Goal: Task Accomplishment & Management: Manage account settings

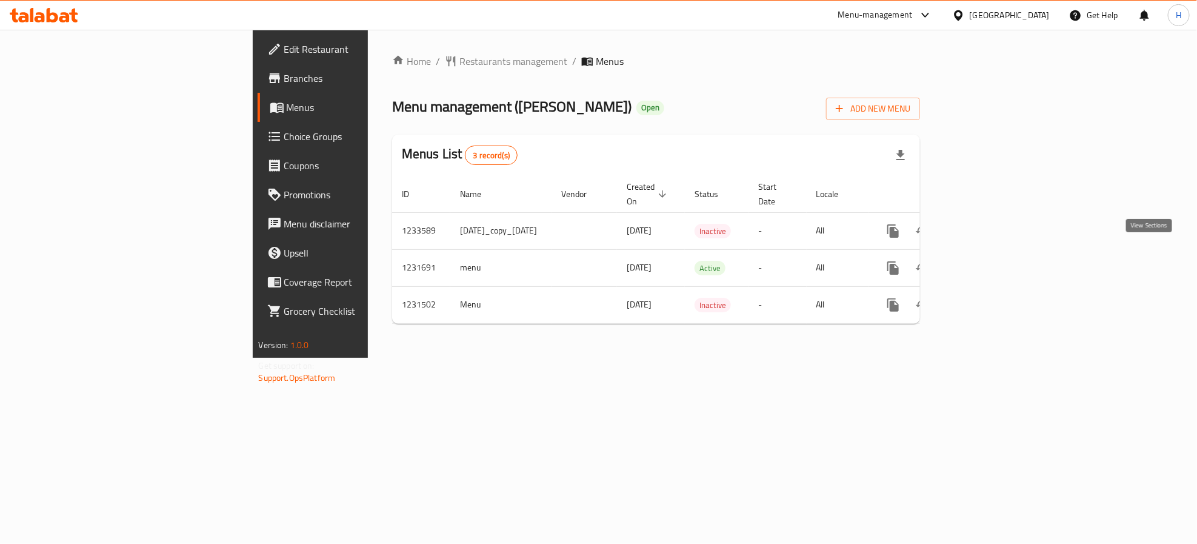
click at [988, 261] on icon "enhanced table" at bounding box center [980, 268] width 15 height 15
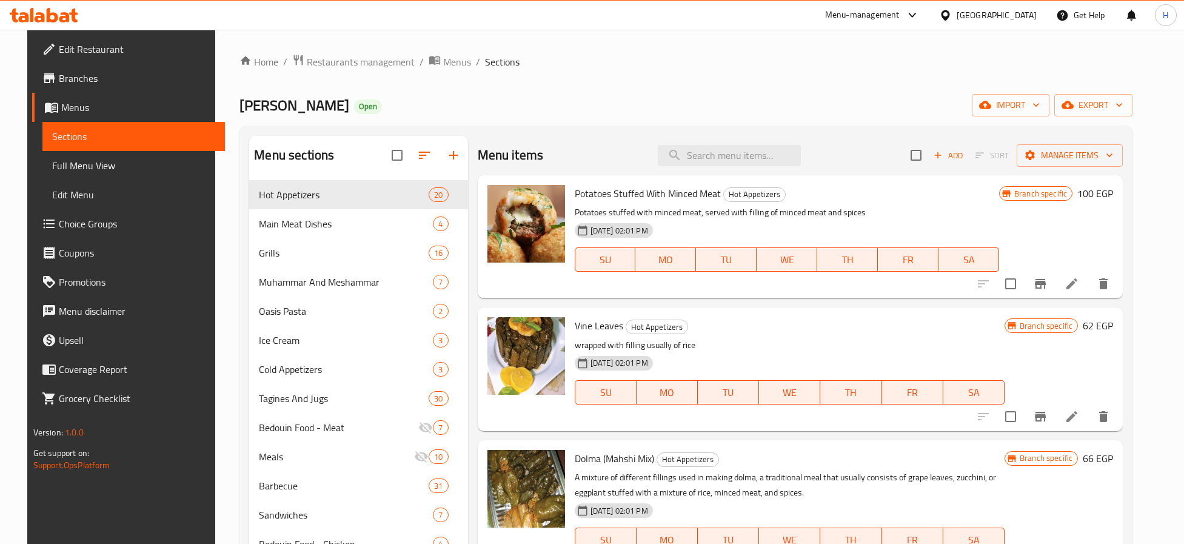
click at [256, 100] on span "Wahet Farouk" at bounding box center [294, 105] width 110 height 27
copy span "Wahet Farouk"
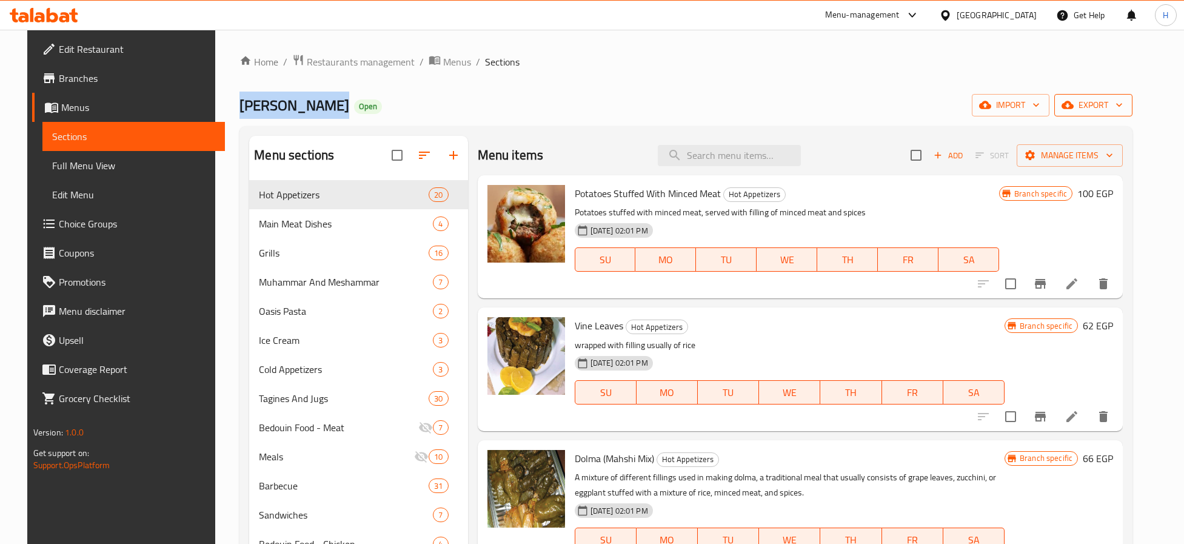
click at [1122, 109] on span "export" at bounding box center [1093, 105] width 59 height 15
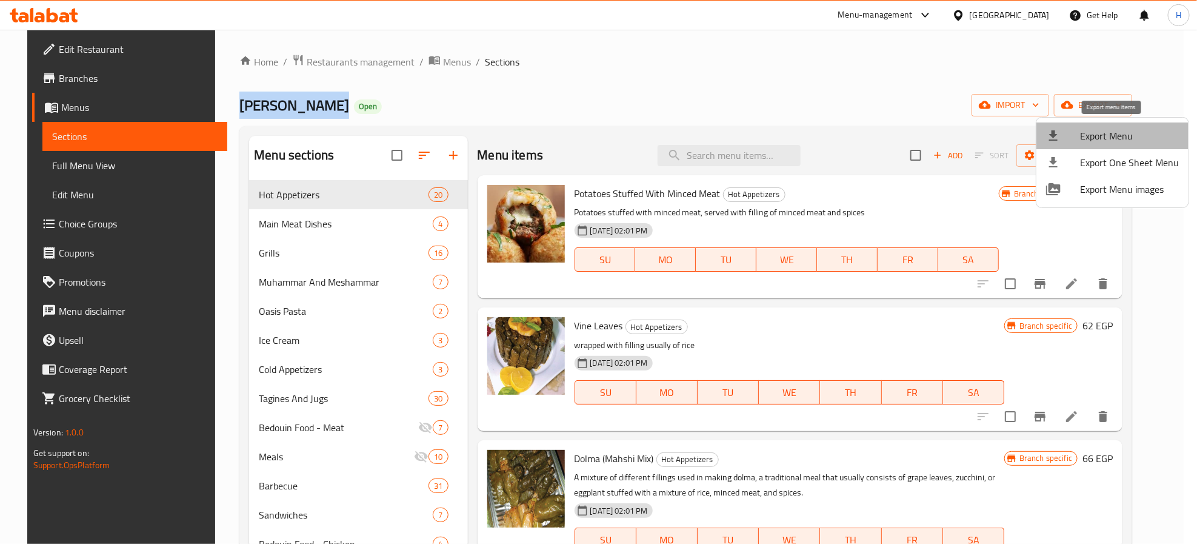
click at [1122, 133] on span "Export Menu" at bounding box center [1129, 135] width 99 height 15
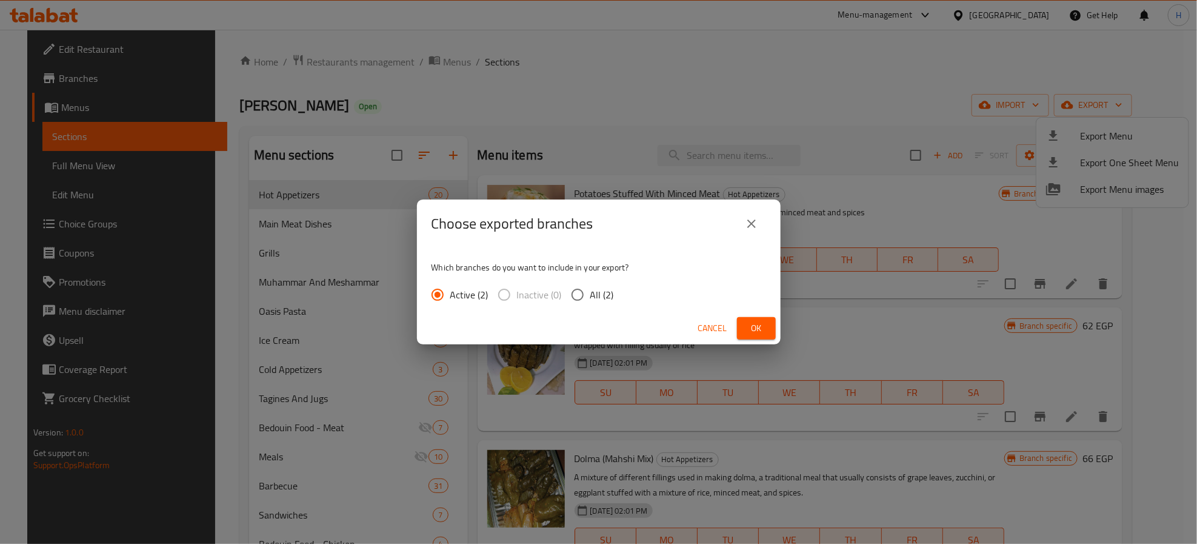
click at [620, 292] on div "Active (2) Inactive (0) All (2)" at bounding box center [528, 294] width 192 height 25
drag, startPoint x: 608, startPoint y: 293, endPoint x: 637, endPoint y: 302, distance: 30.3
click at [607, 295] on span "All (2)" at bounding box center [602, 294] width 24 height 15
click at [590, 295] on input "All (2)" at bounding box center [577, 294] width 25 height 25
radio input "true"
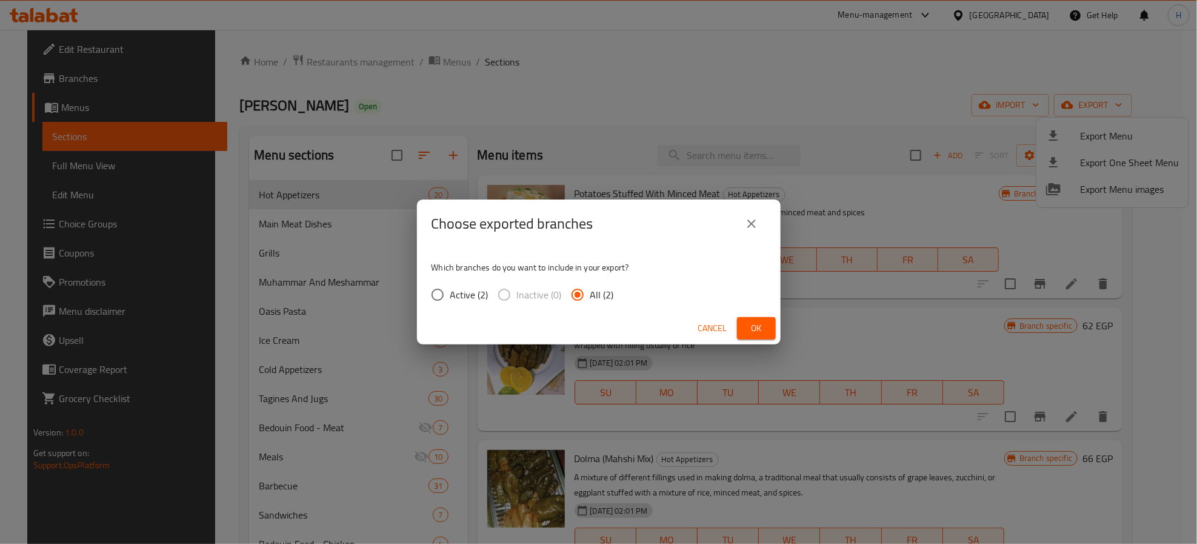
click at [753, 326] on span "Ok" at bounding box center [756, 328] width 19 height 15
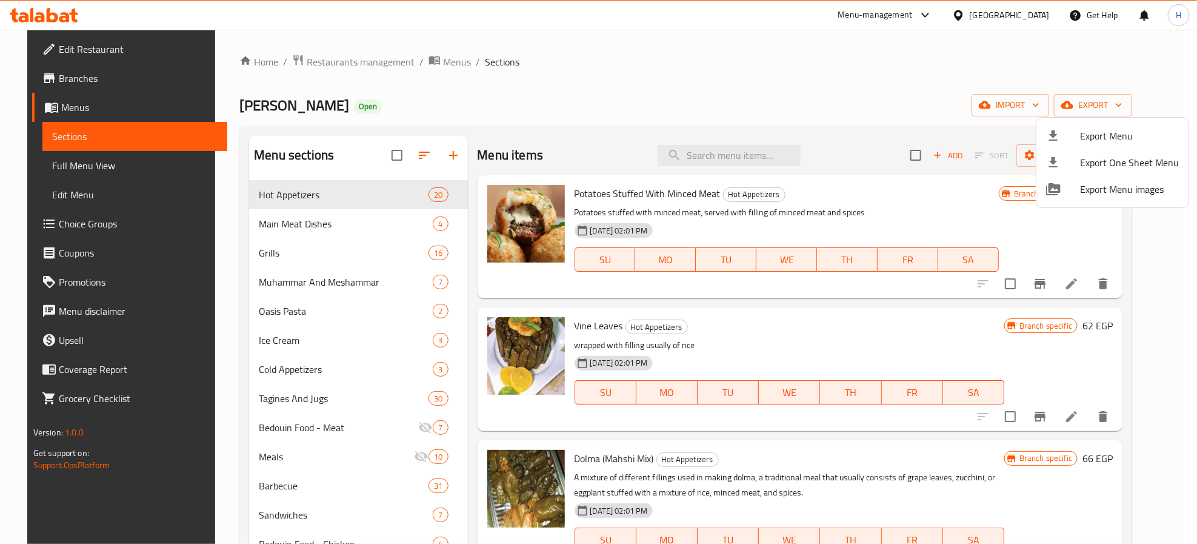
click at [947, 292] on div at bounding box center [598, 272] width 1197 height 544
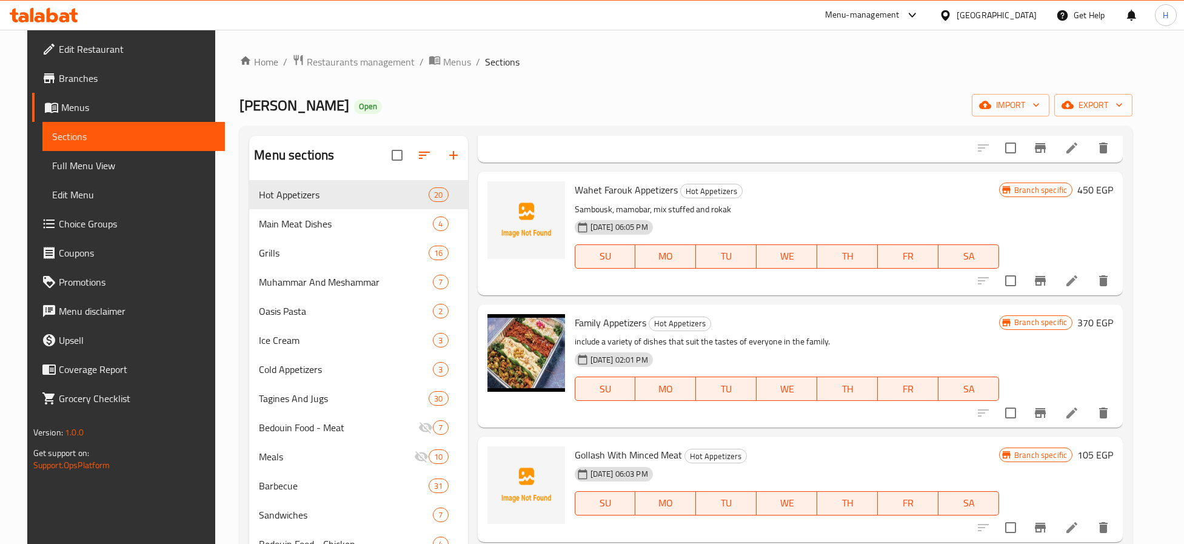
scroll to position [1273, 0]
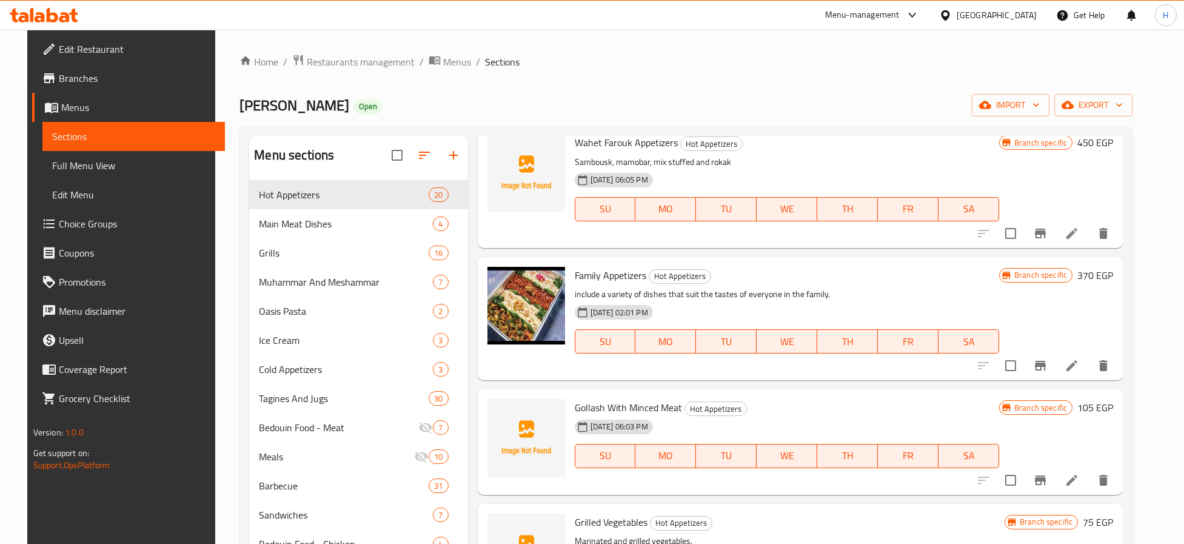
click at [582, 398] on span "Gollash With Minced Meat" at bounding box center [628, 407] width 107 height 18
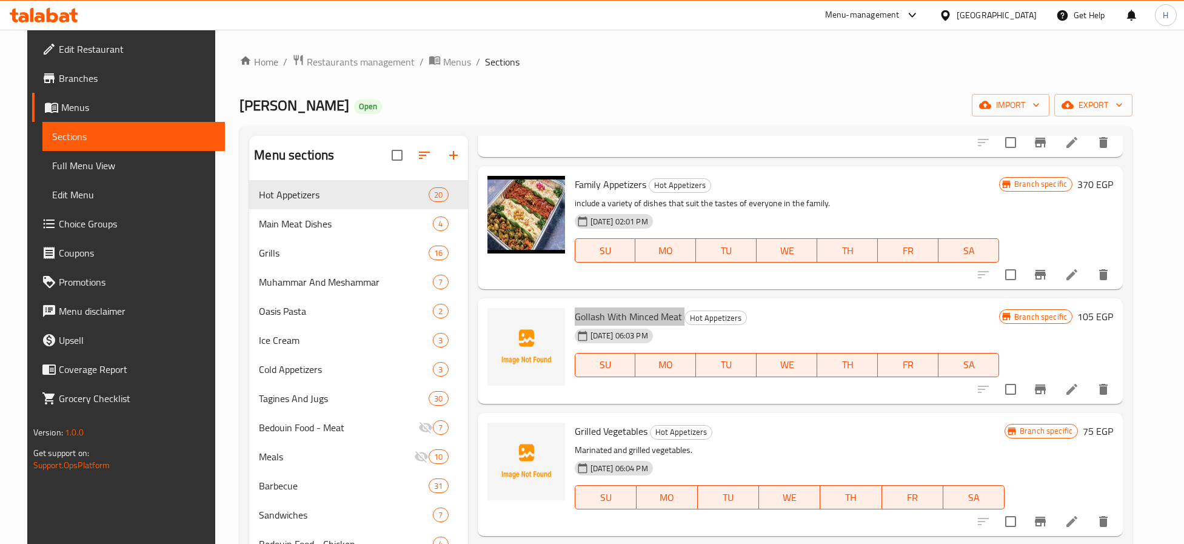
scroll to position [1455, 0]
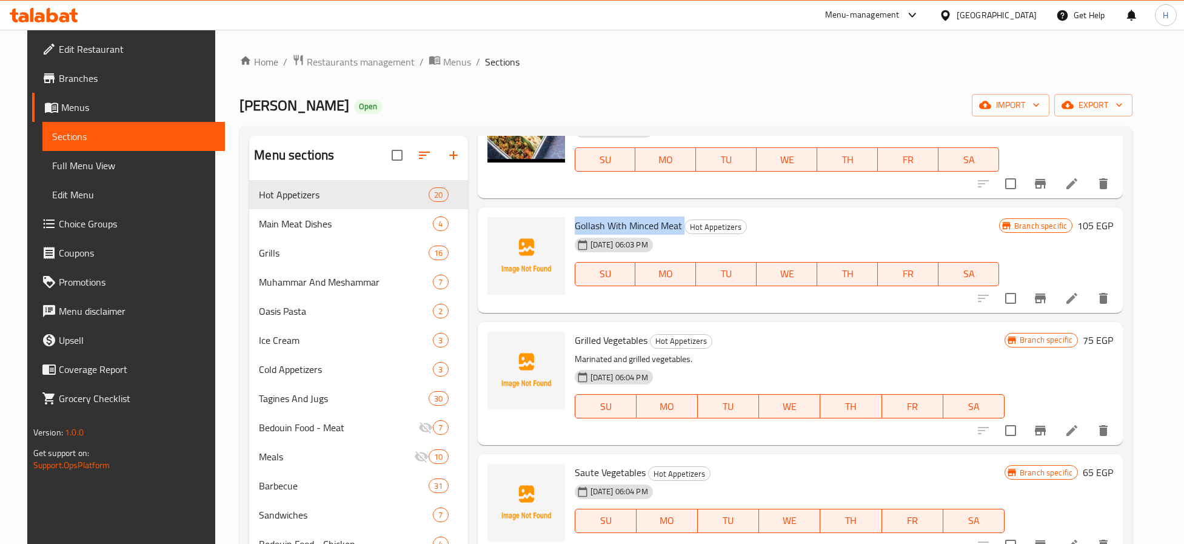
click at [441, 144] on button "button" at bounding box center [453, 155] width 29 height 29
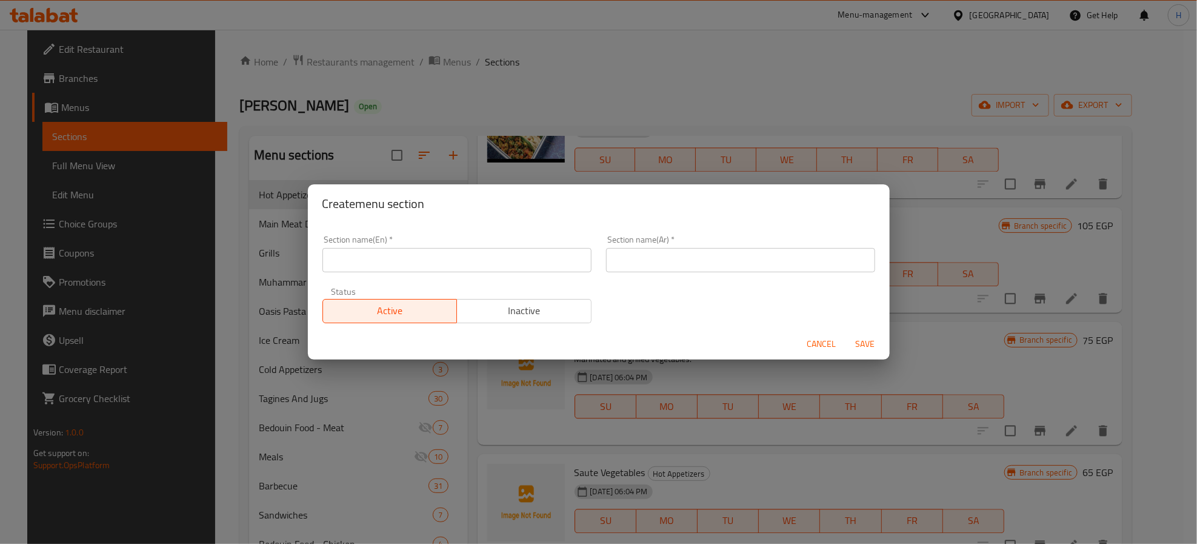
click at [513, 309] on span "Inactive" at bounding box center [524, 311] width 125 height 18
click at [542, 257] on input "text" at bounding box center [456, 260] width 269 height 24
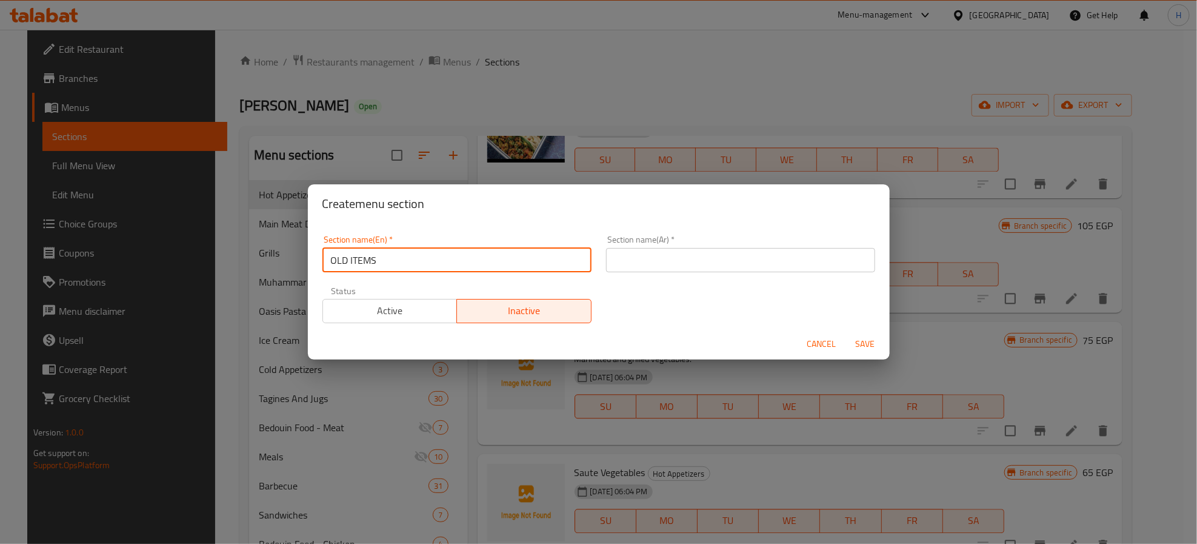
type input "OLD ITEMS"
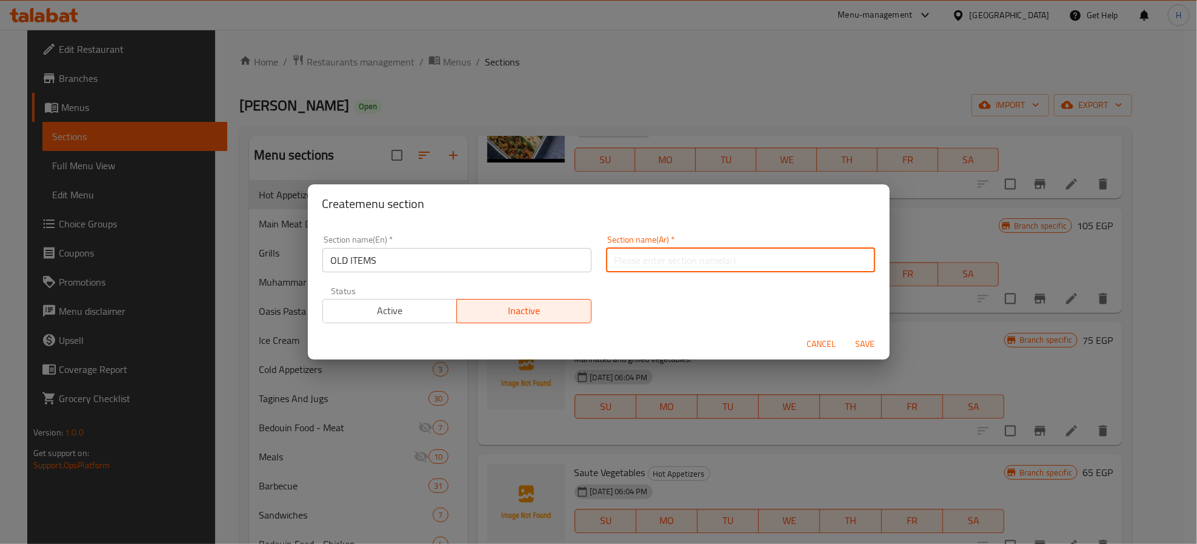
paste input "OLD ITEMS"
click at [864, 342] on span "Save" at bounding box center [865, 343] width 29 height 15
type input "أصناف"
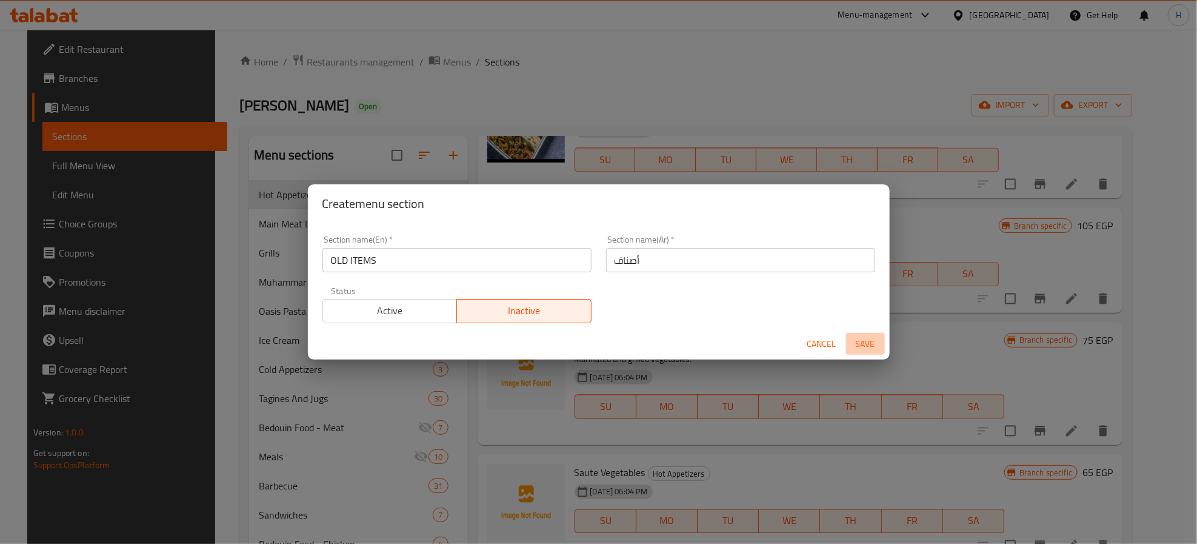
click at [867, 341] on span "Save" at bounding box center [865, 343] width 29 height 15
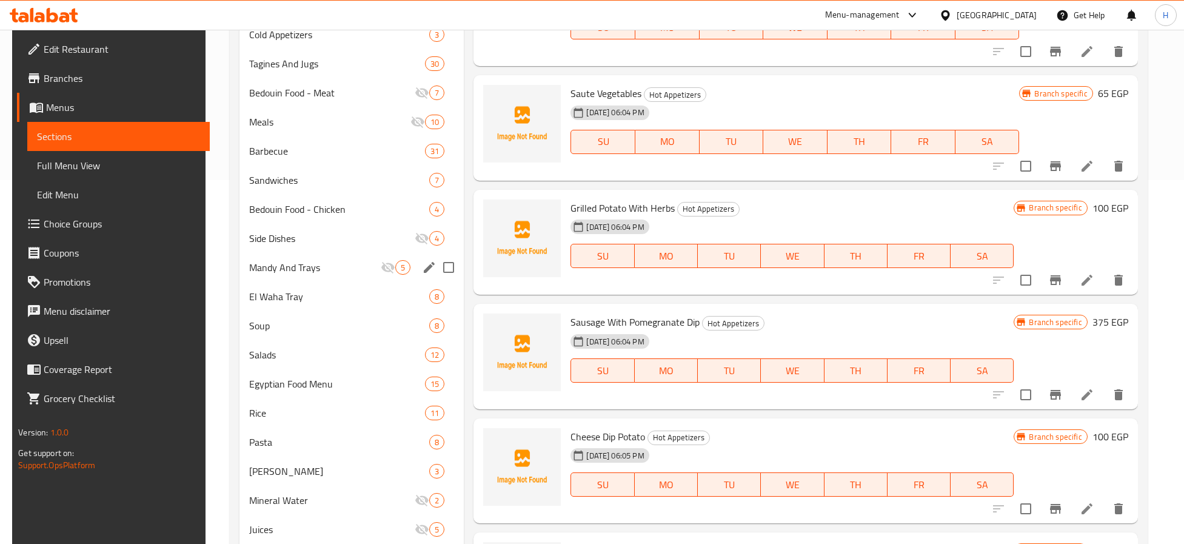
scroll to position [0, 0]
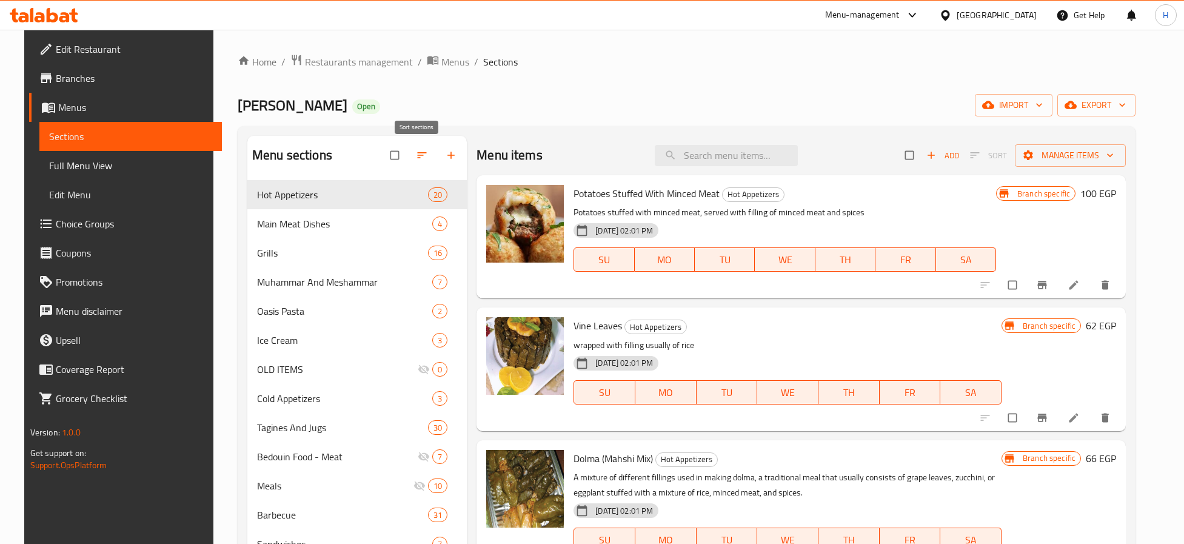
click at [418, 153] on icon "button" at bounding box center [422, 155] width 9 height 6
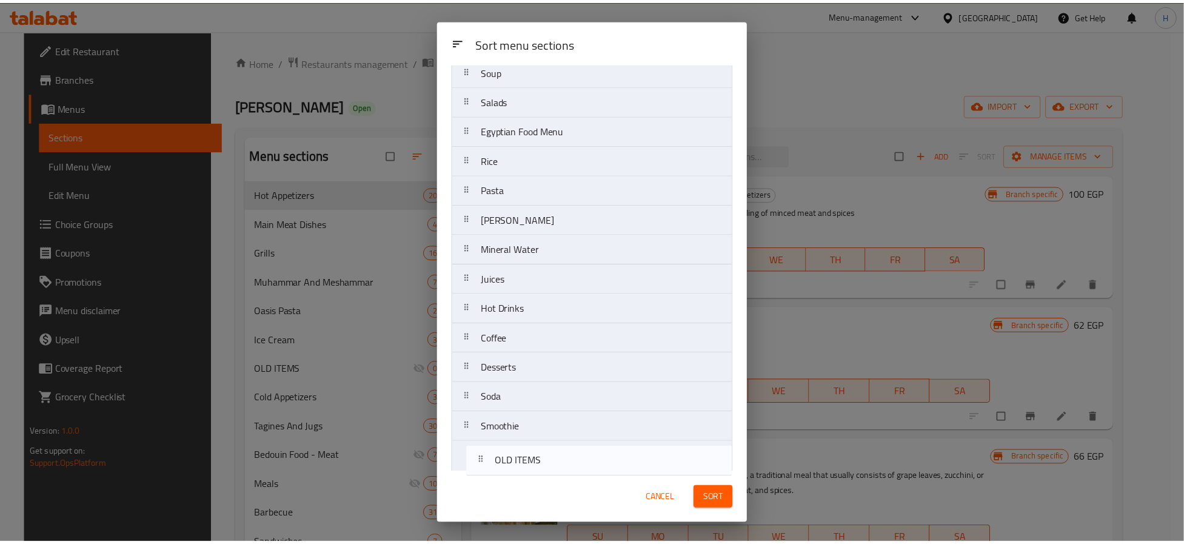
scroll to position [620, 0]
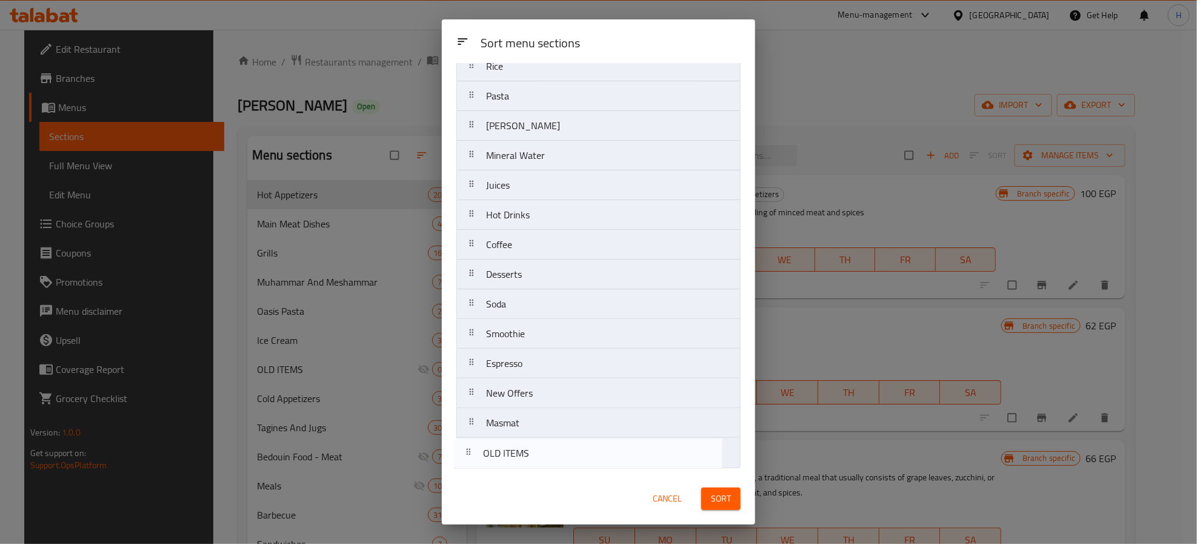
drag, startPoint x: 565, startPoint y: 293, endPoint x: 559, endPoint y: 462, distance: 169.2
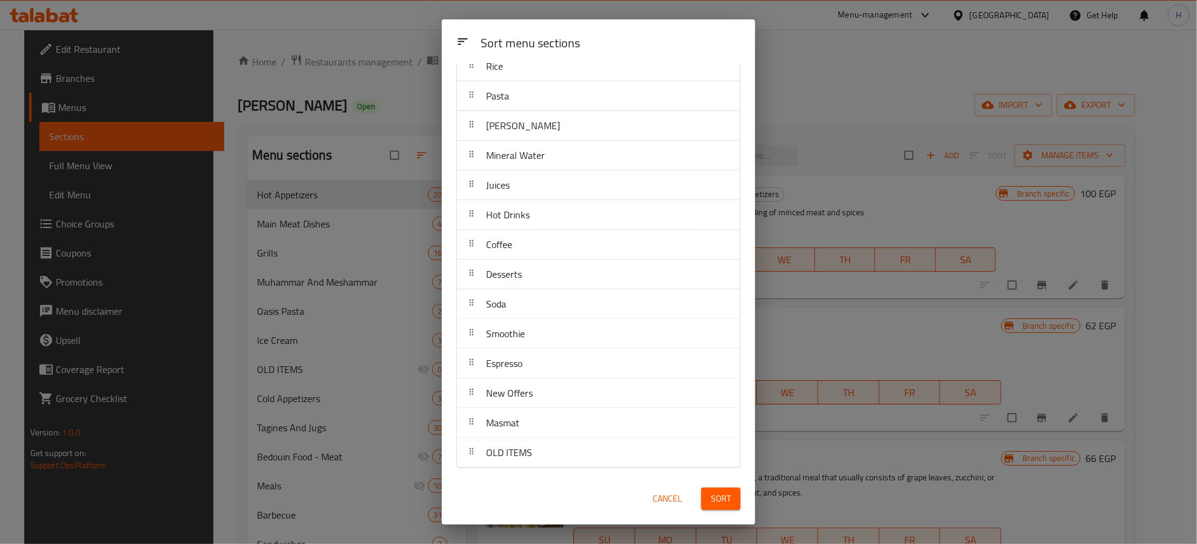
click at [724, 504] on span "Sort" at bounding box center [721, 498] width 20 height 15
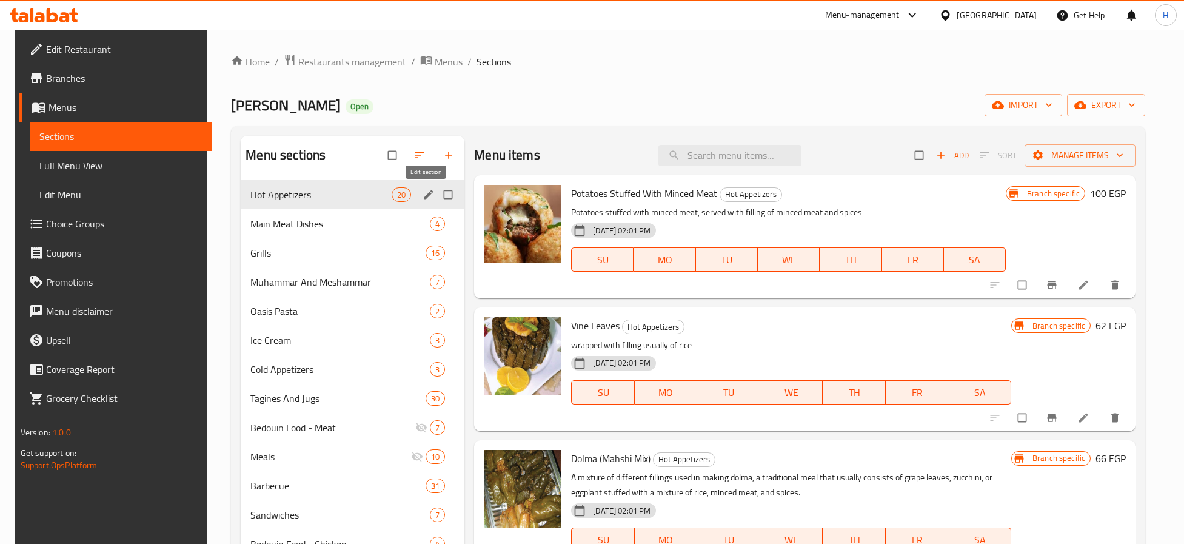
click at [422, 195] on icon "edit" at bounding box center [428, 194] width 12 height 12
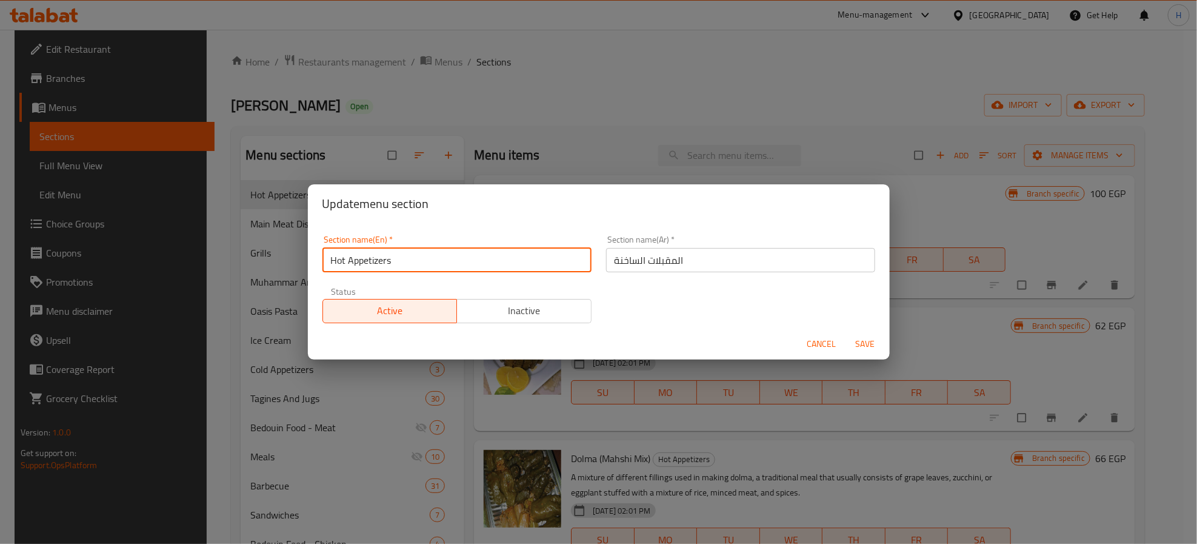
click at [424, 267] on input "Hot Appetizers" at bounding box center [456, 260] width 269 height 24
type input "Appetizers"
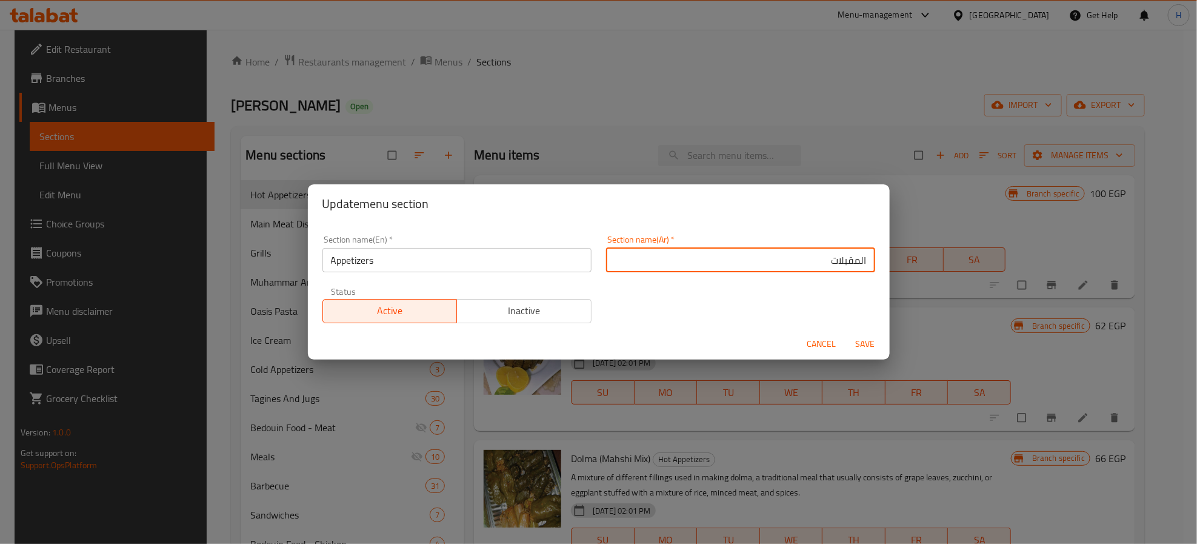
type input "المقبلات"
click at [846, 333] on button "Save" at bounding box center [865, 344] width 39 height 22
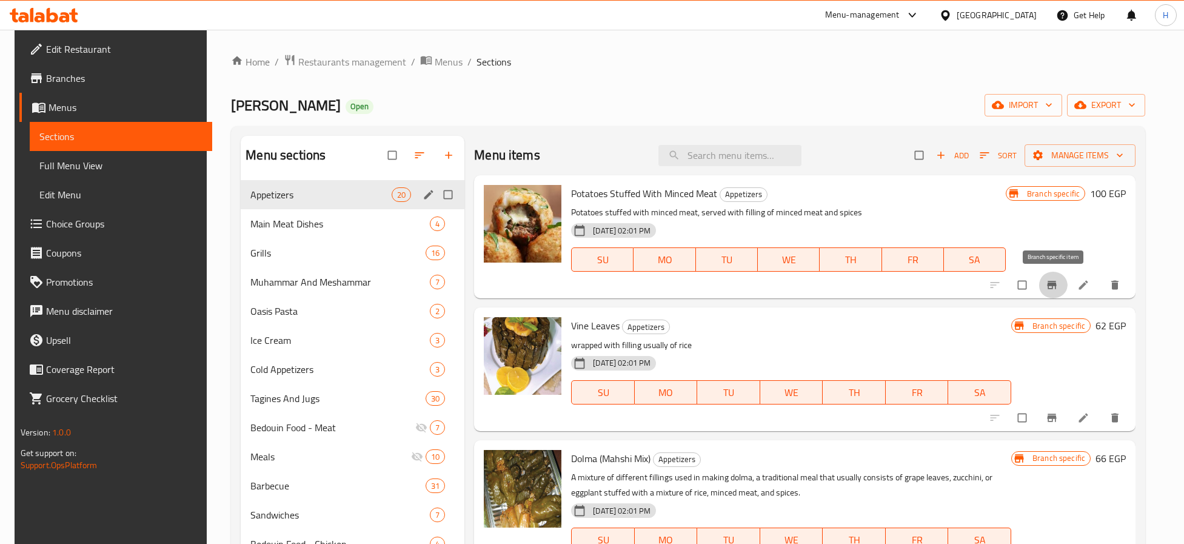
click at [1053, 293] on button "Branch-specific-item" at bounding box center [1052, 285] width 29 height 27
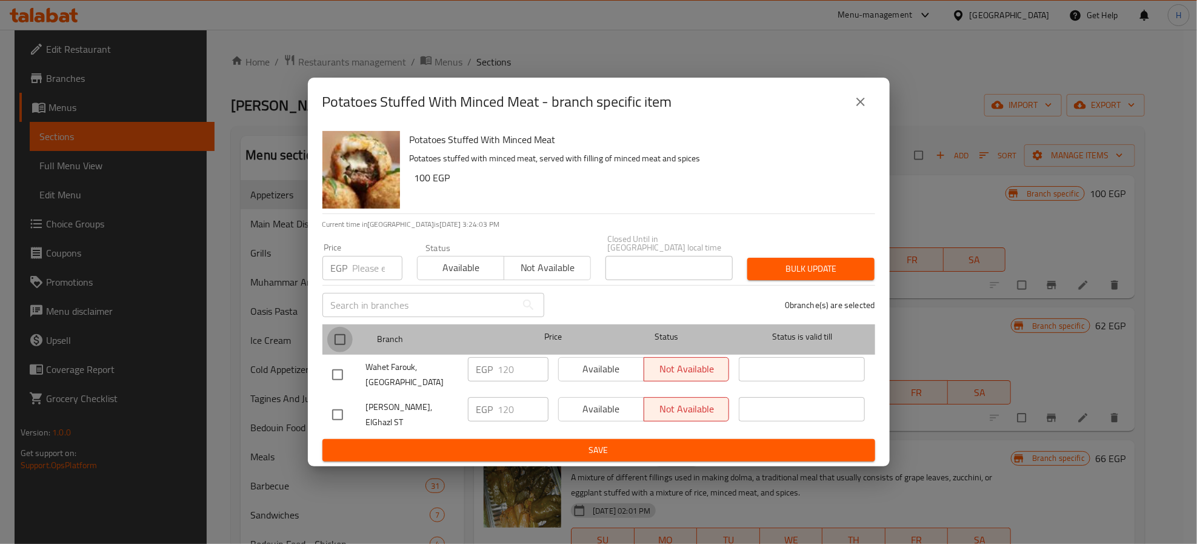
click at [344, 336] on input "checkbox" at bounding box center [339, 339] width 25 height 25
checkbox input "true"
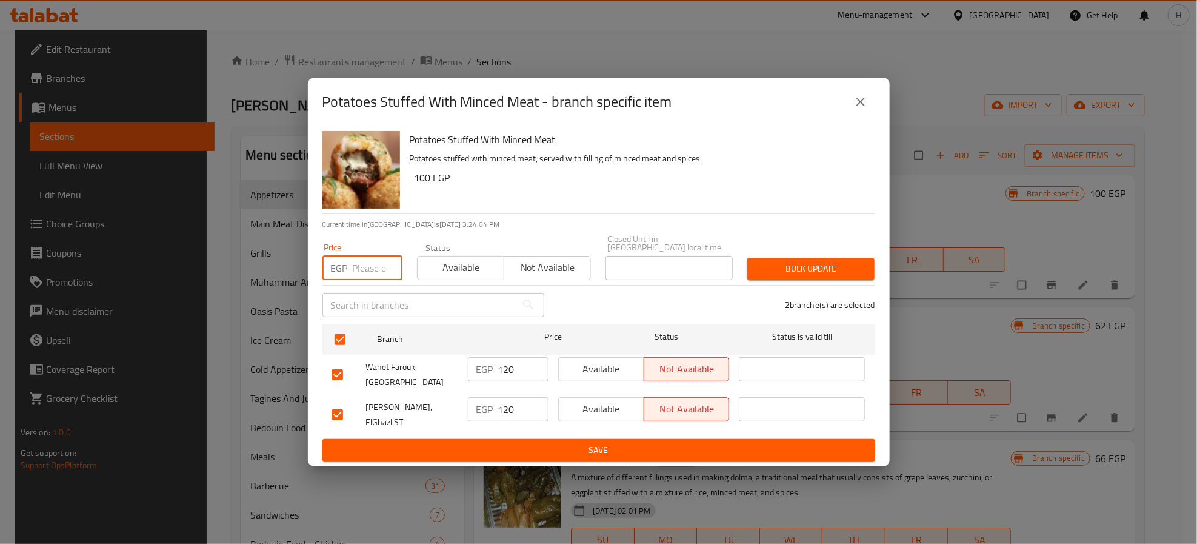
click at [369, 265] on input "number" at bounding box center [378, 268] width 50 height 24
type input "120"
click at [787, 266] on span "Bulk update" at bounding box center [811, 268] width 108 height 15
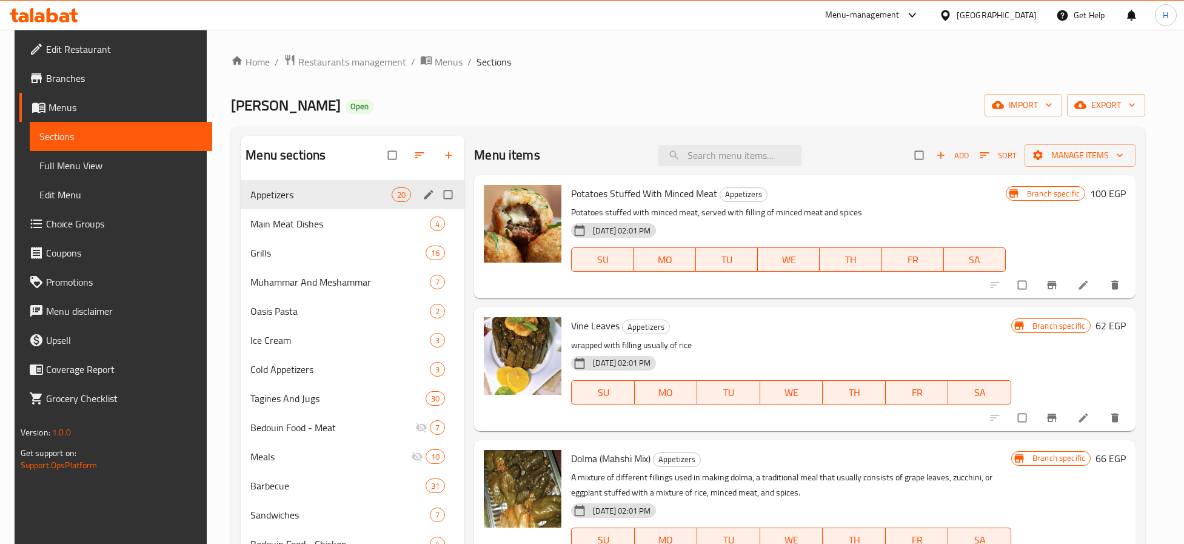
click at [80, 75] on span "Branches" at bounding box center [124, 78] width 156 height 15
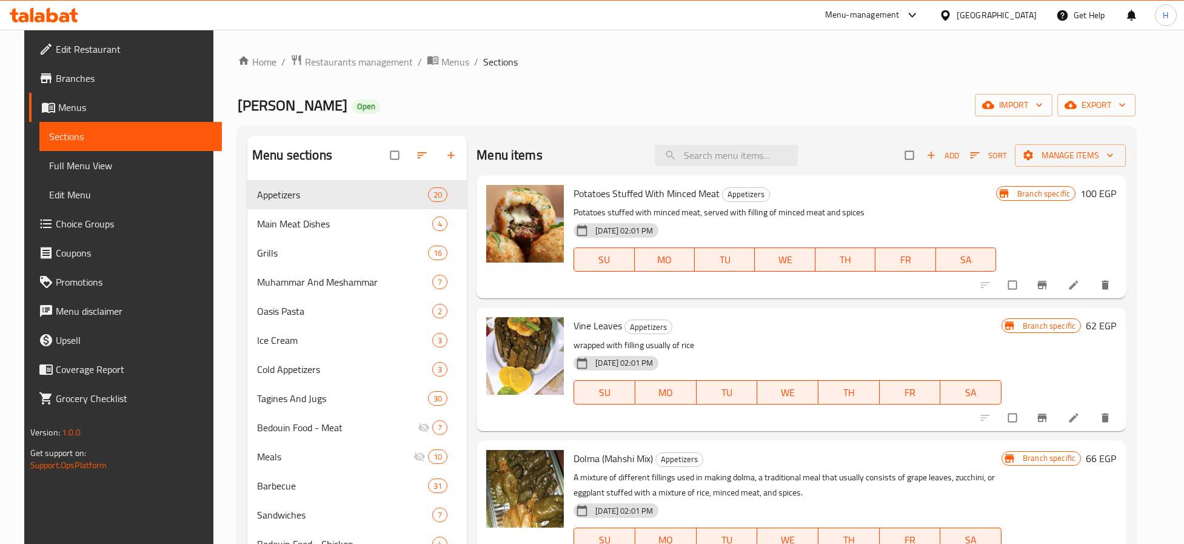
click at [655, 193] on span "Potatoes Stuffed With Minced Meat" at bounding box center [646, 193] width 146 height 18
copy h6 "Potatoes Stuffed With Minced Meat"
click at [1048, 415] on icon "Branch-specific-item" at bounding box center [1042, 418] width 12 height 12
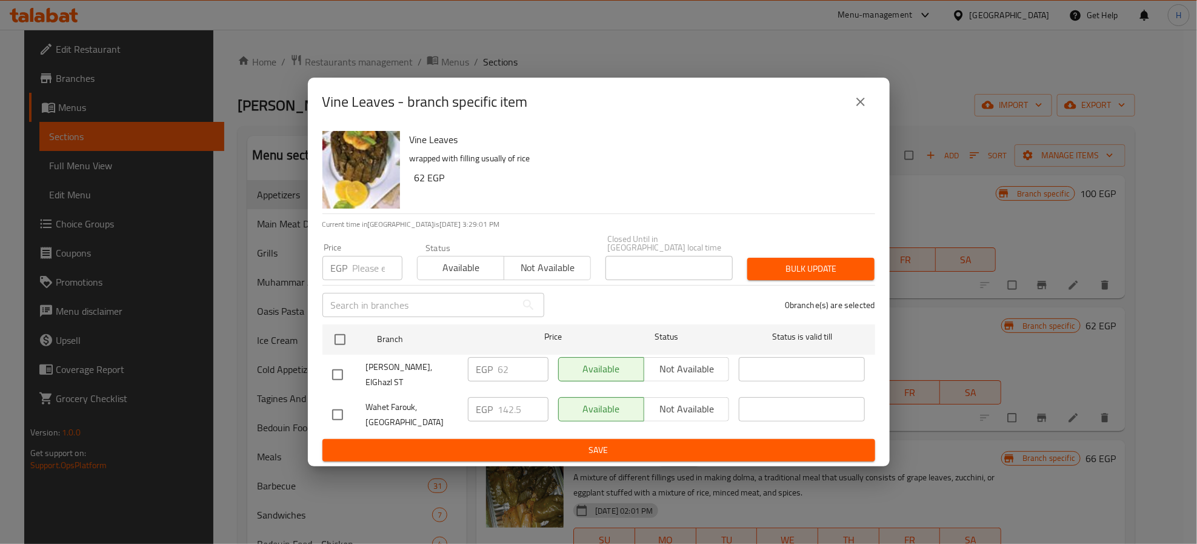
click at [857, 109] on icon "close" at bounding box center [860, 102] width 15 height 15
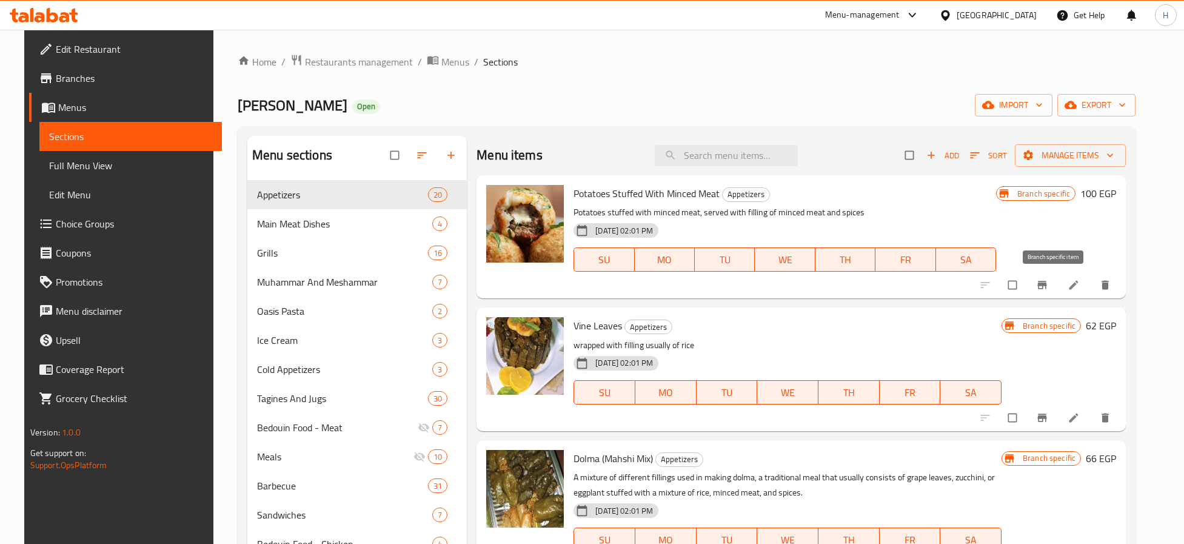
click at [1047, 284] on icon "Branch-specific-item" at bounding box center [1042, 285] width 9 height 8
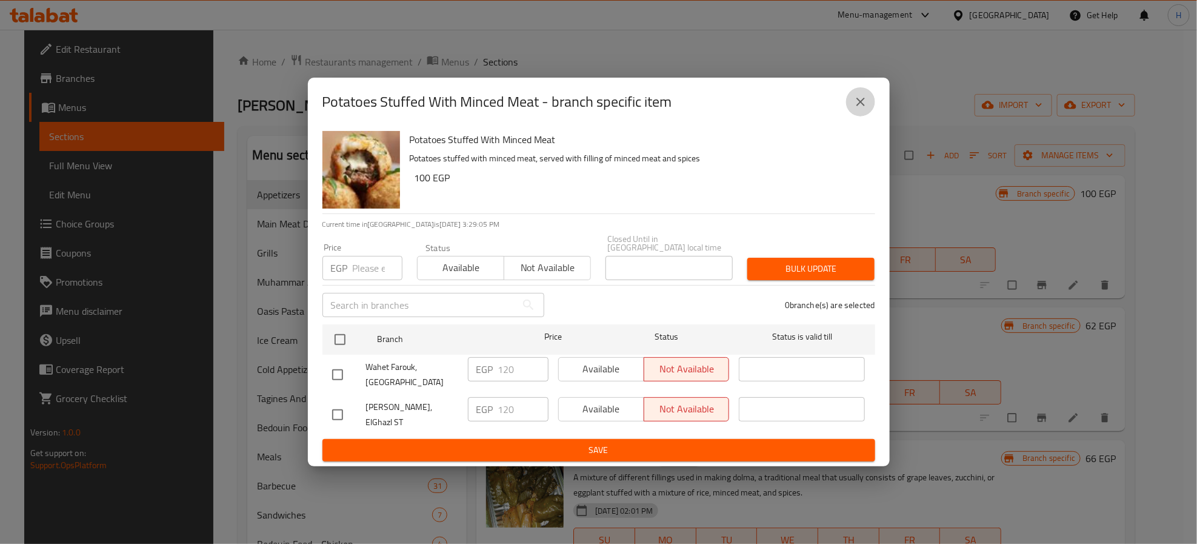
click at [857, 109] on icon "close" at bounding box center [860, 102] width 15 height 15
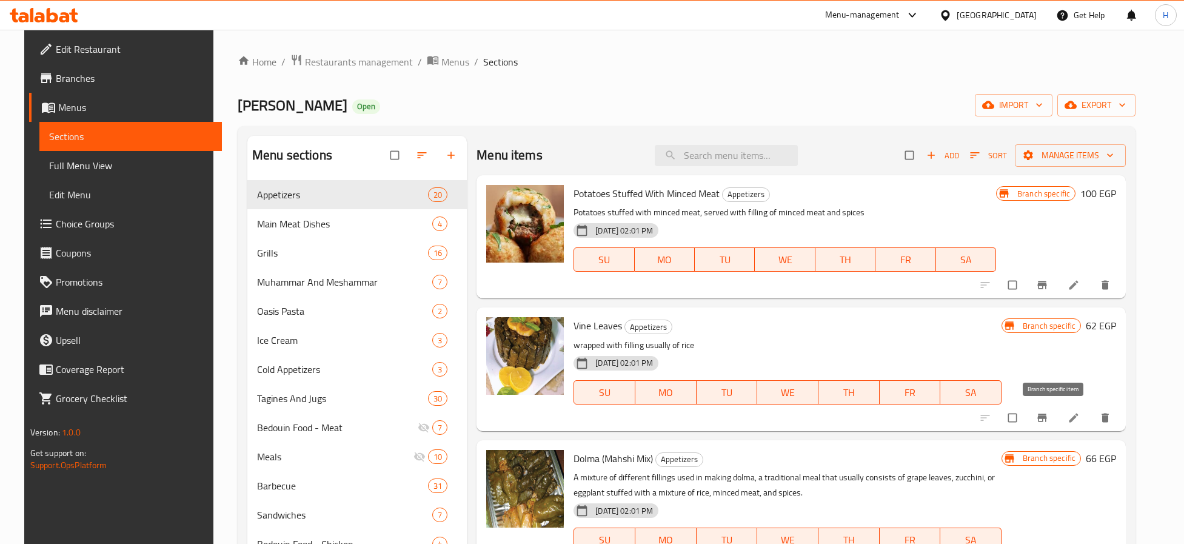
click at [1047, 421] on icon "Branch-specific-item" at bounding box center [1042, 417] width 9 height 8
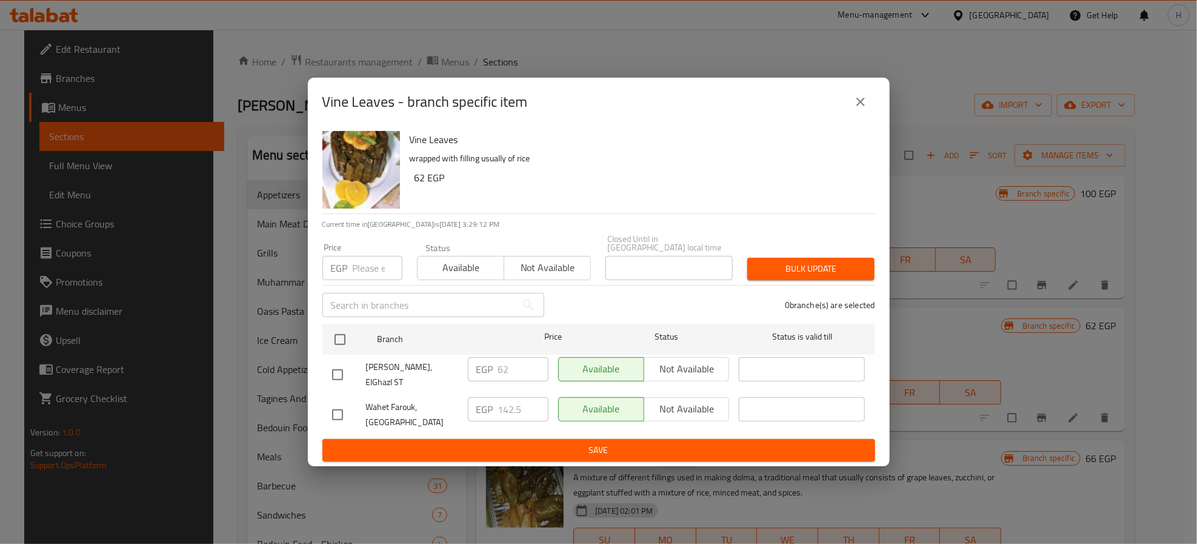
click at [345, 366] on input "checkbox" at bounding box center [337, 374] width 25 height 25
checkbox input "true"
click at [371, 271] on input "number" at bounding box center [378, 268] width 50 height 24
type input "62"
click at [860, 105] on icon "close" at bounding box center [860, 102] width 15 height 15
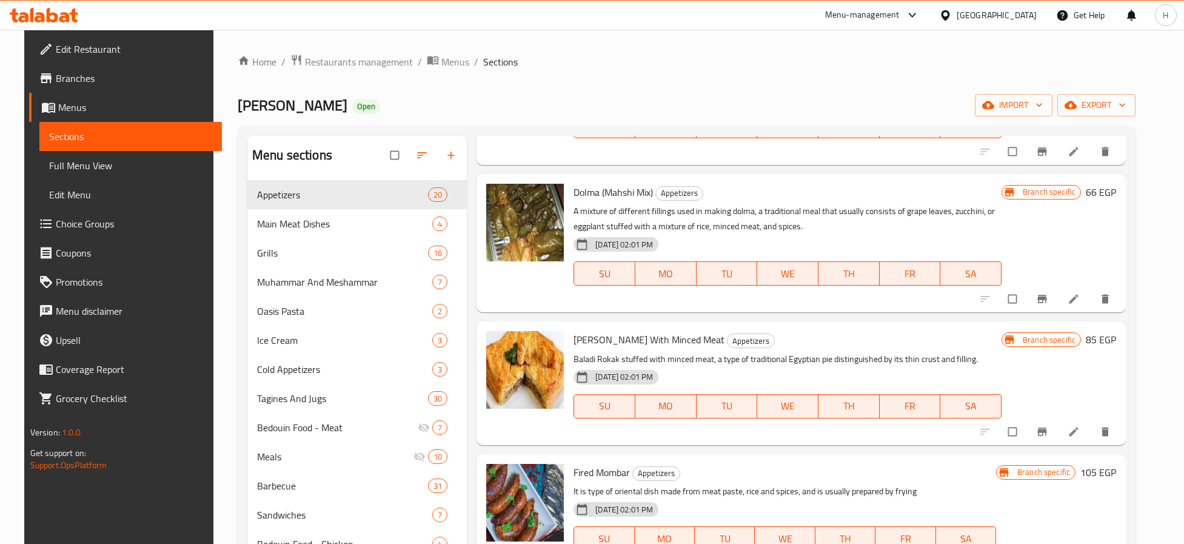
scroll to position [273, 0]
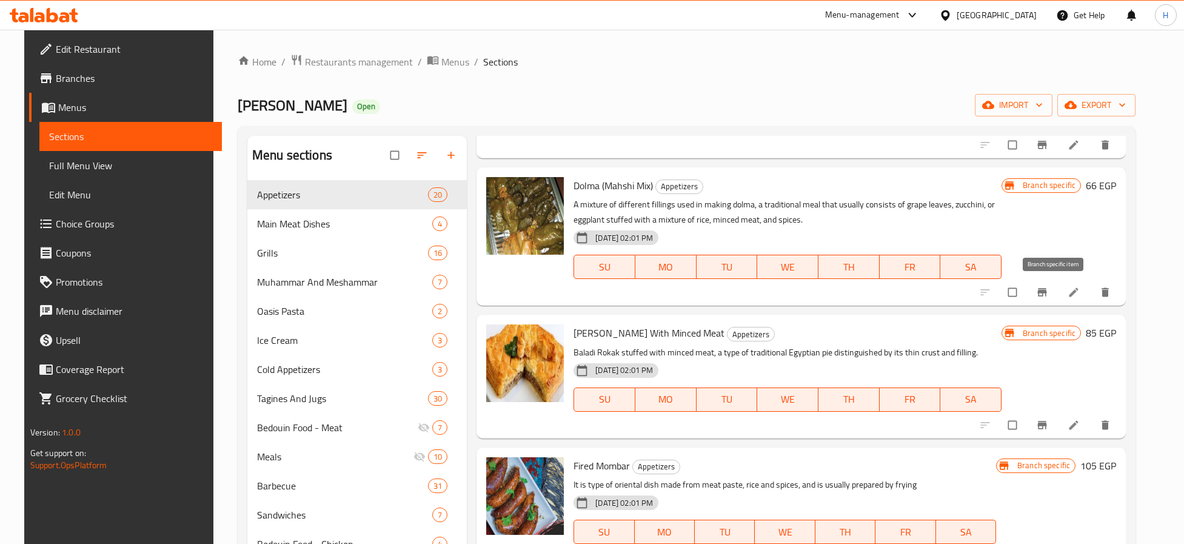
click at [1045, 296] on button "Branch-specific-item" at bounding box center [1042, 292] width 29 height 27
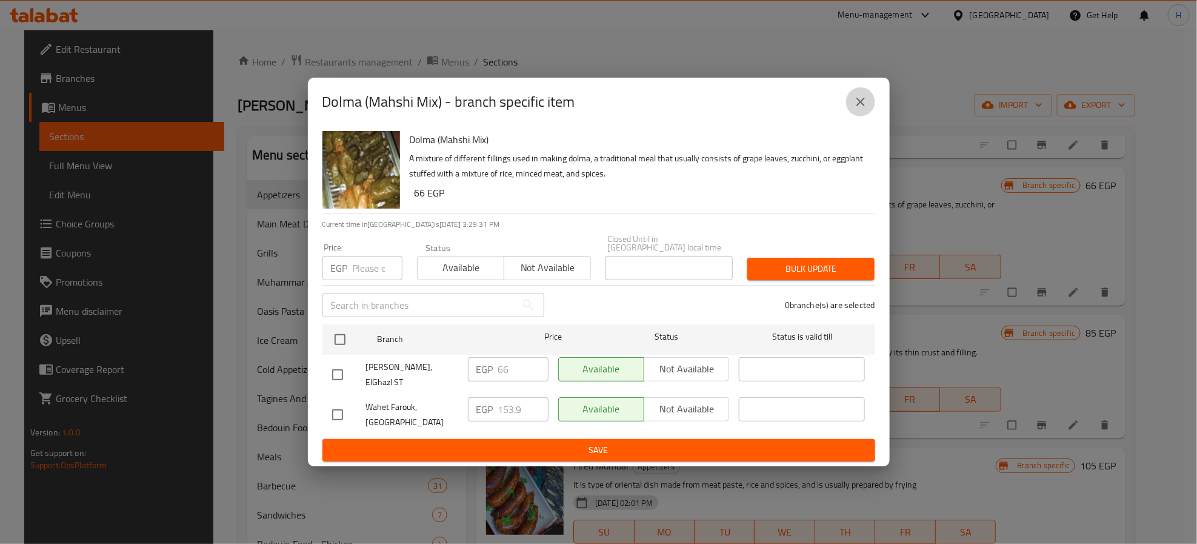
click at [857, 109] on icon "close" at bounding box center [860, 102] width 15 height 15
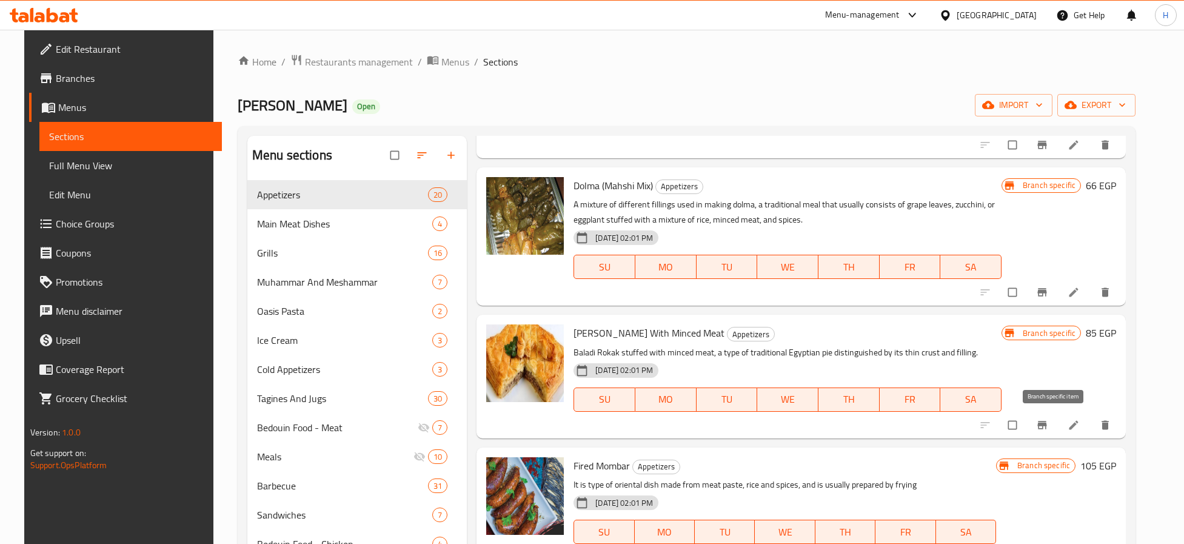
click at [1047, 425] on icon "Branch-specific-item" at bounding box center [1042, 425] width 9 height 8
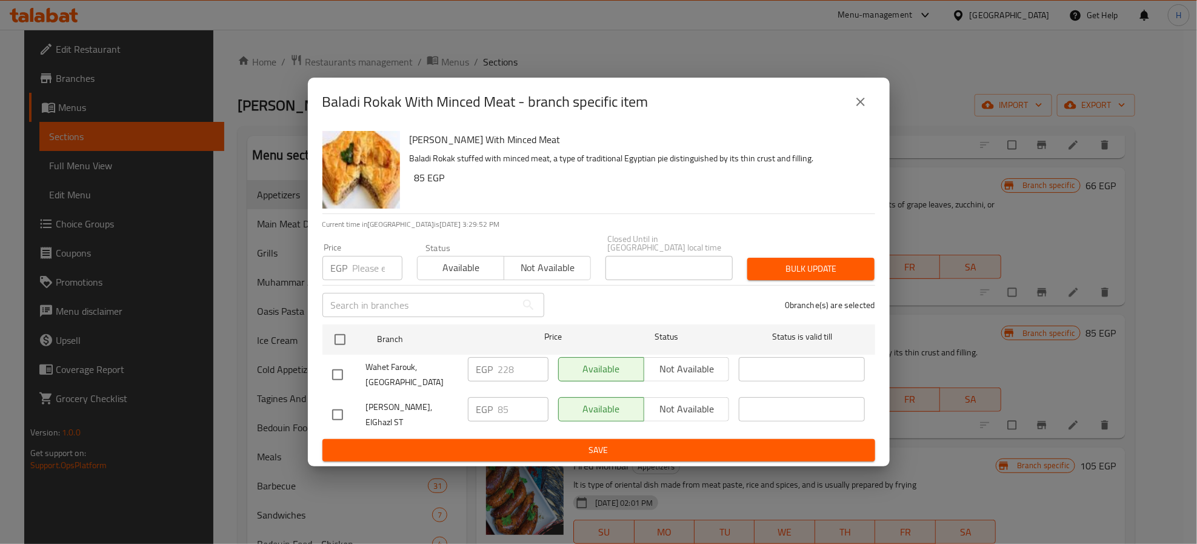
click at [855, 109] on icon "close" at bounding box center [860, 102] width 15 height 15
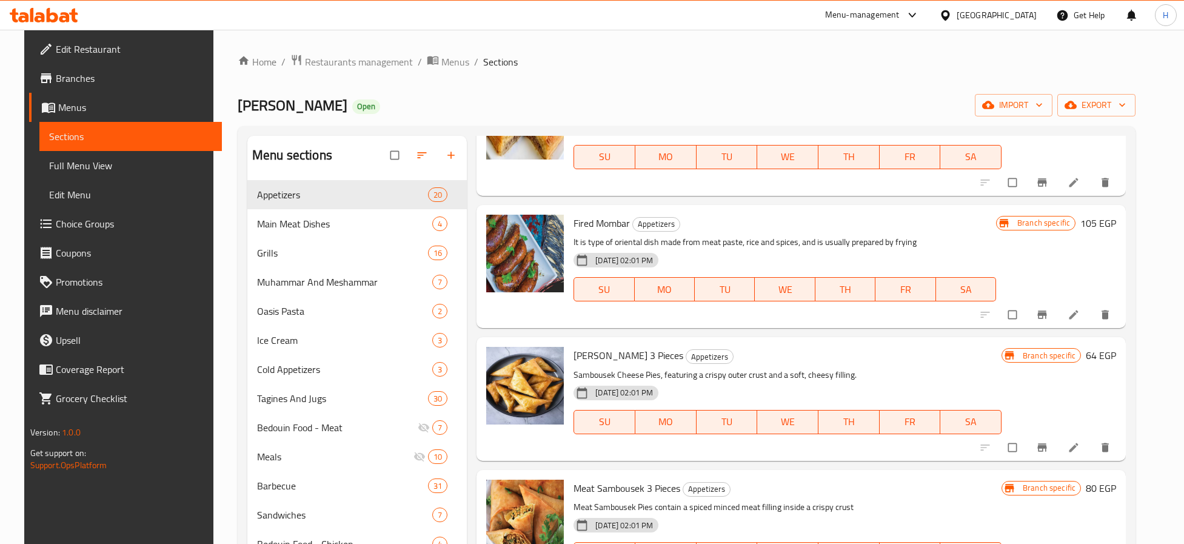
scroll to position [545, 0]
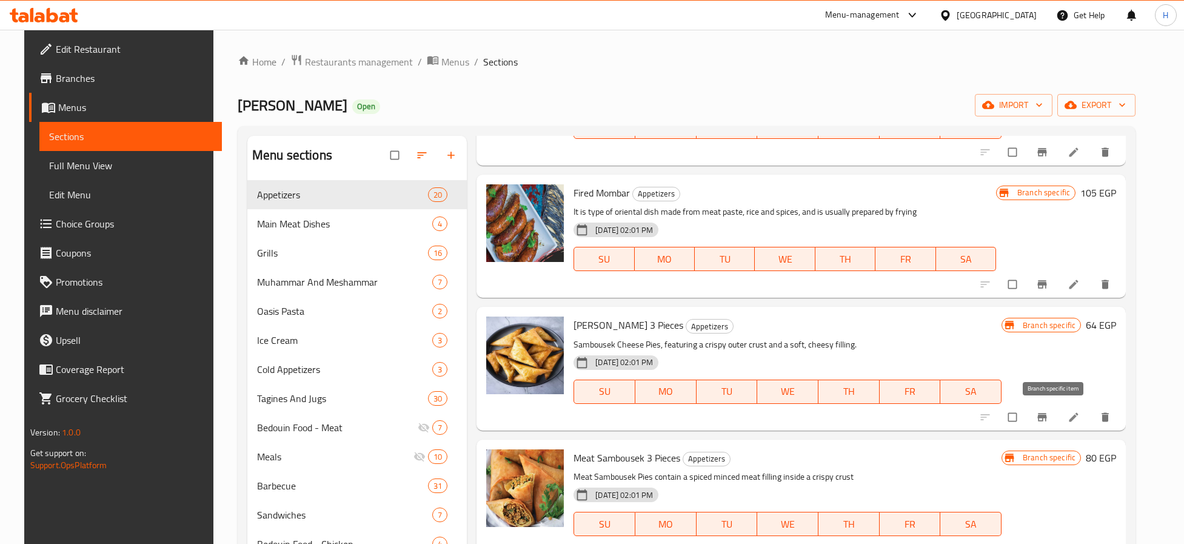
click at [1047, 415] on icon "Branch-specific-item" at bounding box center [1042, 417] width 9 height 8
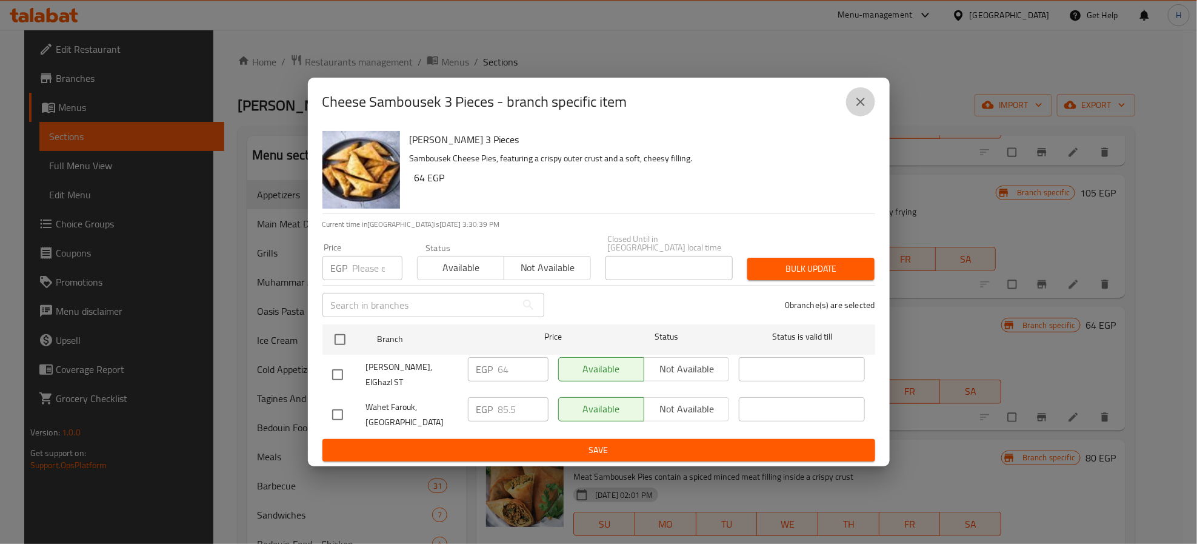
click at [858, 106] on icon "close" at bounding box center [860, 102] width 8 height 8
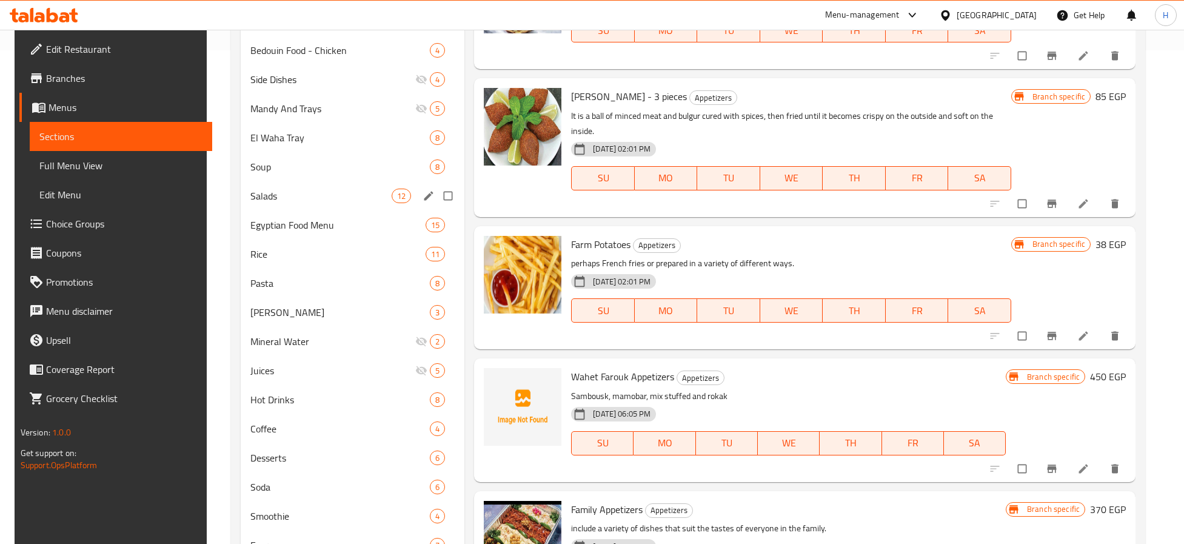
scroll to position [635, 0]
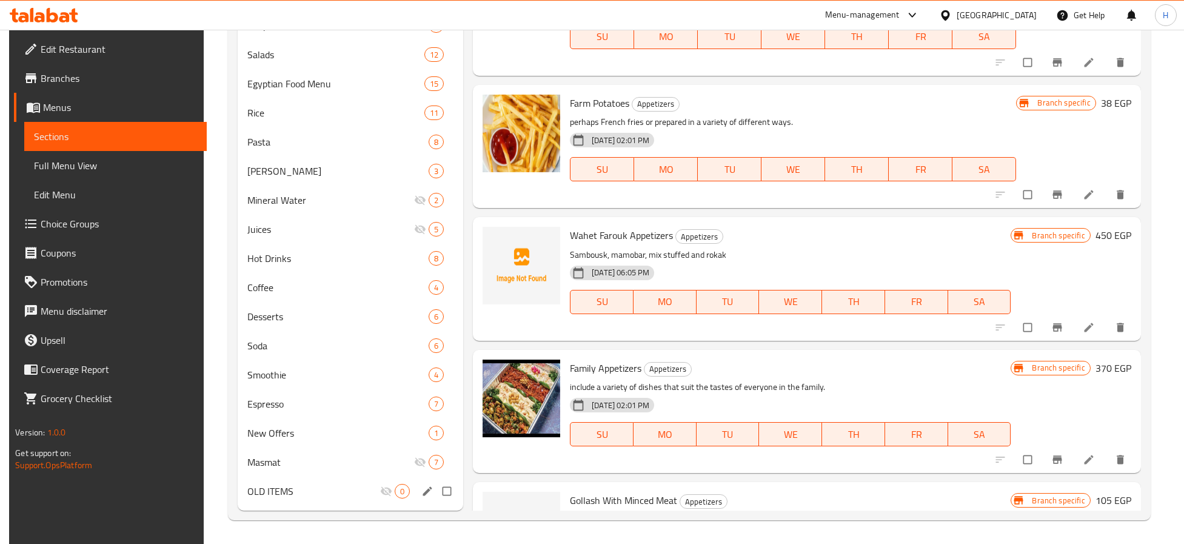
click at [437, 490] on input "Menu sections" at bounding box center [447, 490] width 25 height 23
checkbox input "true"
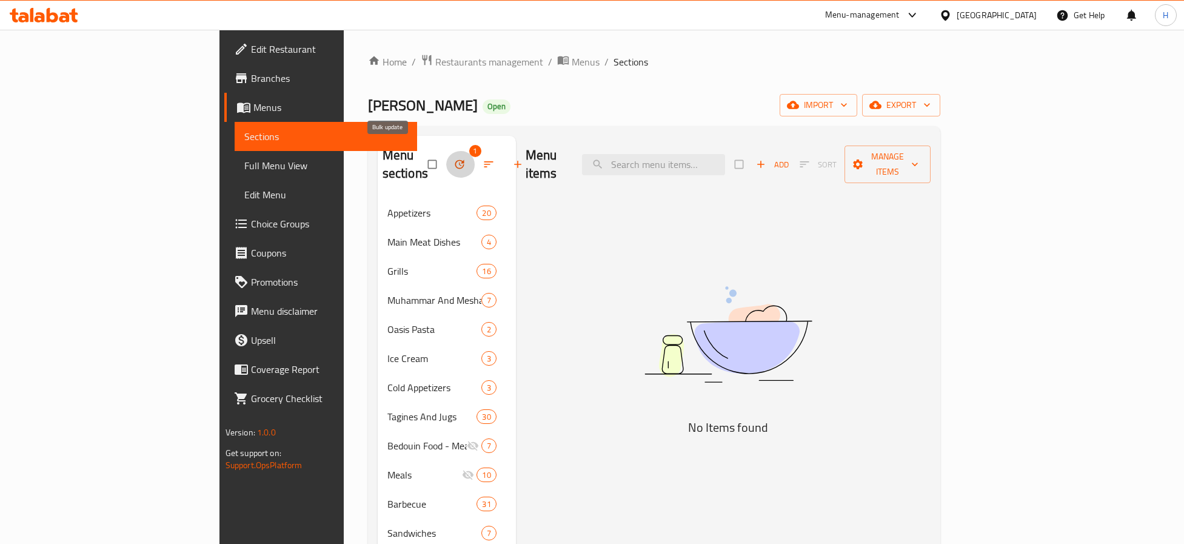
click at [453, 158] on icon "button" at bounding box center [459, 164] width 12 height 12
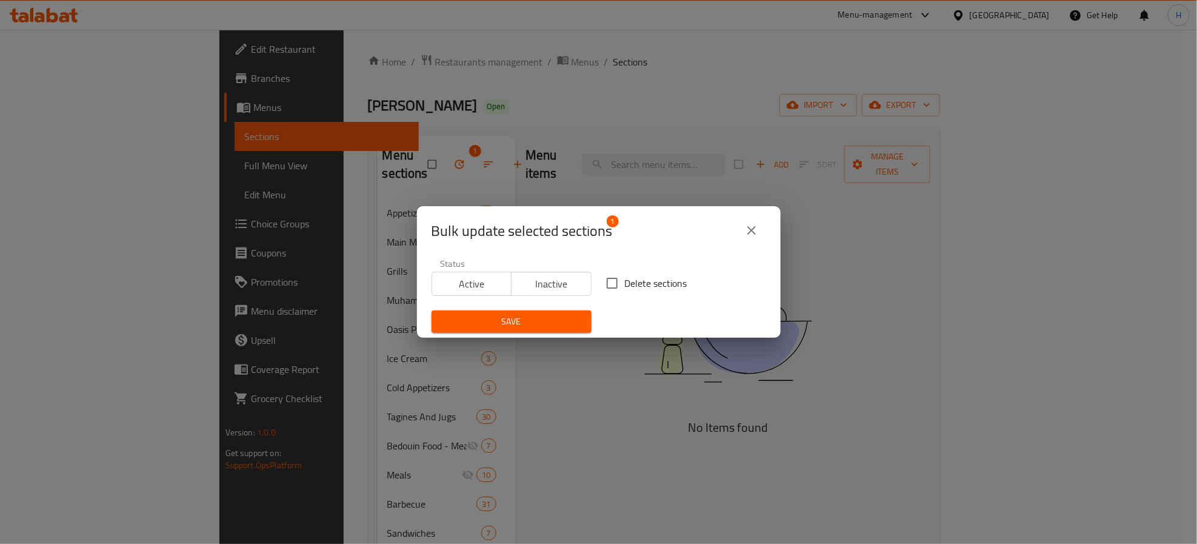
click at [635, 284] on span "Delete sections" at bounding box center [656, 283] width 62 height 15
click at [625, 284] on input "Delete sections" at bounding box center [611, 282] width 25 height 25
checkbox input "true"
click at [541, 324] on span "Save" at bounding box center [511, 321] width 141 height 15
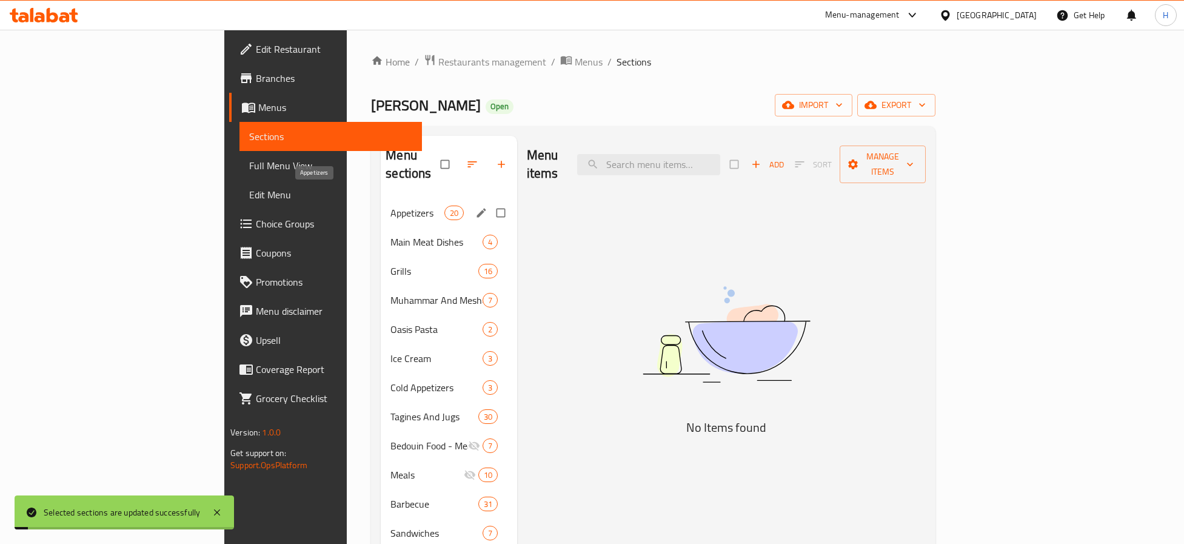
click at [390, 205] on span "Appetizers" at bounding box center [416, 212] width 53 height 15
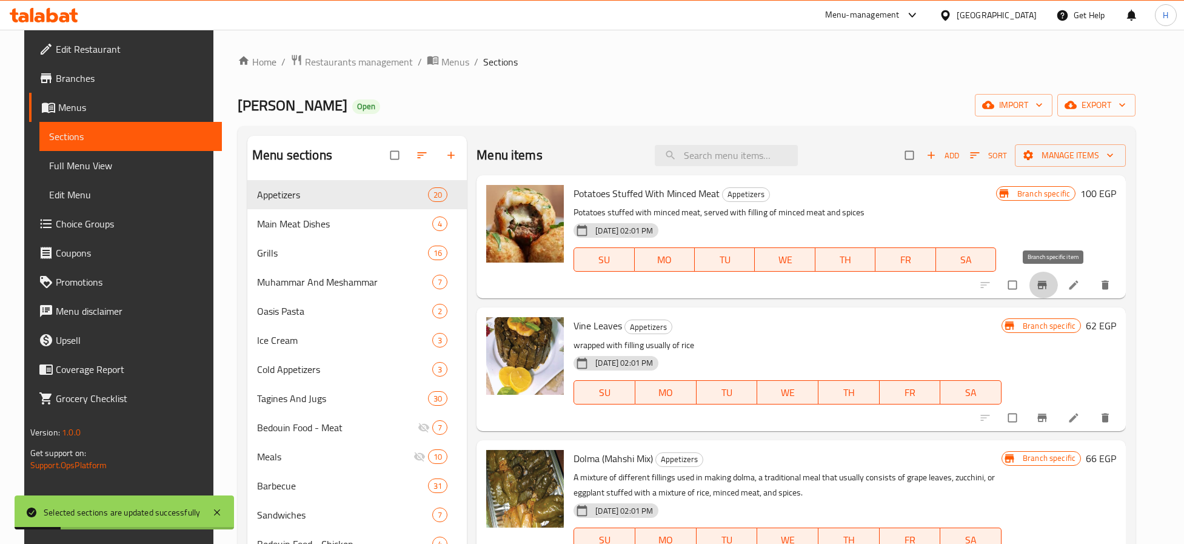
click at [1048, 282] on icon "Branch-specific-item" at bounding box center [1042, 285] width 12 height 12
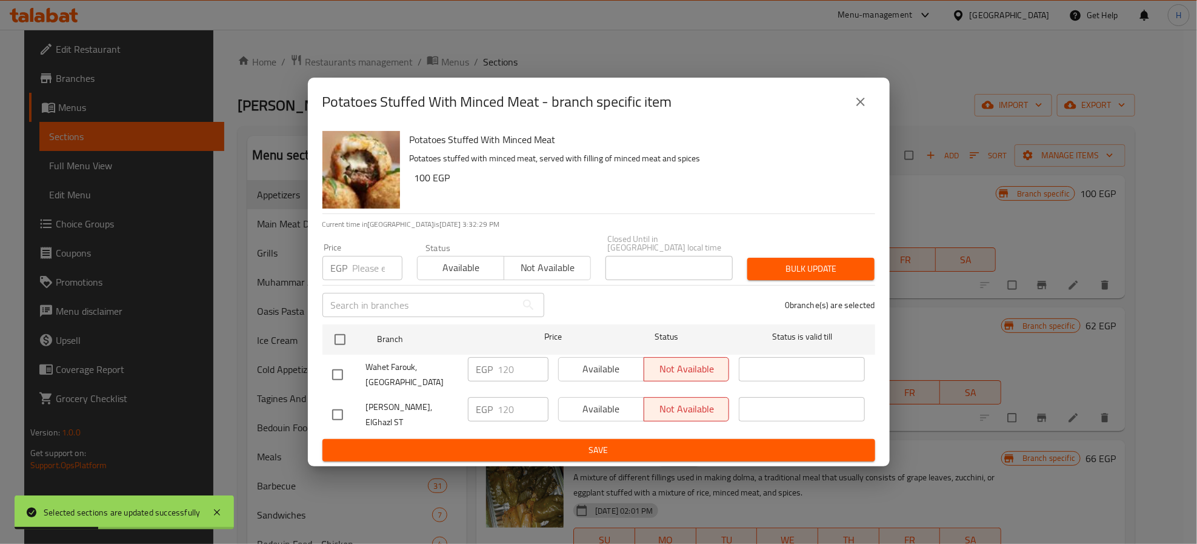
click at [337, 408] on input "checkbox" at bounding box center [337, 414] width 25 height 25
checkbox input "true"
click at [592, 408] on span "Available" at bounding box center [602, 409] width 76 height 18
click at [582, 442] on span "Save" at bounding box center [598, 449] width 533 height 15
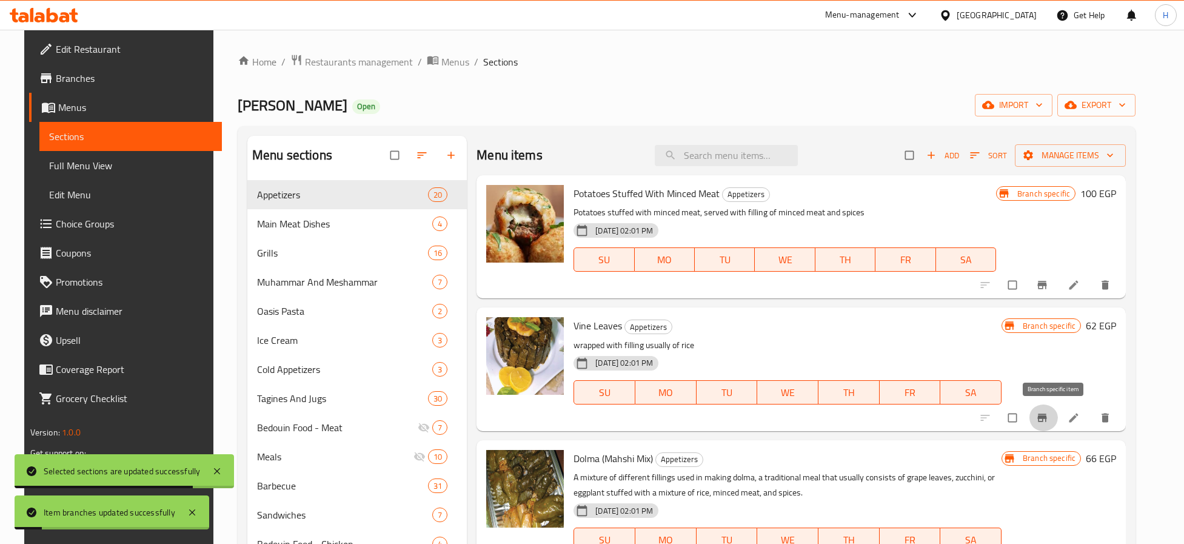
click at [1047, 421] on icon "Branch-specific-item" at bounding box center [1042, 417] width 9 height 8
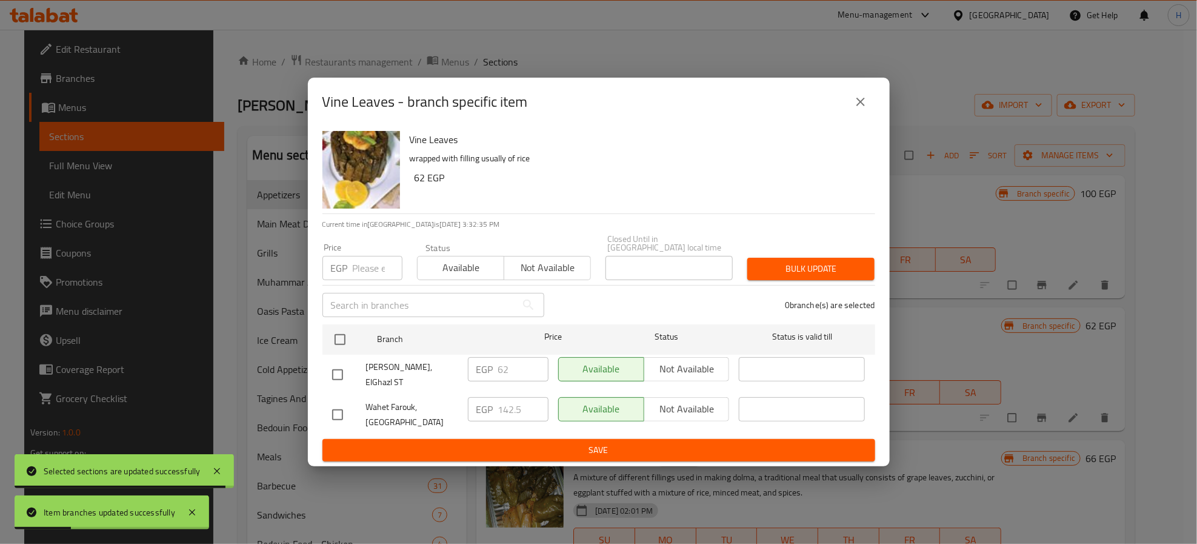
click at [864, 102] on button "close" at bounding box center [860, 101] width 29 height 29
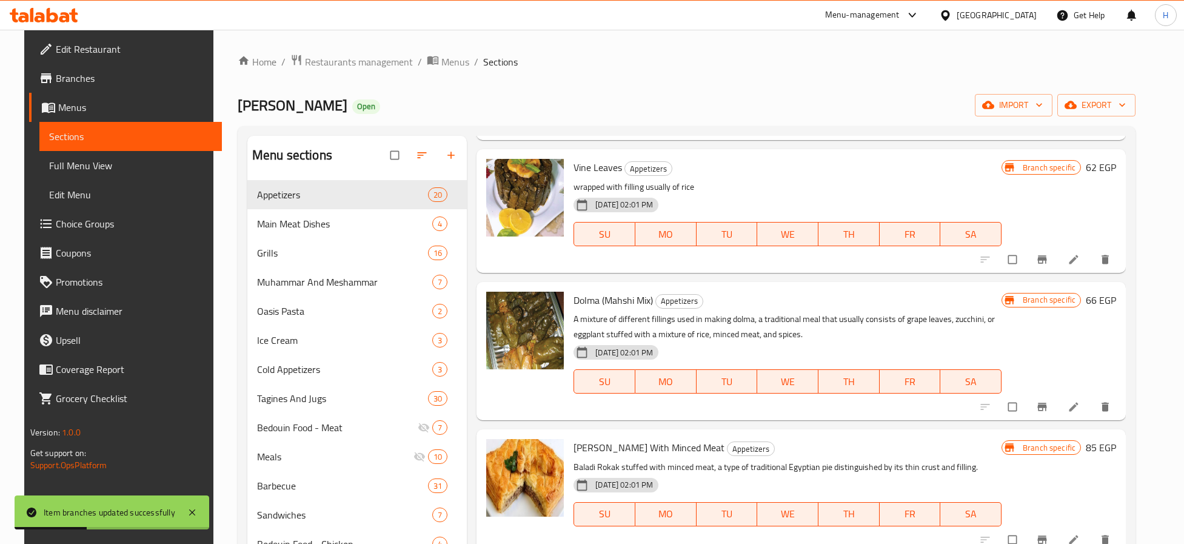
scroll to position [182, 0]
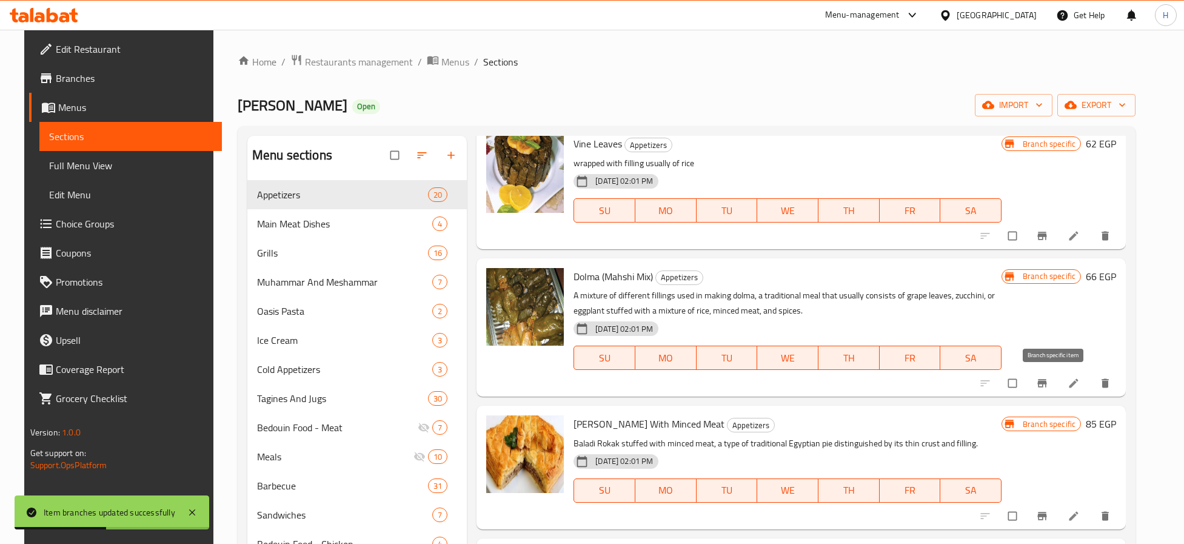
click at [1047, 382] on icon "Branch-specific-item" at bounding box center [1042, 383] width 9 height 8
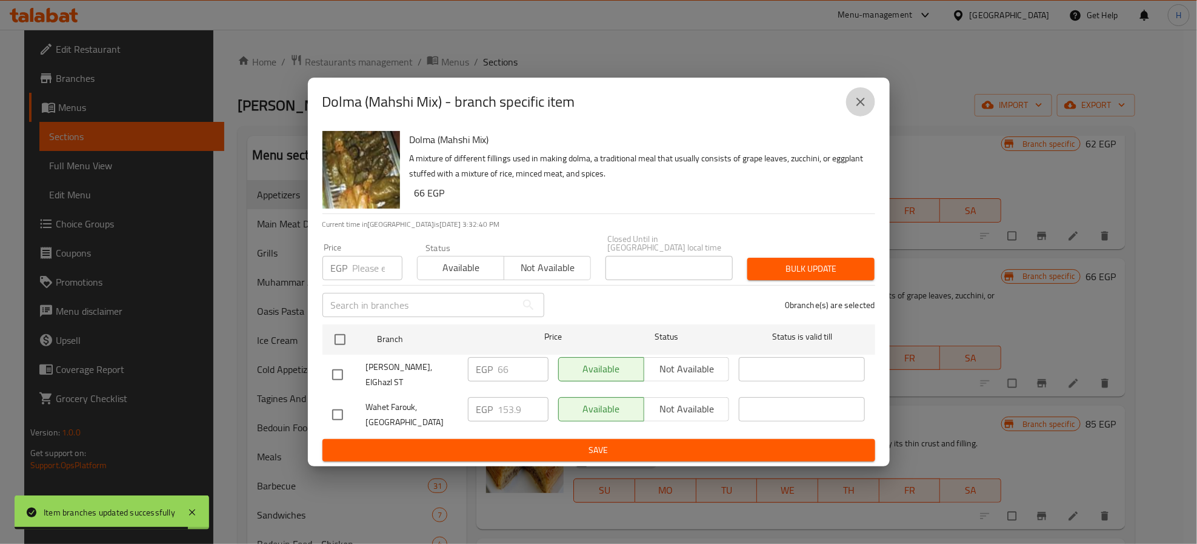
click at [864, 109] on icon "close" at bounding box center [860, 102] width 15 height 15
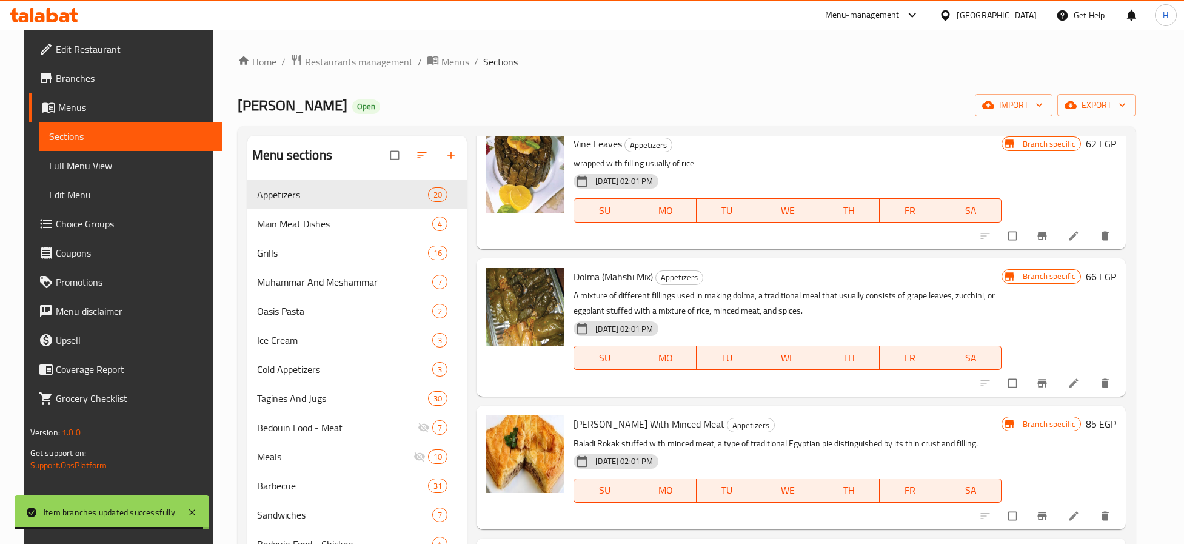
scroll to position [273, 0]
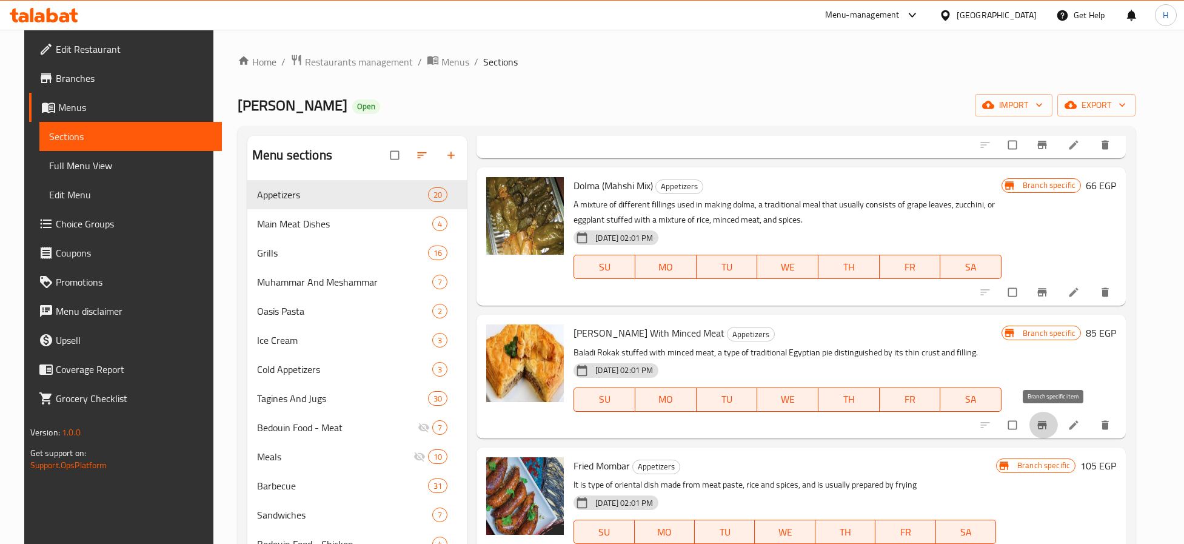
click at [1047, 421] on icon "Branch-specific-item" at bounding box center [1042, 425] width 9 height 8
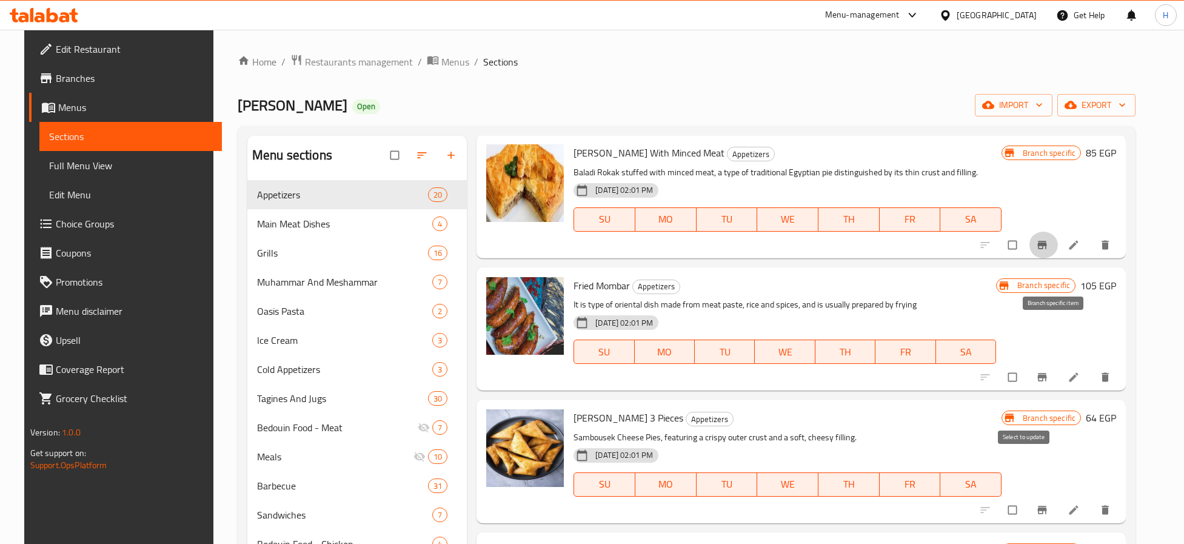
scroll to position [455, 0]
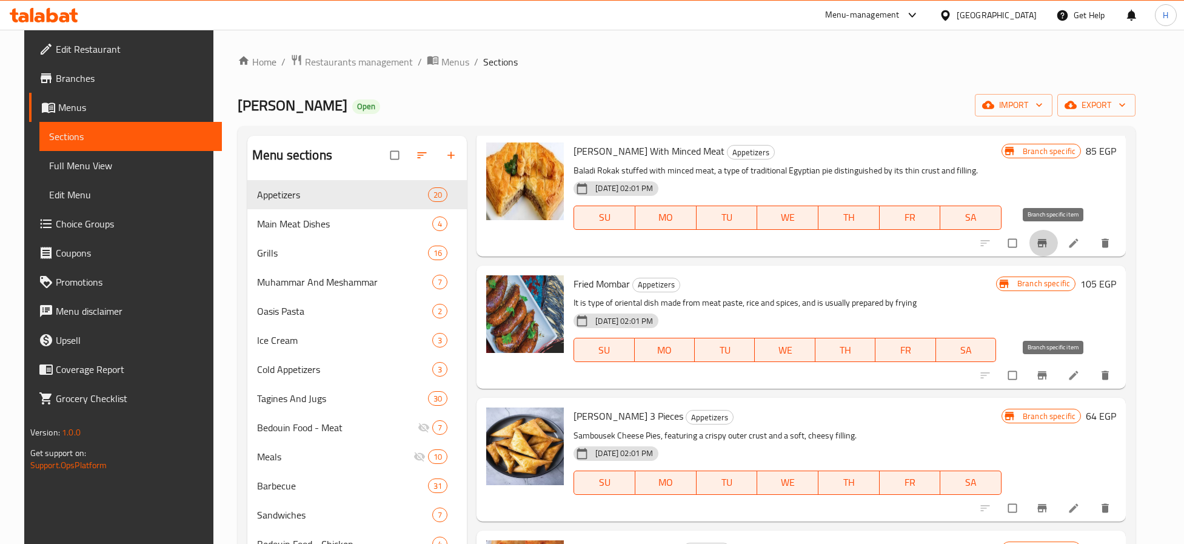
click at [1047, 375] on icon "Branch-specific-item" at bounding box center [1042, 376] width 9 height 8
click at [1048, 510] on icon "Branch-specific-item" at bounding box center [1042, 508] width 12 height 12
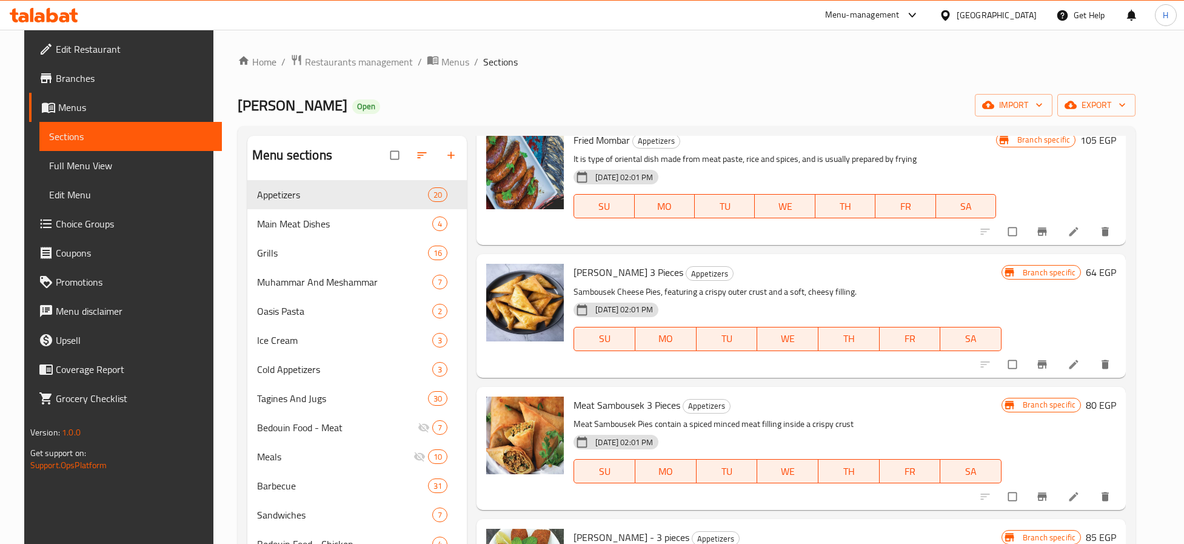
scroll to position [636, 0]
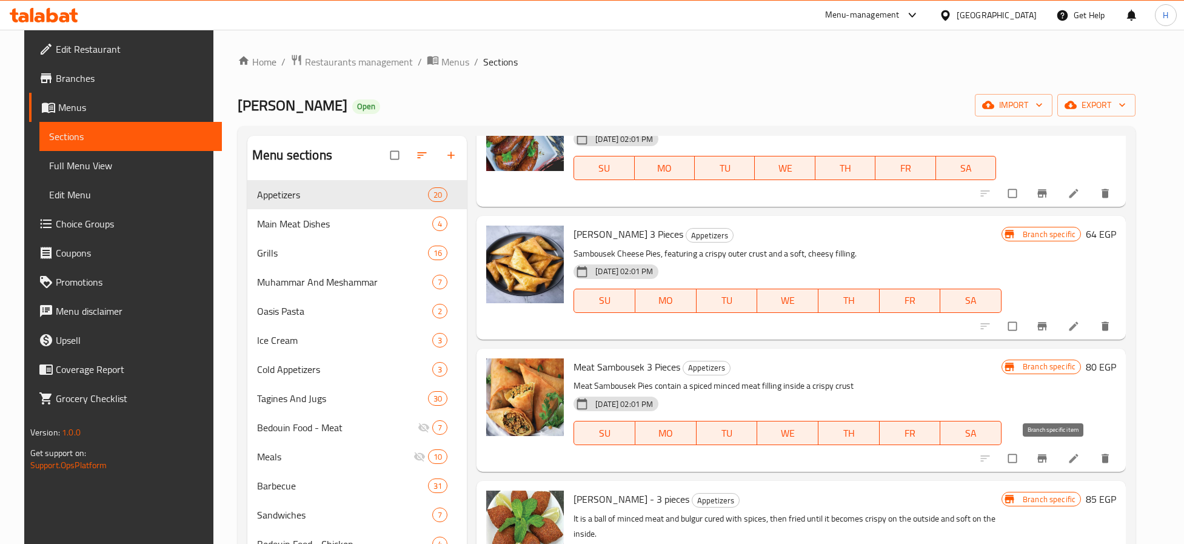
click at [1047, 459] on icon "Branch-specific-item" at bounding box center [1042, 458] width 9 height 8
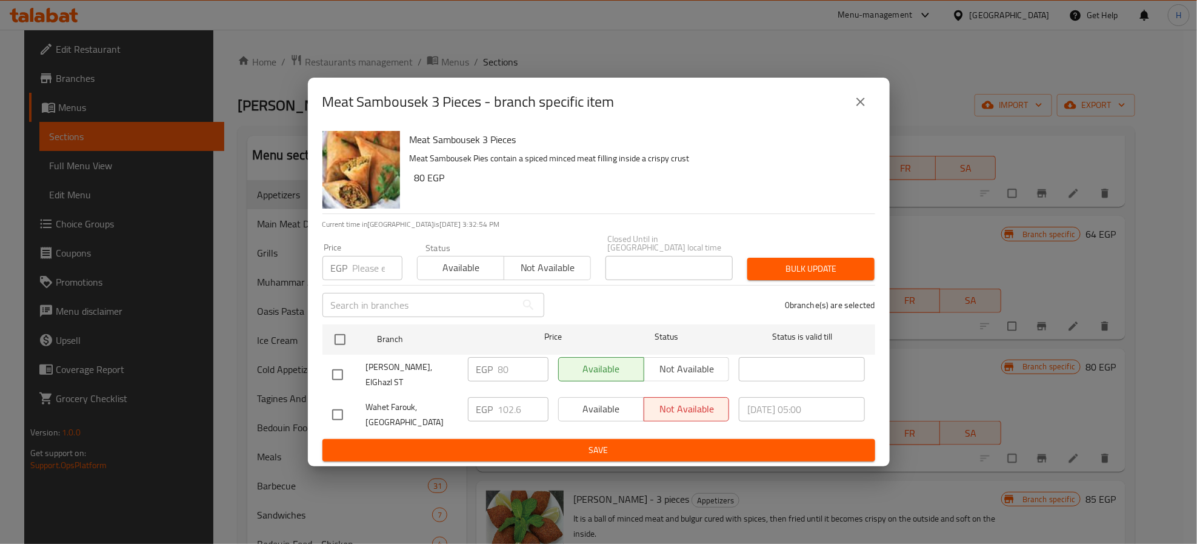
click at [859, 106] on icon "close" at bounding box center [860, 102] width 8 height 8
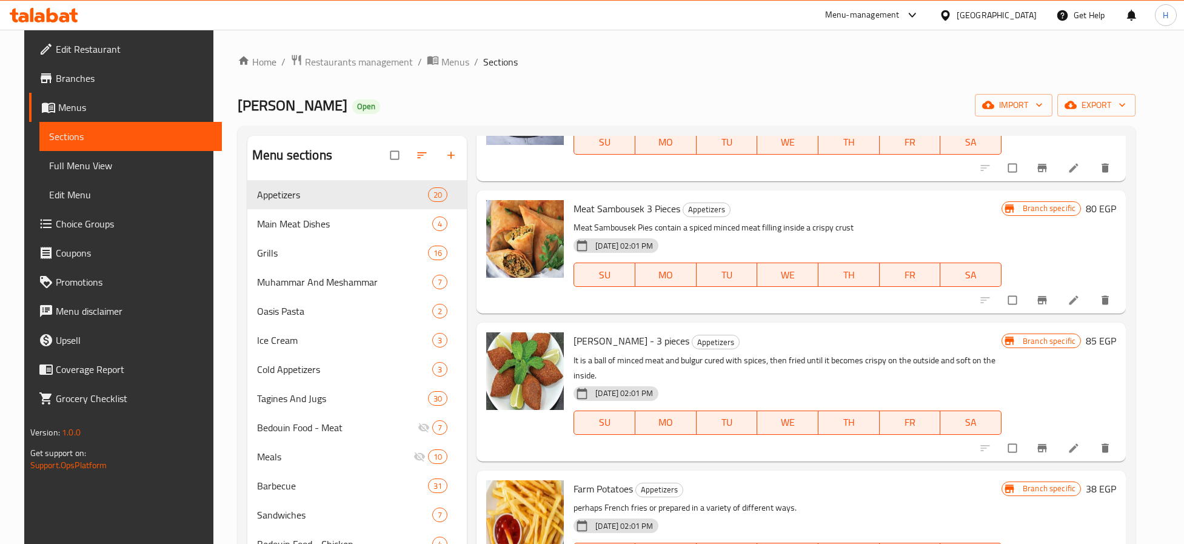
scroll to position [818, 0]
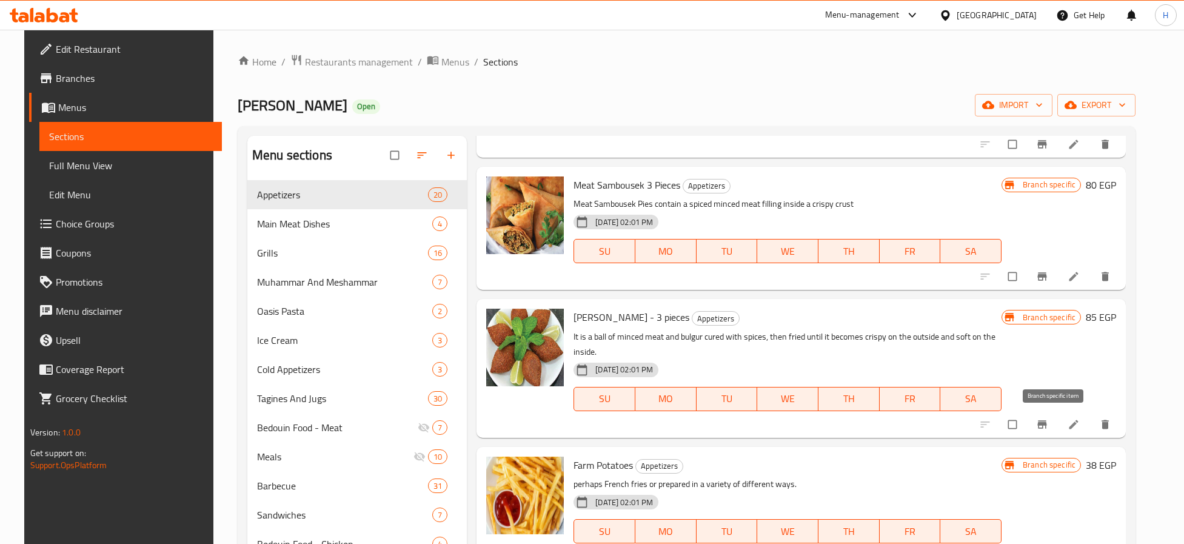
click at [1048, 428] on icon "Branch-specific-item" at bounding box center [1042, 424] width 12 height 12
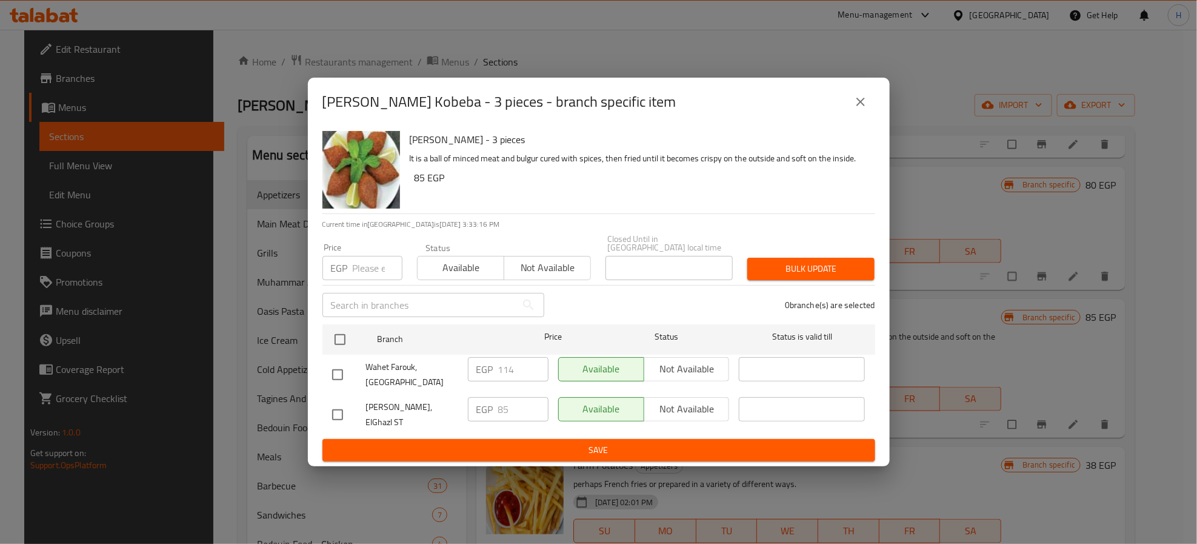
click at [862, 109] on icon "close" at bounding box center [860, 102] width 15 height 15
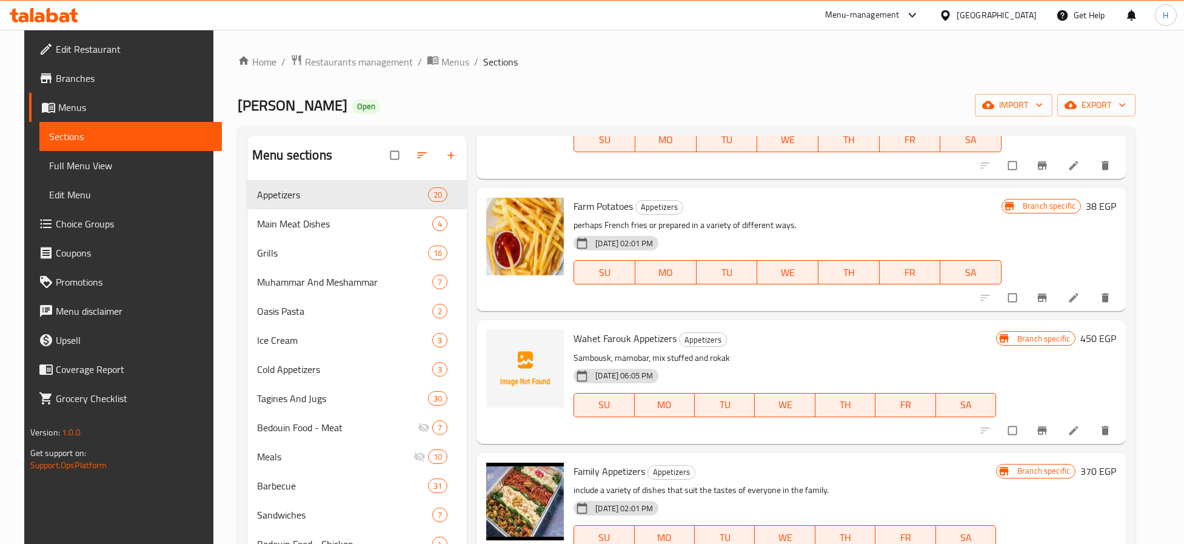
scroll to position [1091, 0]
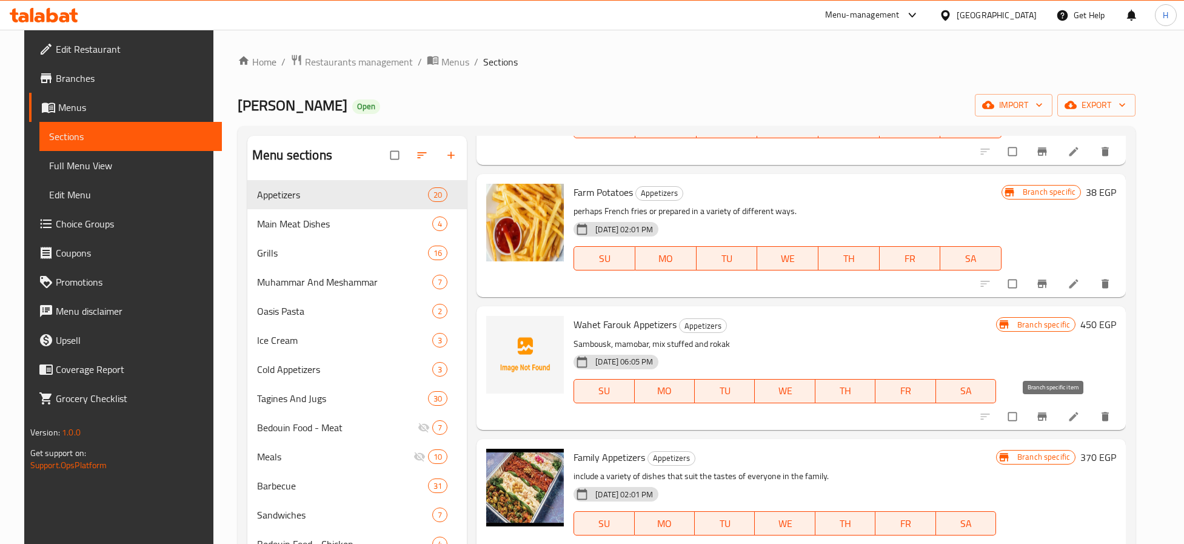
click at [1041, 412] on button "Branch-specific-item" at bounding box center [1042, 416] width 29 height 27
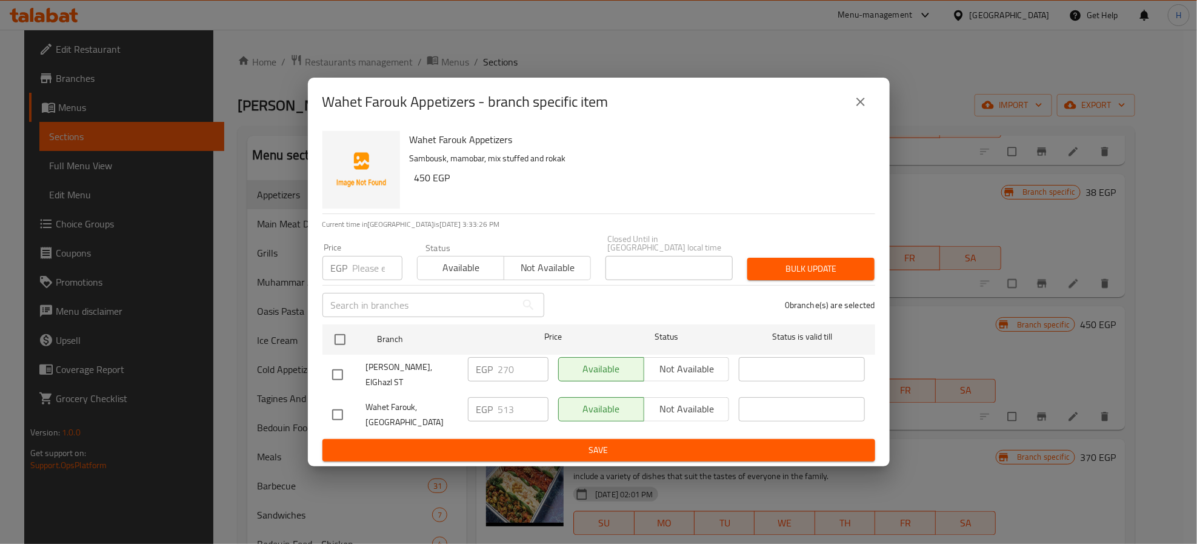
click at [862, 106] on icon "close" at bounding box center [860, 102] width 15 height 15
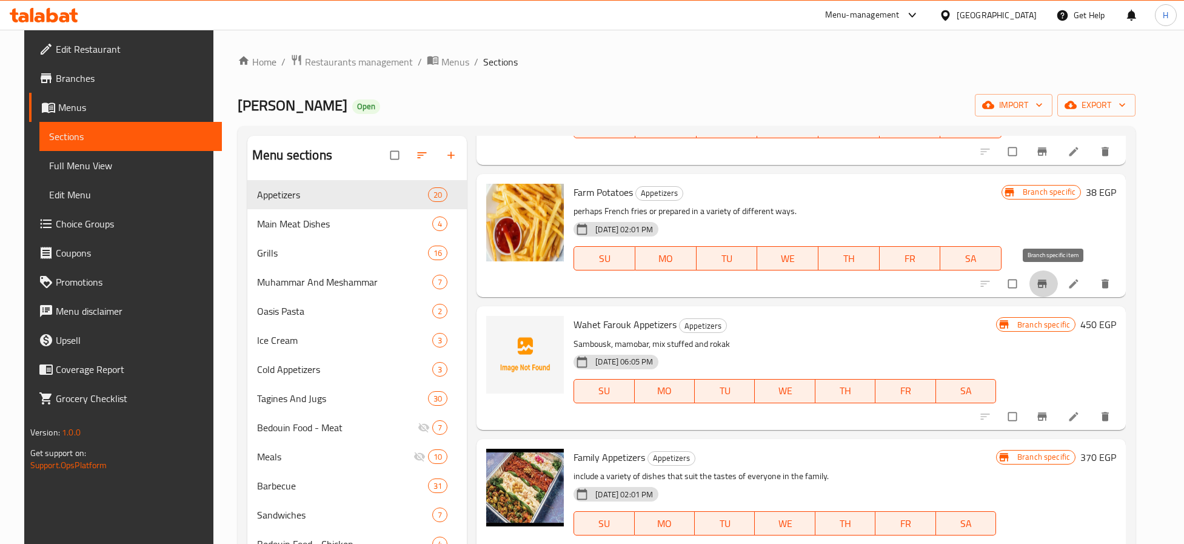
click at [1047, 279] on icon "Branch-specific-item" at bounding box center [1042, 284] width 12 height 12
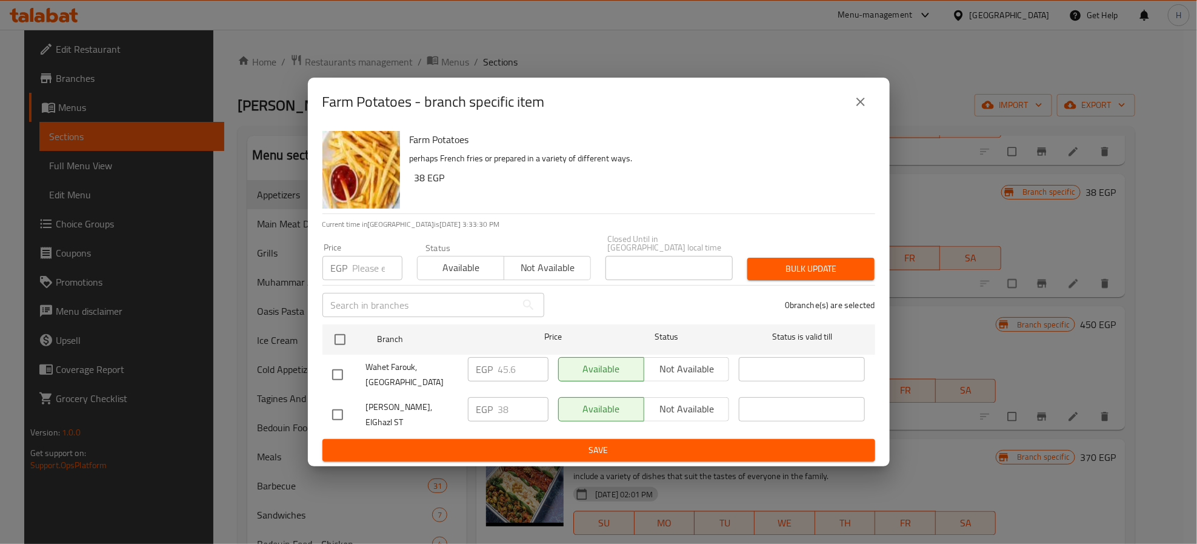
click at [865, 108] on icon "close" at bounding box center [860, 102] width 15 height 15
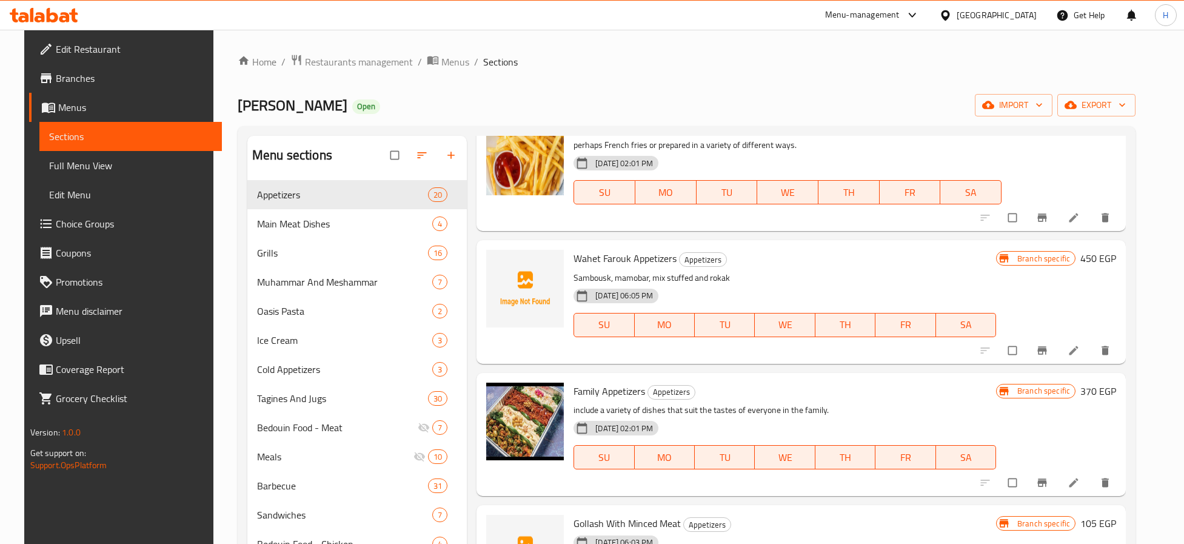
scroll to position [1182, 0]
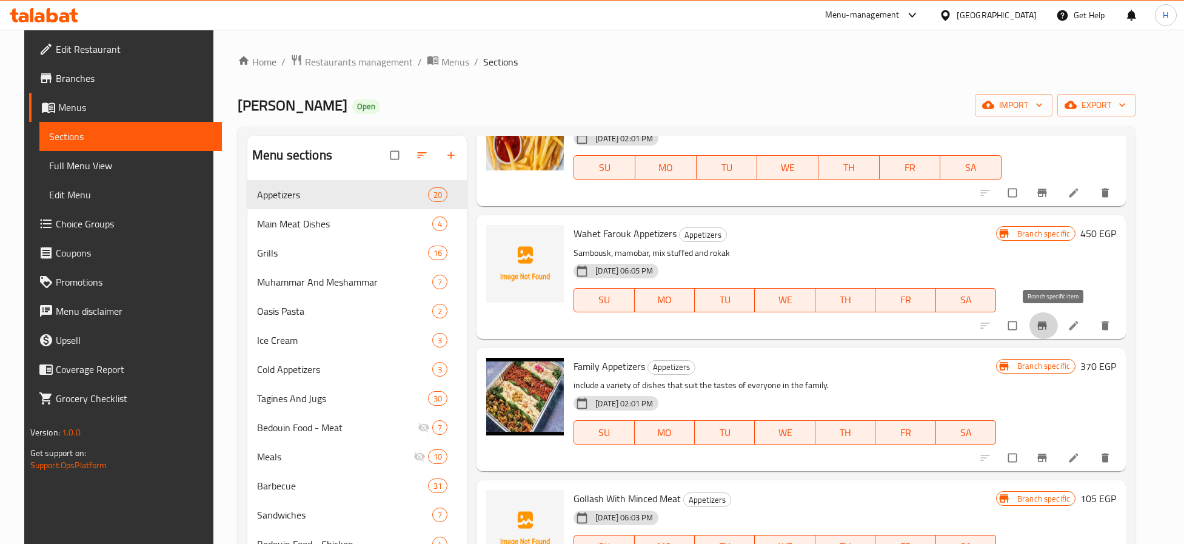
click at [1047, 325] on icon "Branch-specific-item" at bounding box center [1042, 325] width 9 height 8
click at [1048, 453] on icon "Branch-specific-item" at bounding box center [1042, 458] width 12 height 12
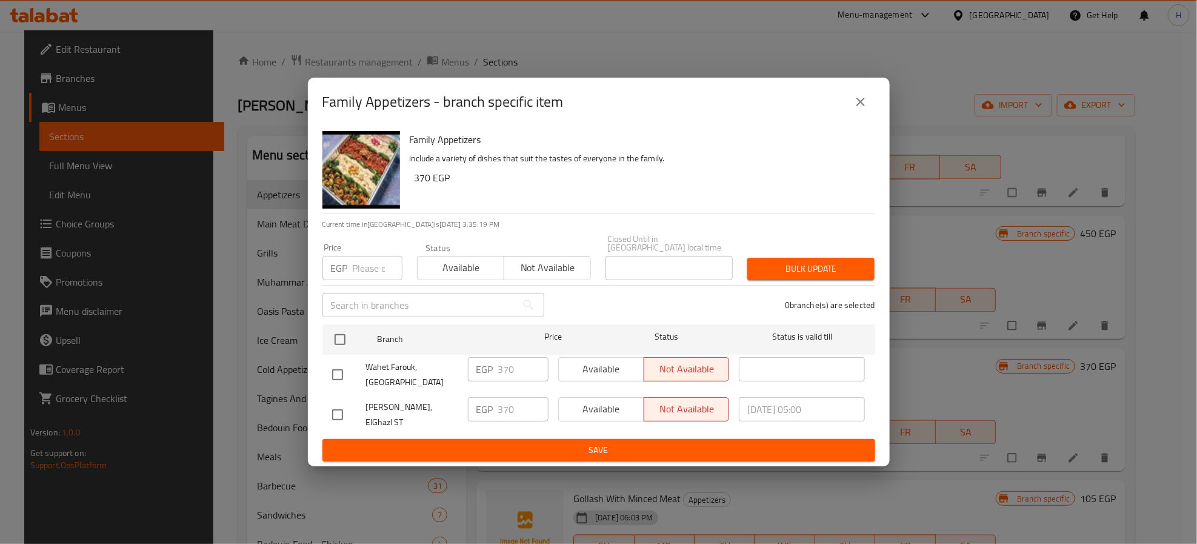
click at [337, 404] on input "checkbox" at bounding box center [337, 414] width 25 height 25
checkbox input "true"
click at [576, 413] on span "Available" at bounding box center [602, 409] width 76 height 18
click at [581, 442] on span "Save" at bounding box center [598, 449] width 533 height 15
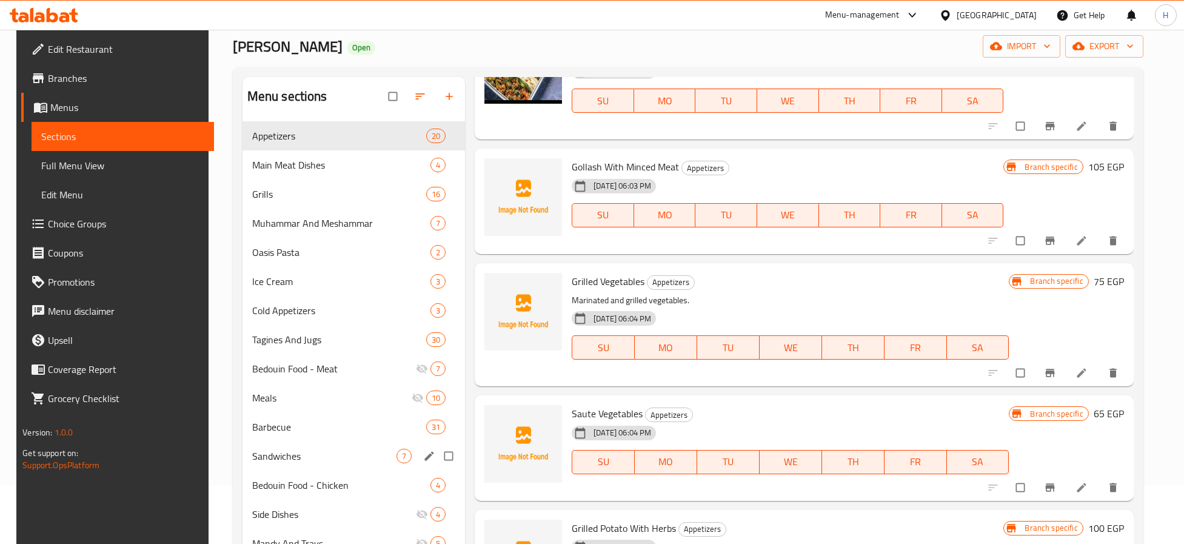
scroll to position [91, 0]
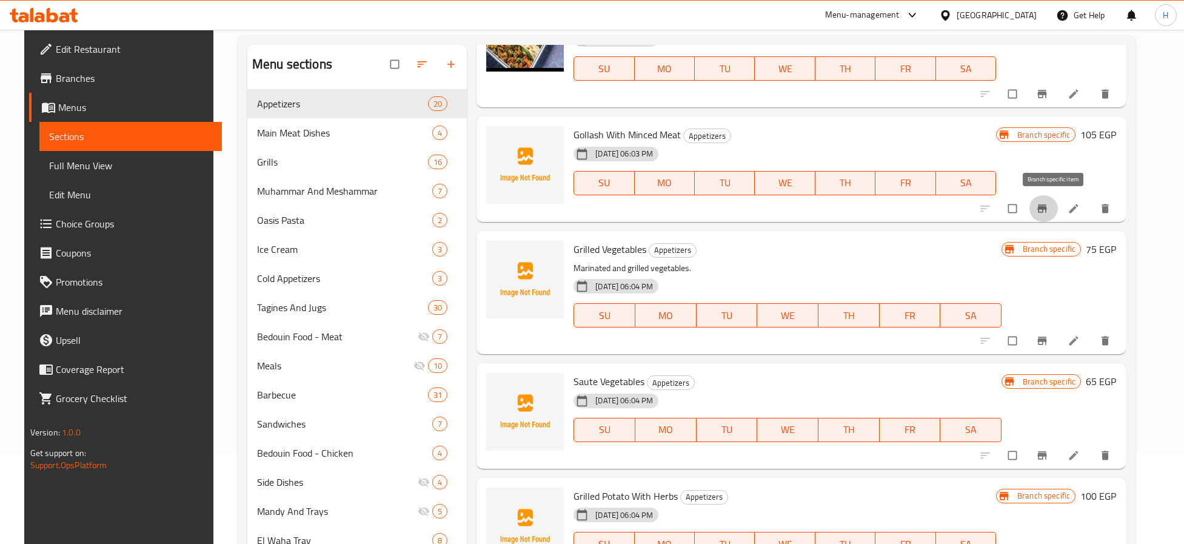
click at [1047, 208] on icon "Branch-specific-item" at bounding box center [1042, 208] width 9 height 8
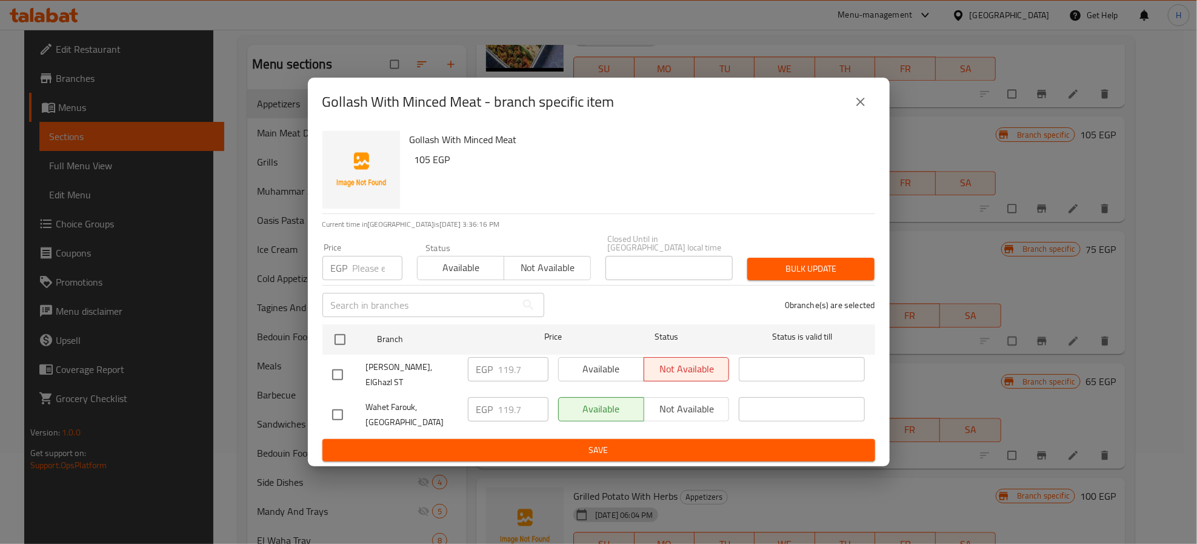
click at [339, 372] on input "checkbox" at bounding box center [337, 374] width 25 height 25
checkbox input "true"
click at [687, 372] on span "Not available" at bounding box center [687, 369] width 76 height 18
click at [660, 439] on button "Save" at bounding box center [598, 450] width 553 height 22
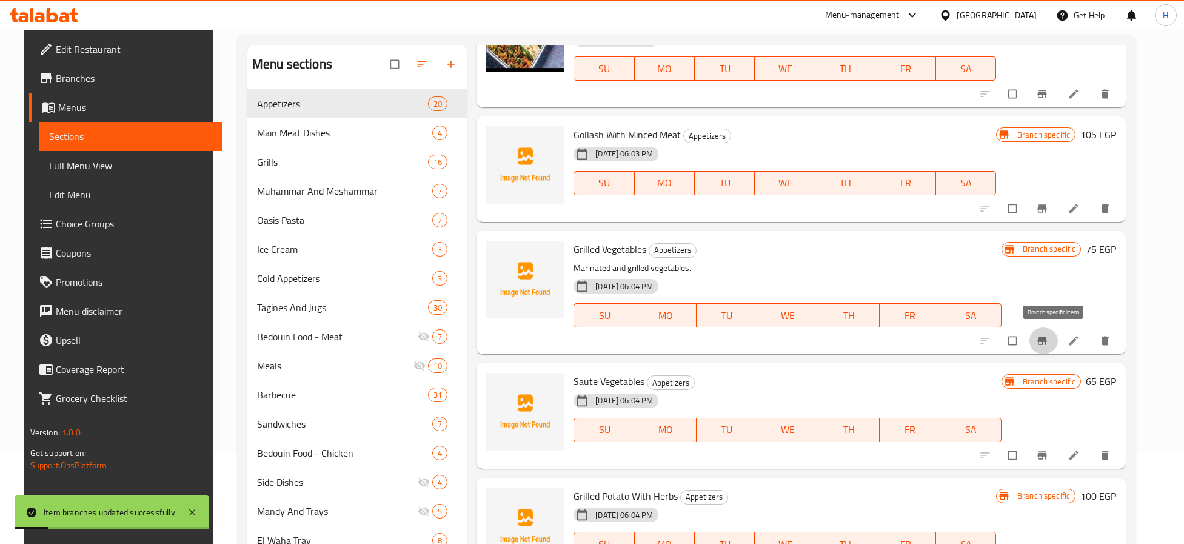
click at [1048, 342] on icon "Branch-specific-item" at bounding box center [1042, 341] width 12 height 12
click at [1047, 451] on icon "Branch-specific-item" at bounding box center [1042, 455] width 9 height 8
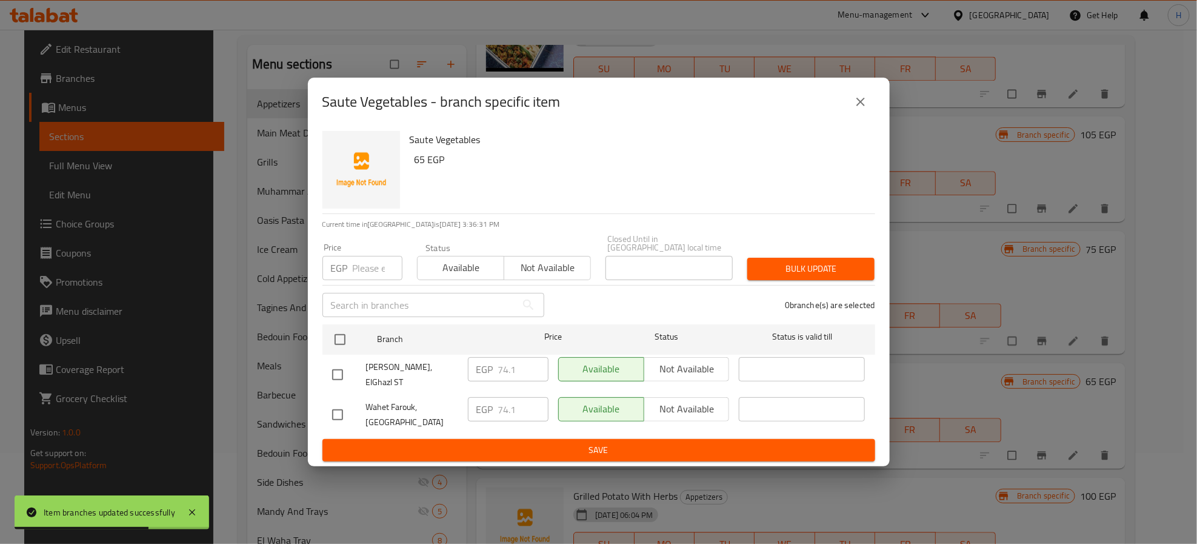
click at [342, 368] on input "checkbox" at bounding box center [337, 374] width 25 height 25
checkbox input "true"
click at [695, 368] on span "Not available" at bounding box center [687, 369] width 76 height 18
click at [700, 442] on span "Save" at bounding box center [598, 449] width 533 height 15
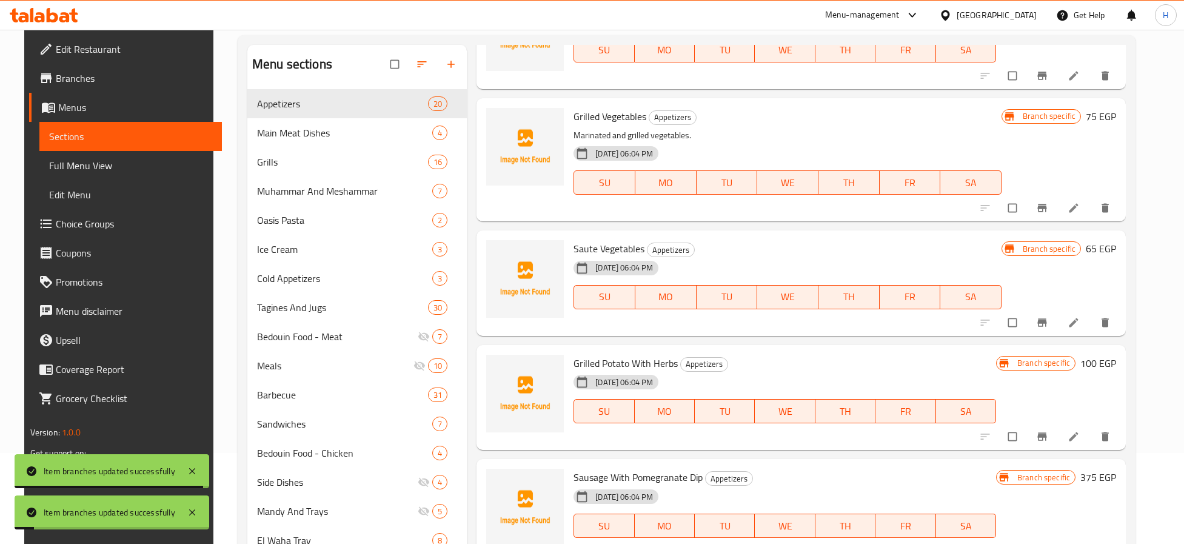
scroll to position [1602, 0]
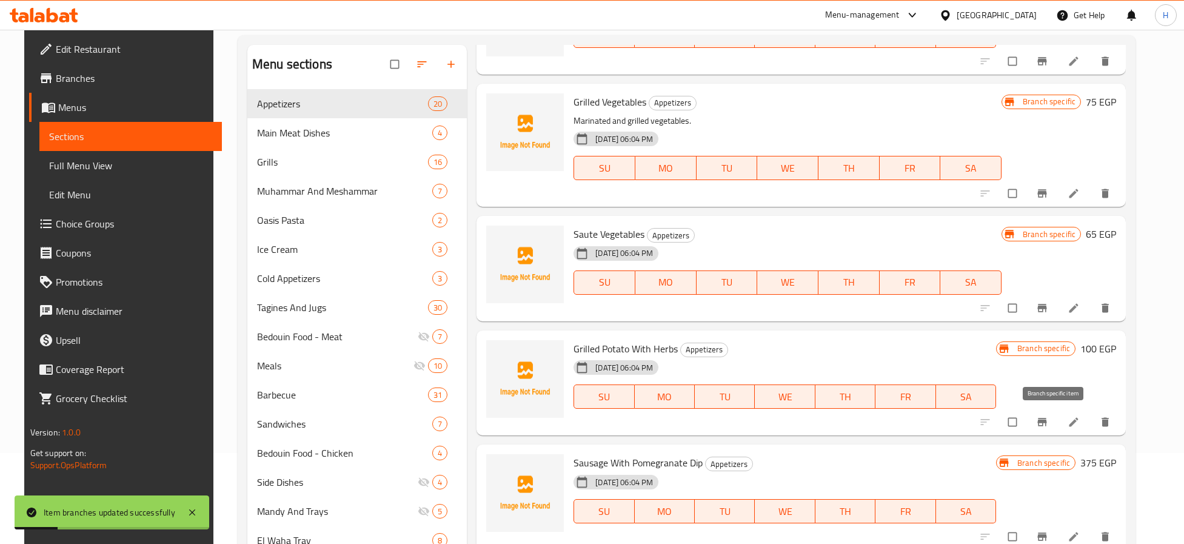
click at [1047, 421] on icon "Branch-specific-item" at bounding box center [1042, 422] width 9 height 8
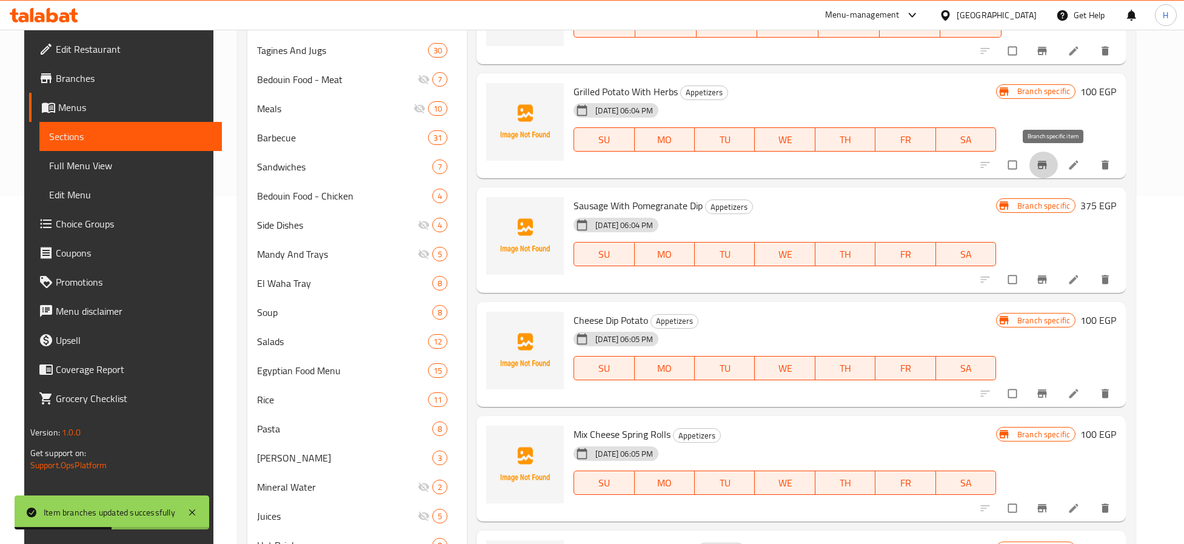
scroll to position [364, 0]
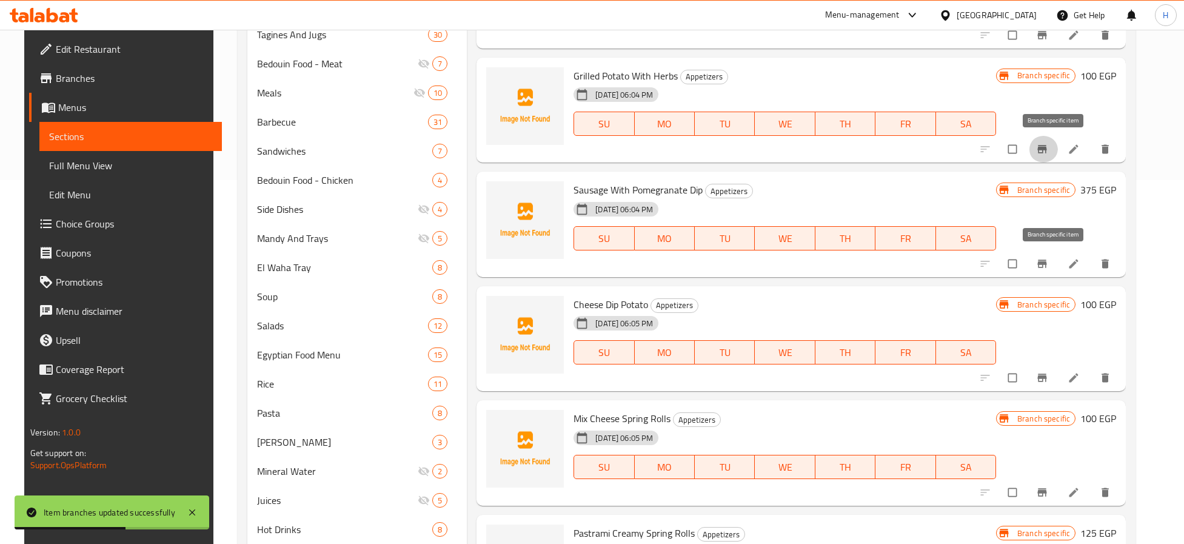
click at [1047, 262] on icon "Branch-specific-item" at bounding box center [1042, 263] width 9 height 8
click at [1047, 375] on icon "Branch-specific-item" at bounding box center [1042, 378] width 9 height 8
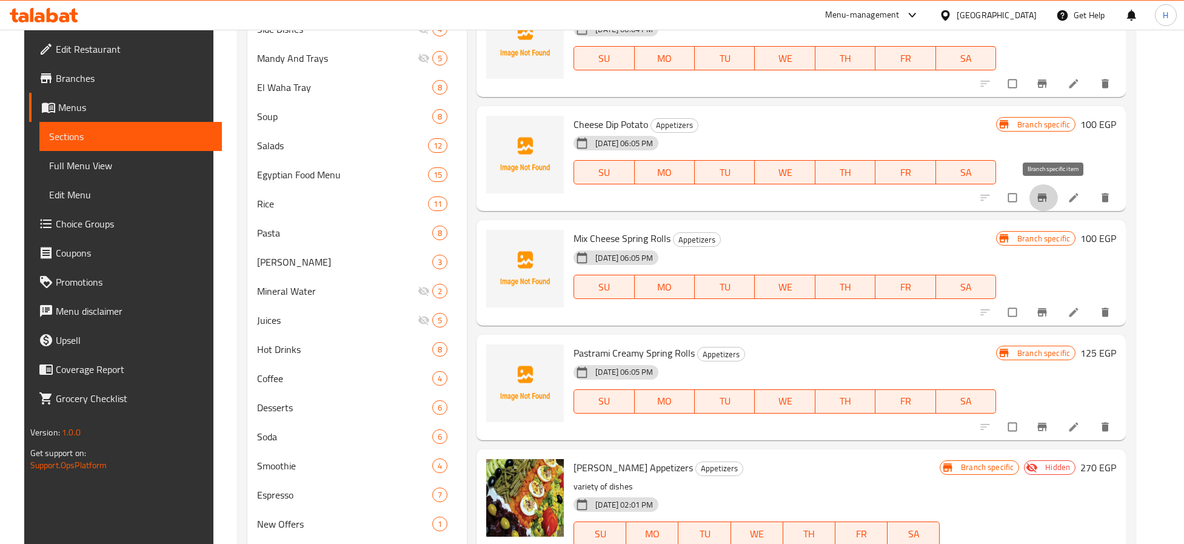
scroll to position [545, 0]
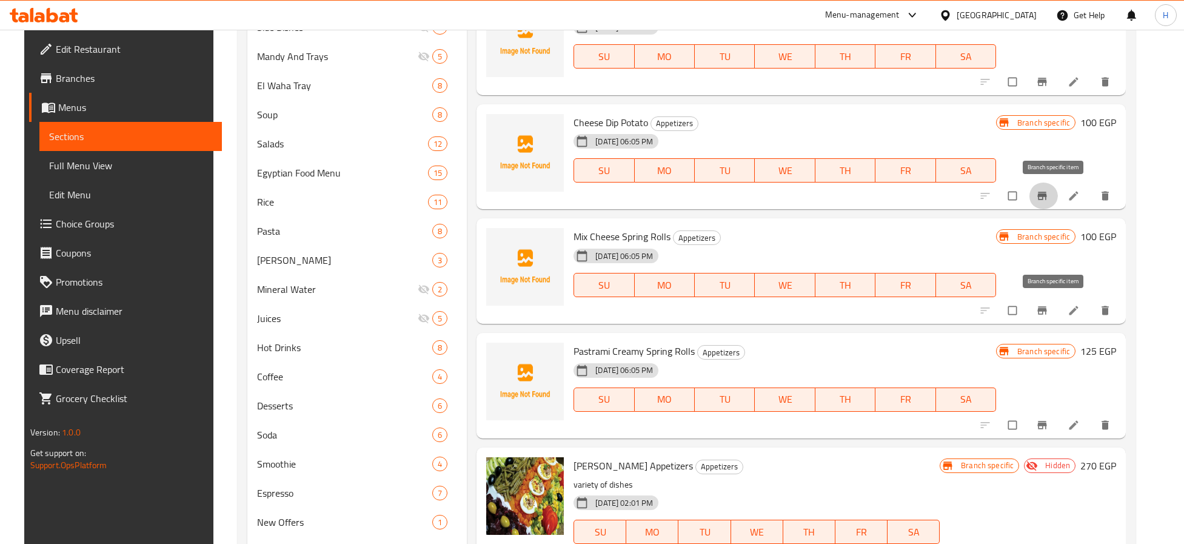
click at [1048, 315] on icon "Branch-specific-item" at bounding box center [1042, 310] width 12 height 12
click at [1047, 424] on icon "Branch-specific-item" at bounding box center [1042, 425] width 9 height 8
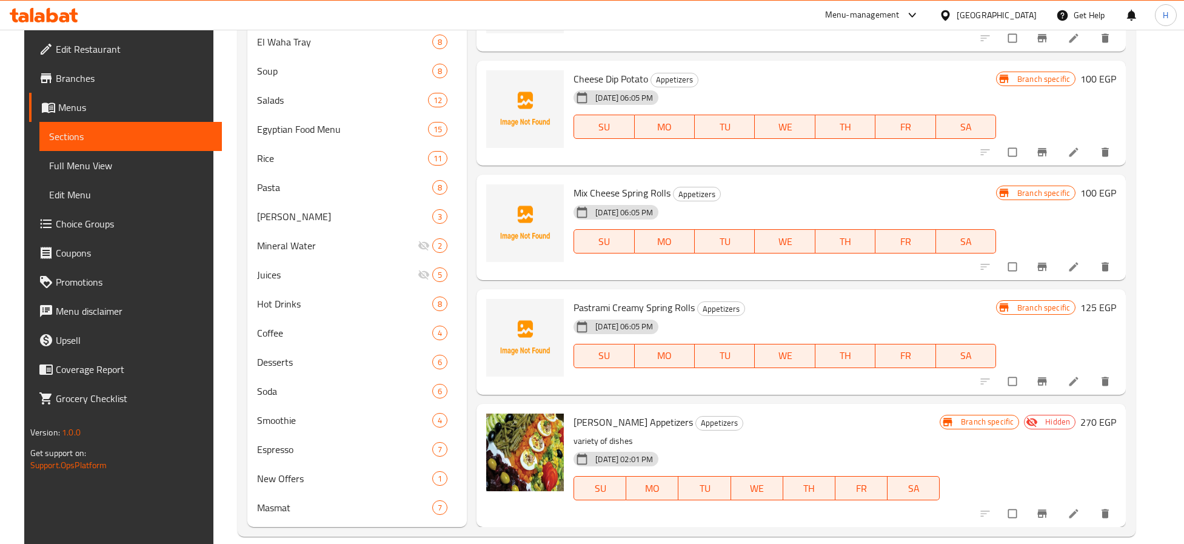
scroll to position [605, 0]
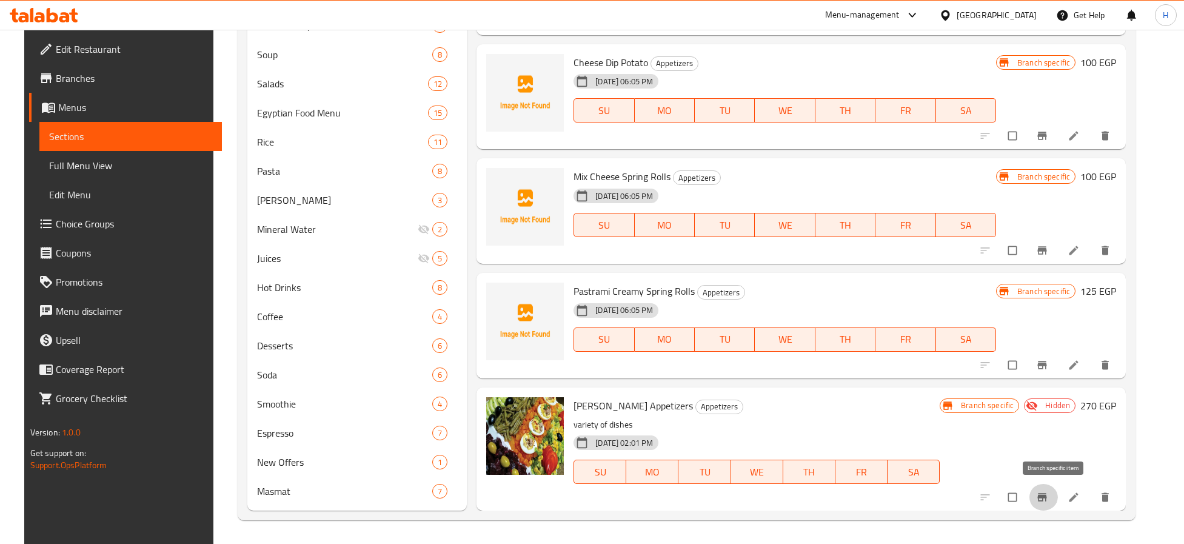
click at [1047, 500] on icon "Branch-specific-item" at bounding box center [1042, 497] width 9 height 8
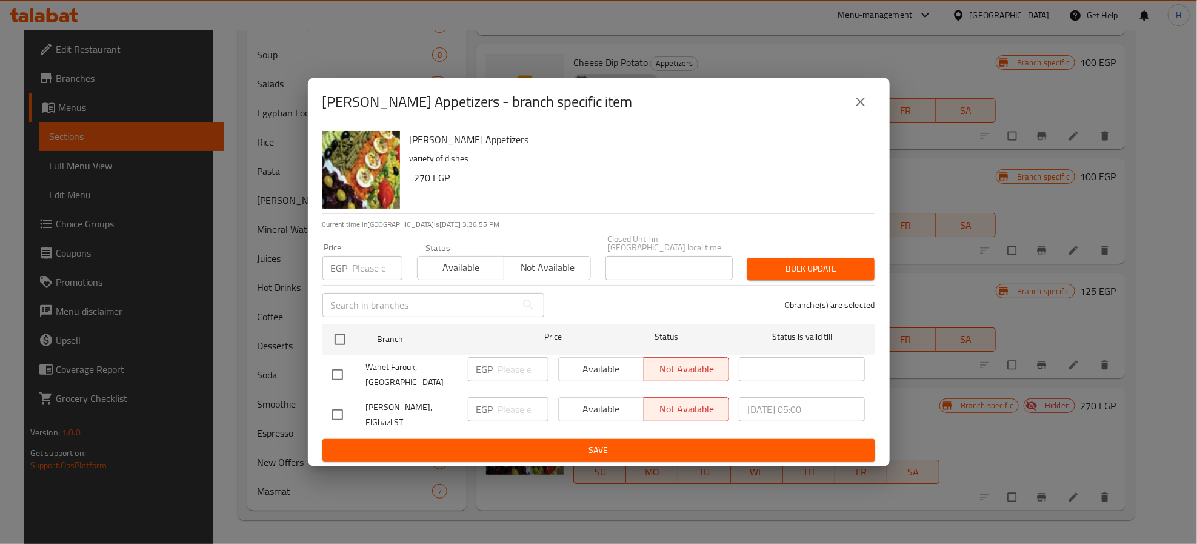
click at [335, 404] on input "checkbox" at bounding box center [337, 414] width 25 height 25
checkbox input "true"
click at [707, 406] on span "Not available" at bounding box center [687, 409] width 76 height 18
click at [690, 442] on span "Save" at bounding box center [598, 449] width 533 height 15
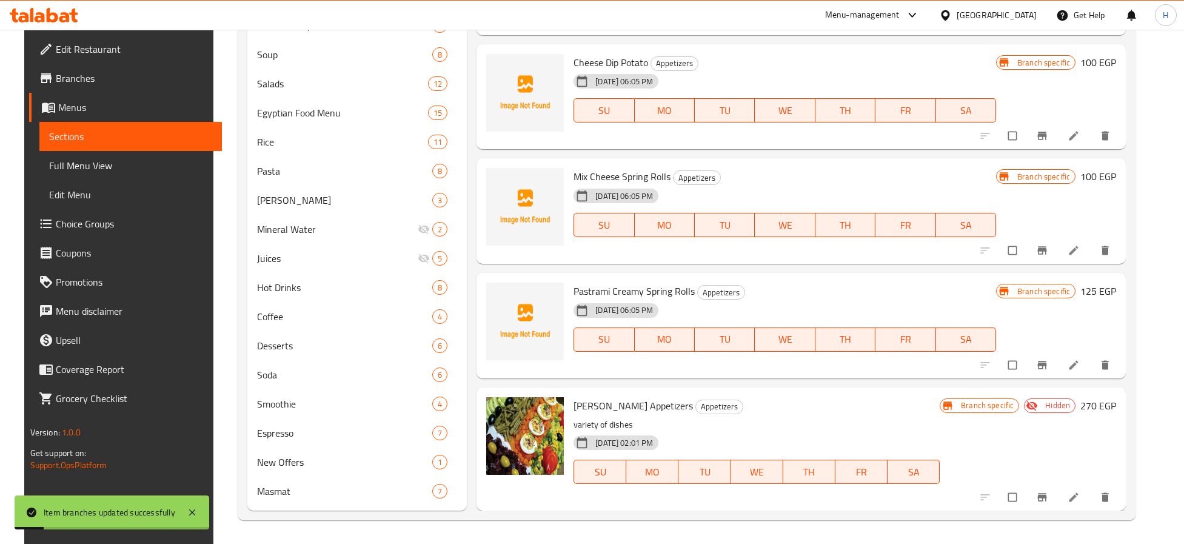
click at [817, 430] on div "30-04-2024 02:01 PM SU MO TU WE TH FR SA" at bounding box center [756, 462] width 376 height 65
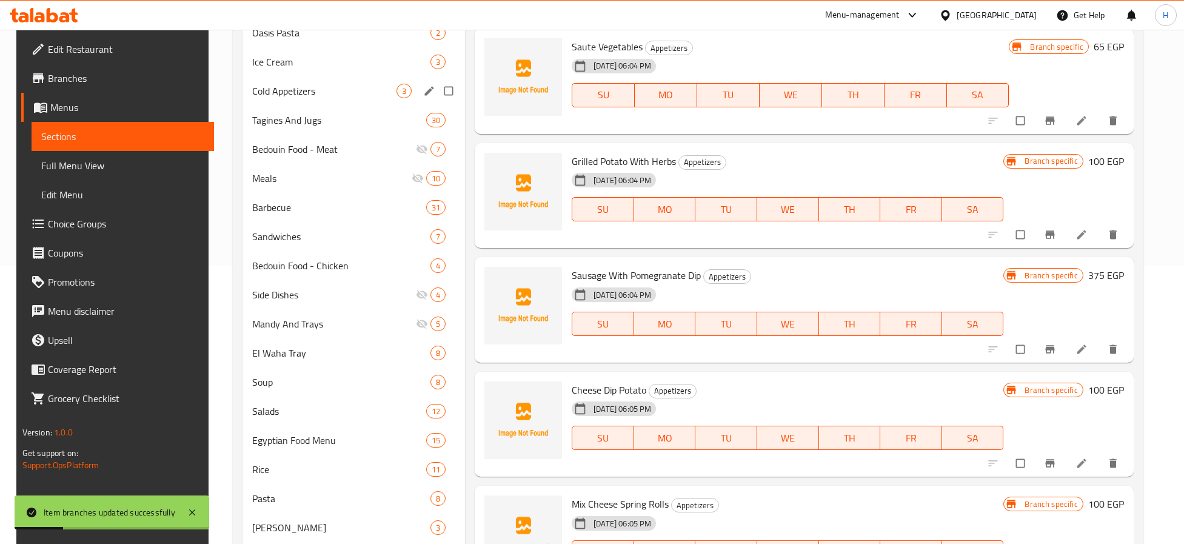
scroll to position [0, 0]
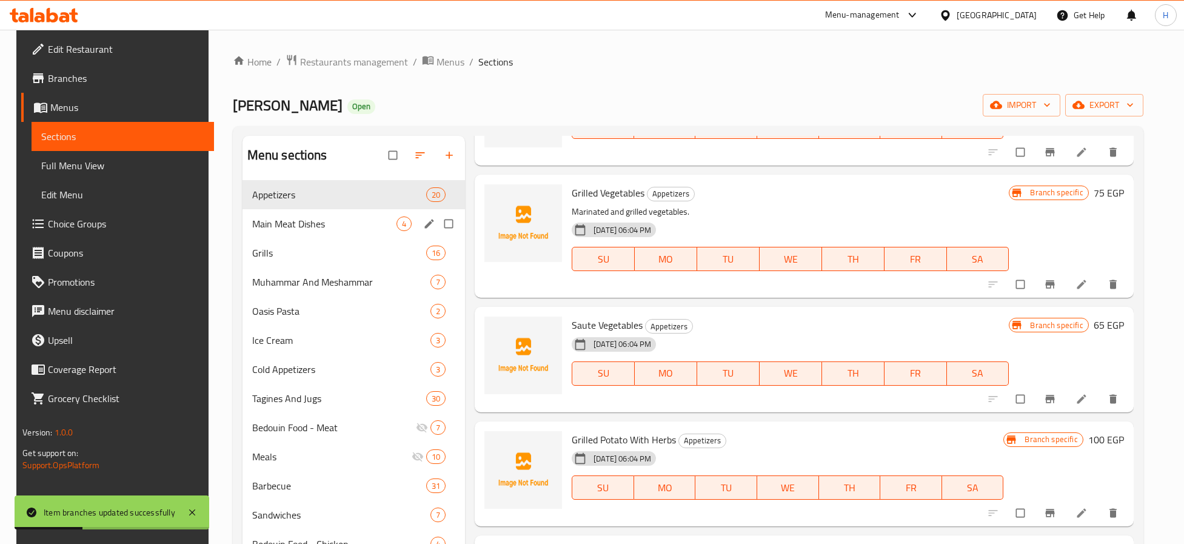
click at [321, 215] on div "Main Meat Dishes 4" at bounding box center [353, 223] width 223 height 29
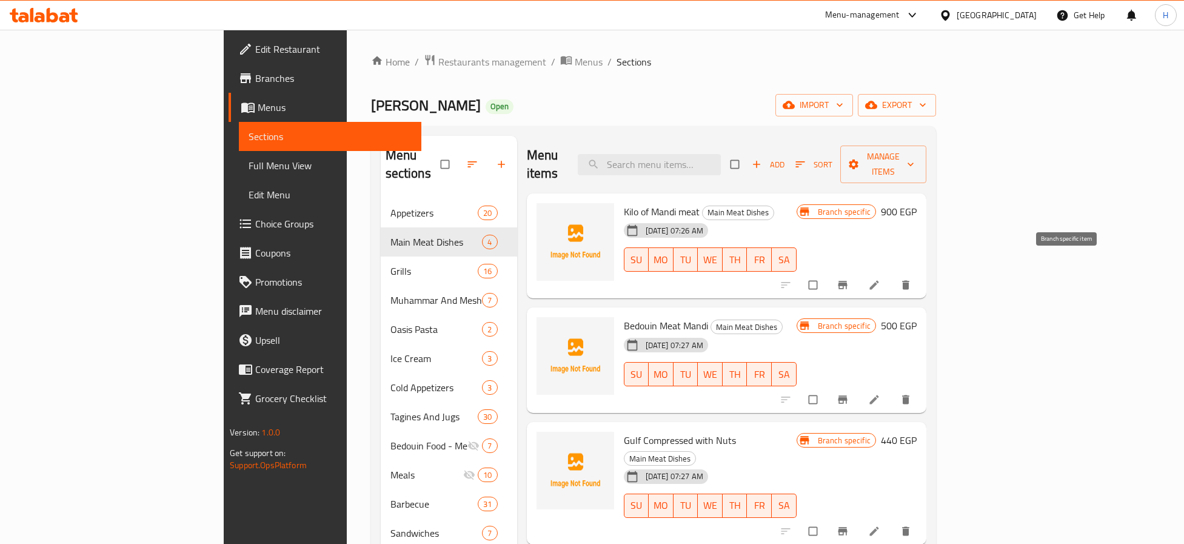
click at [848, 279] on icon "Branch-specific-item" at bounding box center [842, 285] width 12 height 12
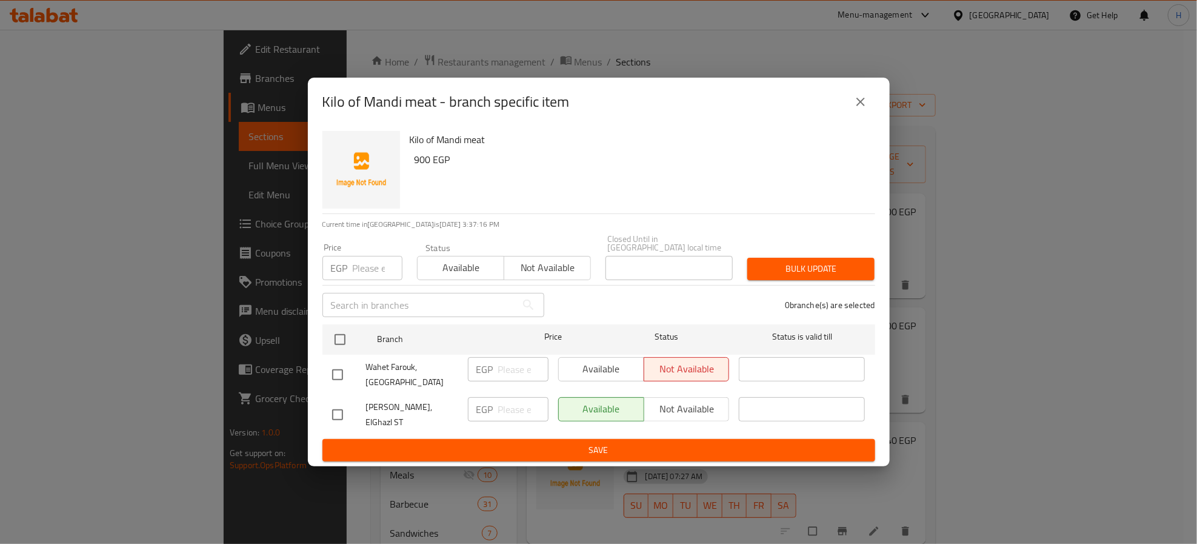
click at [340, 410] on input "checkbox" at bounding box center [337, 414] width 25 height 25
checkbox input "true"
click at [522, 404] on input "number" at bounding box center [523, 409] width 50 height 24
type input "900"
click at [505, 442] on span "Save" at bounding box center [598, 449] width 533 height 15
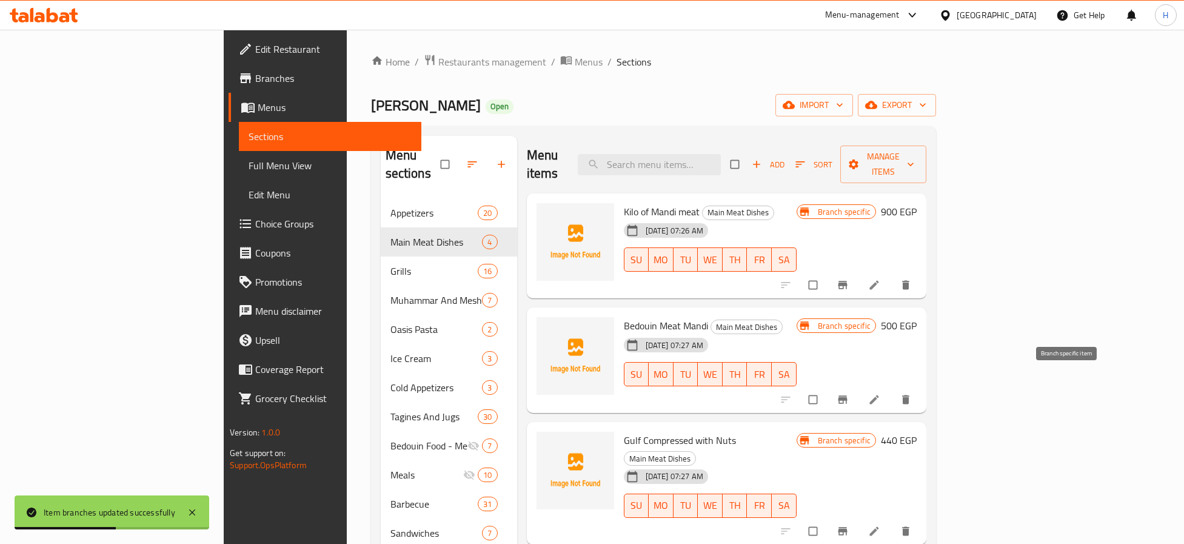
click at [847, 395] on icon "Branch-specific-item" at bounding box center [842, 399] width 9 height 8
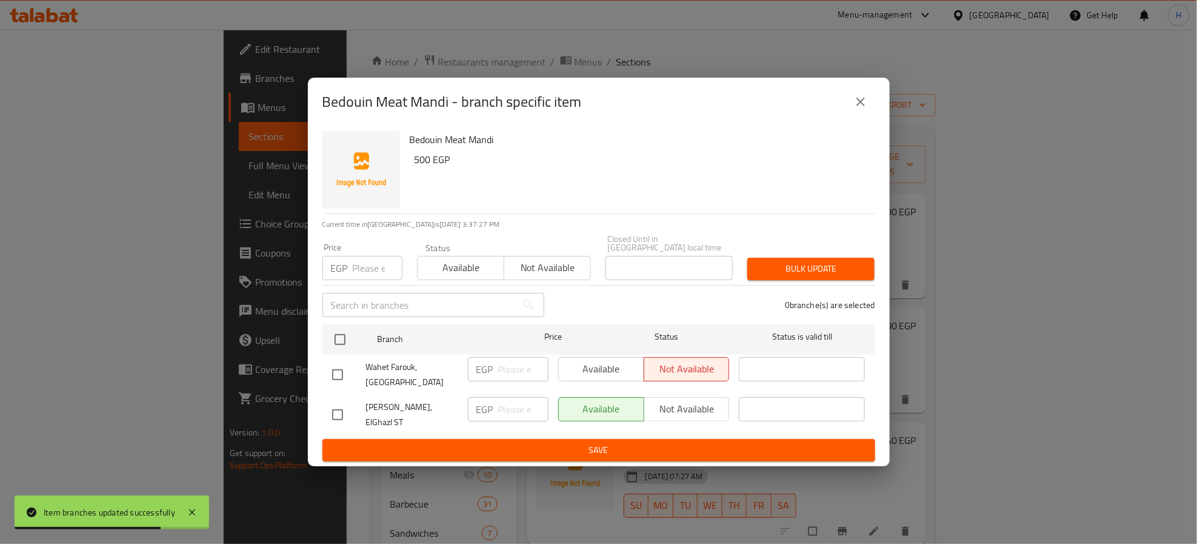
click at [340, 413] on input "checkbox" at bounding box center [337, 414] width 25 height 25
checkbox input "true"
click at [510, 408] on input "number" at bounding box center [523, 409] width 50 height 24
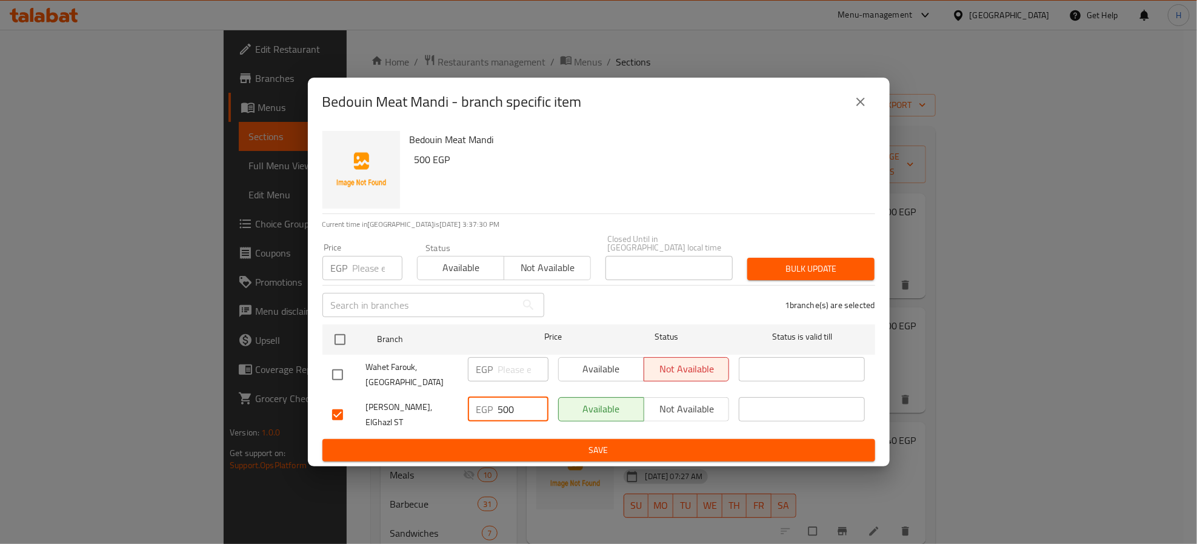
type input "500"
click at [560, 442] on span "Save" at bounding box center [598, 449] width 533 height 15
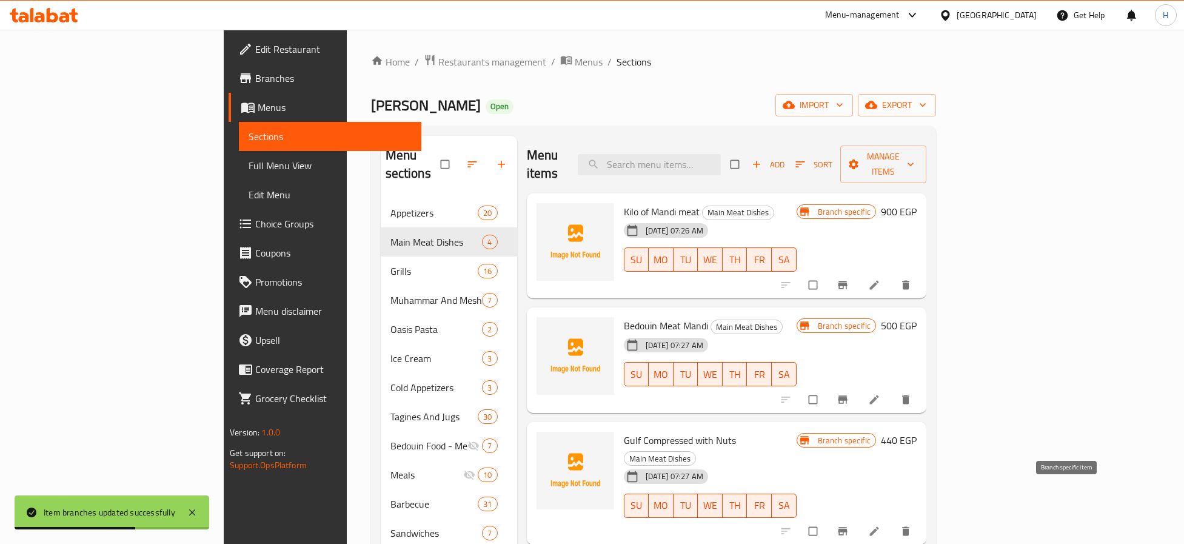
click at [847, 527] on icon "Branch-specific-item" at bounding box center [842, 531] width 9 height 8
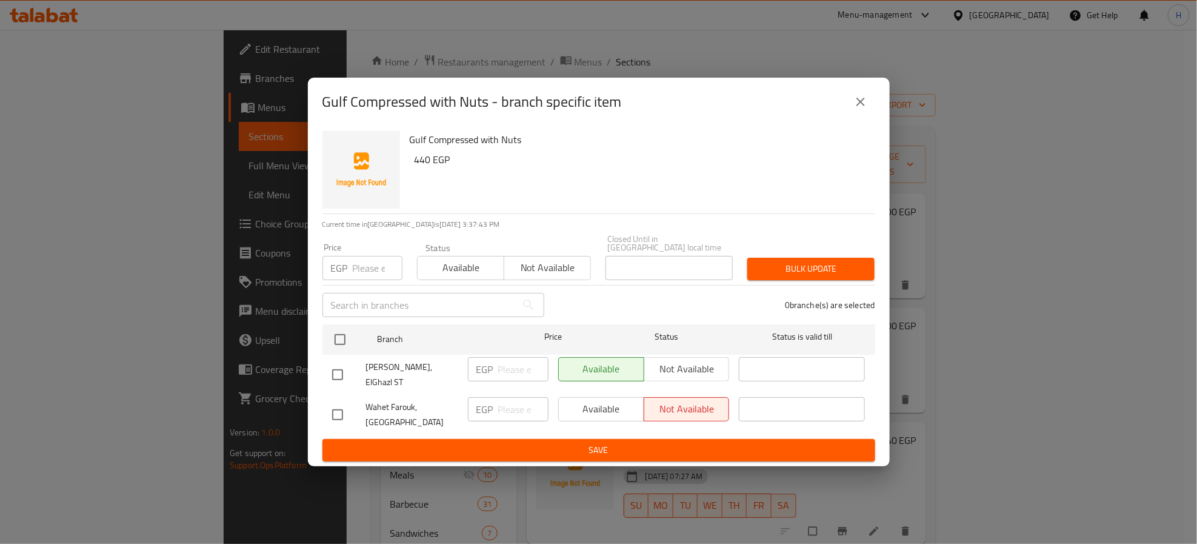
click at [333, 370] on input "checkbox" at bounding box center [337, 374] width 25 height 25
checkbox input "true"
type input "440"
click at [477, 448] on span "Save" at bounding box center [598, 449] width 533 height 15
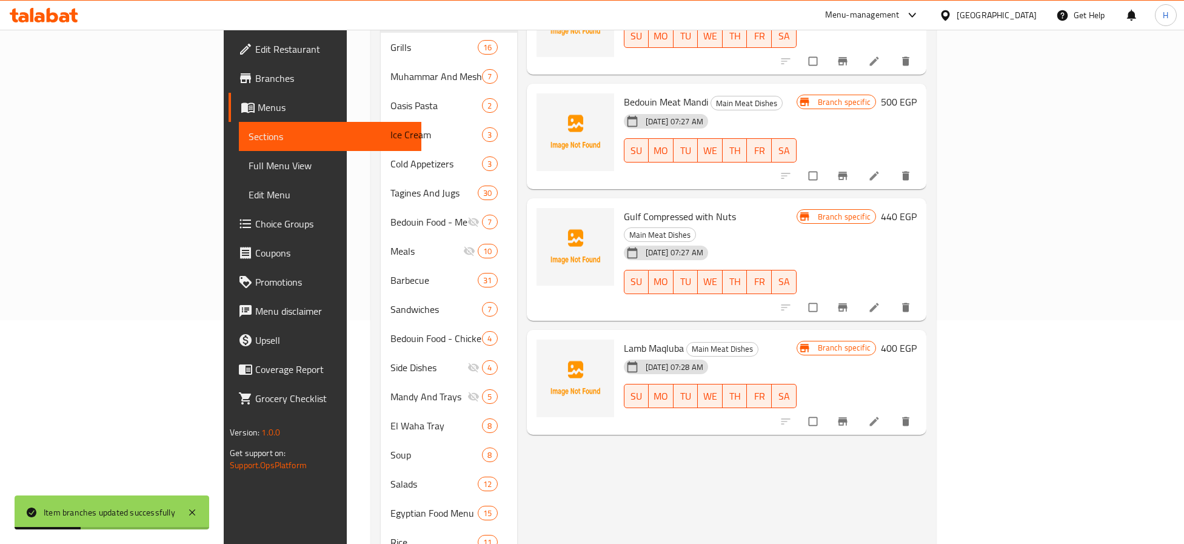
scroll to position [273, 0]
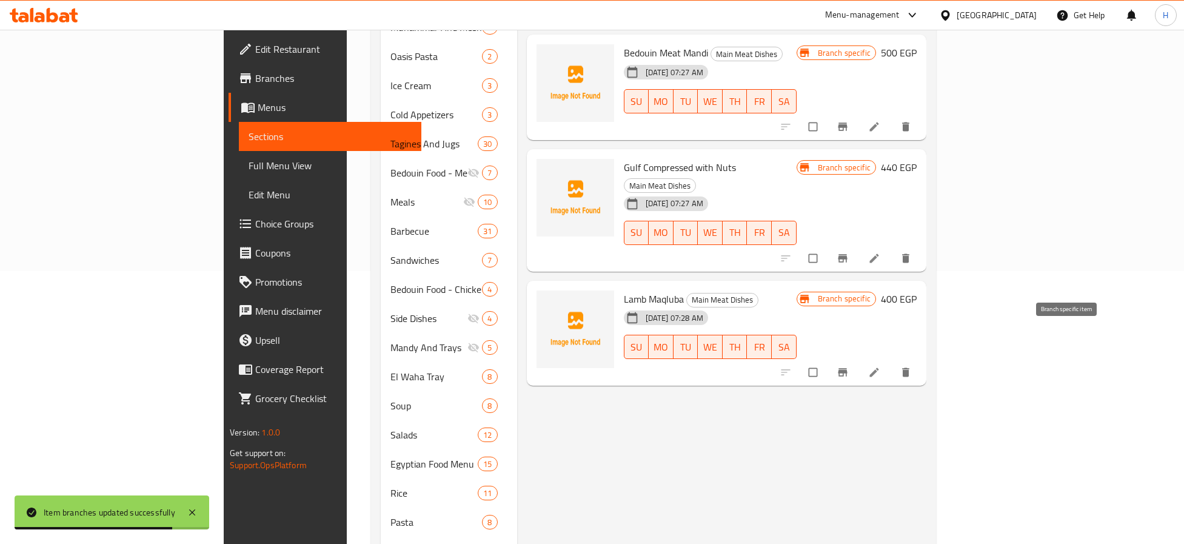
click at [847, 368] on icon "Branch-specific-item" at bounding box center [842, 372] width 9 height 8
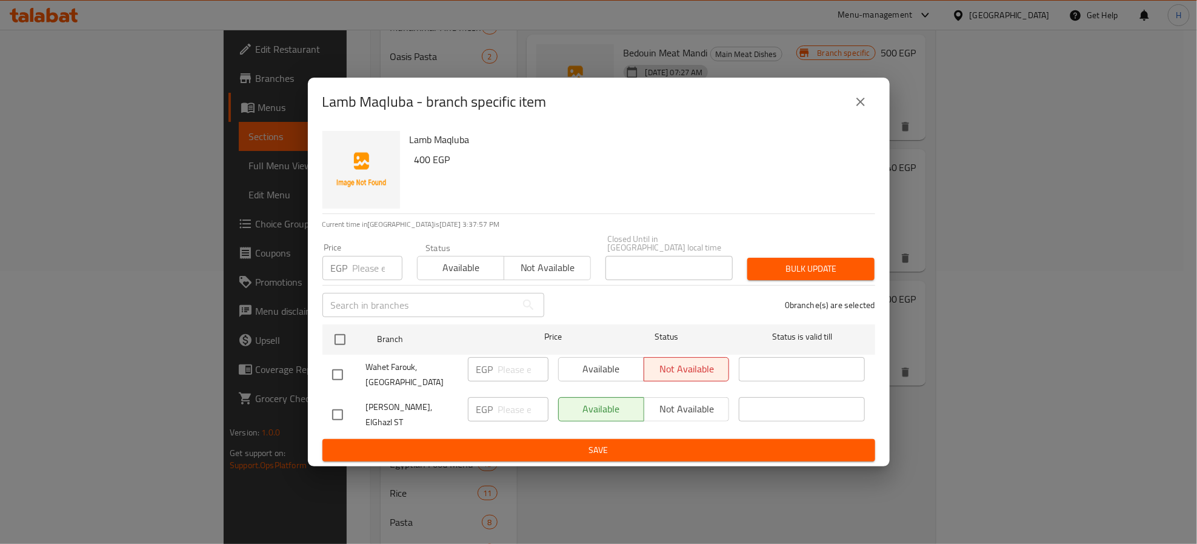
click at [337, 412] on input "checkbox" at bounding box center [337, 414] width 25 height 25
checkbox input "true"
type input "400"
click at [373, 442] on span "Save" at bounding box center [598, 449] width 533 height 15
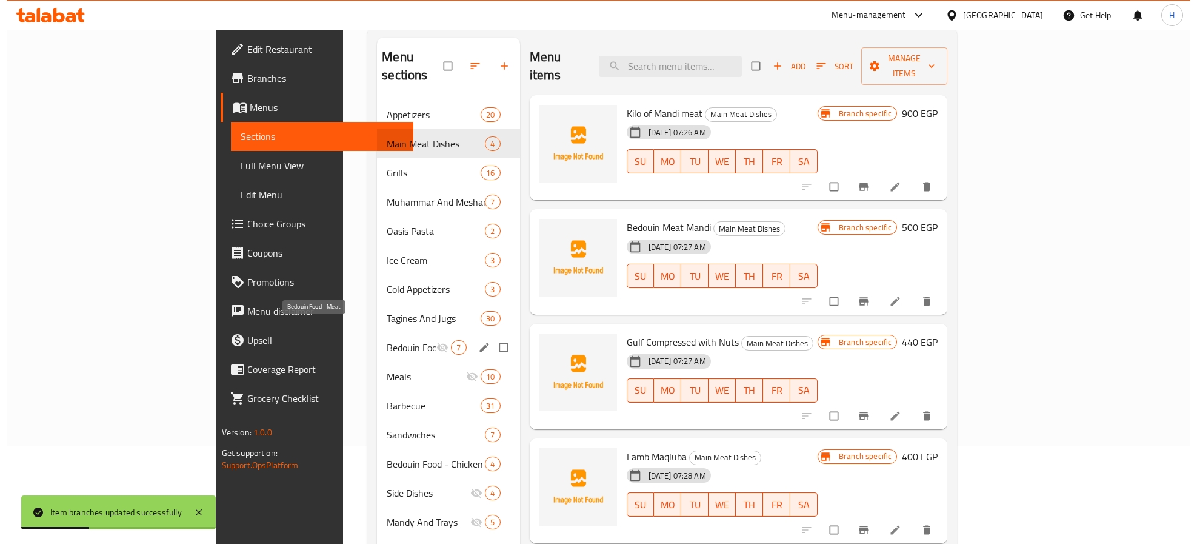
scroll to position [0, 0]
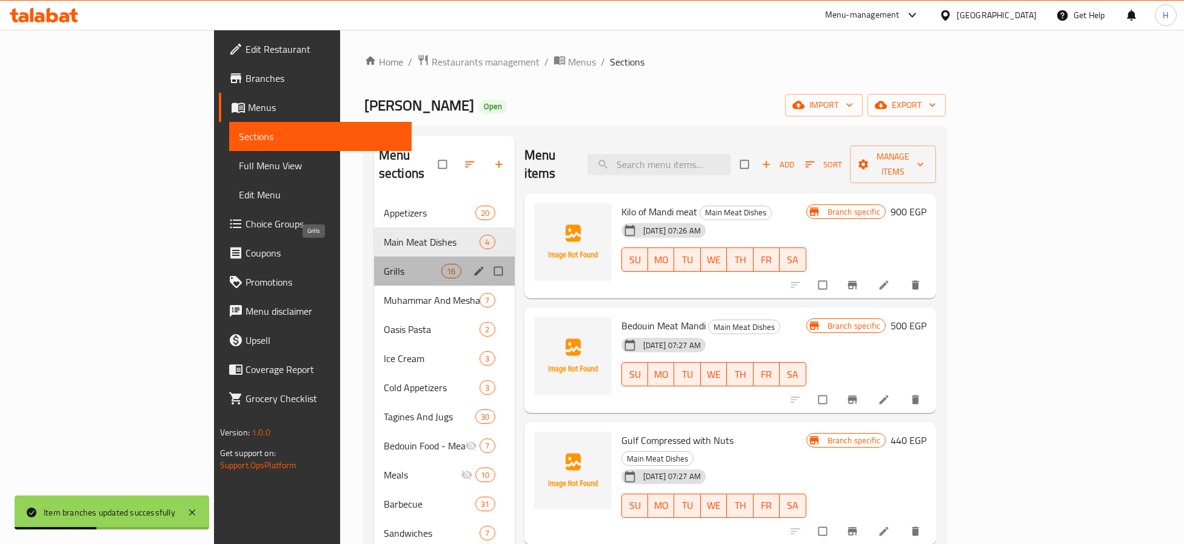
click at [384, 264] on span "Grills" at bounding box center [413, 271] width 58 height 15
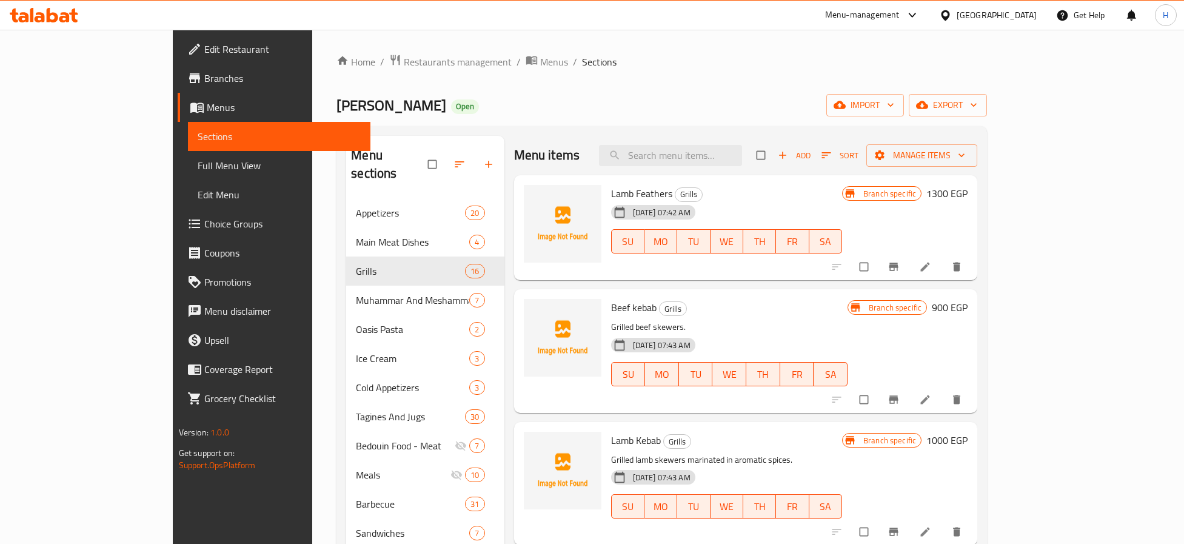
click at [899, 270] on icon "Branch-specific-item" at bounding box center [893, 267] width 12 height 12
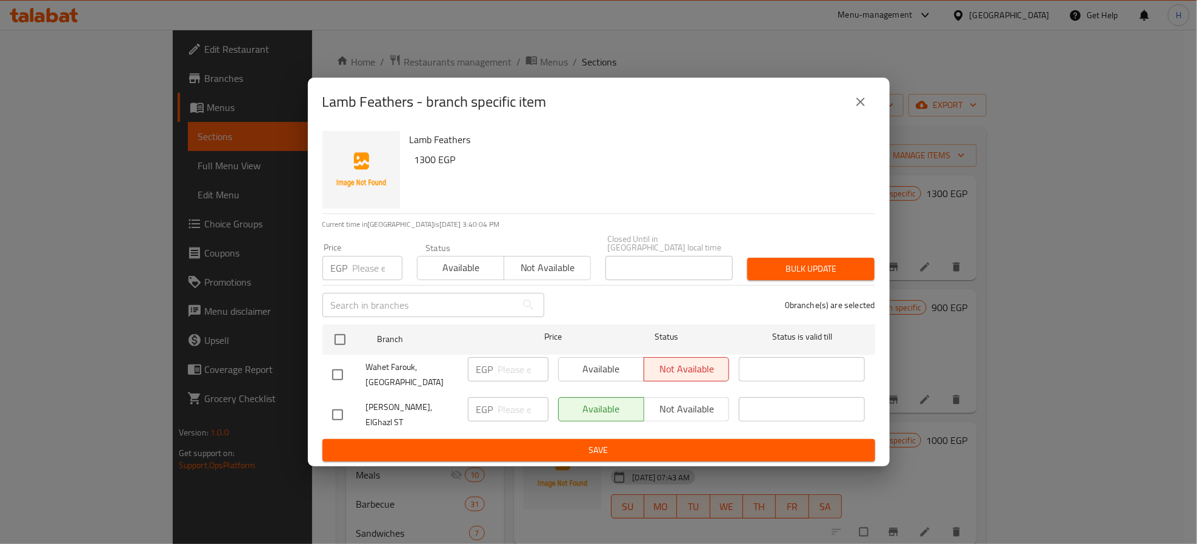
click at [337, 408] on input "checkbox" at bounding box center [337, 414] width 25 height 25
checkbox input "true"
type input "1300"
click at [479, 442] on span "Save" at bounding box center [598, 449] width 533 height 15
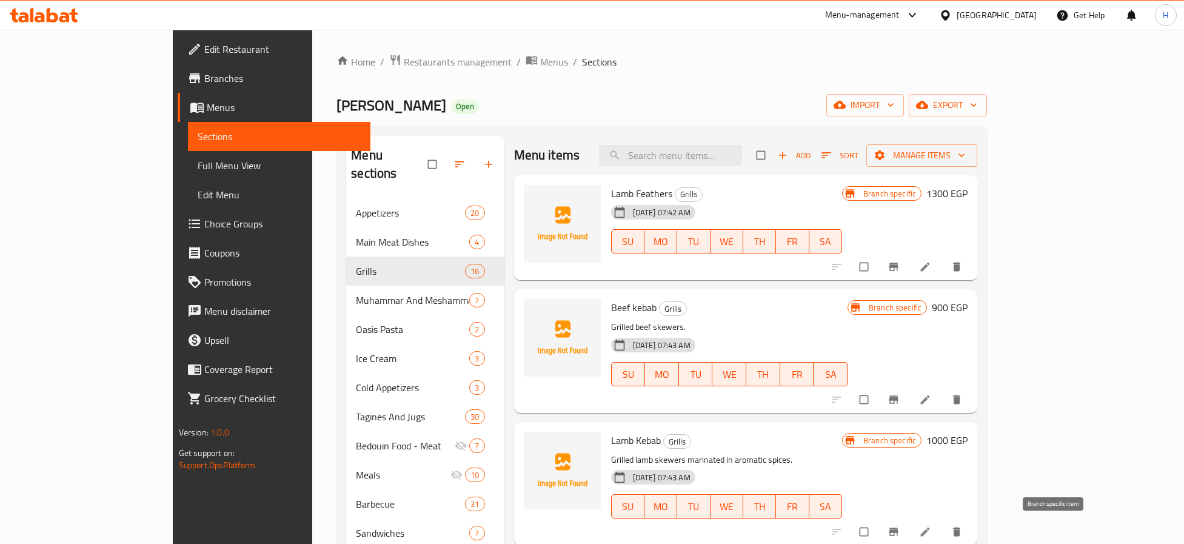
click at [909, 524] on button "Branch-specific-item" at bounding box center [894, 531] width 29 height 27
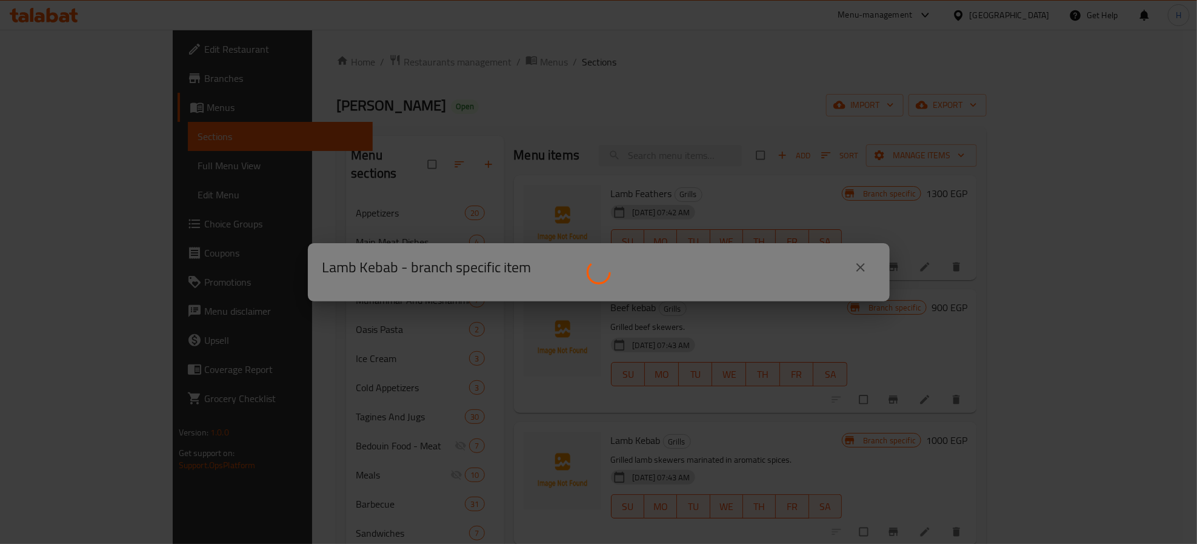
click at [382, 330] on div at bounding box center [598, 272] width 1197 height 544
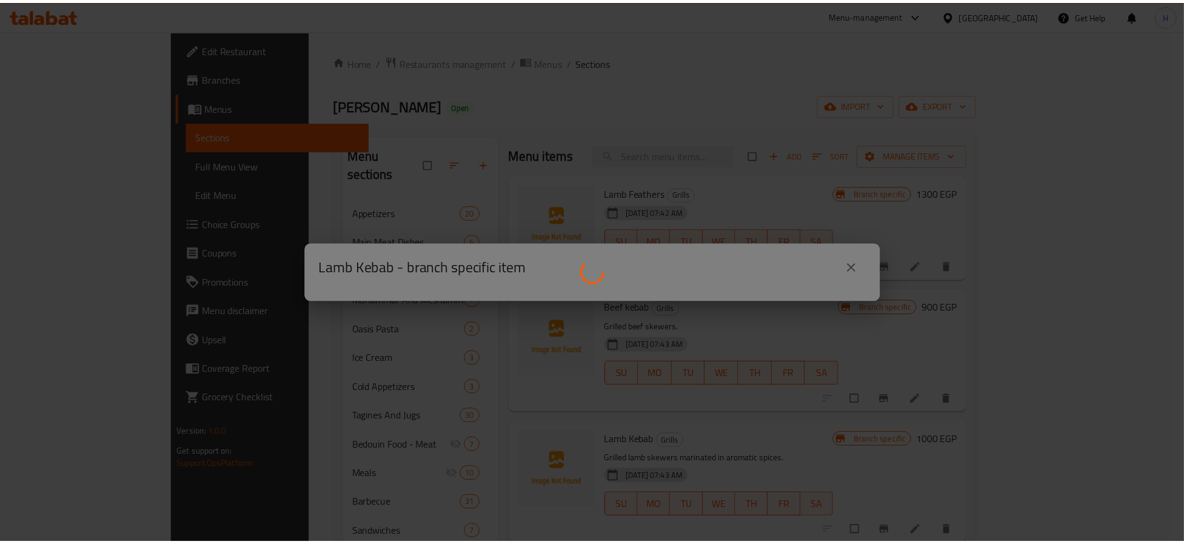
scroll to position [2, 0]
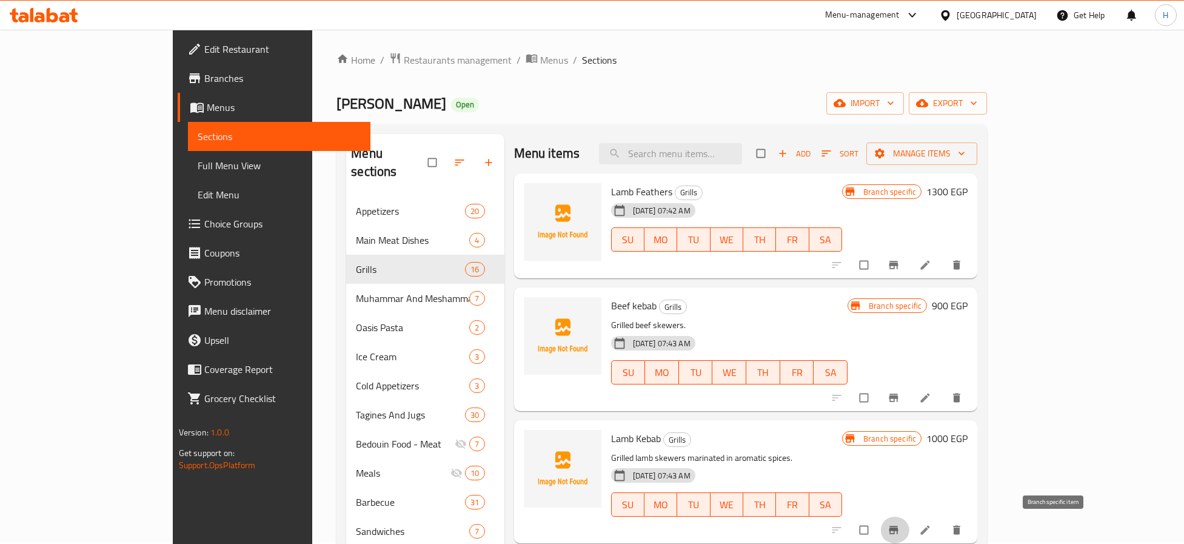
click at [898, 530] on icon "Branch-specific-item" at bounding box center [893, 530] width 9 height 8
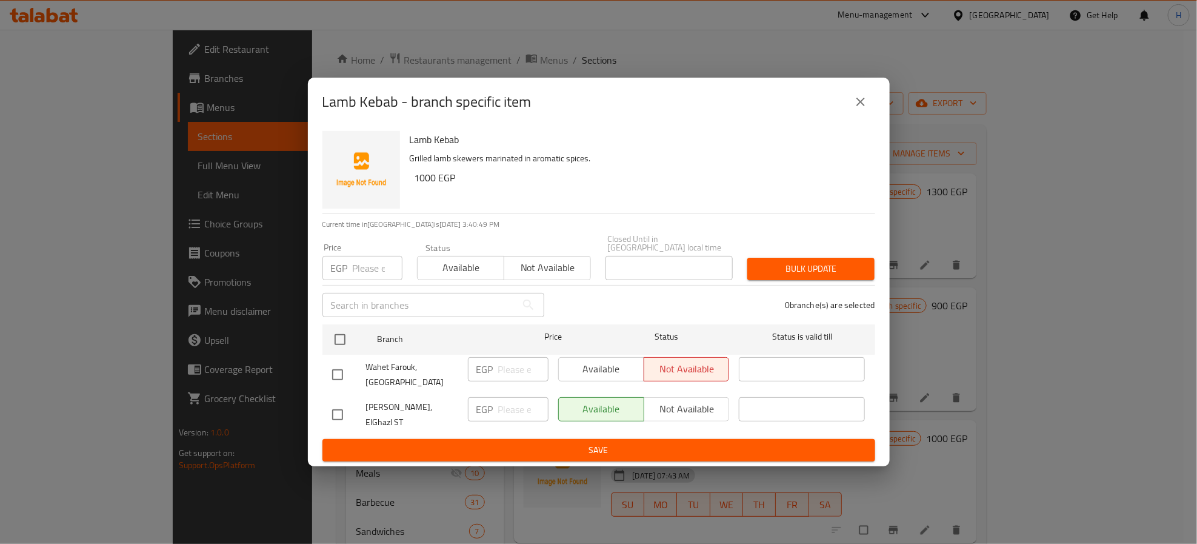
click at [338, 412] on input "checkbox" at bounding box center [337, 414] width 25 height 25
checkbox input "true"
click at [521, 407] on input "number" at bounding box center [523, 409] width 50 height 24
type input "1000"
click at [553, 442] on span "Save" at bounding box center [598, 449] width 533 height 15
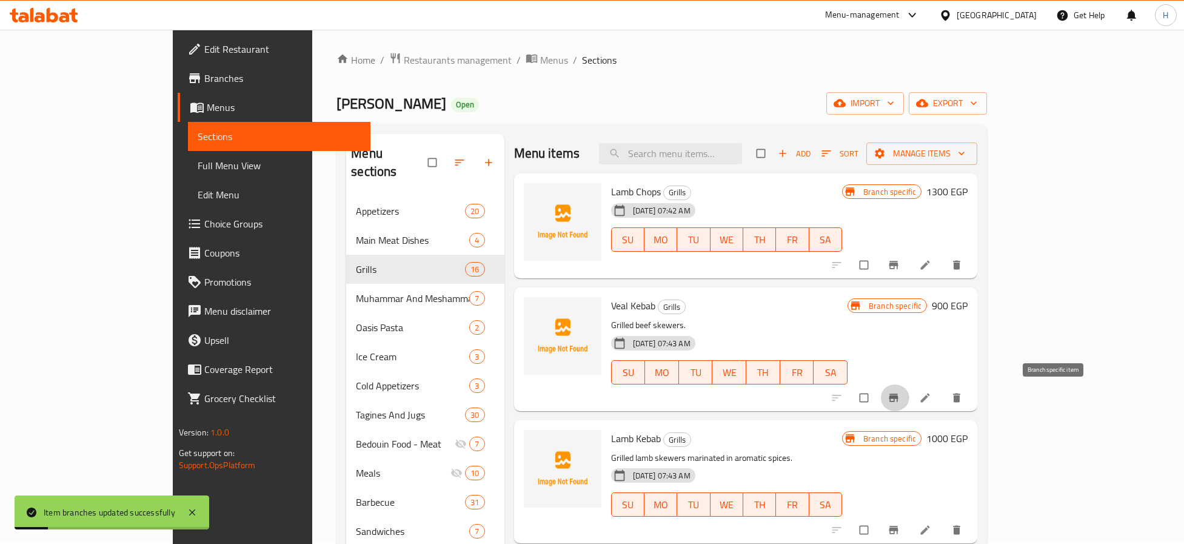
click at [899, 401] on icon "Branch-specific-item" at bounding box center [893, 398] width 12 height 12
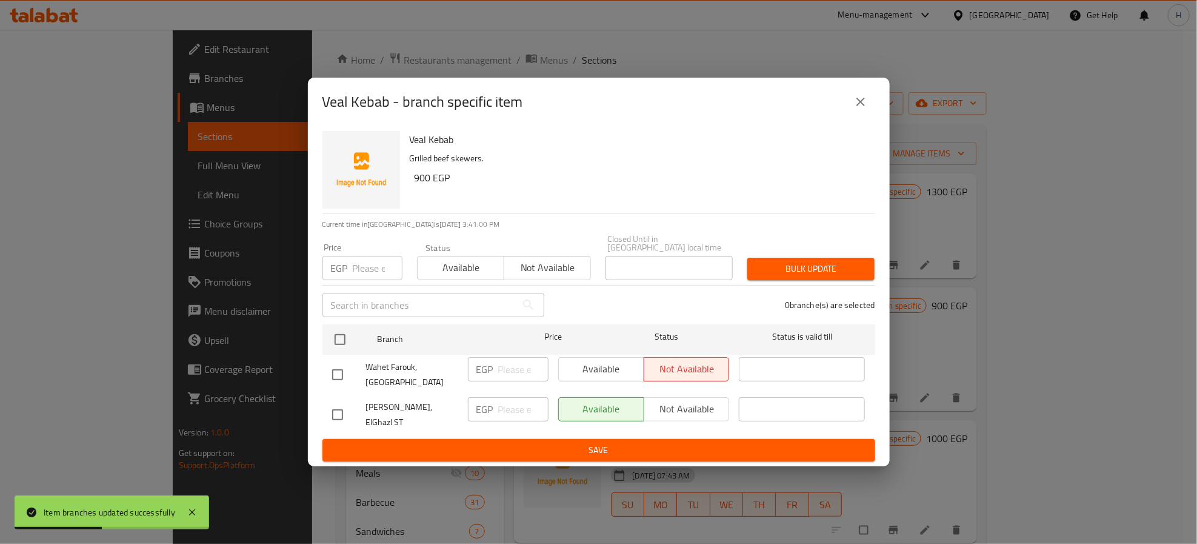
click at [335, 412] on input "checkbox" at bounding box center [337, 414] width 25 height 25
checkbox input "true"
type input "900"
click at [373, 442] on span "Save" at bounding box center [598, 449] width 533 height 15
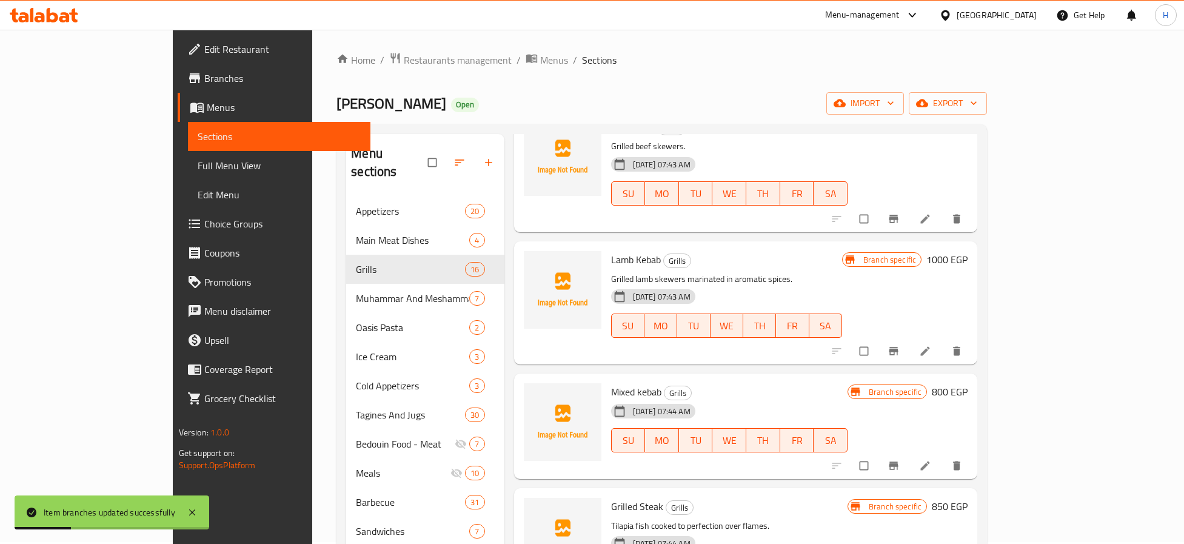
scroll to position [182, 0]
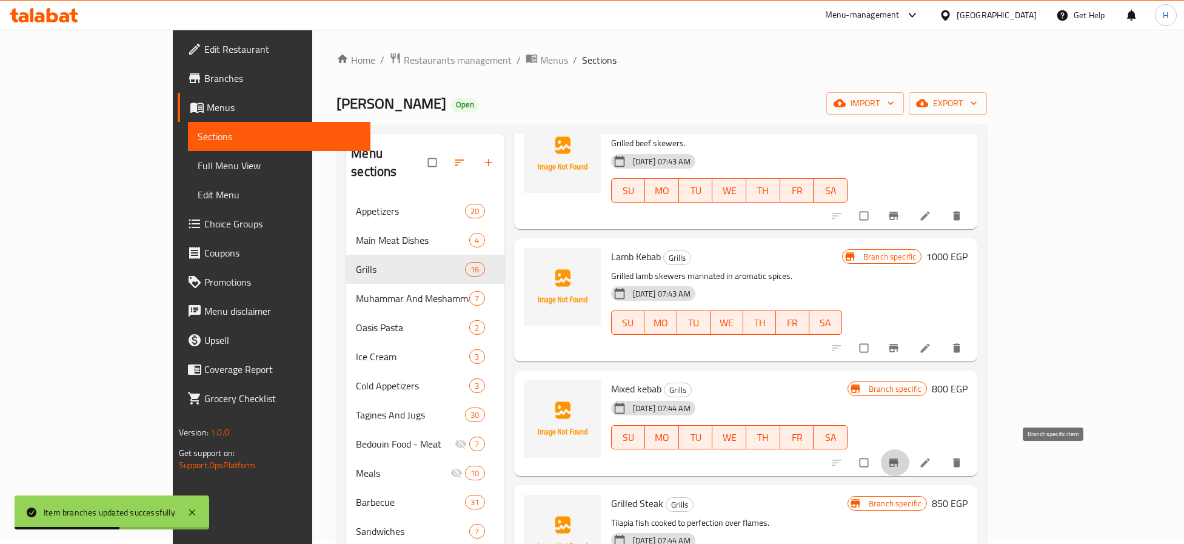
click at [898, 461] on icon "Branch-specific-item" at bounding box center [893, 462] width 9 height 8
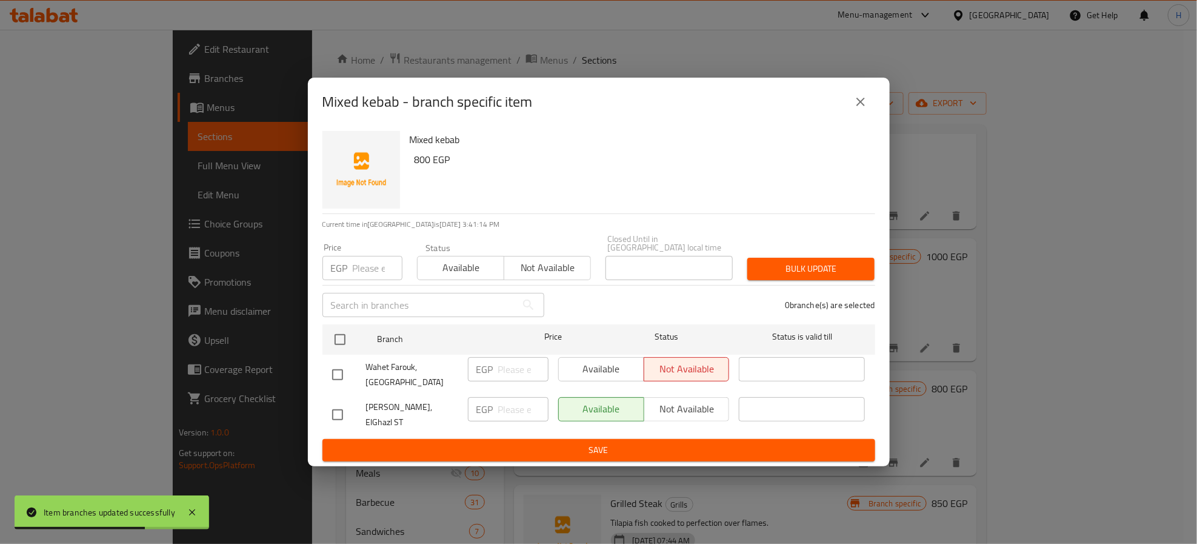
click at [332, 405] on input "checkbox" at bounding box center [337, 414] width 25 height 25
checkbox input "true"
type input "800"
click at [410, 442] on span "Save" at bounding box center [598, 449] width 533 height 15
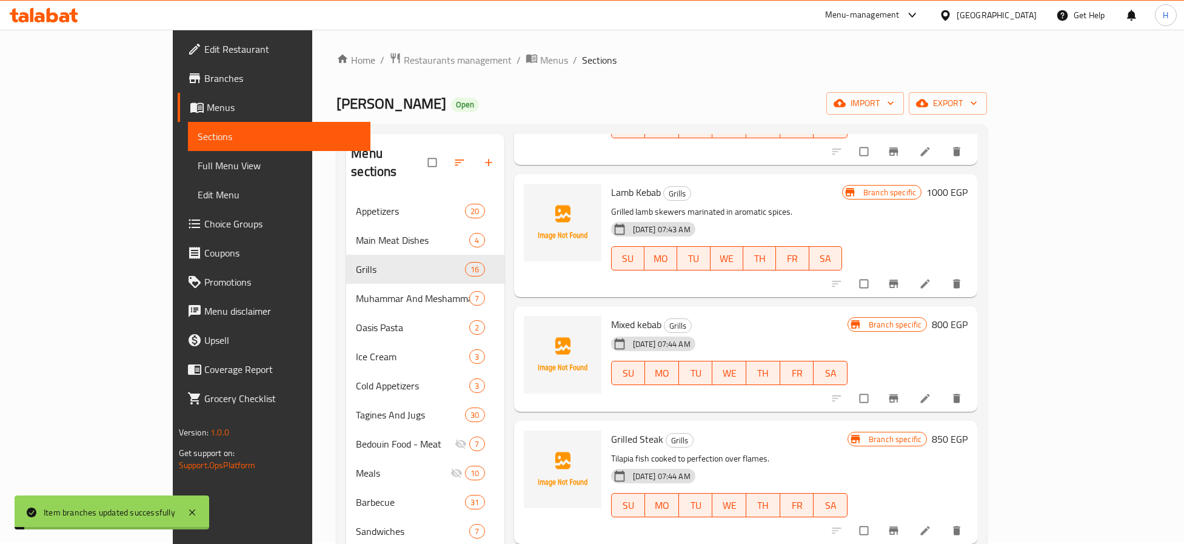
scroll to position [273, 0]
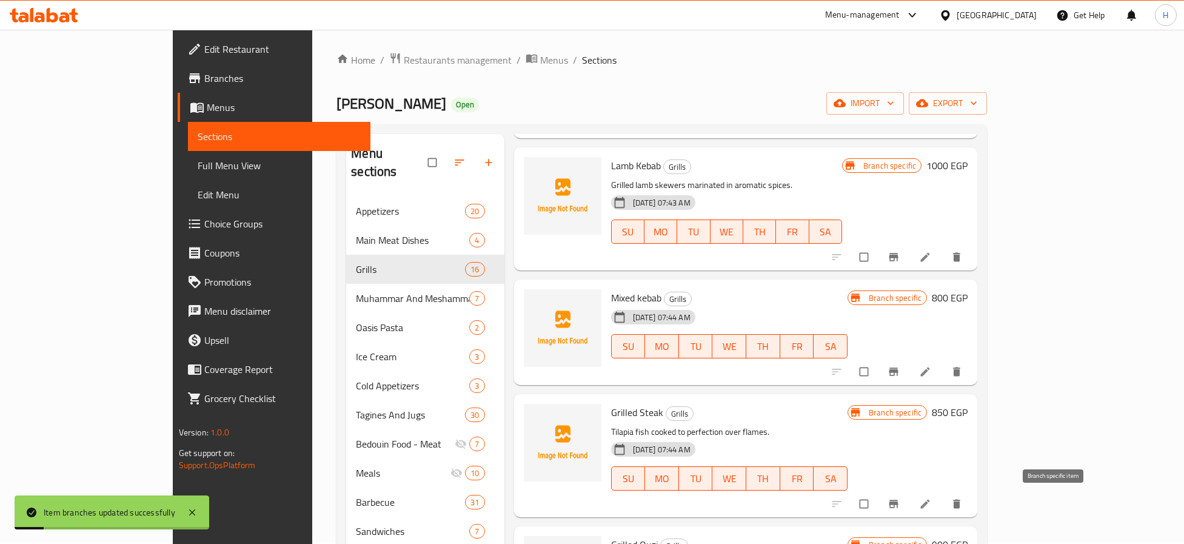
click at [899, 500] on icon "Branch-specific-item" at bounding box center [893, 504] width 12 height 12
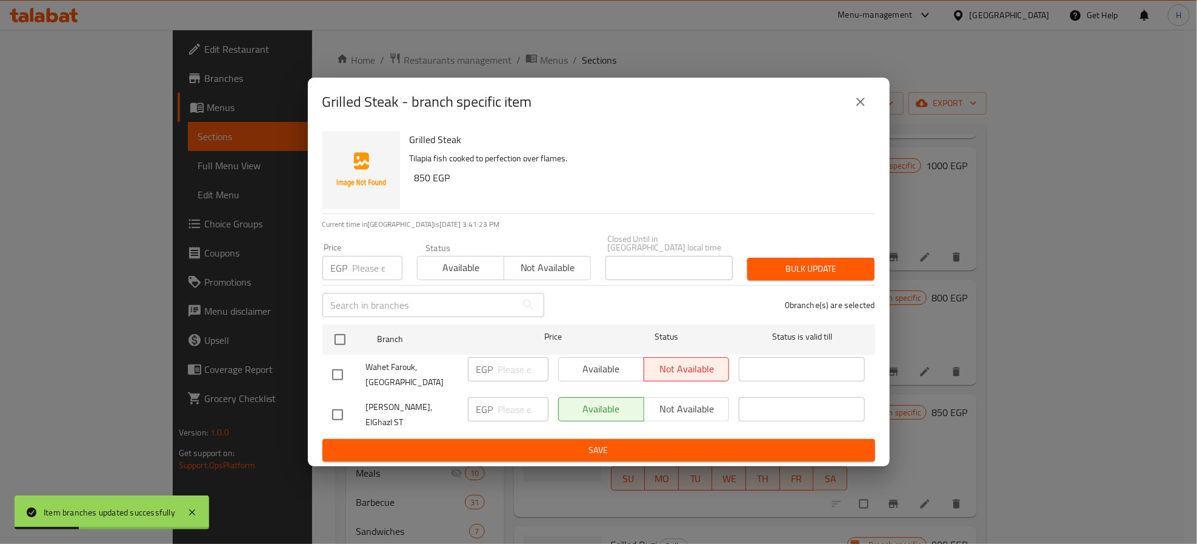
click at [342, 413] on input "checkbox" at bounding box center [337, 414] width 25 height 25
checkbox input "true"
type input "850"
click at [355, 439] on button "Save" at bounding box center [598, 450] width 553 height 22
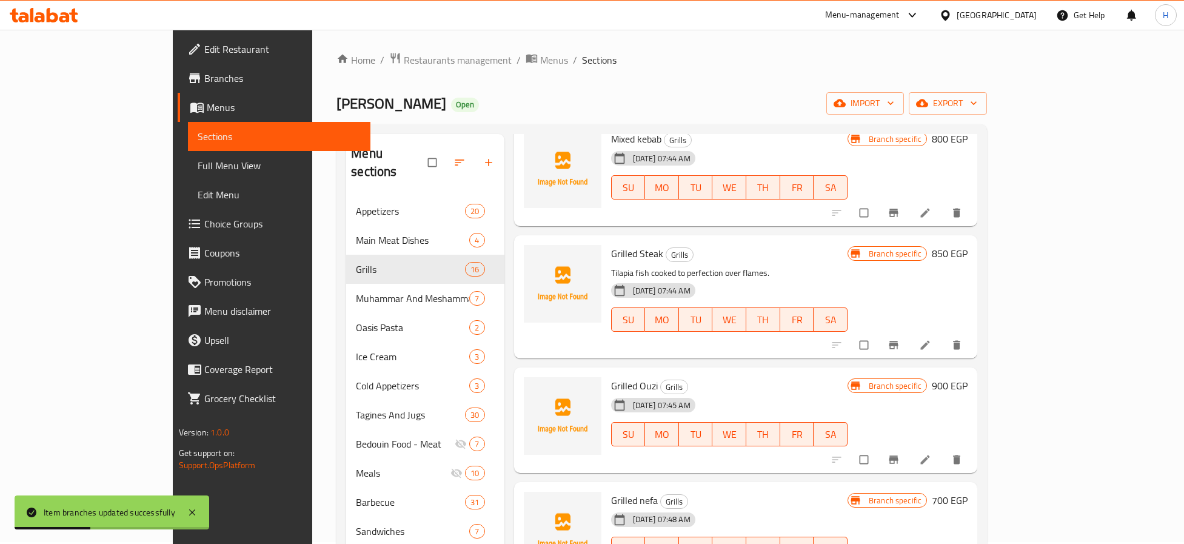
scroll to position [455, 0]
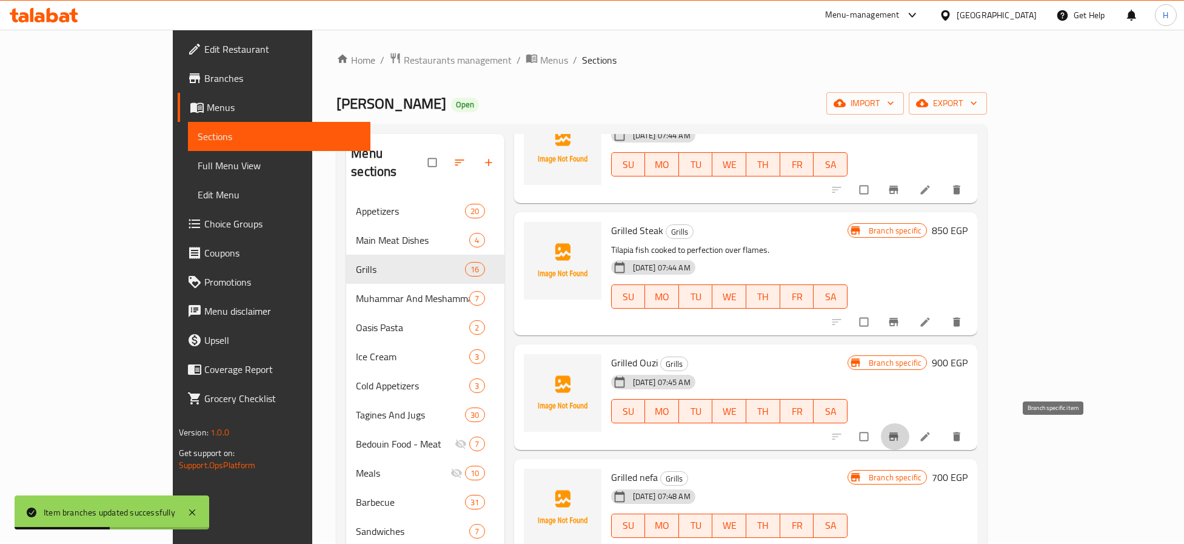
click at [899, 439] on icon "Branch-specific-item" at bounding box center [893, 436] width 12 height 12
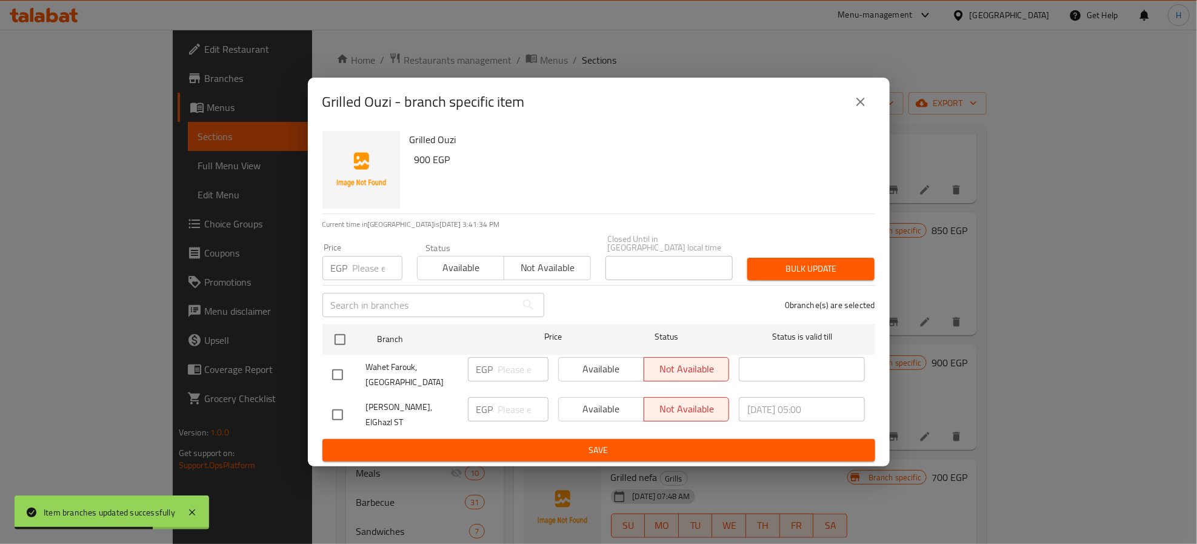
click at [335, 411] on input "checkbox" at bounding box center [337, 414] width 25 height 25
checkbox input "true"
type input "900"
click at [604, 407] on span "Available" at bounding box center [602, 409] width 76 height 18
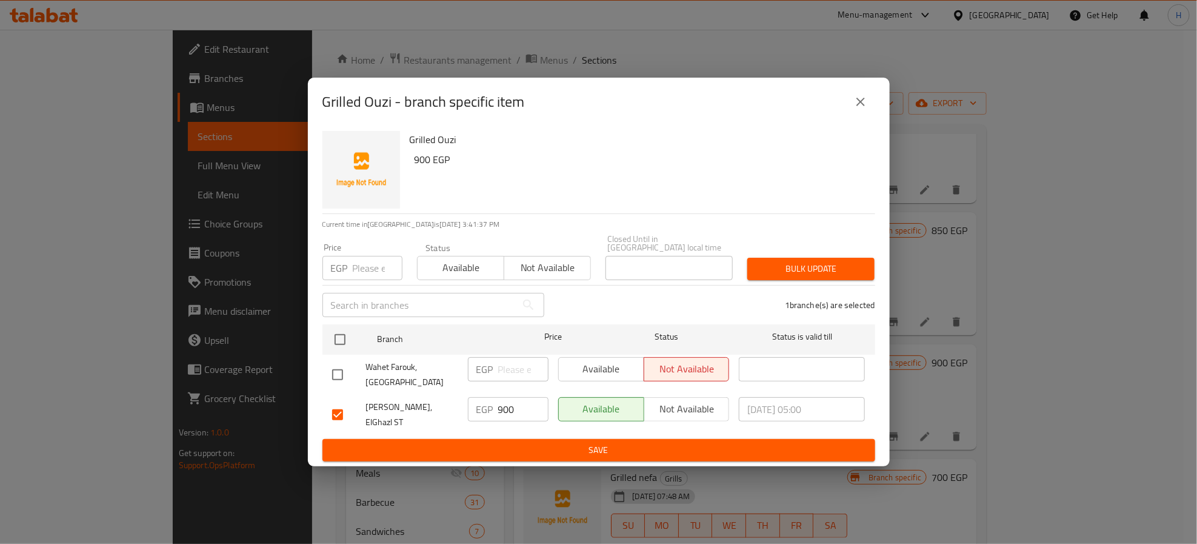
click at [613, 442] on span "Save" at bounding box center [598, 449] width 533 height 15
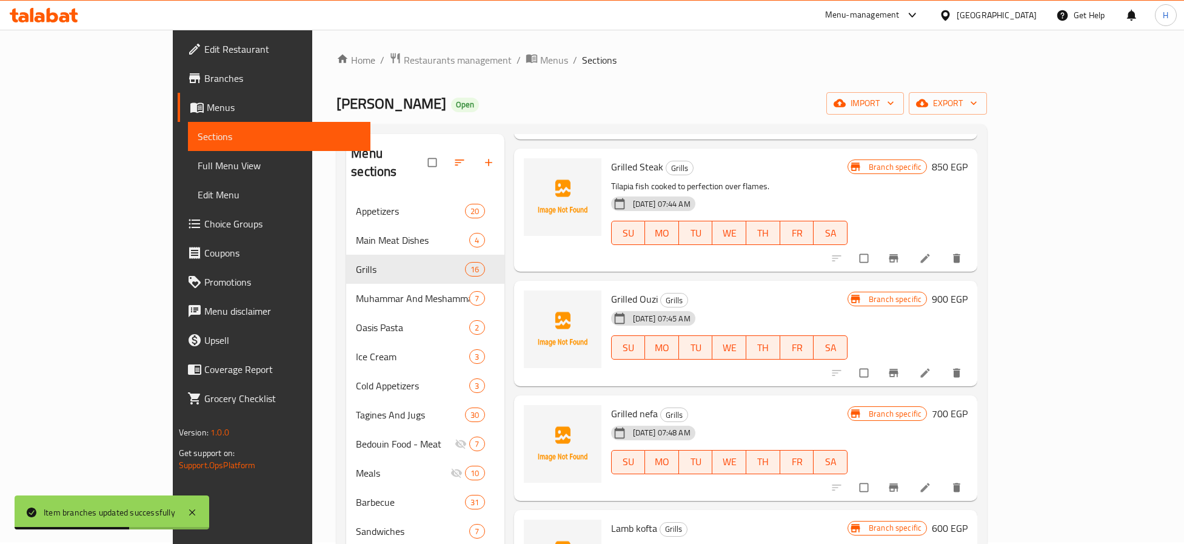
scroll to position [545, 0]
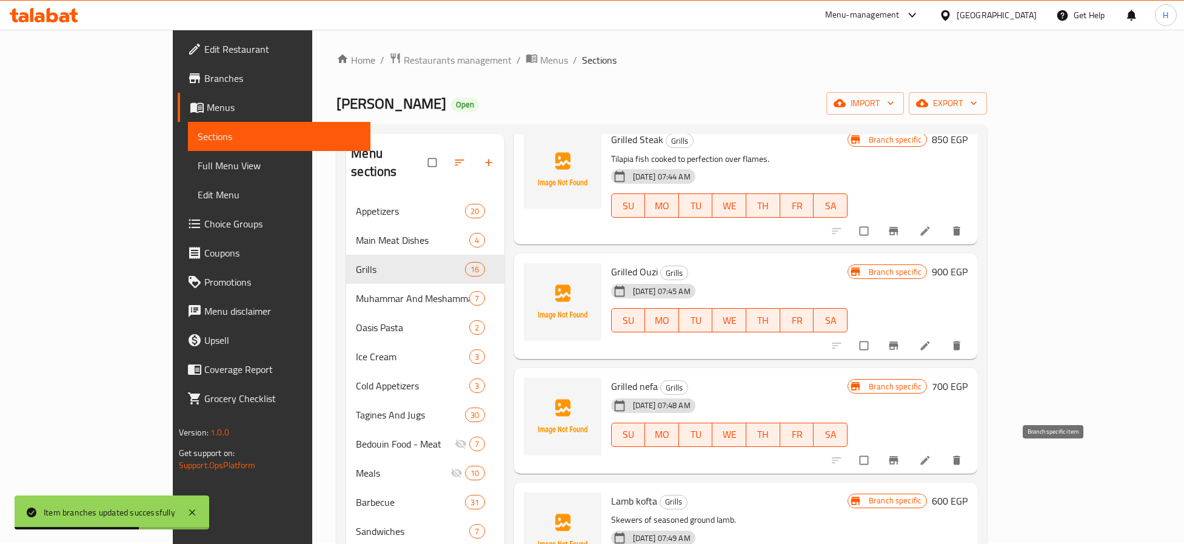
click at [909, 467] on button "Branch-specific-item" at bounding box center [894, 460] width 29 height 27
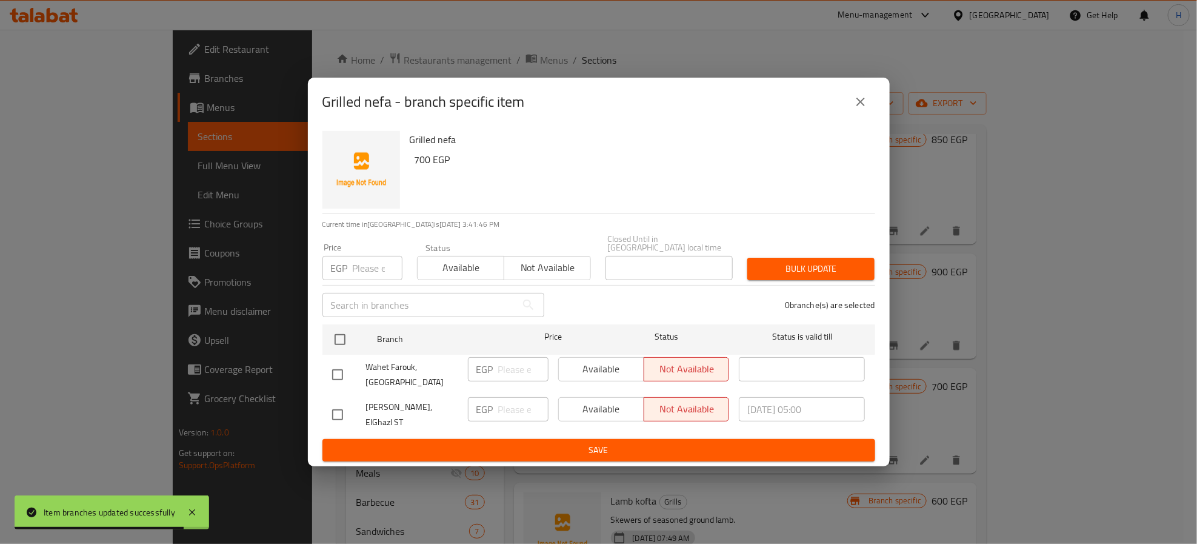
click at [338, 409] on input "checkbox" at bounding box center [337, 414] width 25 height 25
checkbox input "true"
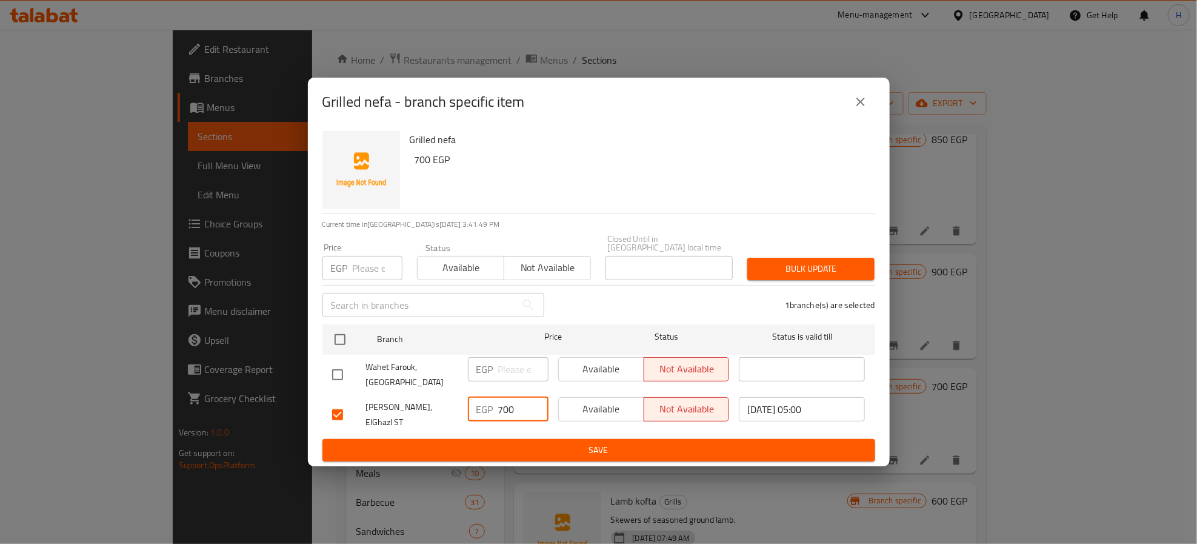
type input "700"
click at [590, 410] on span "Available" at bounding box center [602, 409] width 76 height 18
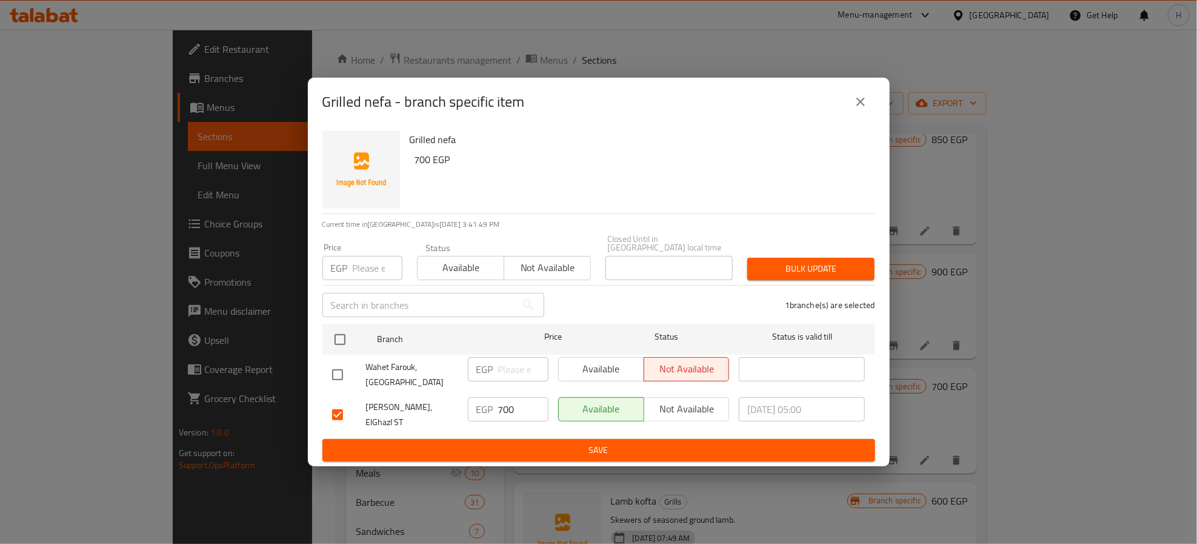
click at [564, 442] on span "Save" at bounding box center [598, 449] width 533 height 15
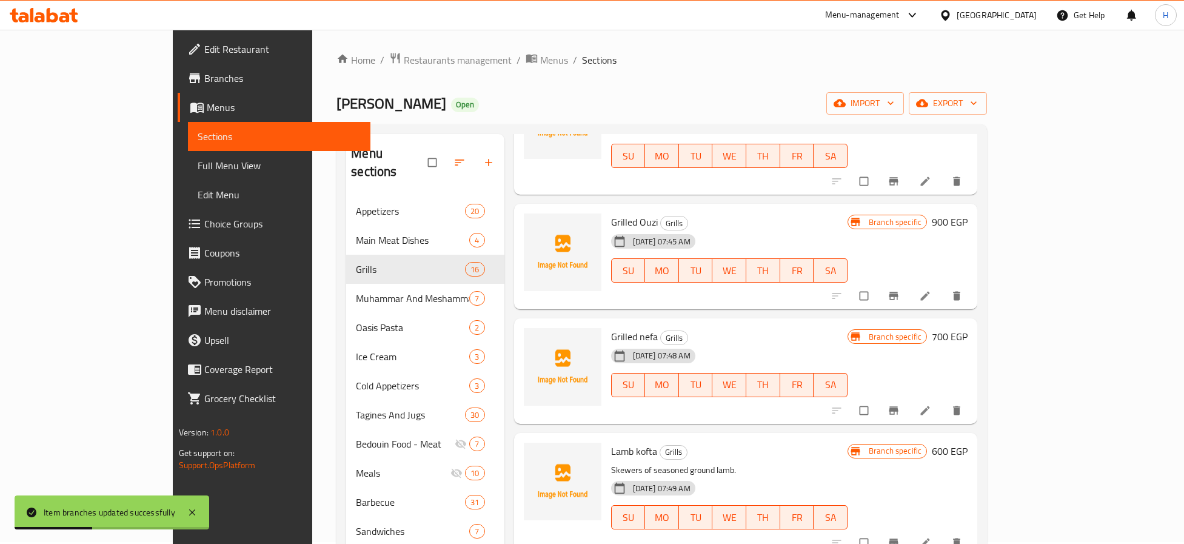
scroll to position [636, 0]
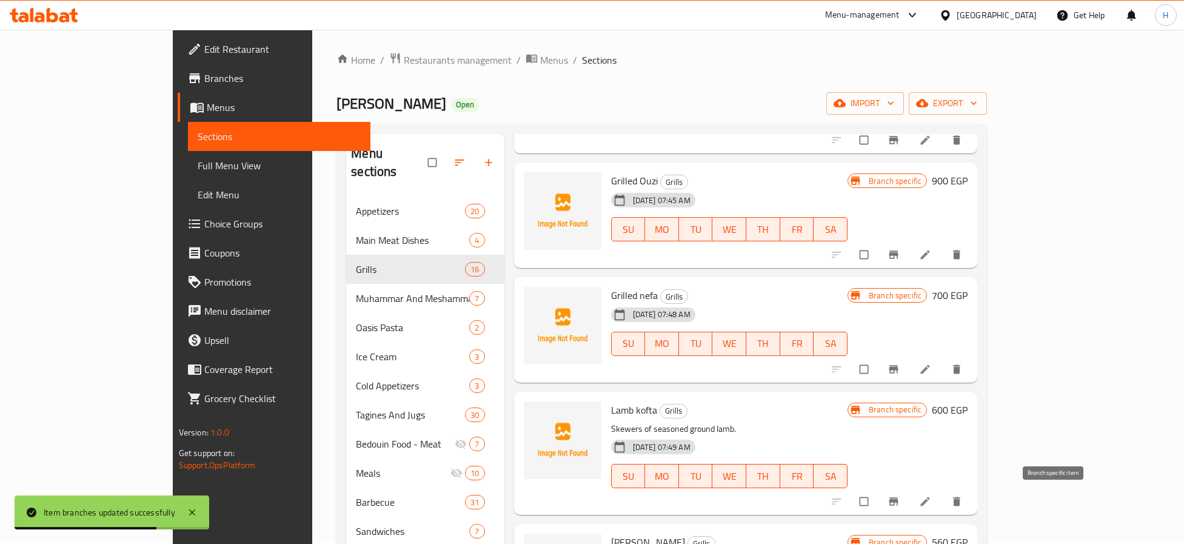
click at [899, 504] on icon "Branch-specific-item" at bounding box center [893, 501] width 12 height 12
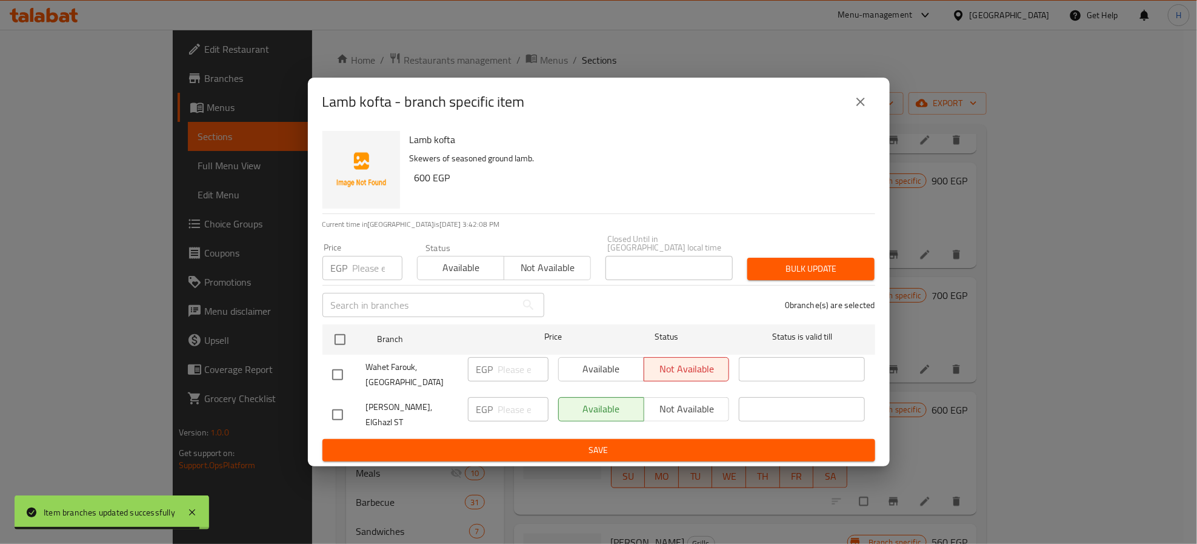
click at [336, 411] on input "checkbox" at bounding box center [337, 414] width 25 height 25
checkbox input "true"
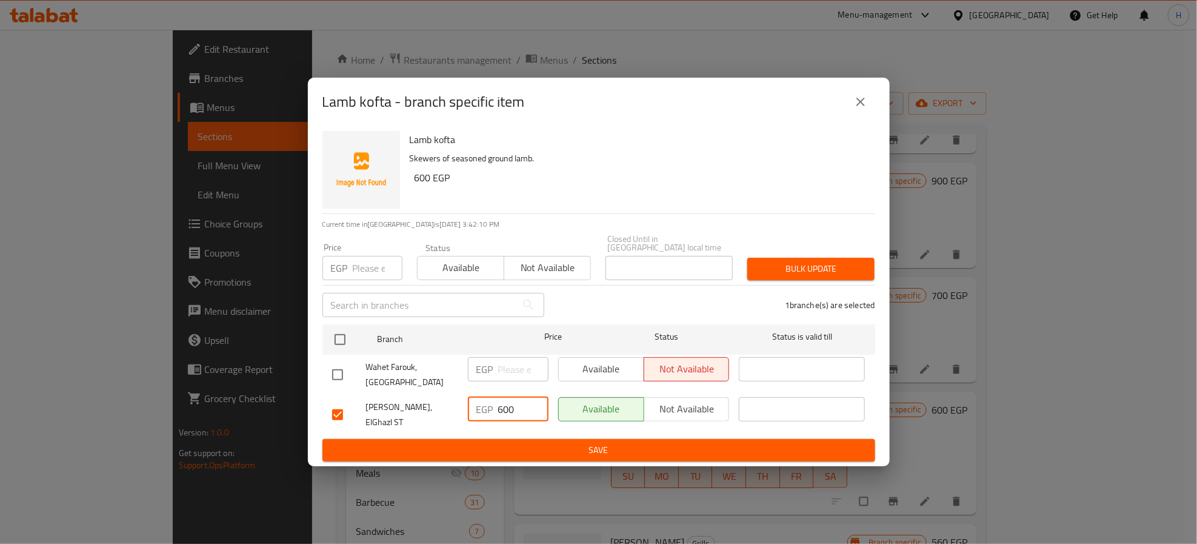
type input "600"
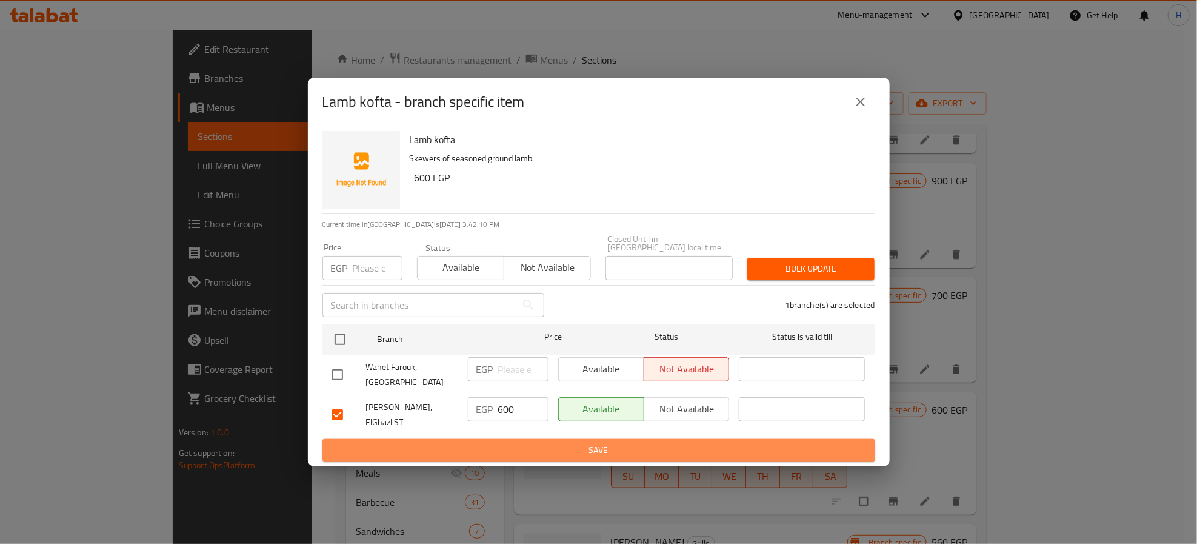
click at [396, 448] on span "Save" at bounding box center [598, 449] width 533 height 15
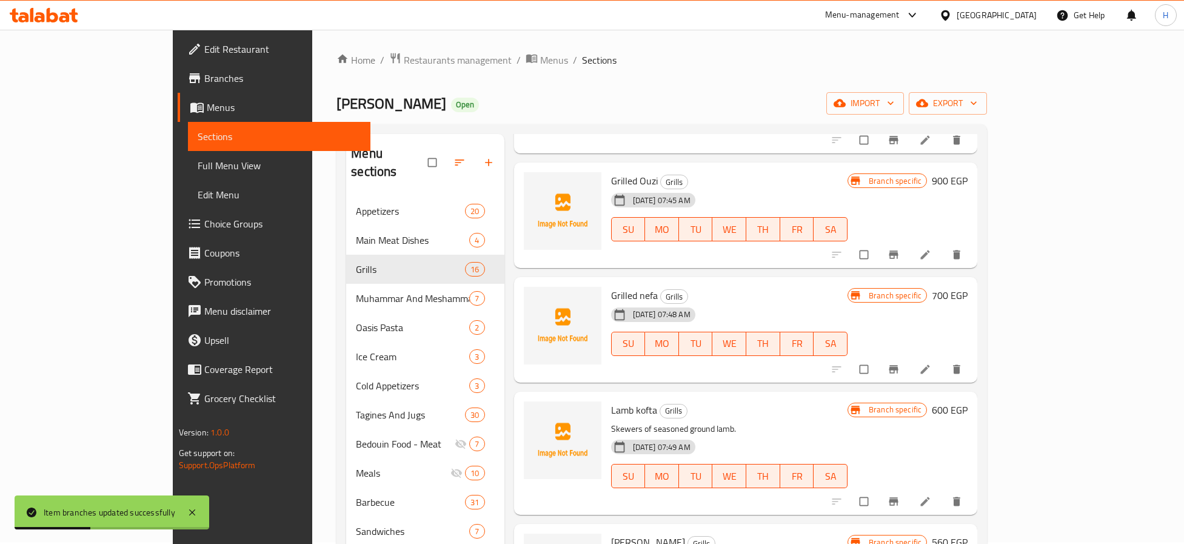
scroll to position [727, 0]
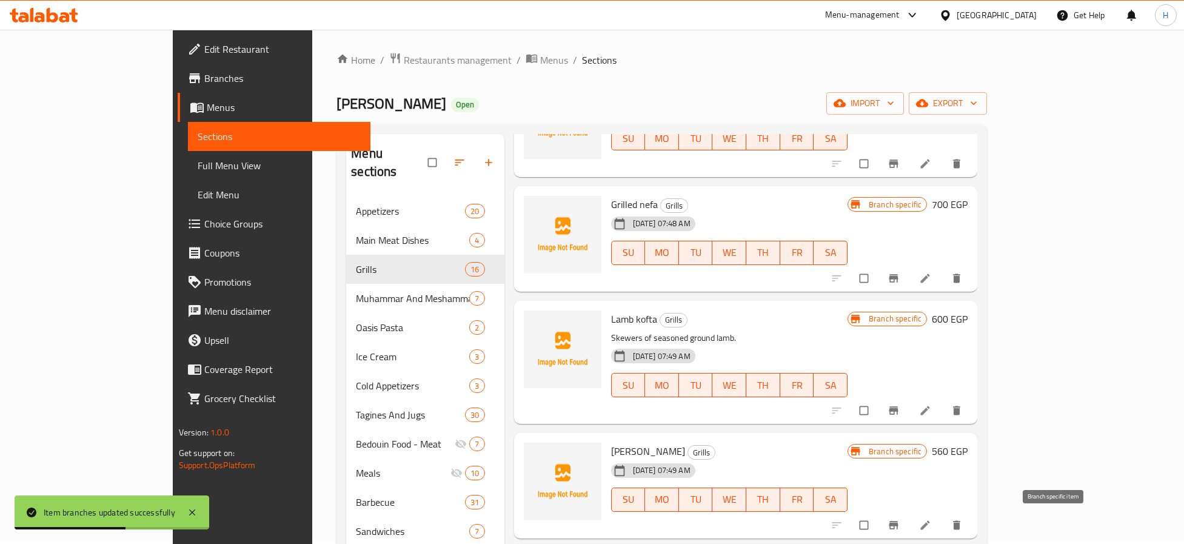
click at [899, 522] on icon "Branch-specific-item" at bounding box center [893, 525] width 12 height 12
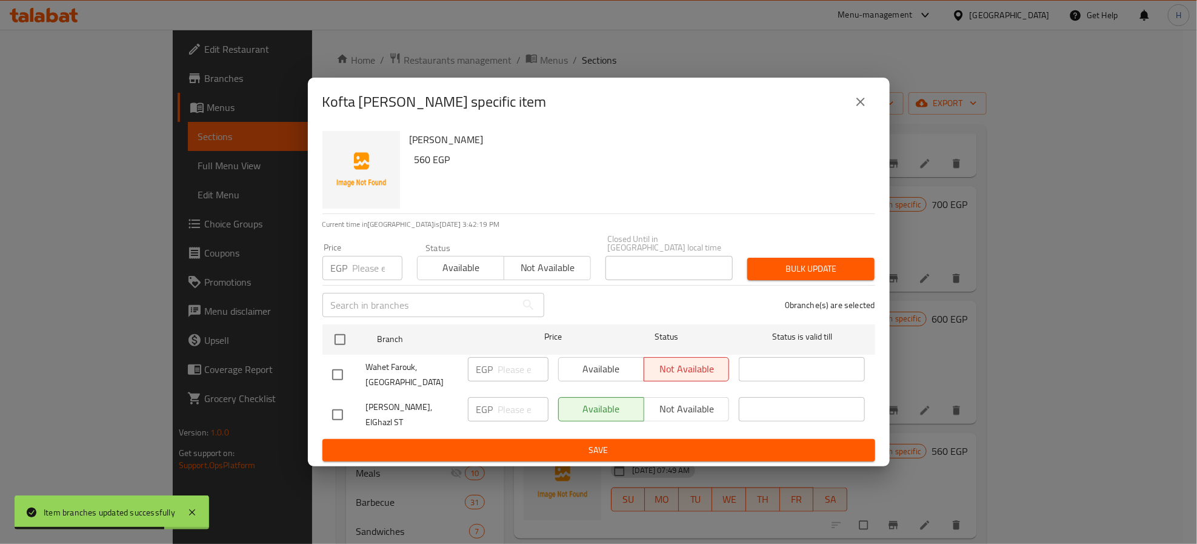
click at [342, 415] on input "checkbox" at bounding box center [337, 414] width 25 height 25
checkbox input "true"
type input "560"
click at [384, 442] on span "Save" at bounding box center [598, 449] width 533 height 15
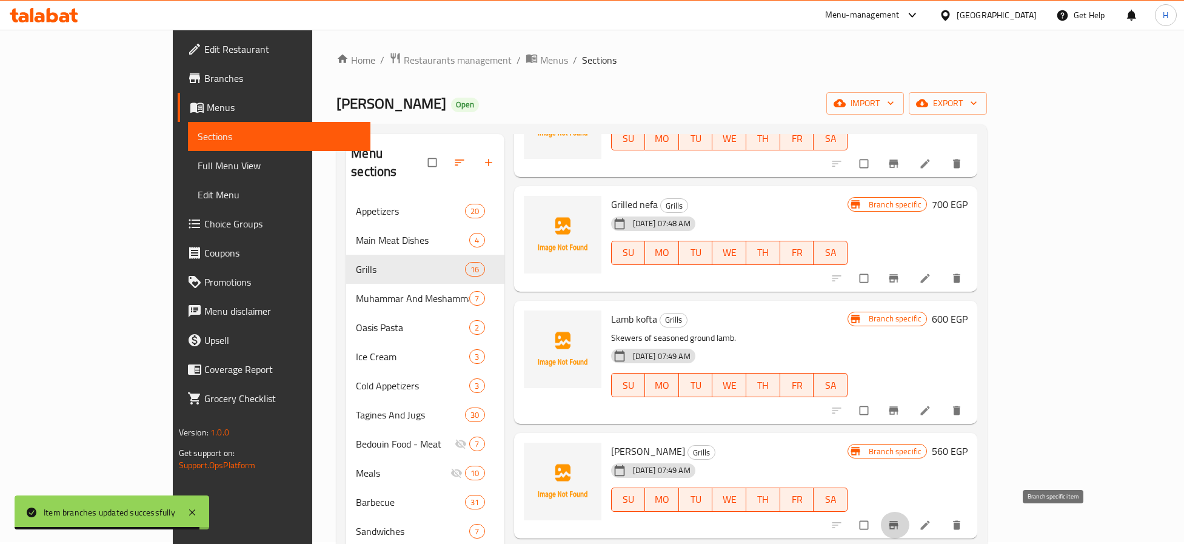
click at [898, 525] on icon "Branch-specific-item" at bounding box center [893, 525] width 9 height 8
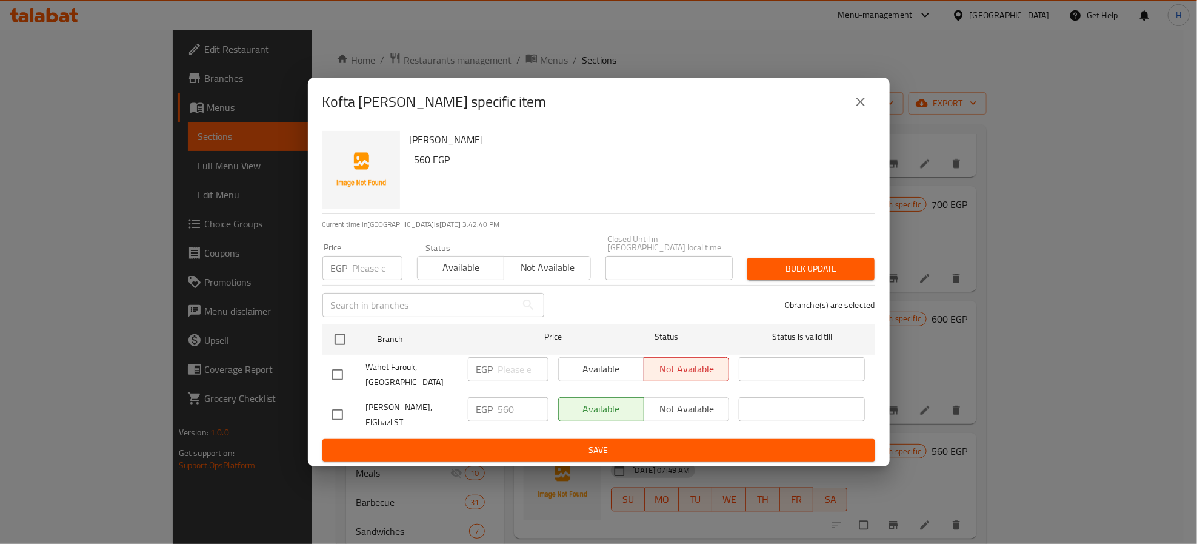
click at [864, 109] on icon "close" at bounding box center [860, 102] width 15 height 15
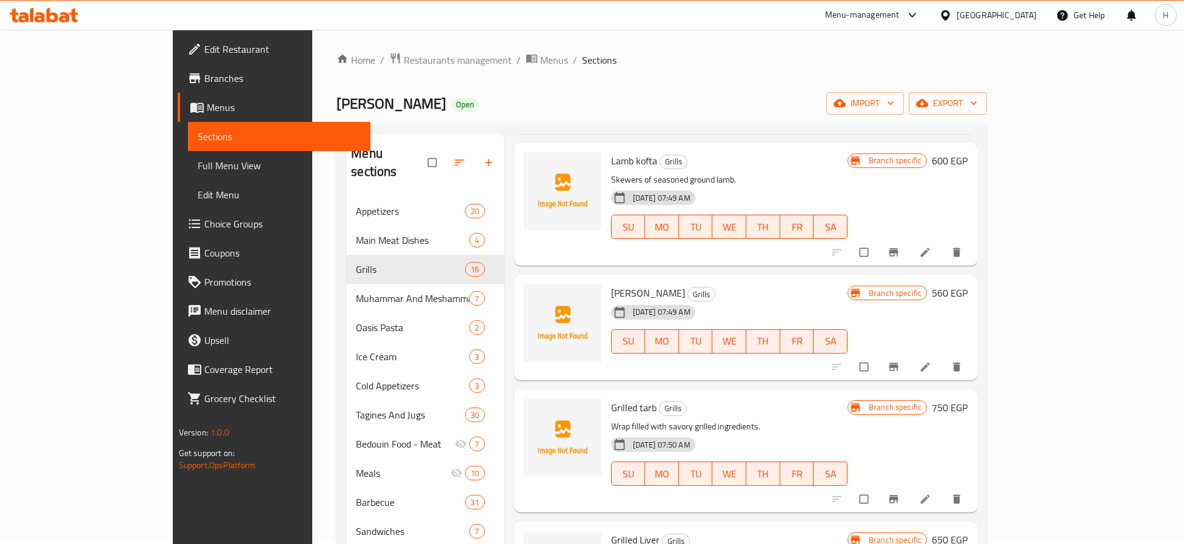
scroll to position [909, 0]
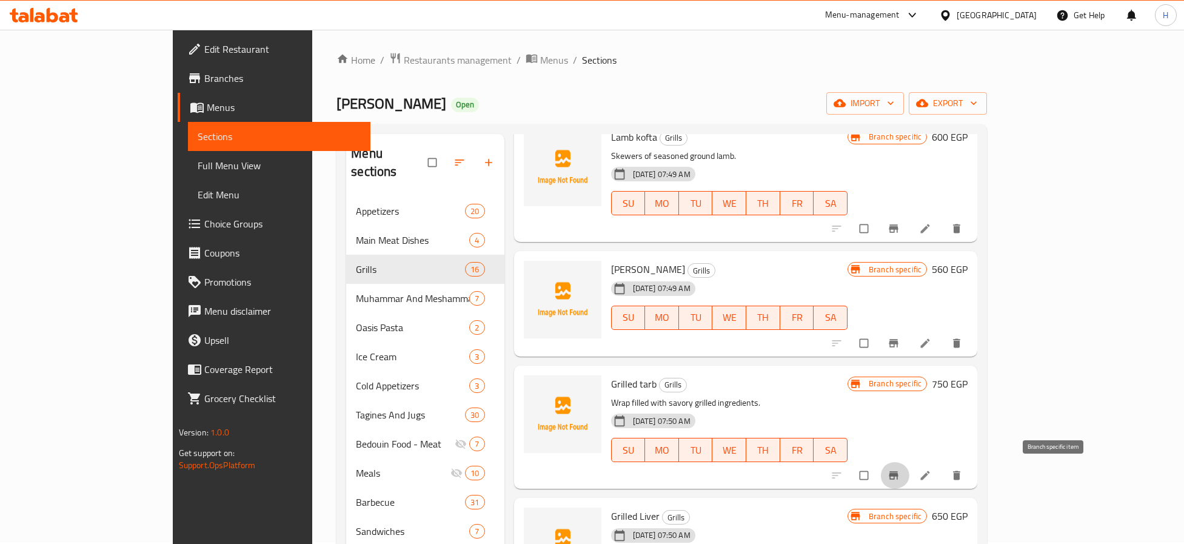
click at [899, 473] on icon "Branch-specific-item" at bounding box center [893, 475] width 12 height 12
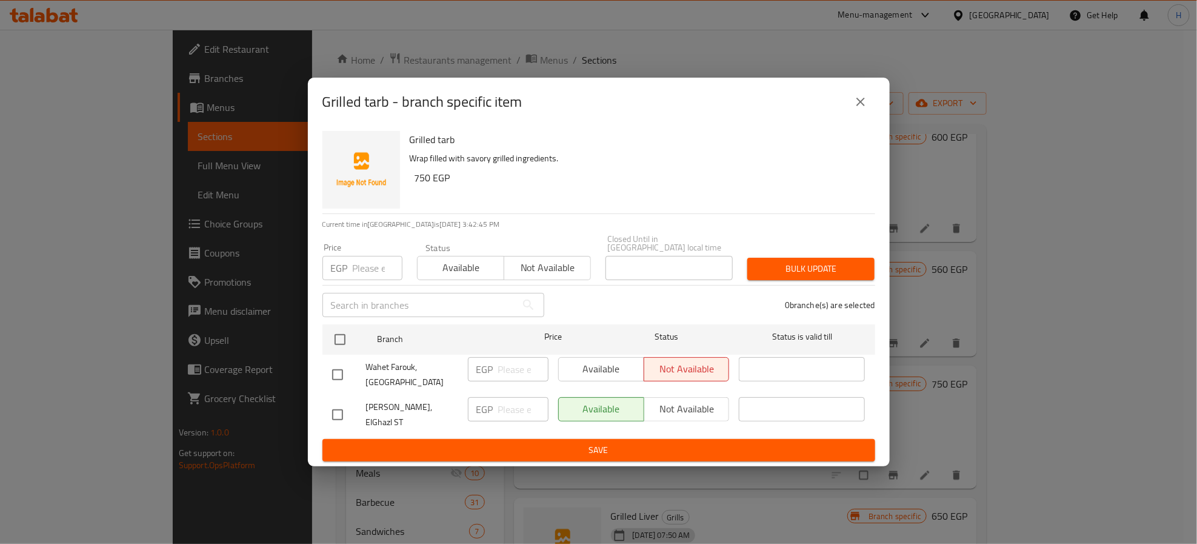
click at [333, 412] on input "checkbox" at bounding box center [337, 414] width 25 height 25
checkbox input "true"
type input "750"
click at [622, 442] on span "Save" at bounding box center [598, 449] width 533 height 15
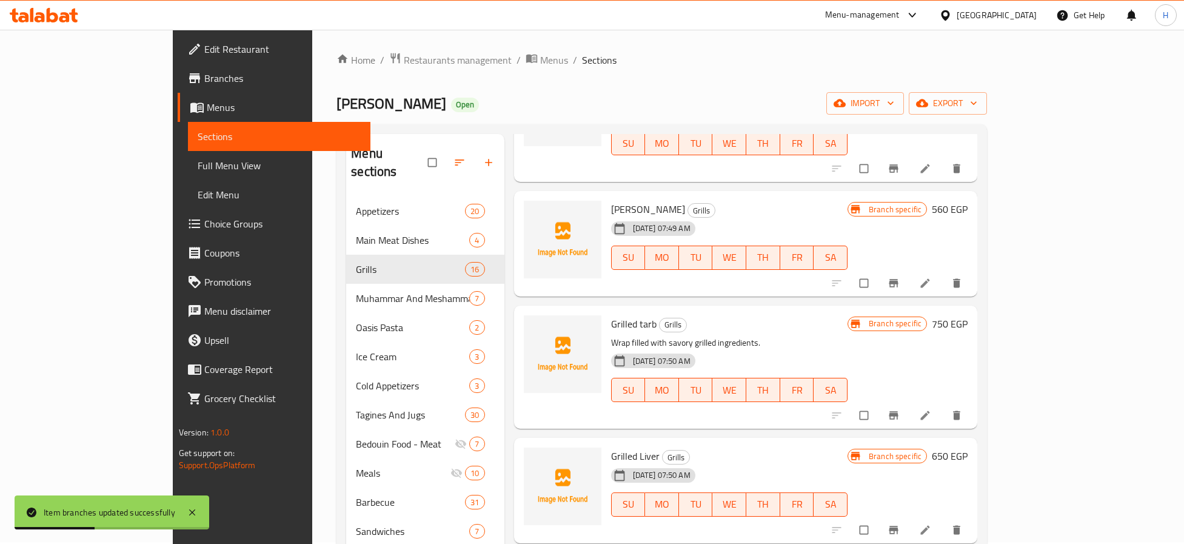
scroll to position [1000, 0]
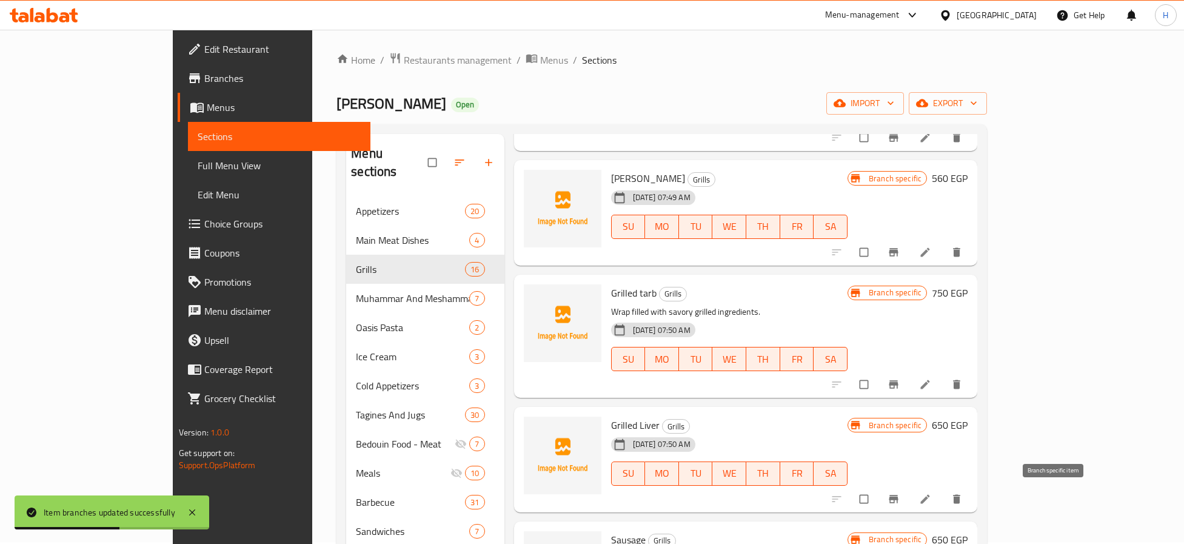
click at [898, 497] on icon "Branch-specific-item" at bounding box center [893, 499] width 9 height 8
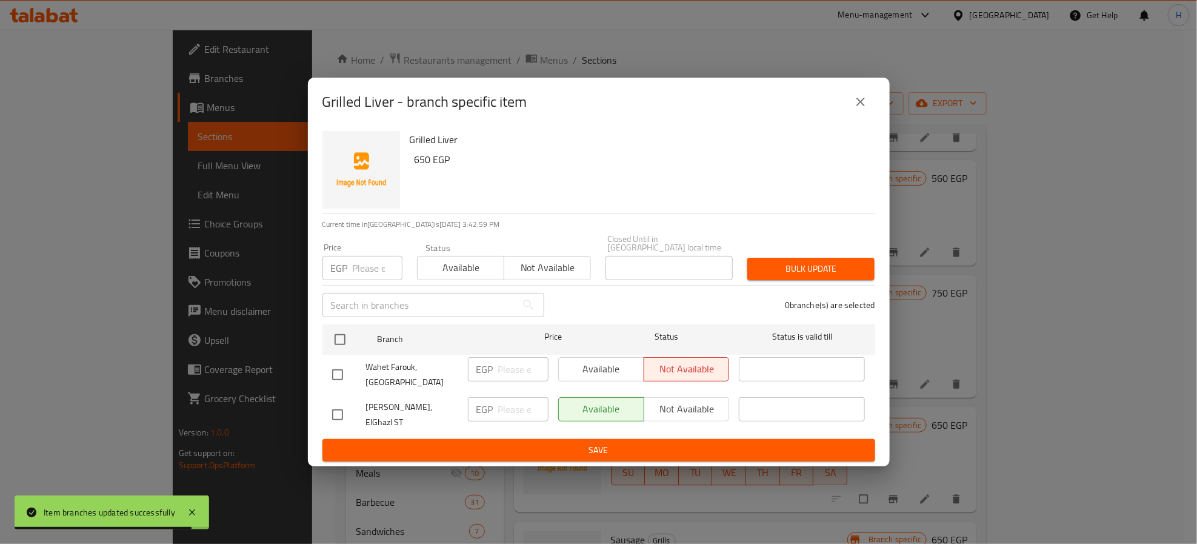
click at [341, 408] on input "checkbox" at bounding box center [337, 414] width 25 height 25
checkbox input "true"
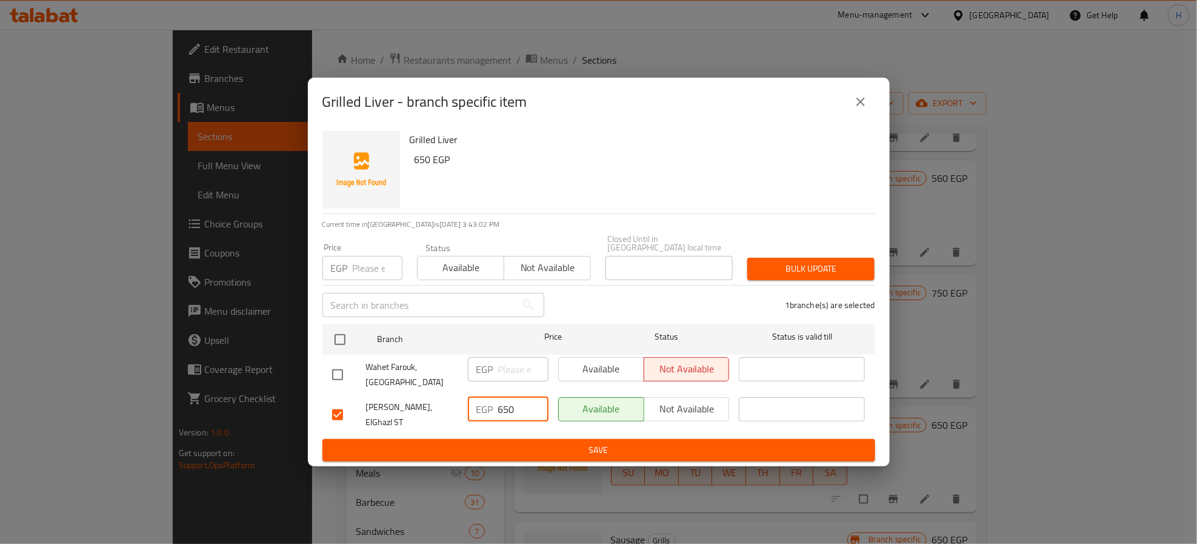
type input "650"
click at [411, 445] on span "Save" at bounding box center [598, 449] width 533 height 15
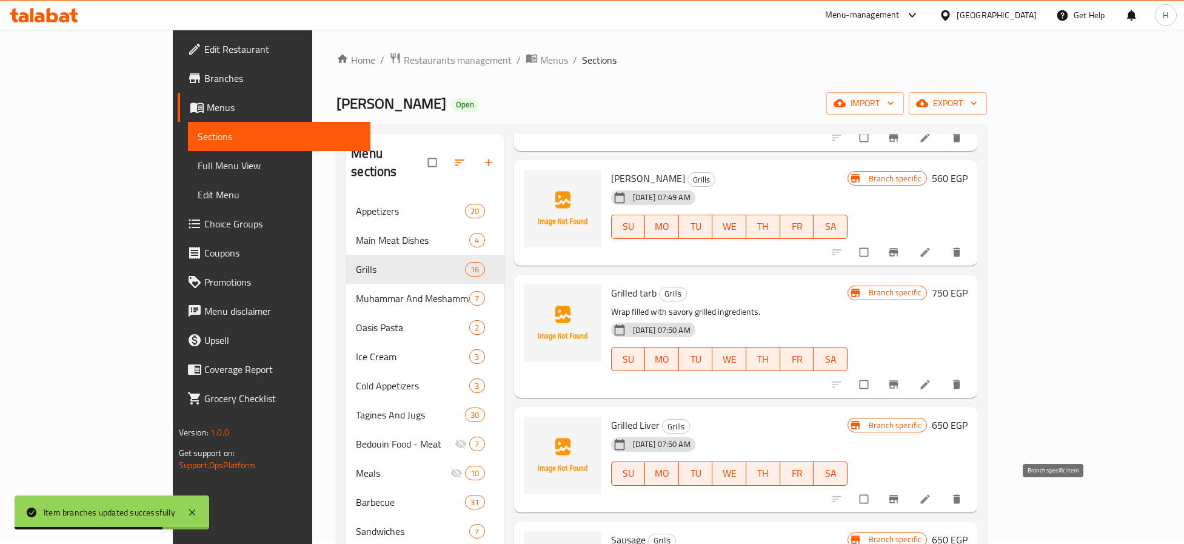
click at [899, 495] on icon "Branch-specific-item" at bounding box center [893, 499] width 12 height 12
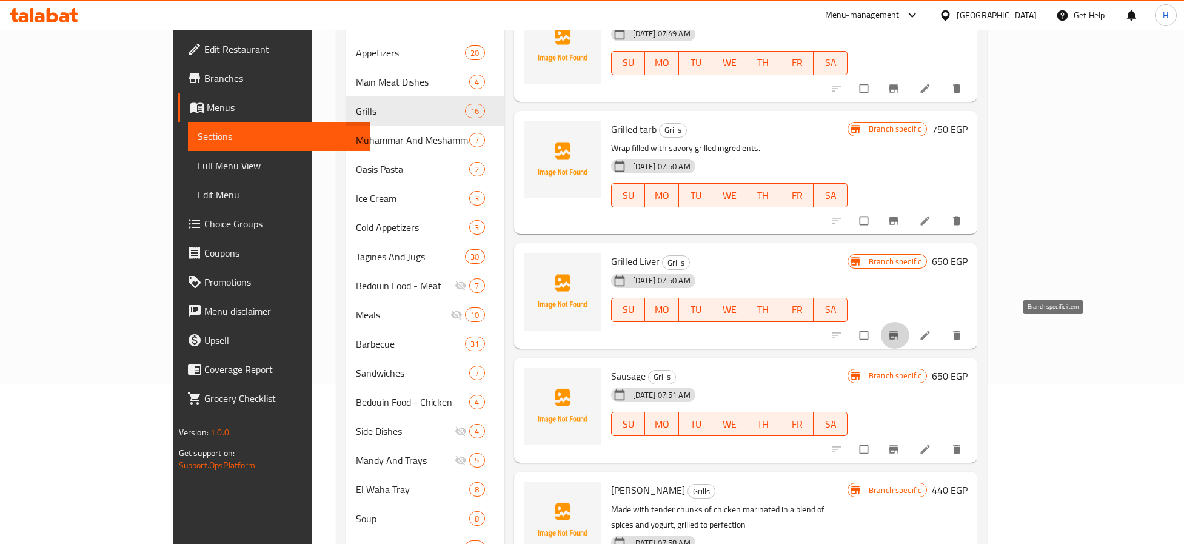
scroll to position [184, 0]
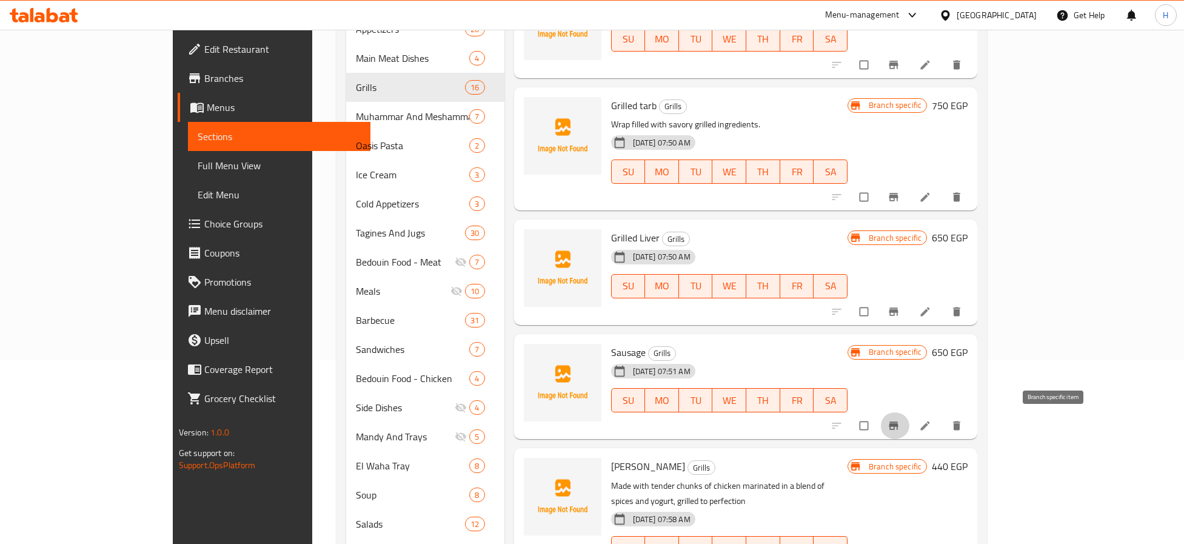
click at [898, 426] on icon "Branch-specific-item" at bounding box center [893, 426] width 9 height 8
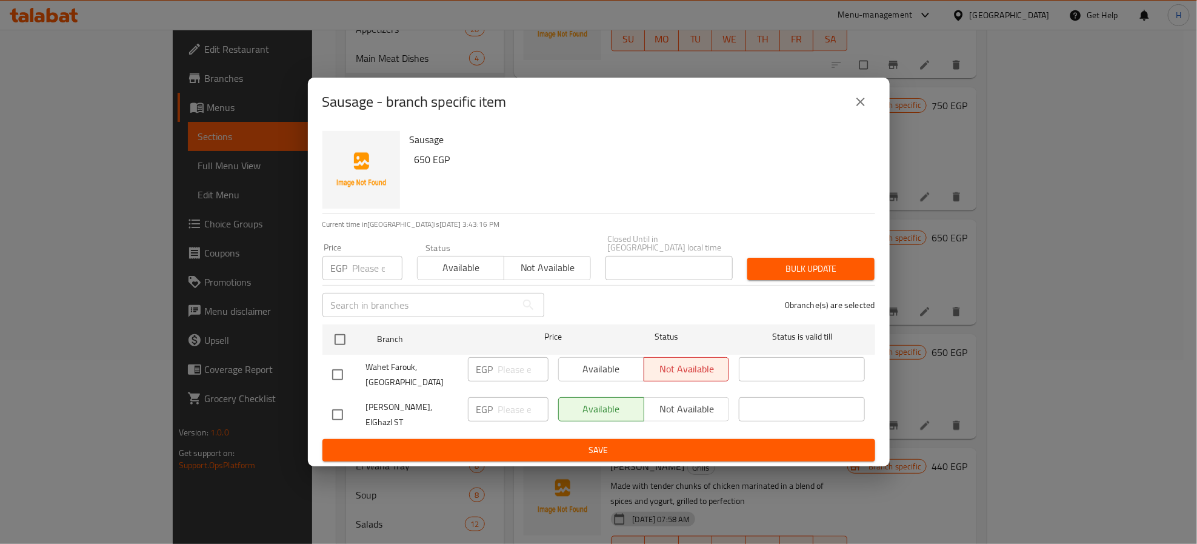
click at [335, 416] on input "checkbox" at bounding box center [337, 414] width 25 height 25
checkbox input "true"
type input "650"
click at [385, 442] on span "Save" at bounding box center [598, 449] width 533 height 15
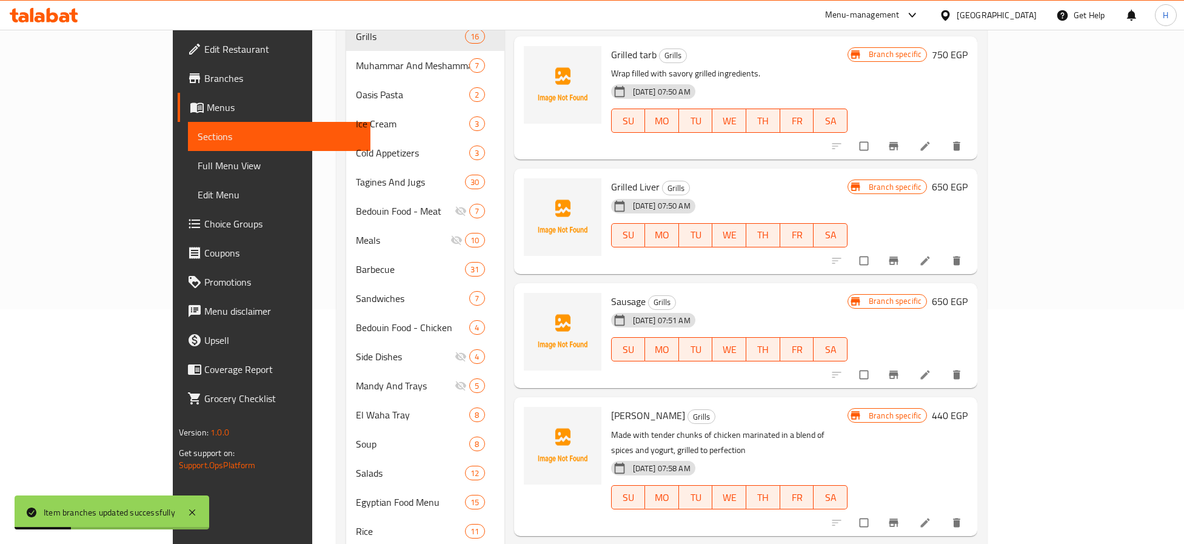
scroll to position [275, 0]
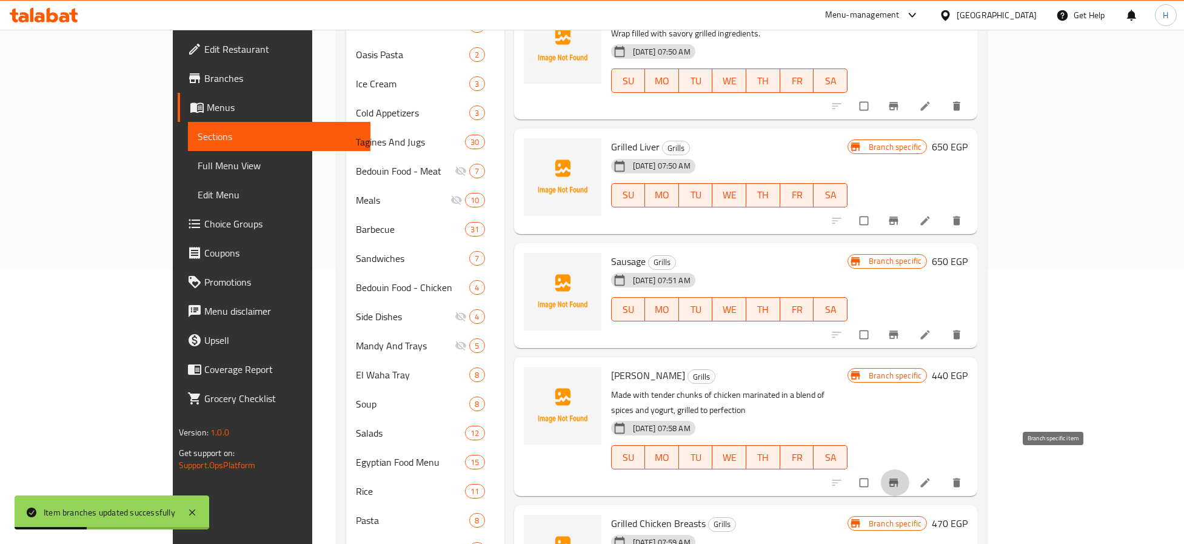
click at [899, 476] on icon "Branch-specific-item" at bounding box center [893, 482] width 12 height 12
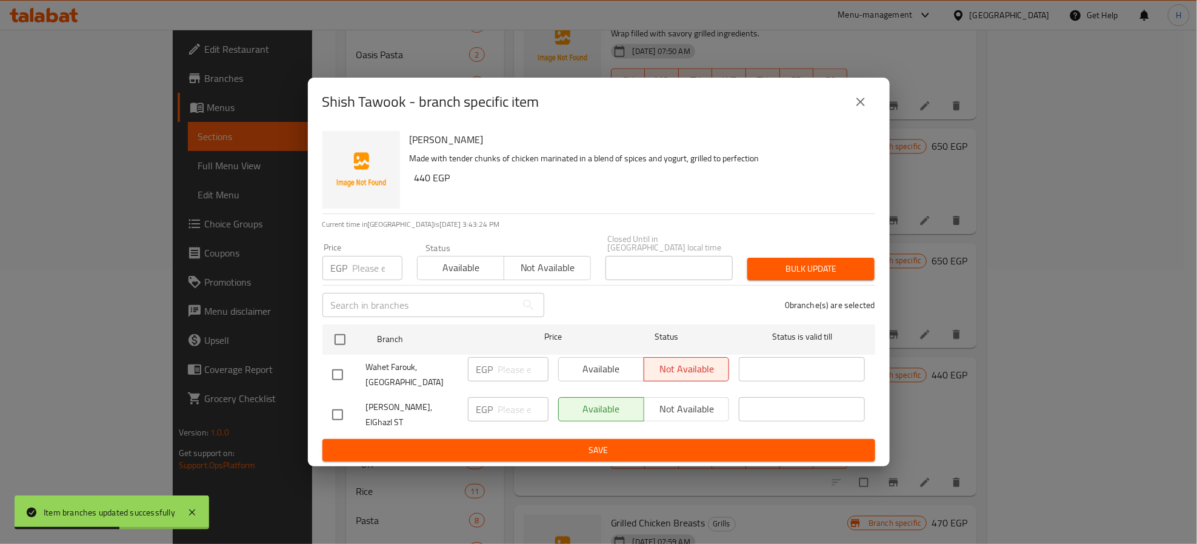
click at [333, 416] on input "checkbox" at bounding box center [337, 414] width 25 height 25
checkbox input "true"
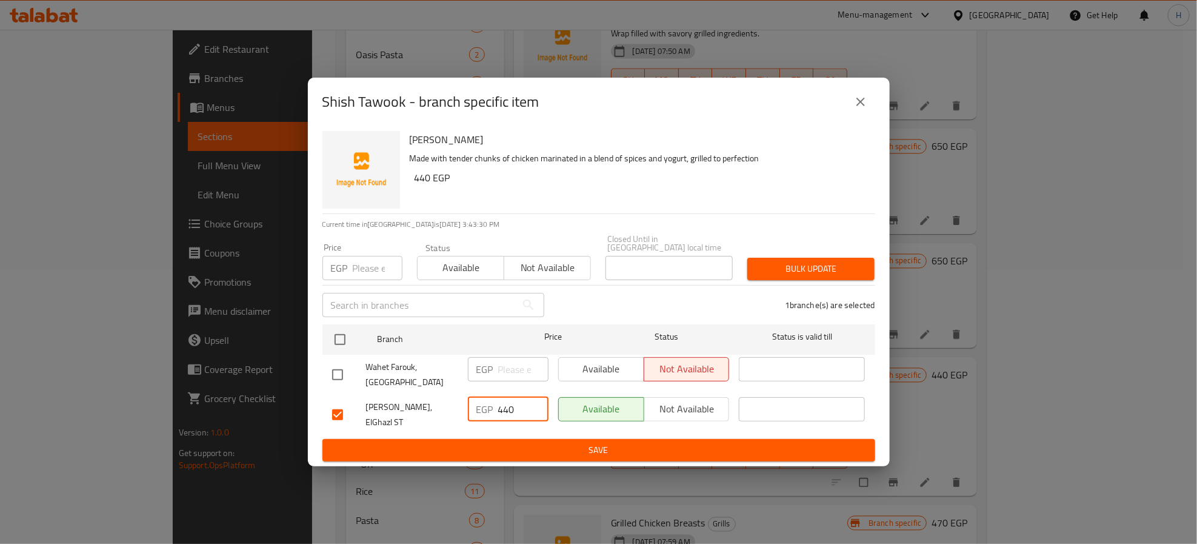
type input "440"
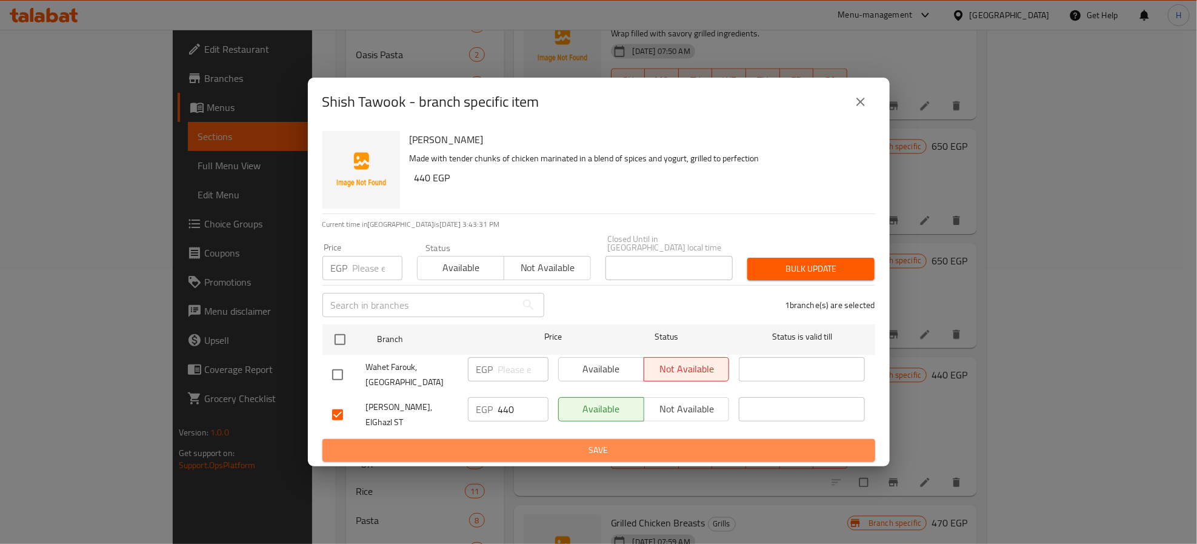
click at [440, 442] on span "Save" at bounding box center [598, 449] width 533 height 15
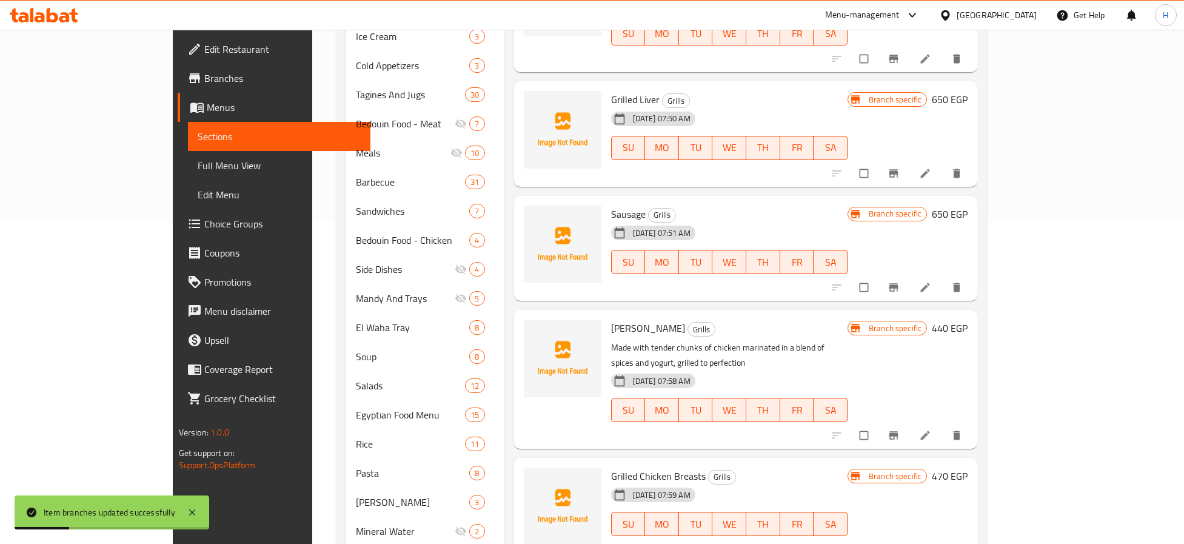
scroll to position [365, 0]
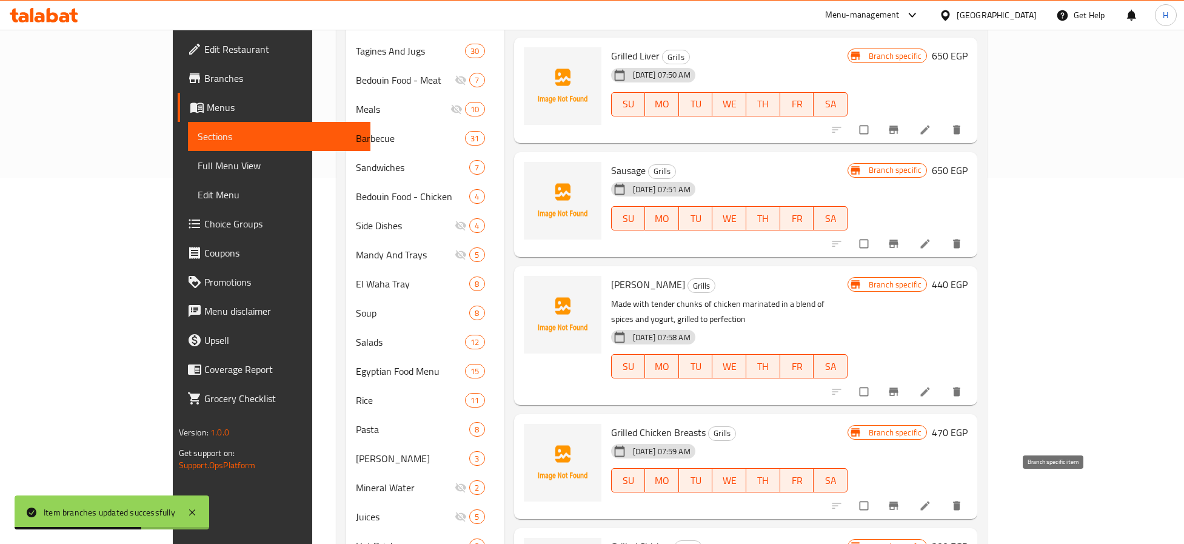
click at [909, 497] on button "Branch-specific-item" at bounding box center [894, 505] width 29 height 27
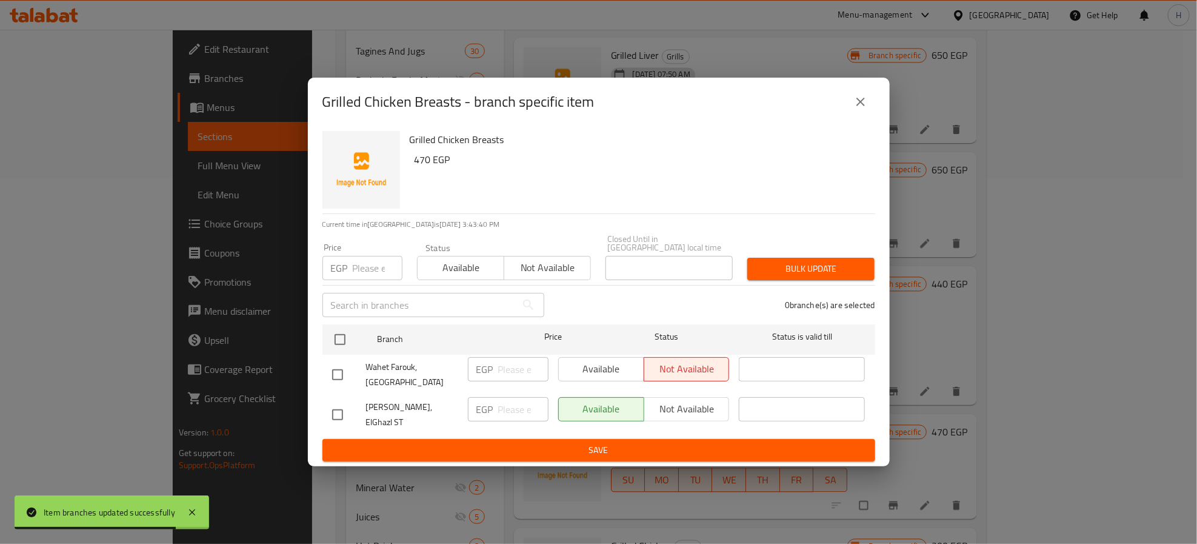
click at [328, 413] on input "checkbox" at bounding box center [337, 414] width 25 height 25
checkbox input "true"
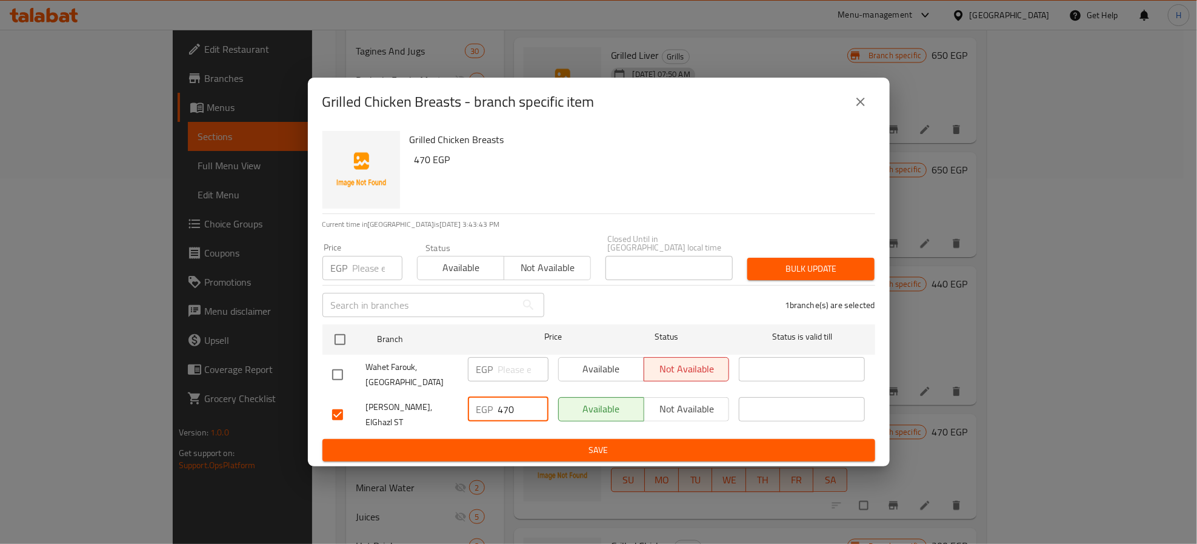
type input "470"
click at [564, 442] on span "Save" at bounding box center [598, 449] width 533 height 15
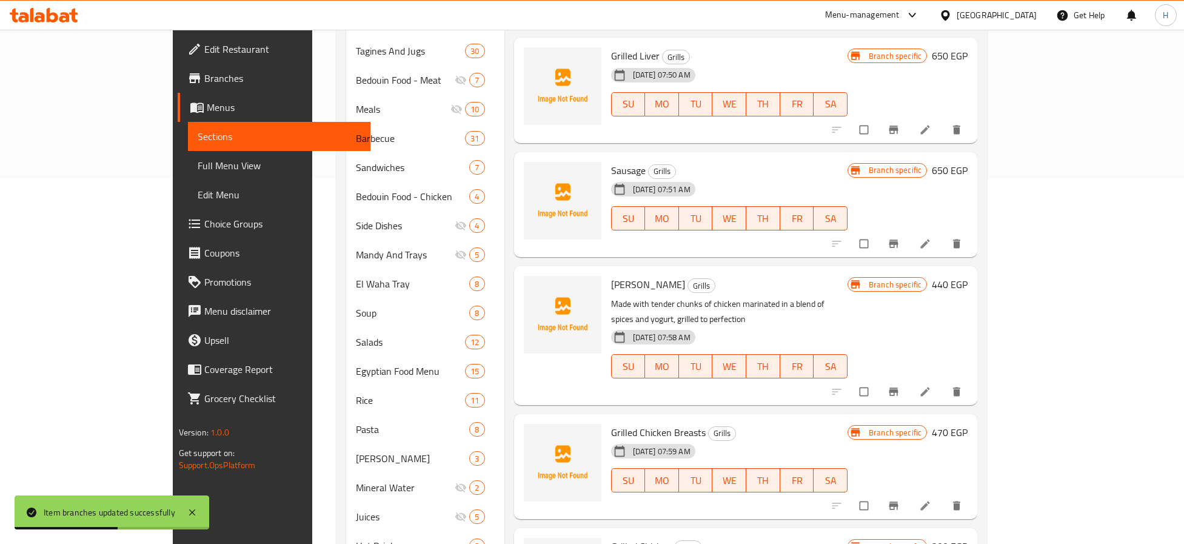
click at [731, 439] on div "15-08-2025 07:59 AM SU MO TU WE TH FR SA" at bounding box center [729, 471] width 246 height 65
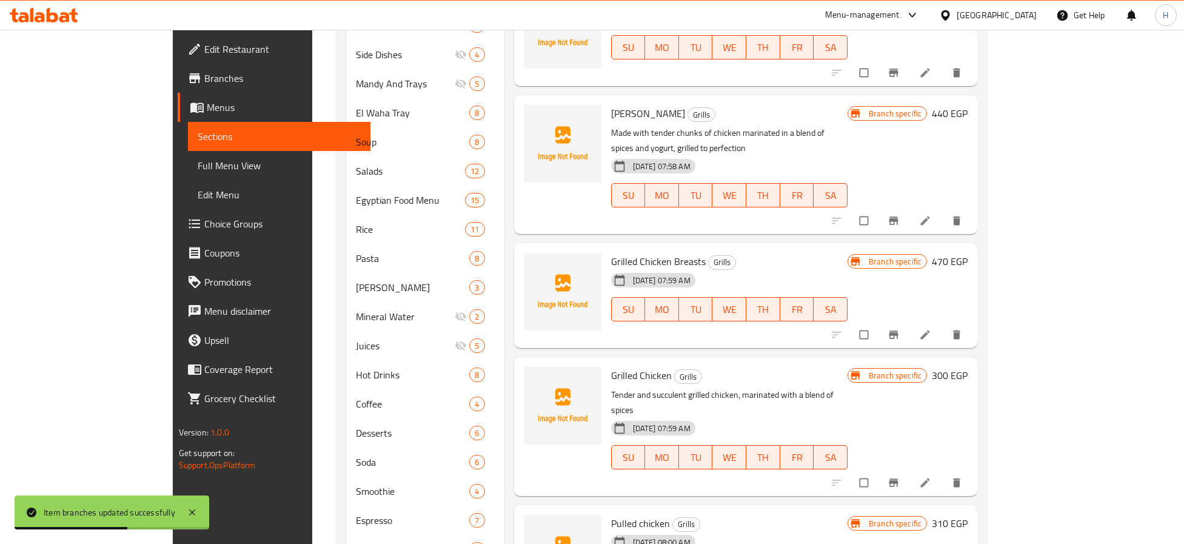
scroll to position [547, 0]
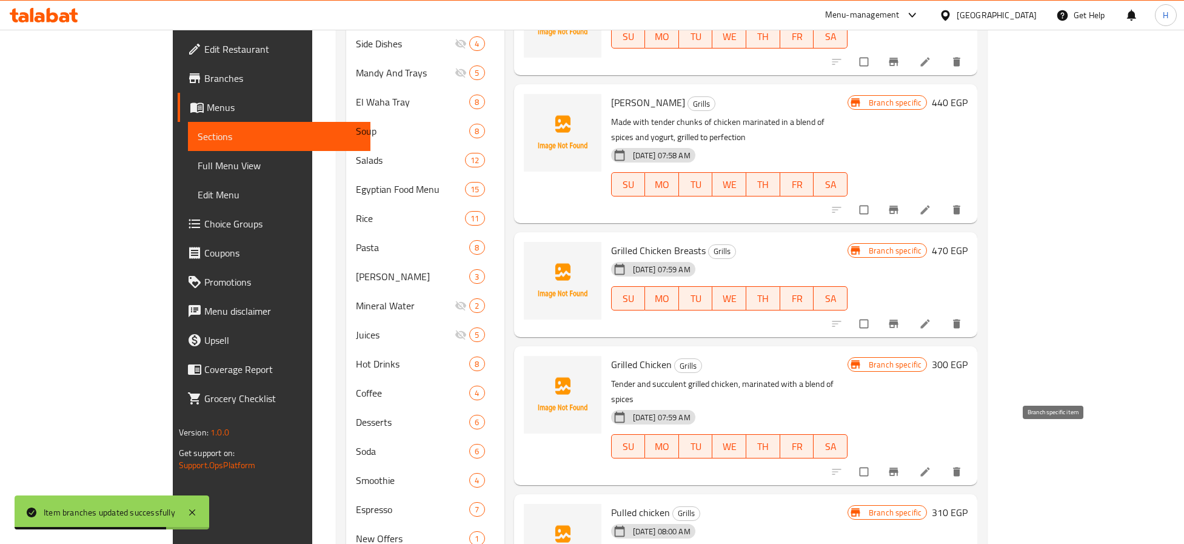
click at [898, 467] on icon "Branch-specific-item" at bounding box center [893, 471] width 9 height 8
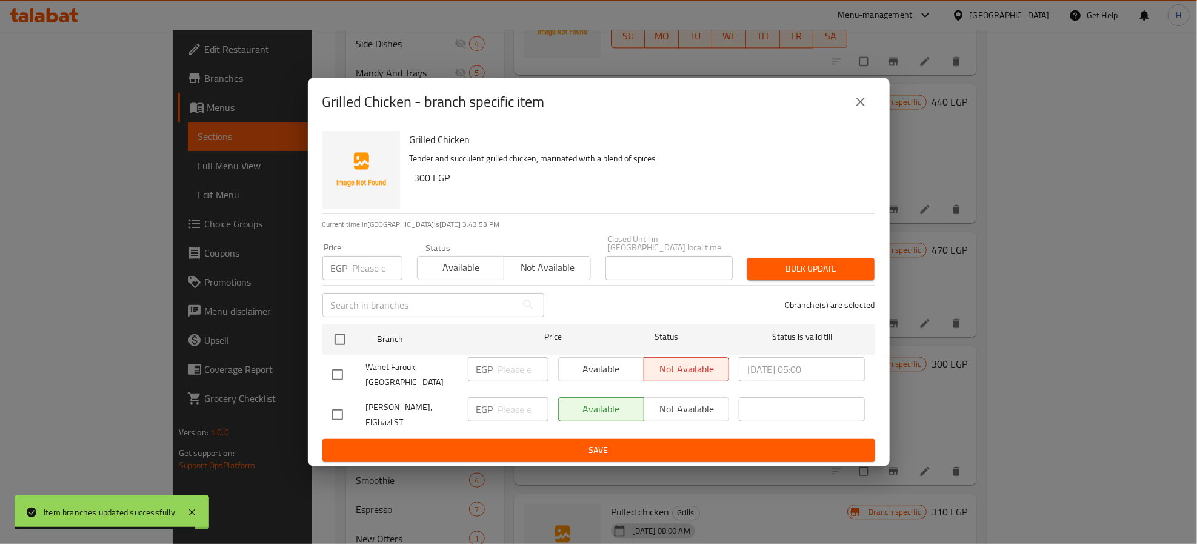
click at [335, 413] on input "checkbox" at bounding box center [337, 414] width 25 height 25
checkbox input "true"
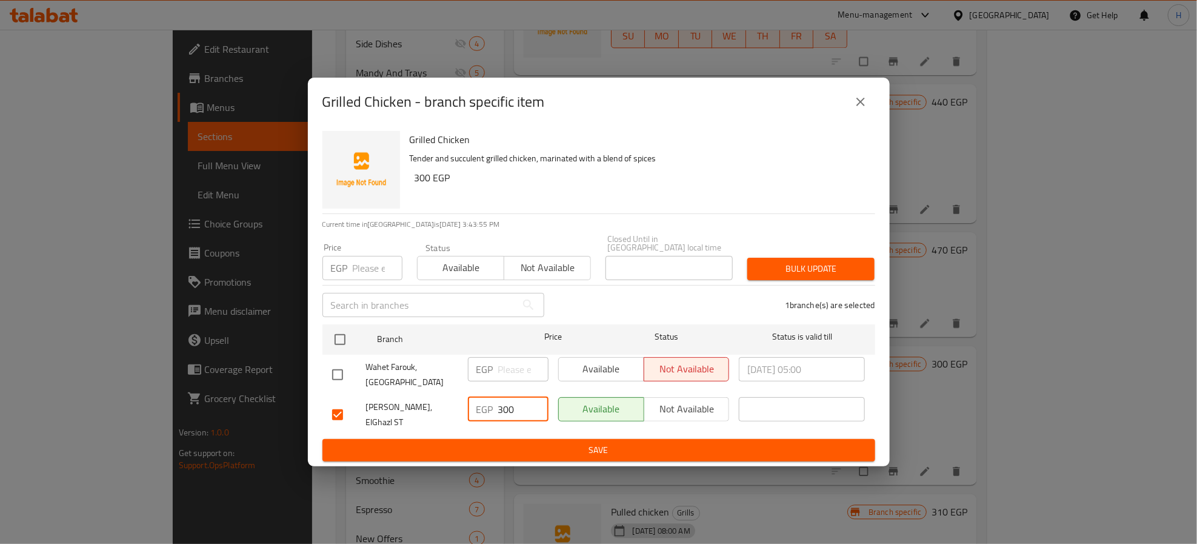
type input "300"
click at [679, 446] on span "Save" at bounding box center [598, 449] width 533 height 15
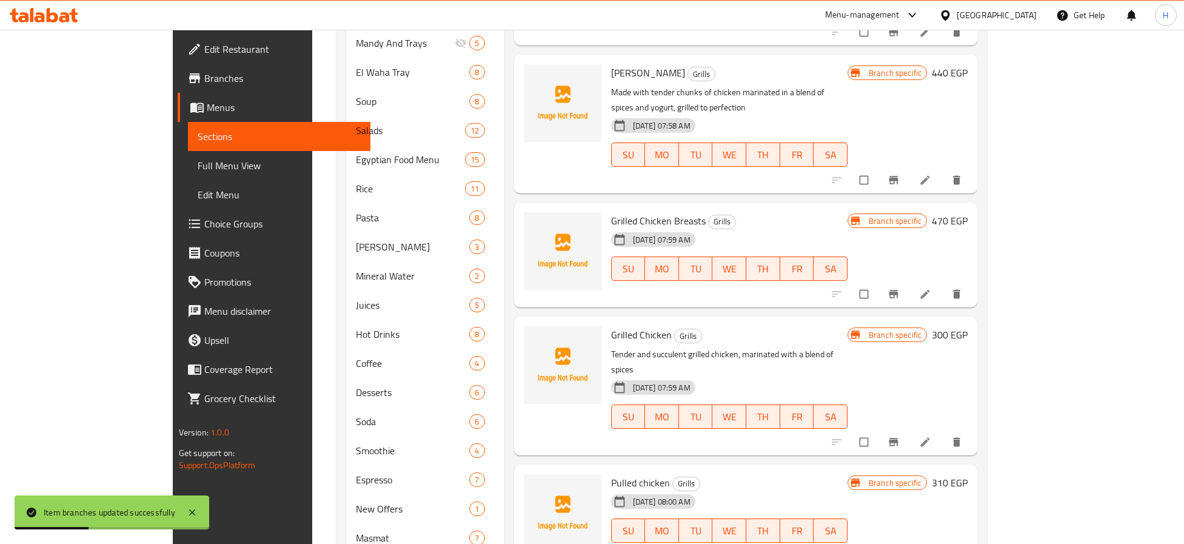
scroll to position [605, 0]
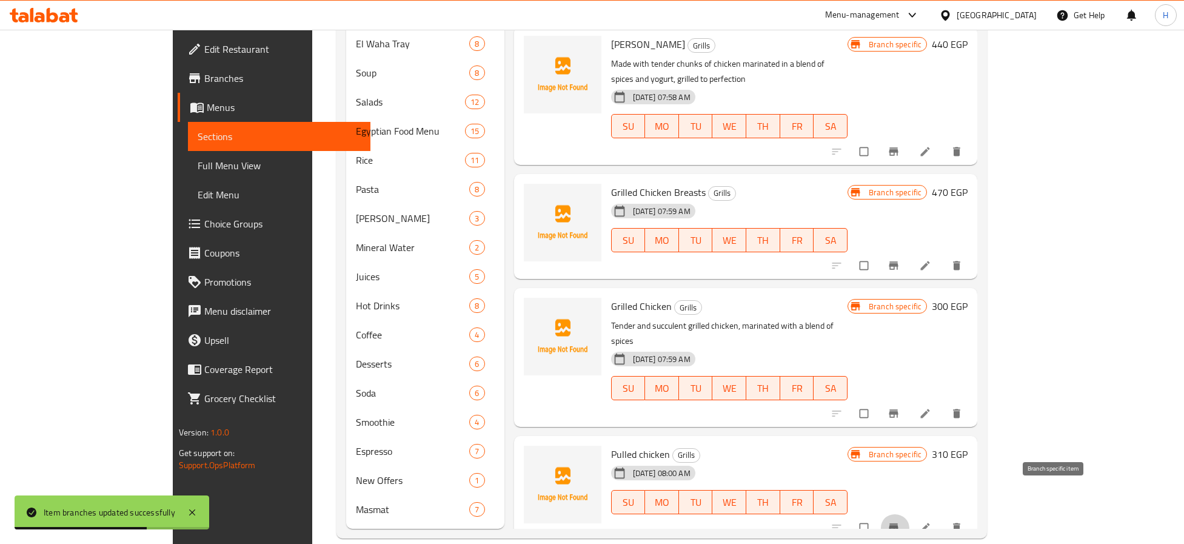
click at [899, 521] on icon "Branch-specific-item" at bounding box center [893, 527] width 12 height 12
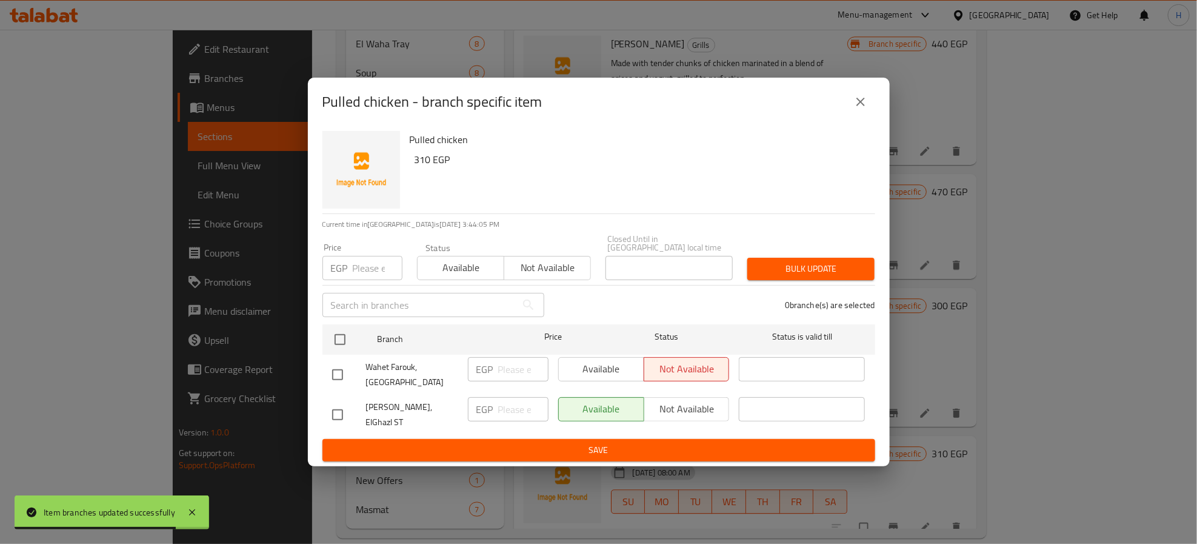
click at [333, 415] on input "checkbox" at bounding box center [337, 414] width 25 height 25
checkbox input "true"
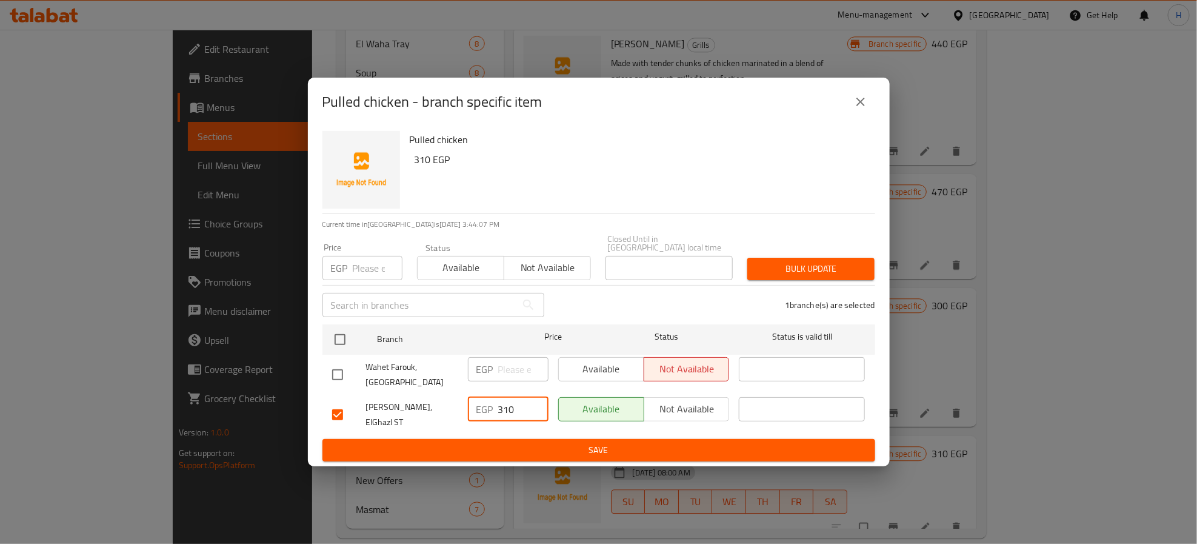
type input "310"
type button "0"
type button "1"
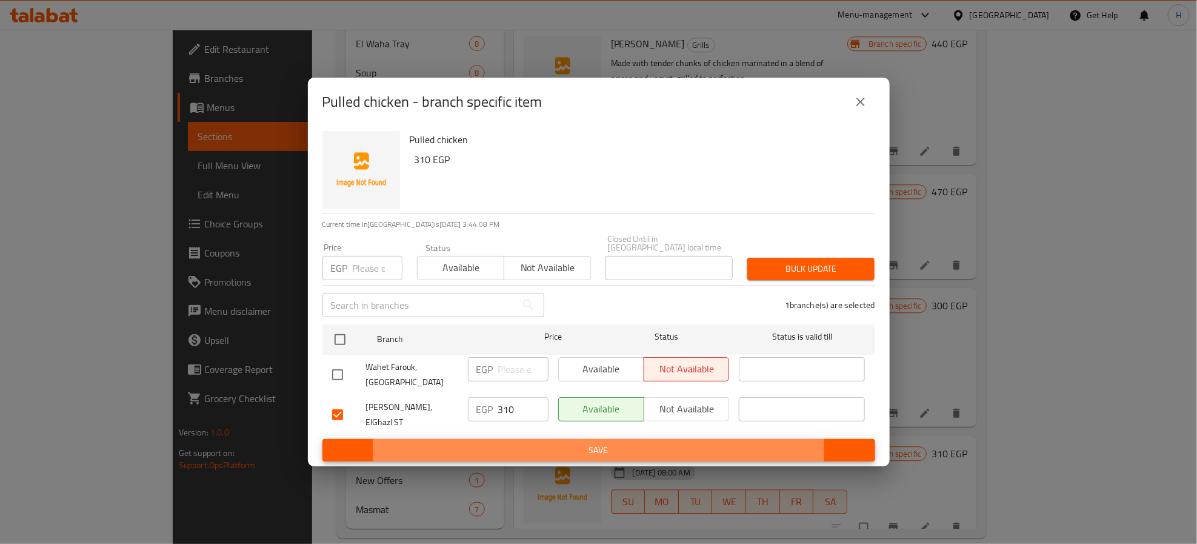
click at [322, 439] on button "Save" at bounding box center [598, 450] width 553 height 22
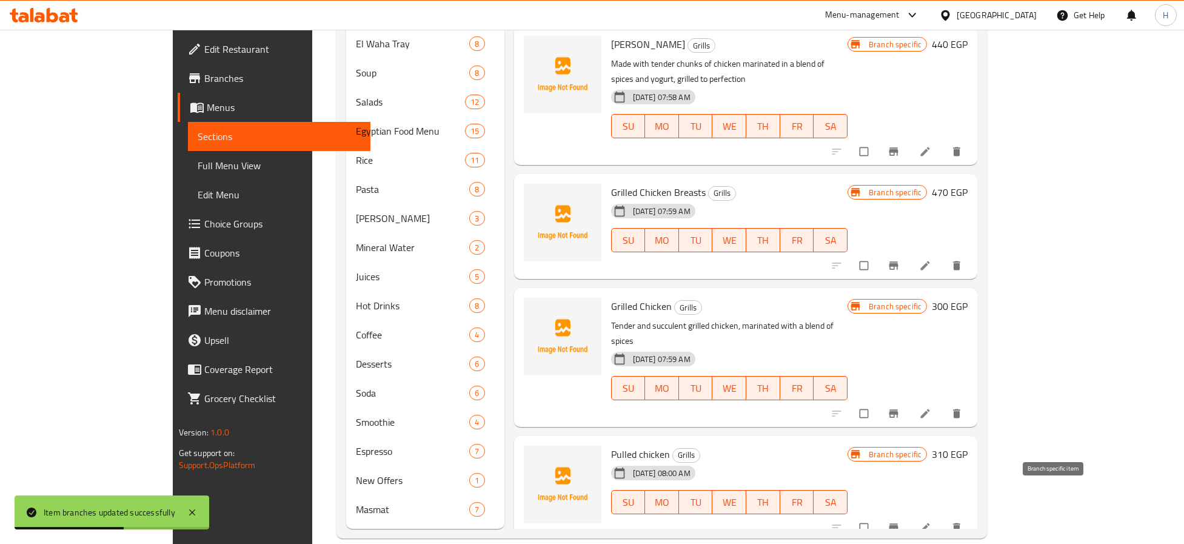
click at [898, 524] on icon "Branch-specific-item" at bounding box center [893, 528] width 9 height 8
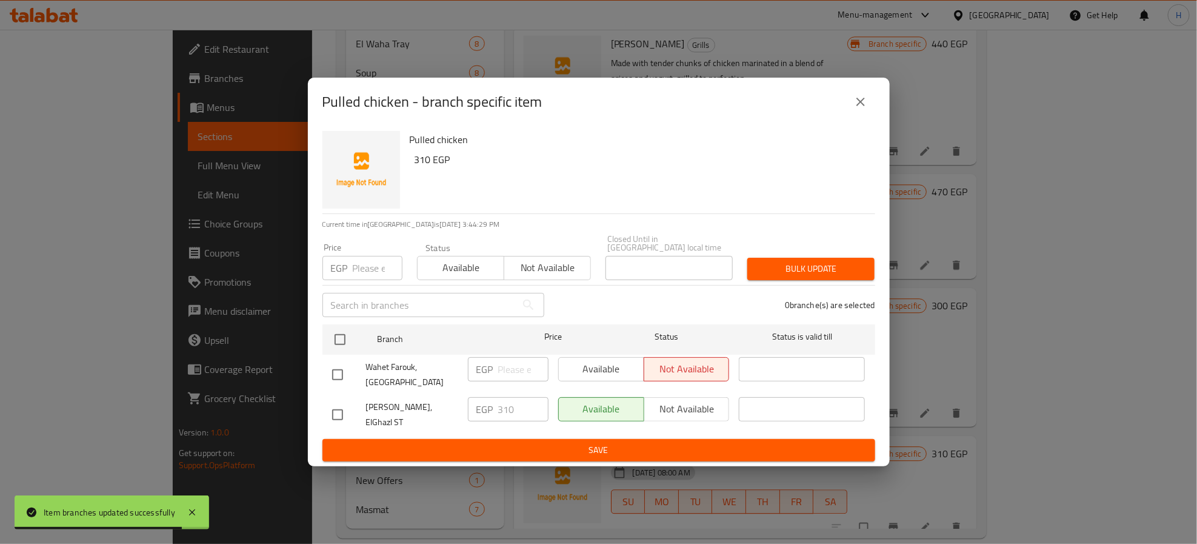
click at [857, 109] on icon "close" at bounding box center [860, 102] width 15 height 15
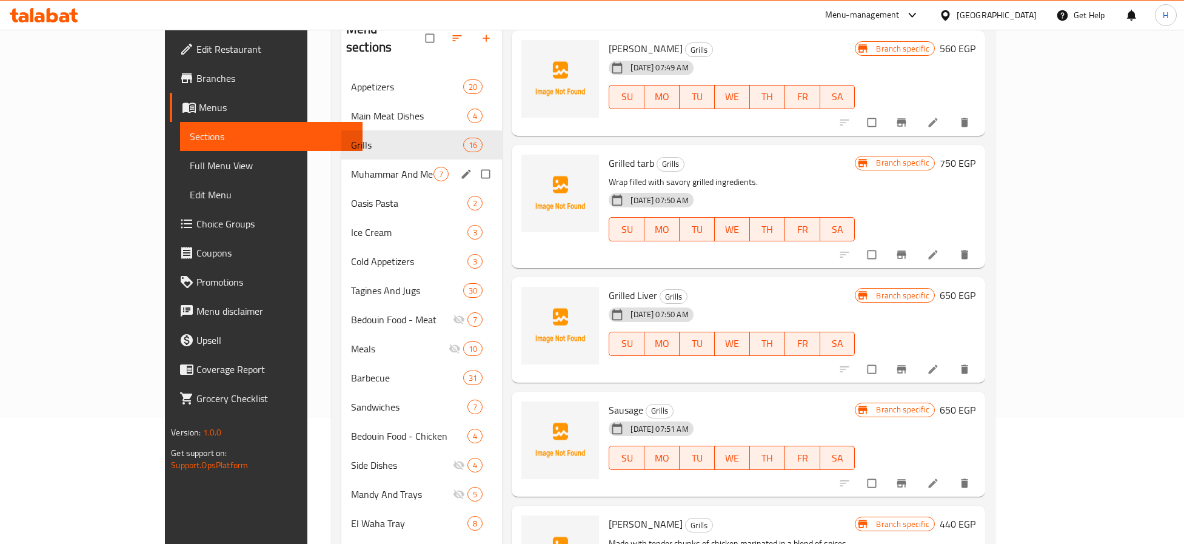
scroll to position [0, 0]
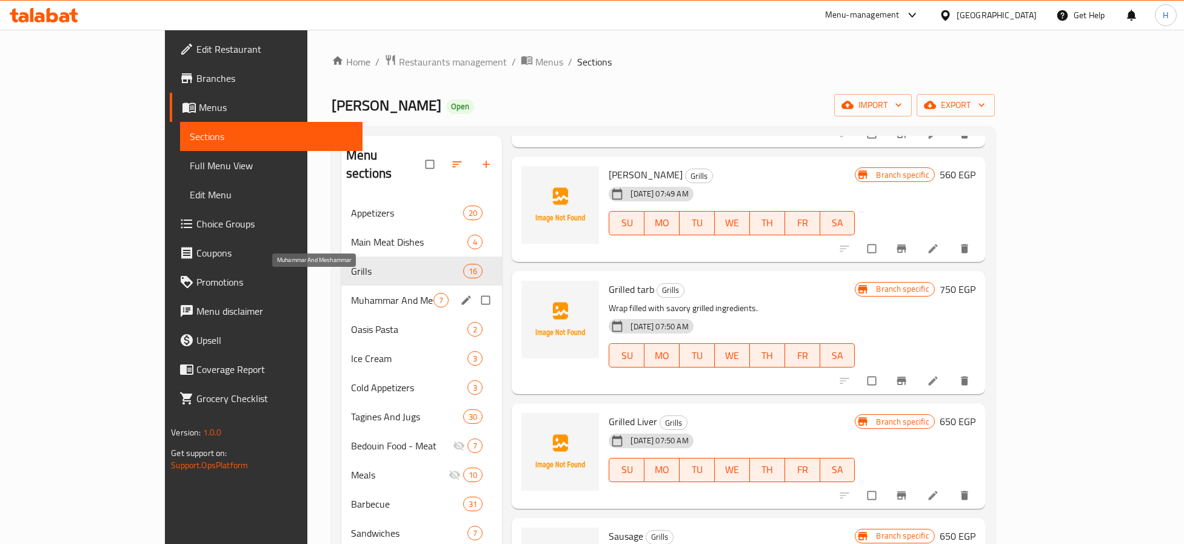
click at [351, 293] on span "Muhammar And Meshammar" at bounding box center [392, 300] width 82 height 15
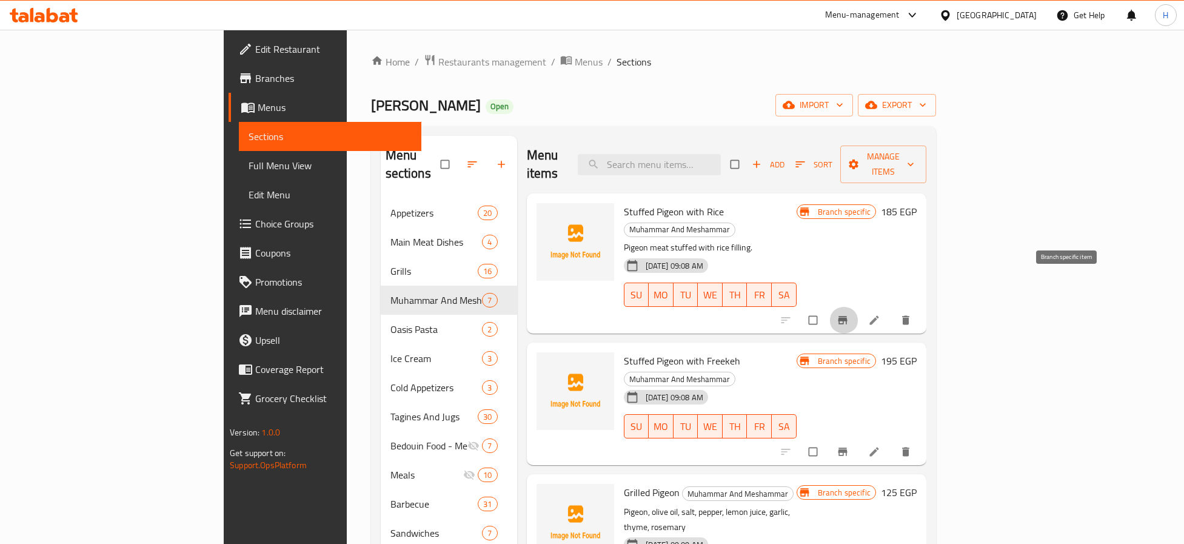
click at [847, 316] on icon "Branch-specific-item" at bounding box center [842, 320] width 9 height 8
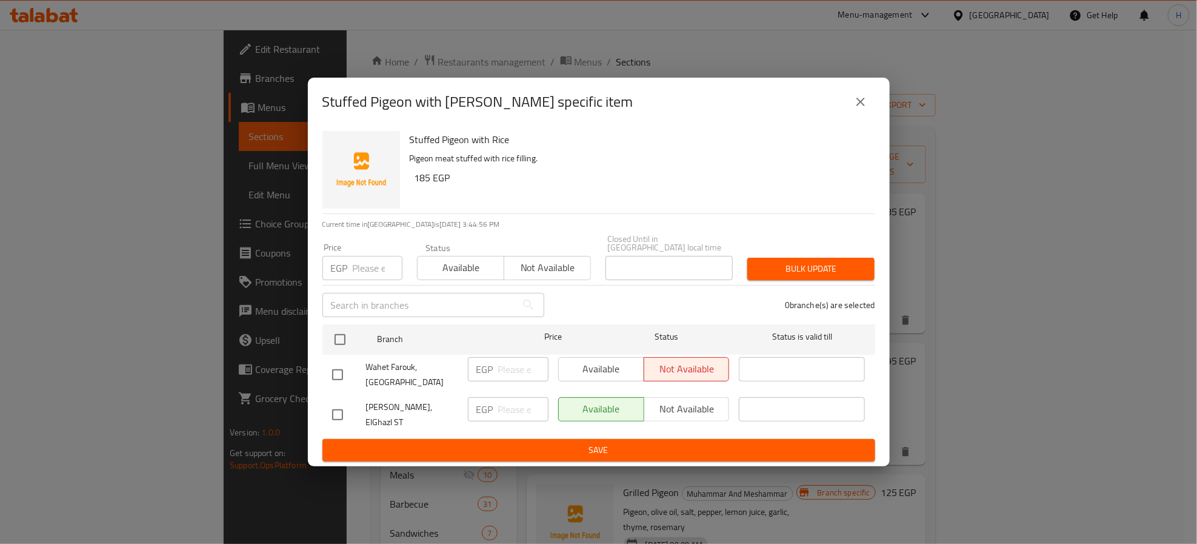
click at [335, 407] on input "checkbox" at bounding box center [337, 414] width 25 height 25
checkbox input "true"
type input "185"
type button "0"
type button "1"
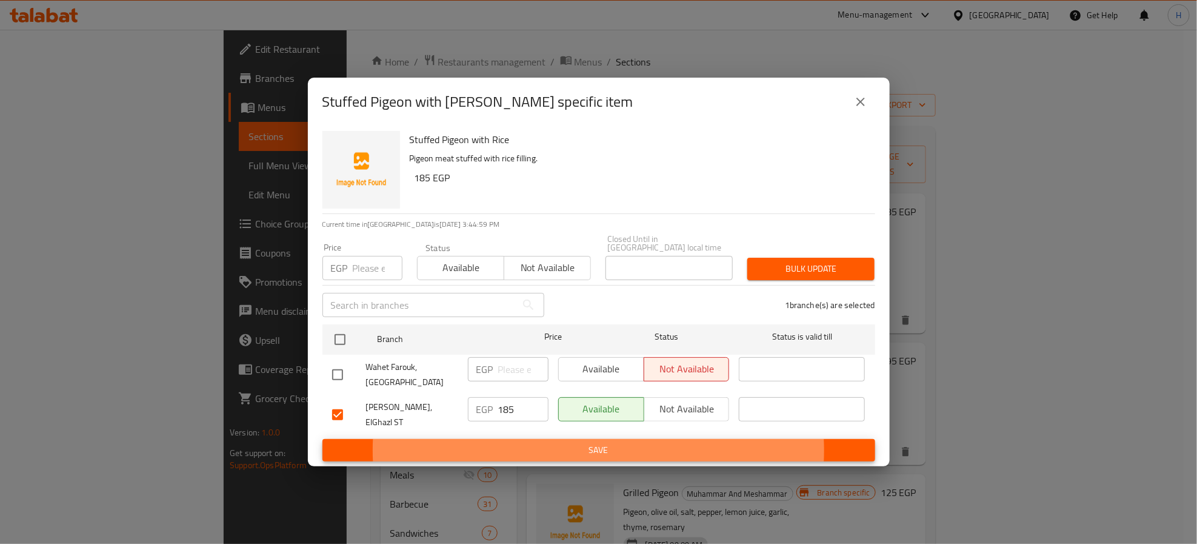
click at [322, 439] on button "Save" at bounding box center [598, 450] width 553 height 22
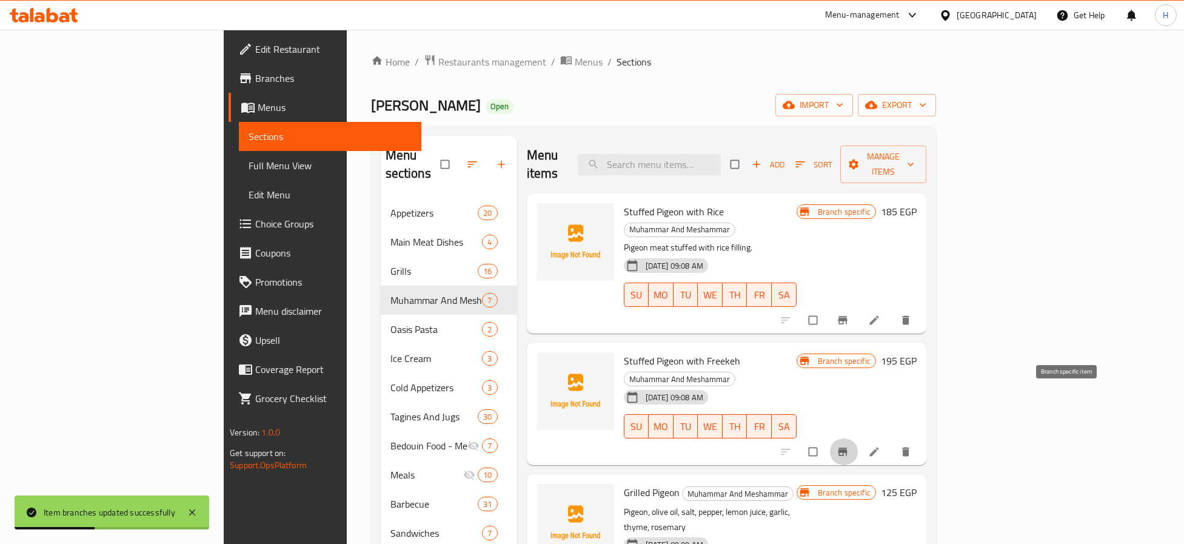
click at [858, 438] on button "Branch-specific-item" at bounding box center [843, 451] width 29 height 27
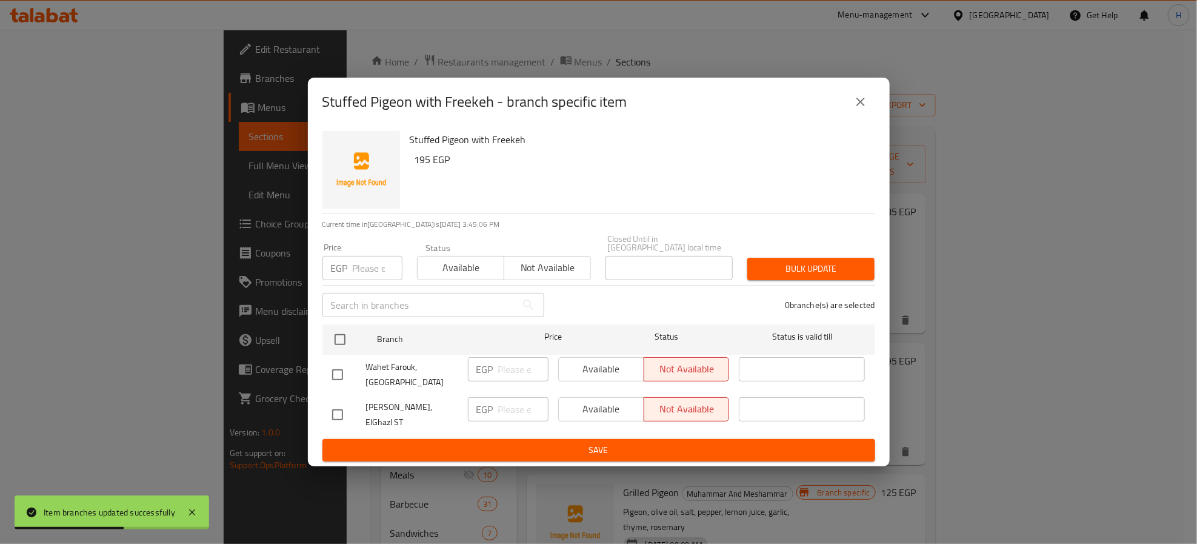
click at [338, 409] on input "checkbox" at bounding box center [337, 414] width 25 height 25
checkbox input "true"
type input "195"
click at [606, 411] on span "Available" at bounding box center [602, 409] width 76 height 18
type button "0"
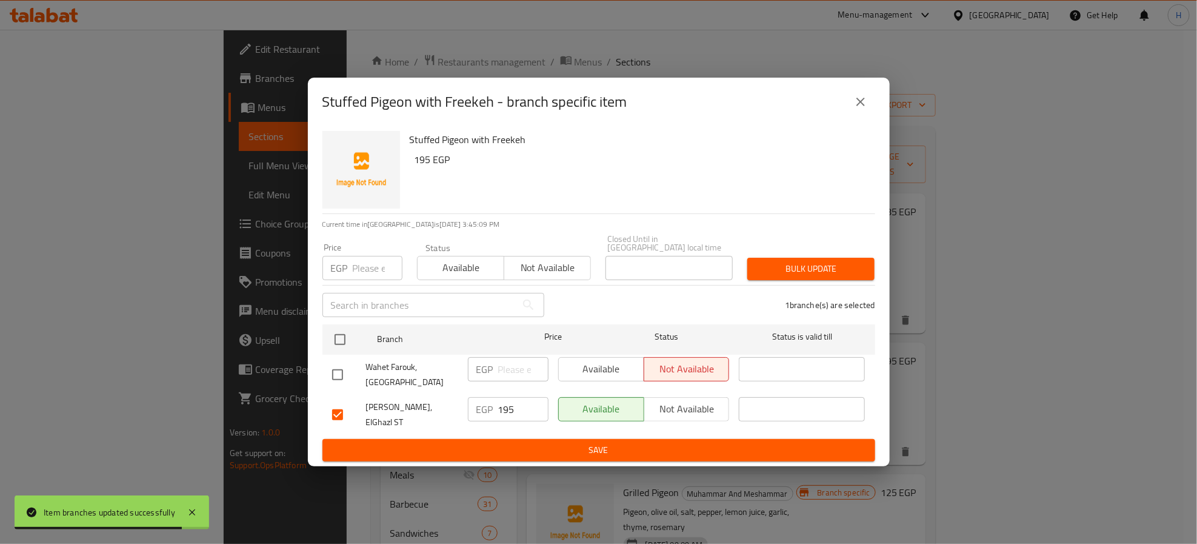
type button "1"
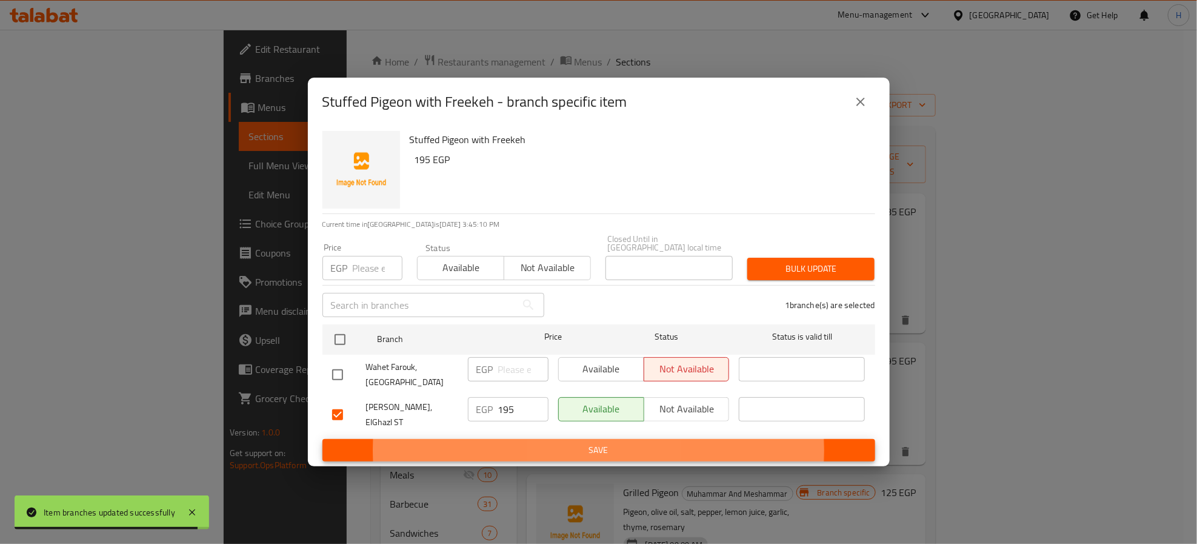
click at [322, 439] on button "Save" at bounding box center [598, 450] width 553 height 22
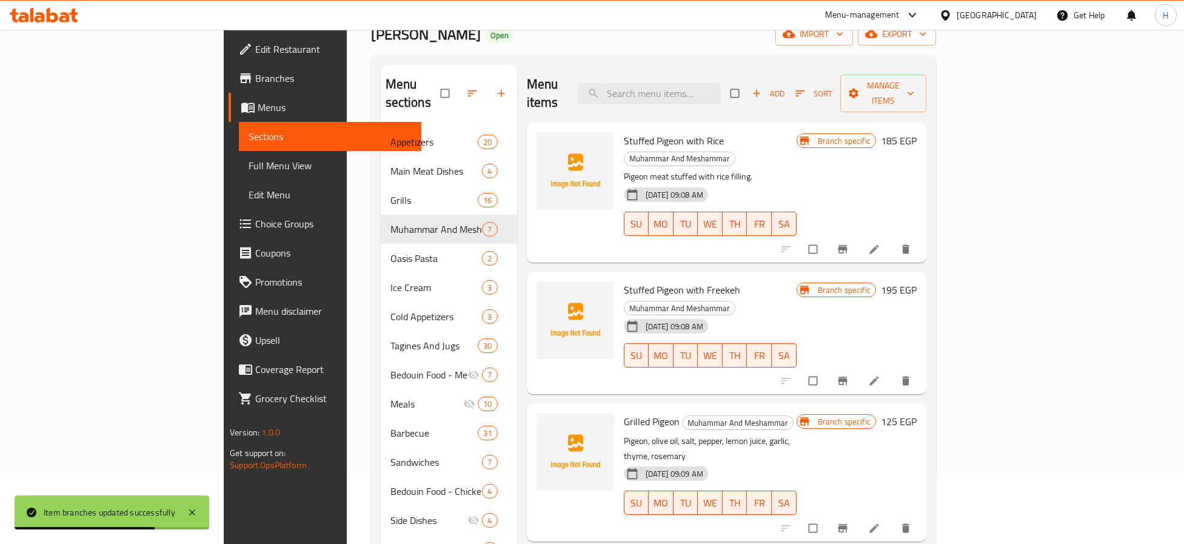
scroll to position [91, 0]
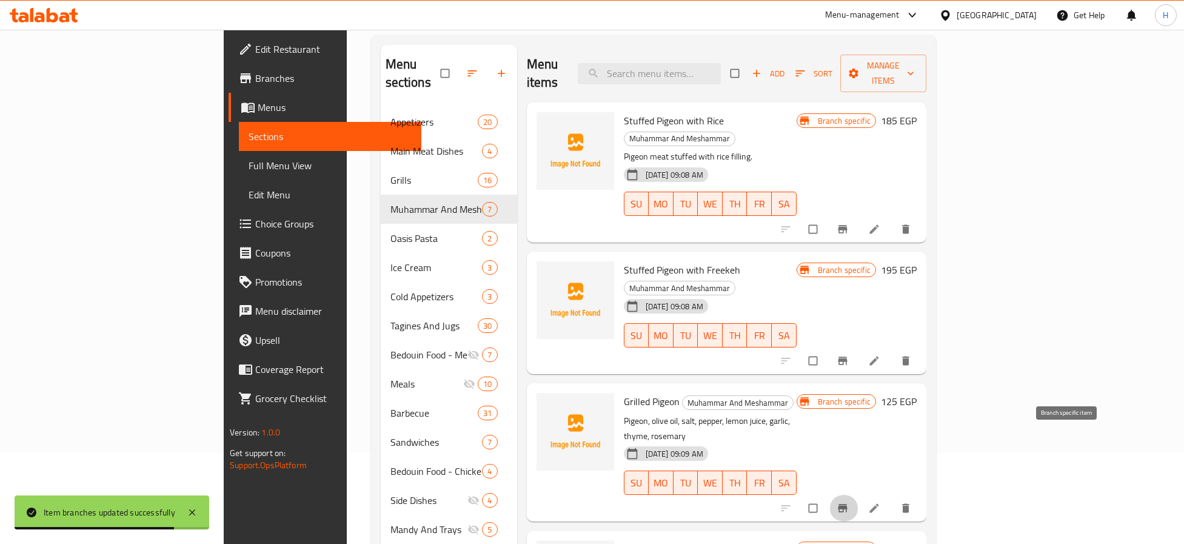
click at [858, 495] on button "Branch-specific-item" at bounding box center [843, 508] width 29 height 27
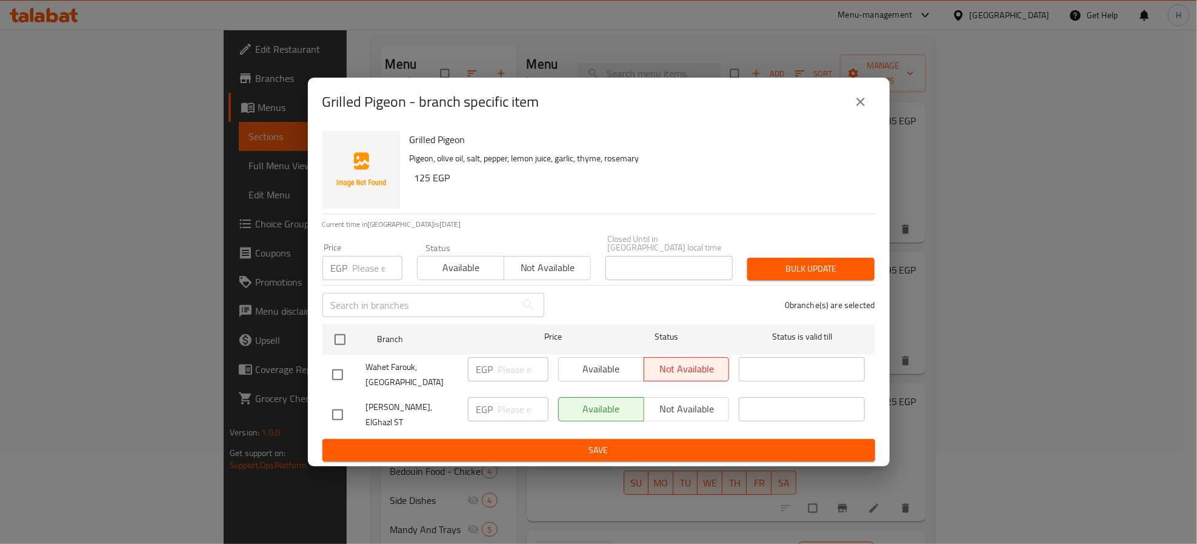
click at [330, 415] on input "checkbox" at bounding box center [337, 414] width 25 height 25
checkbox input "true"
type input "125"
type button "0"
type button "1"
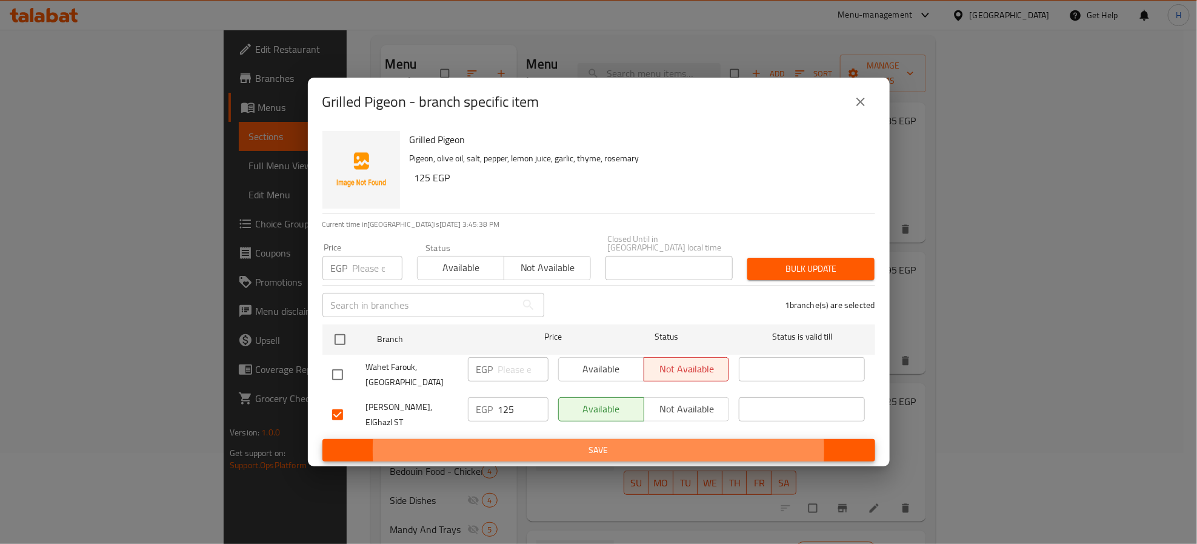
click at [322, 439] on button "Save" at bounding box center [598, 450] width 553 height 22
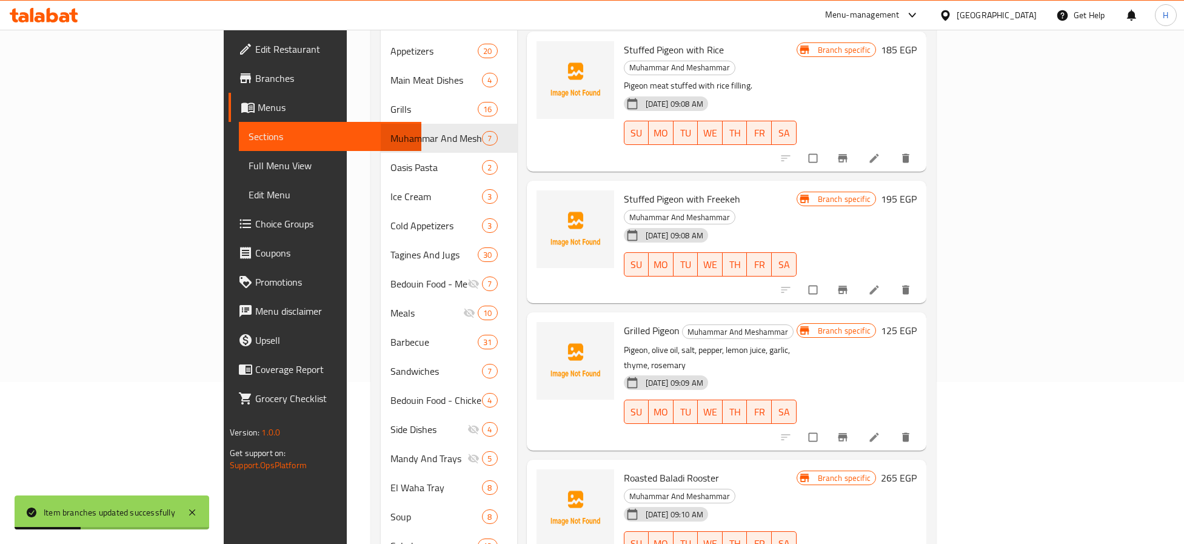
scroll to position [182, 0]
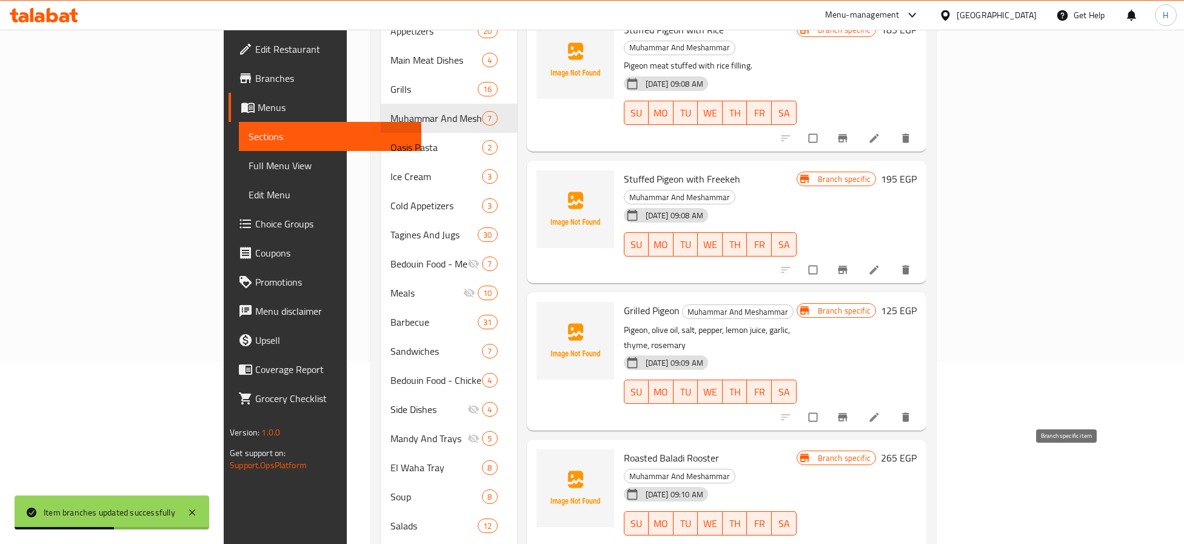
click at [848, 542] on icon "Branch-specific-item" at bounding box center [842, 548] width 12 height 12
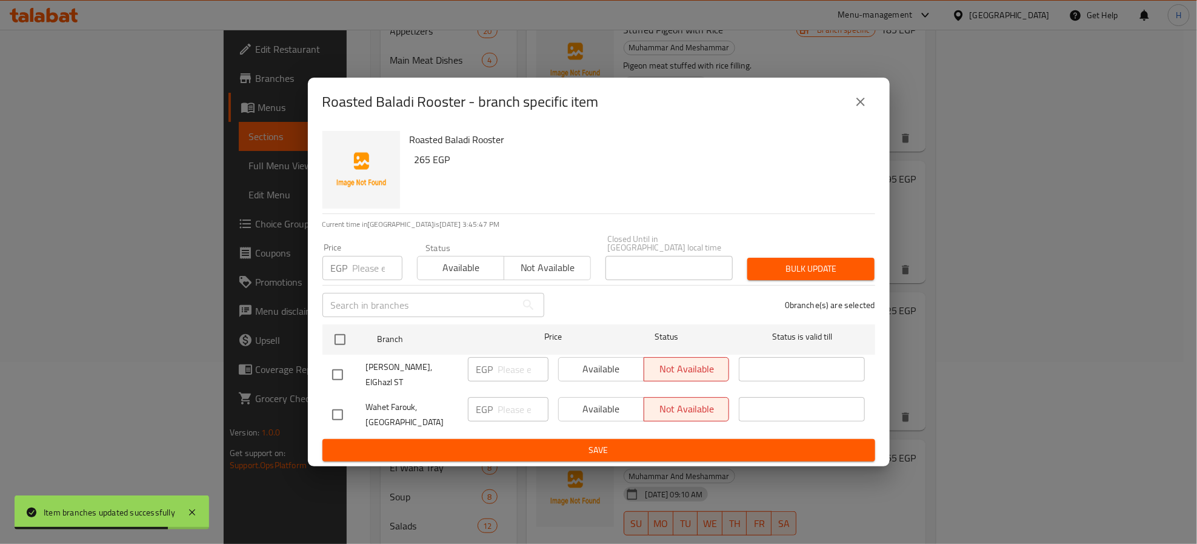
click at [337, 366] on input "checkbox" at bounding box center [337, 374] width 25 height 25
checkbox input "true"
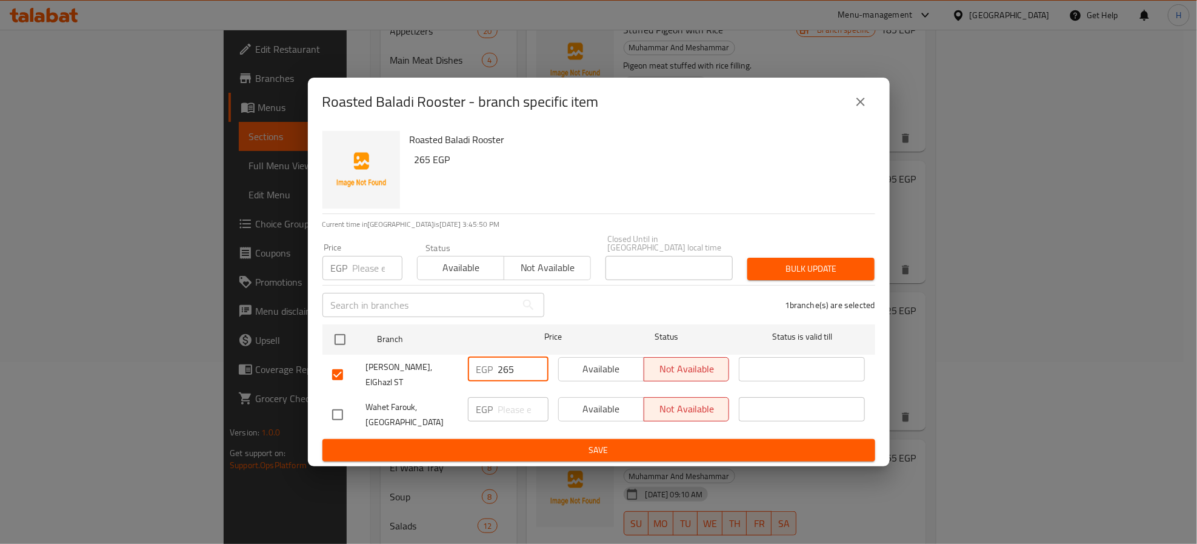
type input "265"
click at [622, 370] on span "Available" at bounding box center [602, 369] width 76 height 18
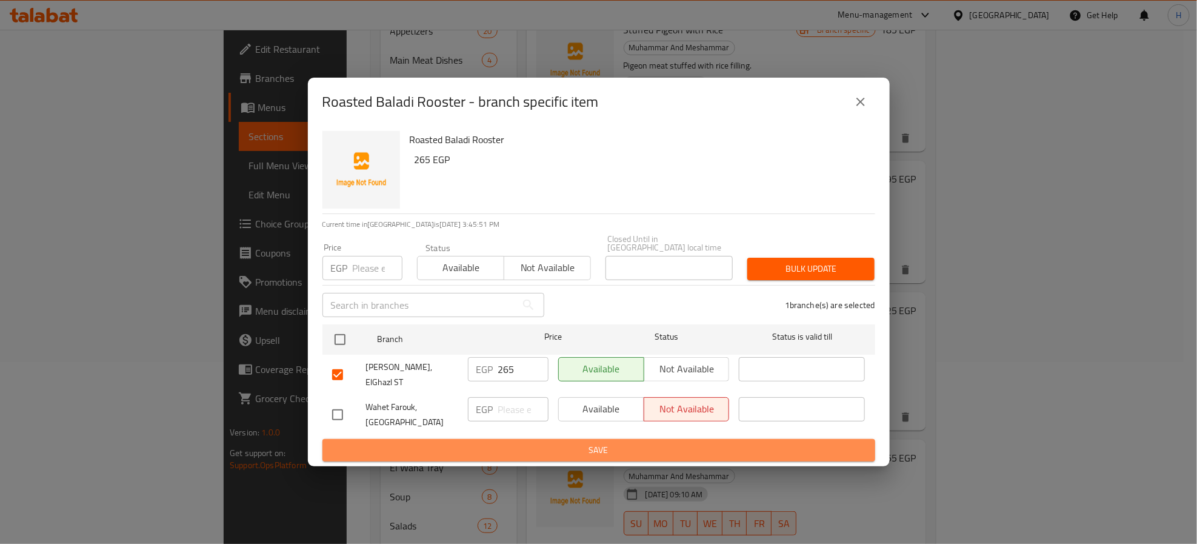
click at [620, 442] on span "Save" at bounding box center [598, 449] width 533 height 15
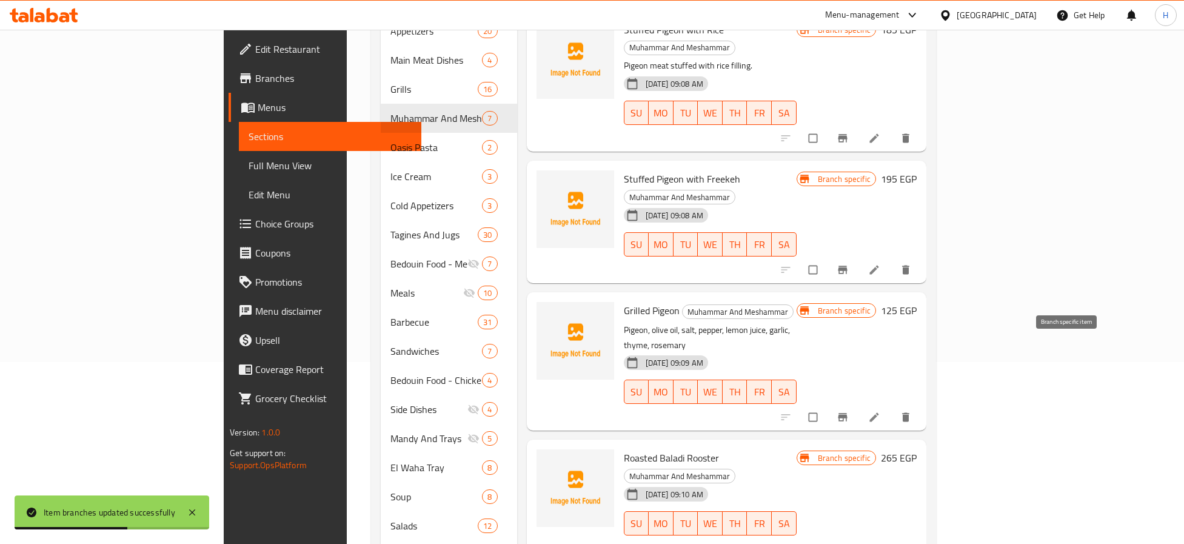
click at [847, 413] on icon "Branch-specific-item" at bounding box center [842, 417] width 9 height 8
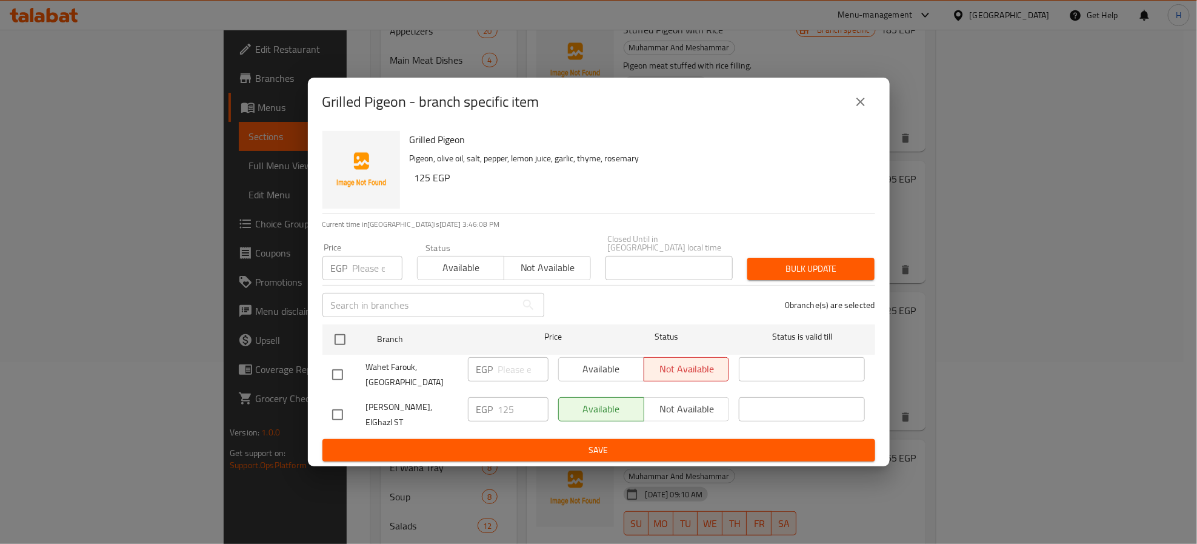
click at [858, 106] on icon "close" at bounding box center [860, 102] width 8 height 8
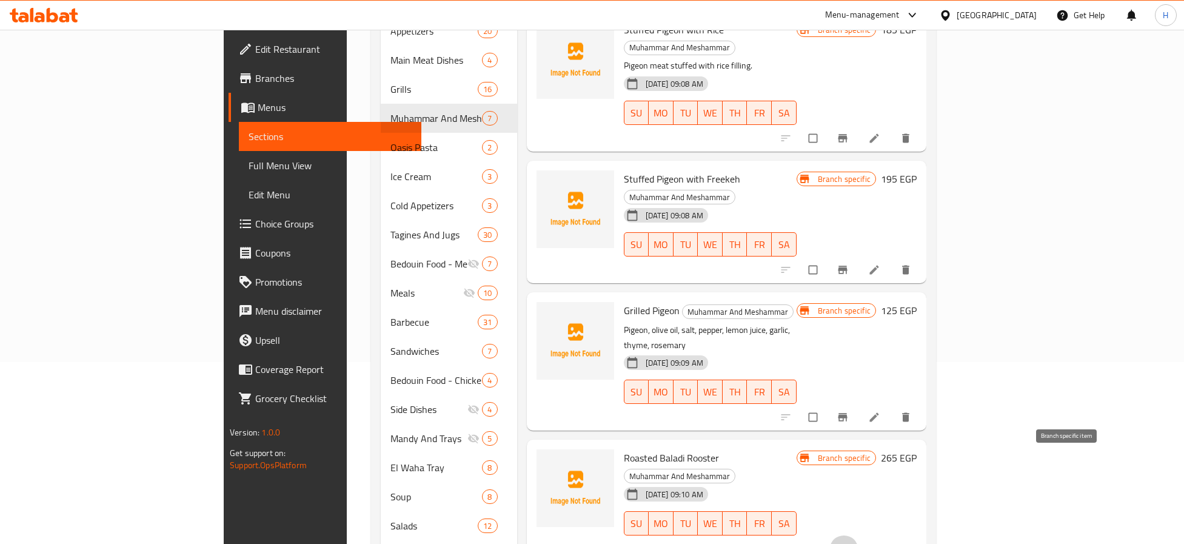
click at [847, 543] on icon "Branch-specific-item" at bounding box center [842, 548] width 9 height 8
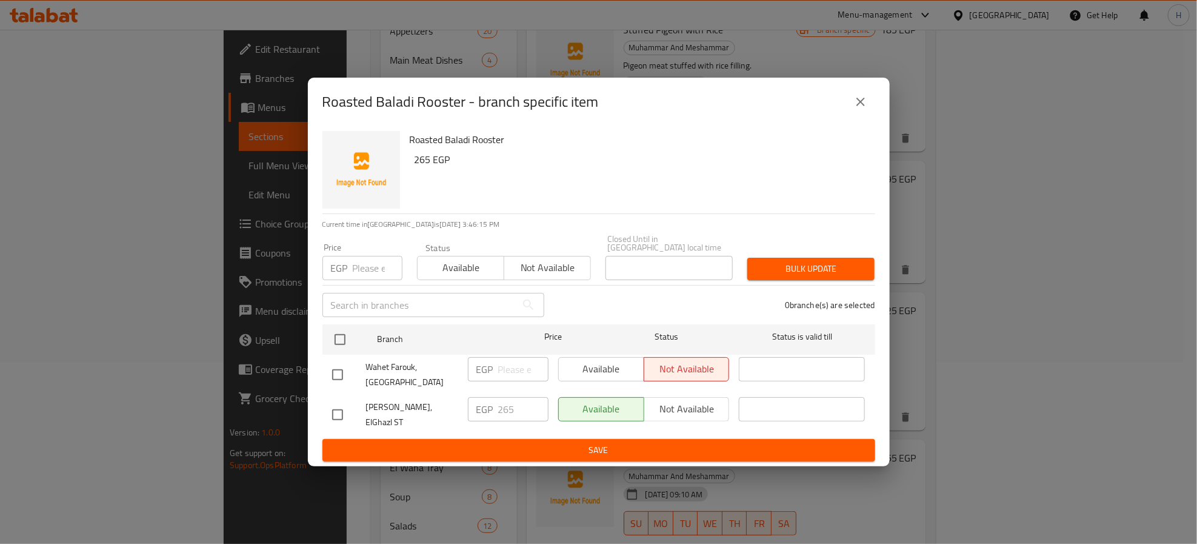
click at [866, 108] on icon "close" at bounding box center [860, 102] width 15 height 15
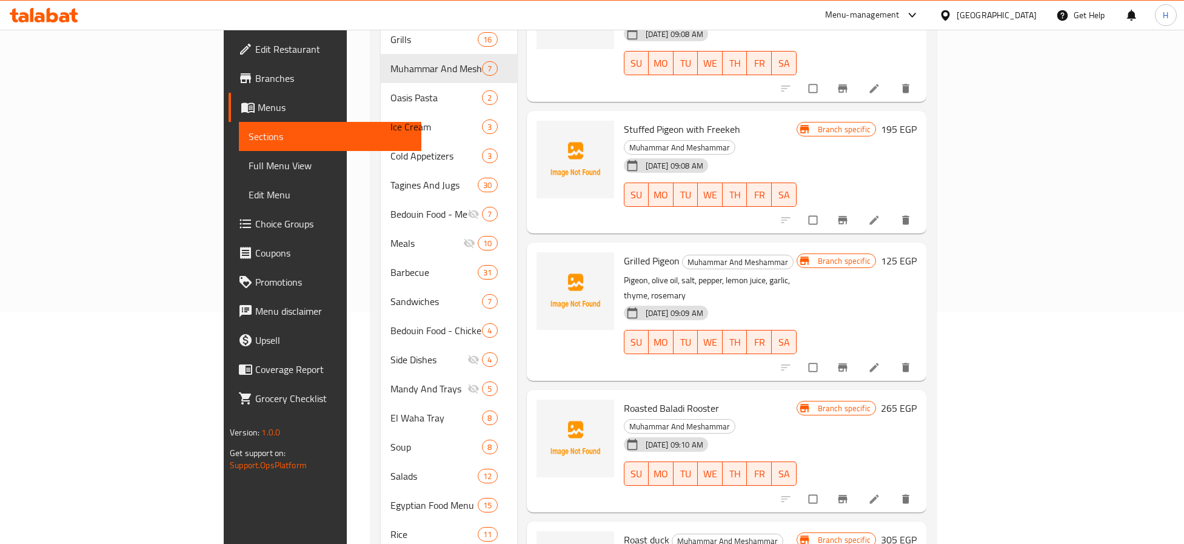
scroll to position [273, 0]
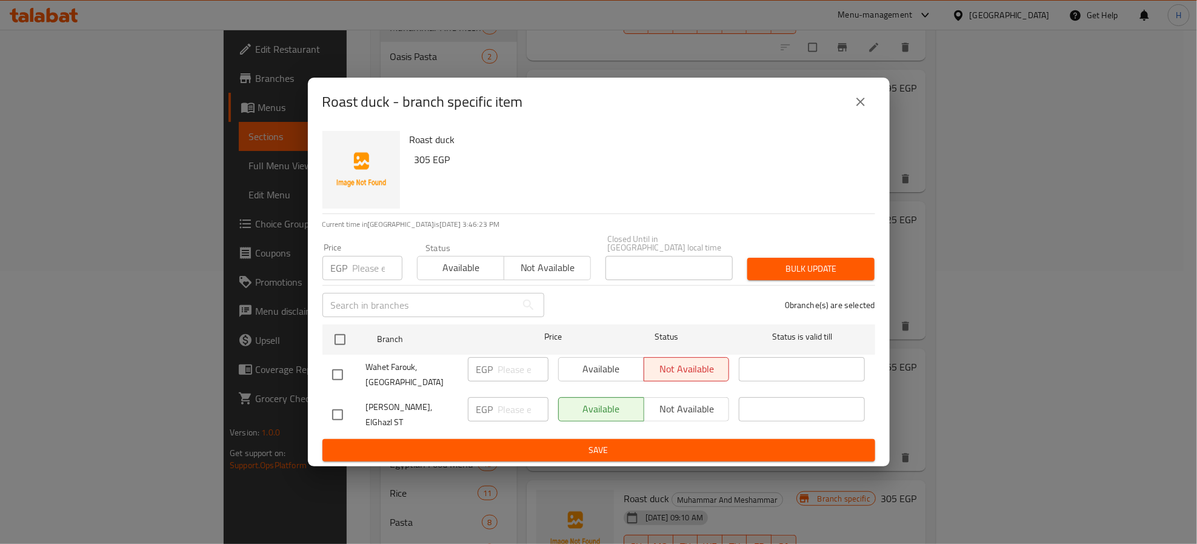
click at [335, 410] on input "checkbox" at bounding box center [337, 414] width 25 height 25
checkbox input "true"
type input "305"
click at [384, 442] on span "Save" at bounding box center [598, 449] width 533 height 15
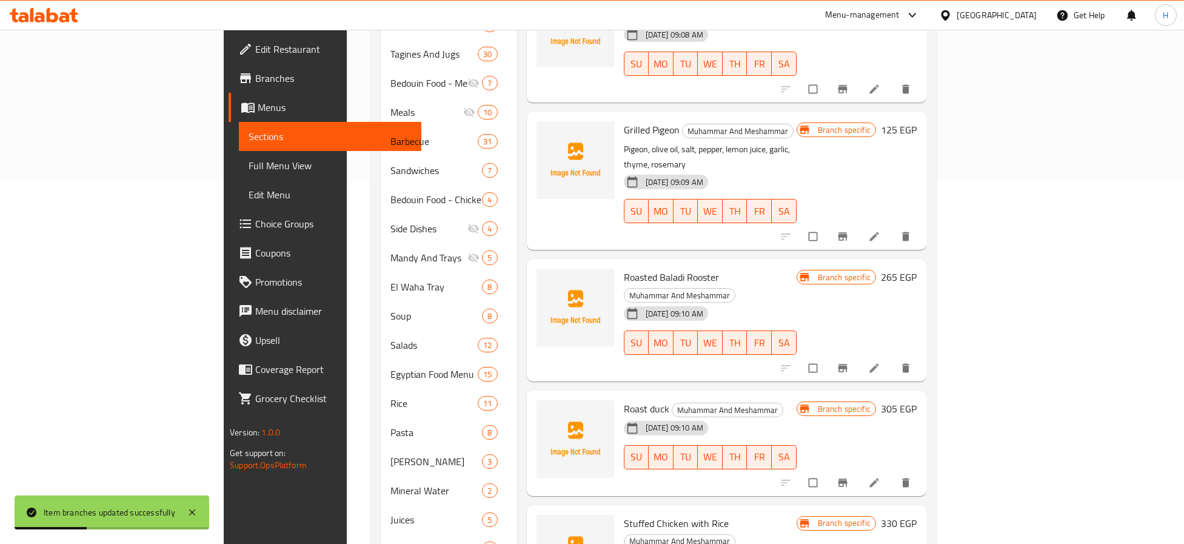
scroll to position [364, 0]
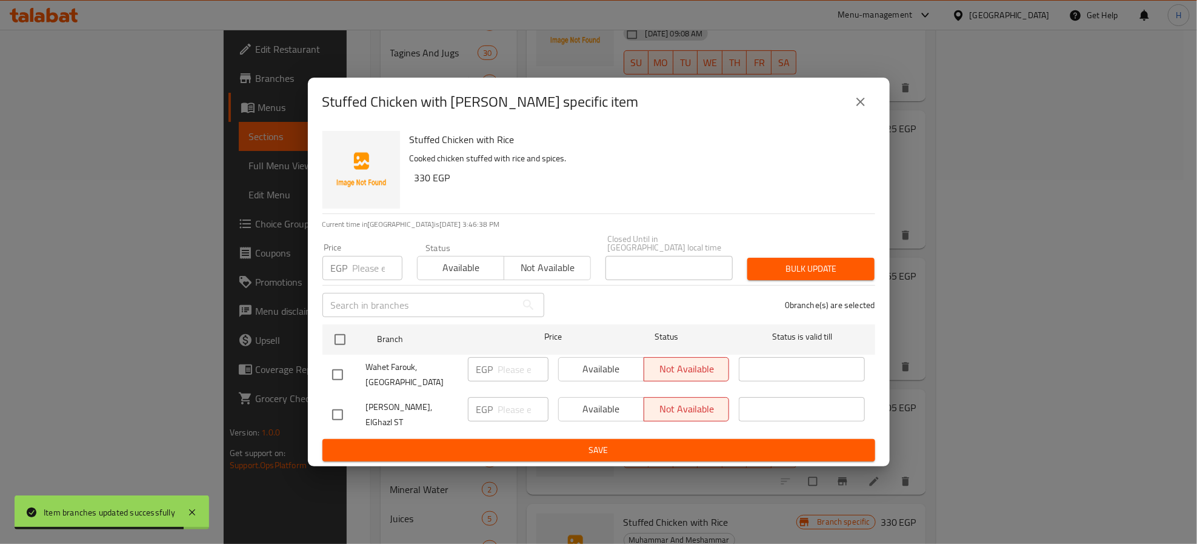
click at [331, 412] on input "checkbox" at bounding box center [337, 414] width 25 height 25
checkbox input "true"
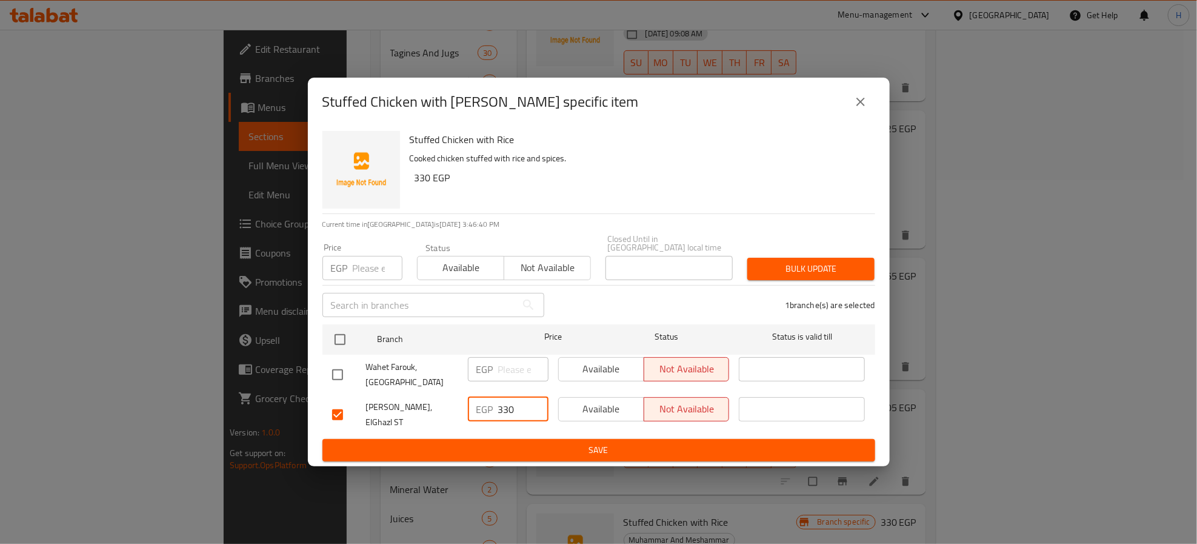
type input "330"
click at [611, 408] on span "Available" at bounding box center [602, 409] width 76 height 18
click at [610, 442] on span "Save" at bounding box center [598, 449] width 533 height 15
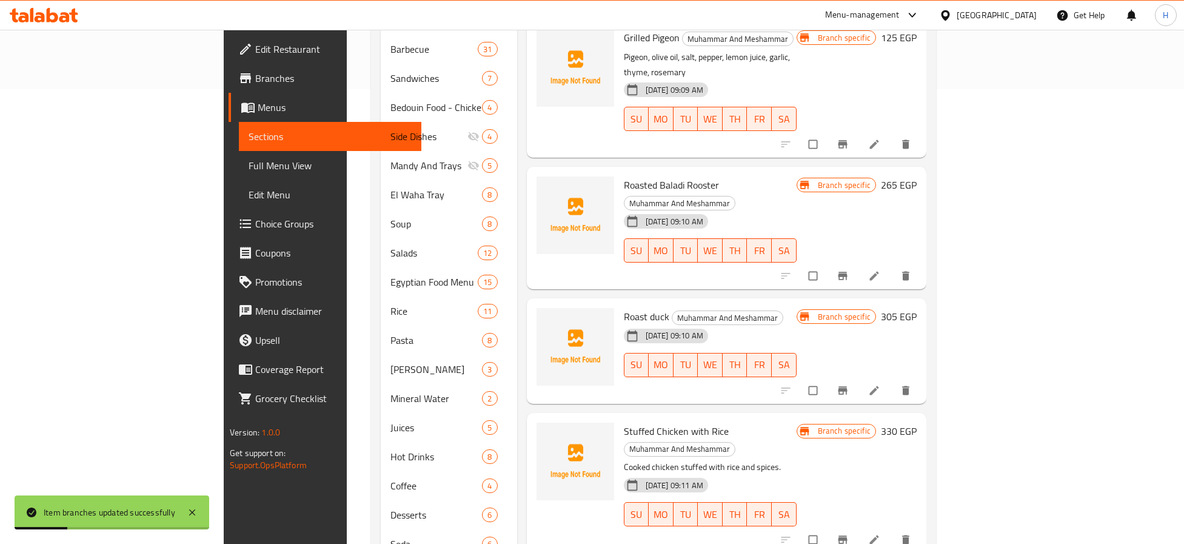
scroll to position [545, 0]
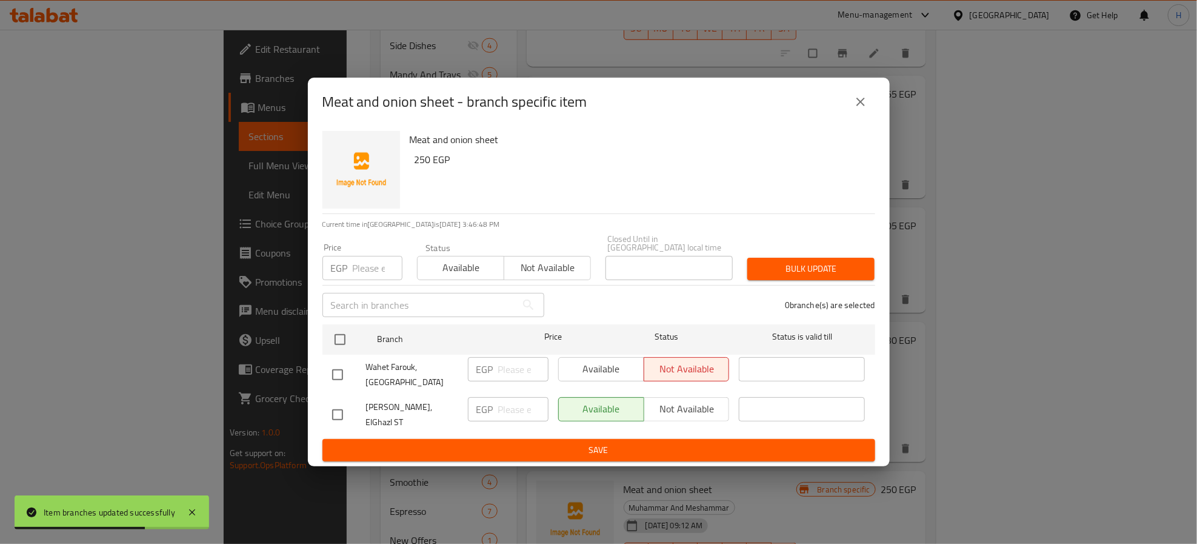
click at [336, 408] on input "checkbox" at bounding box center [337, 414] width 25 height 25
checkbox input "true"
type input "250"
type button "0"
type button "1"
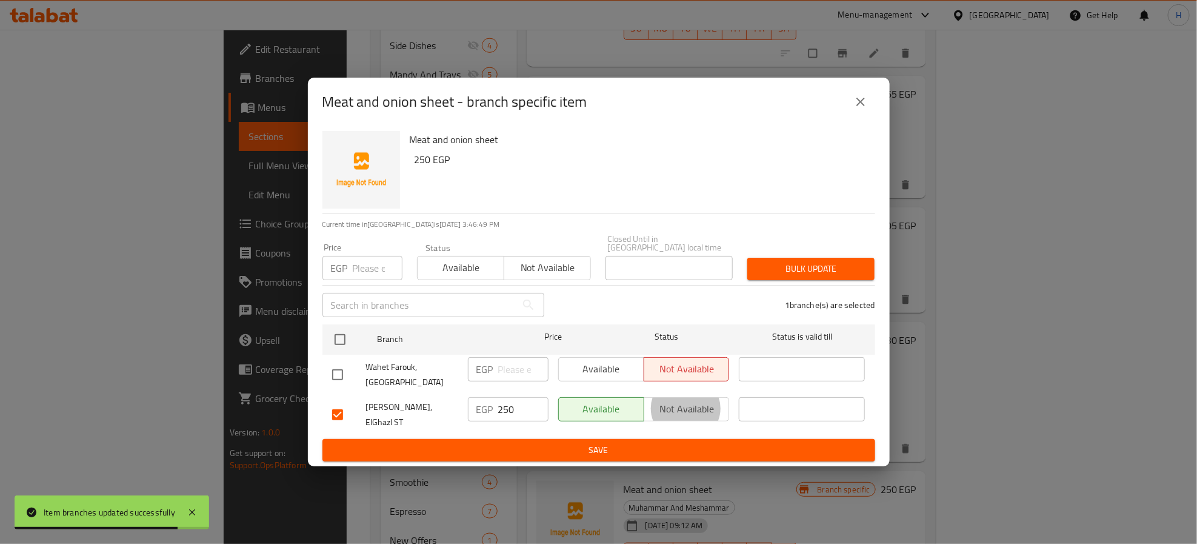
click at [322, 439] on button "Save" at bounding box center [598, 450] width 553 height 22
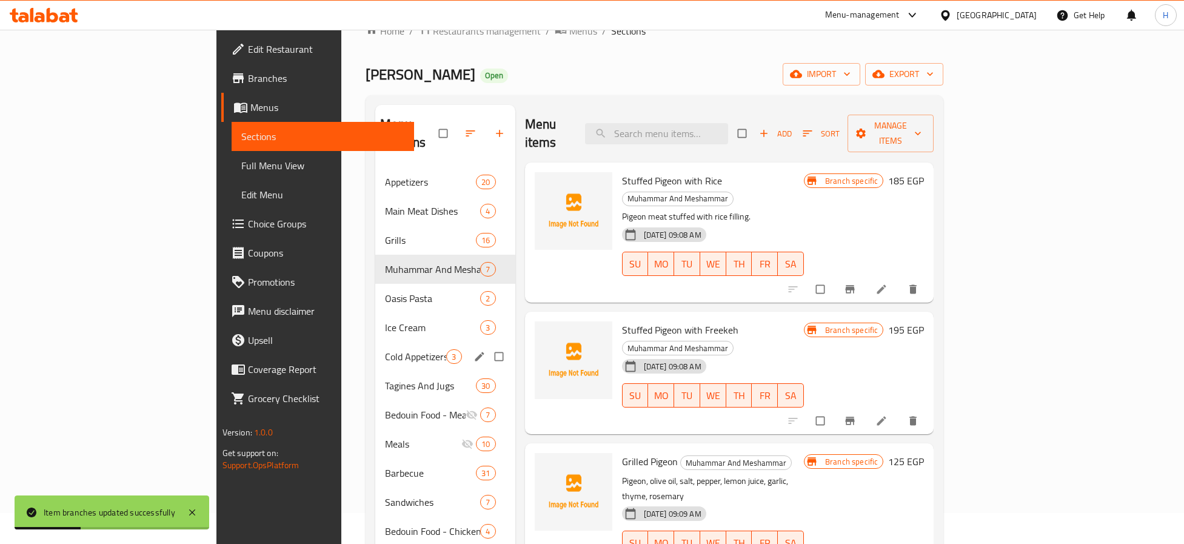
scroll to position [0, 0]
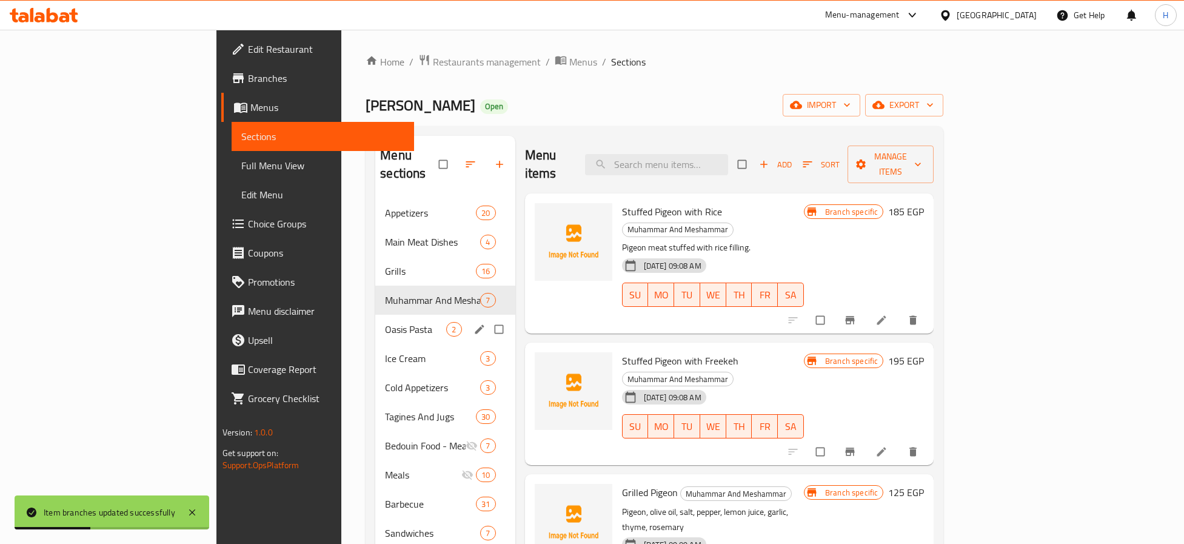
drag, startPoint x: 290, startPoint y: 315, endPoint x: 284, endPoint y: 313, distance: 6.5
click at [385, 322] on span "Oasis Pasta" at bounding box center [415, 329] width 61 height 15
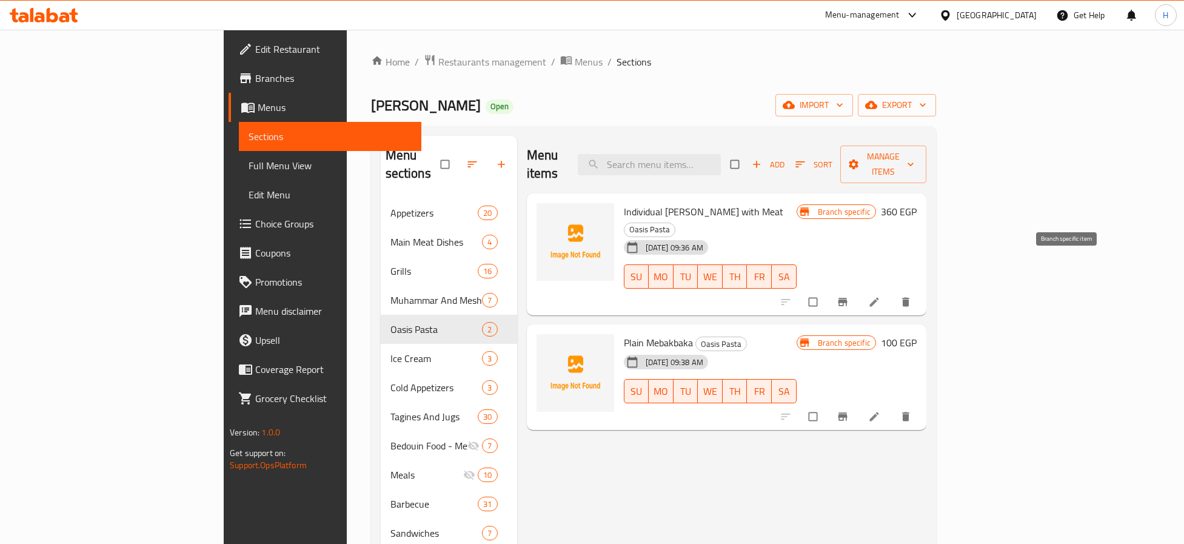
click at [847, 298] on icon "Branch-specific-item" at bounding box center [842, 302] width 9 height 8
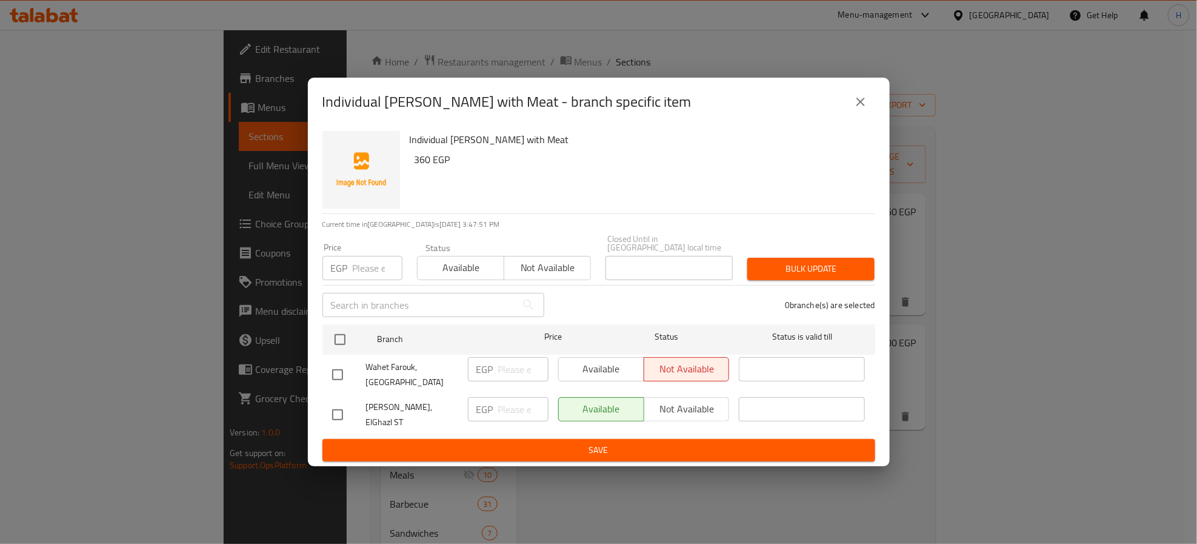
click at [332, 411] on input "checkbox" at bounding box center [337, 414] width 25 height 25
checkbox input "true"
click at [508, 405] on input "number" at bounding box center [523, 409] width 50 height 24
type input "360"
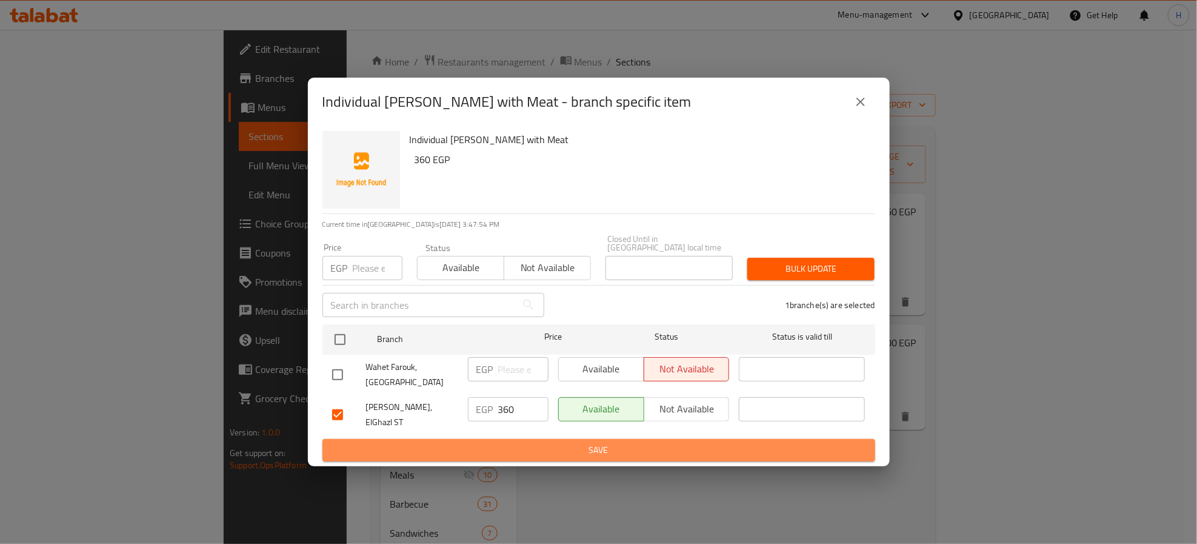
click at [577, 442] on span "Save" at bounding box center [598, 449] width 533 height 15
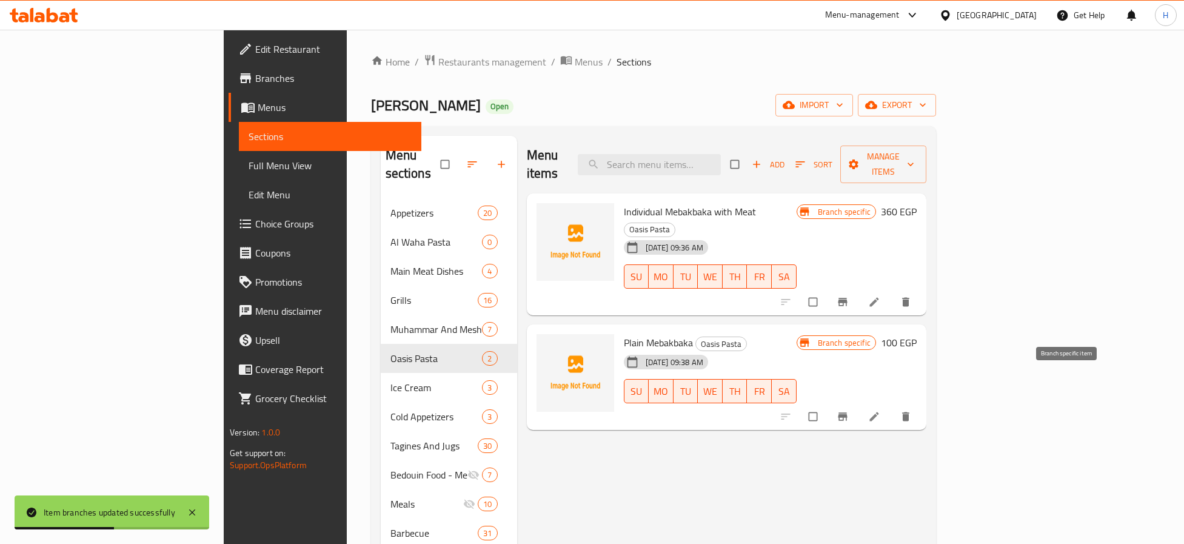
click at [847, 412] on icon "Branch-specific-item" at bounding box center [842, 416] width 9 height 8
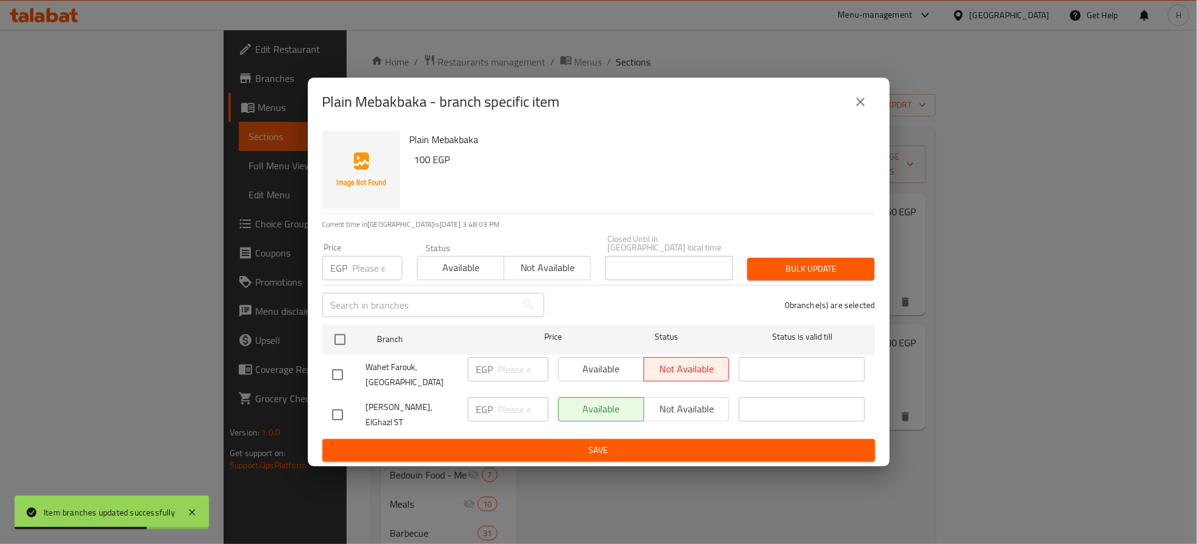
click at [329, 407] on input "checkbox" at bounding box center [337, 414] width 25 height 25
checkbox input "true"
click at [495, 404] on div "EGP ​" at bounding box center [508, 409] width 81 height 24
type input "100"
click at [544, 442] on span "Save" at bounding box center [598, 449] width 533 height 15
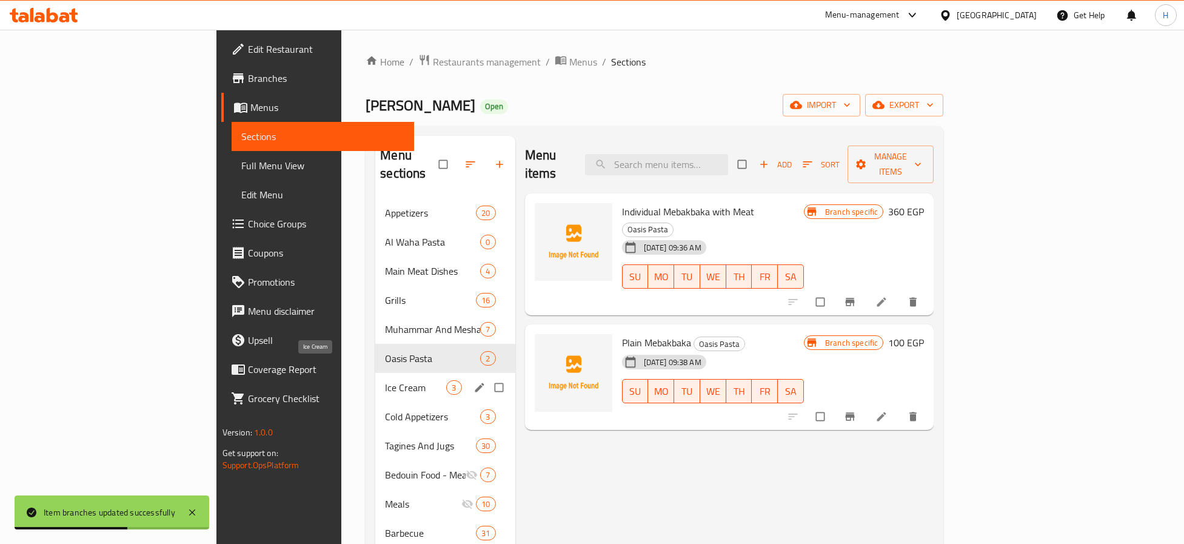
click at [385, 380] on span "Ice Cream" at bounding box center [415, 387] width 61 height 15
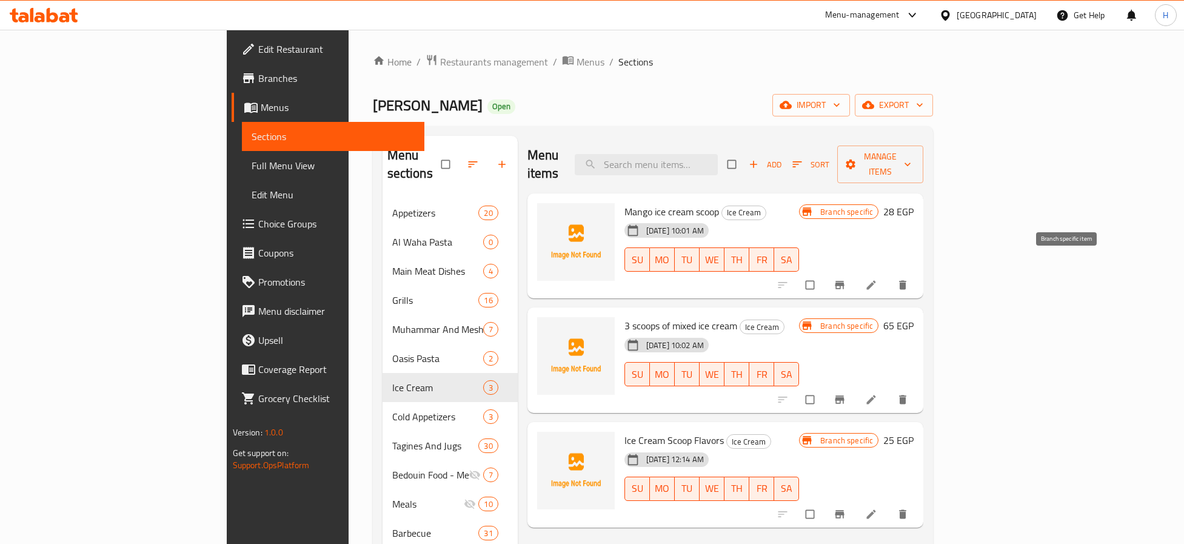
click at [844, 281] on icon "Branch-specific-item" at bounding box center [839, 285] width 9 height 8
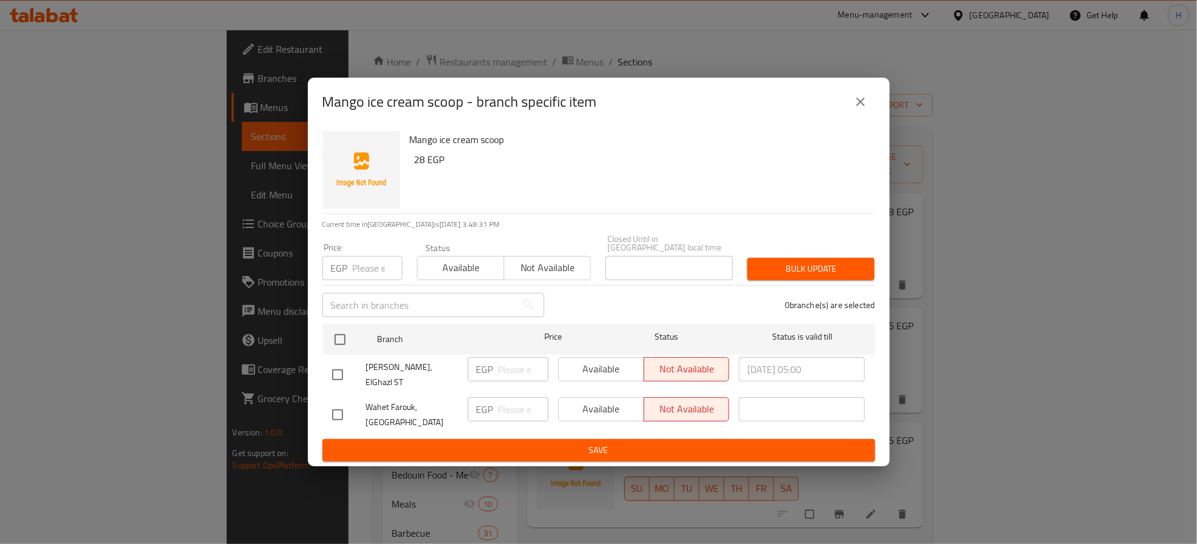
click at [344, 370] on input "checkbox" at bounding box center [337, 374] width 25 height 25
checkbox input "true"
click at [508, 373] on input "number" at bounding box center [523, 369] width 50 height 24
type input "28"
click at [602, 364] on span "Available" at bounding box center [602, 369] width 76 height 18
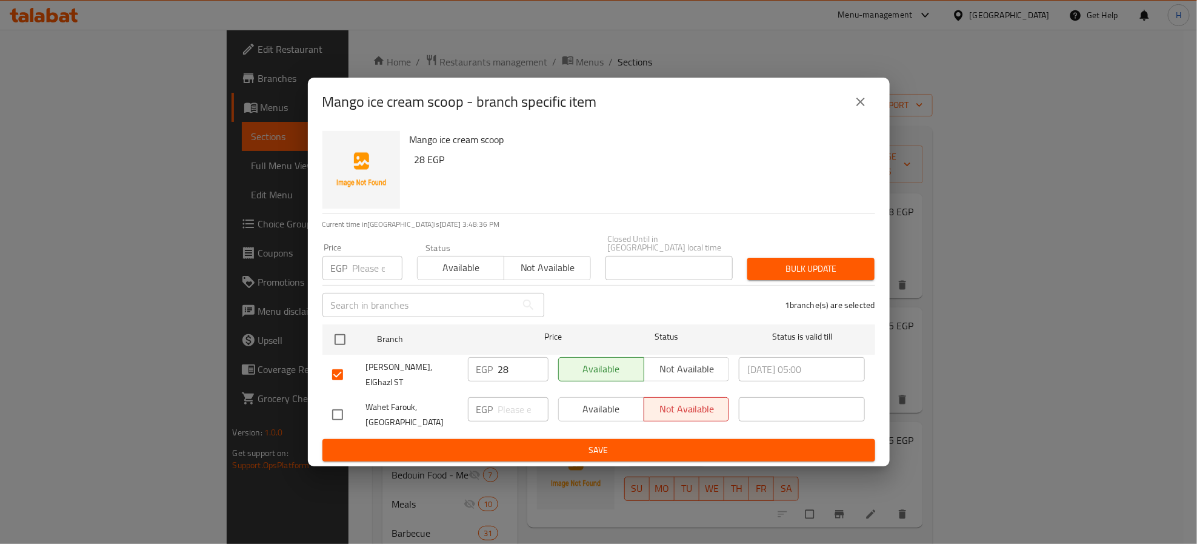
click at [592, 442] on span "Save" at bounding box center [598, 449] width 533 height 15
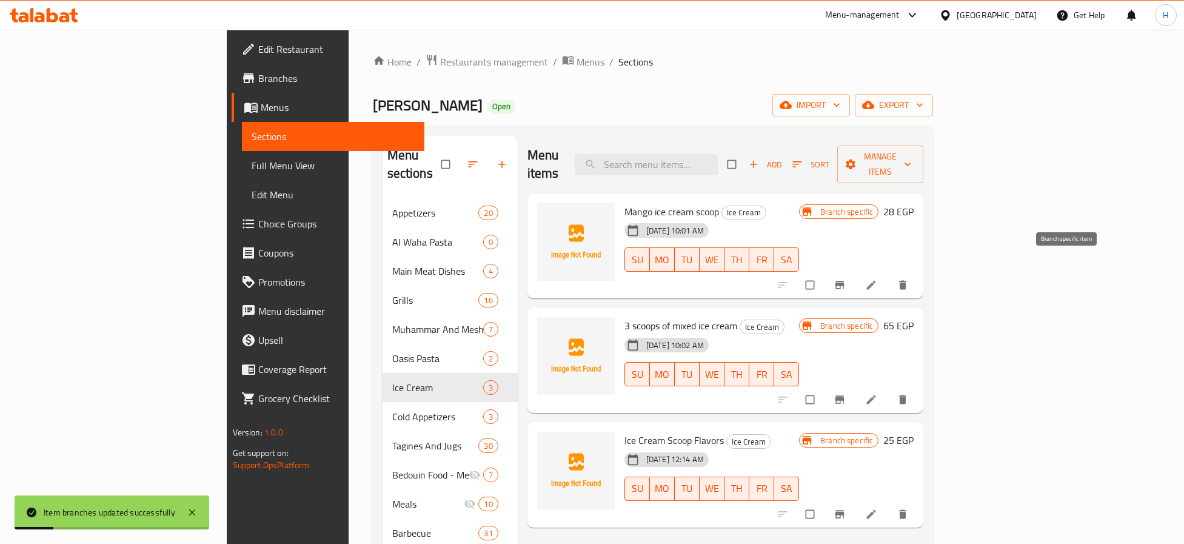
click at [845, 279] on icon "Branch-specific-item" at bounding box center [839, 285] width 12 height 12
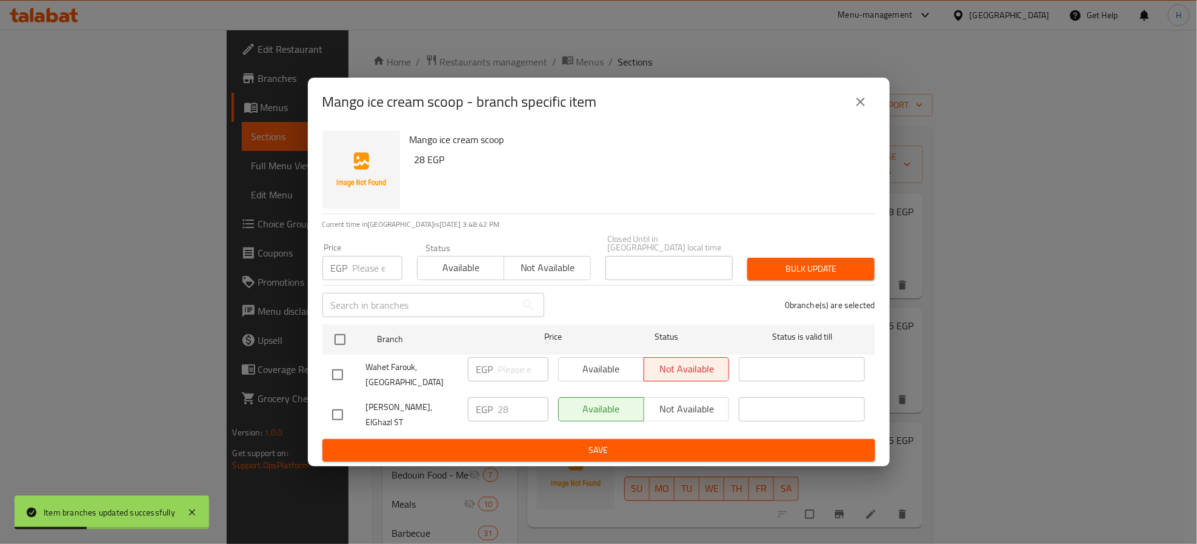
click at [1033, 308] on div "Mango ice cream scoop - branch specific item Mango ice cream scoop 28 EGP Curre…" at bounding box center [598, 272] width 1197 height 544
click at [859, 109] on icon "close" at bounding box center [860, 102] width 15 height 15
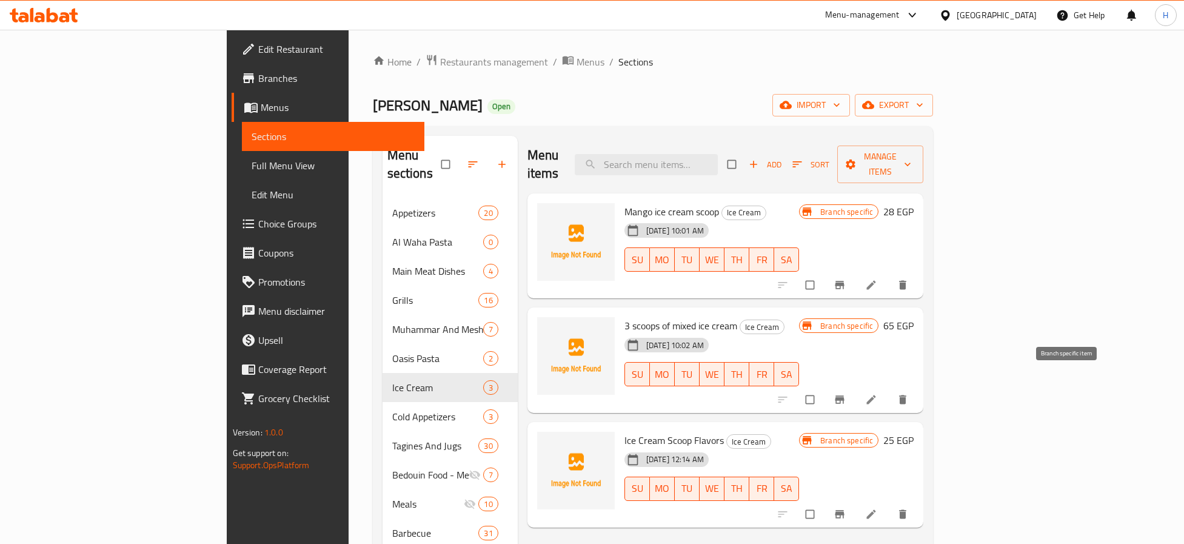
click at [844, 395] on icon "Branch-specific-item" at bounding box center [839, 399] width 9 height 8
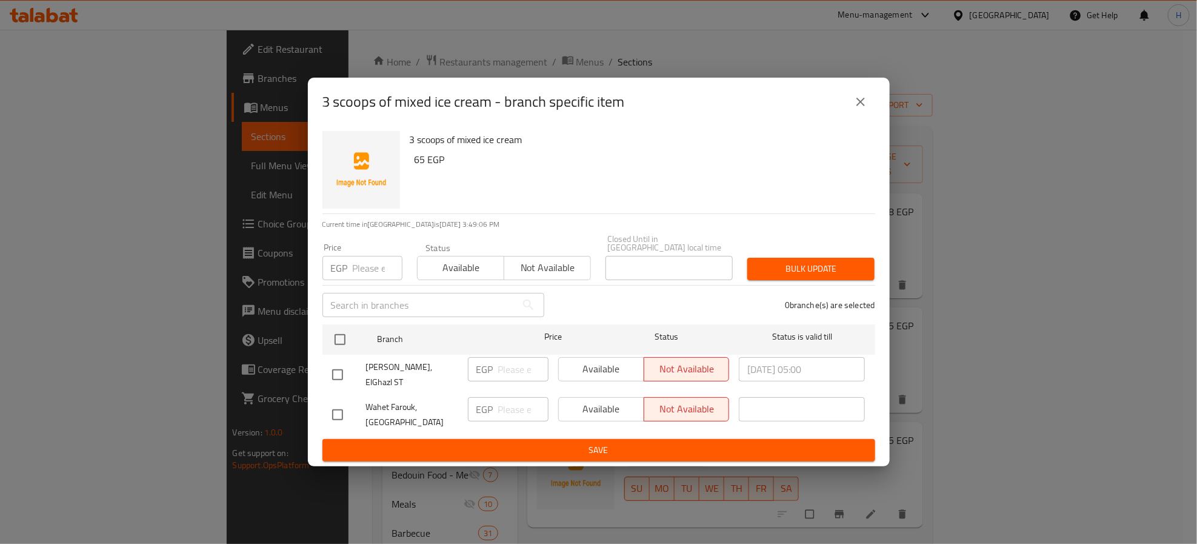
drag, startPoint x: 338, startPoint y: 369, endPoint x: 509, endPoint y: 372, distance: 170.9
click at [340, 369] on input "checkbox" at bounding box center [337, 374] width 25 height 25
checkbox input "true"
click at [509, 372] on input "number" at bounding box center [523, 369] width 50 height 24
type input "65"
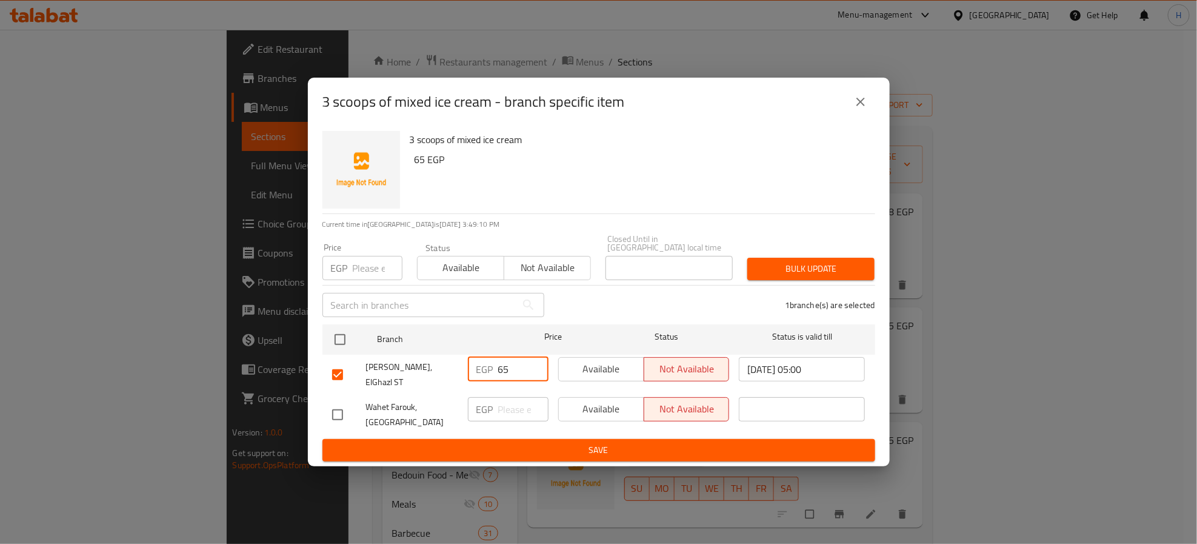
click at [607, 367] on span "Available" at bounding box center [602, 369] width 76 height 18
click at [626, 442] on span "Save" at bounding box center [598, 449] width 533 height 15
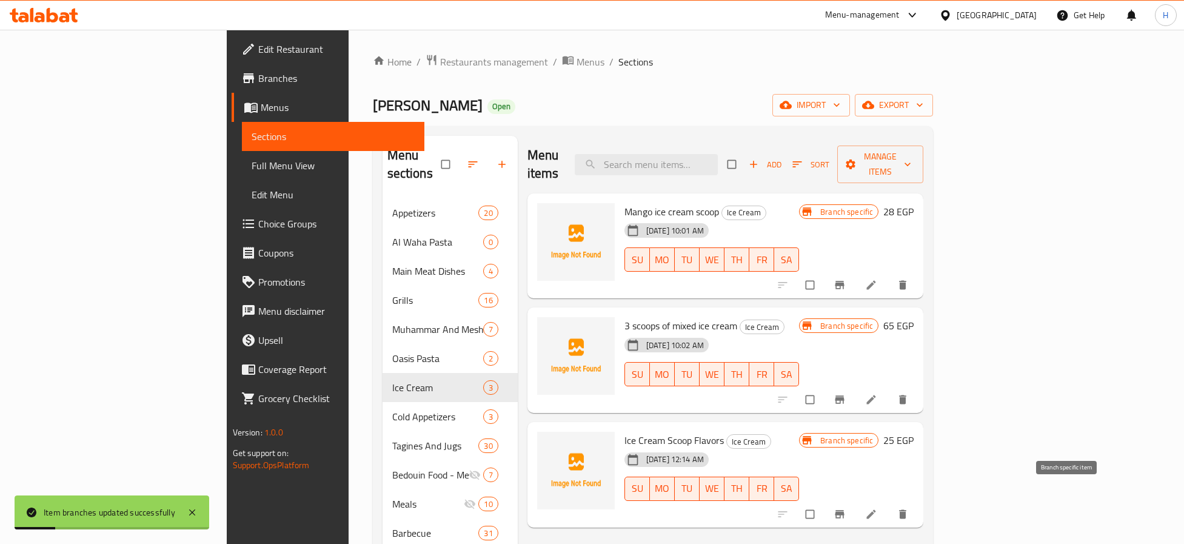
click at [845, 508] on icon "Branch-specific-item" at bounding box center [839, 514] width 12 height 12
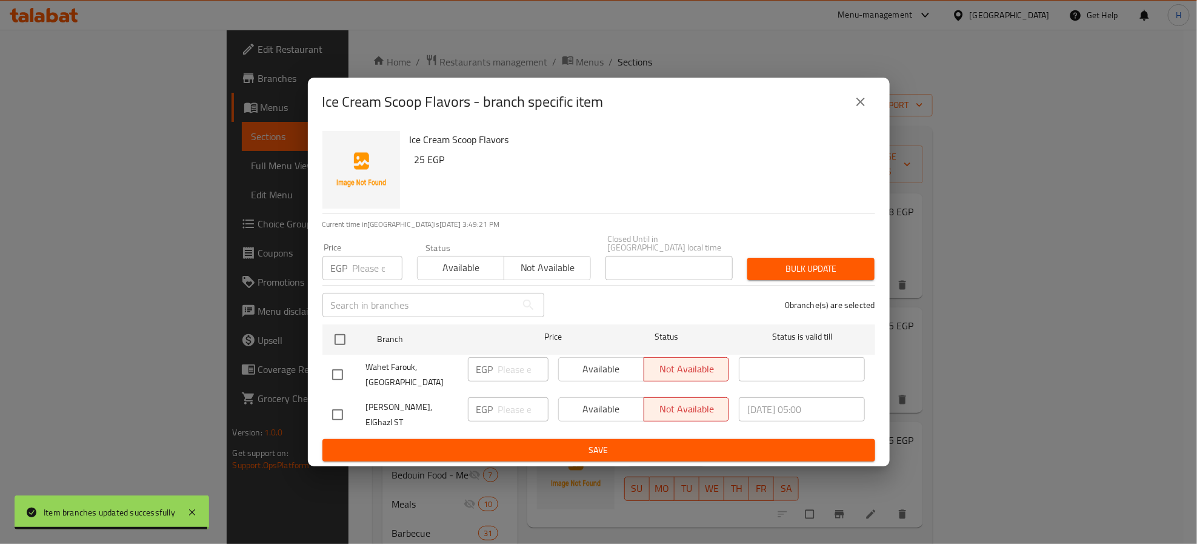
click at [336, 409] on input "checkbox" at bounding box center [337, 414] width 25 height 25
checkbox input "true"
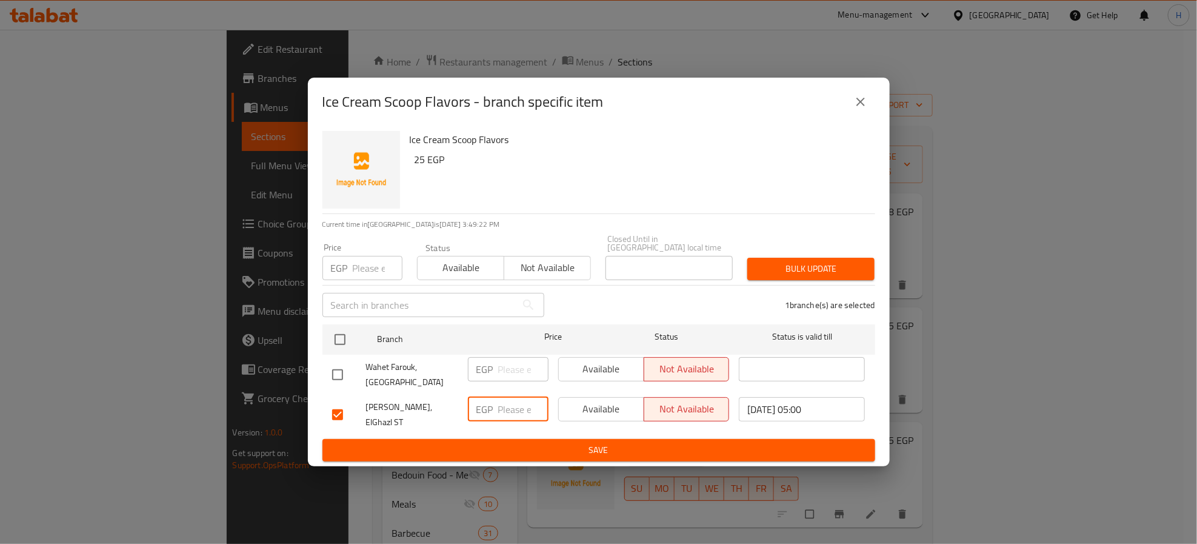
click at [522, 412] on input "number" at bounding box center [523, 409] width 50 height 24
type input "25"
click at [593, 402] on span "Available" at bounding box center [602, 409] width 76 height 18
click at [595, 428] on ul "Branch Price Status Status is valid till Wahet Farouk, Marassi Village EGP ​ Av…" at bounding box center [598, 379] width 553 height 120
click at [596, 442] on span "Save" at bounding box center [598, 449] width 533 height 15
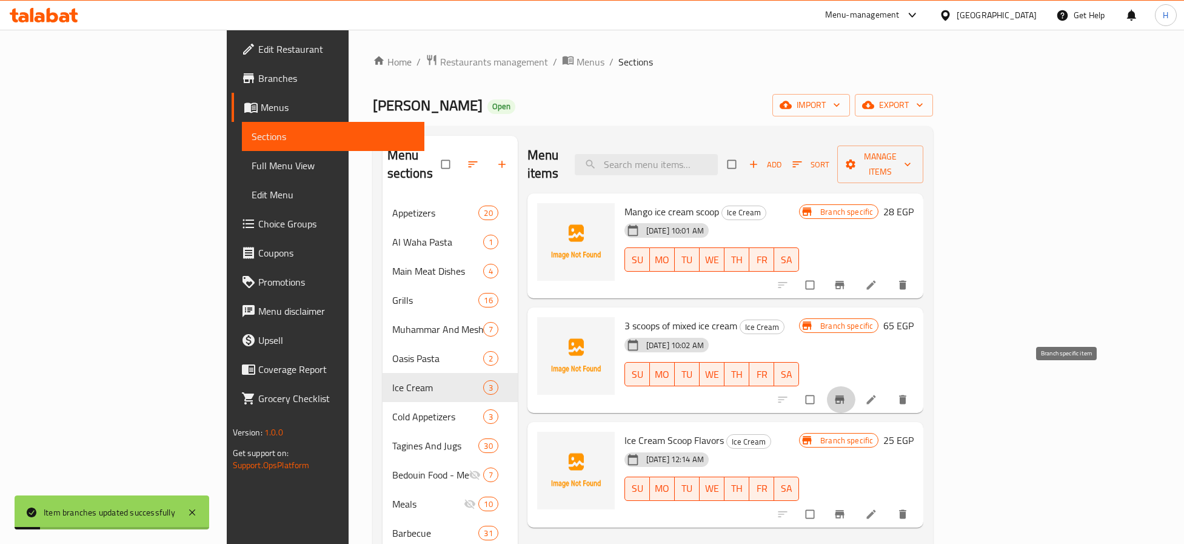
click at [845, 393] on icon "Branch-specific-item" at bounding box center [839, 399] width 12 height 12
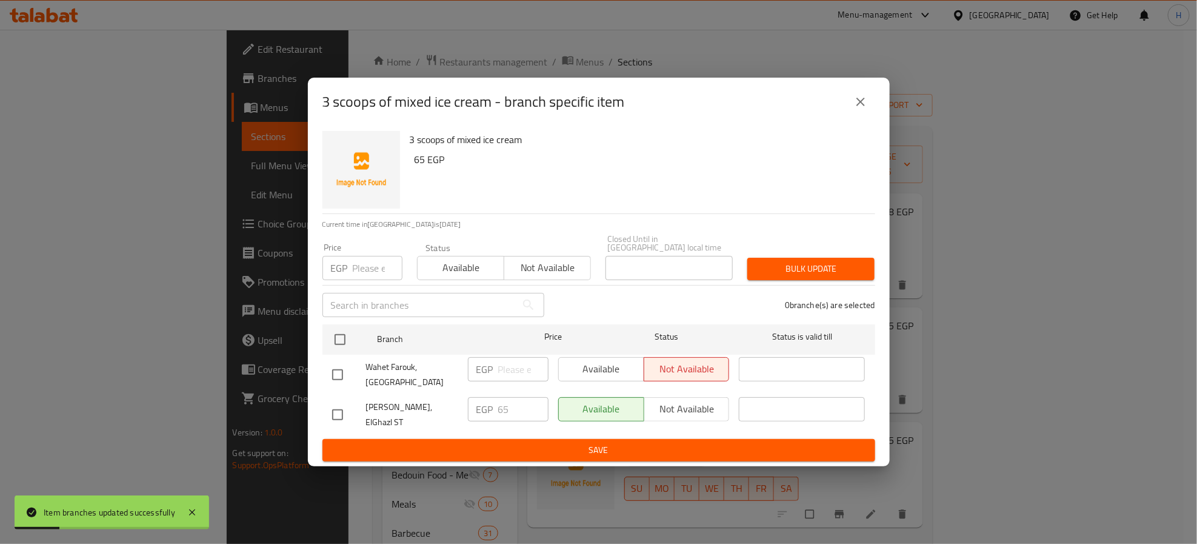
click at [944, 460] on div "3 scoops of mixed ice cream - branch specific item 3 scoops of mixed ice cream …" at bounding box center [598, 272] width 1197 height 544
click at [860, 109] on icon "close" at bounding box center [860, 102] width 15 height 15
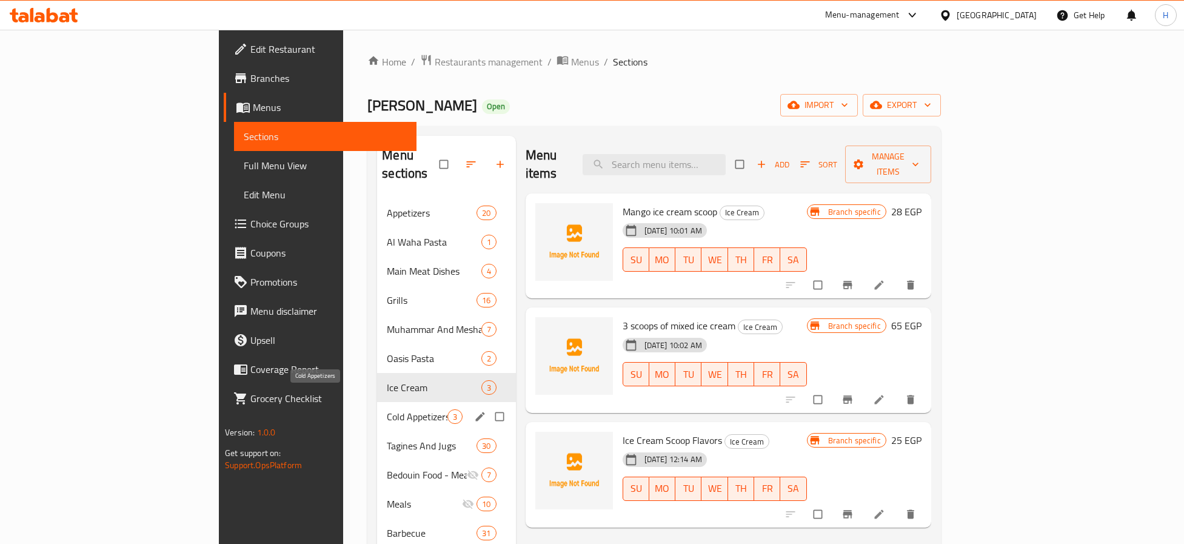
click at [387, 409] on span "Cold Appetizers" at bounding box center [417, 416] width 60 height 15
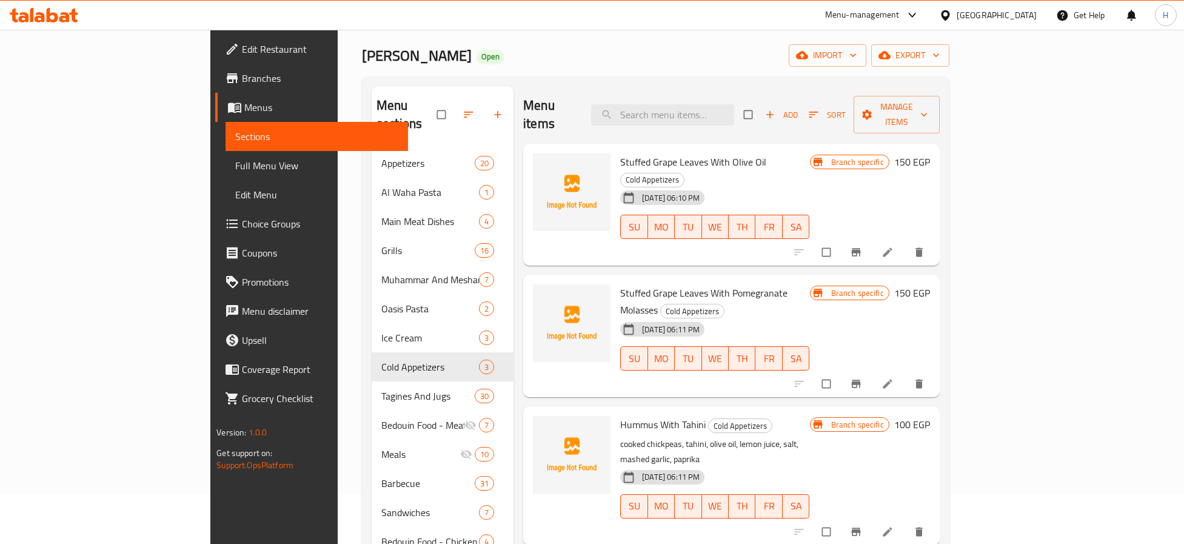
scroll to position [91, 0]
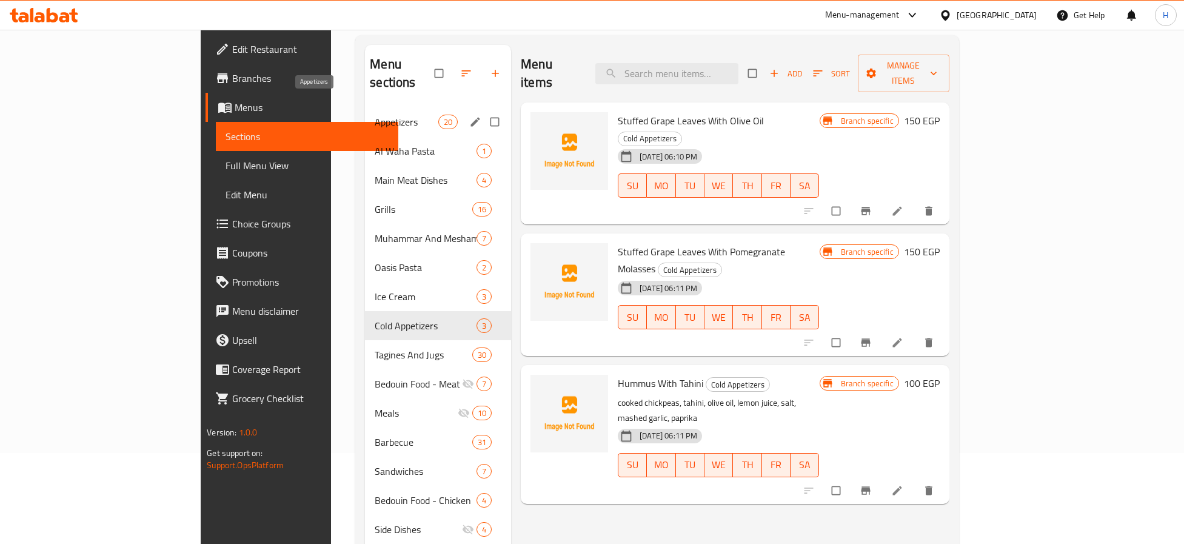
click at [375, 115] on span "Appetizers" at bounding box center [407, 122] width 64 height 15
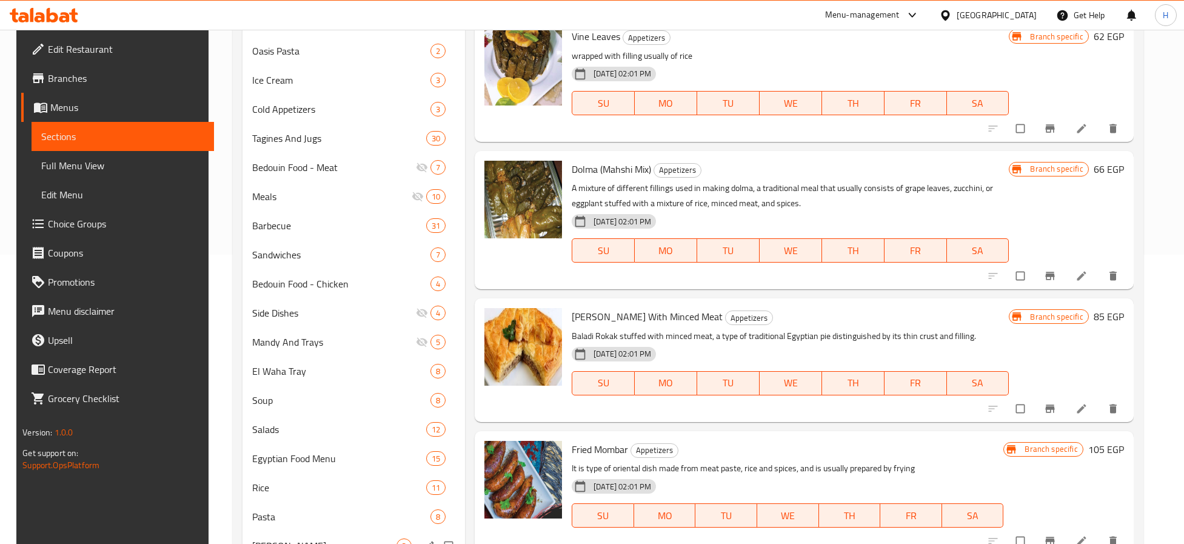
scroll to position [91, 0]
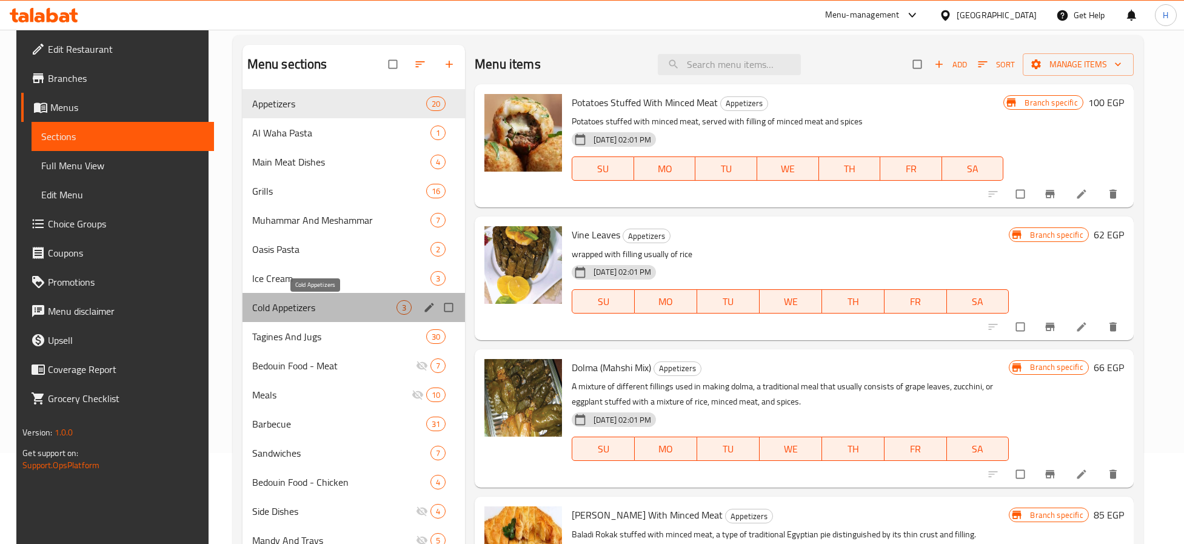
click at [324, 307] on span "Cold Appetizers" at bounding box center [324, 307] width 144 height 15
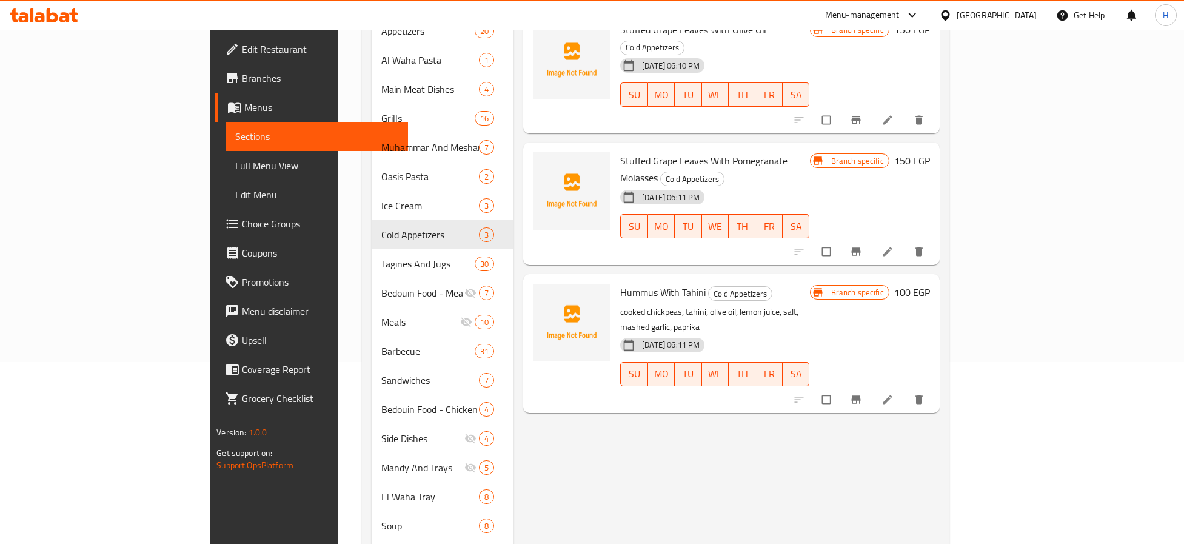
scroll to position [91, 0]
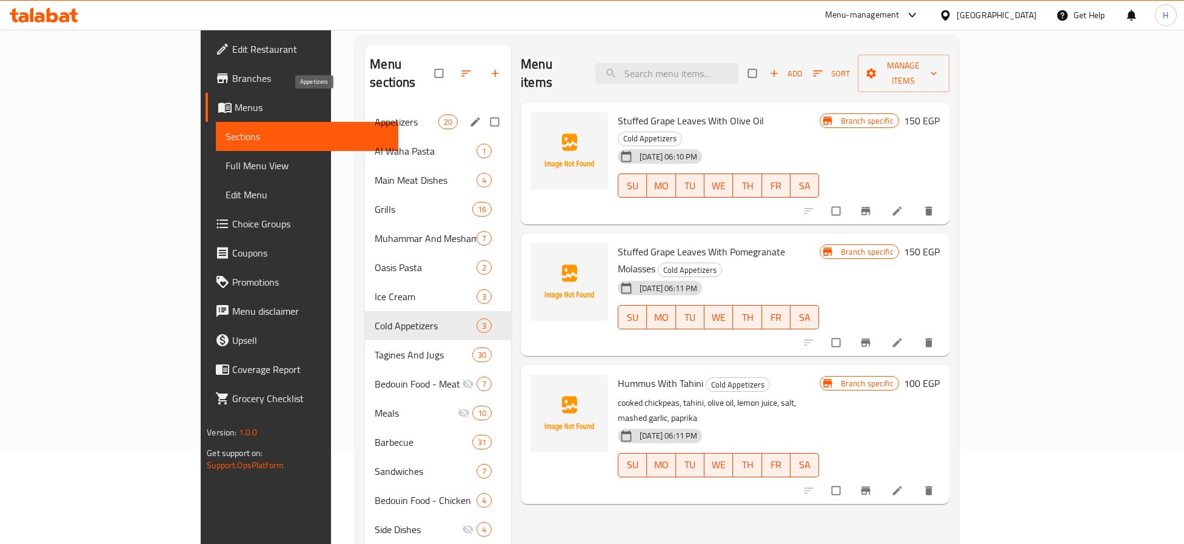
click at [375, 115] on span "Appetizers" at bounding box center [407, 122] width 64 height 15
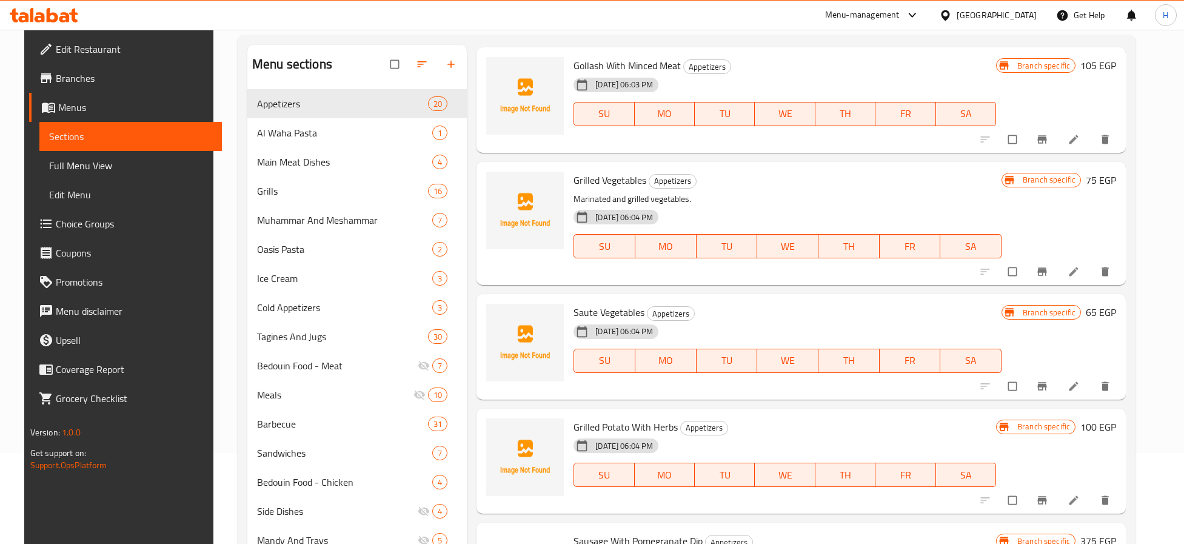
scroll to position [1545, 0]
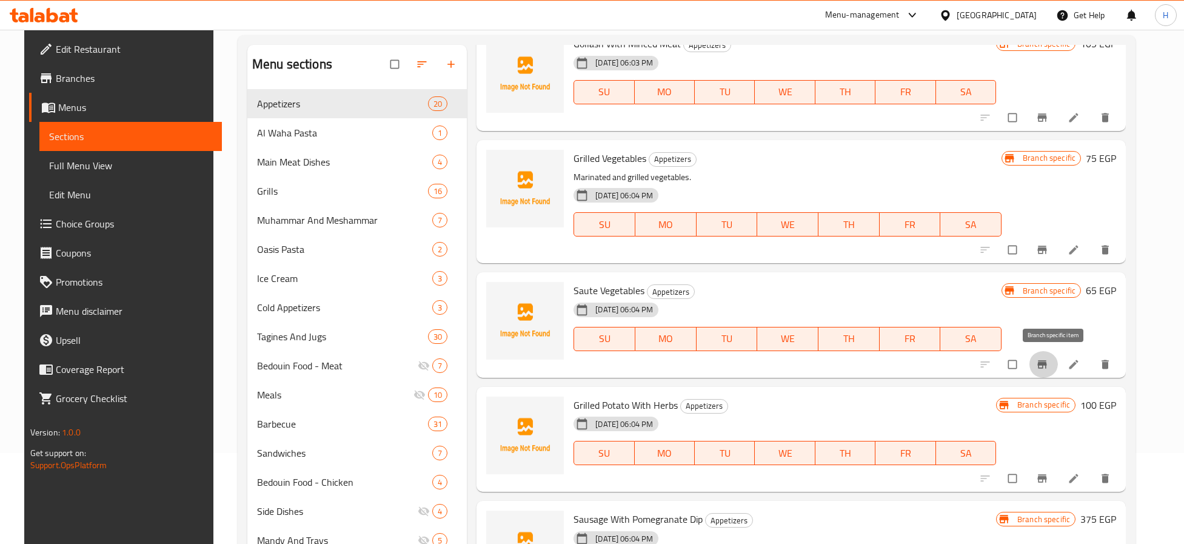
click at [1047, 367] on icon "Branch-specific-item" at bounding box center [1042, 364] width 9 height 8
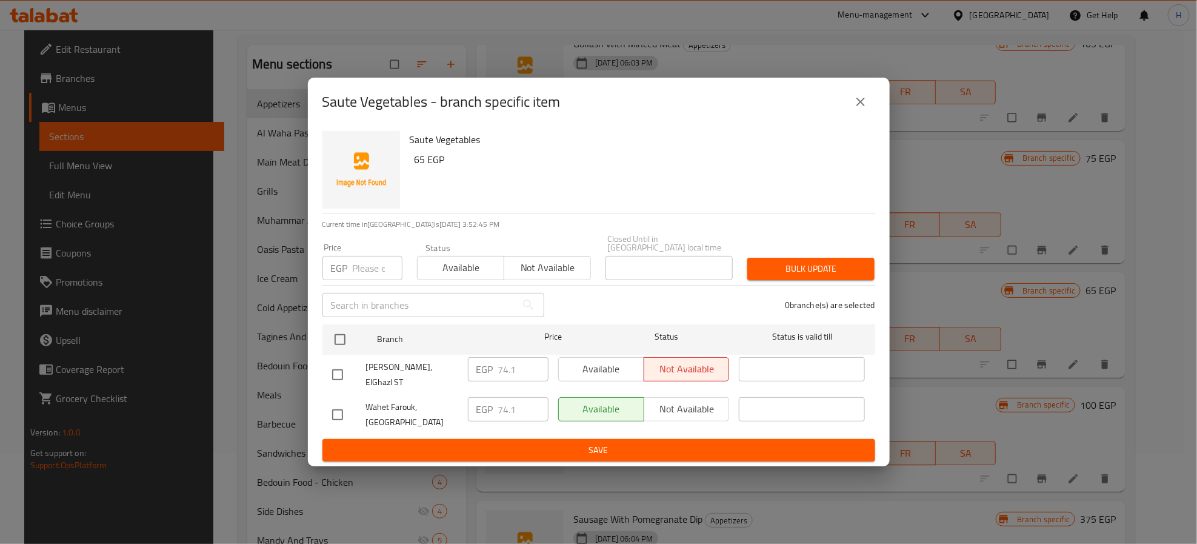
click at [865, 109] on icon "close" at bounding box center [860, 102] width 15 height 15
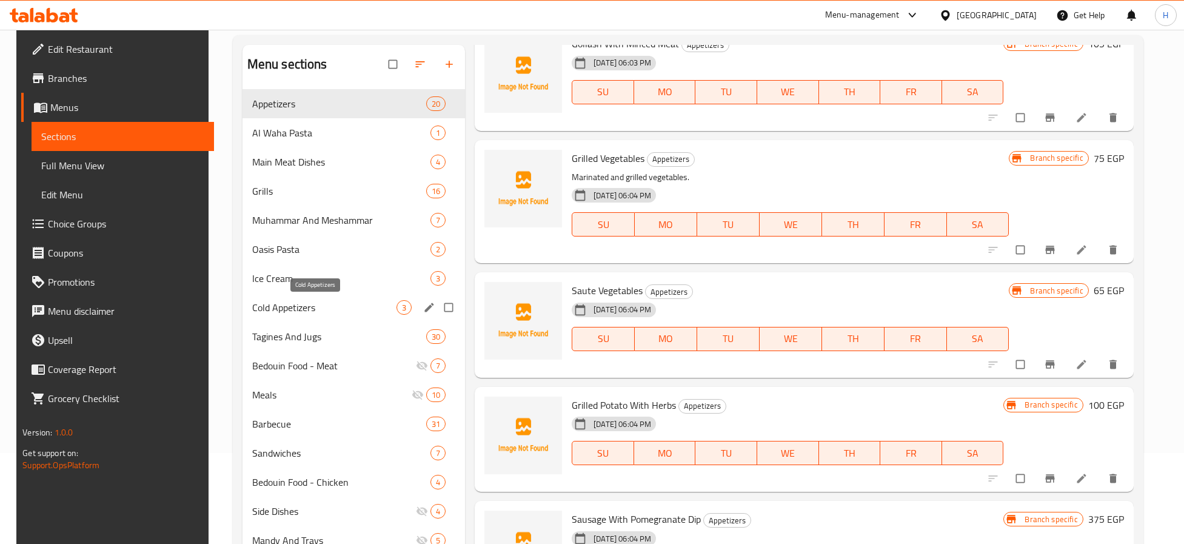
click at [302, 302] on span "Cold Appetizers" at bounding box center [324, 307] width 144 height 15
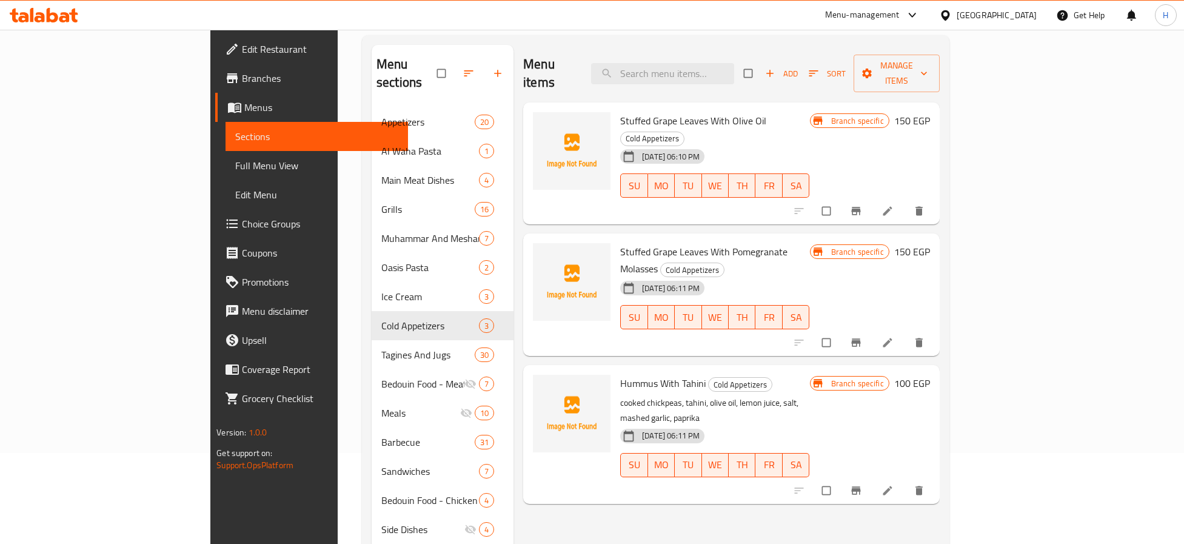
drag, startPoint x: 1058, startPoint y: 188, endPoint x: 1064, endPoint y: 173, distance: 16.1
click at [935, 198] on div at bounding box center [859, 211] width 149 height 27
click at [860, 207] on icon "Branch-specific-item" at bounding box center [855, 211] width 9 height 8
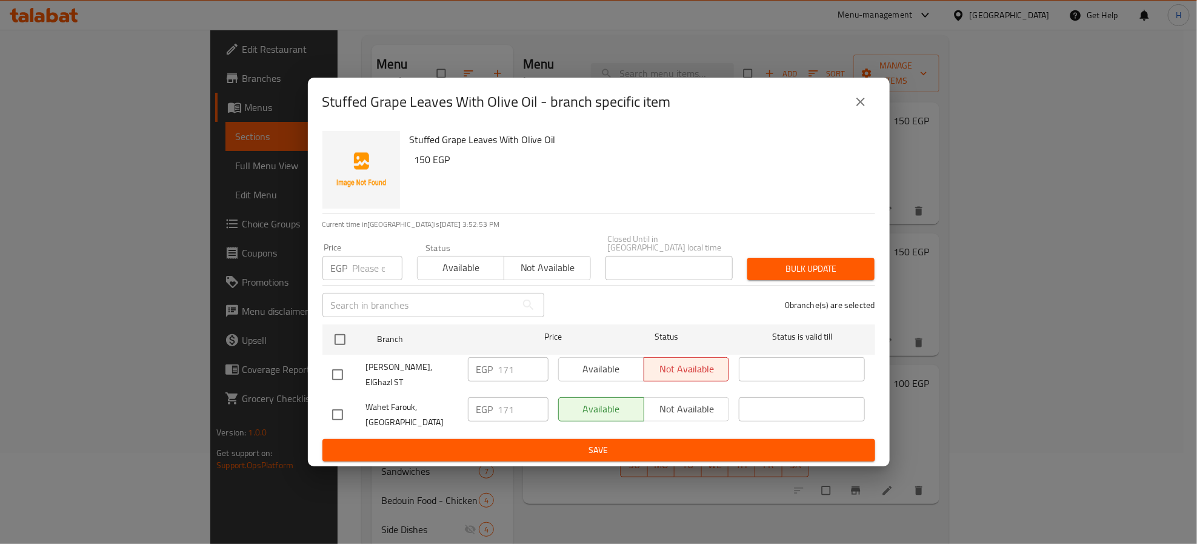
click at [335, 371] on input "checkbox" at bounding box center [337, 374] width 25 height 25
checkbox input "true"
click at [680, 371] on span "Not available" at bounding box center [687, 369] width 76 height 18
click at [662, 439] on button "Save" at bounding box center [598, 450] width 553 height 22
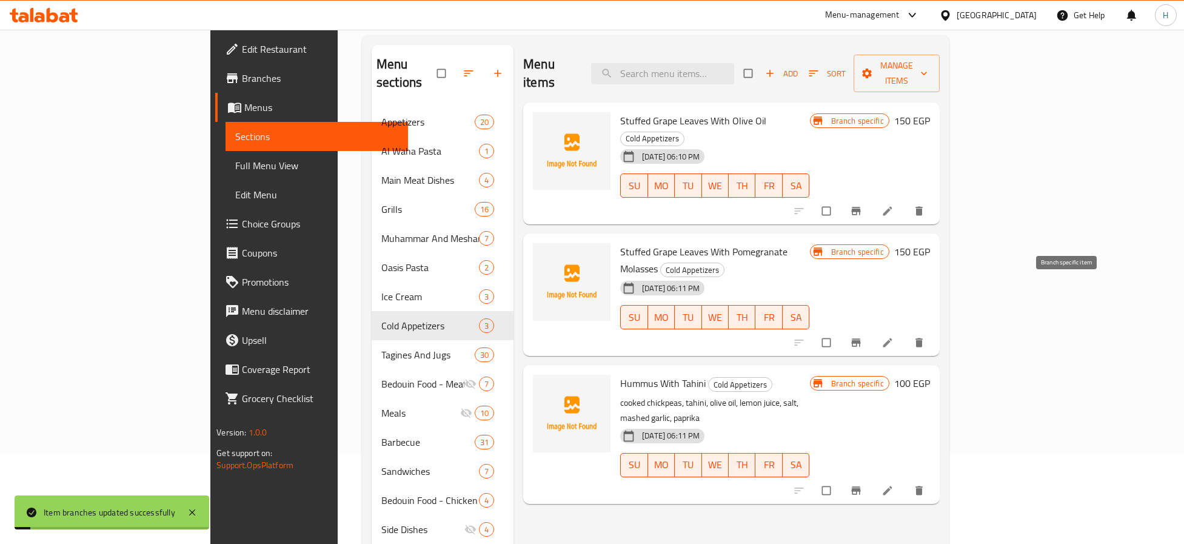
click at [860, 338] on icon "Branch-specific-item" at bounding box center [855, 342] width 9 height 8
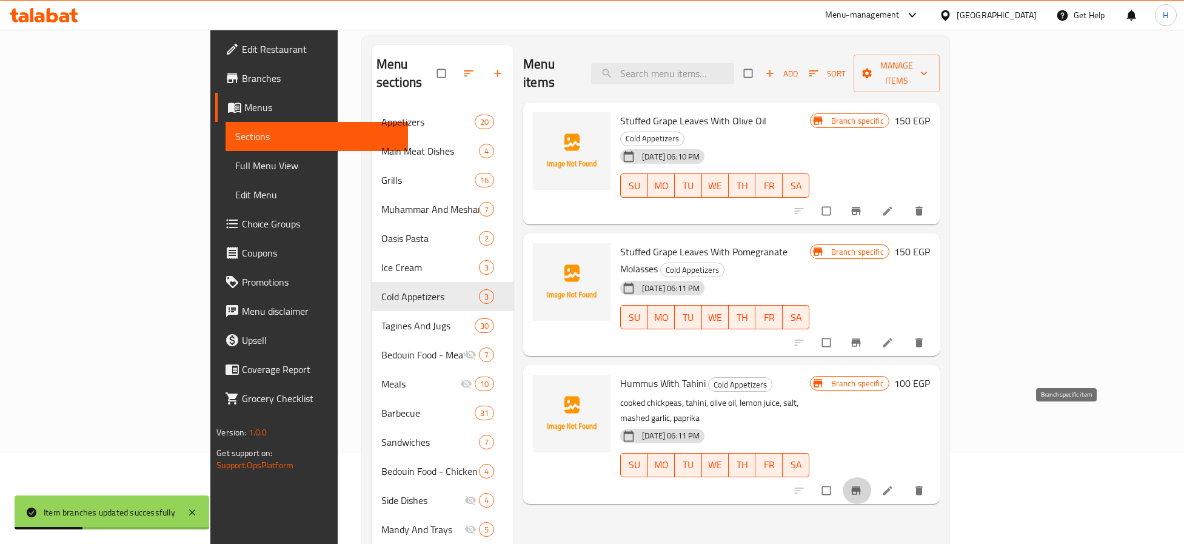
click at [860, 486] on icon "Branch-specific-item" at bounding box center [855, 490] width 9 height 8
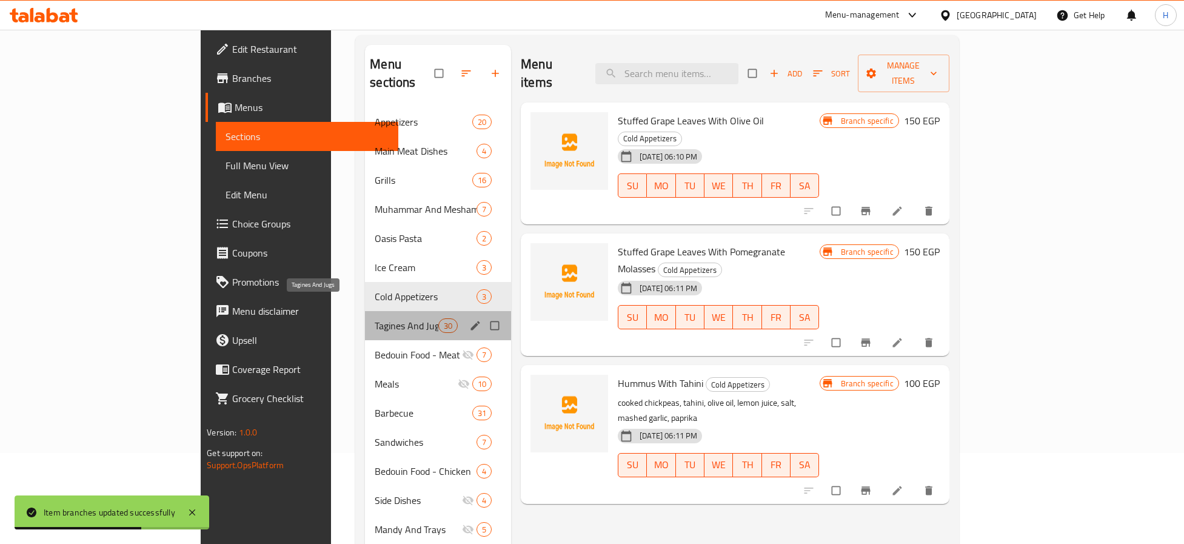
click at [375, 318] on span "Tagines And Jugs" at bounding box center [407, 325] width 64 height 15
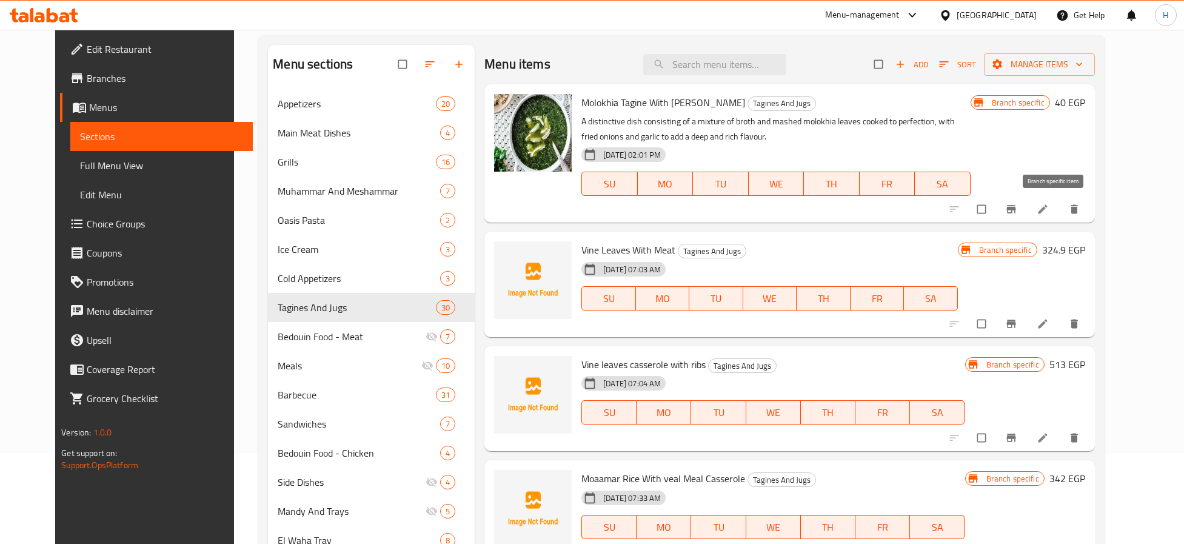
click at [1027, 202] on button "Branch-specific-item" at bounding box center [1012, 209] width 29 height 27
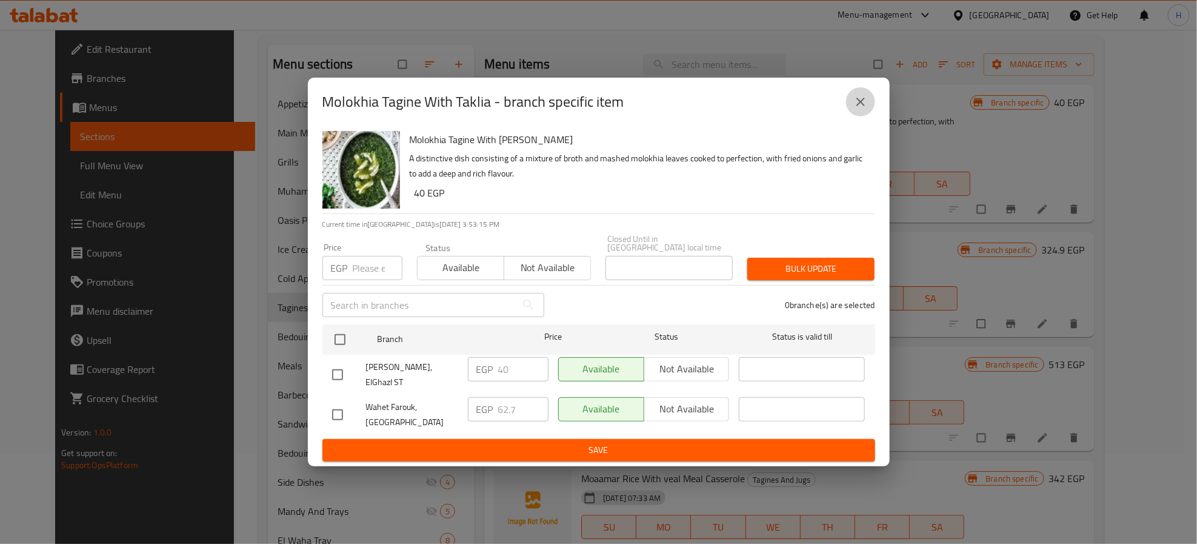
click at [853, 109] on icon "close" at bounding box center [860, 102] width 15 height 15
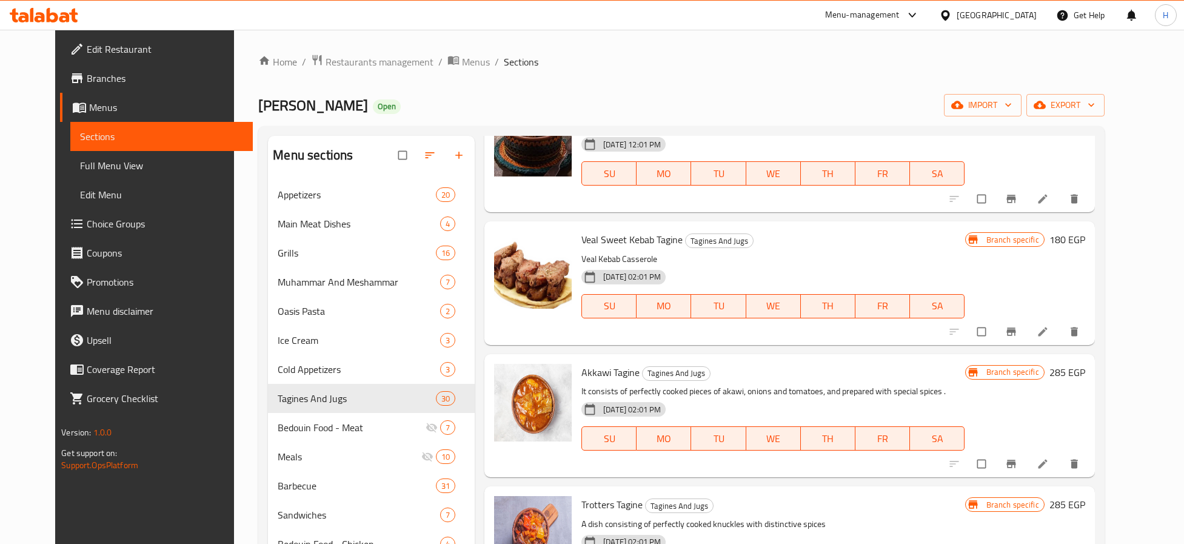
scroll to position [1818, 0]
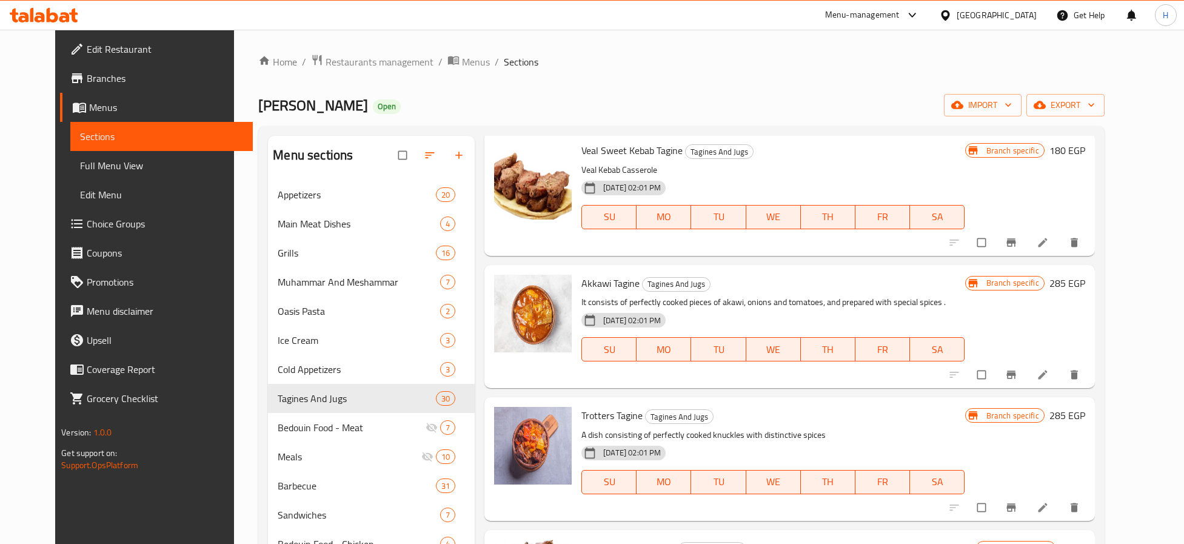
click at [749, 307] on p "It consists of perfectly cooked pieces of akawi, onions and tomatoes, and prepa…" at bounding box center [772, 302] width 383 height 15
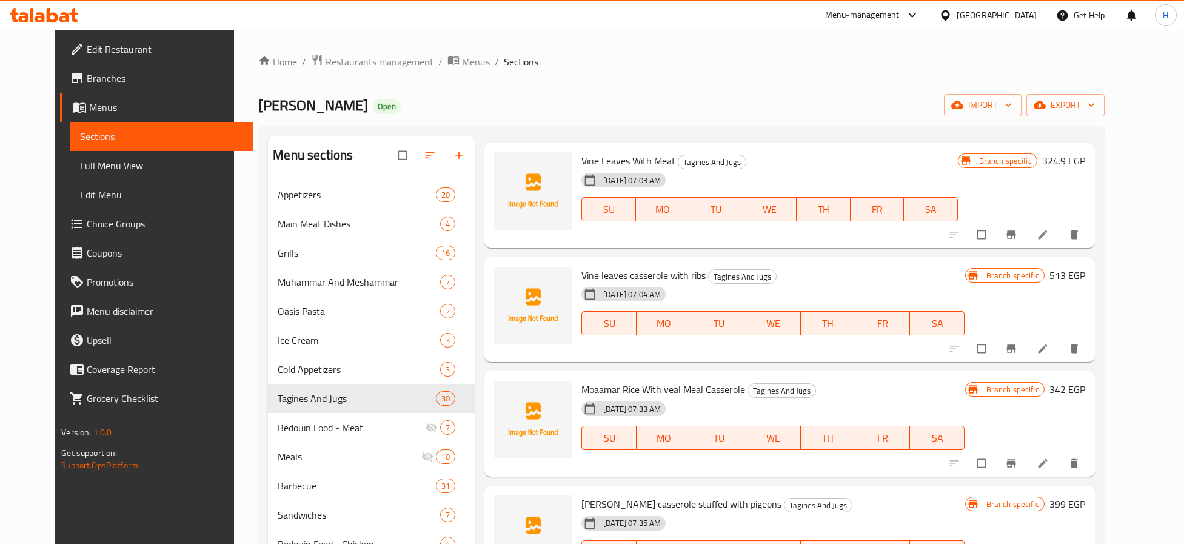
scroll to position [182, 0]
click link at bounding box center [1043, 347] width 15 height 12
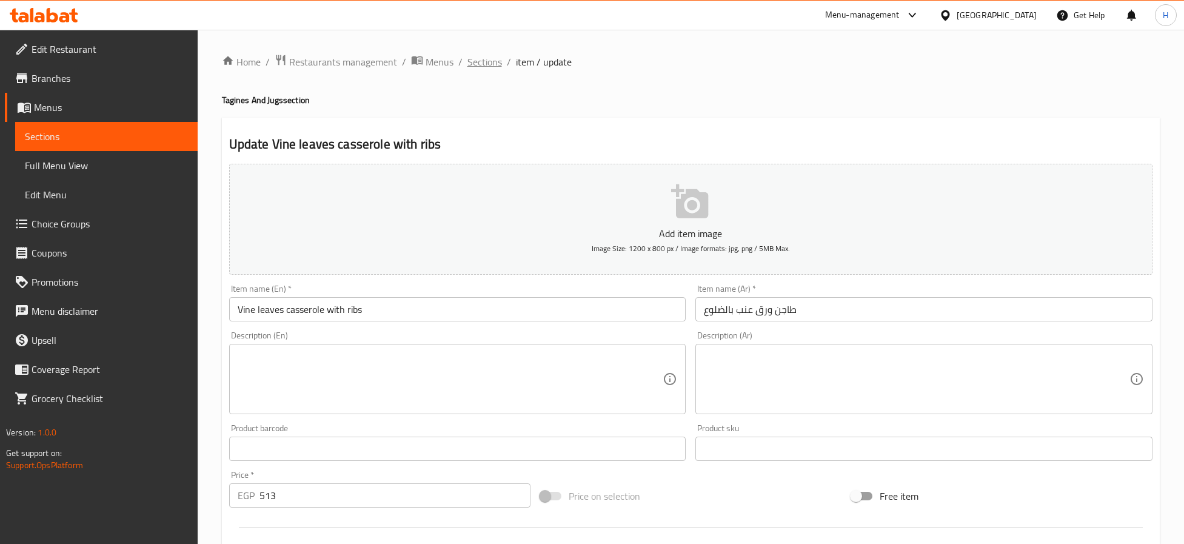
click at [481, 64] on span "Sections" at bounding box center [484, 62] width 35 height 15
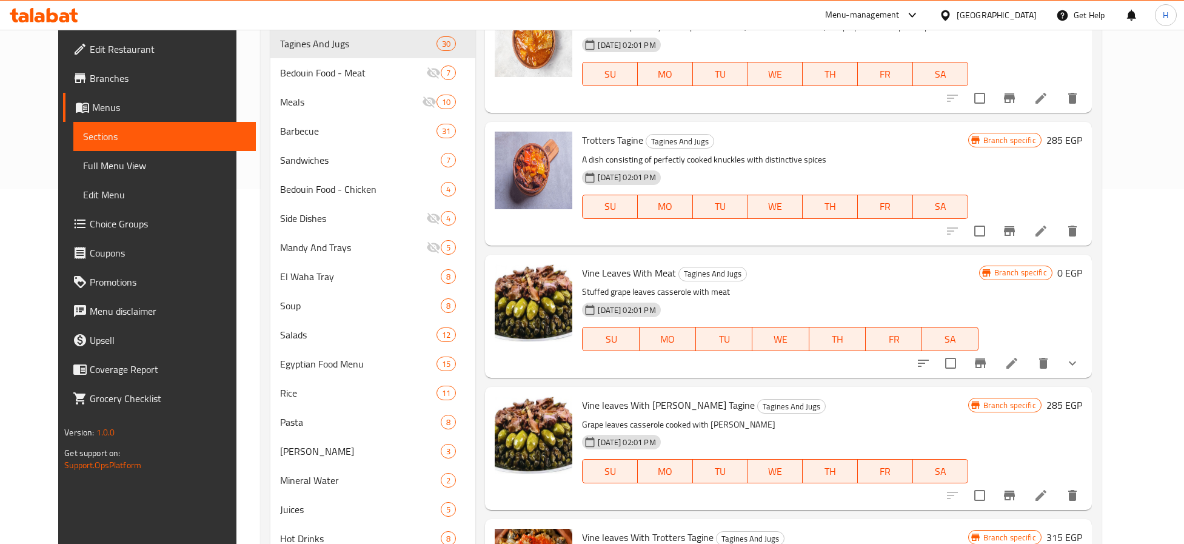
scroll to position [1830, 0]
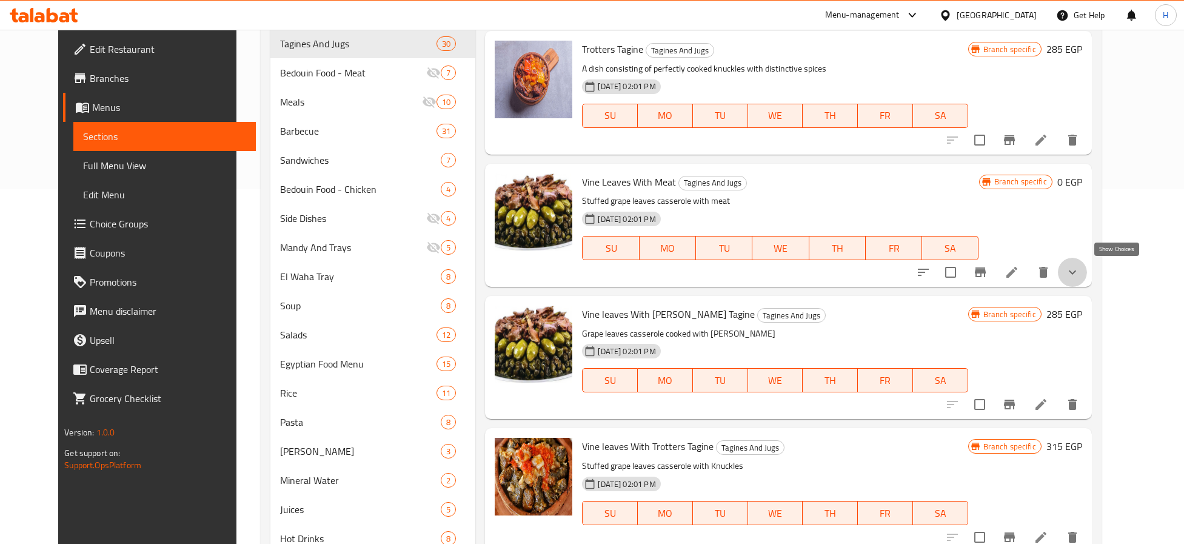
click at [1079, 273] on icon "show more" at bounding box center [1072, 272] width 15 height 15
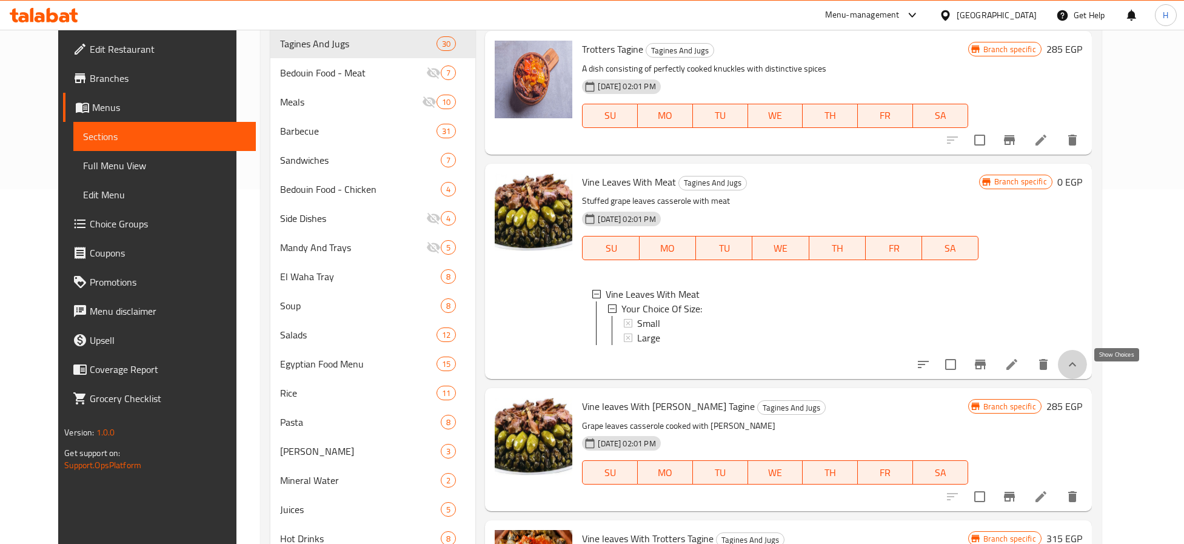
click at [1079, 372] on icon "show more" at bounding box center [1072, 364] width 15 height 15
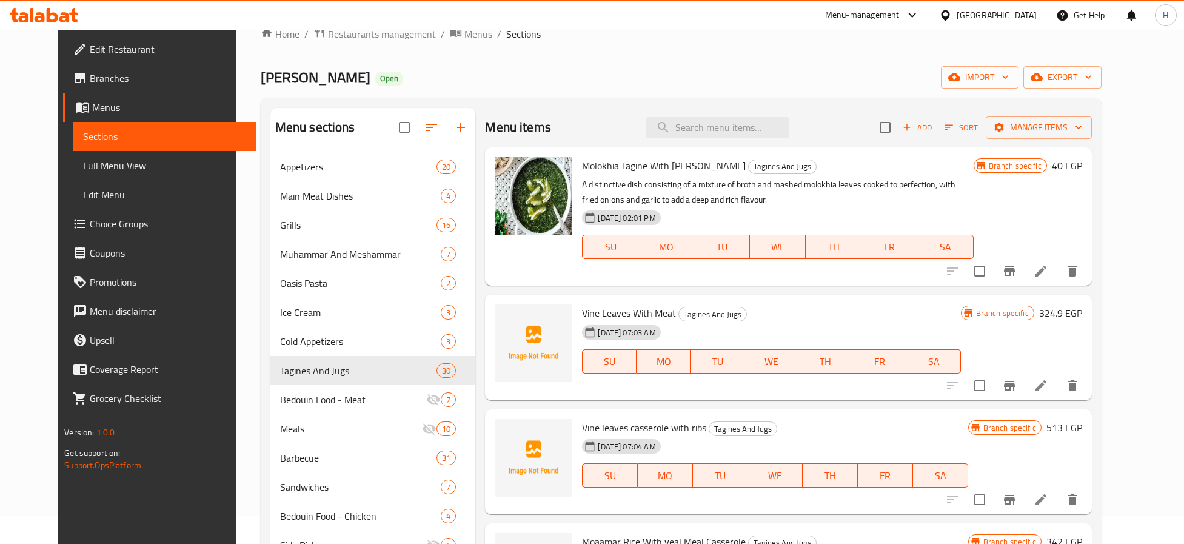
scroll to position [0, 0]
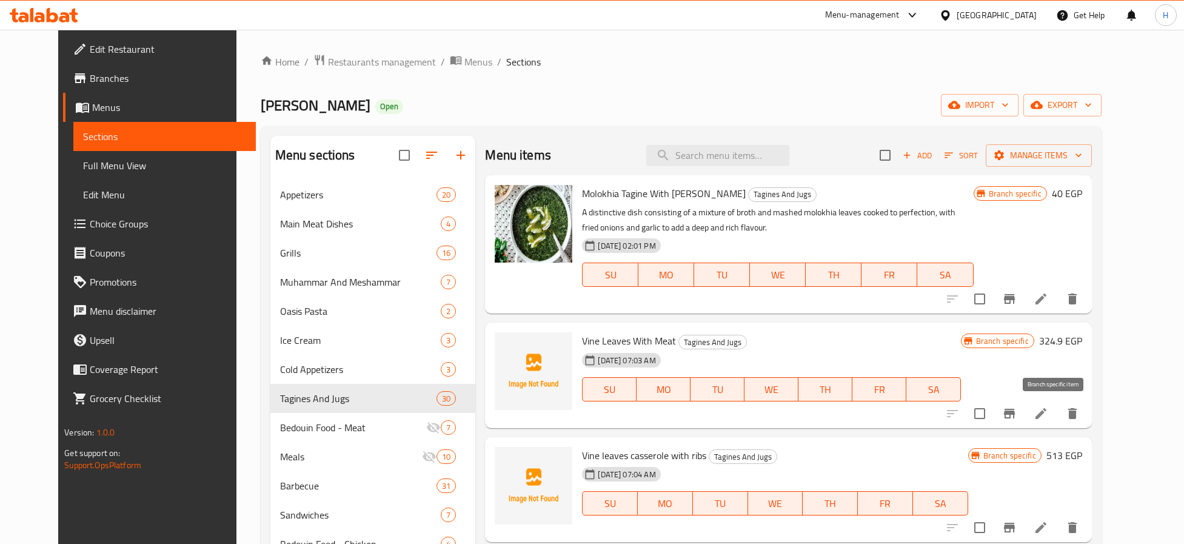
click at [1016, 413] on icon "Branch-specific-item" at bounding box center [1009, 413] width 15 height 15
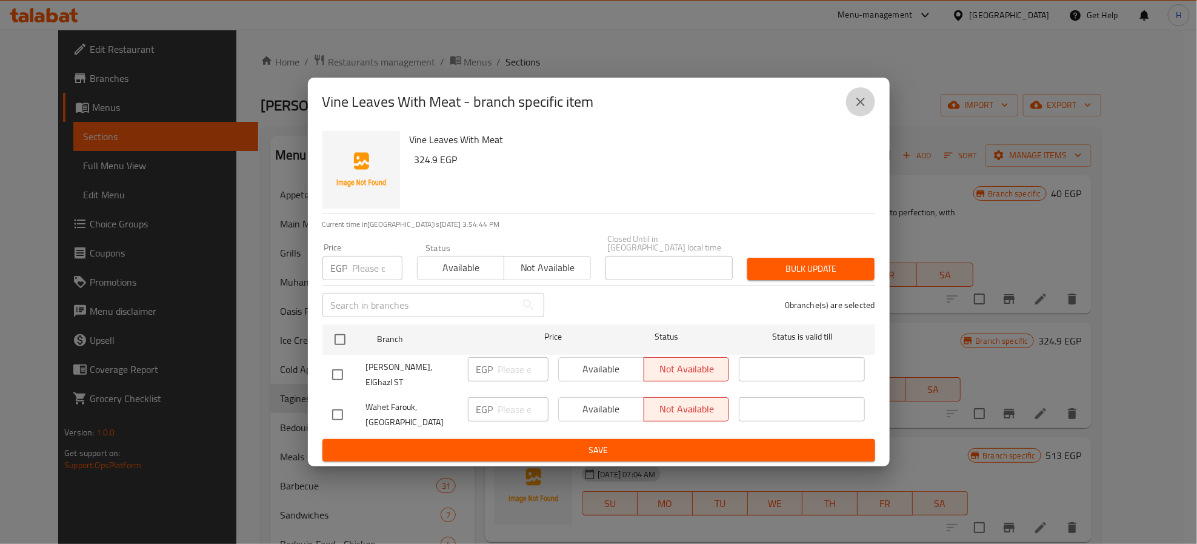
click at [857, 116] on button "close" at bounding box center [860, 101] width 29 height 29
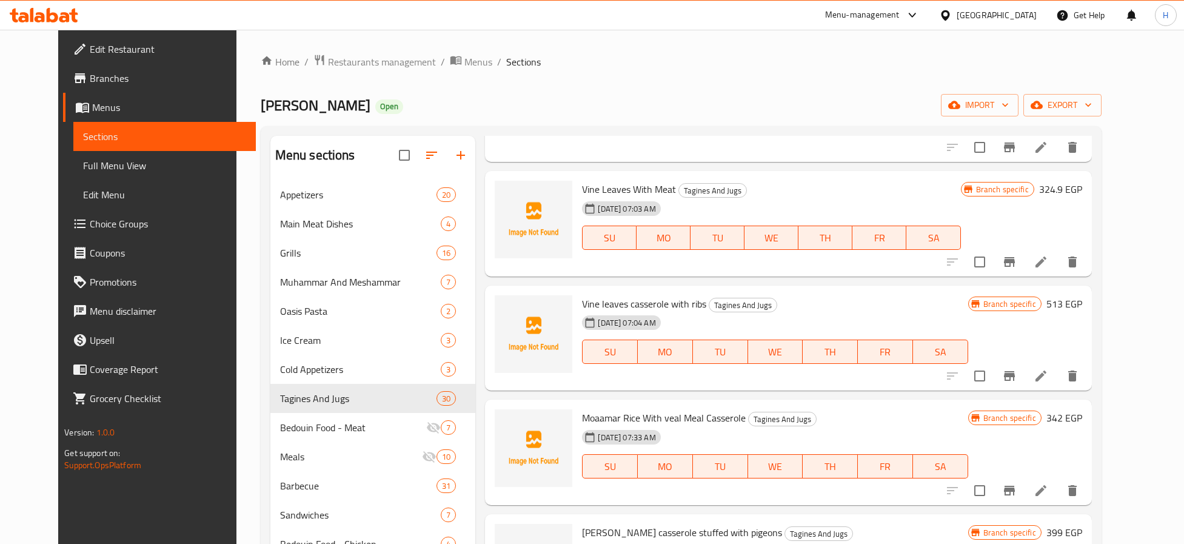
scroll to position [182, 0]
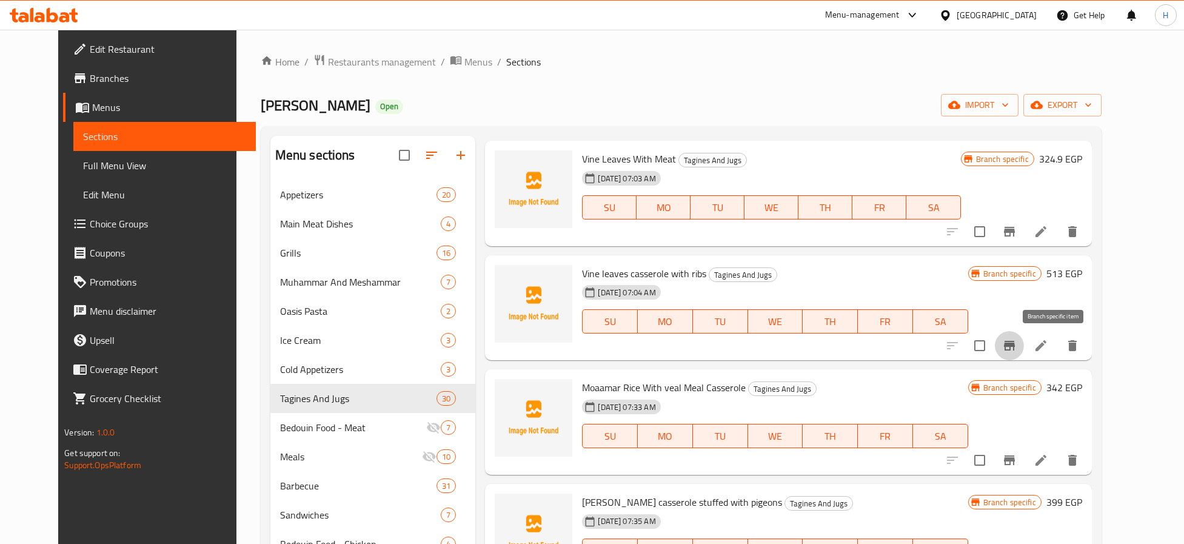
click at [1015, 350] on icon "Branch-specific-item" at bounding box center [1009, 346] width 11 height 10
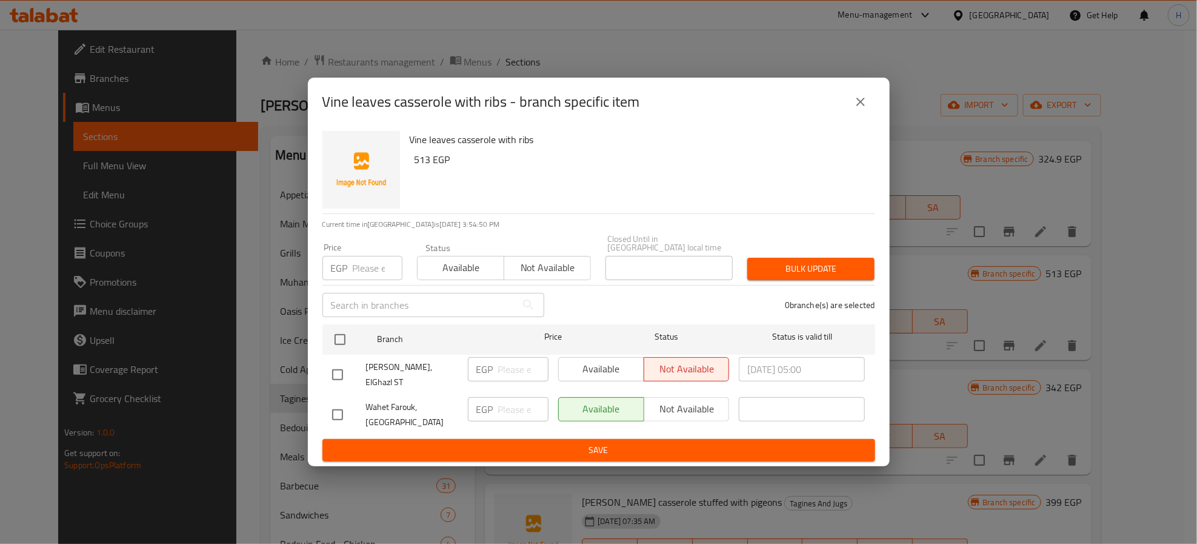
click at [678, 362] on div "Available Not available" at bounding box center [644, 369] width 172 height 24
click at [331, 368] on input "checkbox" at bounding box center [337, 374] width 25 height 25
checkbox input "true"
click at [665, 362] on span "Not available" at bounding box center [687, 369] width 76 height 18
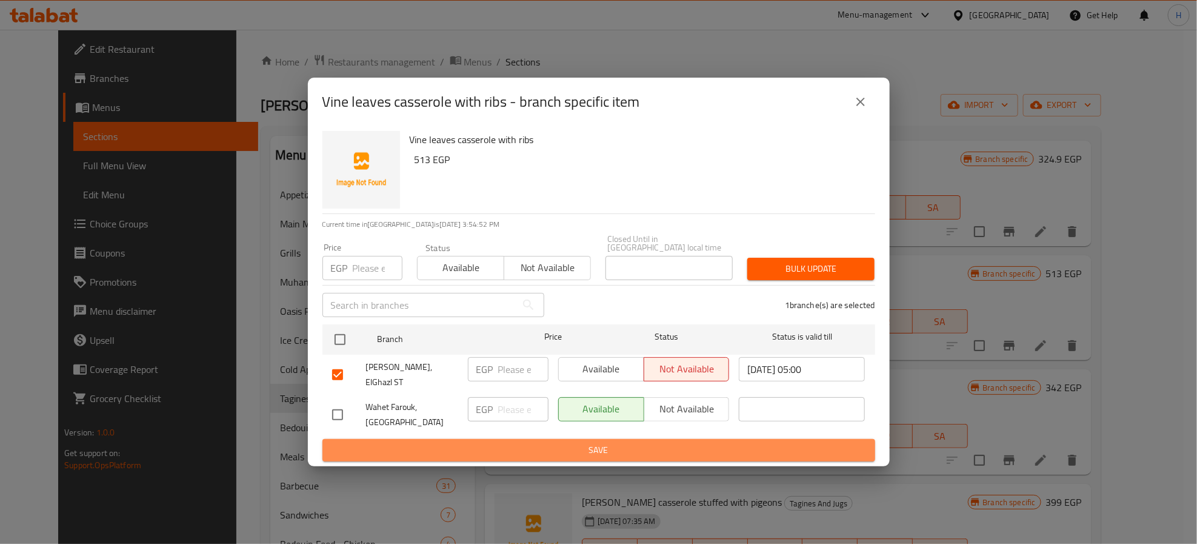
click at [700, 442] on span "Save" at bounding box center [598, 449] width 533 height 15
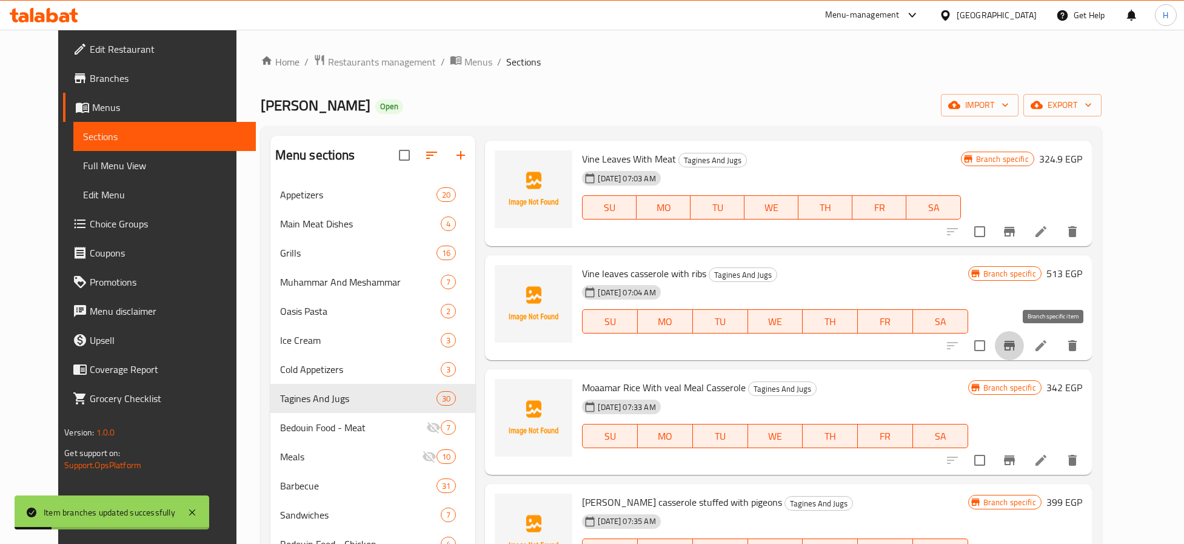
click at [1016, 345] on icon "Branch-specific-item" at bounding box center [1009, 345] width 15 height 15
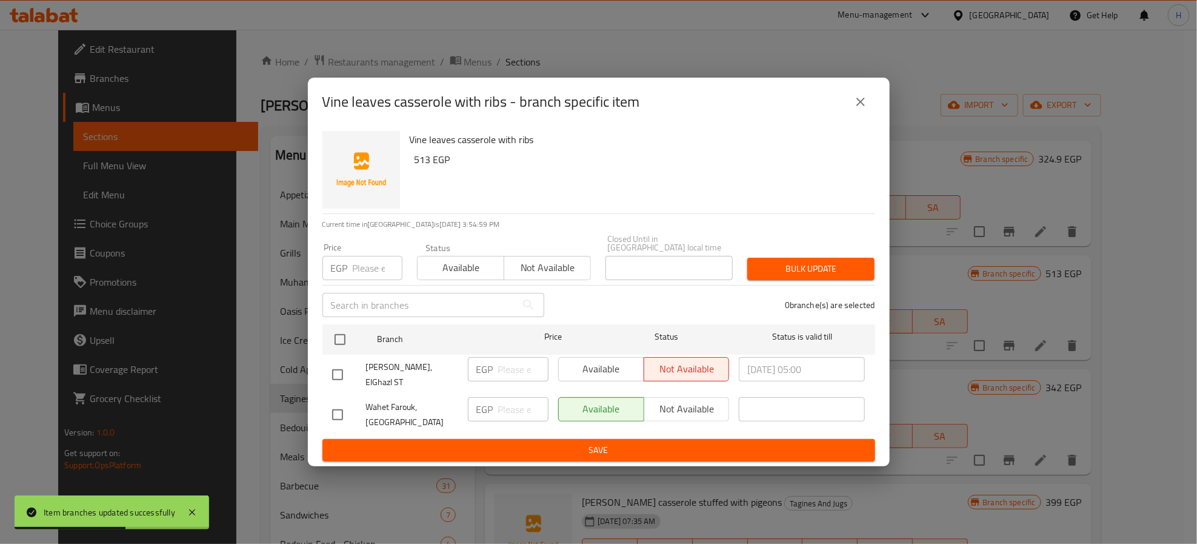
click at [339, 367] on input "checkbox" at bounding box center [337, 374] width 25 height 25
checkbox input "true"
click at [664, 365] on span "Not available" at bounding box center [687, 369] width 76 height 18
click at [590, 373] on span "Available" at bounding box center [602, 369] width 76 height 18
click at [678, 442] on span "Save" at bounding box center [598, 449] width 533 height 15
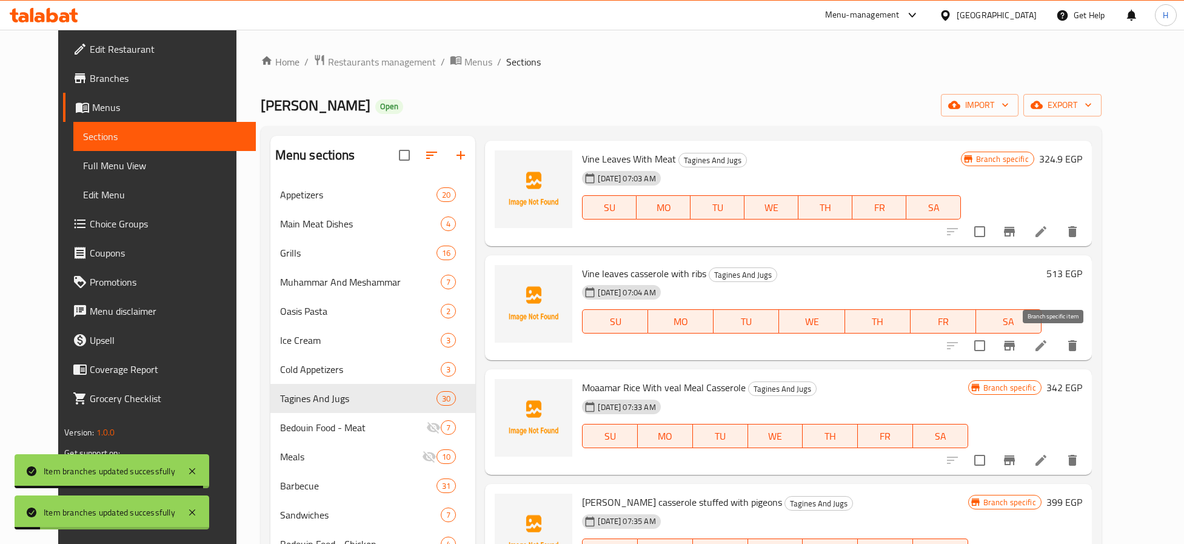
click at [1015, 344] on icon "Branch-specific-item" at bounding box center [1009, 346] width 11 height 10
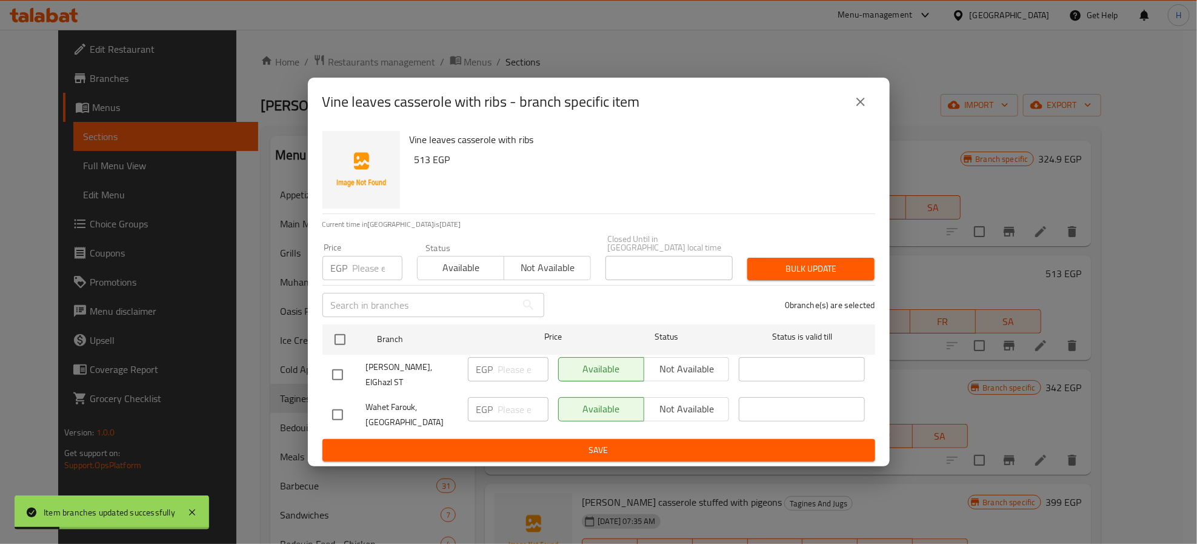
click at [332, 365] on input "checkbox" at bounding box center [337, 374] width 25 height 25
checkbox input "true"
click at [675, 365] on span "Not available" at bounding box center [687, 369] width 76 height 18
click at [697, 442] on span "Save" at bounding box center [598, 449] width 533 height 15
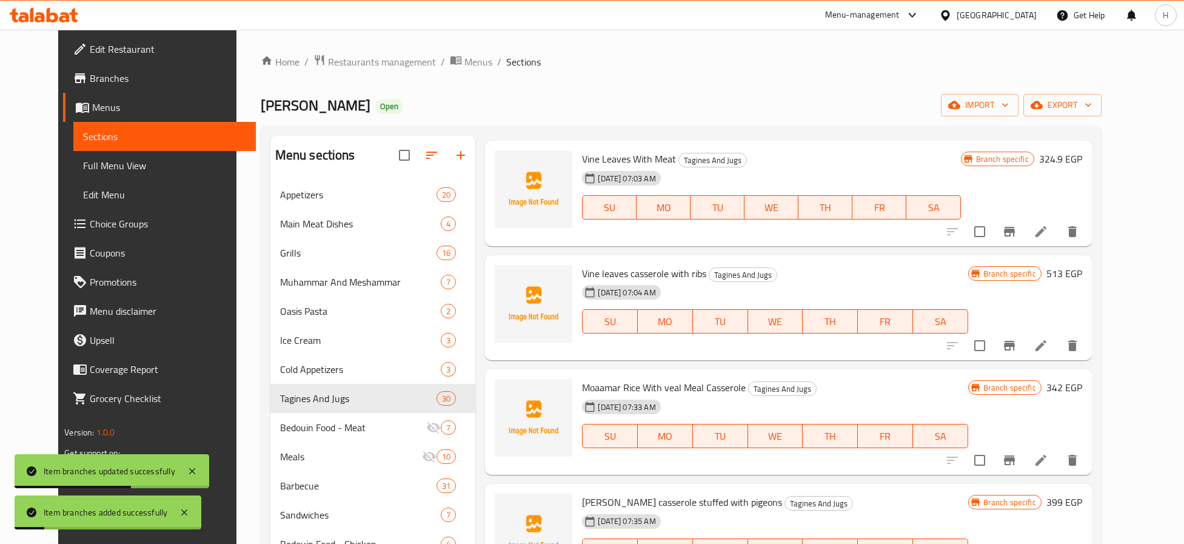
click at [1016, 339] on icon "Branch-specific-item" at bounding box center [1009, 345] width 15 height 15
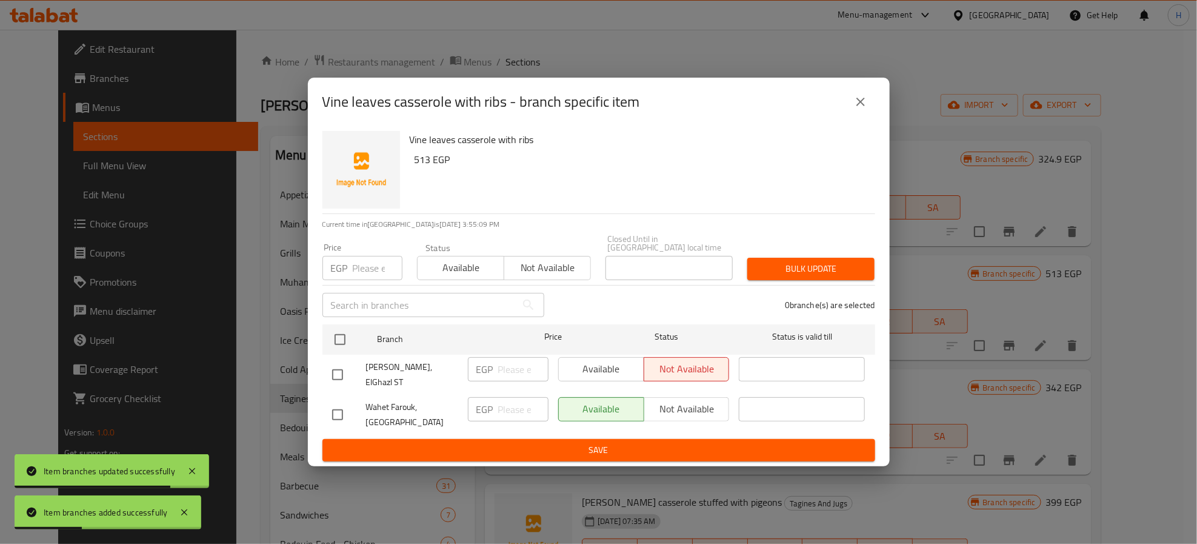
click at [852, 107] on button "close" at bounding box center [860, 101] width 29 height 29
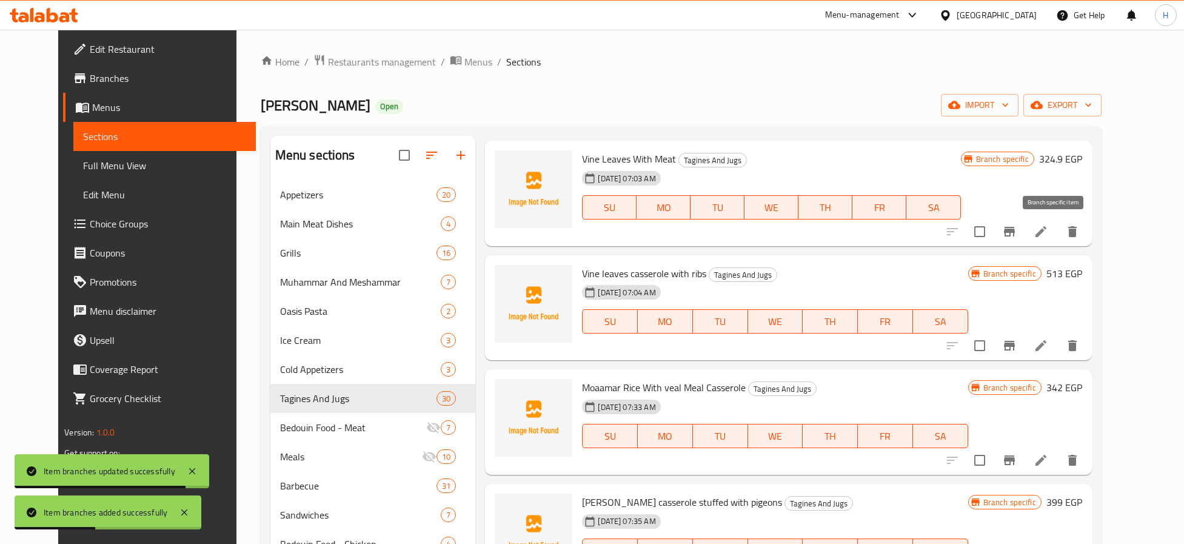
click at [1024, 229] on button "Branch-specific-item" at bounding box center [1009, 231] width 29 height 29
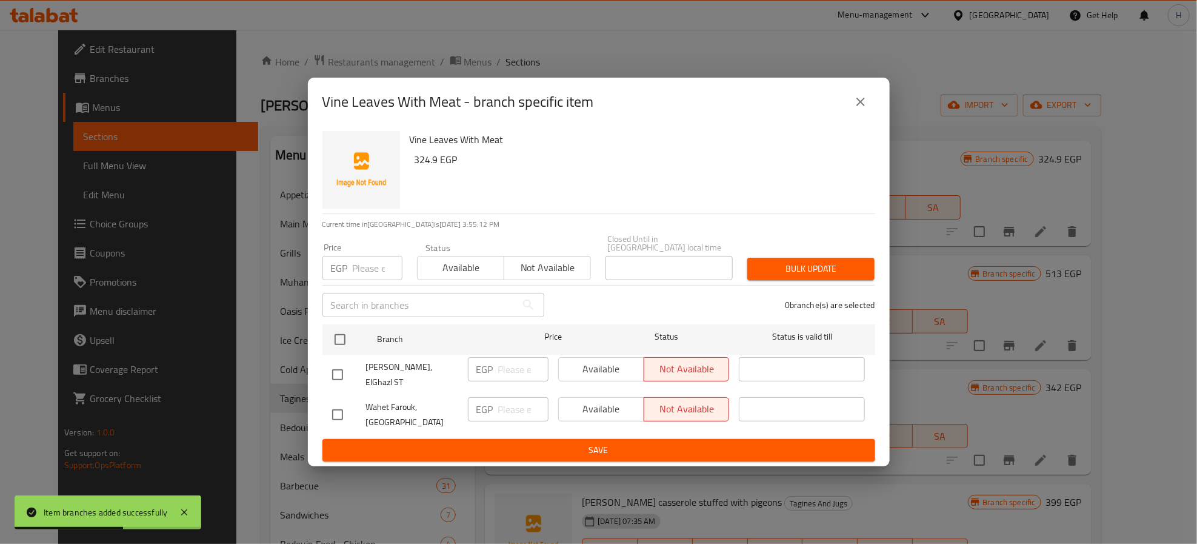
click at [866, 109] on icon "close" at bounding box center [860, 102] width 15 height 15
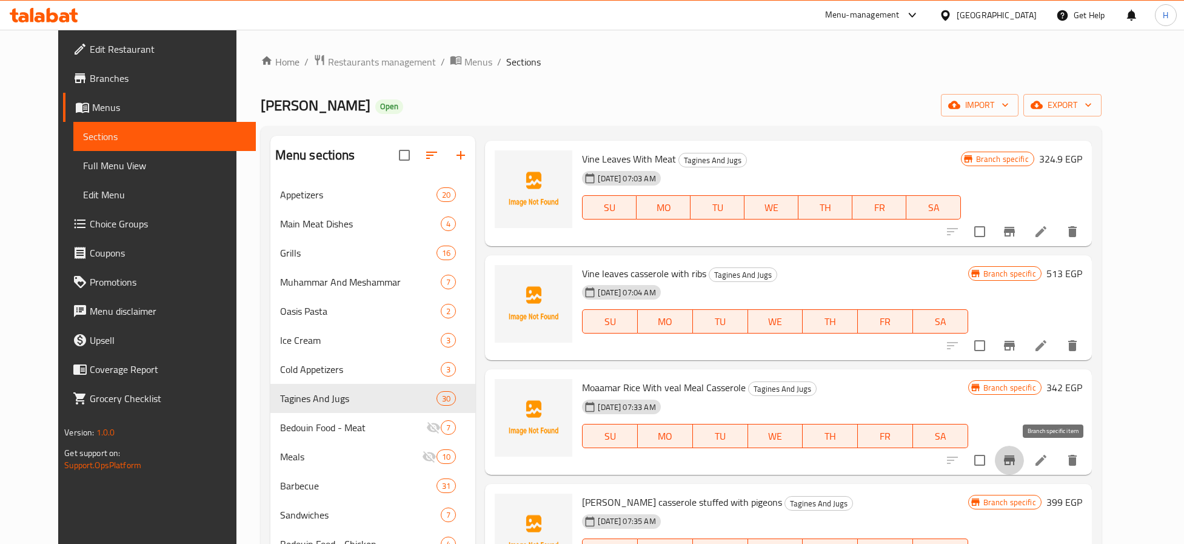
click at [1016, 453] on icon "Branch-specific-item" at bounding box center [1009, 460] width 15 height 15
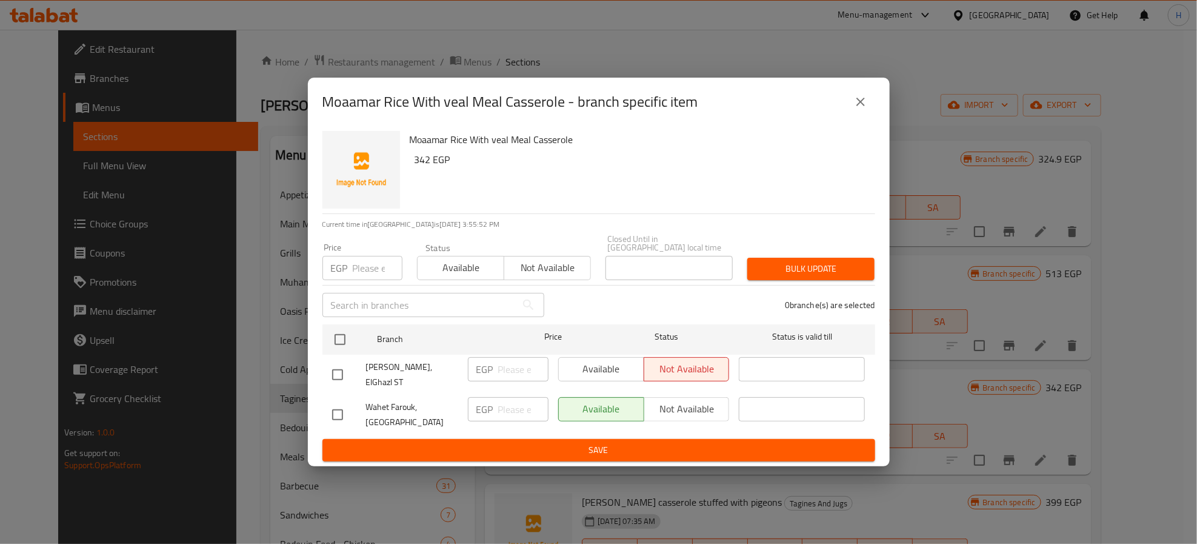
click at [860, 108] on icon "close" at bounding box center [860, 102] width 15 height 15
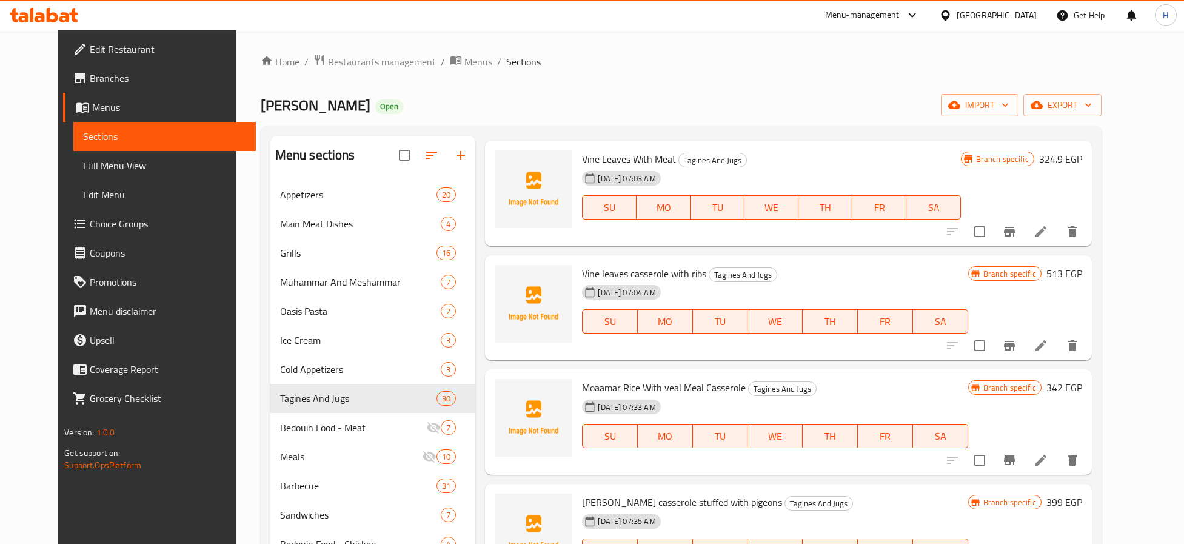
scroll to position [273, 0]
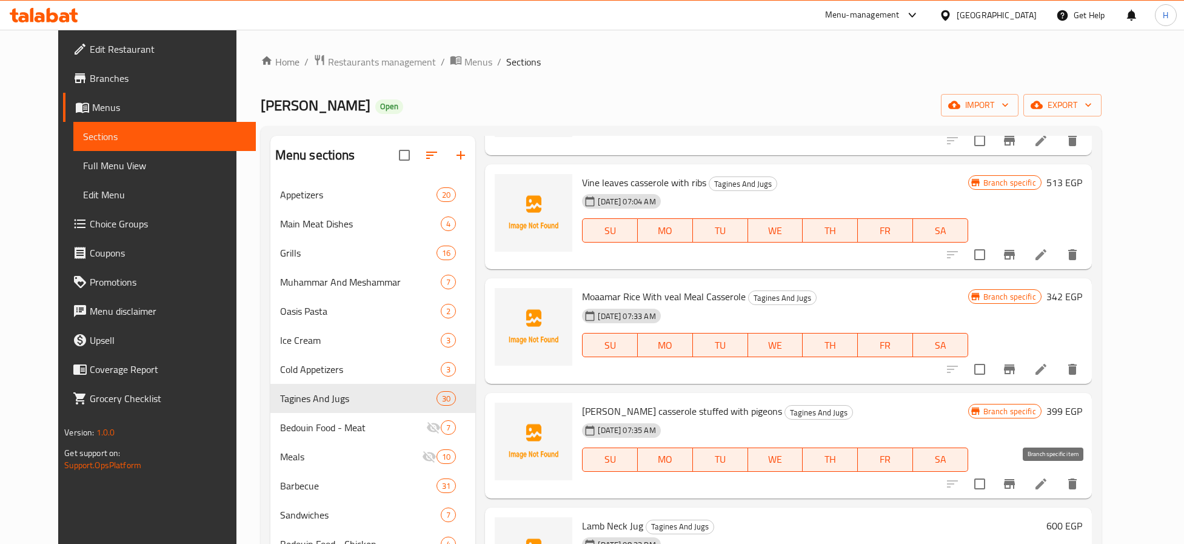
click at [1016, 485] on icon "Branch-specific-item" at bounding box center [1009, 483] width 15 height 15
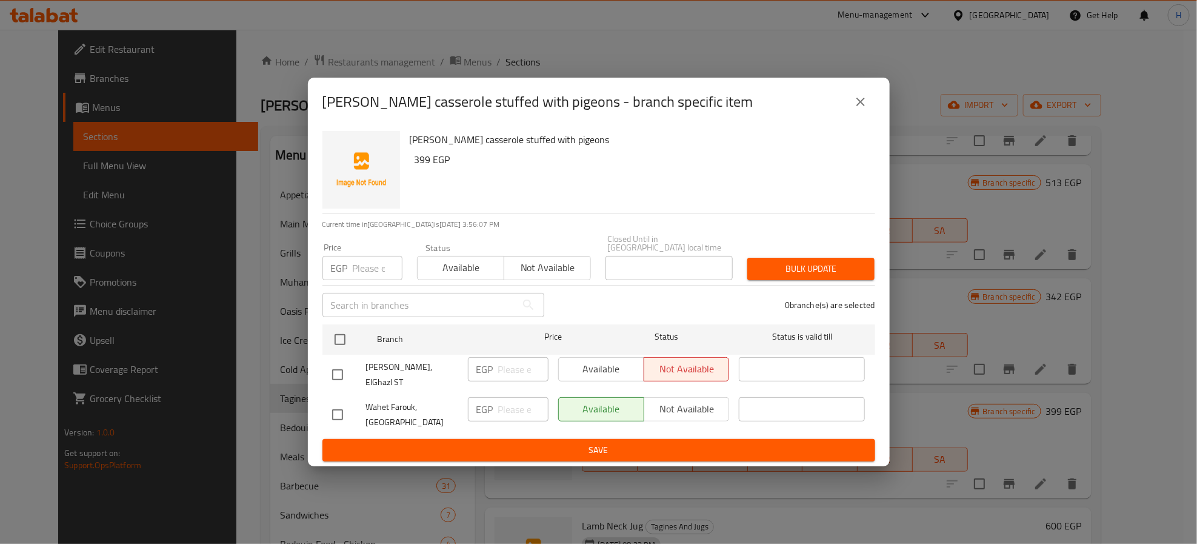
click at [855, 109] on icon "close" at bounding box center [860, 102] width 15 height 15
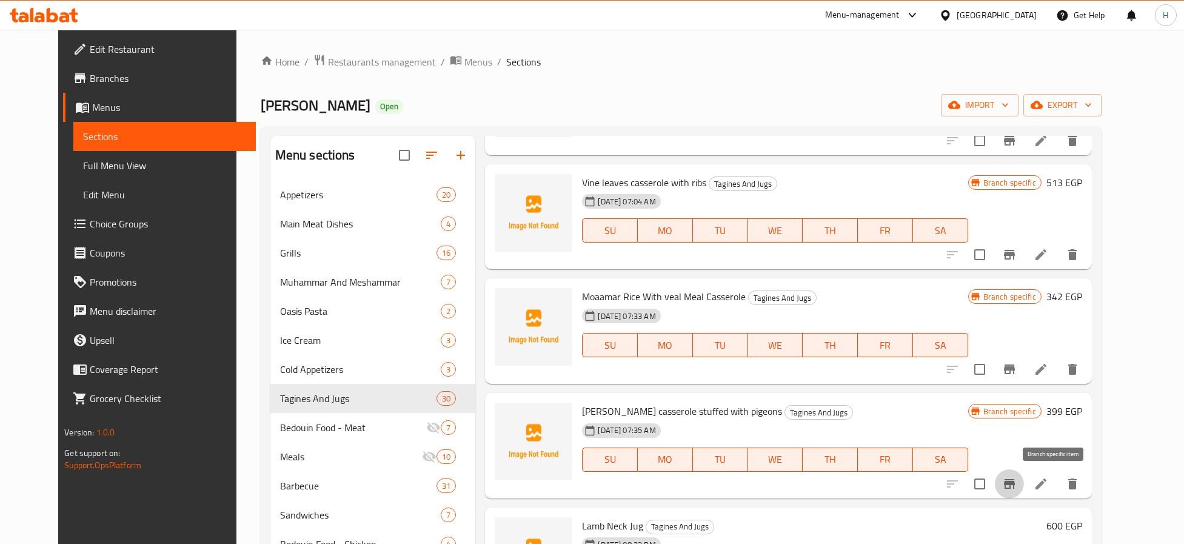
click at [1016, 487] on icon "Branch-specific-item" at bounding box center [1009, 483] width 15 height 15
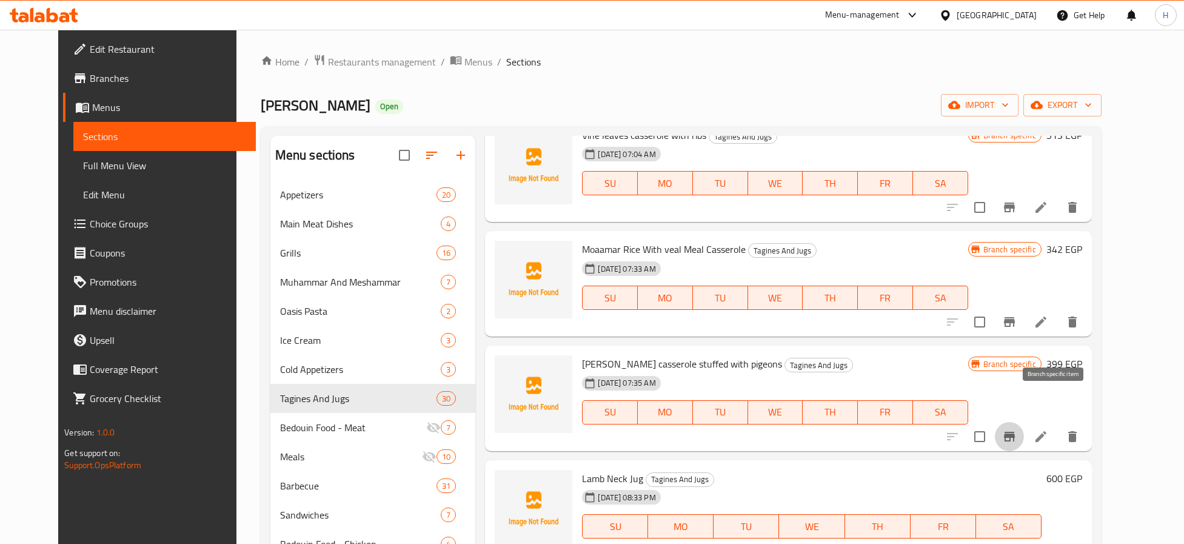
scroll to position [364, 0]
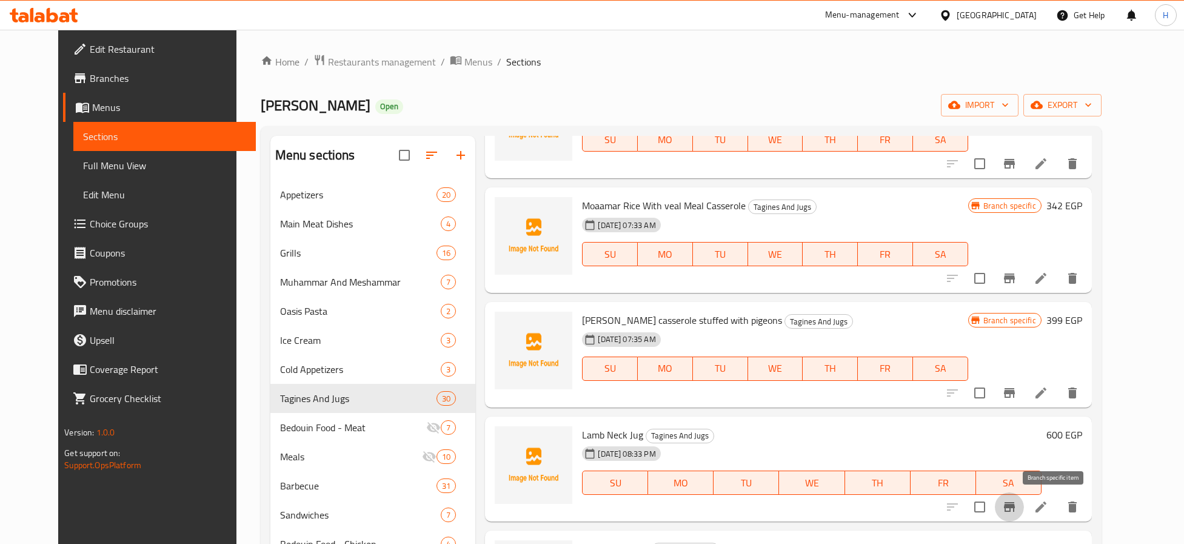
click at [1015, 508] on icon "Branch-specific-item" at bounding box center [1009, 507] width 11 height 10
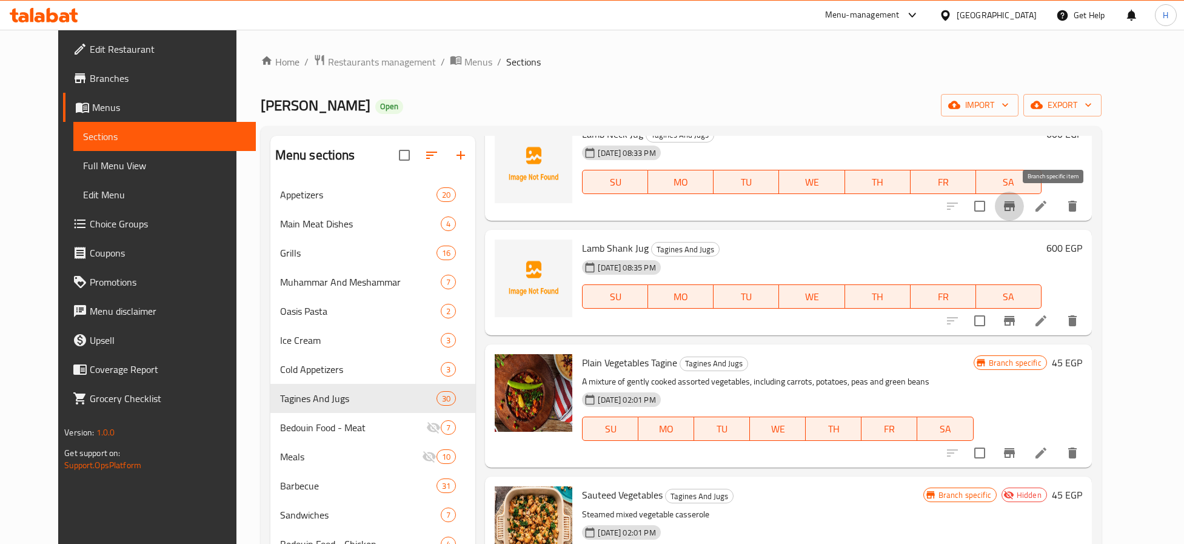
scroll to position [545, 0]
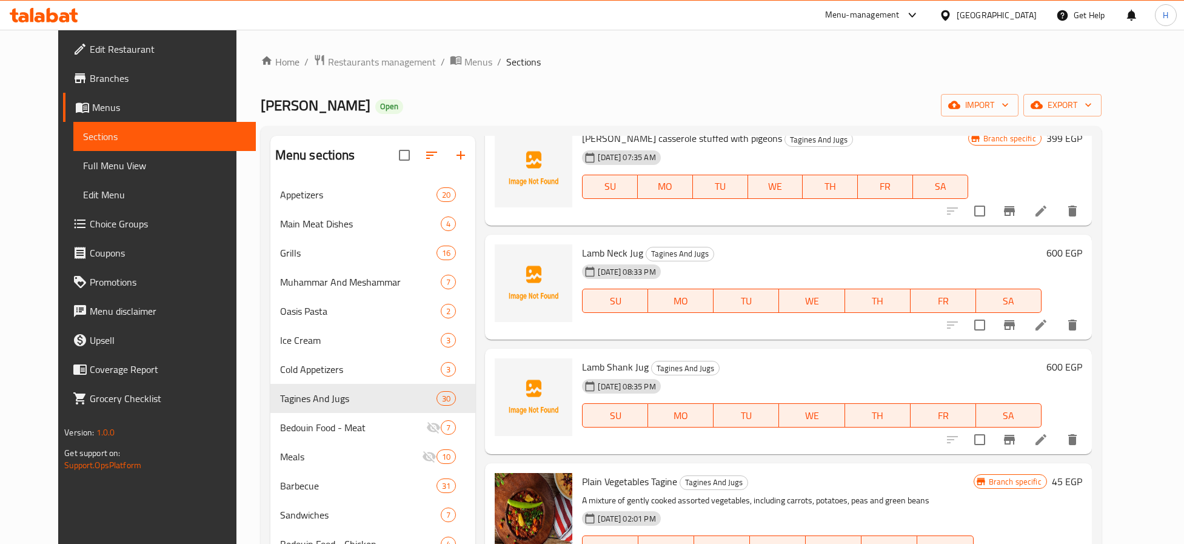
click at [601, 249] on span "Lamb Neck Jug" at bounding box center [612, 253] width 61 height 18
copy span "Neck"
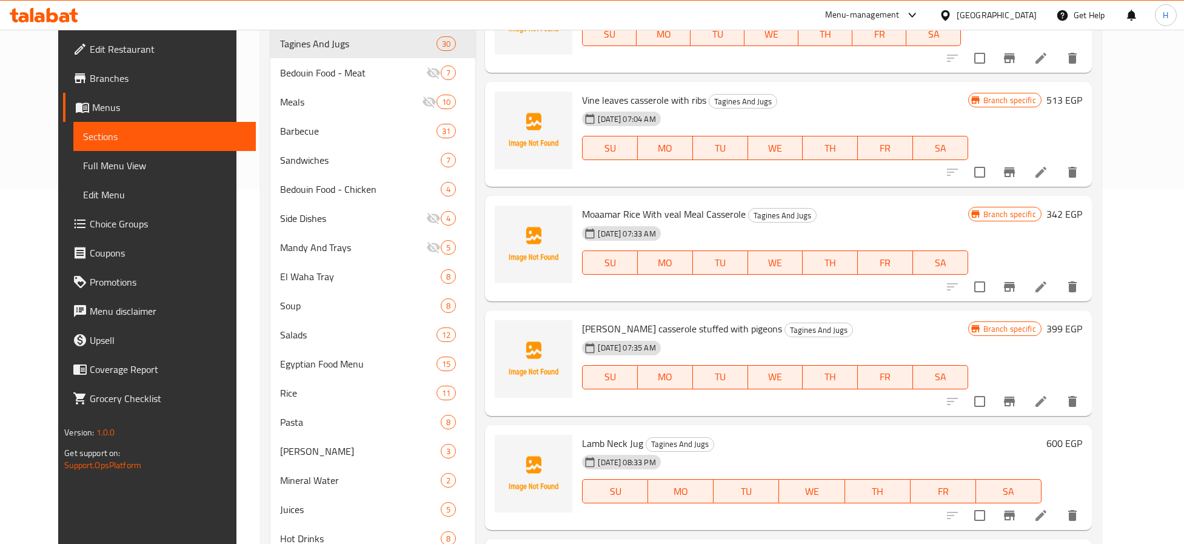
scroll to position [0, 0]
click at [1024, 517] on button "Branch-specific-item" at bounding box center [1009, 515] width 29 height 29
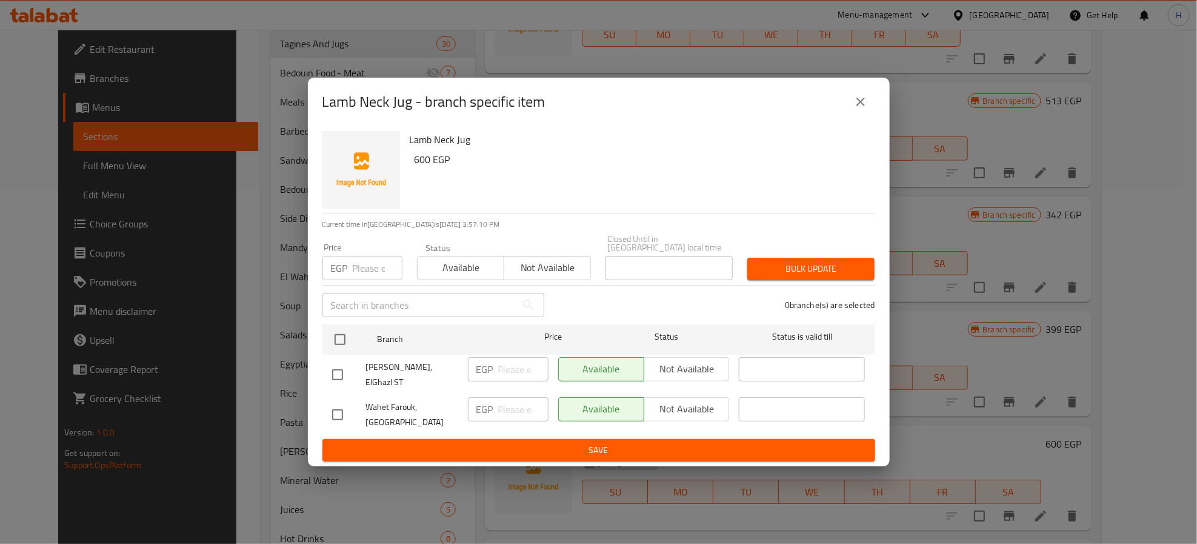
click at [336, 375] on input "checkbox" at bounding box center [337, 374] width 25 height 25
checkbox input "true"
click at [660, 367] on span "Not available" at bounding box center [687, 369] width 76 height 18
click at [684, 444] on span "Save" at bounding box center [598, 449] width 533 height 15
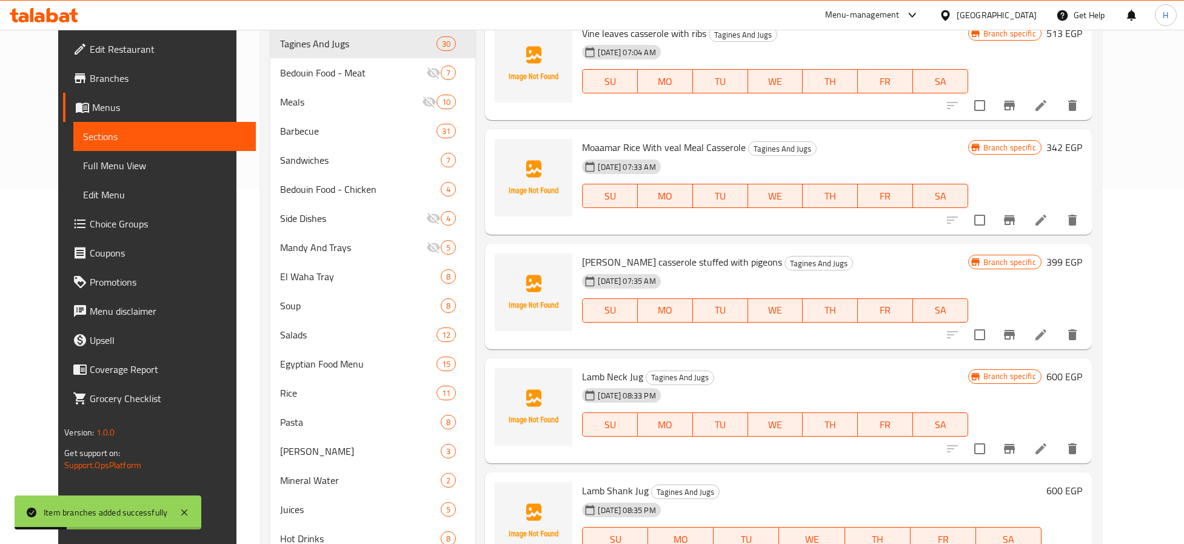
scroll to position [182, 0]
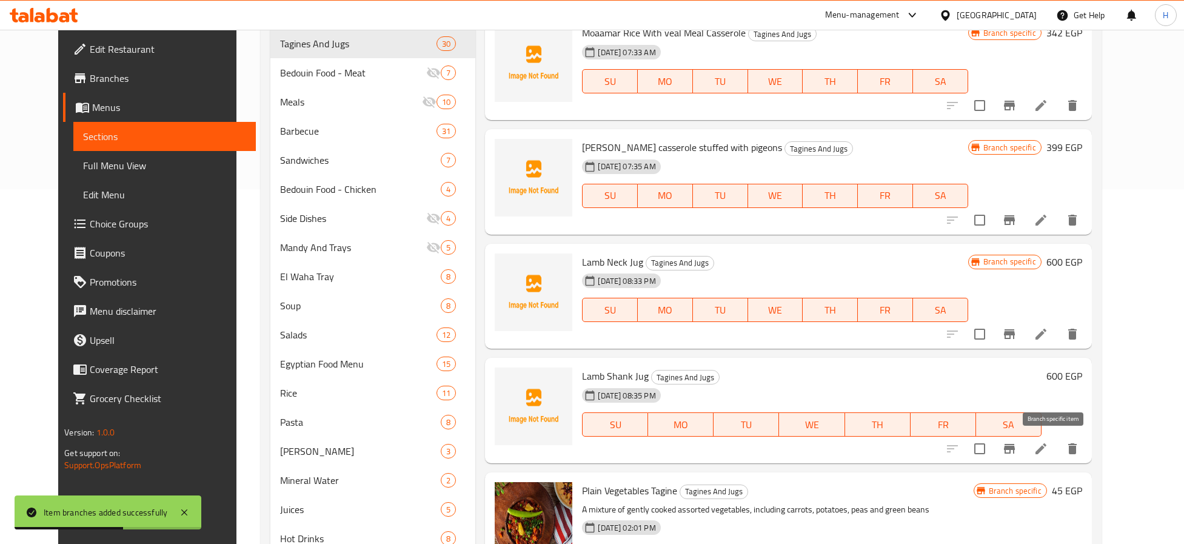
click at [1016, 445] on icon "Branch-specific-item" at bounding box center [1009, 448] width 15 height 15
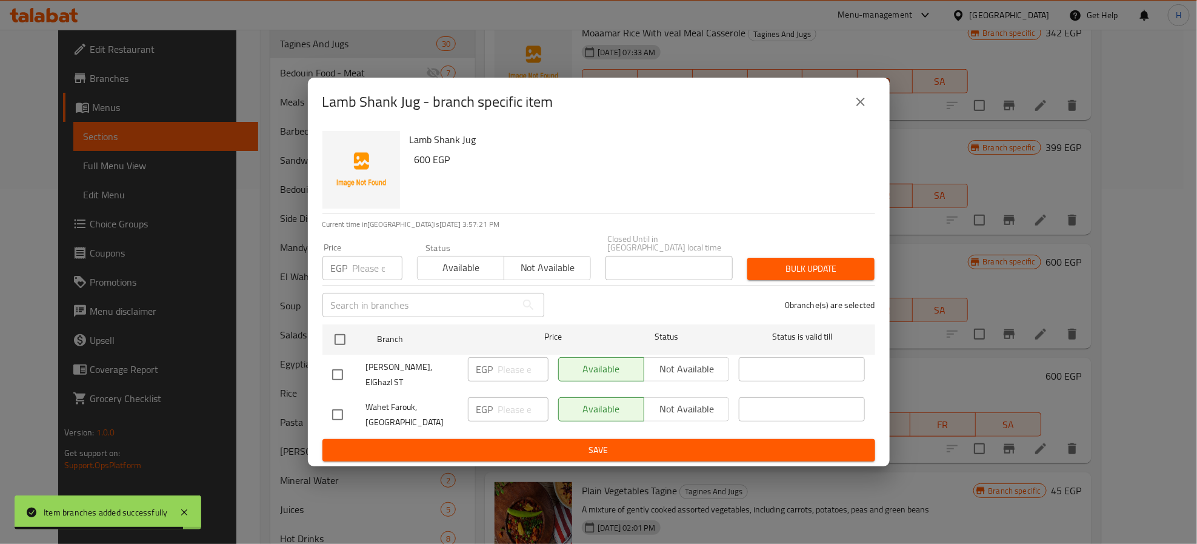
click at [339, 373] on input "checkbox" at bounding box center [337, 374] width 25 height 25
checkbox input "true"
click at [658, 375] on span "Not available" at bounding box center [687, 369] width 76 height 18
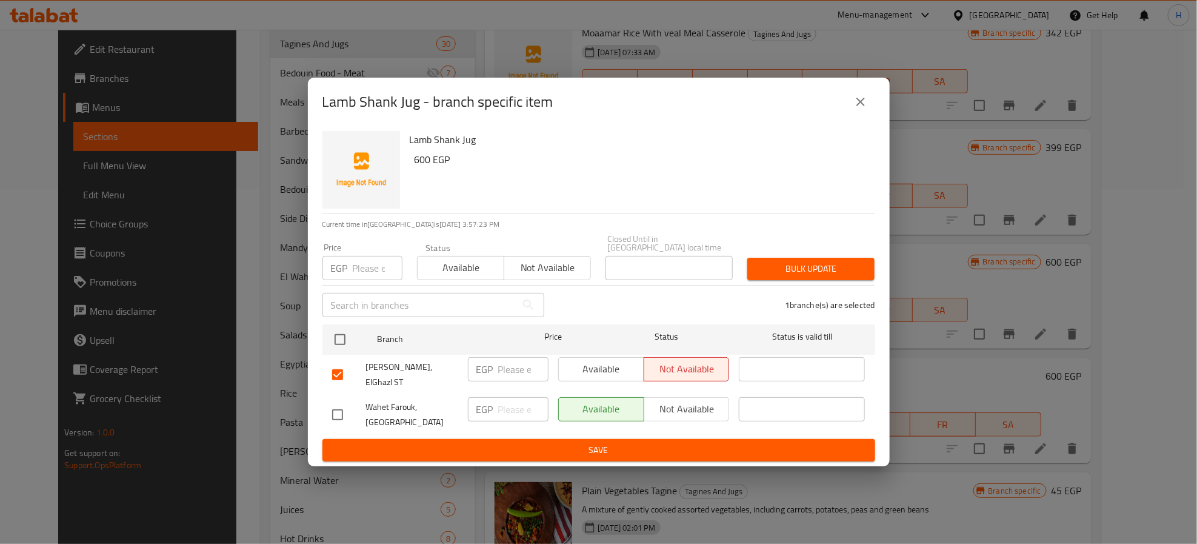
click at [635, 442] on span "Save" at bounding box center [598, 449] width 533 height 15
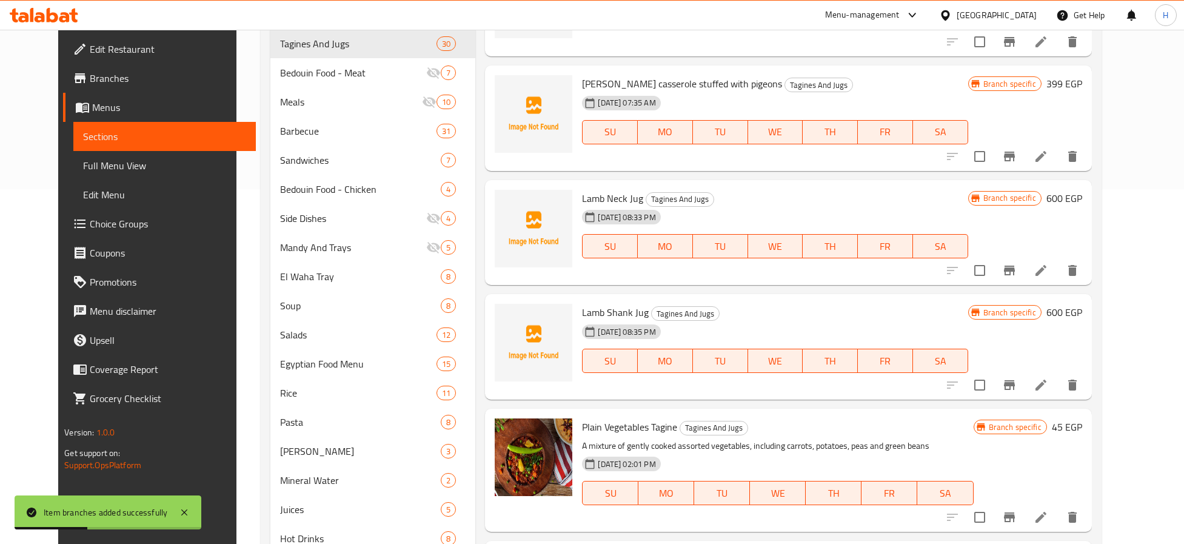
scroll to position [273, 0]
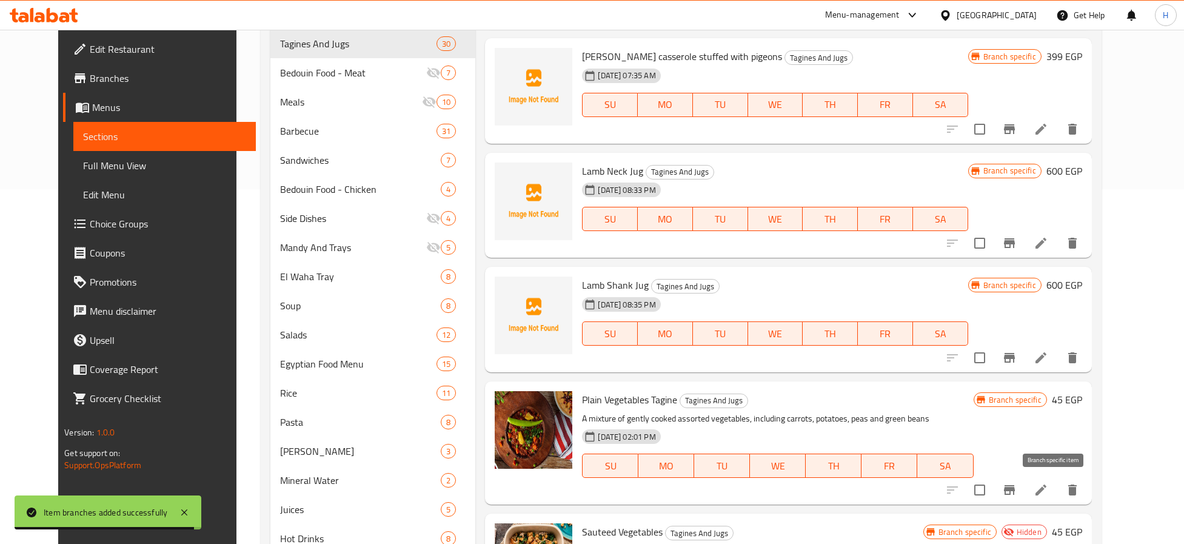
click at [1016, 486] on icon "Branch-specific-item" at bounding box center [1009, 489] width 15 height 15
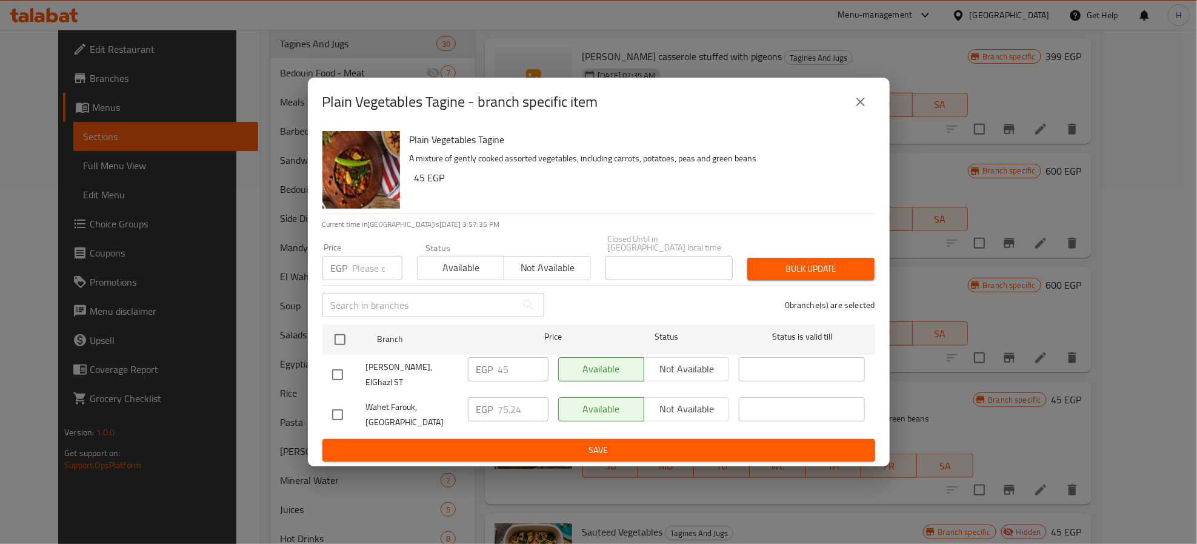
click at [853, 105] on icon "close" at bounding box center [860, 102] width 15 height 15
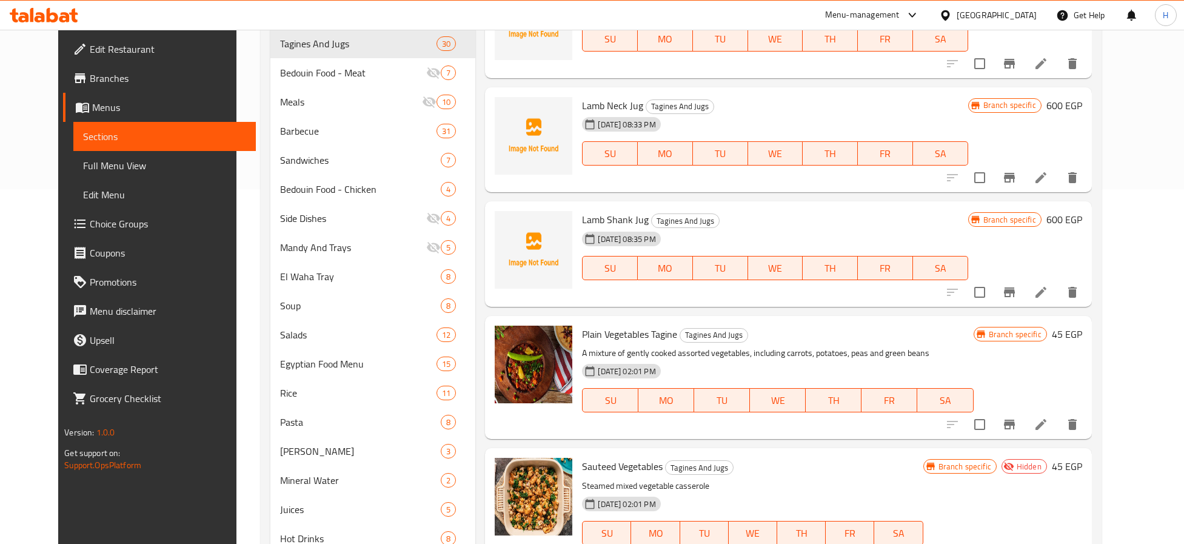
scroll to position [364, 0]
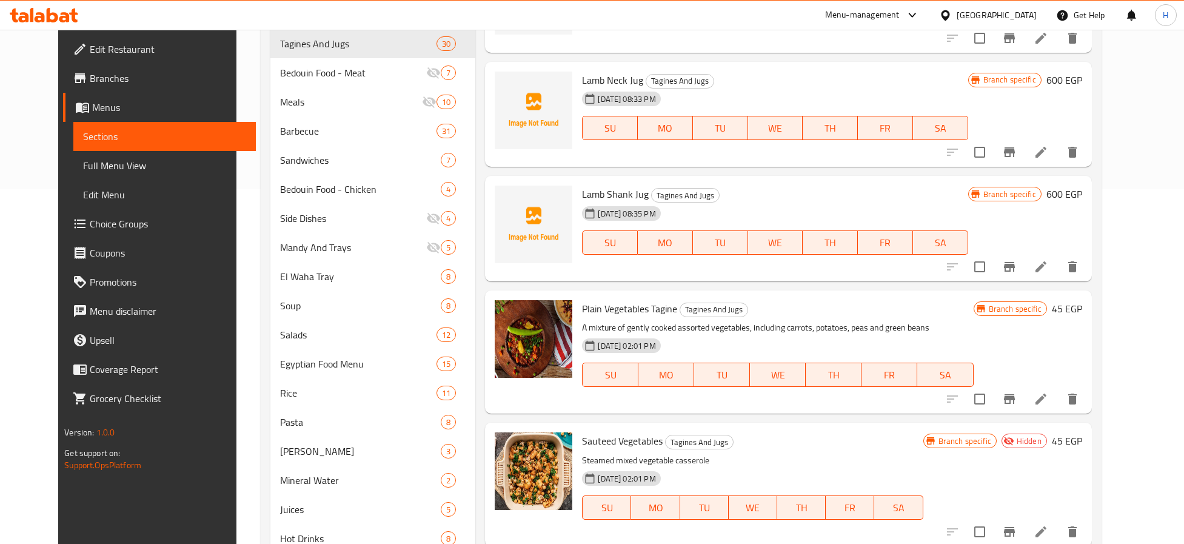
click at [765, 422] on div "Sauteed Vegetables Tagines And Jugs Steamed mixed vegetable casserole 30-04-202…" at bounding box center [788, 483] width 606 height 123
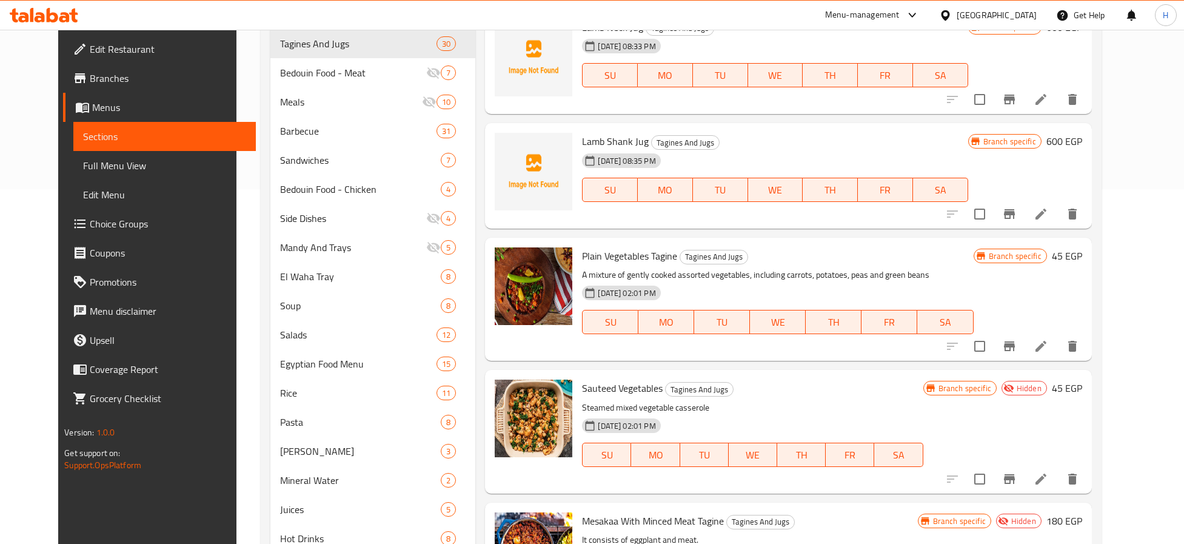
scroll to position [455, 0]
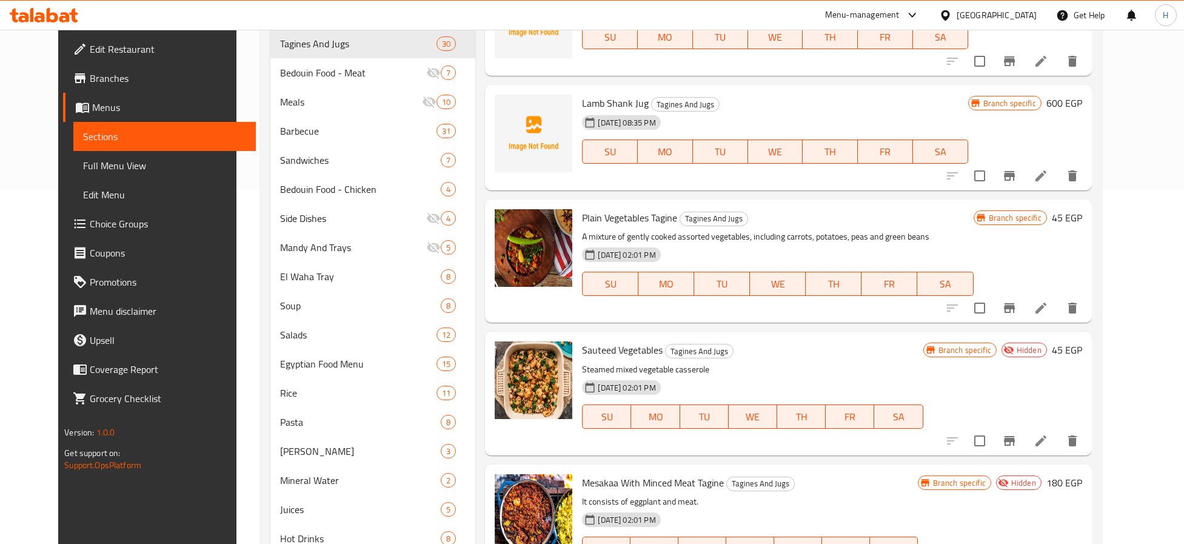
click at [616, 352] on span "Sauteed Vegetables" at bounding box center [622, 350] width 81 height 18
copy h6 "Vegetables"
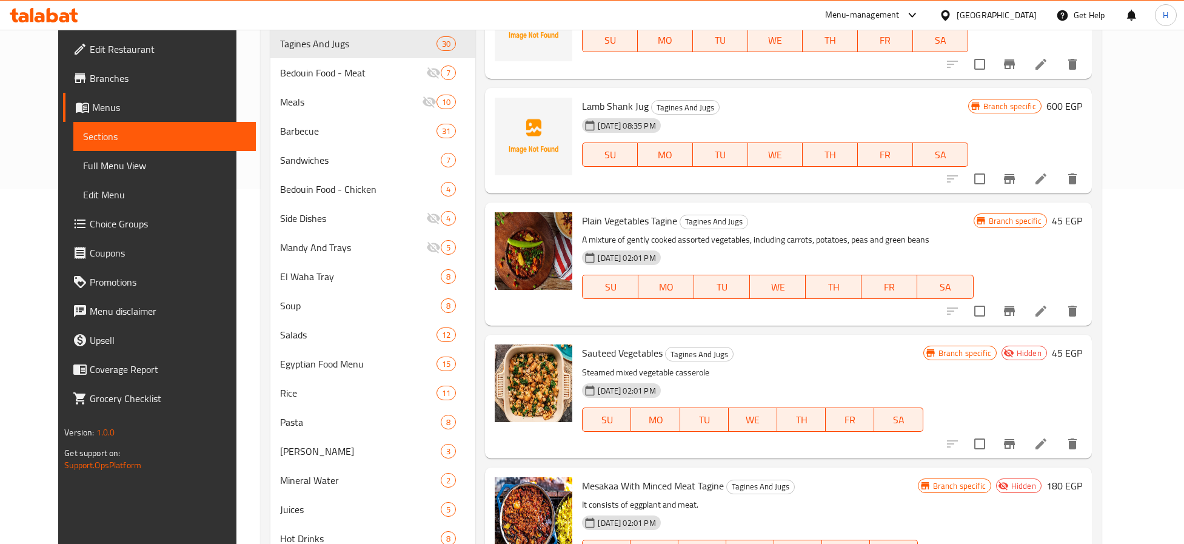
scroll to position [492, 0]
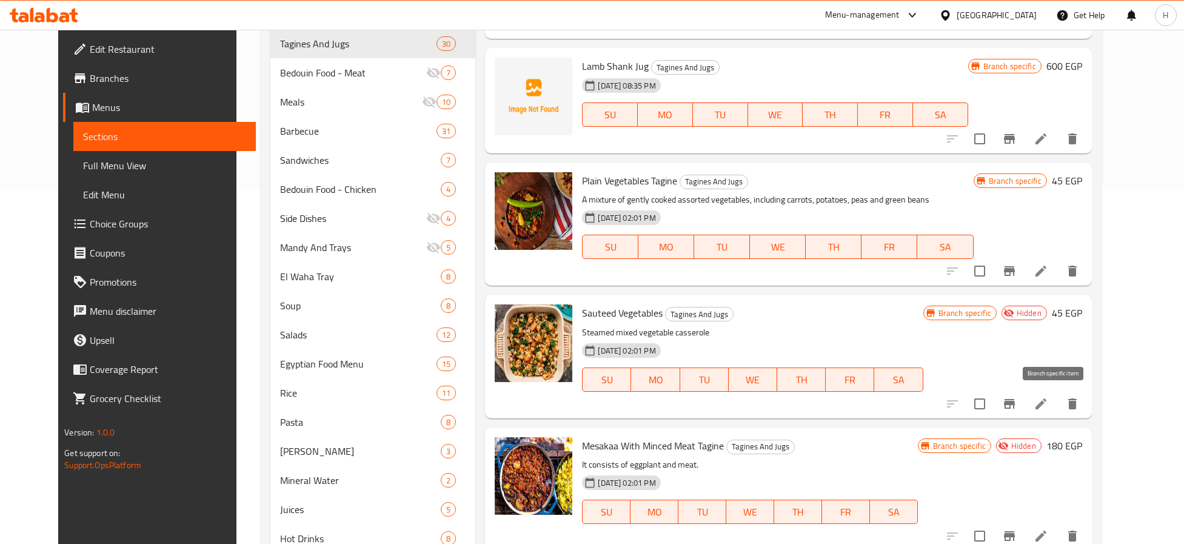
click at [1016, 400] on icon "Branch-specific-item" at bounding box center [1009, 403] width 15 height 15
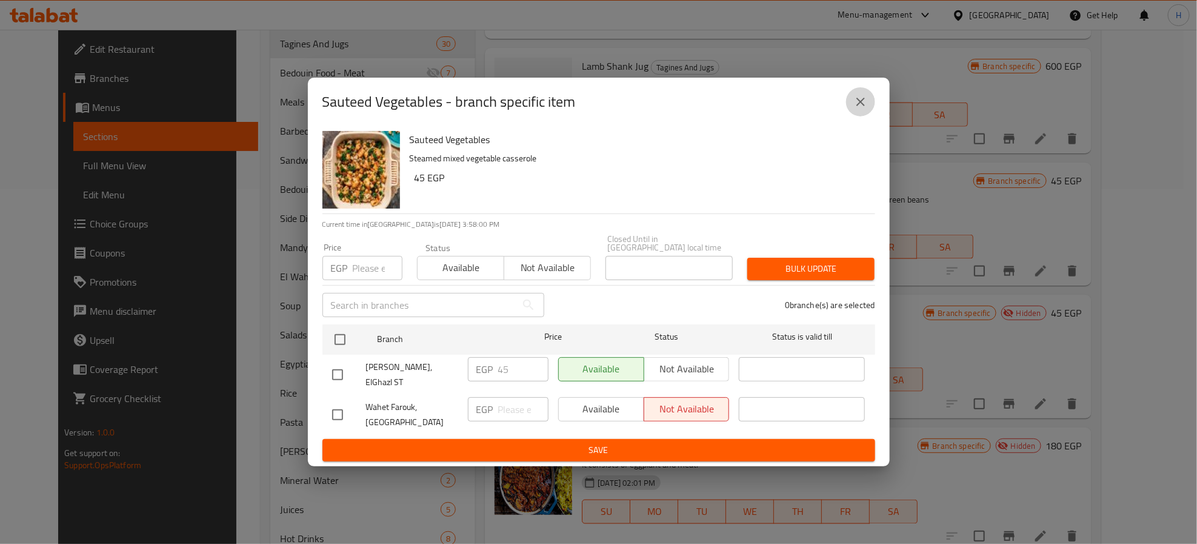
click at [862, 109] on icon "close" at bounding box center [860, 102] width 15 height 15
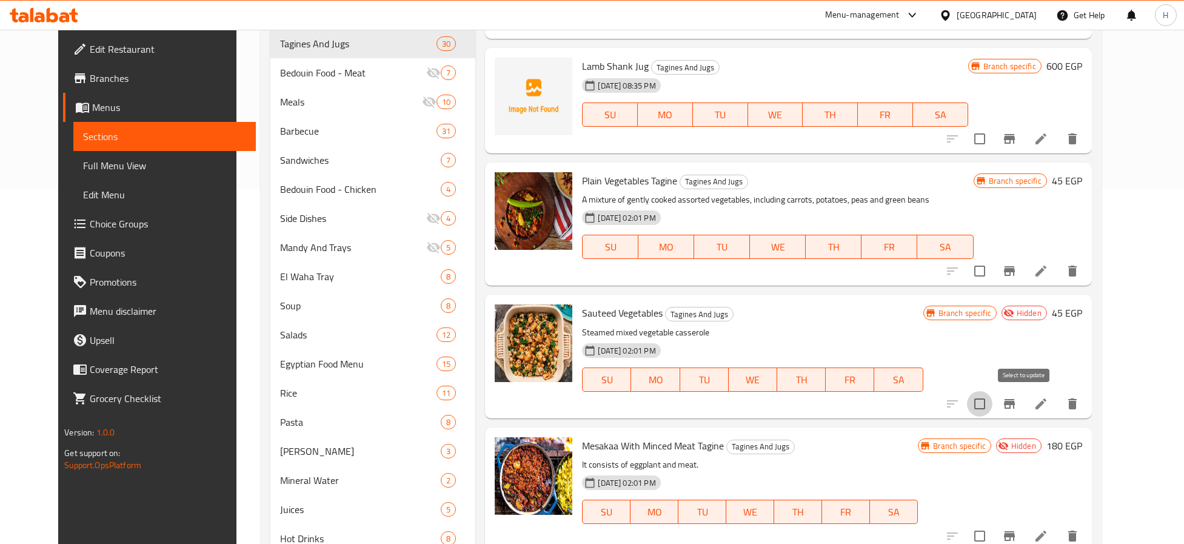
click at [992, 405] on input "checkbox" at bounding box center [979, 403] width 25 height 25
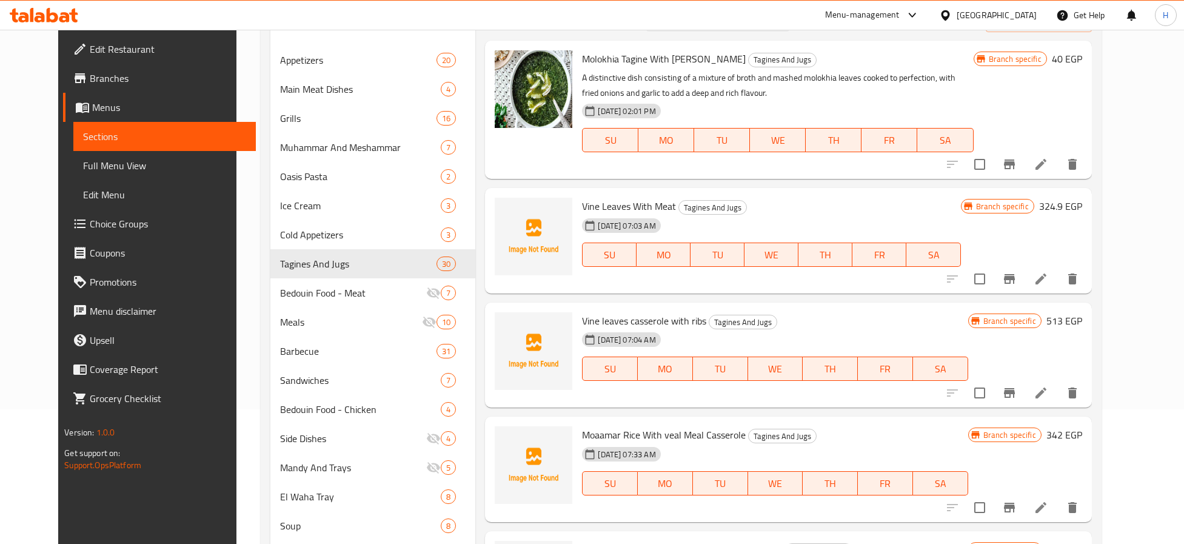
scroll to position [0, 0]
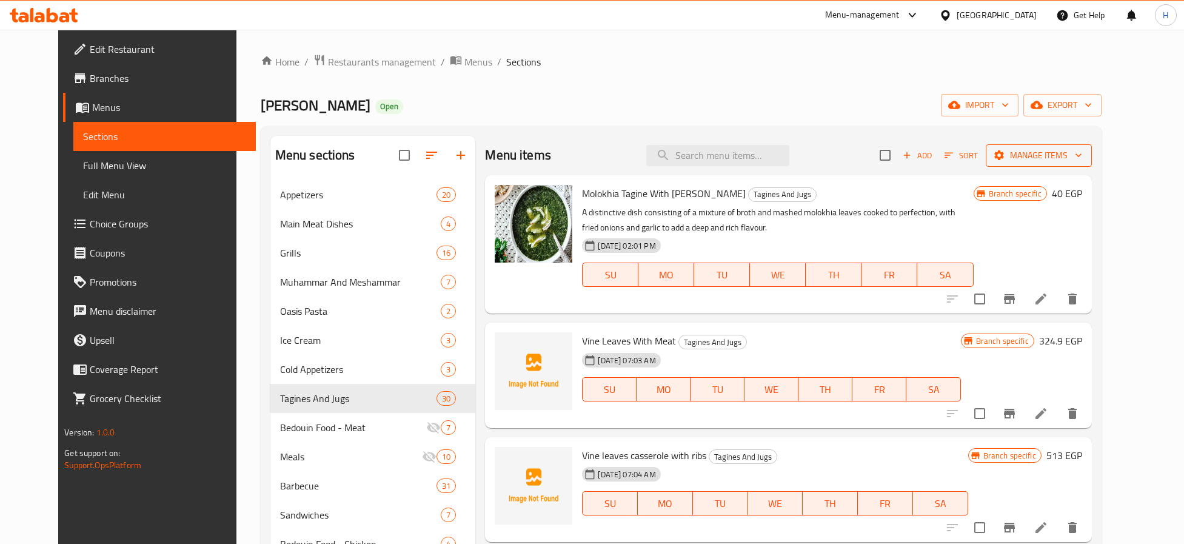
click at [1076, 155] on span "Manage items" at bounding box center [1038, 155] width 87 height 15
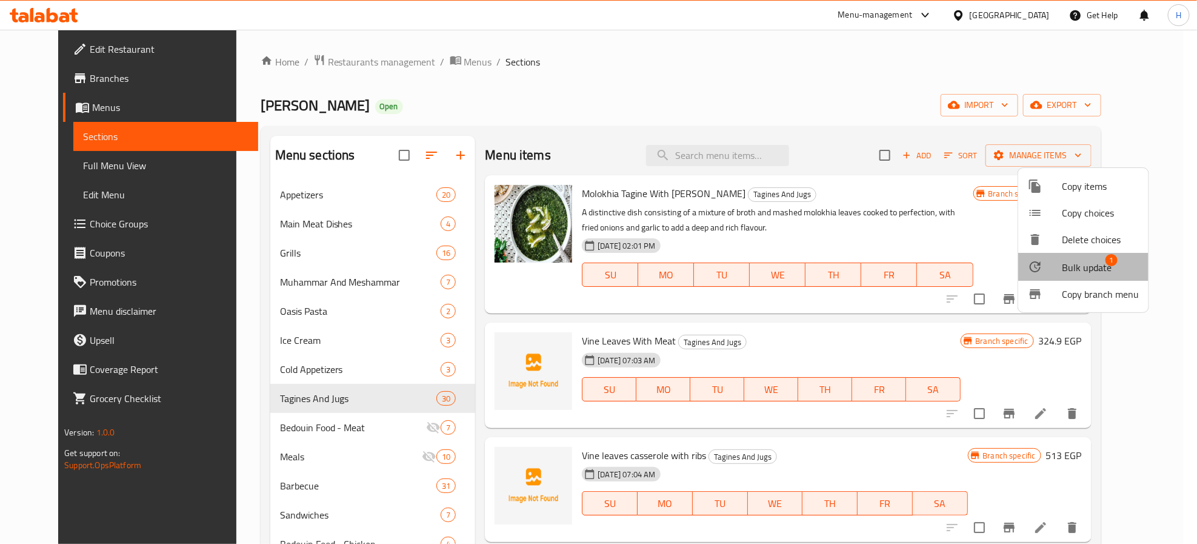
click at [1068, 260] on span "Bulk update" at bounding box center [1087, 267] width 50 height 15
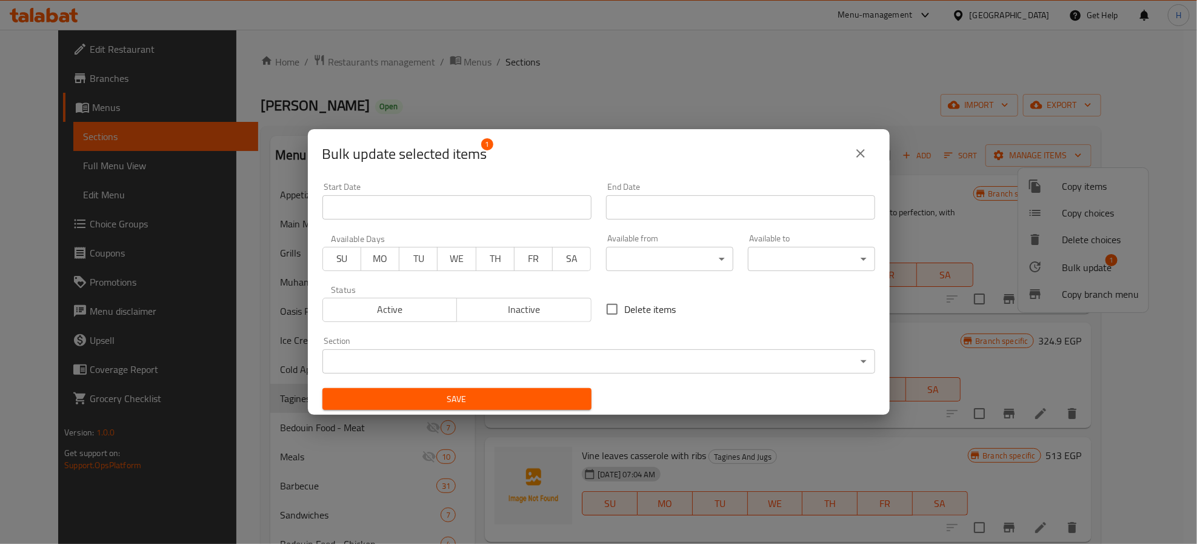
drag, startPoint x: 382, startPoint y: 312, endPoint x: 402, endPoint y: 338, distance: 33.7
click at [384, 315] on span "Active" at bounding box center [390, 310] width 125 height 18
click at [444, 401] on span "Save" at bounding box center [457, 399] width 250 height 15
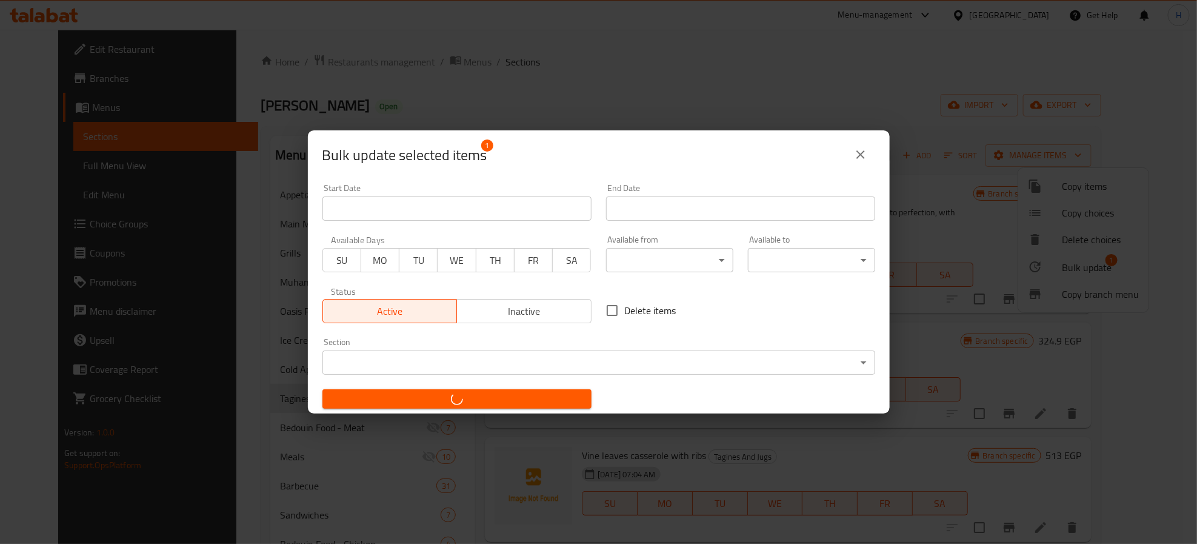
checkbox input "false"
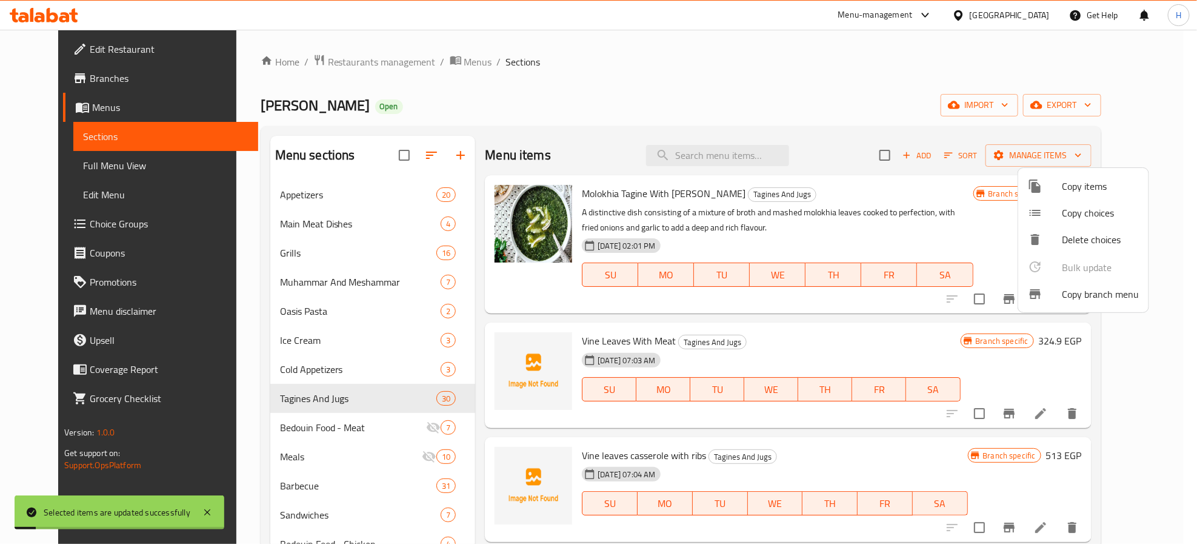
click at [831, 444] on div at bounding box center [598, 272] width 1197 height 544
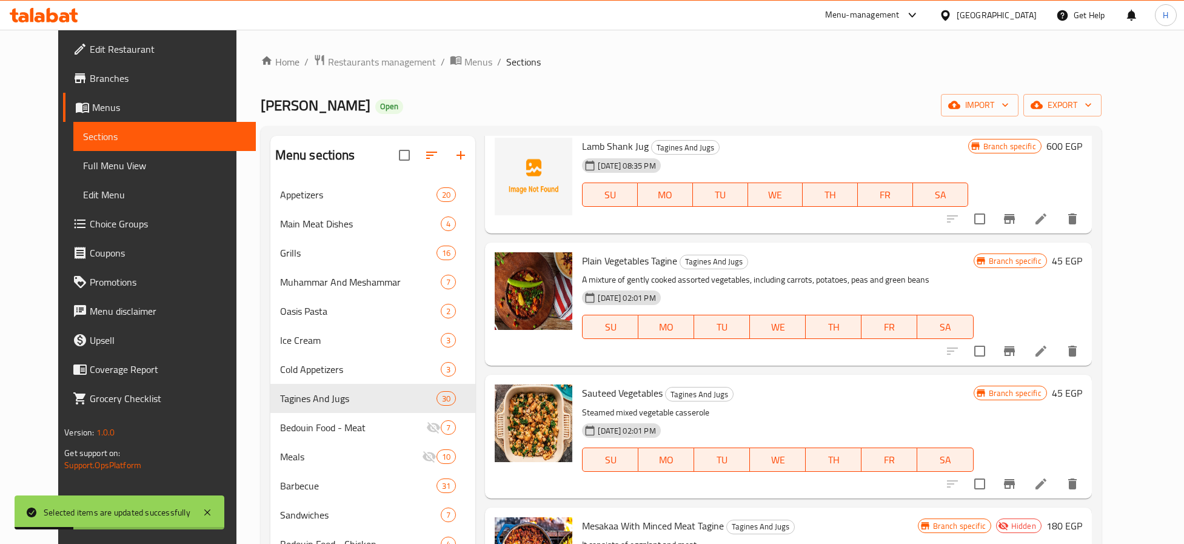
scroll to position [818, 0]
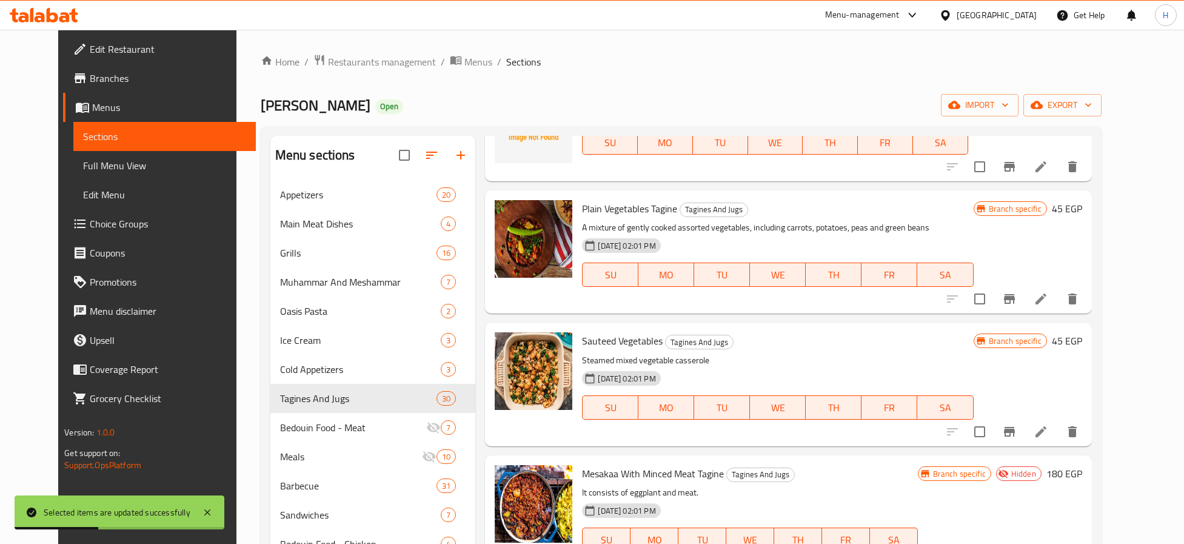
click at [1016, 433] on icon "Branch-specific-item" at bounding box center [1009, 431] width 15 height 15
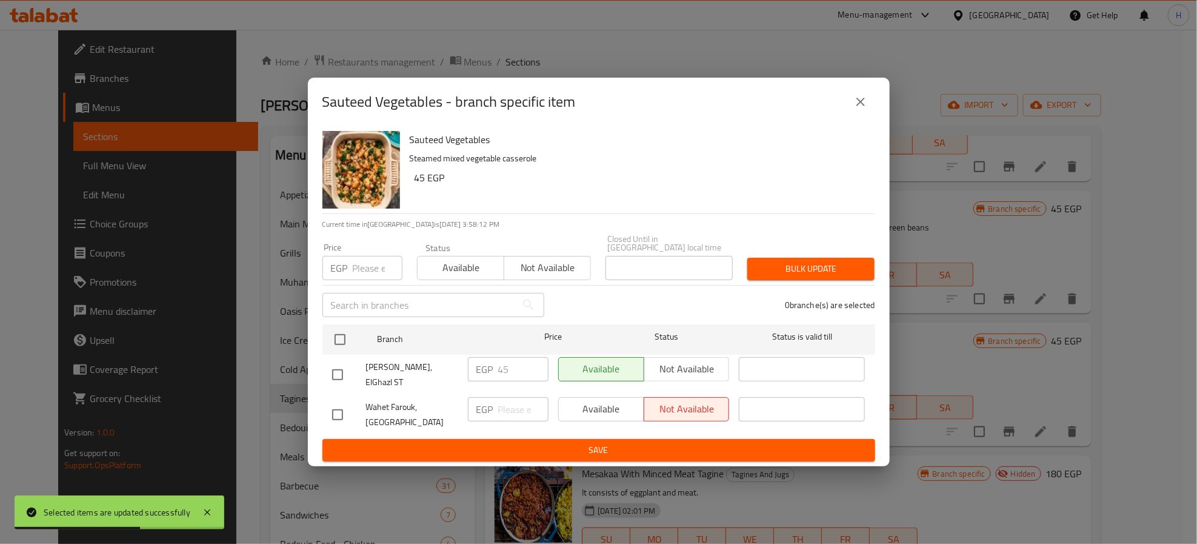
click at [335, 406] on input "checkbox" at bounding box center [337, 414] width 25 height 25
checkbox input "true"
click at [664, 400] on span "Not available" at bounding box center [687, 409] width 76 height 18
click at [335, 369] on input "checkbox" at bounding box center [337, 374] width 25 height 25
checkbox input "true"
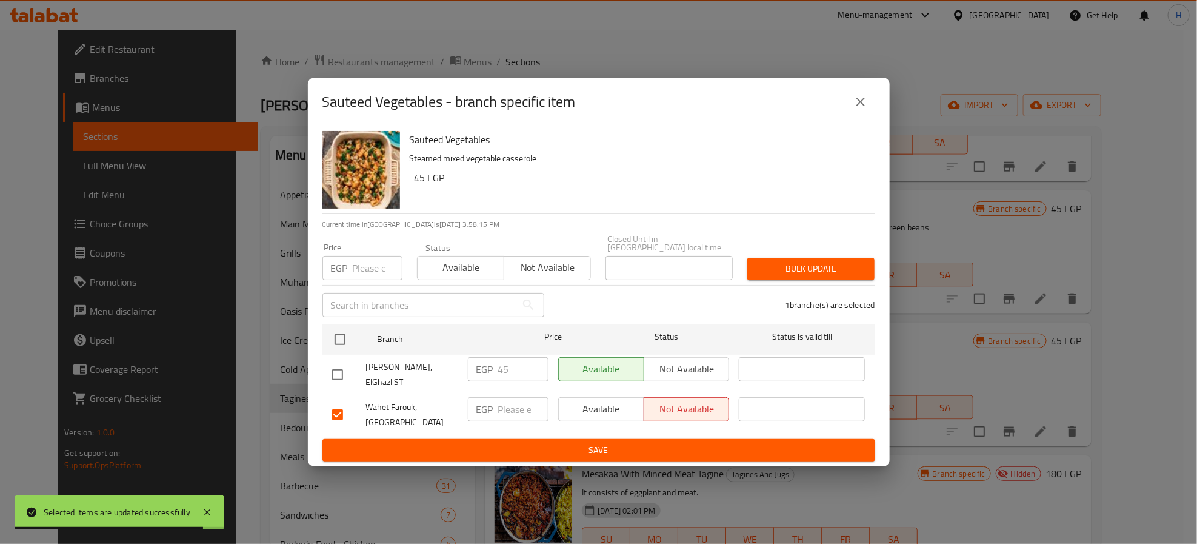
checkbox input "true"
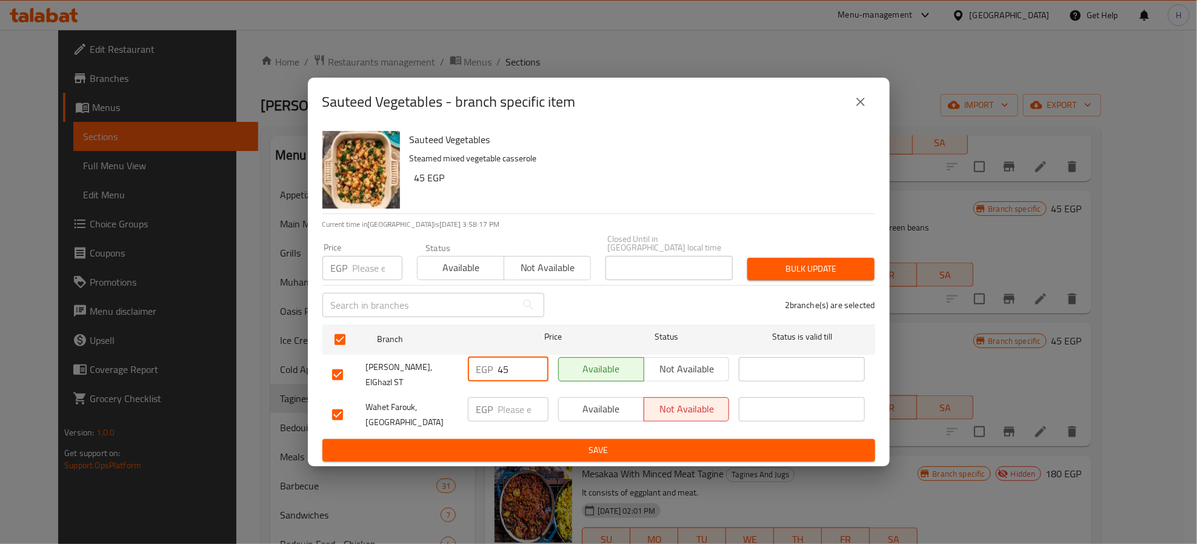
click at [498, 366] on input "45" at bounding box center [523, 369] width 50 height 24
type input "45"
drag, startPoint x: 650, startPoint y: 369, endPoint x: 608, endPoint y: 370, distance: 41.8
click at [648, 369] on button "Not available" at bounding box center [687, 369] width 86 height 24
click at [608, 370] on span "Available" at bounding box center [602, 369] width 76 height 18
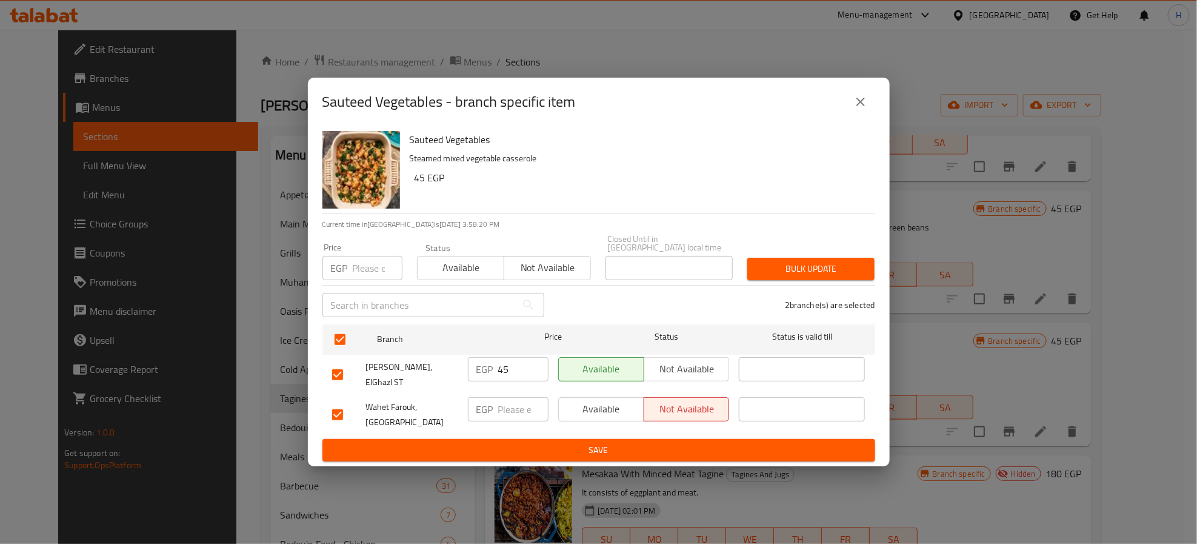
click at [602, 442] on span "Save" at bounding box center [598, 449] width 533 height 15
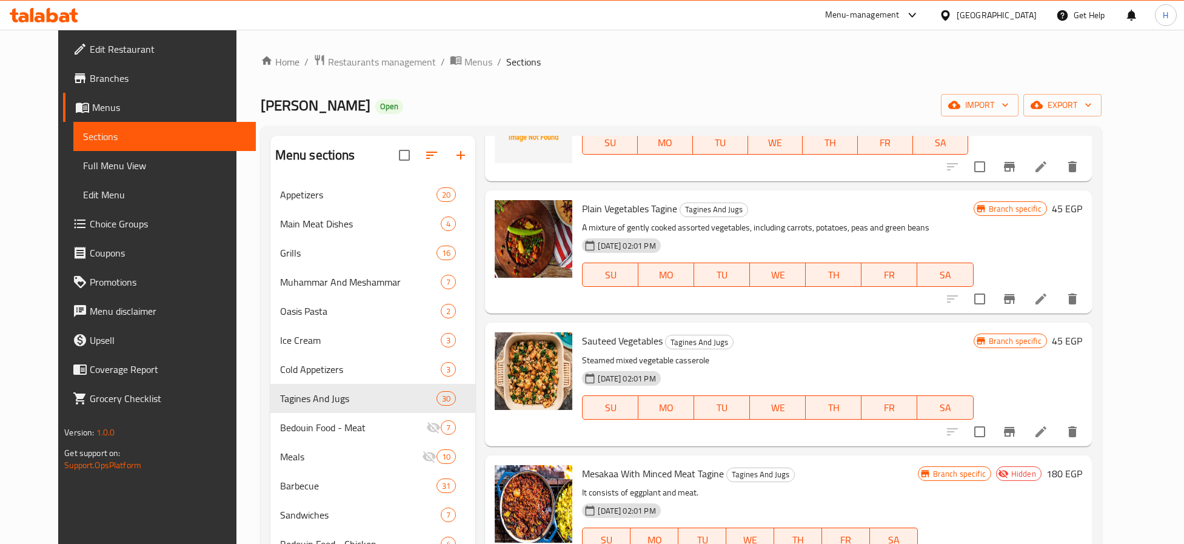
click at [762, 353] on p "Steamed mixed vegetable casserole" at bounding box center [777, 360] width 391 height 15
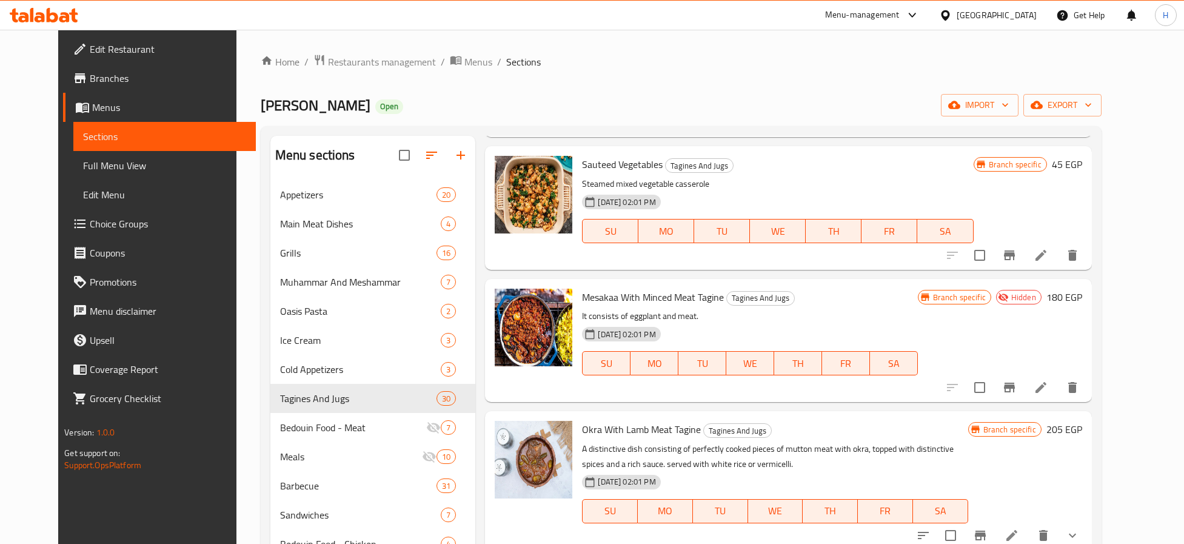
scroll to position [1000, 0]
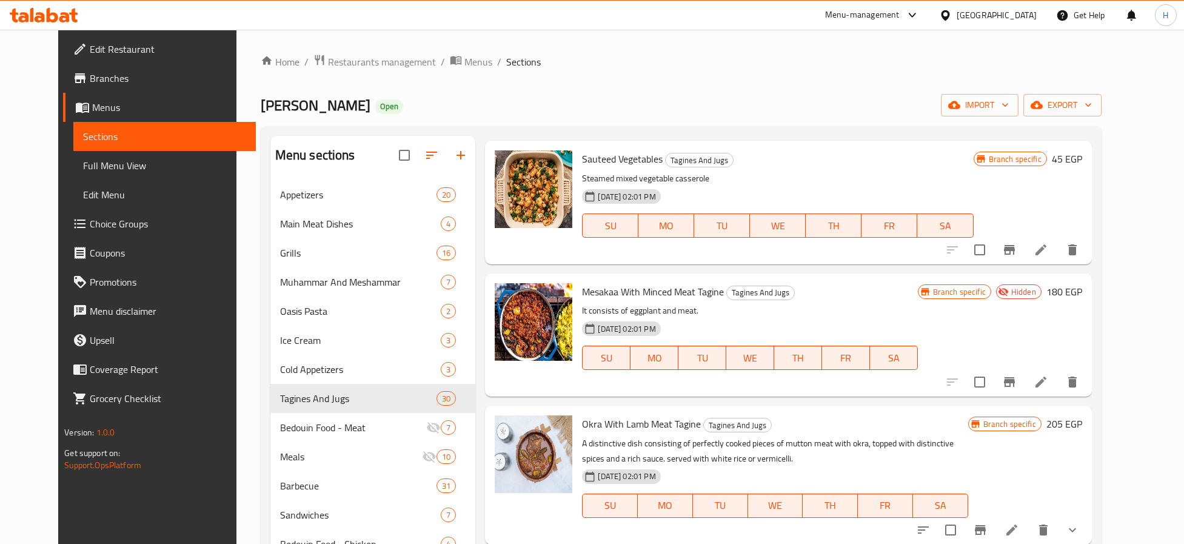
click at [582, 293] on span "Mesakaa With Minced Meat Tagine" at bounding box center [653, 291] width 142 height 18
copy span "Mesakaa"
click at [992, 382] on input "checkbox" at bounding box center [979, 381] width 25 height 25
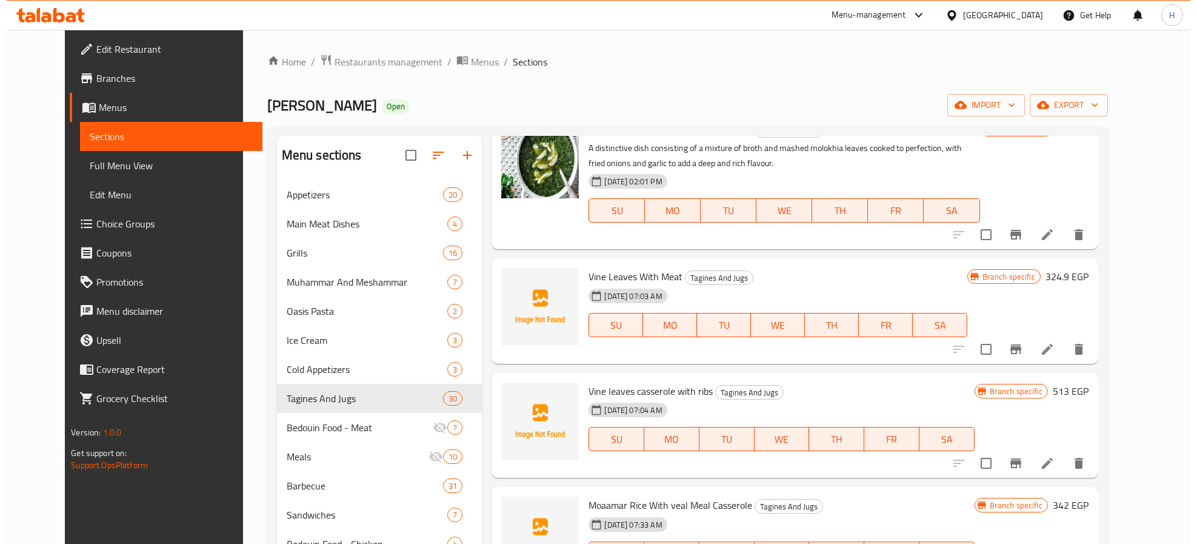
scroll to position [0, 0]
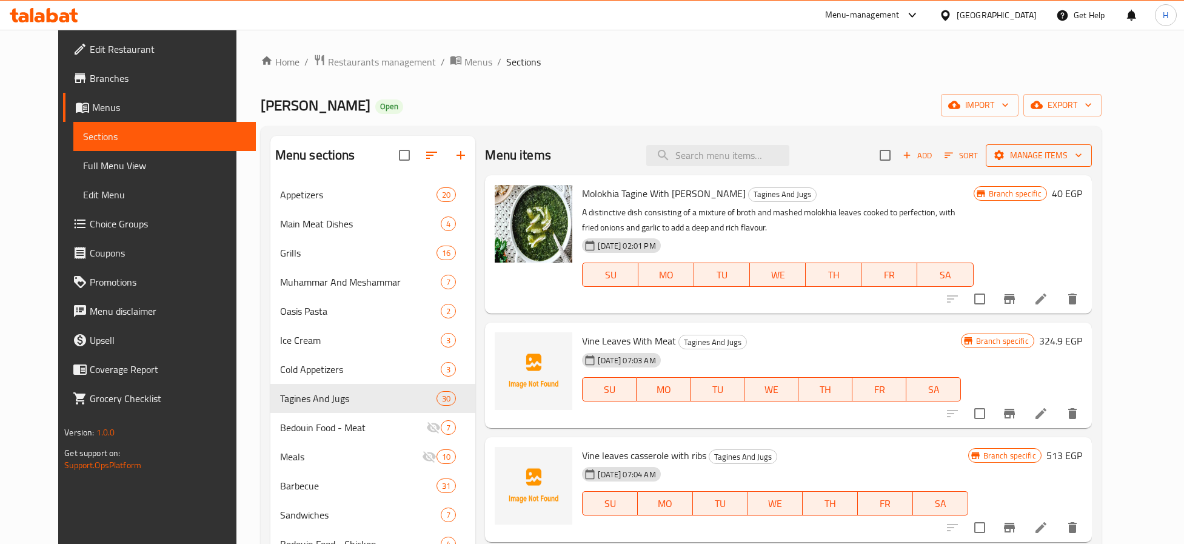
click at [1082, 157] on span "Manage items" at bounding box center [1038, 155] width 87 height 15
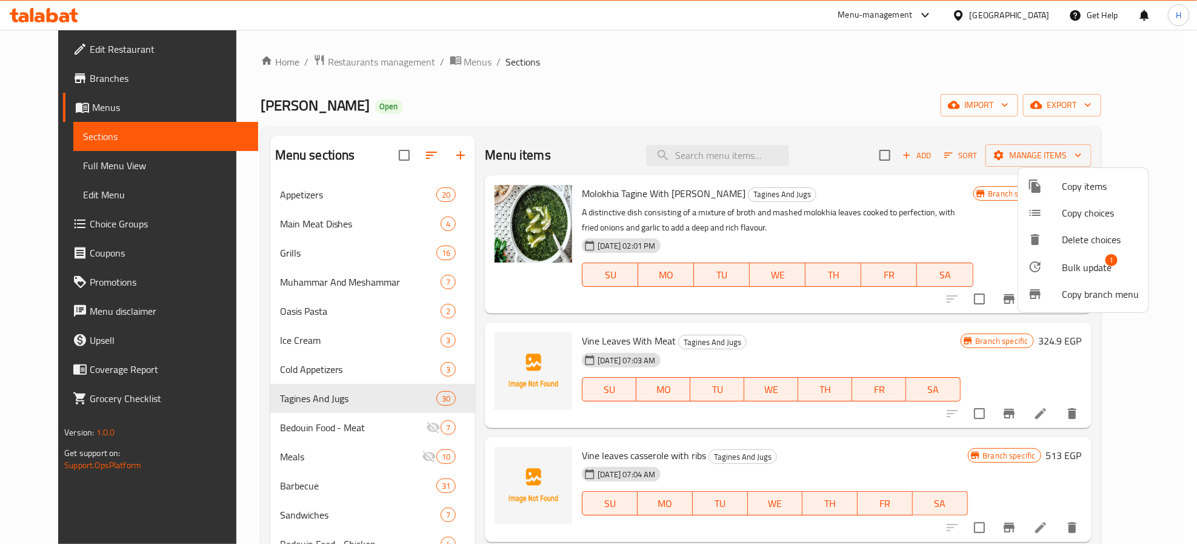
click at [1104, 264] on span "Bulk update" at bounding box center [1087, 267] width 50 height 15
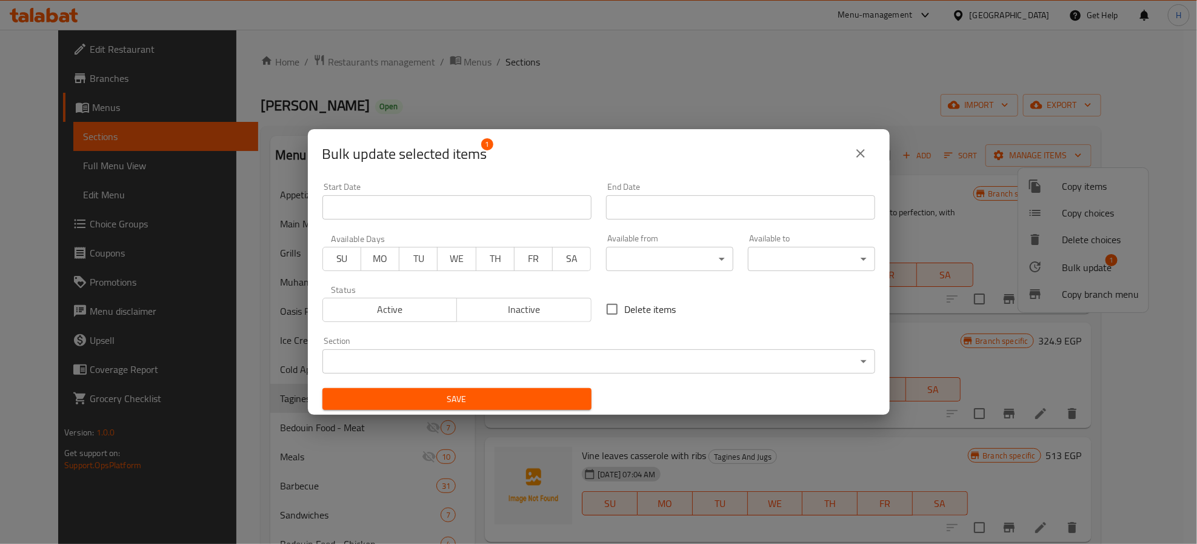
click at [380, 320] on button "Active" at bounding box center [389, 310] width 135 height 24
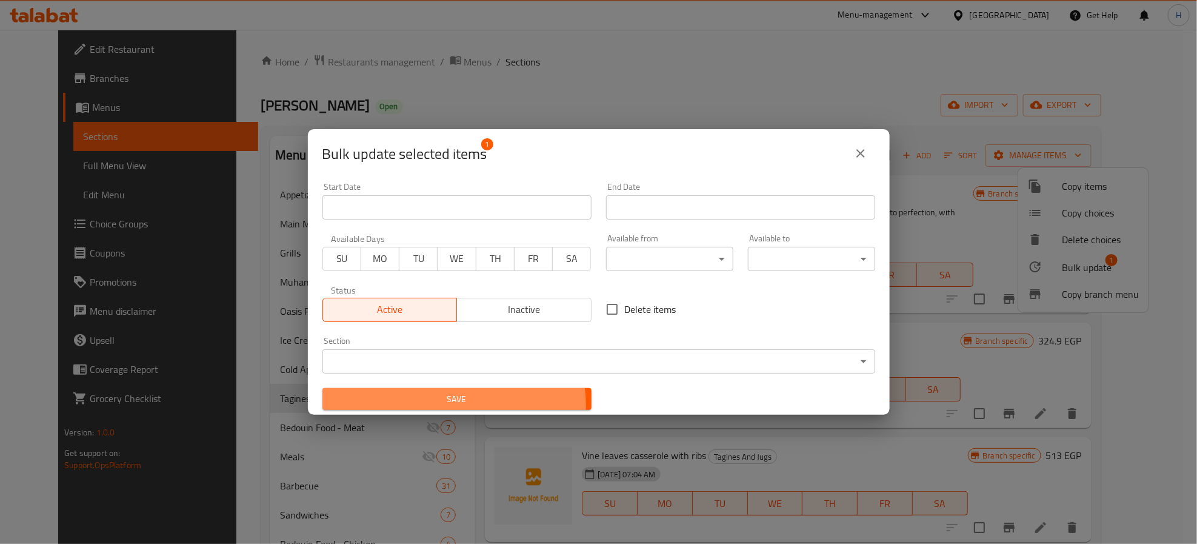
click at [435, 405] on span "Save" at bounding box center [457, 399] width 250 height 15
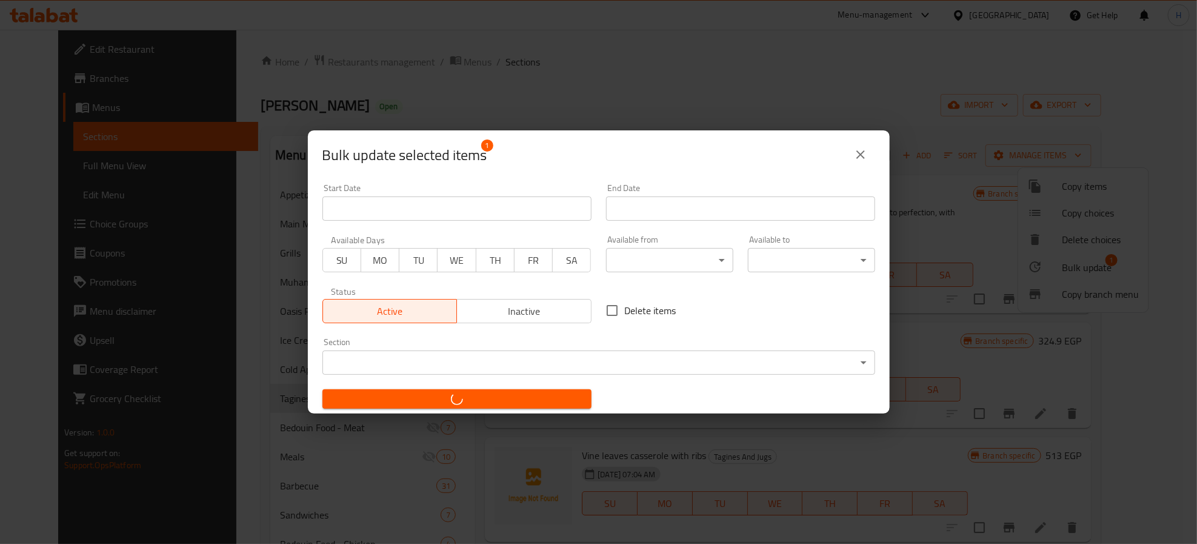
checkbox input "false"
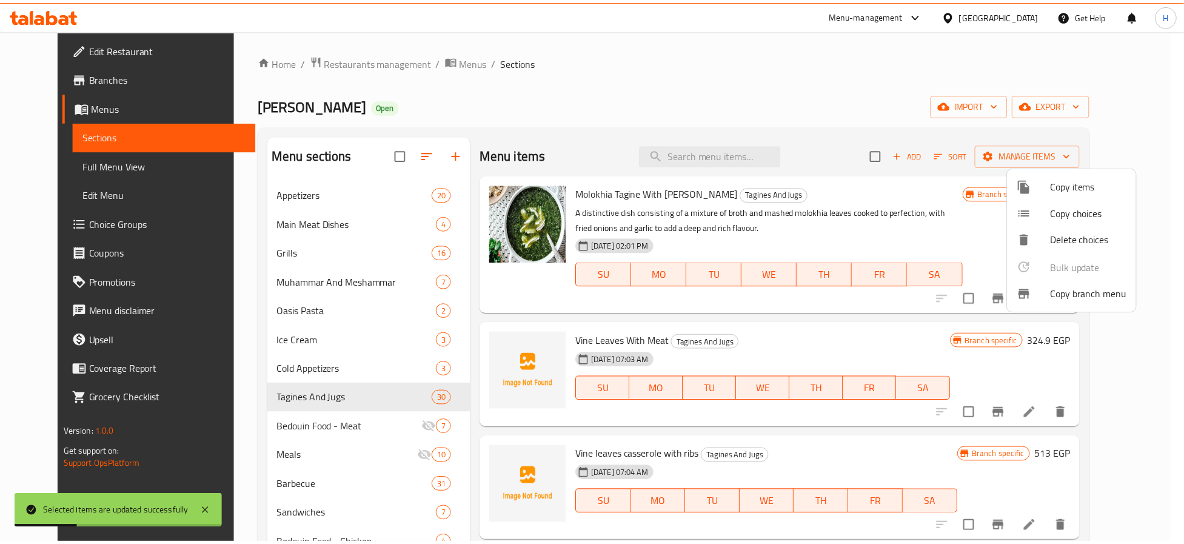
scroll to position [665, 0]
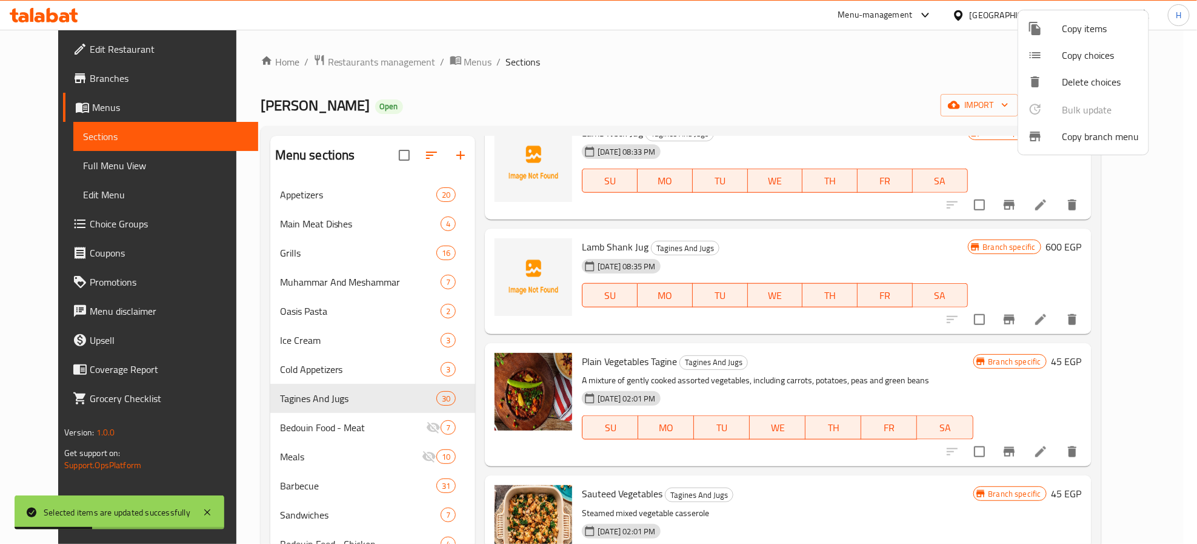
click at [809, 446] on div at bounding box center [598, 272] width 1197 height 544
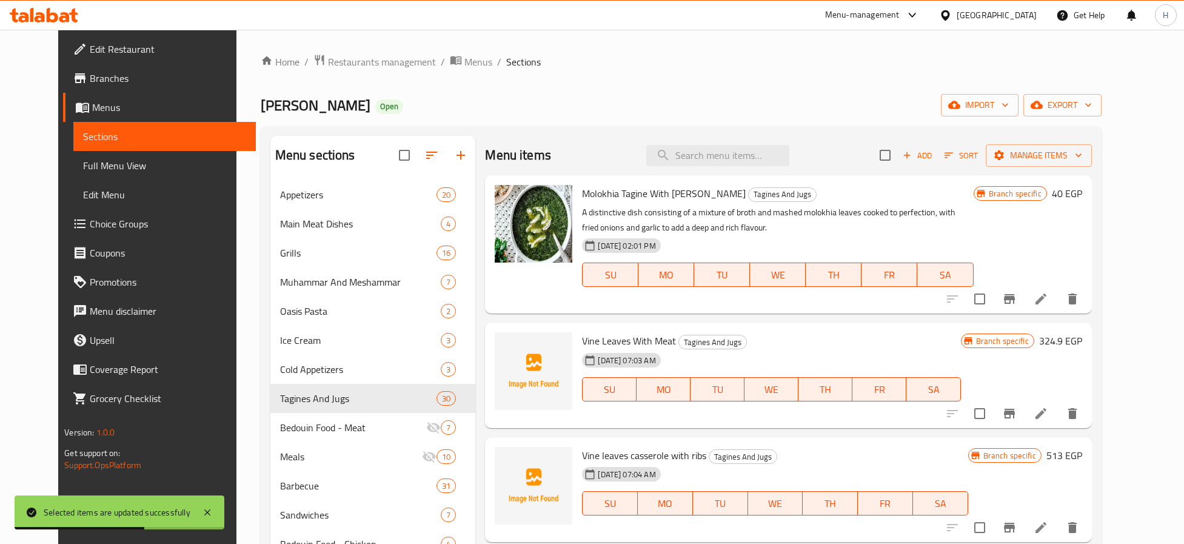
scroll to position [355, 0]
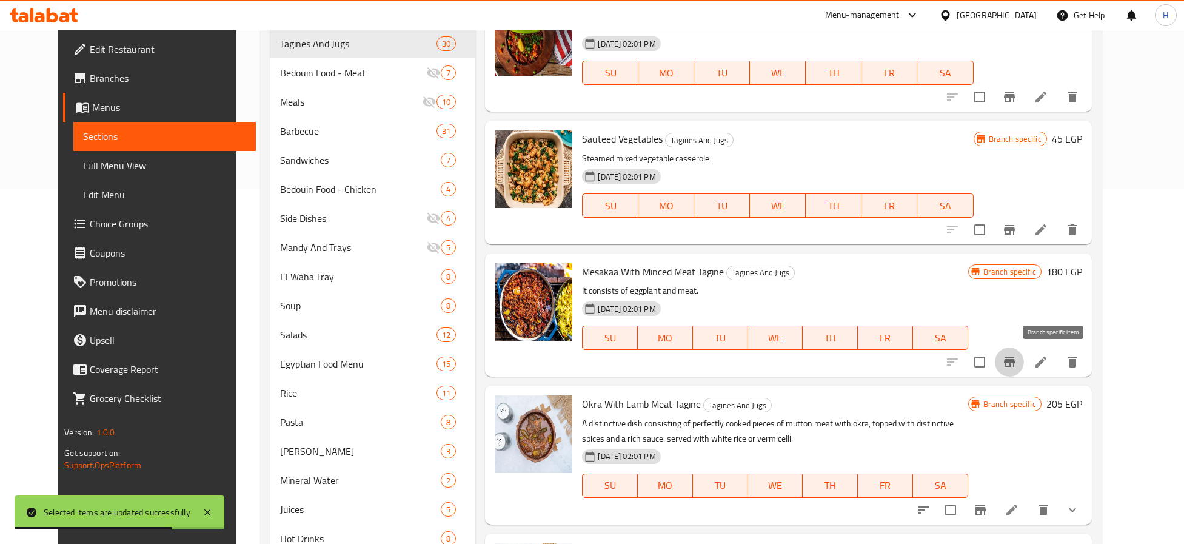
click at [1016, 362] on icon "Branch-specific-item" at bounding box center [1009, 362] width 15 height 15
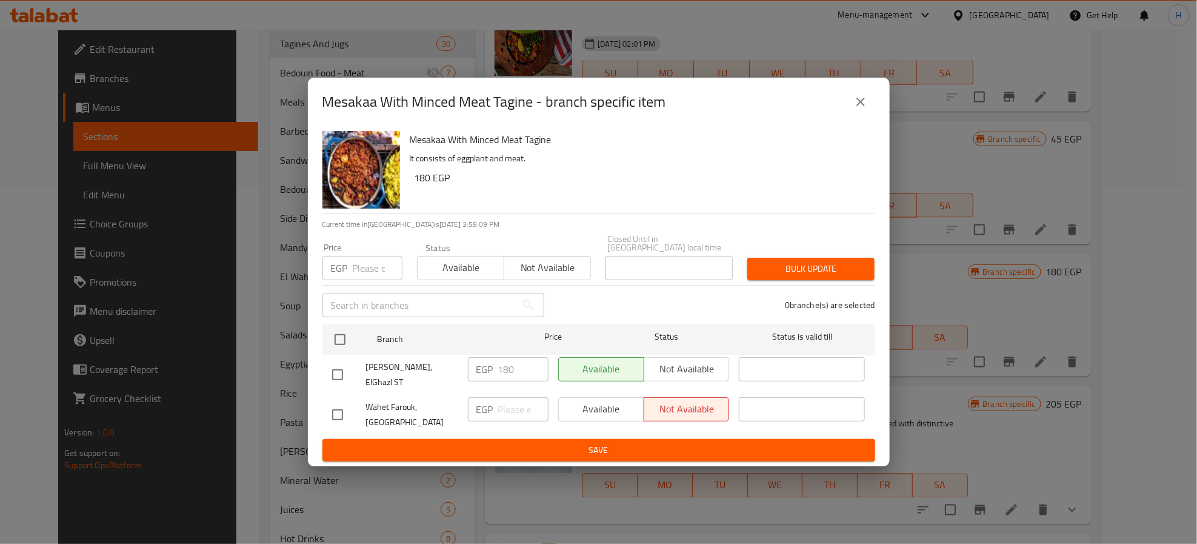
click at [864, 109] on icon "close" at bounding box center [860, 102] width 15 height 15
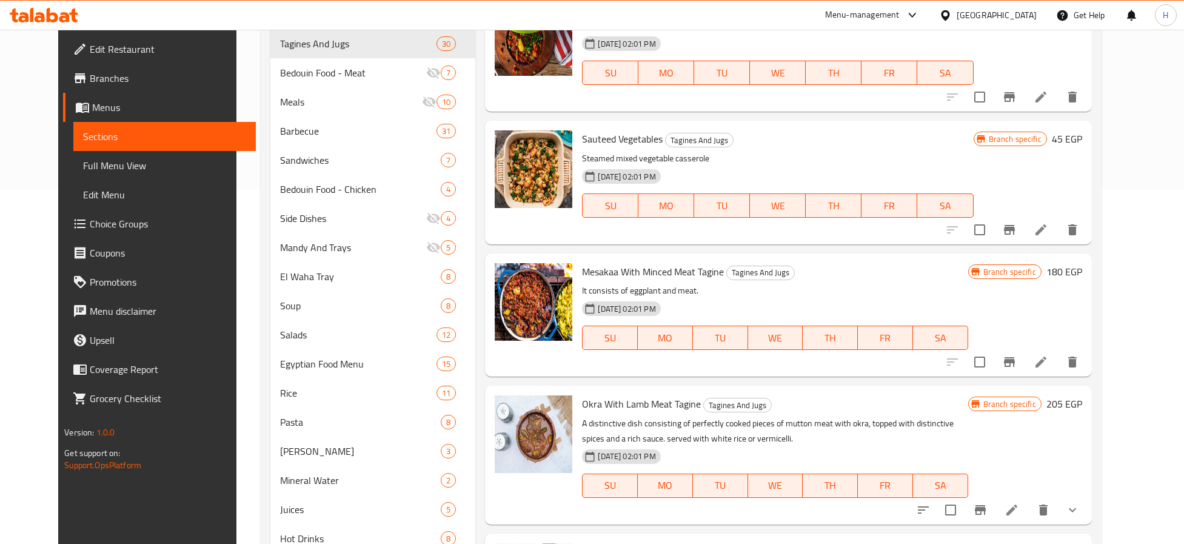
click at [633, 399] on span "Okra With Lamb Meat Tagine" at bounding box center [641, 404] width 119 height 18
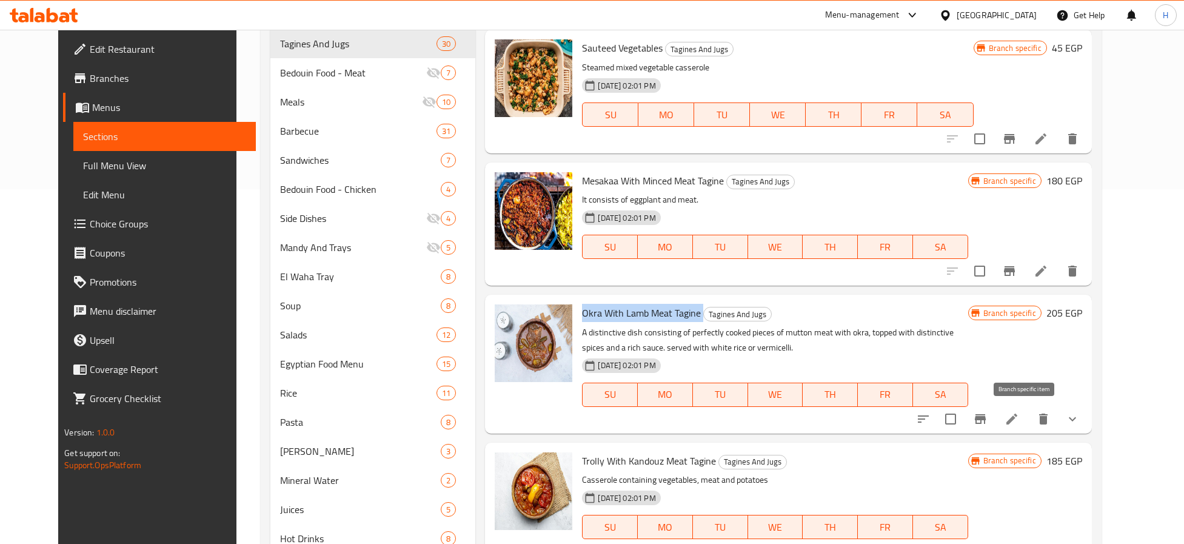
click at [987, 412] on icon "Branch-specific-item" at bounding box center [980, 419] width 15 height 15
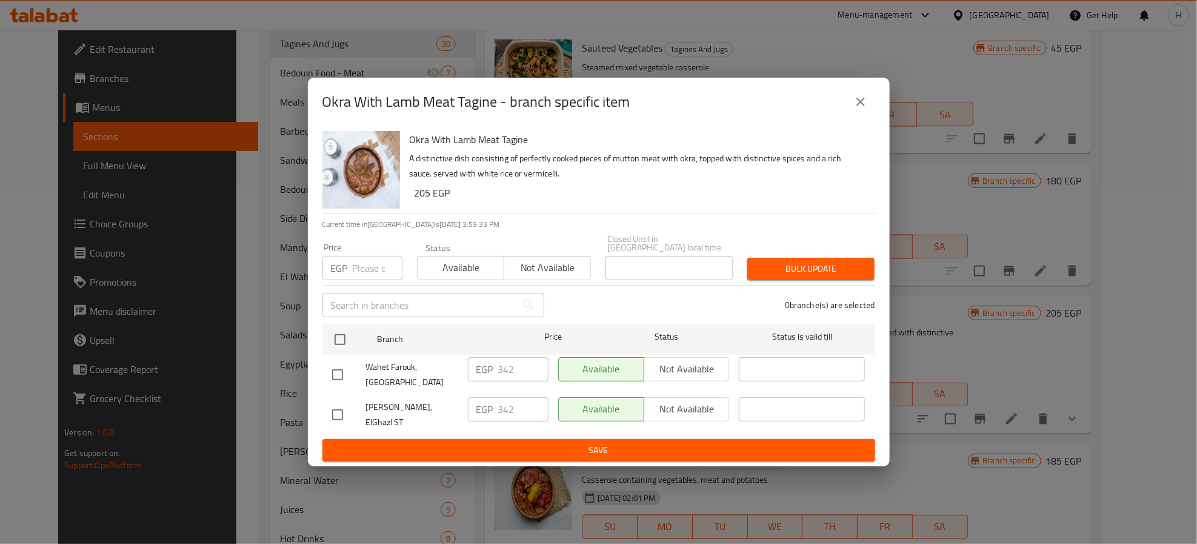
click at [865, 108] on icon "close" at bounding box center [860, 102] width 15 height 15
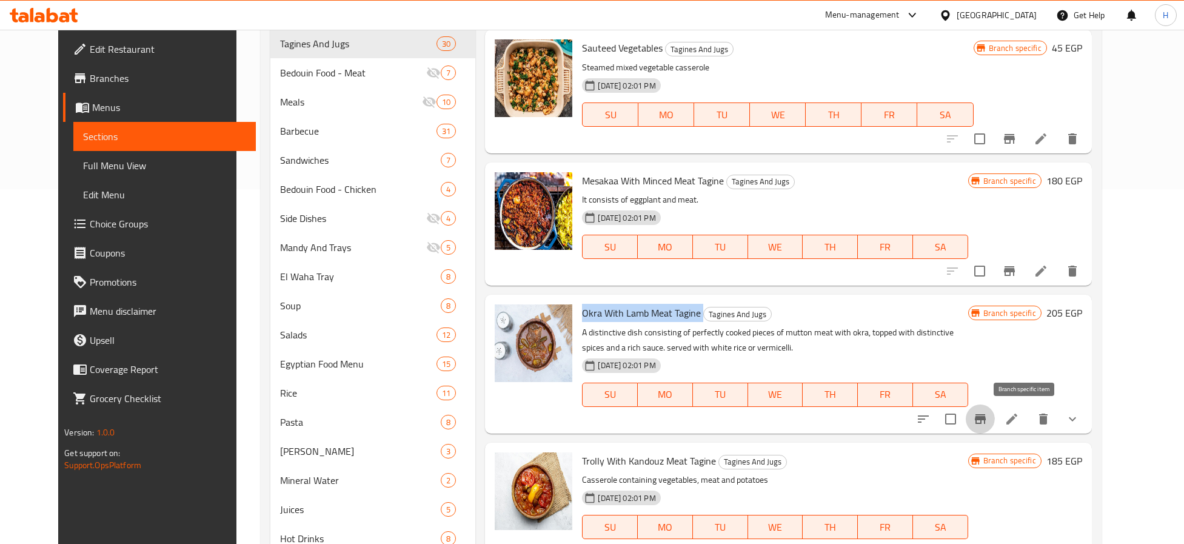
click at [985, 416] on icon "Branch-specific-item" at bounding box center [980, 419] width 11 height 10
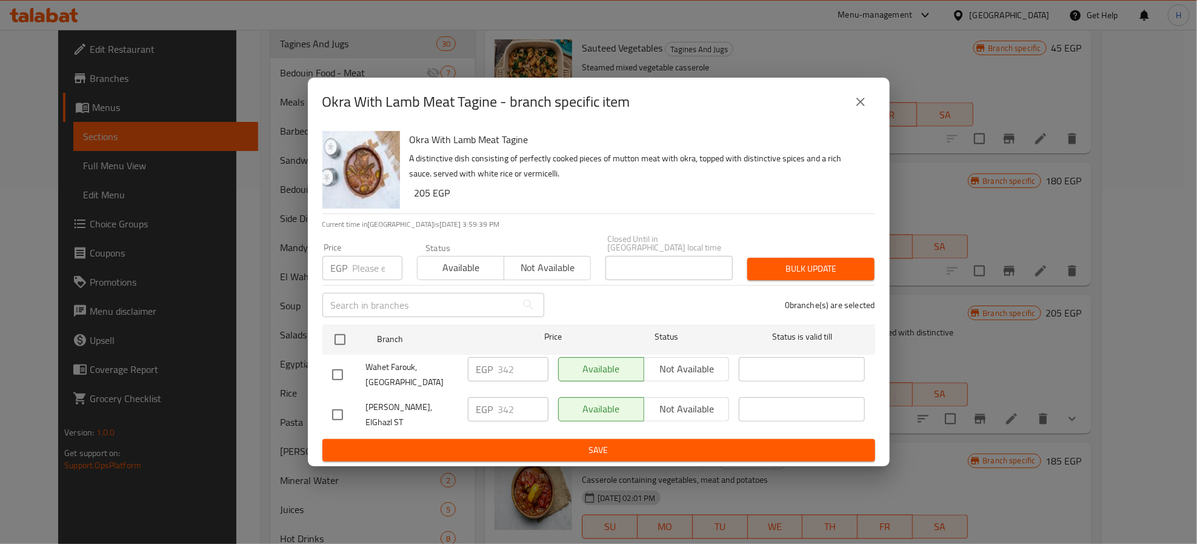
click at [341, 404] on input "checkbox" at bounding box center [337, 414] width 25 height 25
checkbox input "true"
drag, startPoint x: 516, startPoint y: 408, endPoint x: 455, endPoint y: 413, distance: 62.1
click at [455, 413] on div "Wahet Farouk, ElGhazl ST EGP 342 ​ Available Not available ​" at bounding box center [598, 414] width 543 height 45
type input "205"
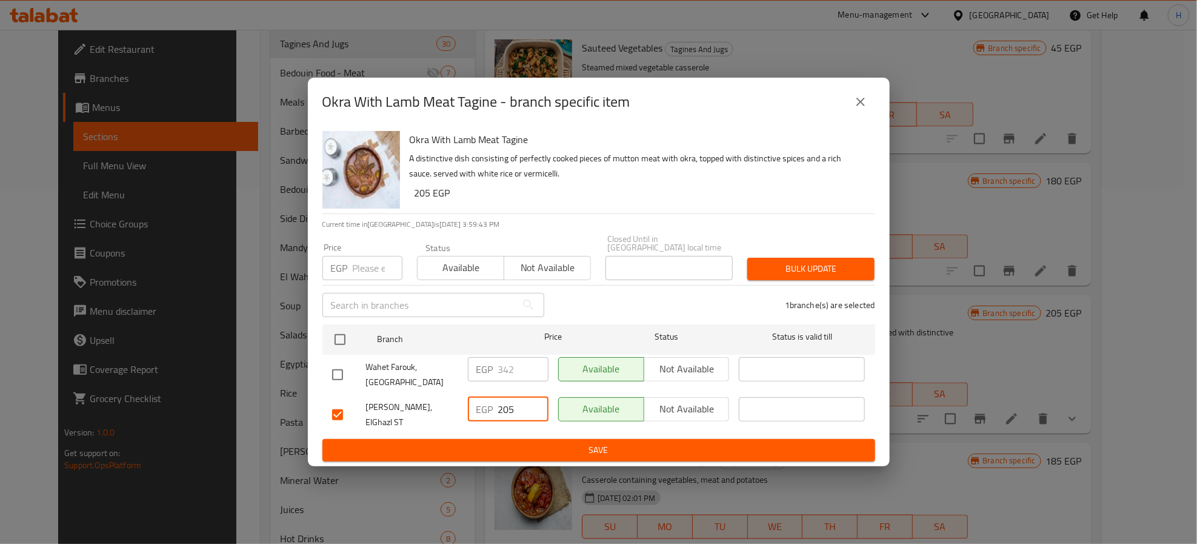
click at [502, 442] on span "Save" at bounding box center [598, 449] width 533 height 15
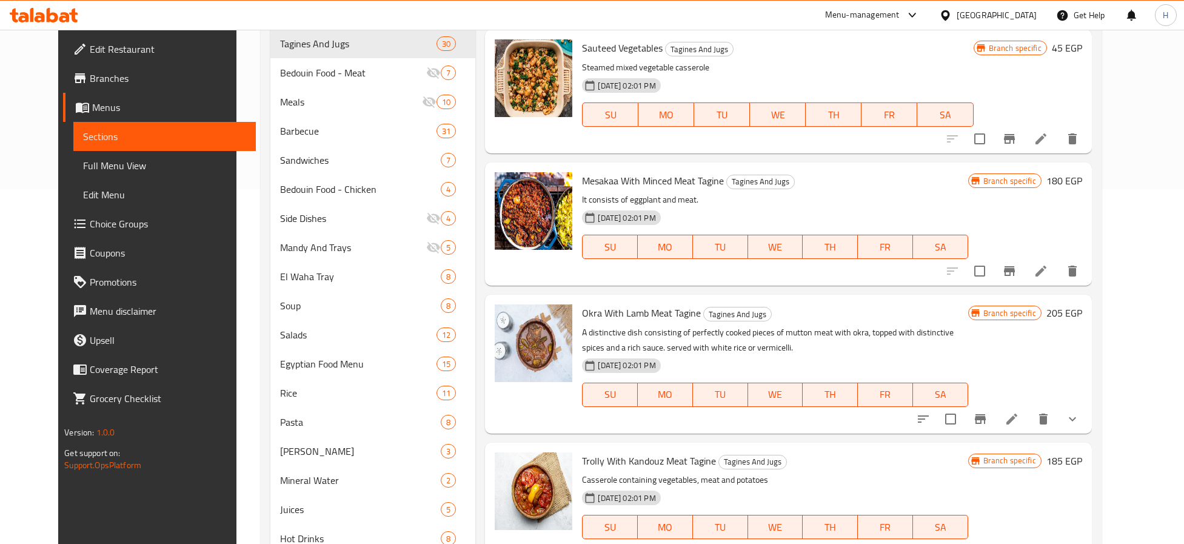
scroll to position [847, 0]
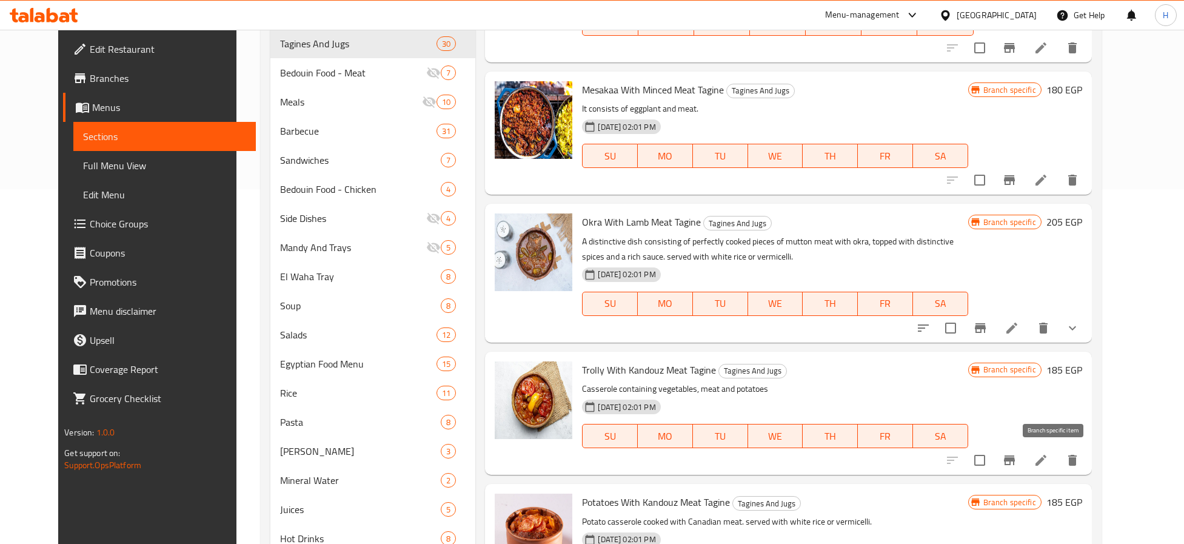
click at [1015, 460] on icon "Branch-specific-item" at bounding box center [1009, 460] width 11 height 10
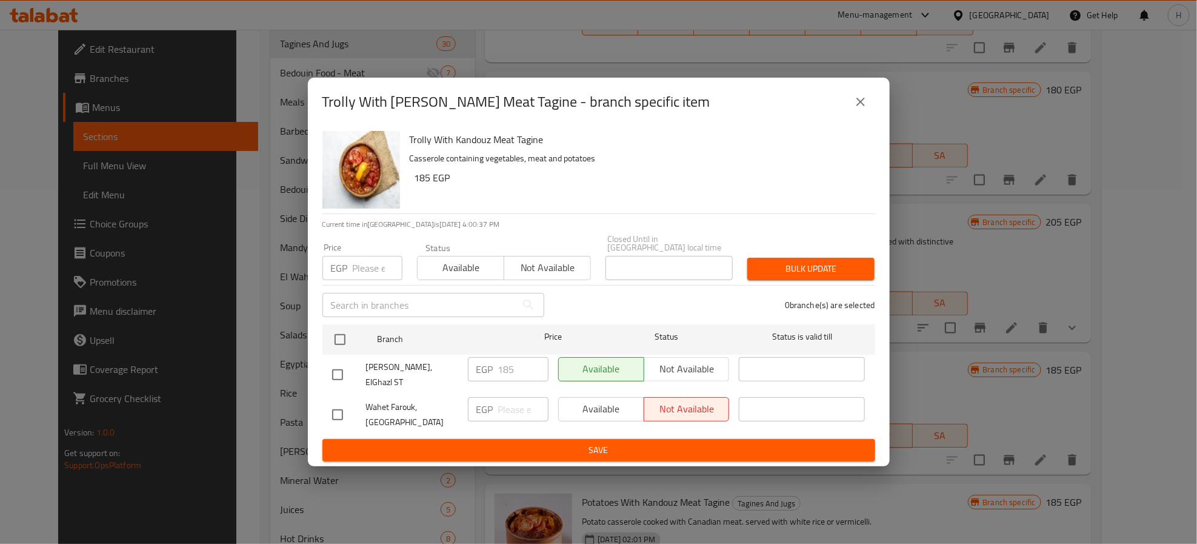
click at [342, 378] on input "checkbox" at bounding box center [337, 374] width 25 height 25
checkbox input "true"
click at [504, 373] on input "185" at bounding box center [523, 369] width 50 height 24
type input "185"
click at [512, 444] on span "Save" at bounding box center [598, 449] width 533 height 15
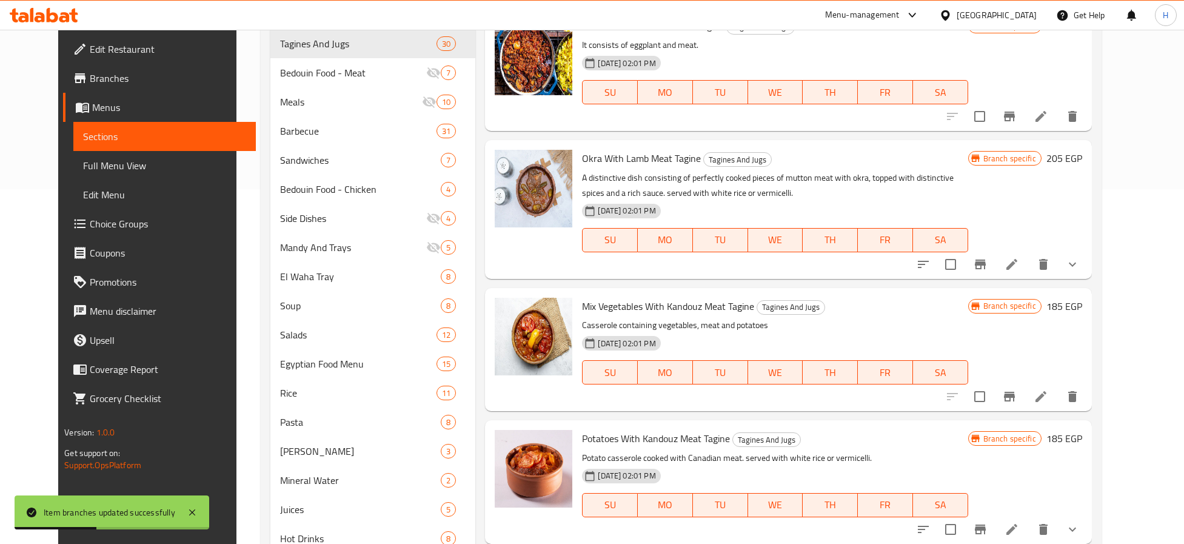
scroll to position [938, 0]
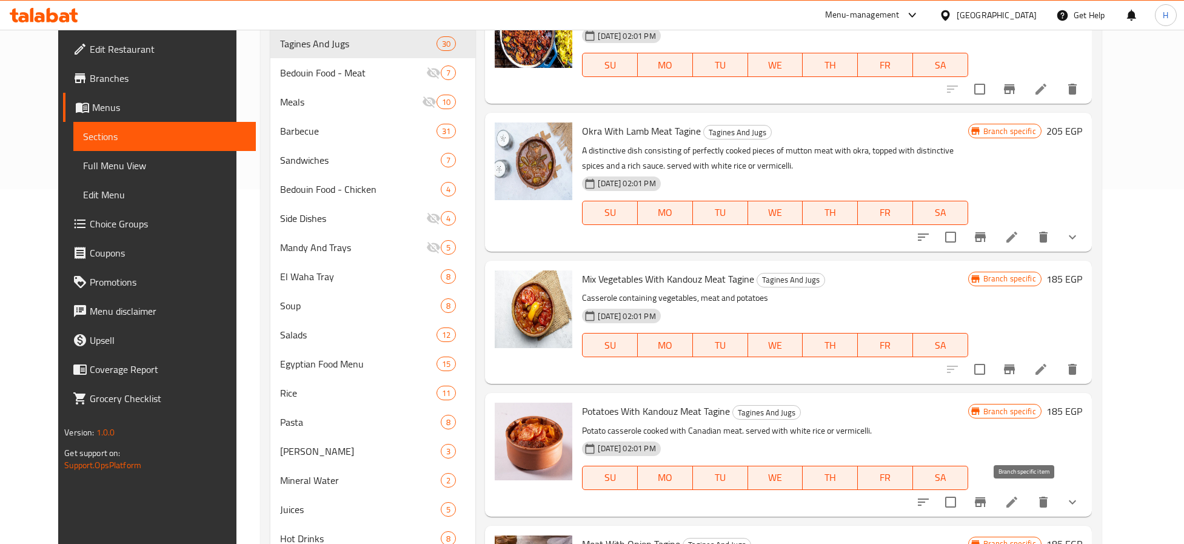
click at [987, 498] on icon "Branch-specific-item" at bounding box center [980, 502] width 15 height 15
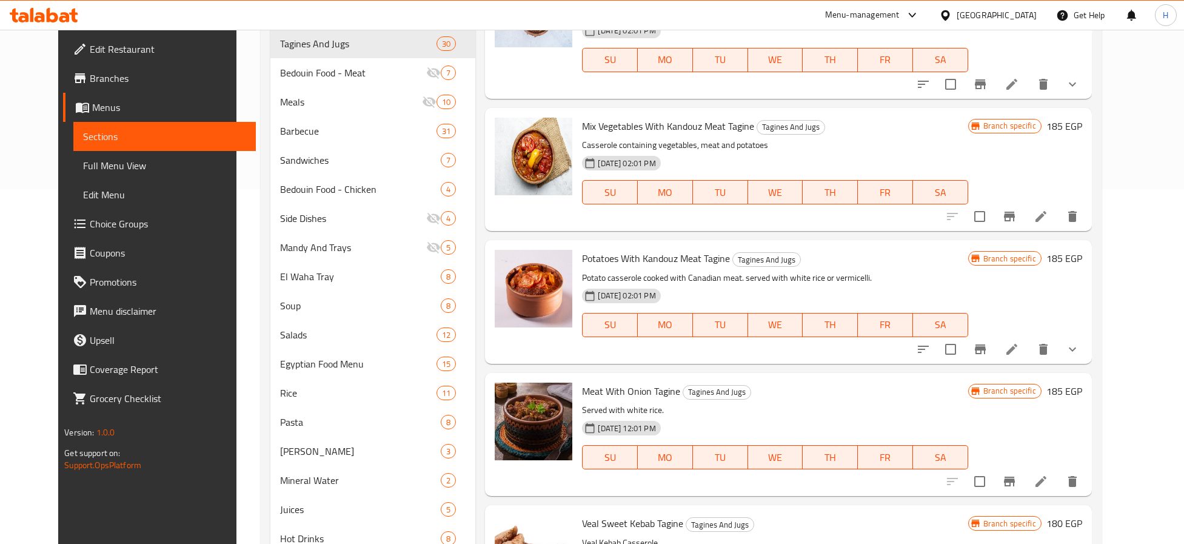
scroll to position [1120, 0]
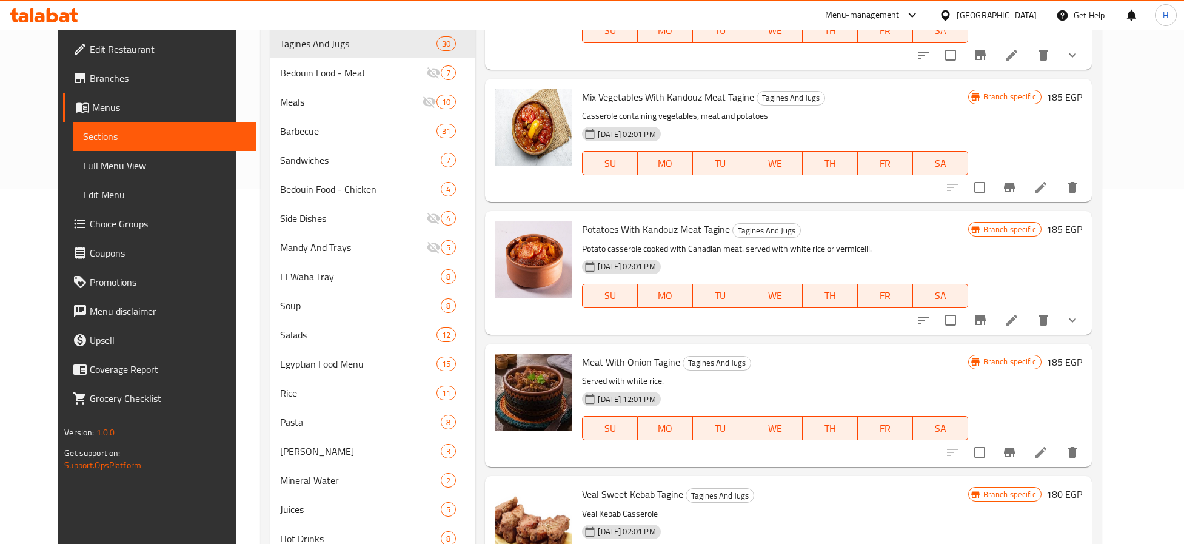
click at [1024, 455] on button "Branch-specific-item" at bounding box center [1009, 452] width 29 height 29
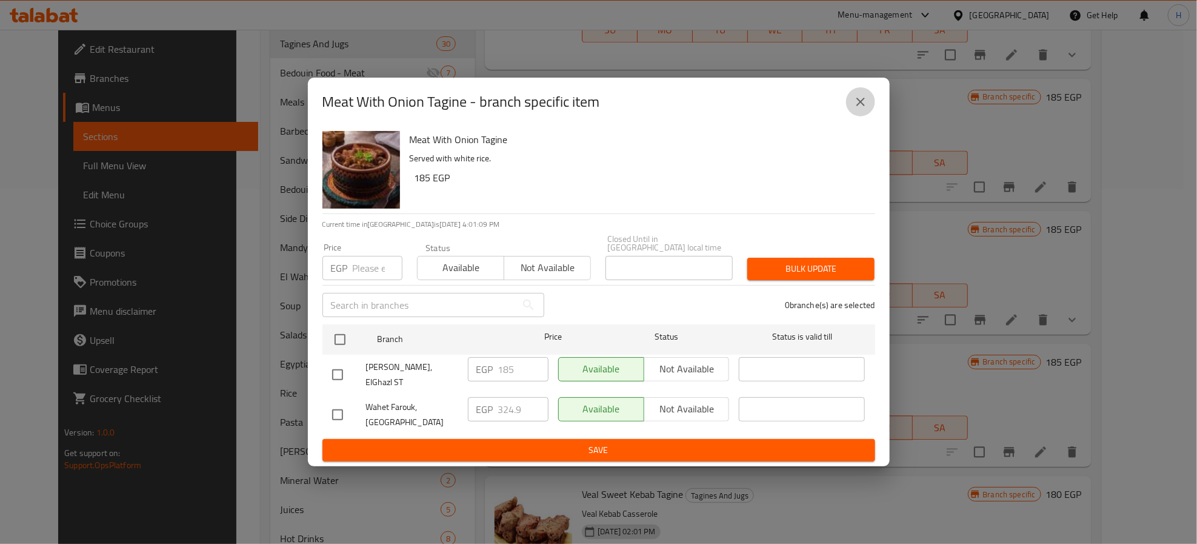
click at [862, 106] on icon "close" at bounding box center [860, 102] width 8 height 8
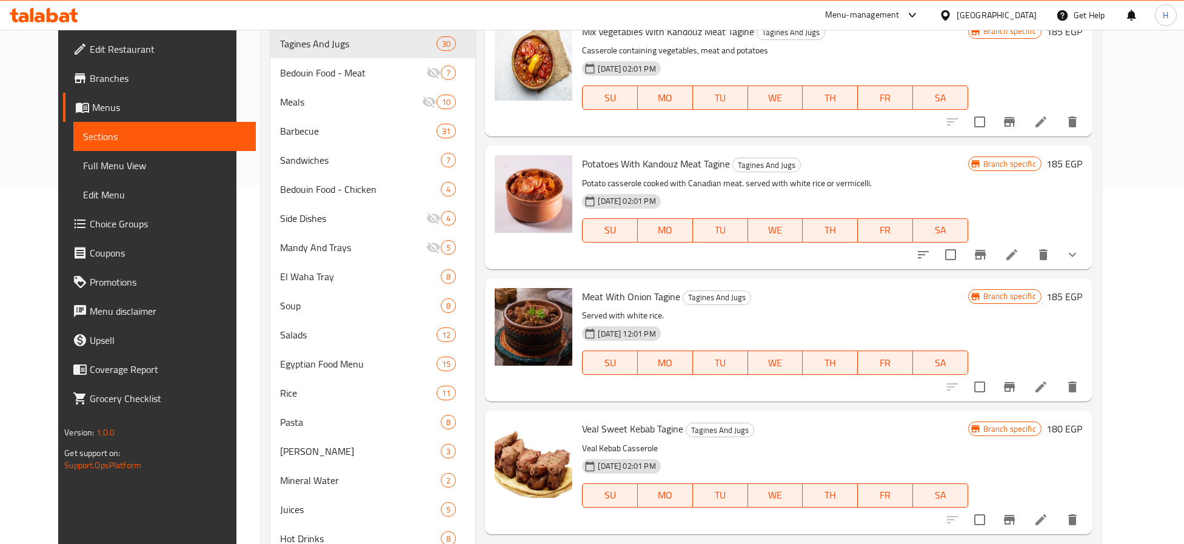
scroll to position [1211, 0]
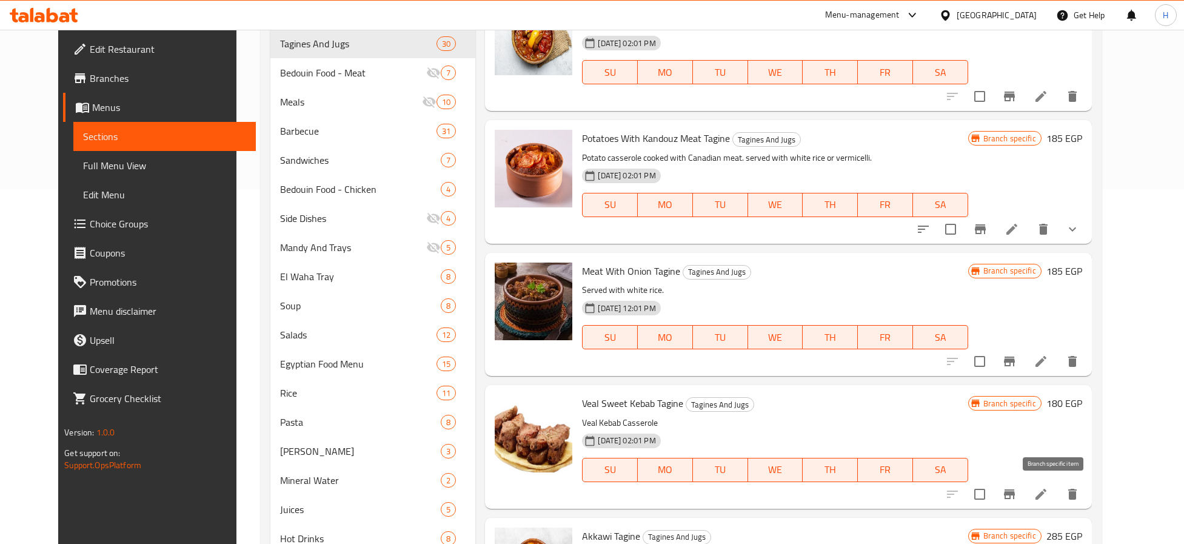
click at [1016, 490] on icon "Branch-specific-item" at bounding box center [1009, 494] width 15 height 15
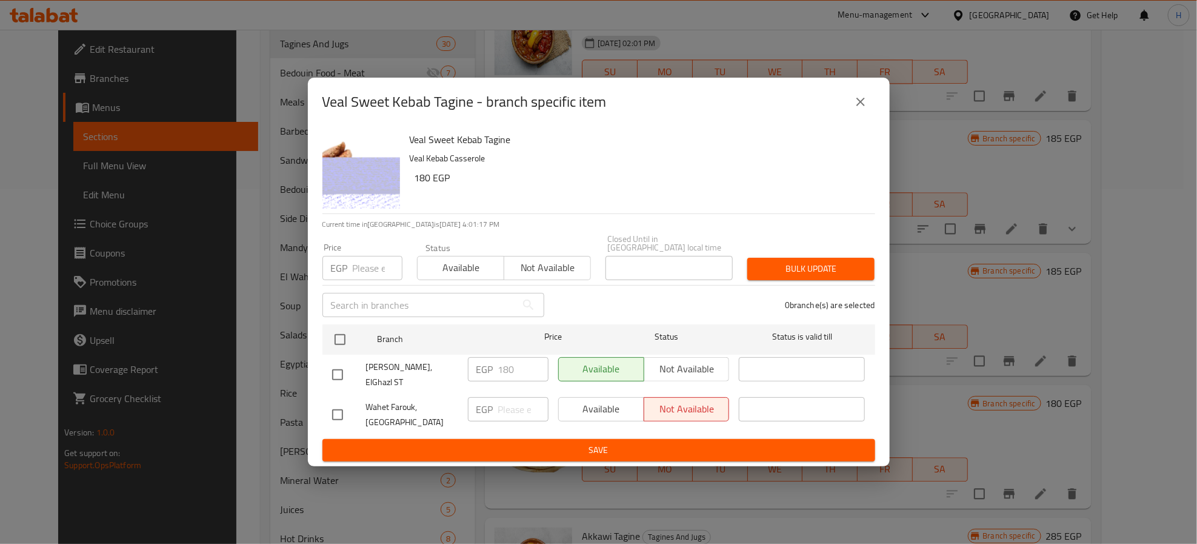
click at [867, 109] on icon "close" at bounding box center [860, 102] width 15 height 15
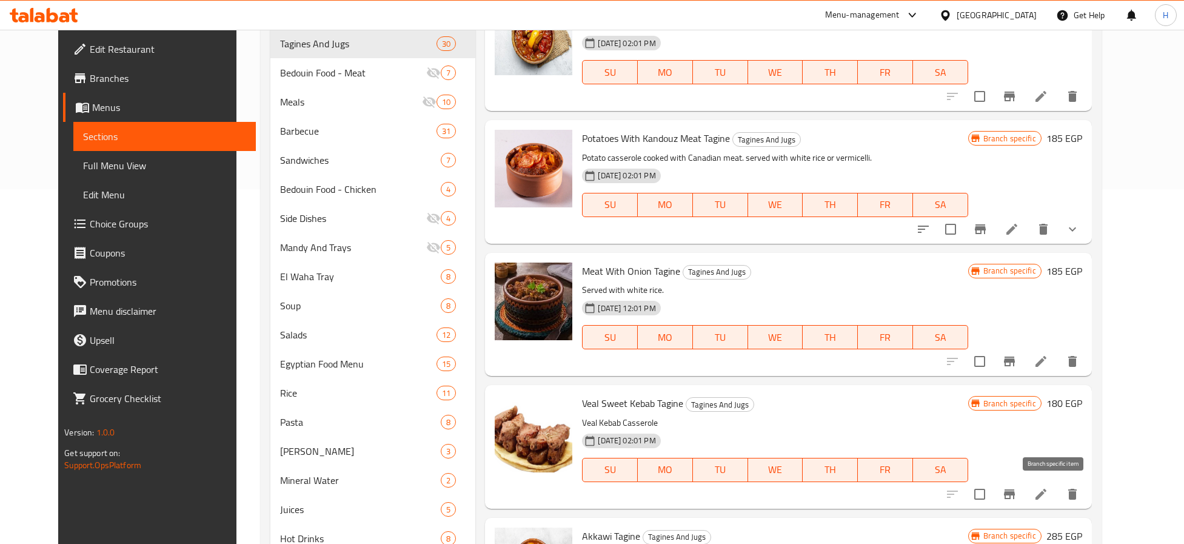
click at [1016, 495] on icon "Branch-specific-item" at bounding box center [1009, 494] width 15 height 15
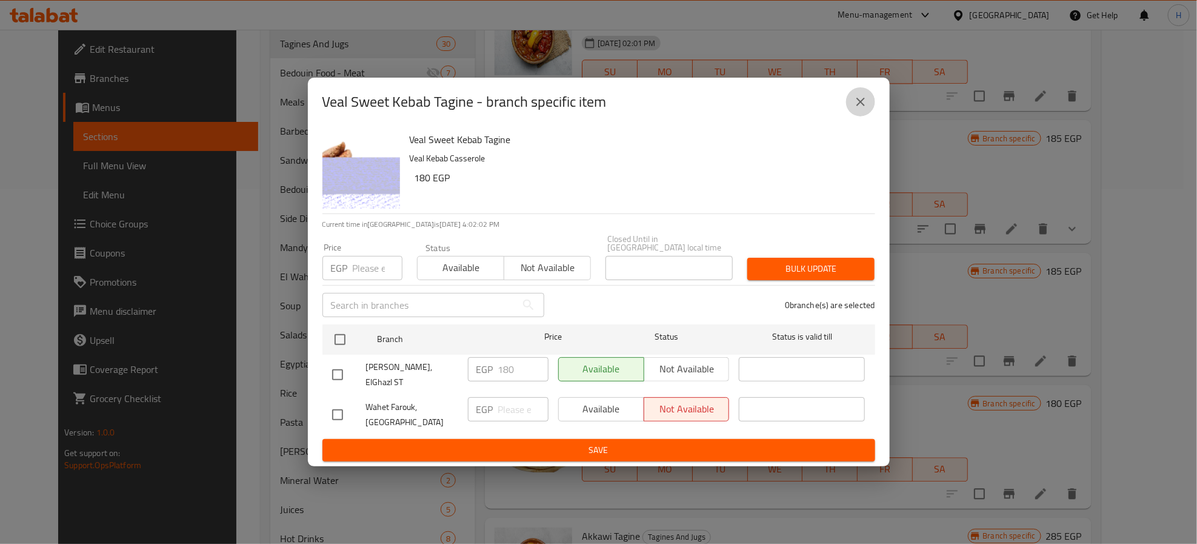
click at [870, 105] on button "close" at bounding box center [860, 101] width 29 height 29
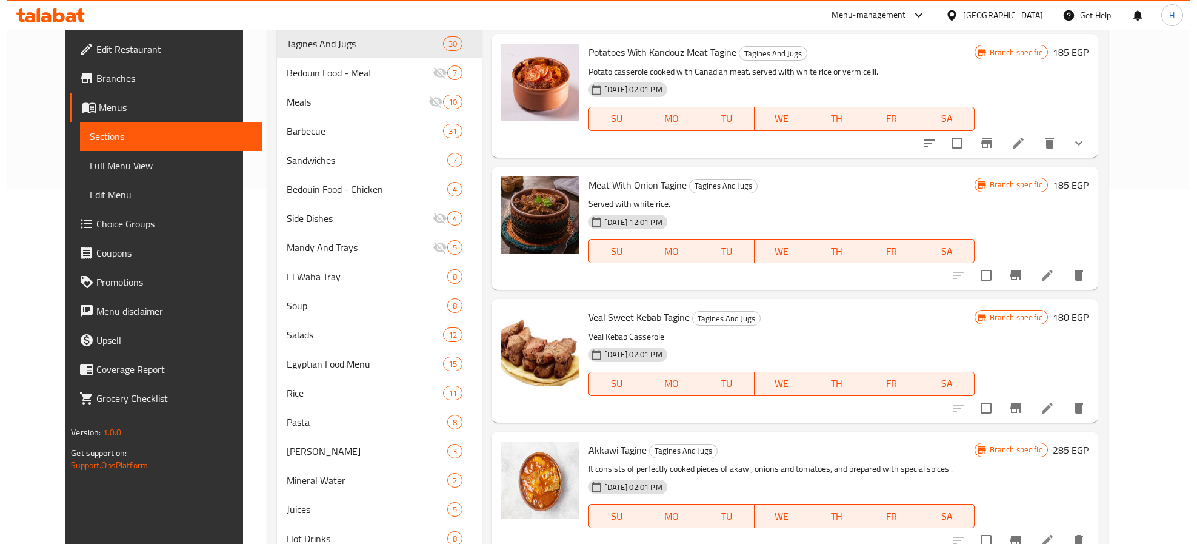
scroll to position [1302, 0]
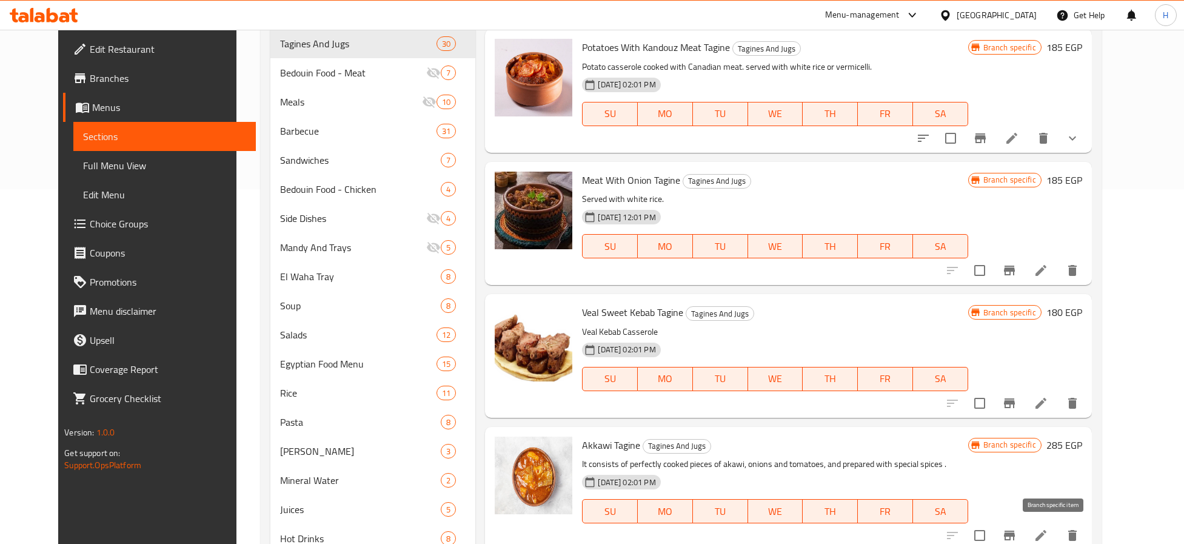
click at [1015, 533] on icon "Branch-specific-item" at bounding box center [1009, 535] width 11 height 10
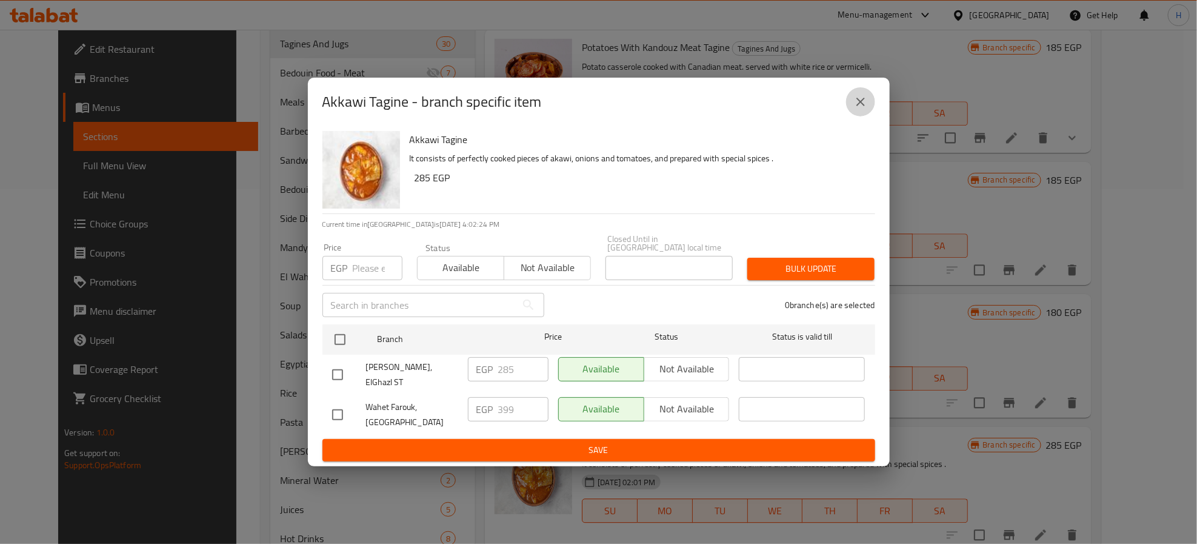
click at [856, 109] on icon "close" at bounding box center [860, 102] width 15 height 15
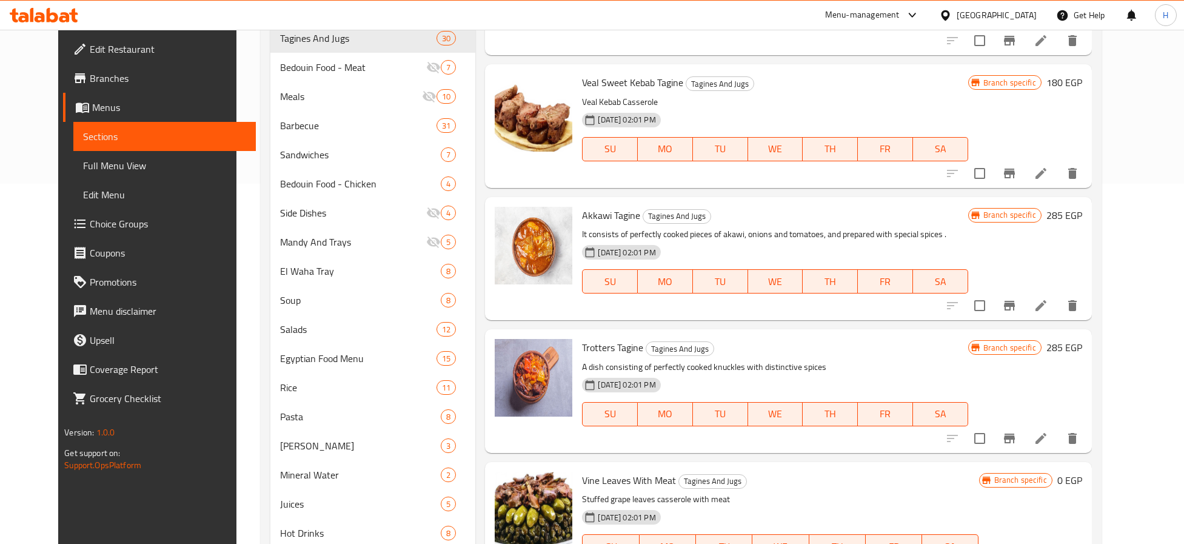
scroll to position [1484, 0]
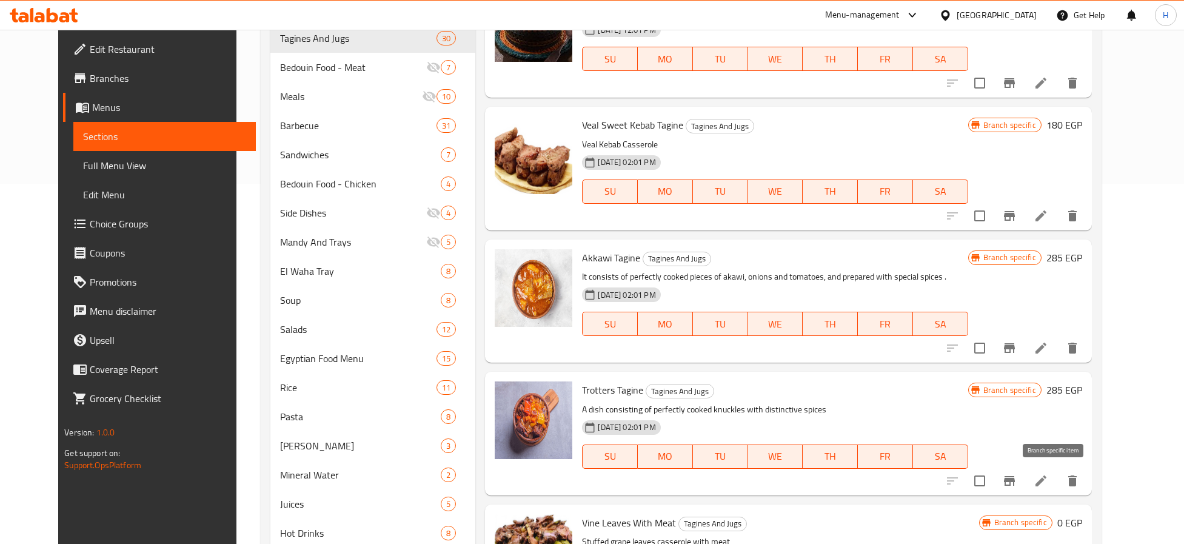
click at [1015, 479] on icon "Branch-specific-item" at bounding box center [1009, 481] width 11 height 10
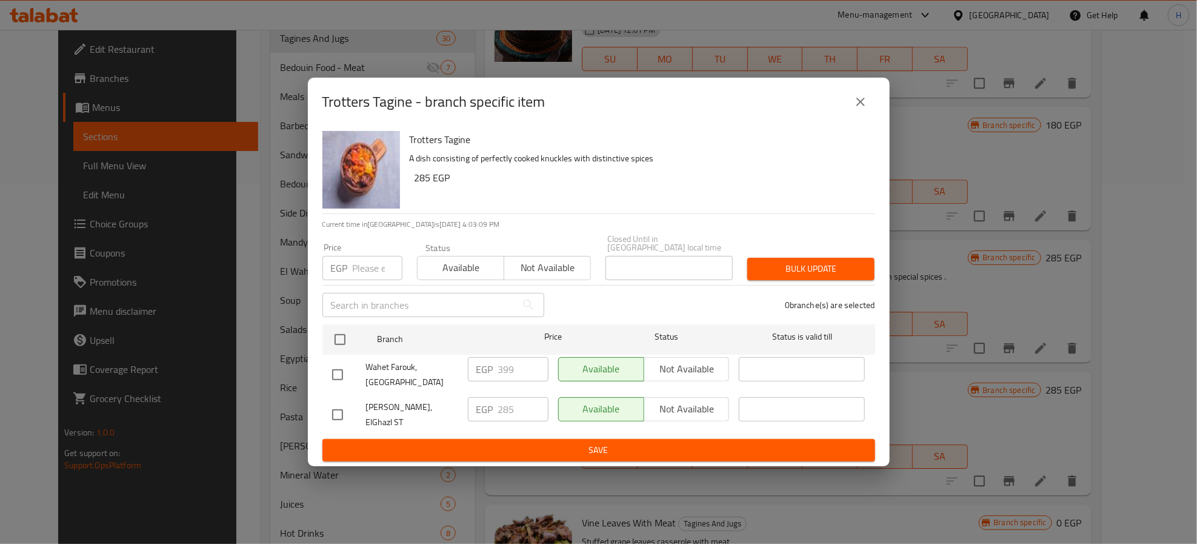
click at [333, 412] on input "checkbox" at bounding box center [337, 414] width 25 height 25
checkbox input "true"
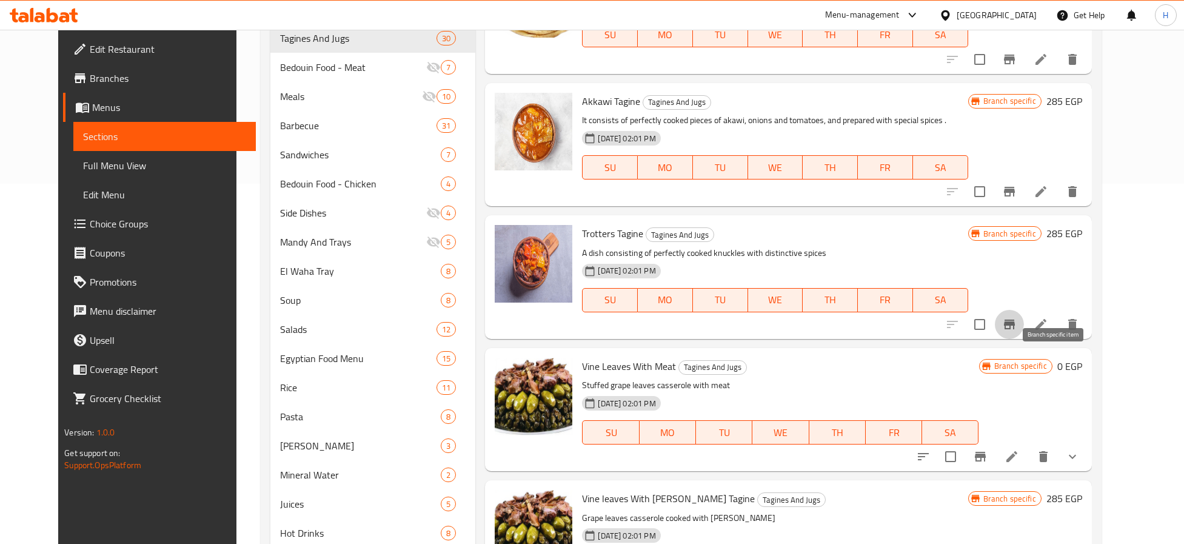
scroll to position [1665, 0]
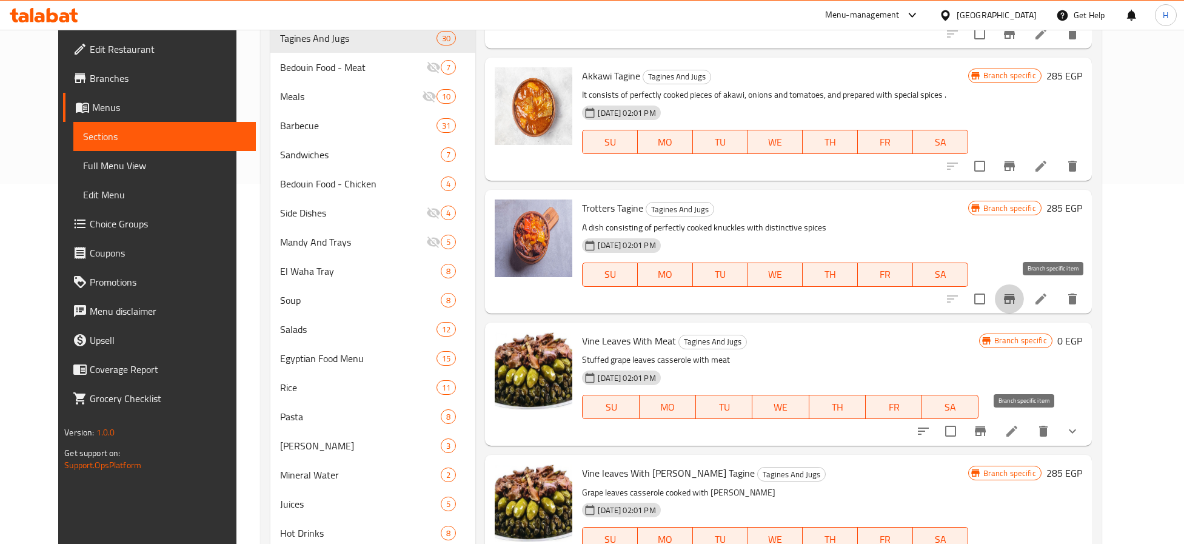
click at [987, 436] on icon "Branch-specific-item" at bounding box center [980, 431] width 15 height 15
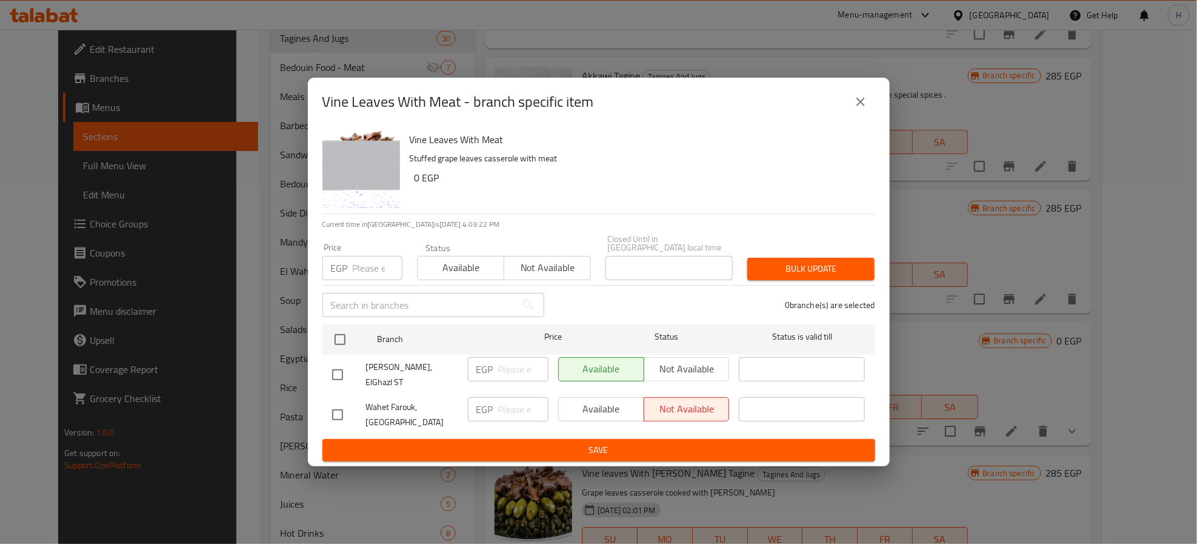
click at [968, 390] on div "Vine Leaves With Meat - branch specific item Vine Leaves With Meat Stuffed grap…" at bounding box center [598, 272] width 1197 height 544
click at [859, 109] on icon "close" at bounding box center [860, 102] width 15 height 15
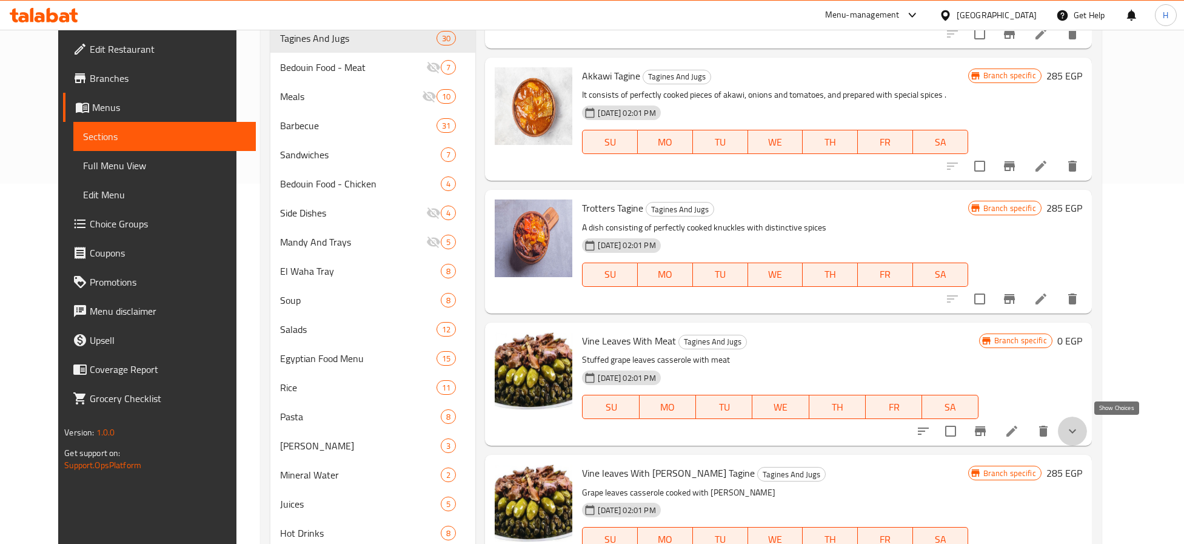
click at [1079, 424] on icon "show more" at bounding box center [1072, 431] width 15 height 15
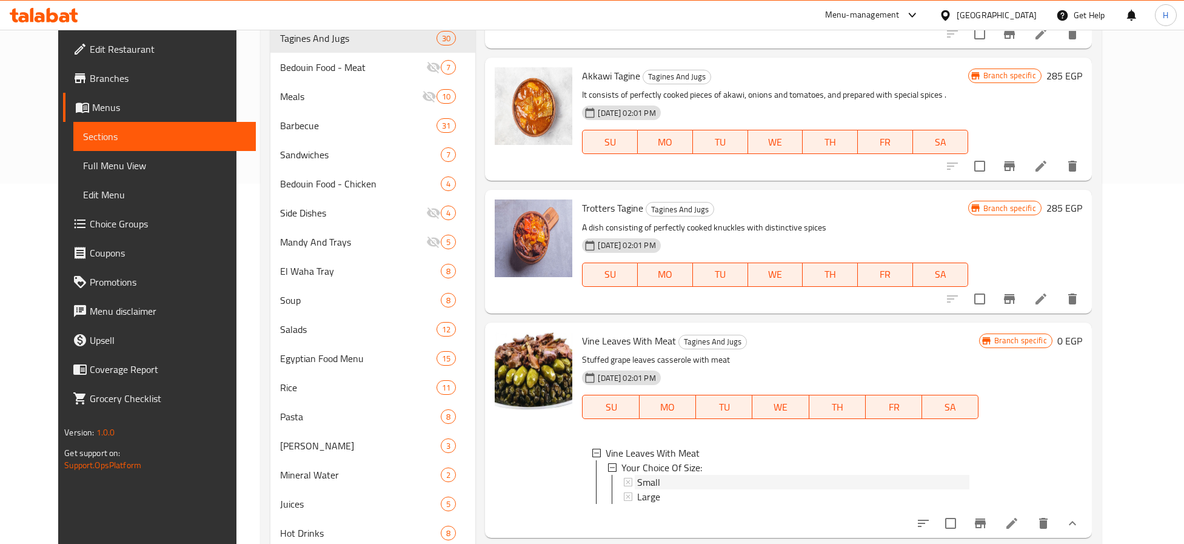
click at [644, 482] on span "Small" at bounding box center [648, 482] width 23 height 15
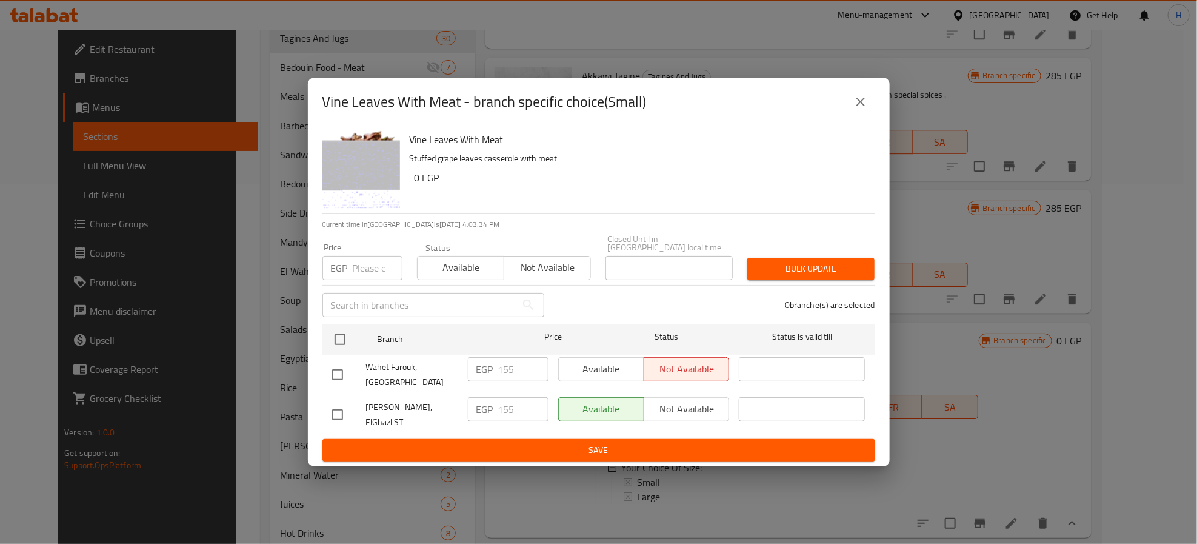
click at [338, 410] on input "checkbox" at bounding box center [337, 414] width 25 height 25
checkbox input "true"
click at [865, 106] on icon "close" at bounding box center [860, 102] width 15 height 15
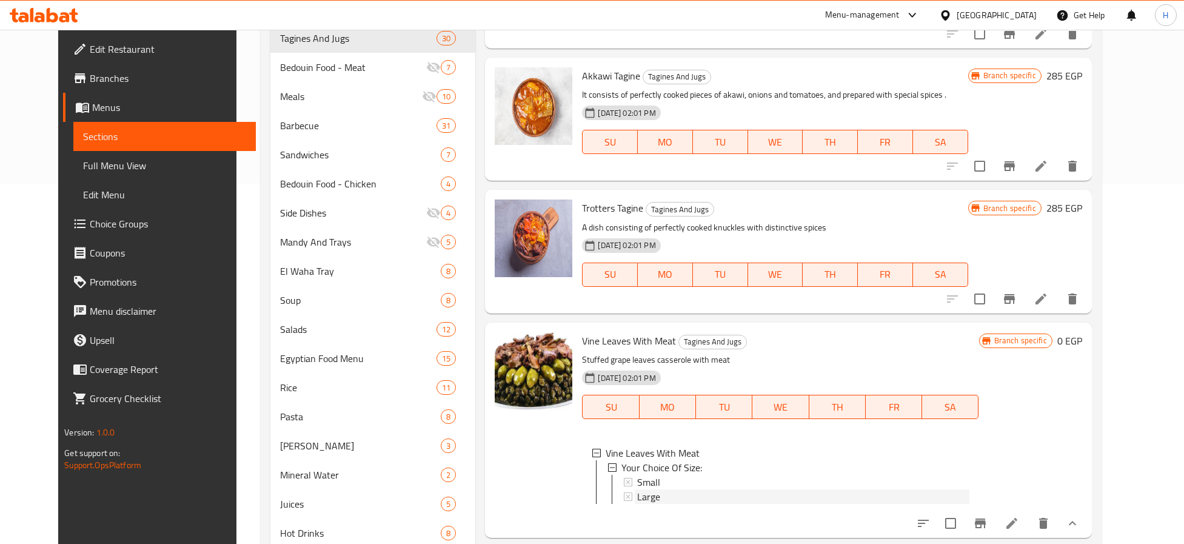
click at [664, 501] on div "Large" at bounding box center [803, 496] width 332 height 15
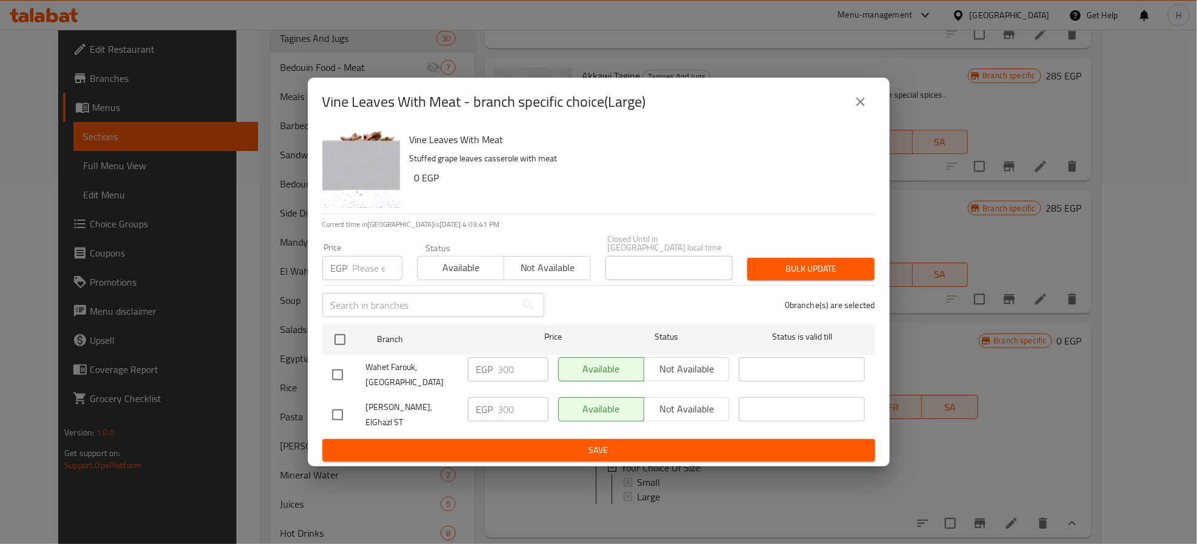
click at [861, 109] on icon "close" at bounding box center [860, 102] width 15 height 15
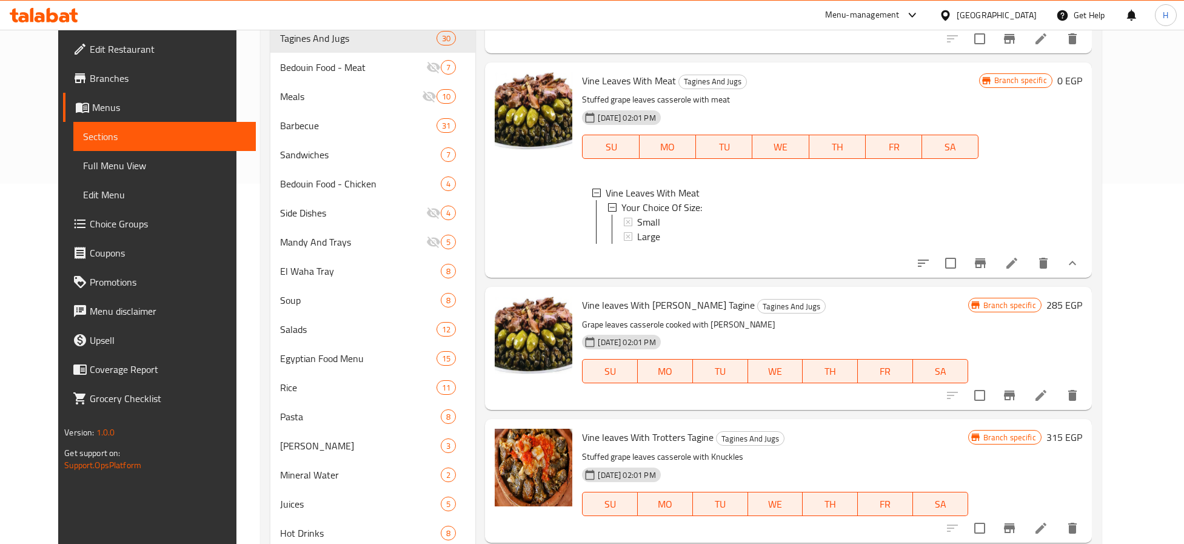
scroll to position [1938, 0]
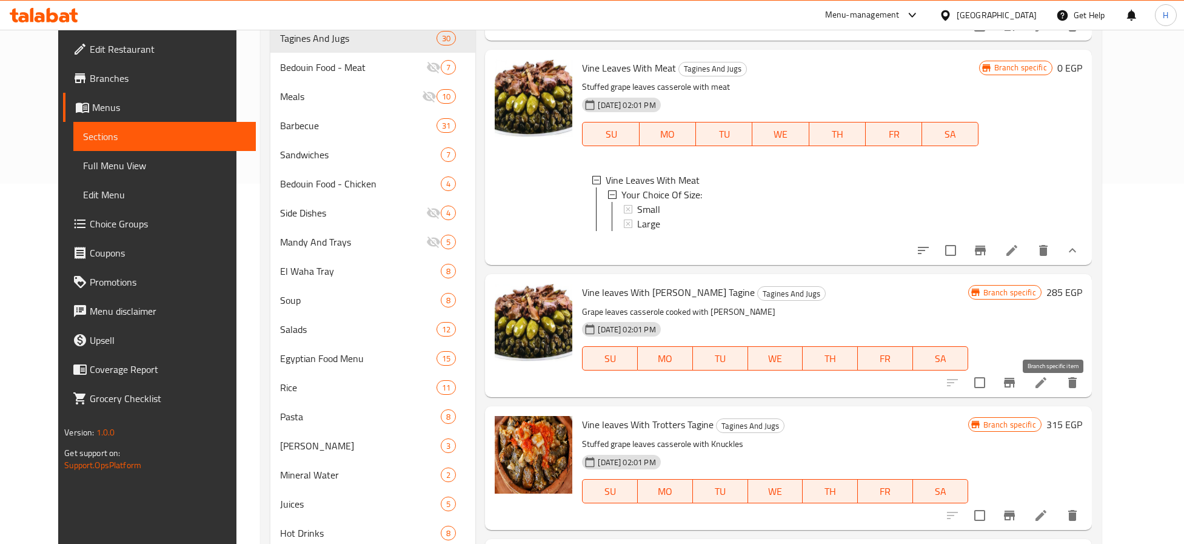
click at [1016, 390] on icon "Branch-specific-item" at bounding box center [1009, 382] width 15 height 15
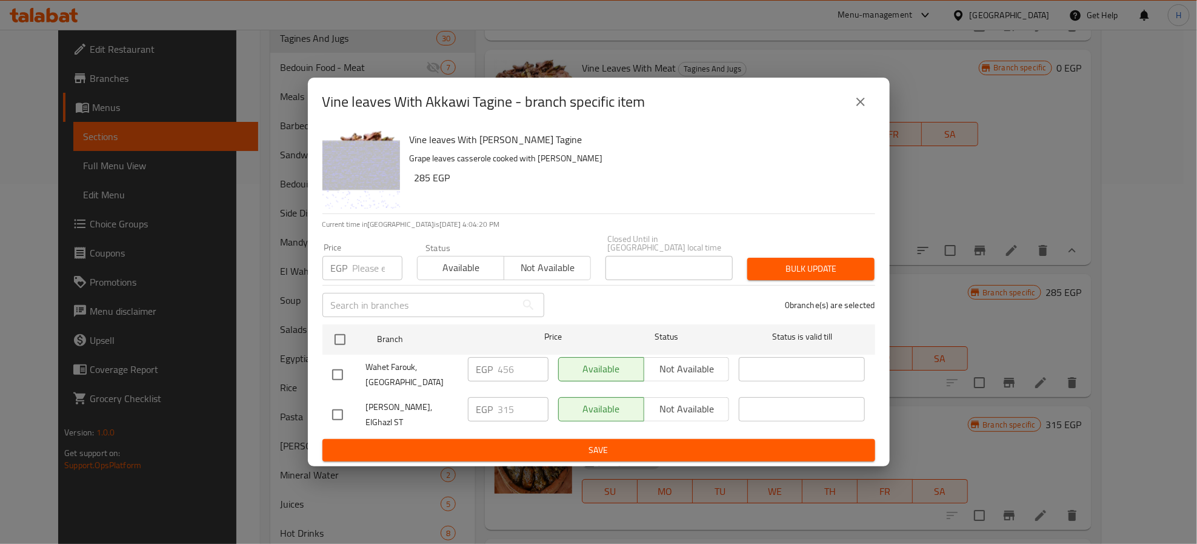
click at [862, 104] on icon "close" at bounding box center [860, 102] width 15 height 15
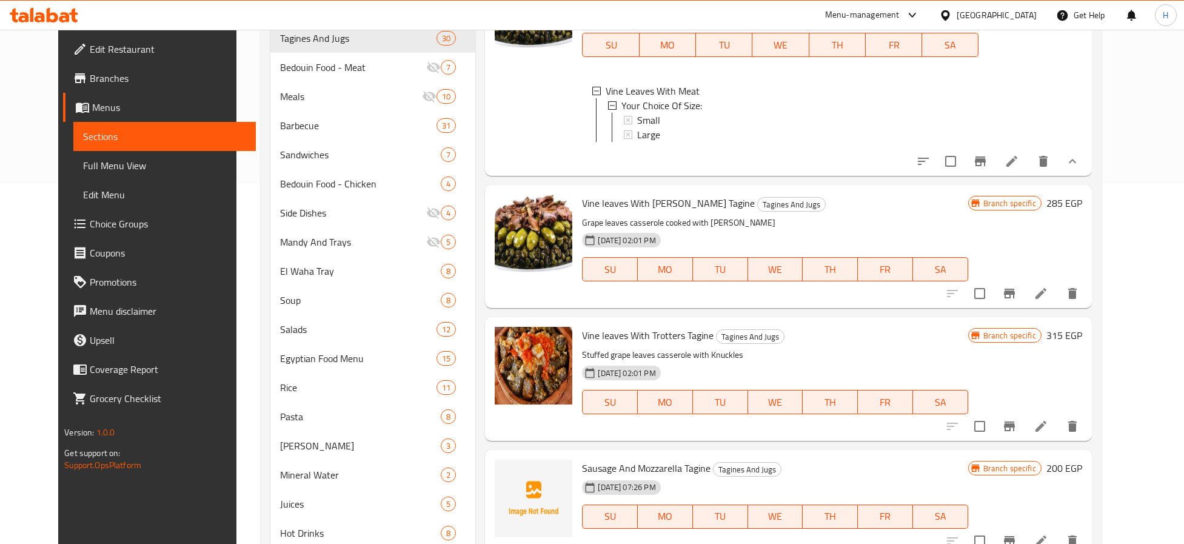
scroll to position [2029, 0]
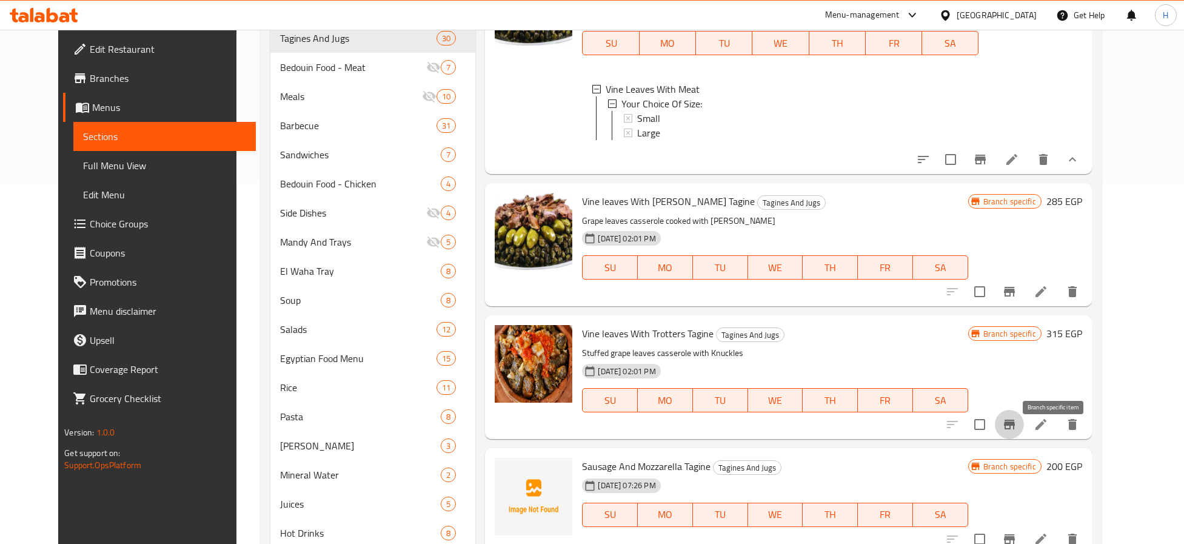
click at [1016, 432] on icon "Branch-specific-item" at bounding box center [1009, 424] width 15 height 15
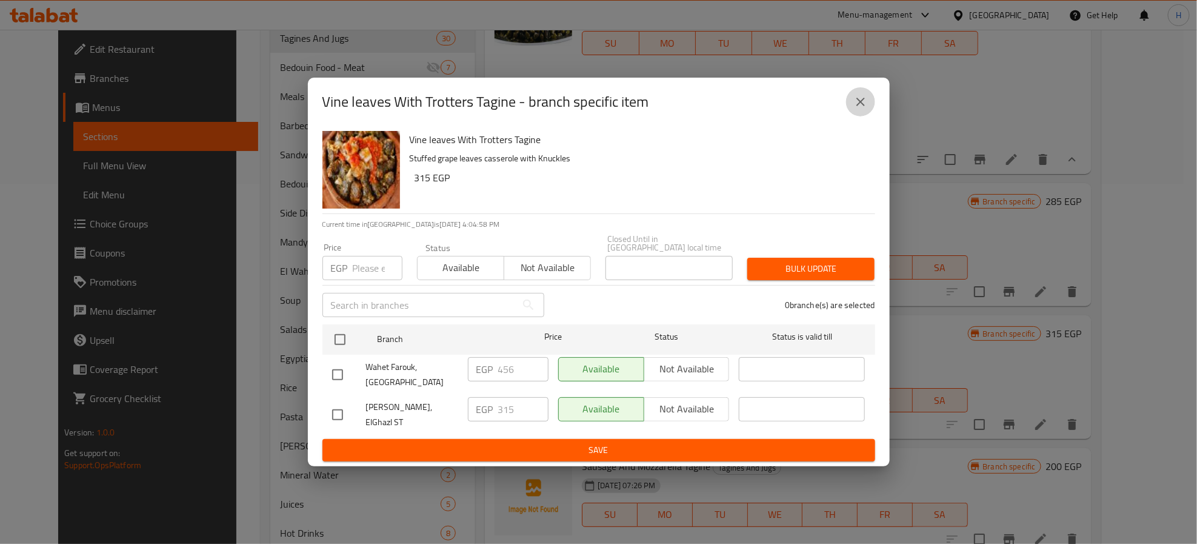
click at [862, 109] on icon "close" at bounding box center [860, 102] width 15 height 15
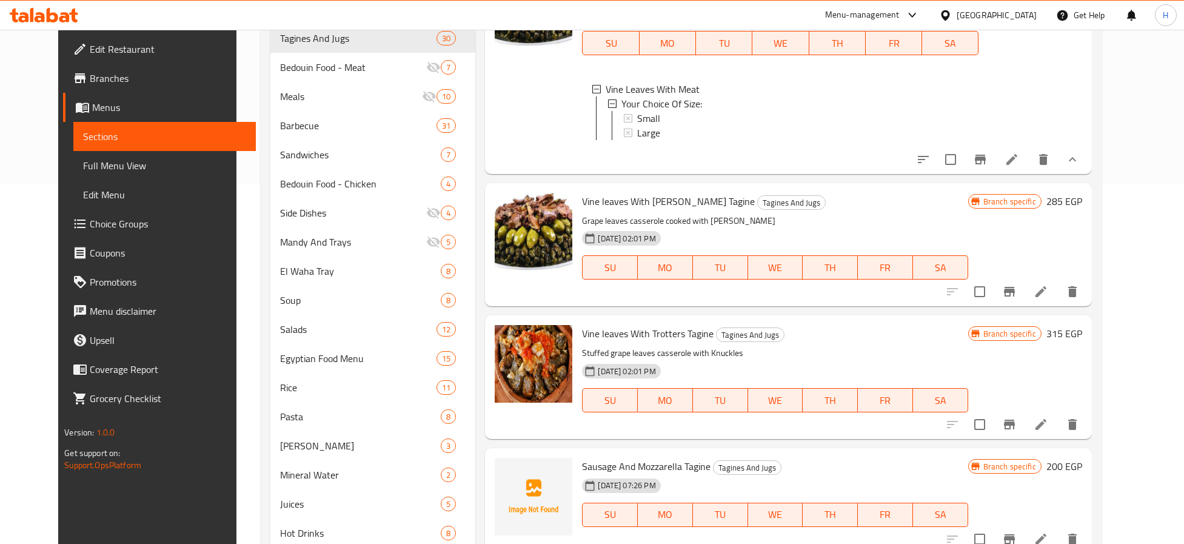
scroll to position [2120, 0]
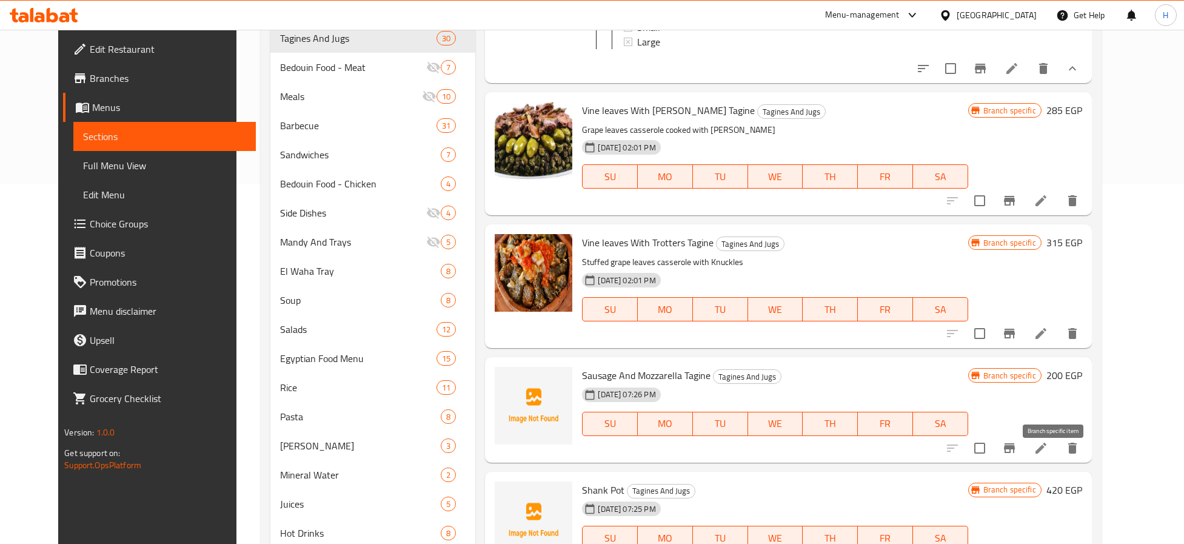
click at [1016, 455] on icon "Branch-specific-item" at bounding box center [1009, 448] width 15 height 15
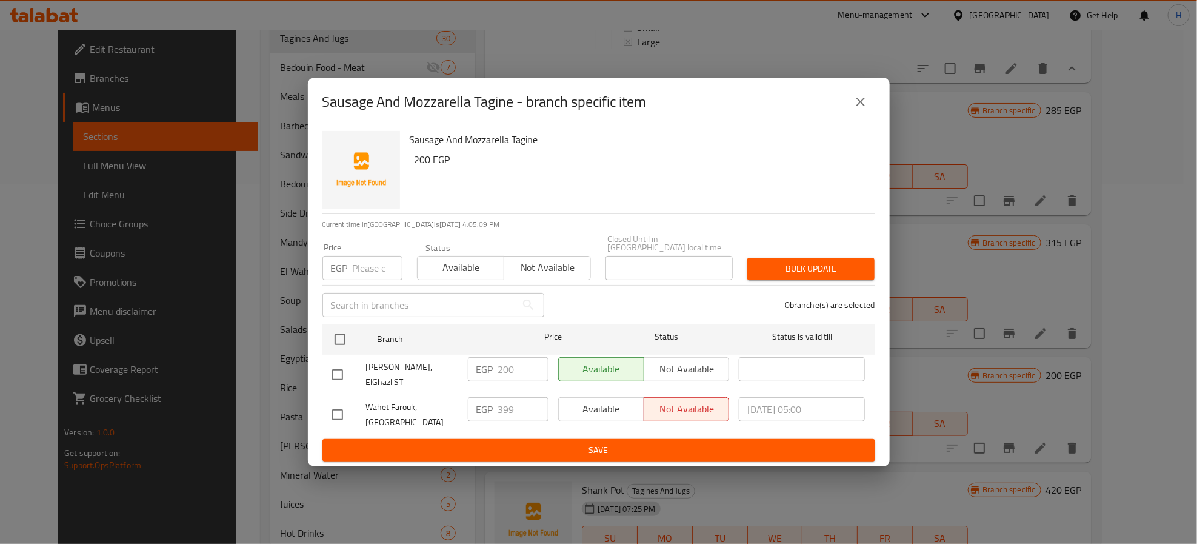
click at [856, 116] on button "close" at bounding box center [860, 101] width 29 height 29
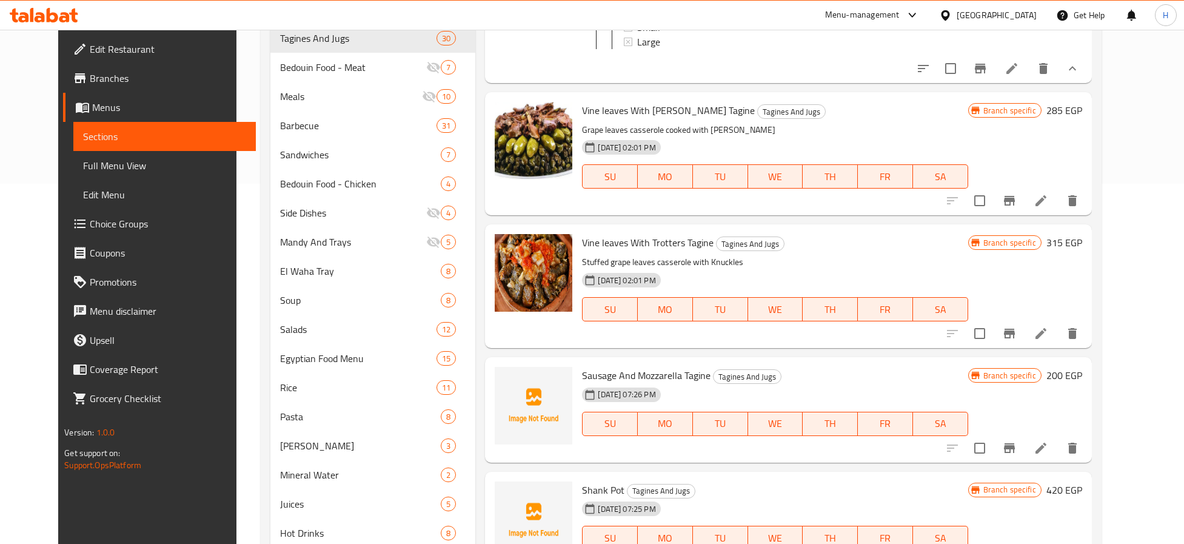
scroll to position [2211, 0]
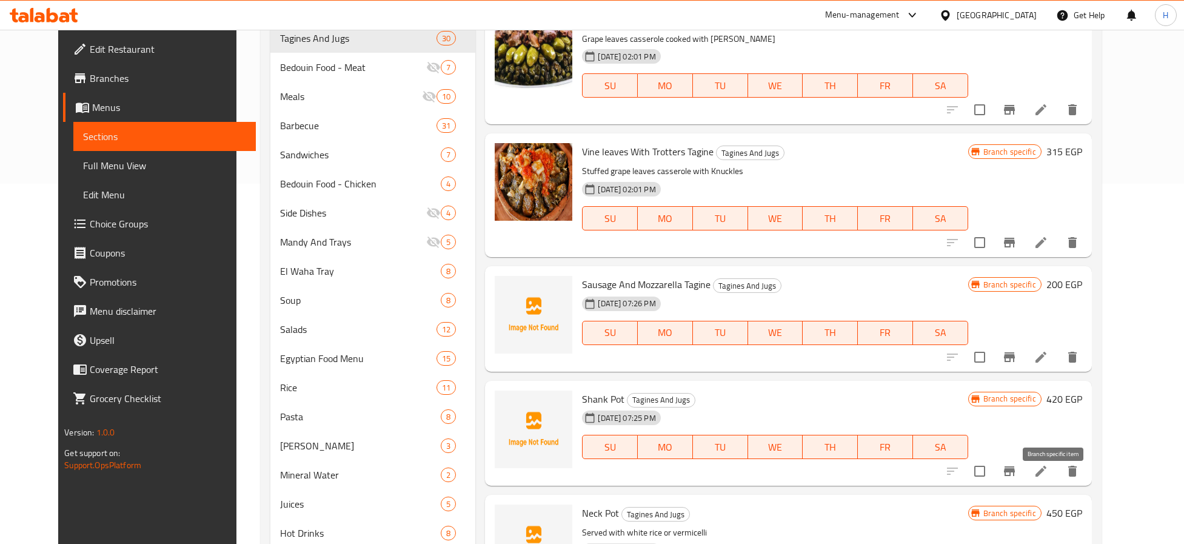
click at [1016, 478] on icon "Branch-specific-item" at bounding box center [1009, 471] width 15 height 15
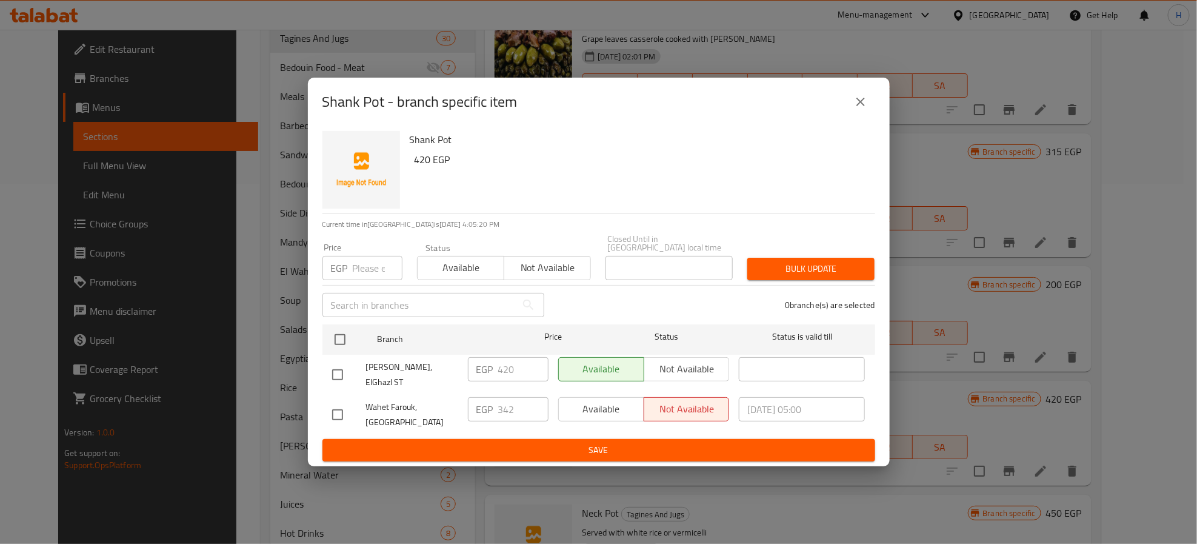
click at [861, 106] on icon "close" at bounding box center [860, 102] width 15 height 15
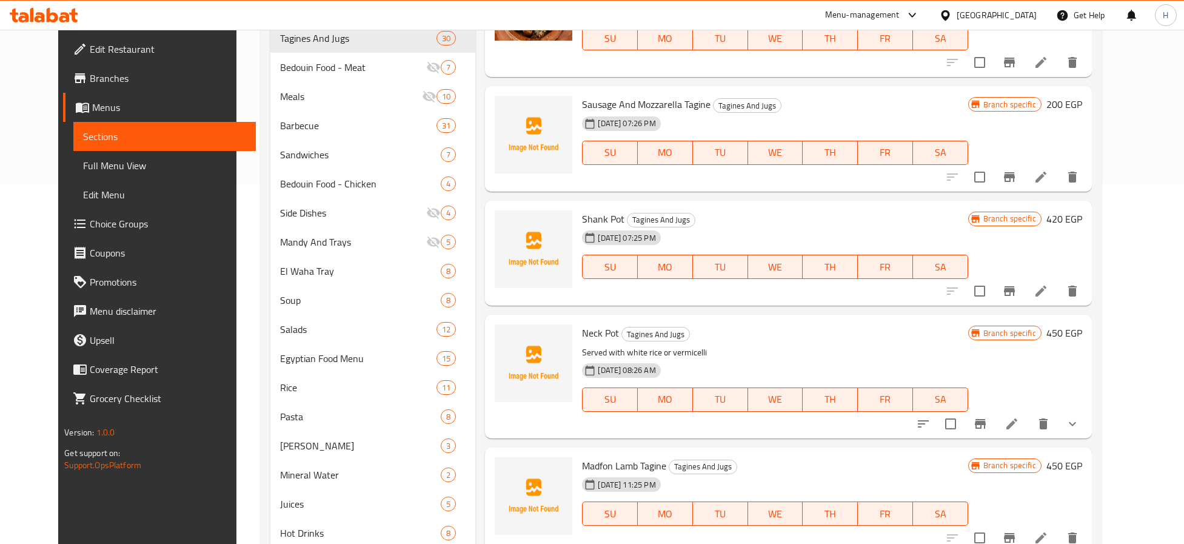
scroll to position [2393, 0]
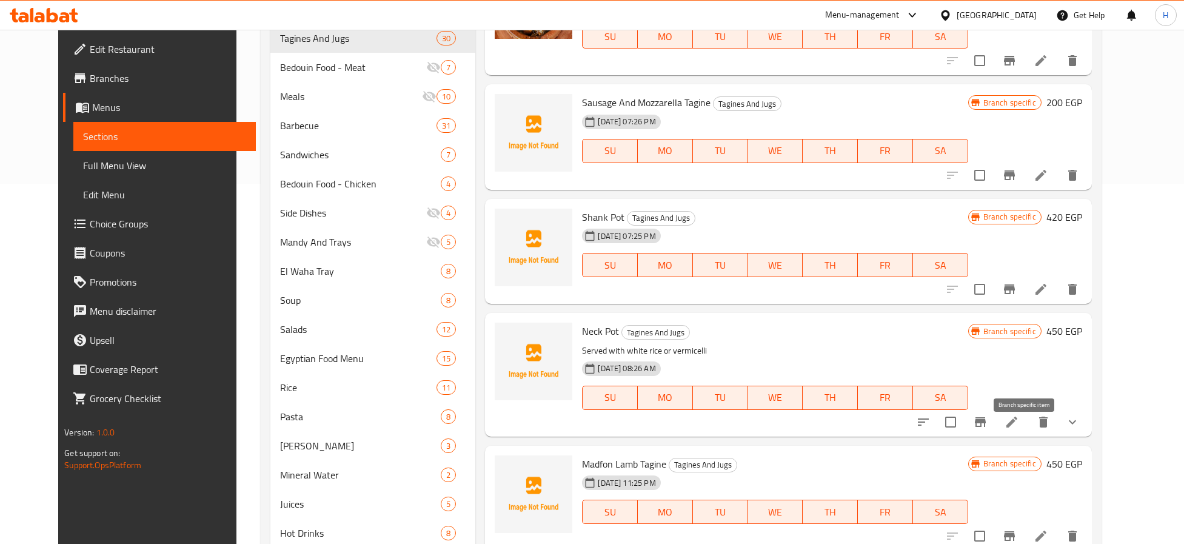
click at [987, 429] on icon "Branch-specific-item" at bounding box center [980, 422] width 15 height 15
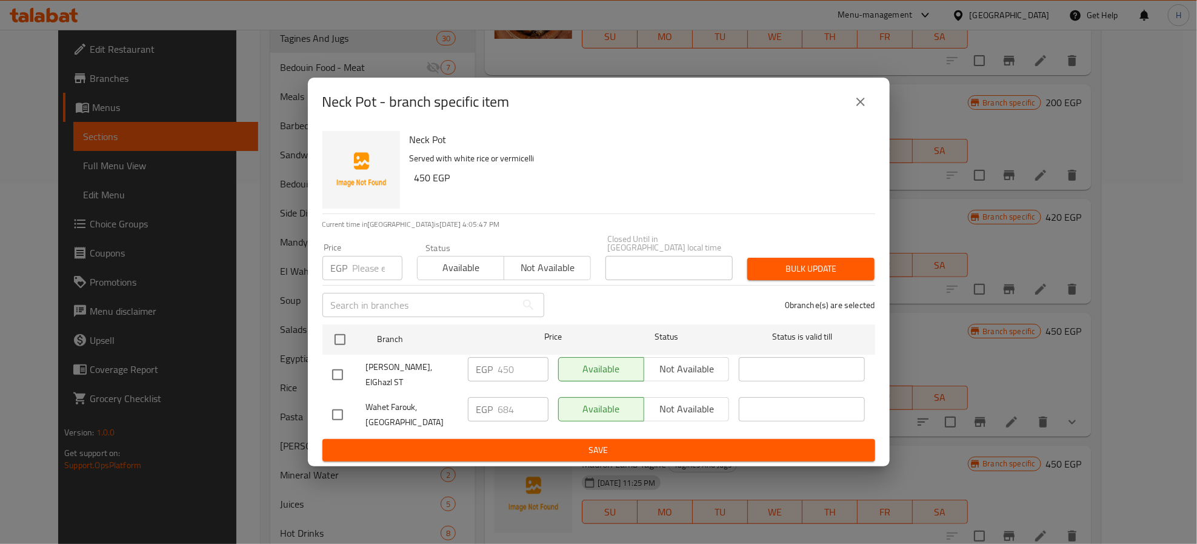
click at [859, 106] on icon "close" at bounding box center [860, 102] width 8 height 8
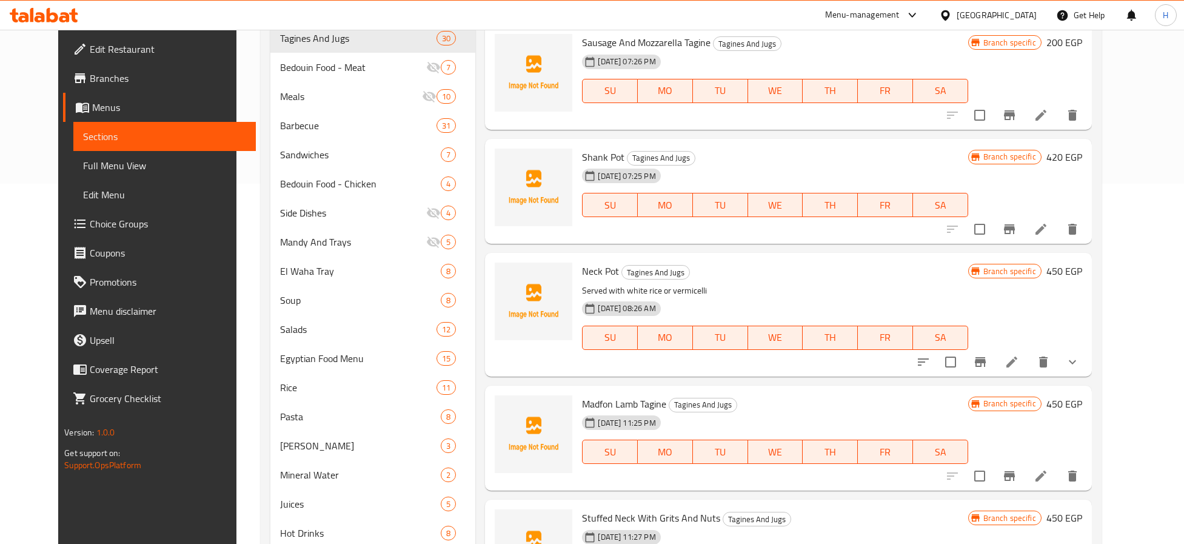
scroll to position [2484, 0]
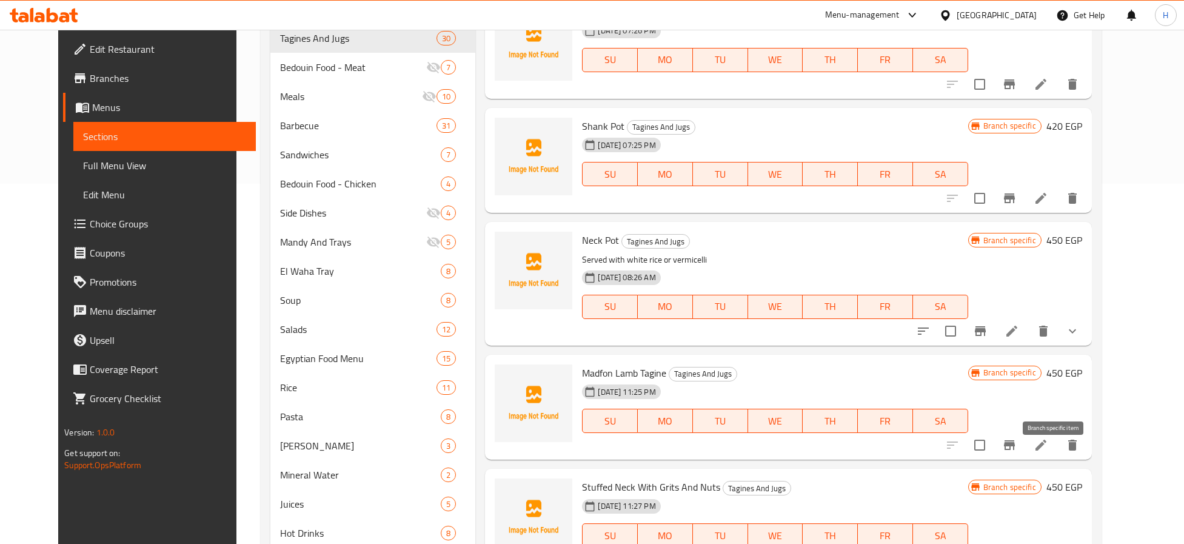
click at [1015, 450] on icon "Branch-specific-item" at bounding box center [1009, 445] width 11 height 10
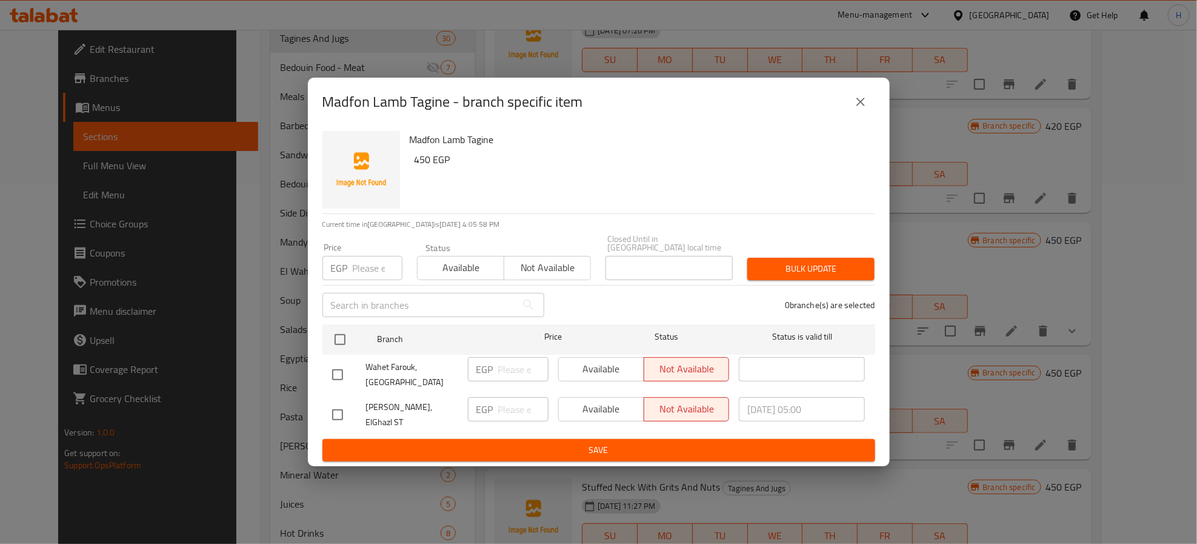
click at [344, 407] on input "checkbox" at bounding box center [337, 414] width 25 height 25
checkbox input "true"
click at [517, 408] on input "number" at bounding box center [523, 409] width 50 height 24
type input "450"
click at [593, 413] on span "Available" at bounding box center [602, 409] width 76 height 18
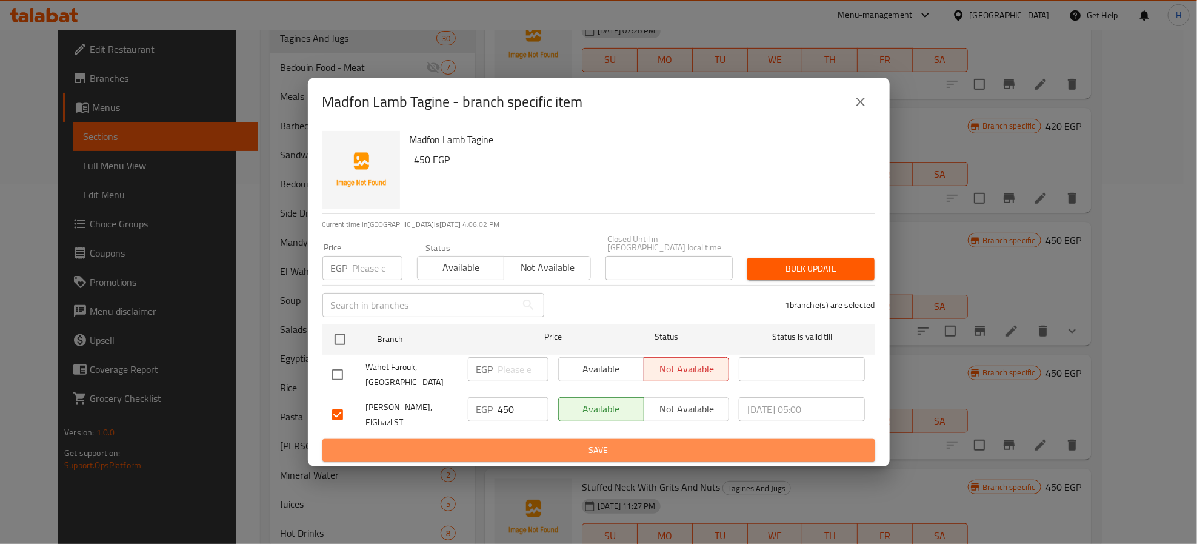
click at [602, 442] on span "Save" at bounding box center [598, 449] width 533 height 15
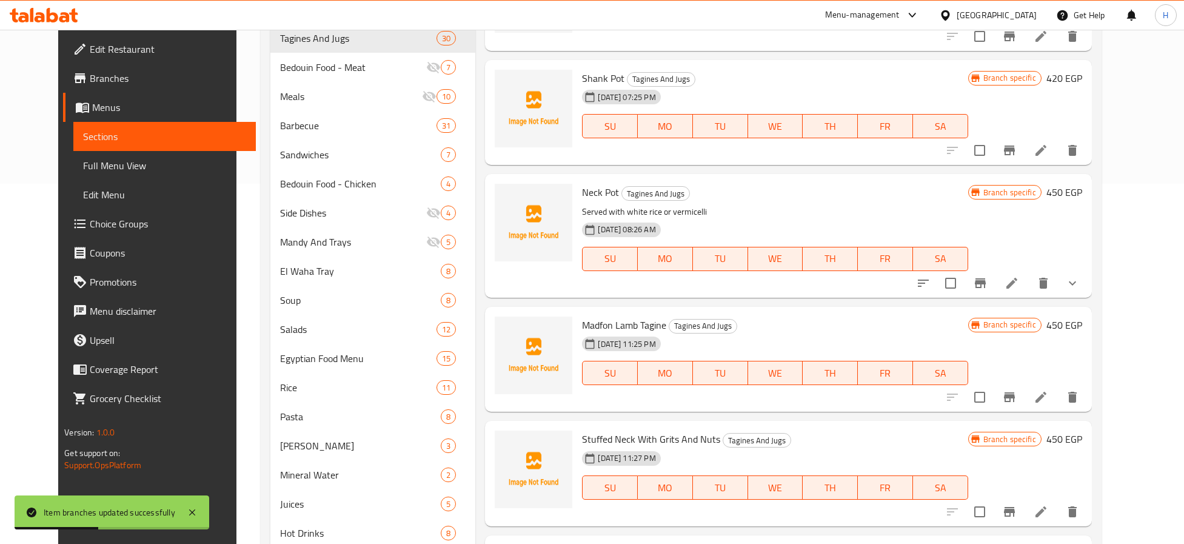
scroll to position [2575, 0]
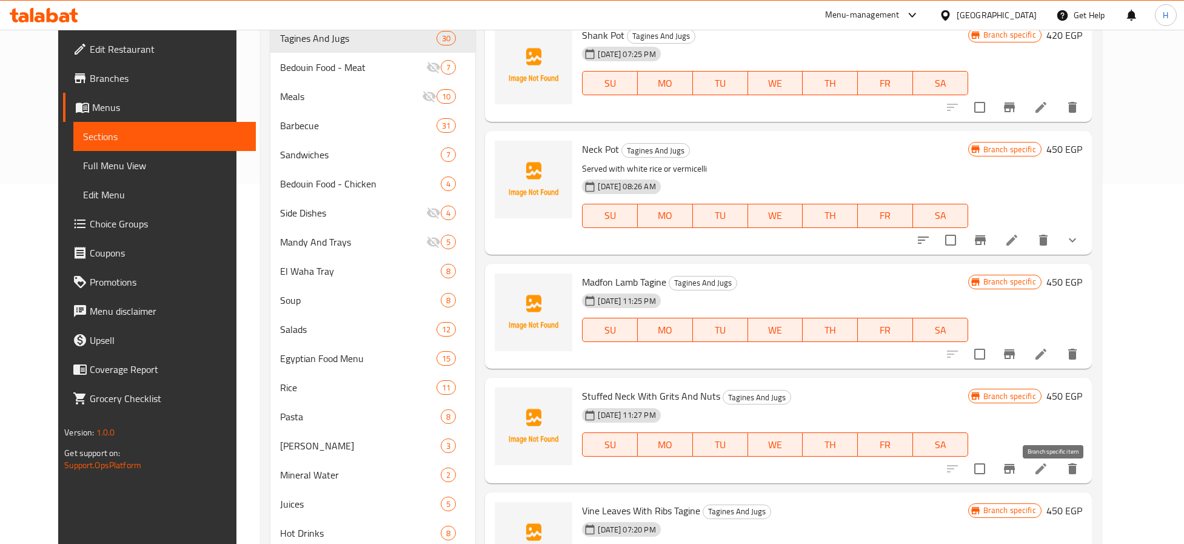
click at [1016, 476] on icon "Branch-specific-item" at bounding box center [1009, 468] width 15 height 15
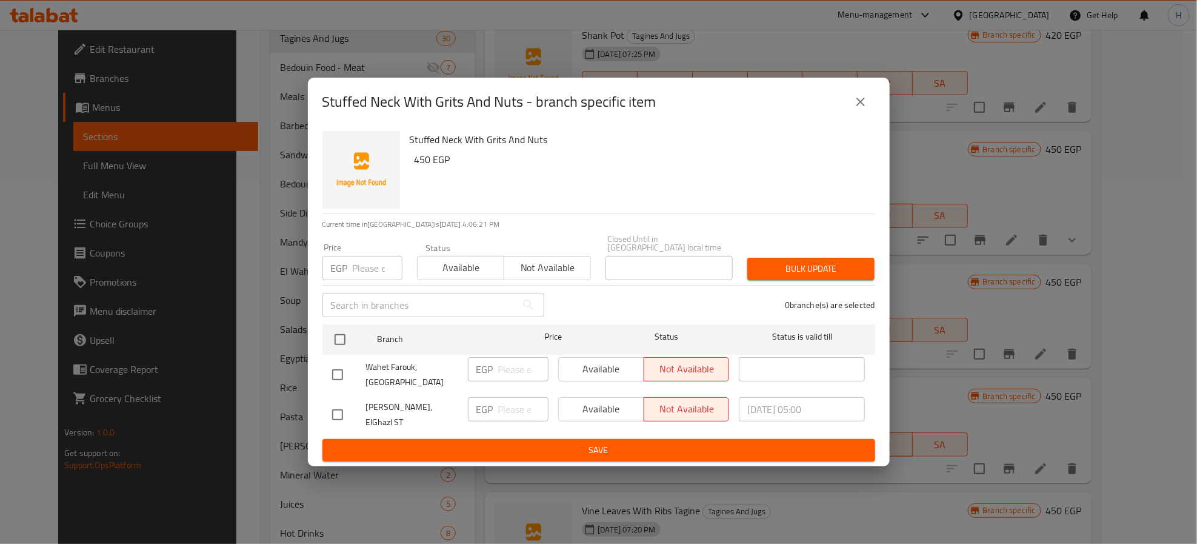
click at [373, 279] on input "number" at bounding box center [378, 268] width 50 height 24
type input "450"
click at [340, 409] on input "checkbox" at bounding box center [337, 414] width 25 height 25
checkbox input "true"
click at [604, 413] on span "Available" at bounding box center [602, 409] width 76 height 18
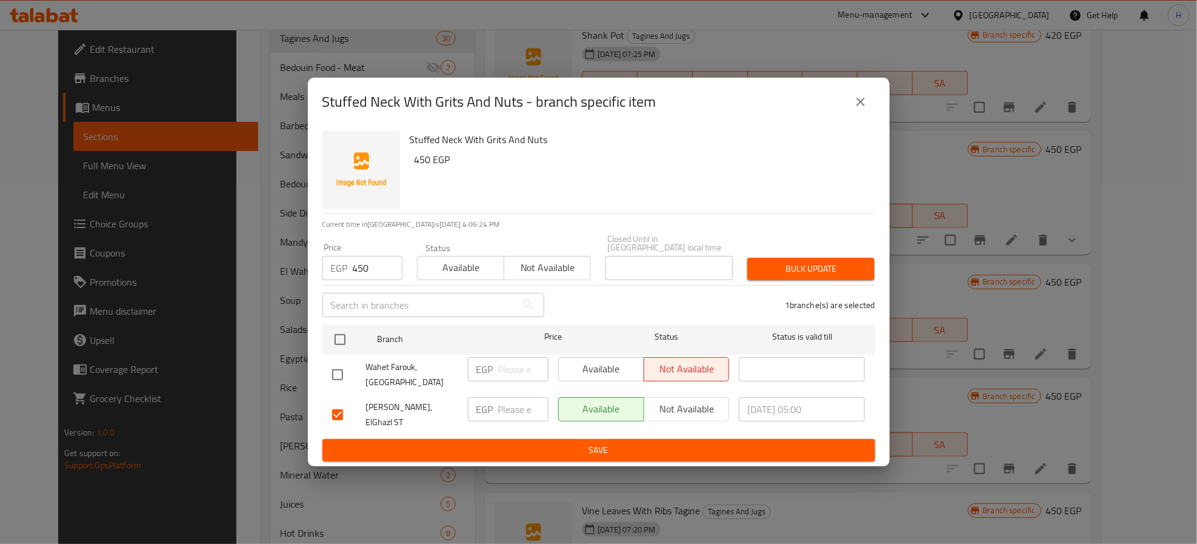
click at [593, 442] on span "Save" at bounding box center [598, 449] width 533 height 15
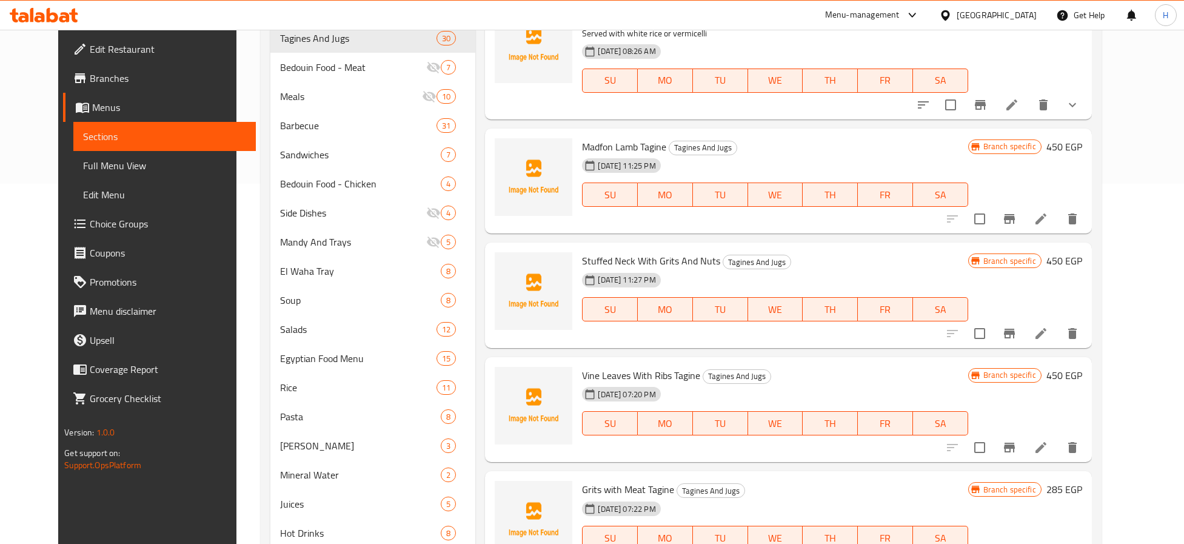
scroll to position [2756, 0]
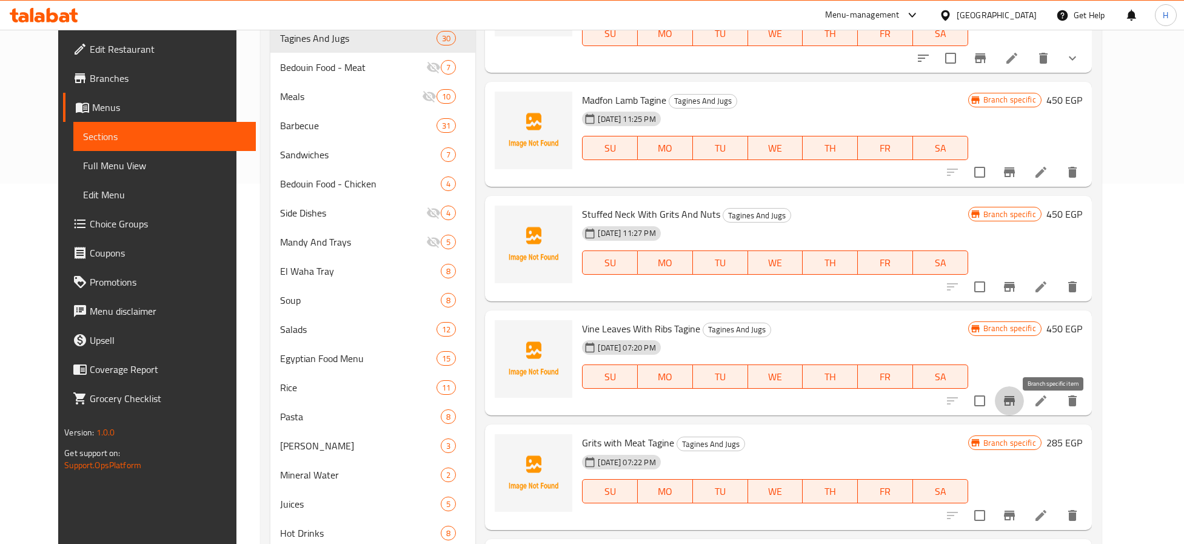
click at [1016, 408] on icon "Branch-specific-item" at bounding box center [1009, 400] width 15 height 15
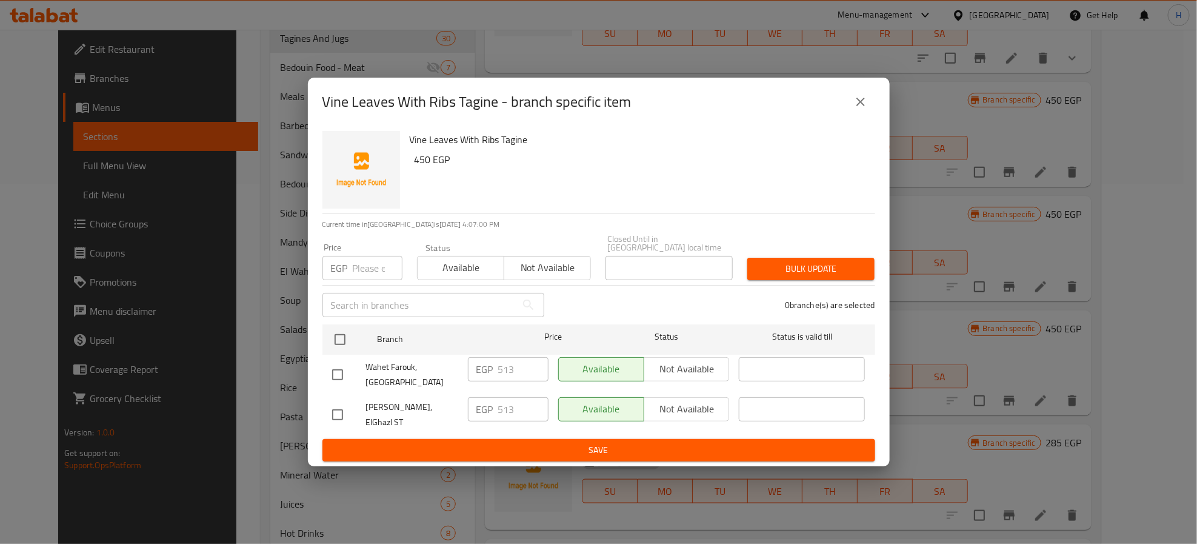
click at [336, 413] on input "checkbox" at bounding box center [337, 414] width 25 height 25
checkbox input "true"
click at [650, 404] on span "Not available" at bounding box center [687, 409] width 76 height 18
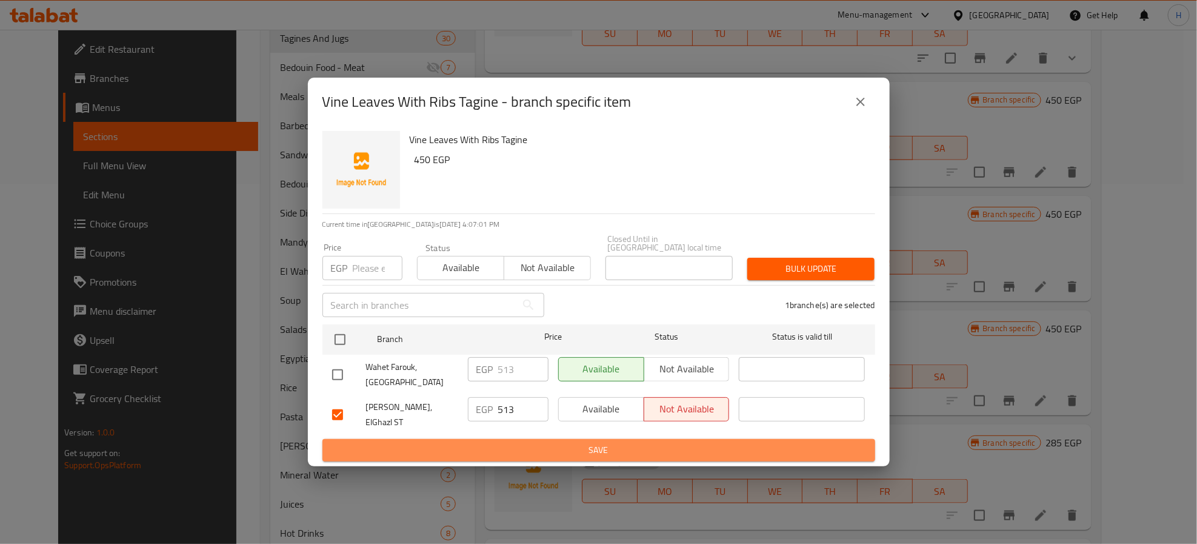
click at [664, 444] on span "Save" at bounding box center [598, 449] width 533 height 15
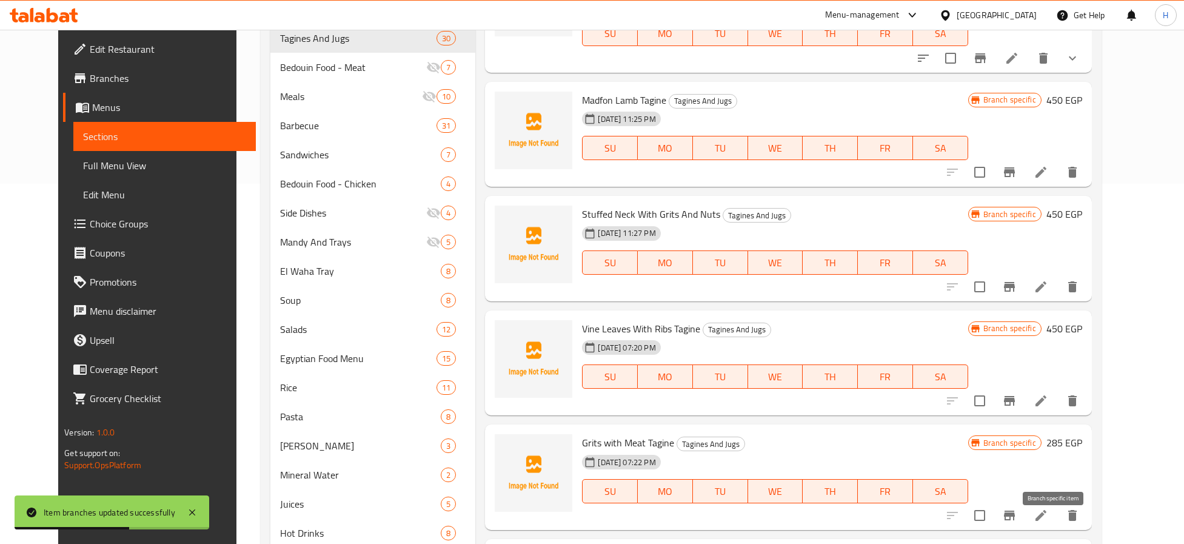
click at [1016, 521] on icon "Branch-specific-item" at bounding box center [1009, 515] width 15 height 15
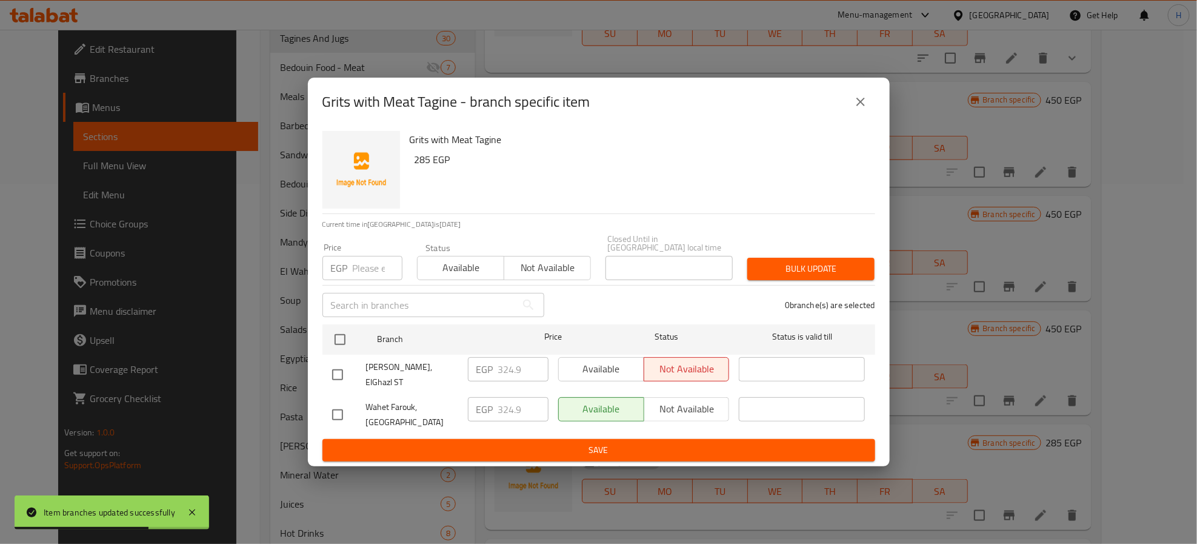
click at [962, 462] on div "Grits with Meat Tagine - branch specific item Grits with Meat Tagine 285 EGP Cu…" at bounding box center [598, 272] width 1197 height 544
click at [864, 106] on icon "close" at bounding box center [860, 102] width 8 height 8
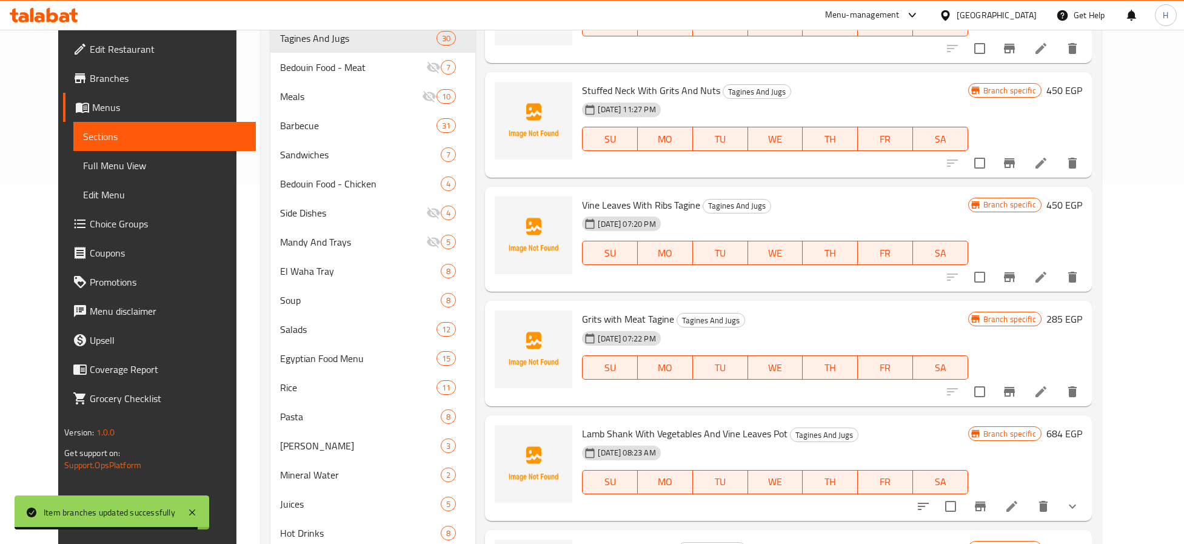
scroll to position [2904, 0]
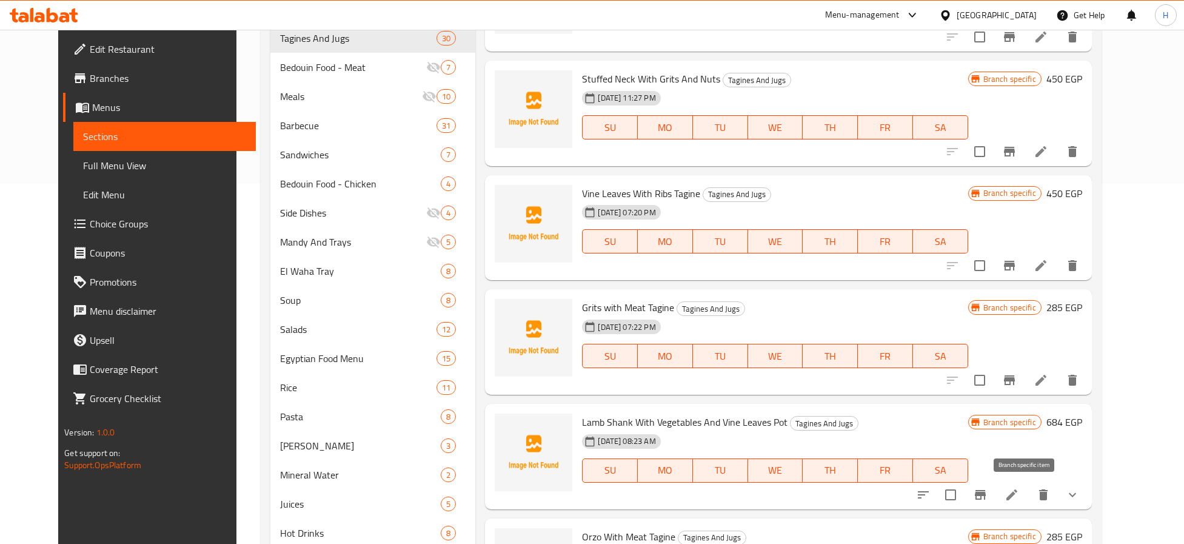
click at [985, 495] on icon "Branch-specific-item" at bounding box center [980, 495] width 11 height 10
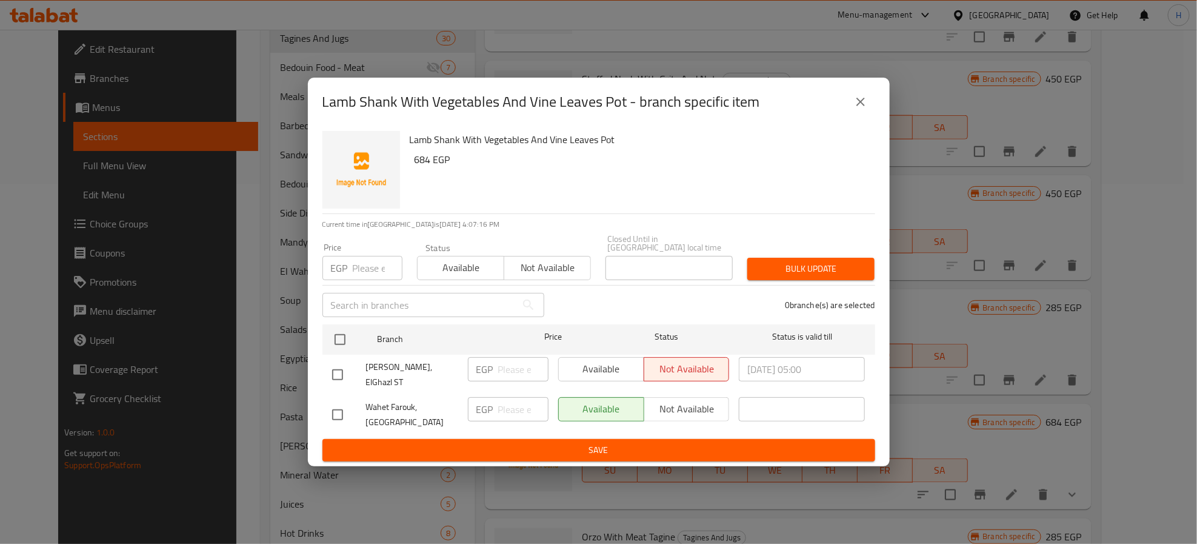
click at [341, 367] on input "checkbox" at bounding box center [337, 374] width 25 height 25
checkbox input "true"
click at [597, 148] on h6 "Lamb Shank With Vegetables And Vine Leaves Pot" at bounding box center [638, 139] width 456 height 17
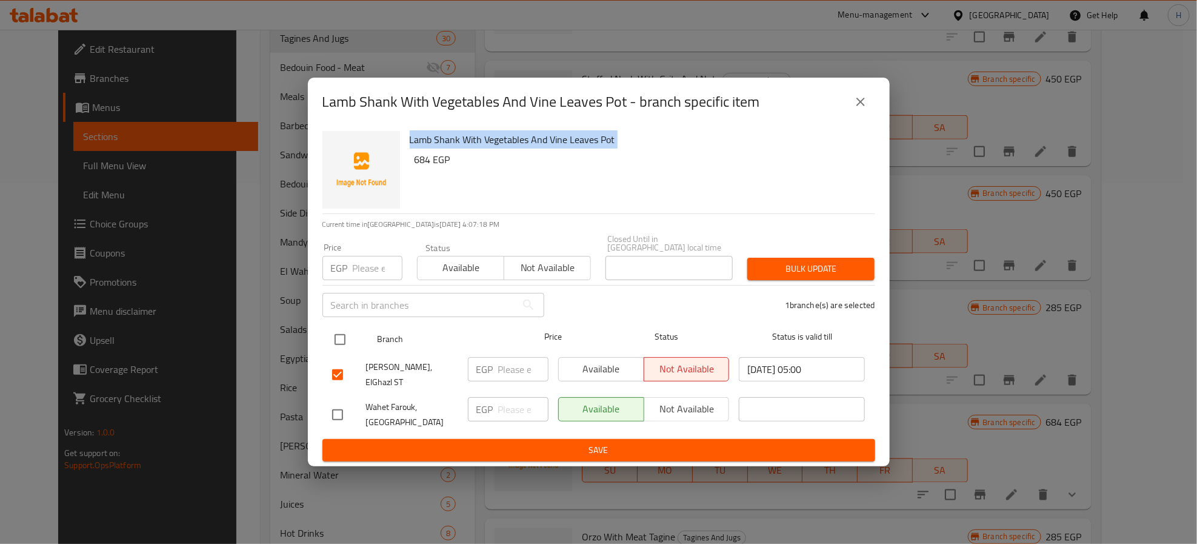
copy div "Lamb Shank With Vegetables And Vine Leaves Pot"
click at [597, 365] on span "Available" at bounding box center [602, 369] width 76 height 18
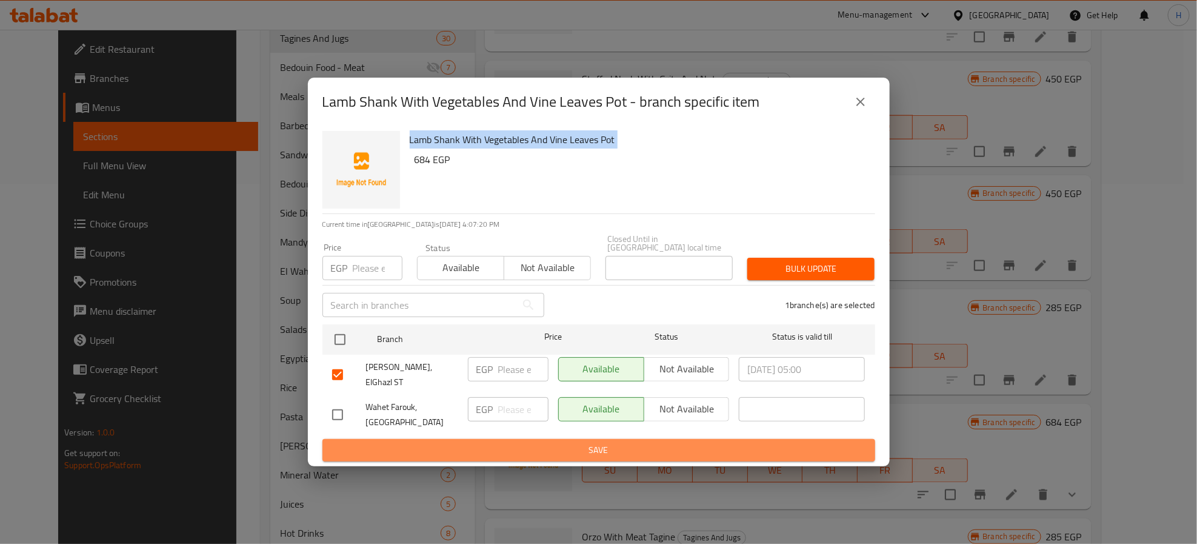
click at [649, 447] on span "Save" at bounding box center [598, 449] width 533 height 15
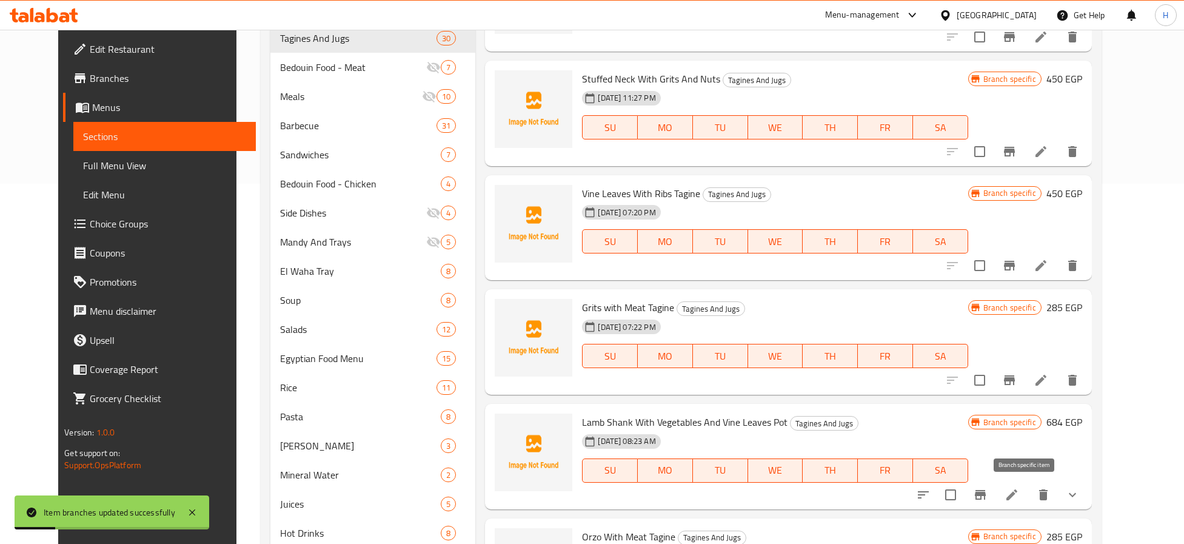
click at [987, 489] on icon "Branch-specific-item" at bounding box center [980, 494] width 15 height 15
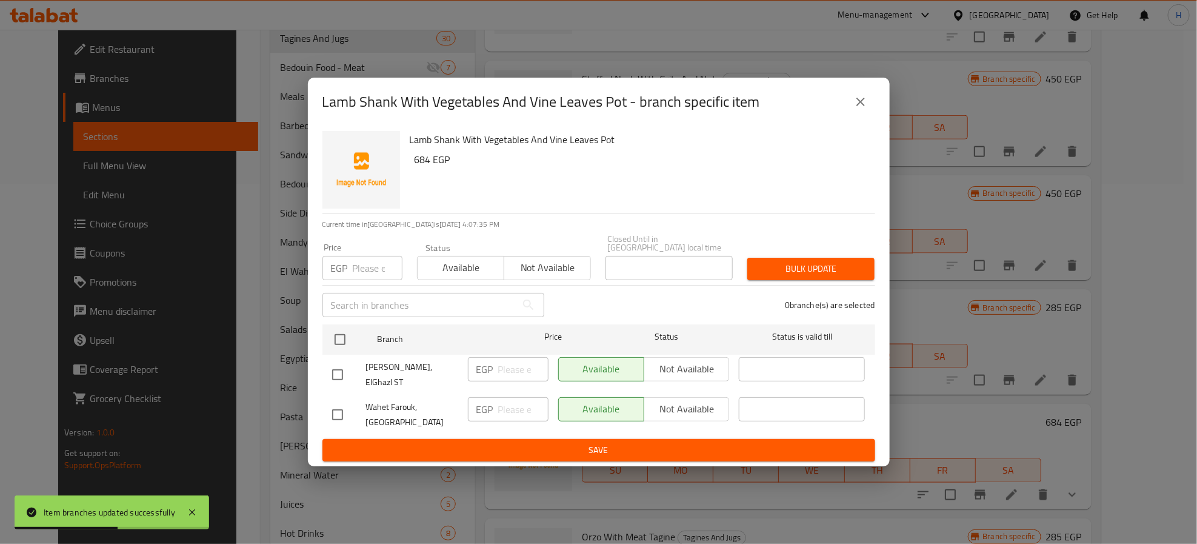
click at [342, 370] on input "checkbox" at bounding box center [337, 374] width 25 height 25
checkbox input "true"
click at [692, 366] on span "Not available" at bounding box center [687, 369] width 76 height 18
click at [648, 442] on span "Save" at bounding box center [598, 449] width 533 height 15
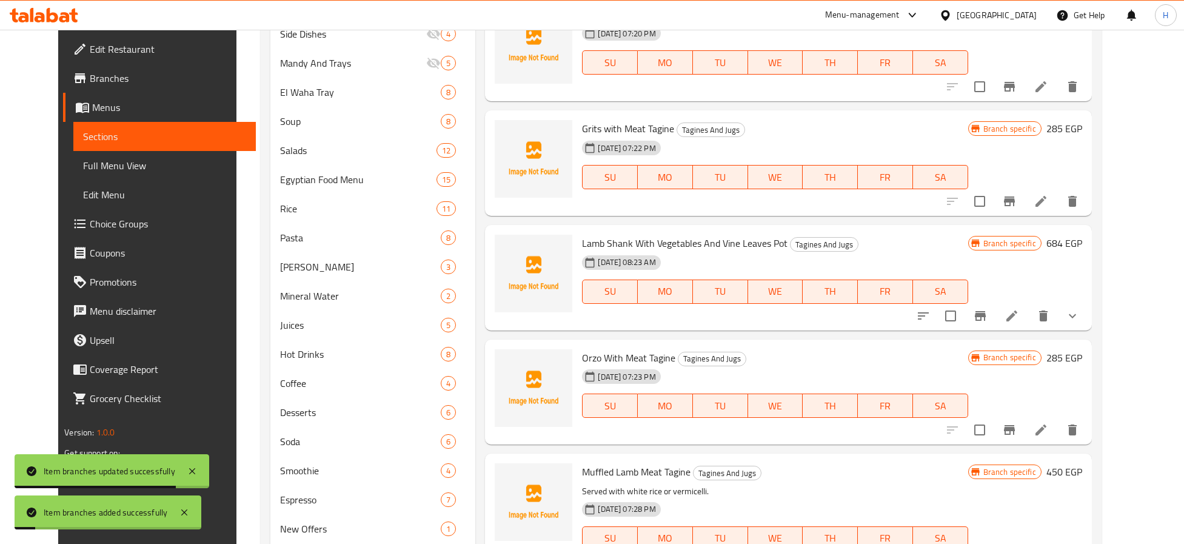
scroll to position [542, 0]
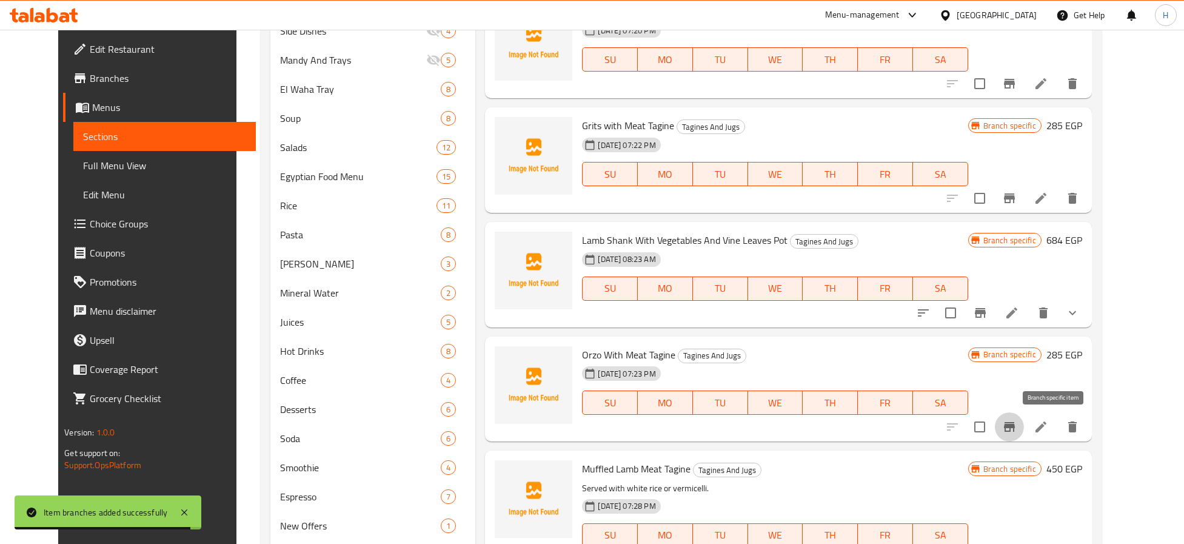
click at [1016, 427] on icon "Branch-specific-item" at bounding box center [1009, 426] width 15 height 15
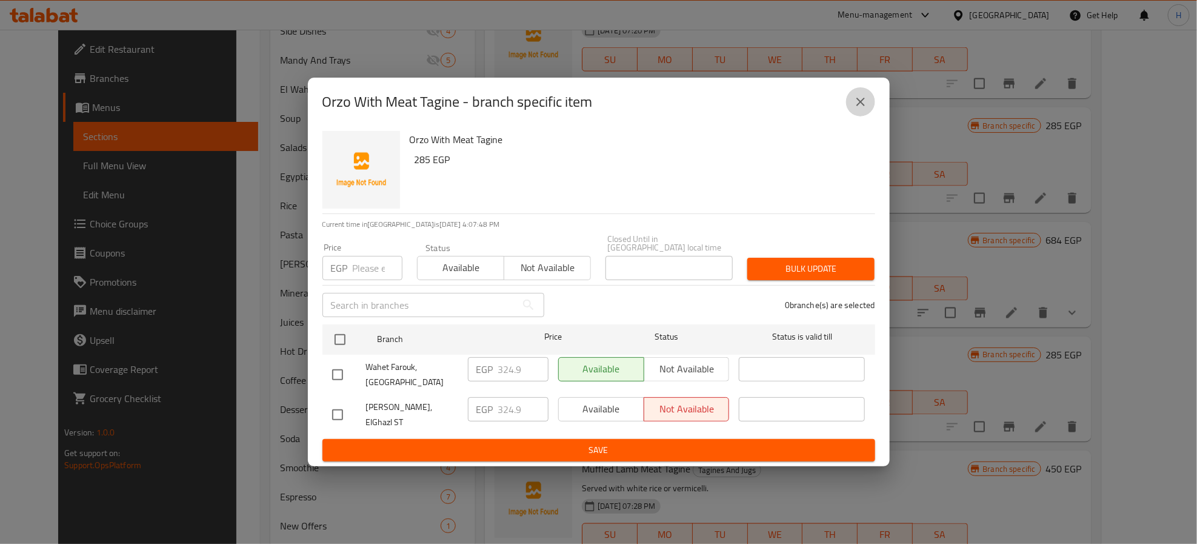
click at [858, 109] on icon "close" at bounding box center [860, 102] width 15 height 15
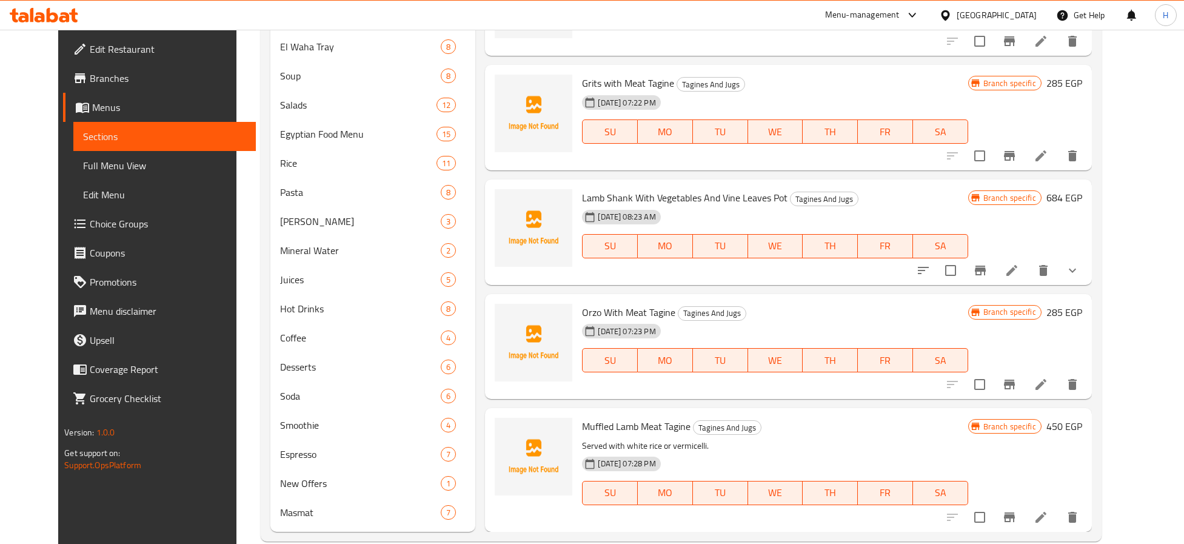
scroll to position [605, 0]
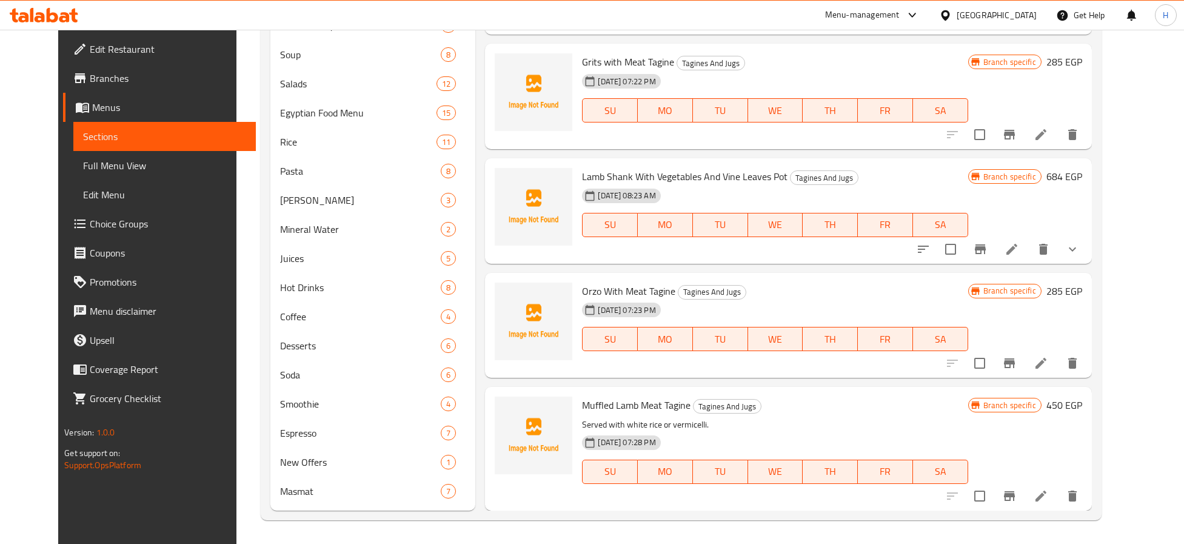
click at [1016, 497] on icon "Branch-specific-item" at bounding box center [1009, 495] width 15 height 15
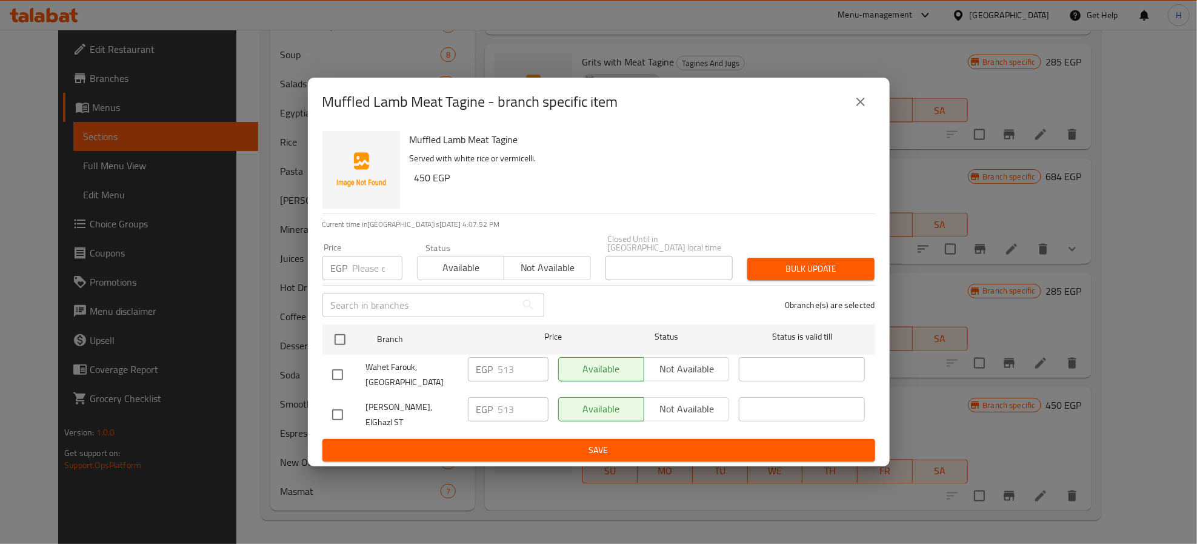
click at [340, 408] on input "checkbox" at bounding box center [337, 414] width 25 height 25
checkbox input "true"
click at [681, 409] on span "Not available" at bounding box center [687, 409] width 76 height 18
click at [655, 446] on span "Save" at bounding box center [598, 449] width 533 height 15
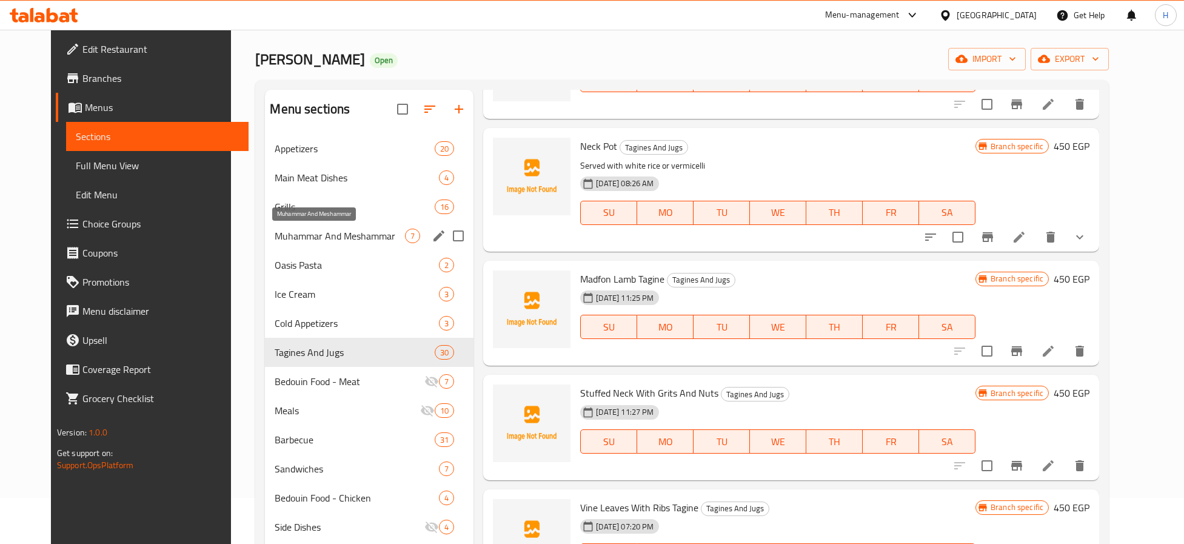
scroll to position [0, 0]
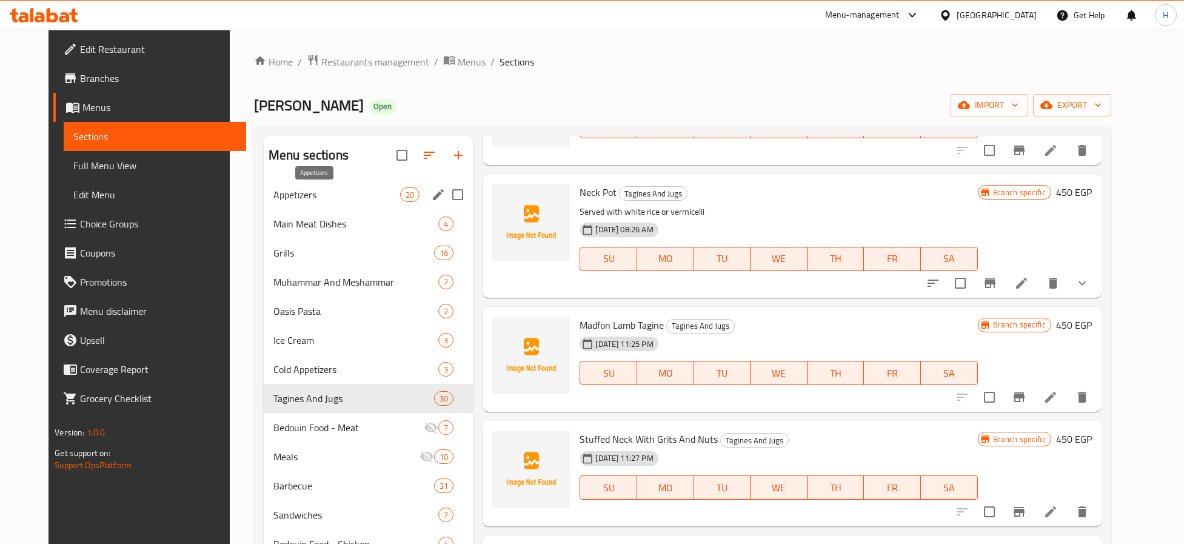
click at [300, 197] on span "Appetizers" at bounding box center [336, 194] width 127 height 15
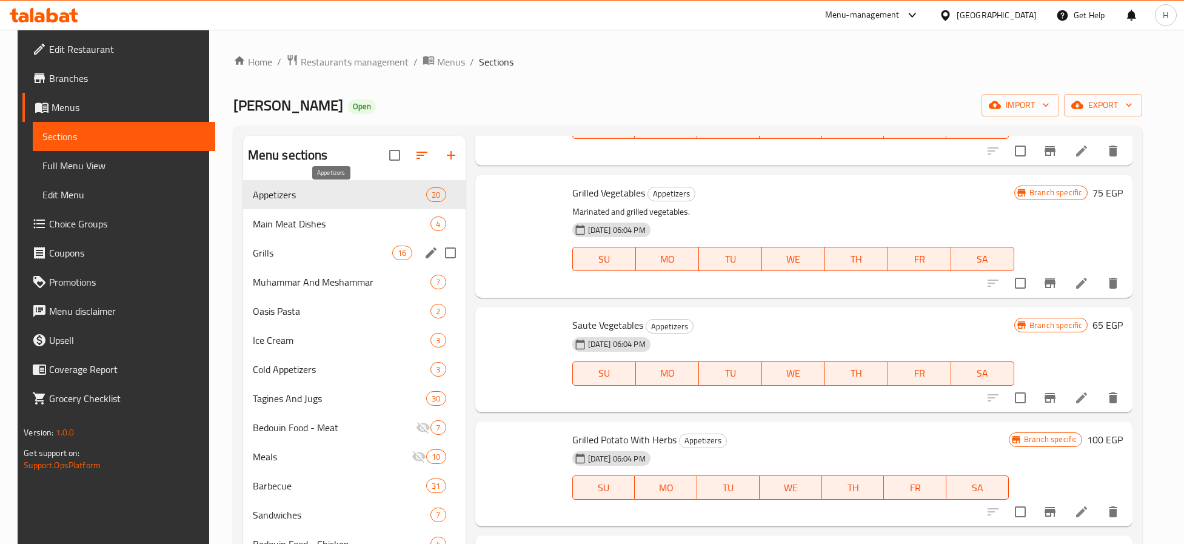
scroll to position [1586, 0]
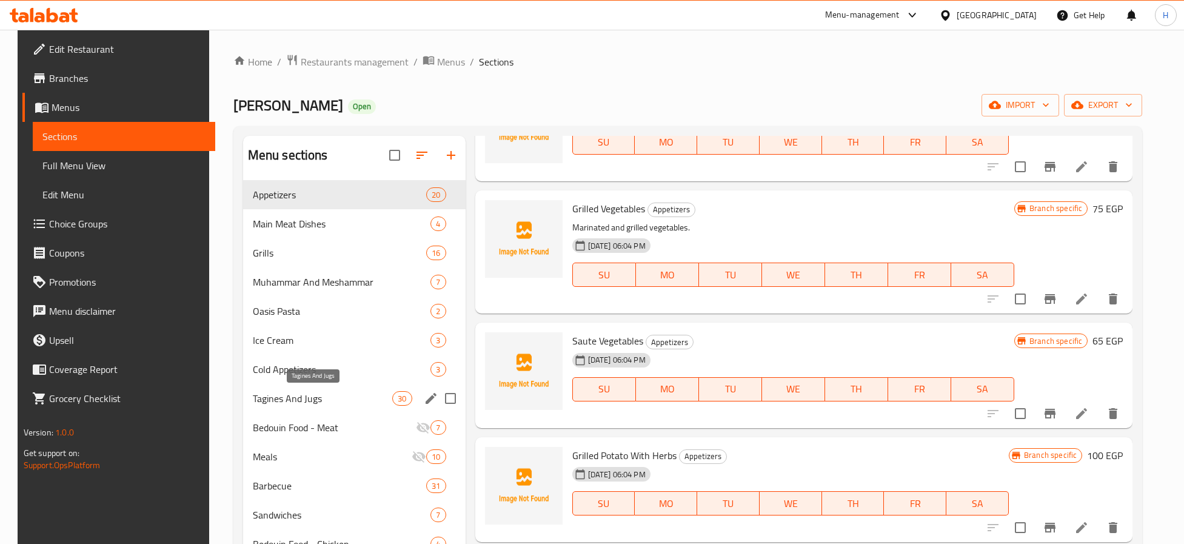
click at [317, 397] on span "Tagines And Jugs" at bounding box center [323, 398] width 140 height 15
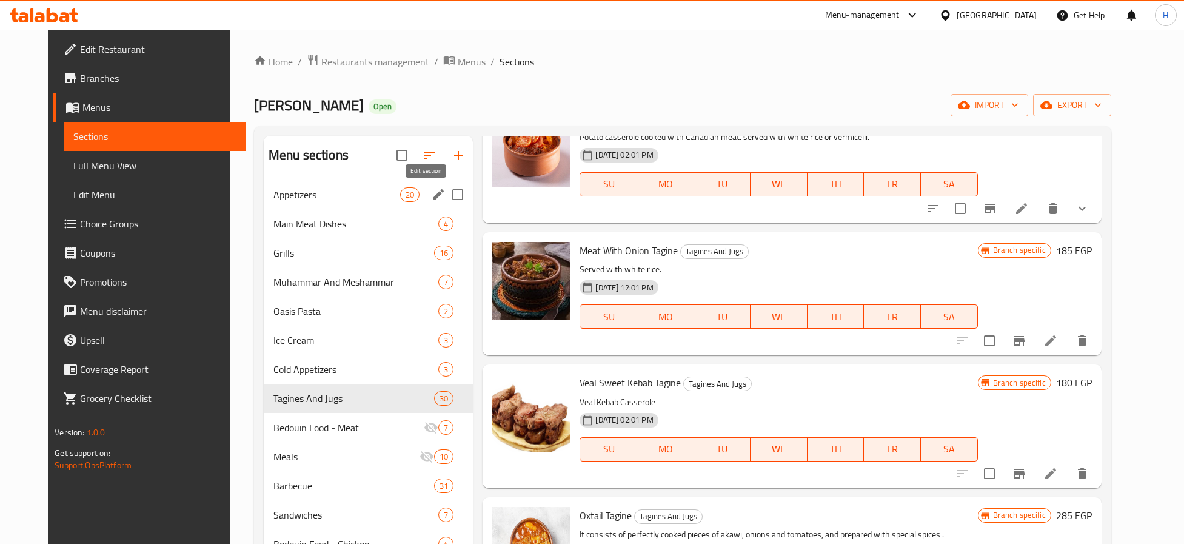
click at [433, 195] on icon "edit" at bounding box center [438, 194] width 11 height 11
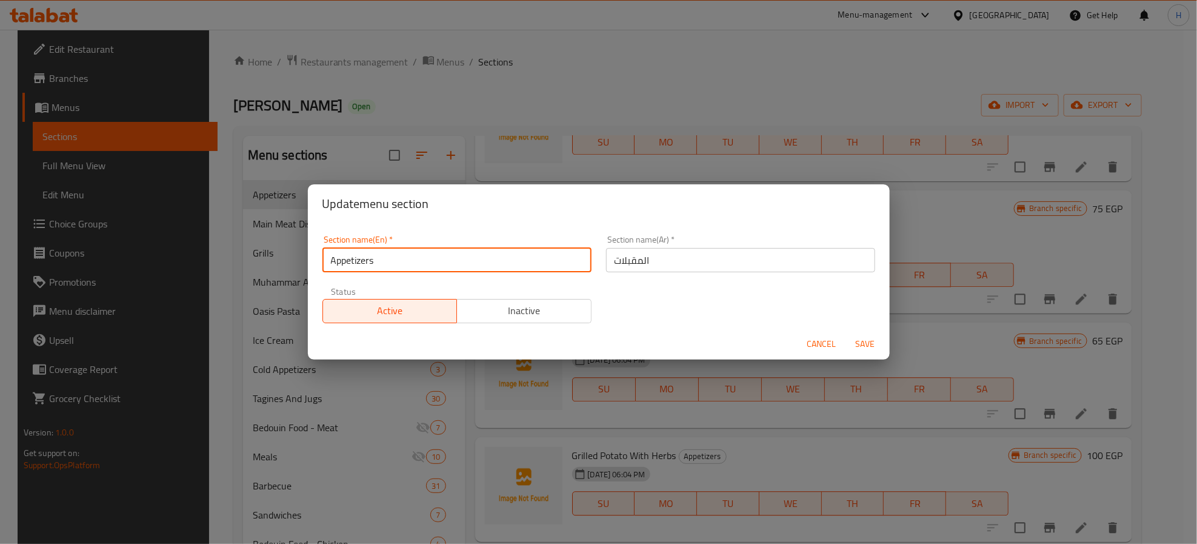
click at [409, 262] on input "Appetizers" at bounding box center [456, 260] width 269 height 24
type input "Hot Appetizers"
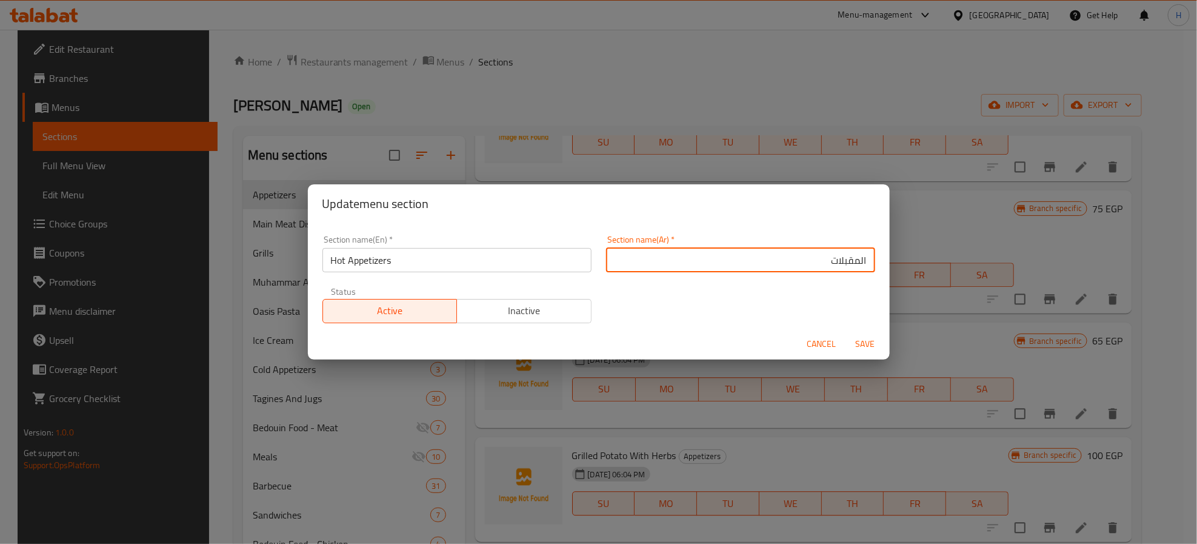
type input "المقبلات الساخنة"
click at [864, 340] on span "Save" at bounding box center [865, 343] width 29 height 15
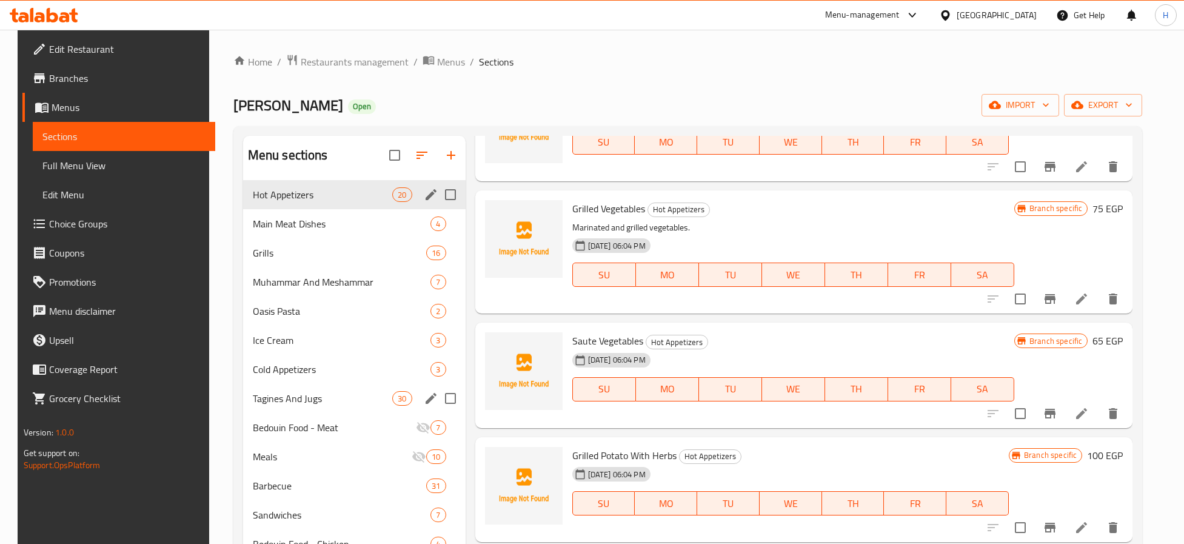
drag, startPoint x: 324, startPoint y: 390, endPoint x: 296, endPoint y: 396, distance: 28.1
click at [324, 390] on div "Tagines And Jugs 30" at bounding box center [354, 398] width 222 height 29
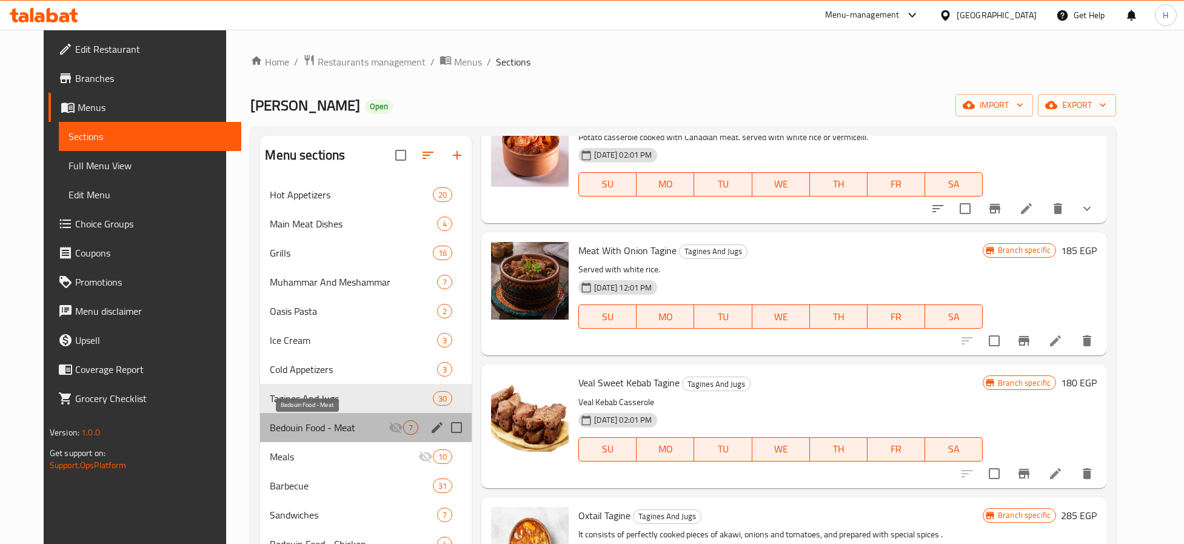
click at [309, 422] on span "Bedouin Food - Meat" at bounding box center [329, 427] width 119 height 15
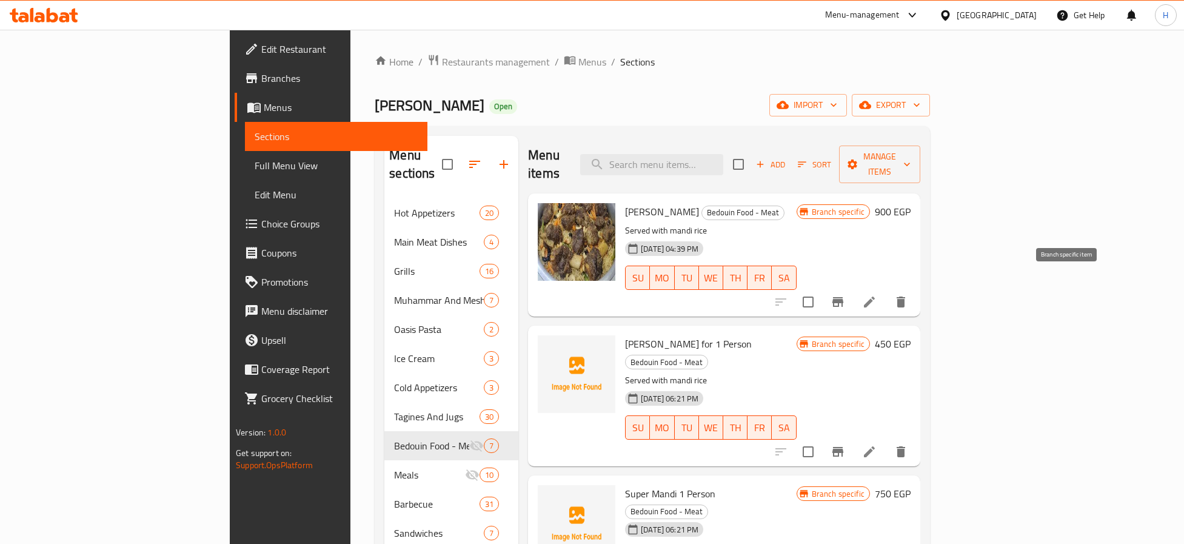
click at [843, 297] on icon "Branch-specific-item" at bounding box center [837, 302] width 11 height 10
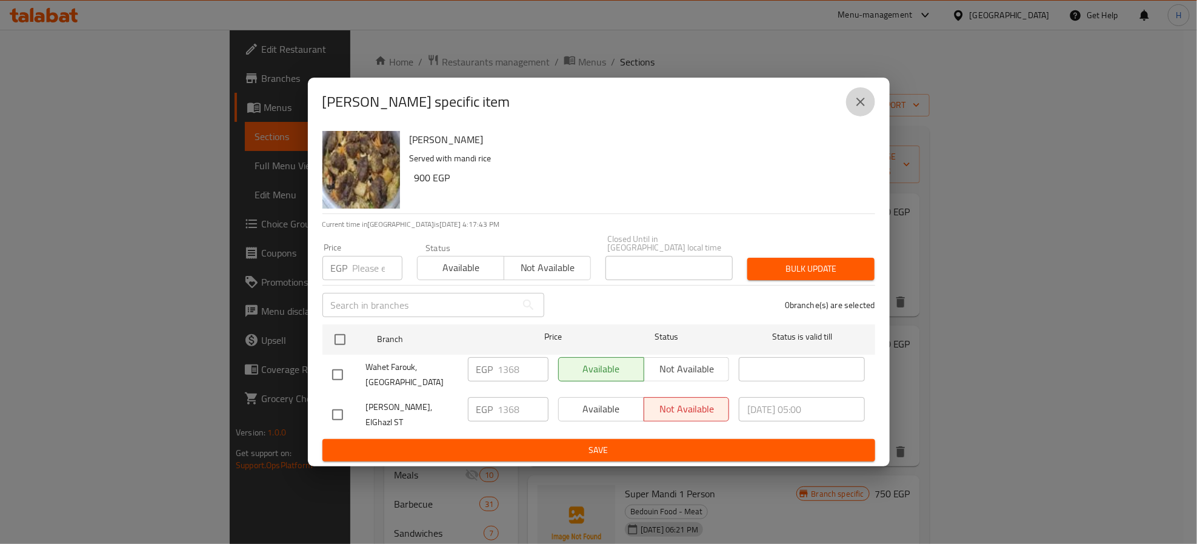
click at [855, 116] on button "close" at bounding box center [860, 101] width 29 height 29
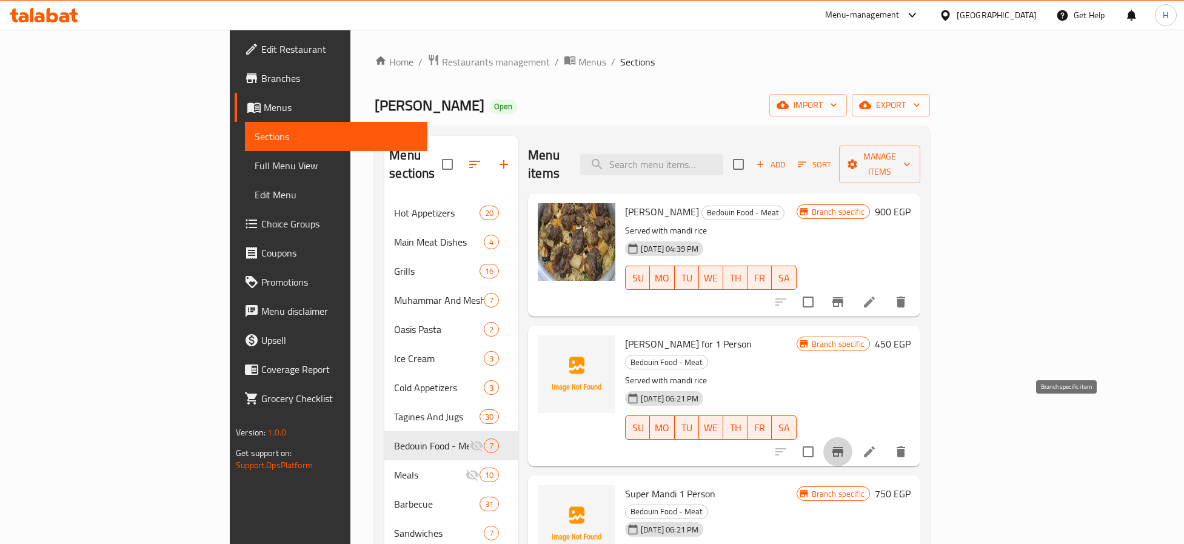
click at [852, 437] on button "Branch-specific-item" at bounding box center [837, 451] width 29 height 29
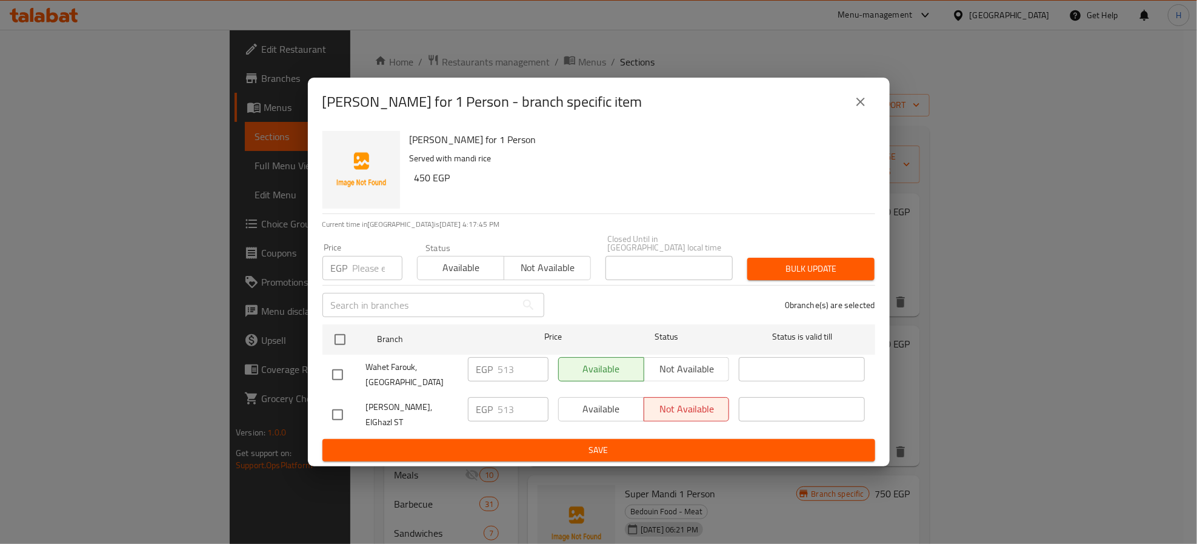
click at [849, 107] on button "close" at bounding box center [860, 101] width 29 height 29
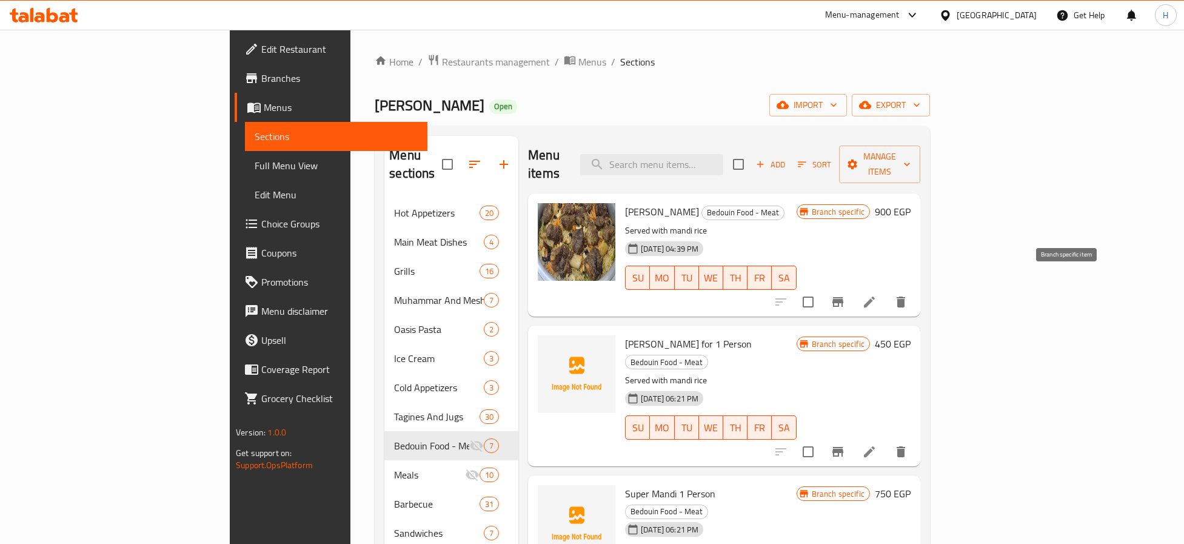
click at [843, 297] on icon "Branch-specific-item" at bounding box center [837, 302] width 11 height 10
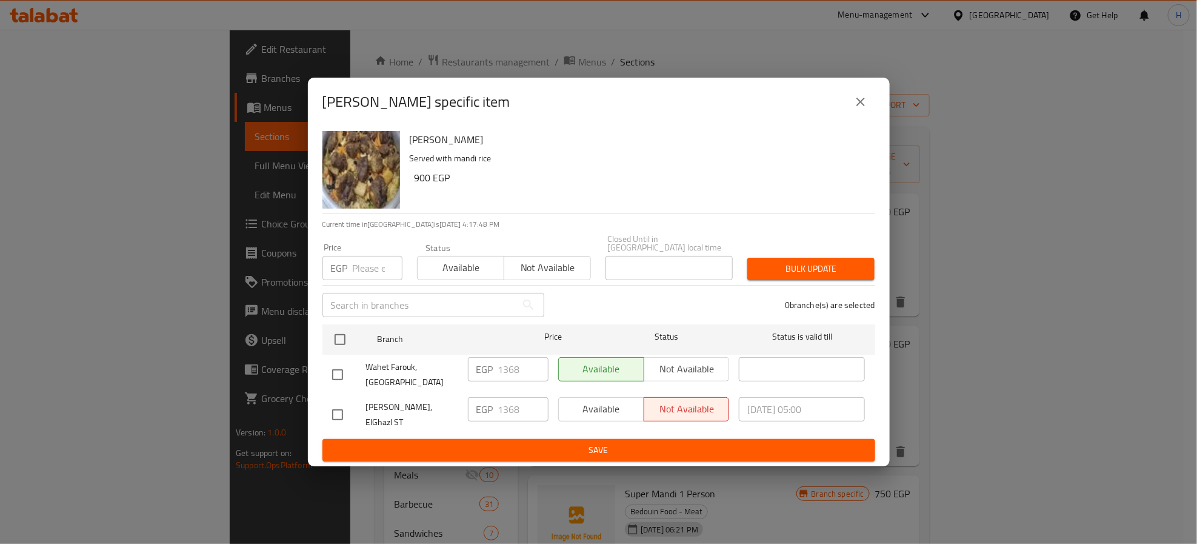
click at [342, 409] on input "checkbox" at bounding box center [337, 414] width 25 height 25
checkbox input "true"
click at [618, 411] on span "Available" at bounding box center [602, 409] width 76 height 18
click at [615, 442] on span "Save" at bounding box center [598, 449] width 533 height 15
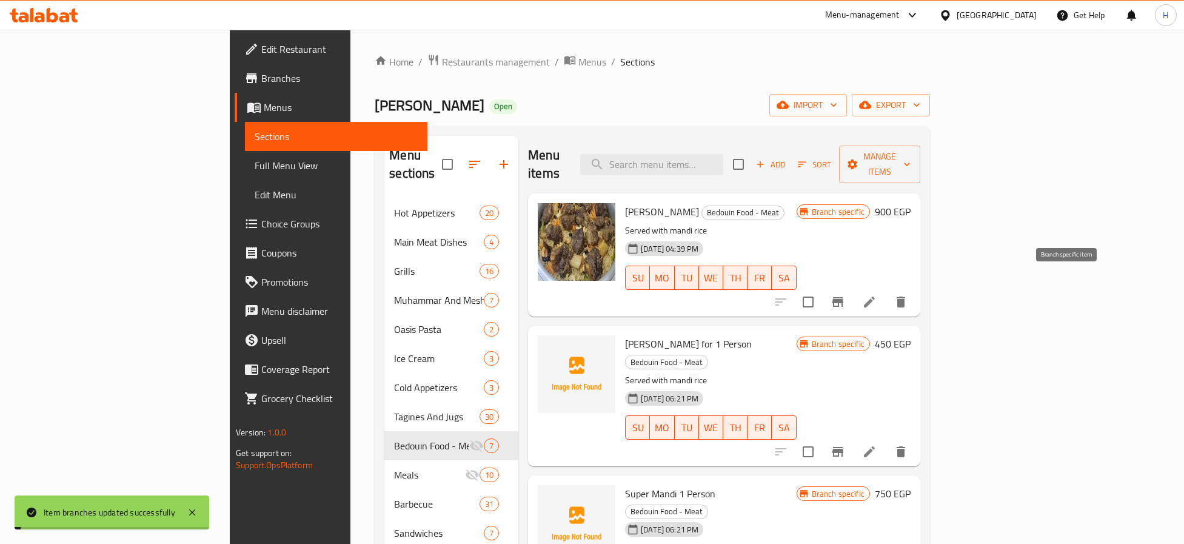
click at [843, 297] on icon "Branch-specific-item" at bounding box center [837, 302] width 11 height 10
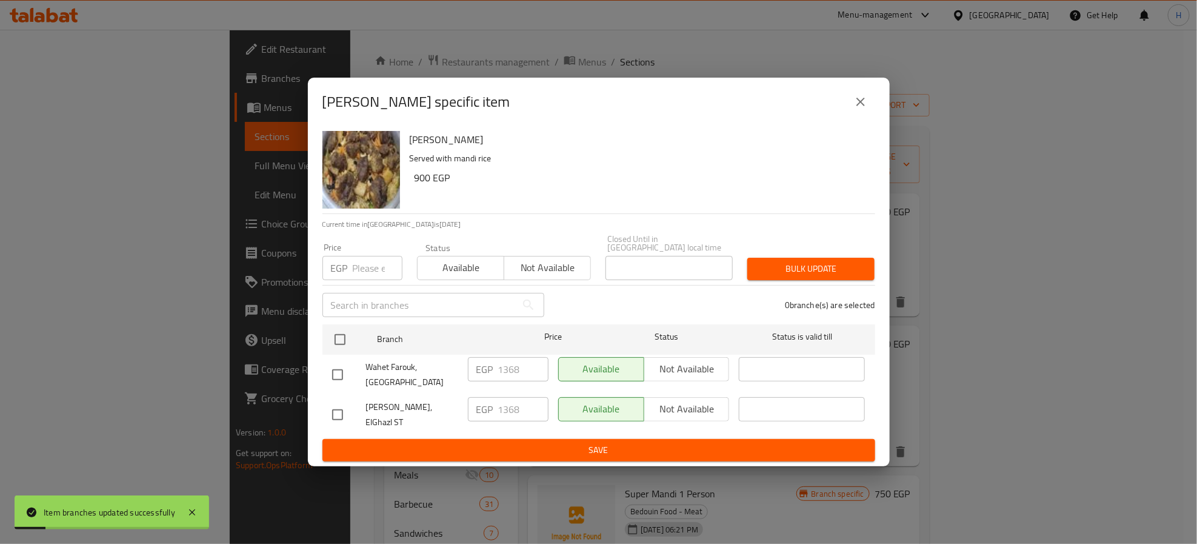
click at [355, 413] on div at bounding box center [349, 414] width 34 height 25
click at [335, 404] on input "checkbox" at bounding box center [337, 414] width 25 height 25
checkbox input "true"
drag, startPoint x: 702, startPoint y: 411, endPoint x: 687, endPoint y: 435, distance: 28.6
click at [701, 413] on span "Not available" at bounding box center [687, 409] width 76 height 18
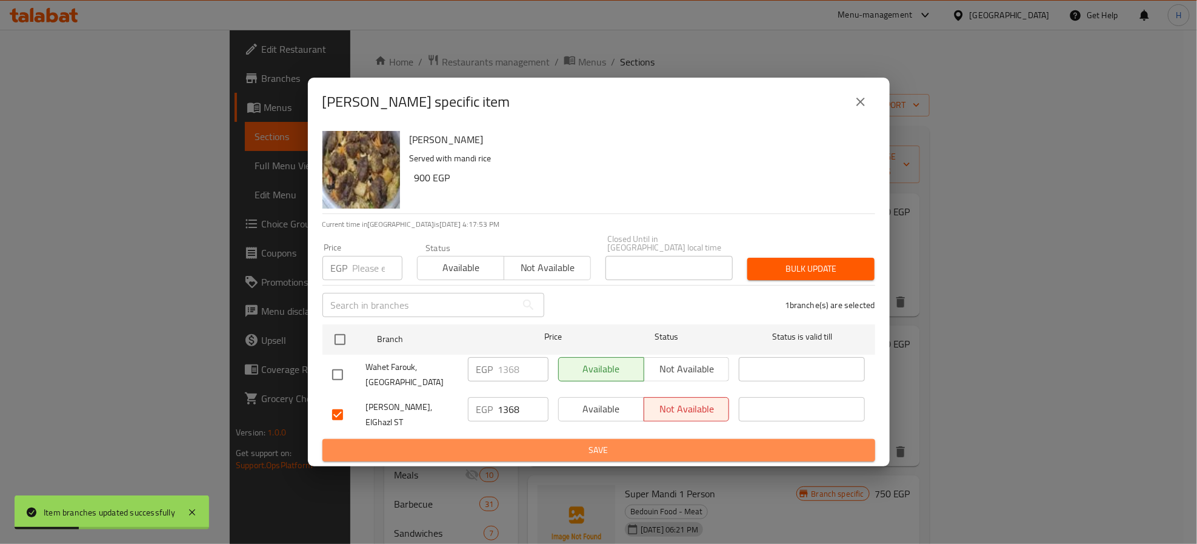
click at [687, 442] on span "Save" at bounding box center [598, 449] width 533 height 15
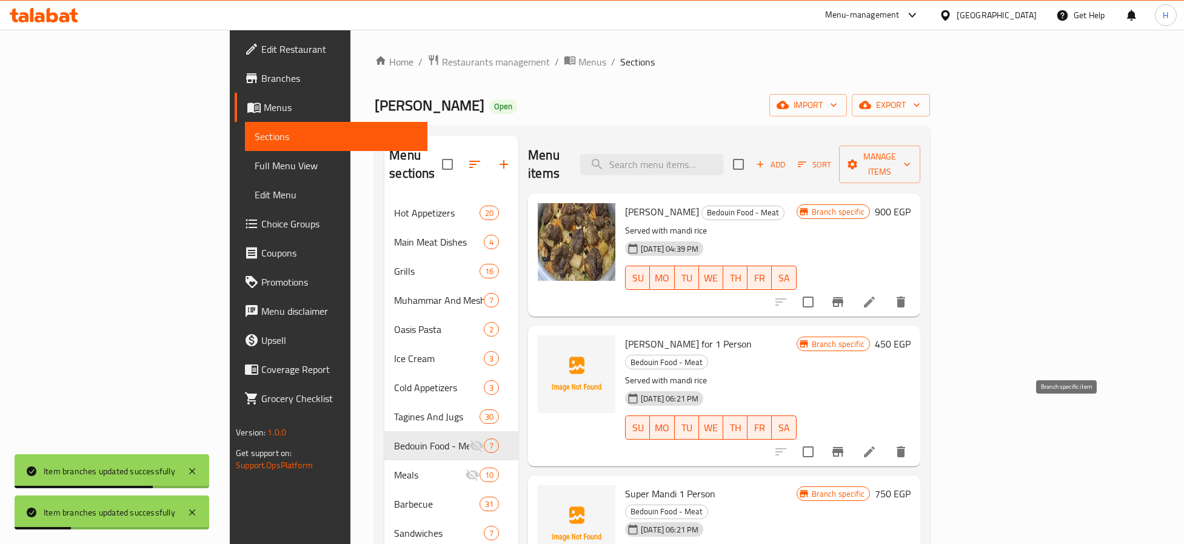
click at [843, 447] on icon "Branch-specific-item" at bounding box center [837, 452] width 11 height 10
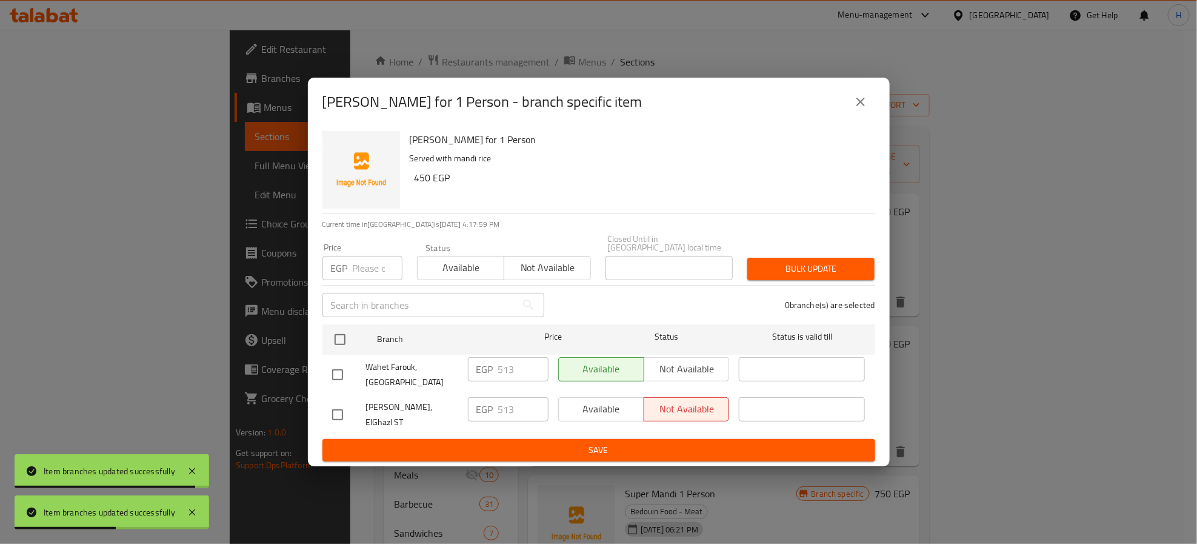
click at [860, 109] on icon "close" at bounding box center [860, 102] width 15 height 15
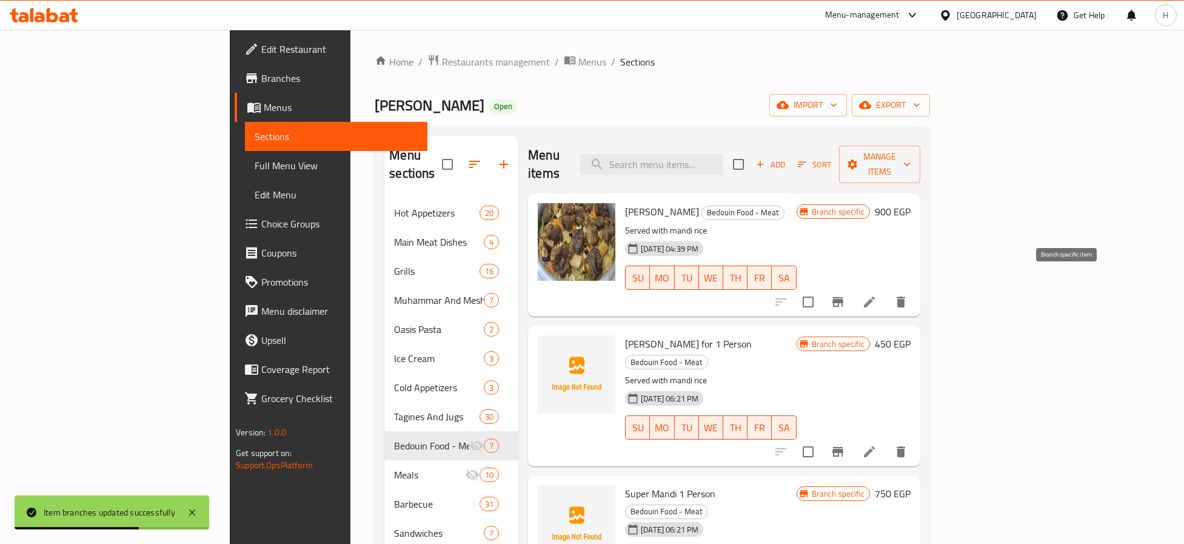
click at [845, 295] on icon "Branch-specific-item" at bounding box center [837, 302] width 15 height 15
click at [845, 444] on icon "Branch-specific-item" at bounding box center [837, 451] width 15 height 15
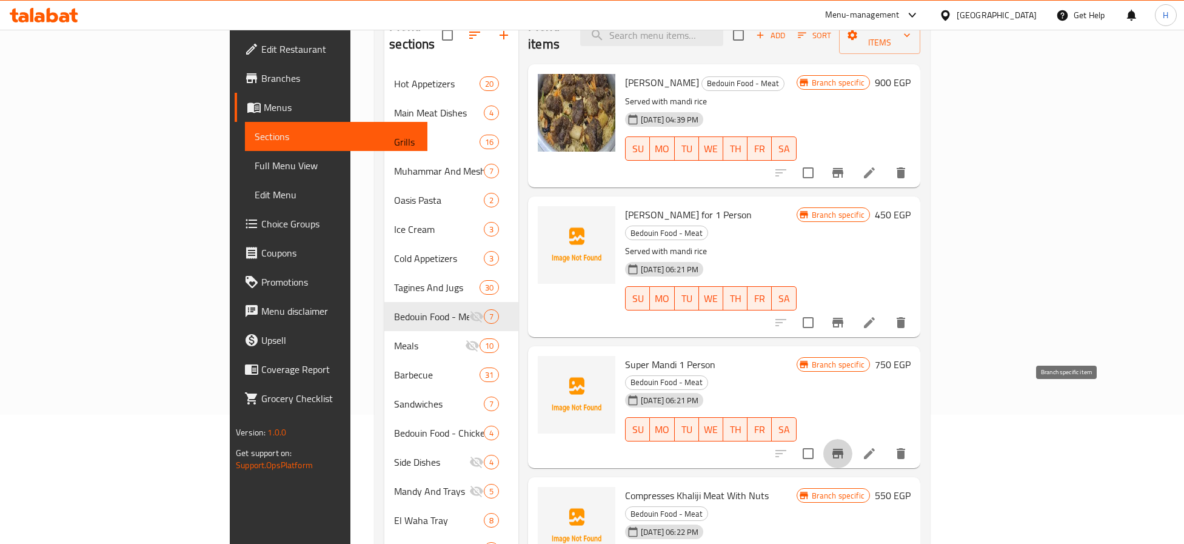
scroll to position [184, 0]
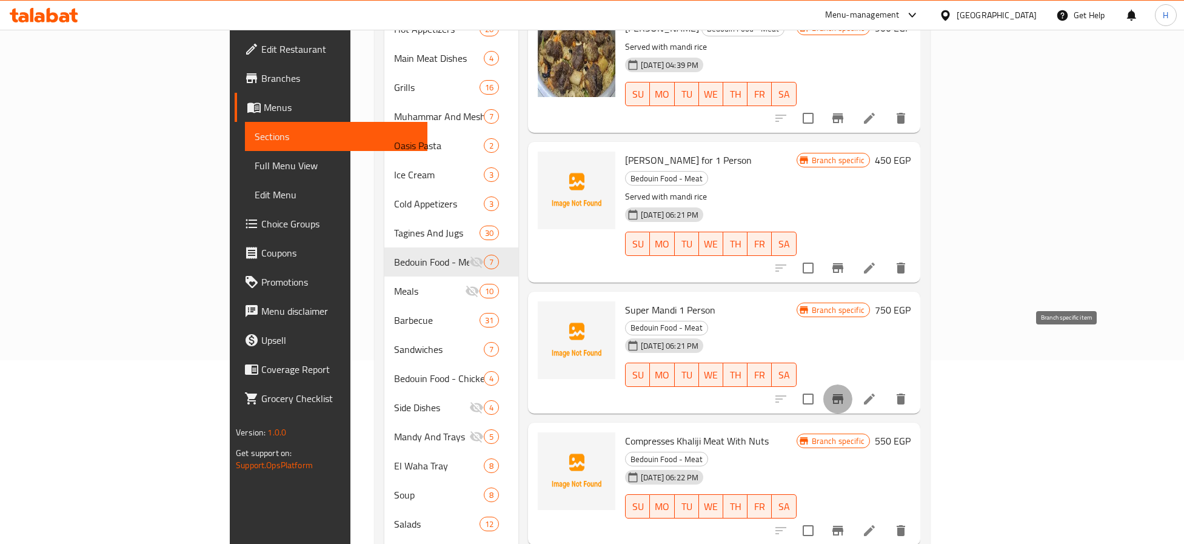
click at [845, 392] on icon "Branch-specific-item" at bounding box center [837, 399] width 15 height 15
click at [852, 516] on button "Branch-specific-item" at bounding box center [837, 530] width 29 height 29
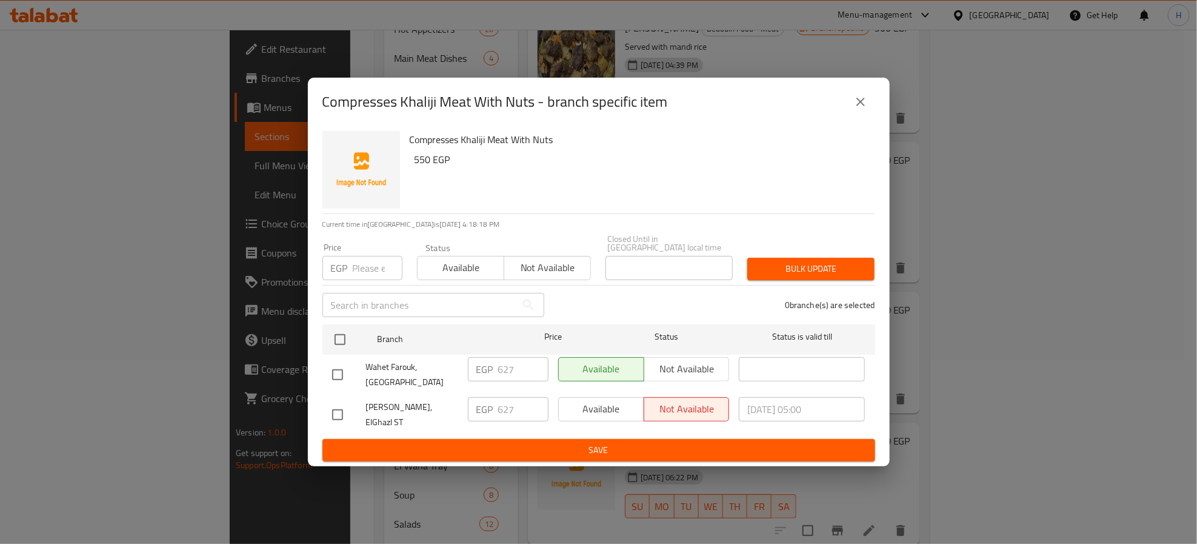
click at [342, 411] on input "checkbox" at bounding box center [337, 414] width 25 height 25
checkbox input "true"
click at [564, 410] on span "Available" at bounding box center [602, 409] width 76 height 18
click at [568, 439] on button "Save" at bounding box center [598, 450] width 553 height 22
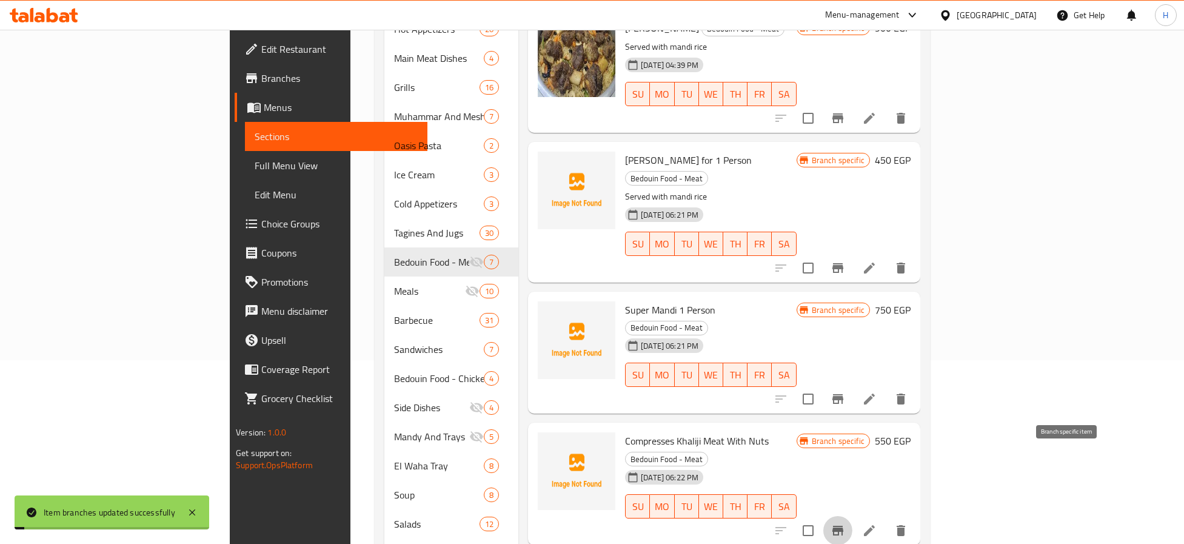
click at [845, 523] on icon "Branch-specific-item" at bounding box center [837, 530] width 15 height 15
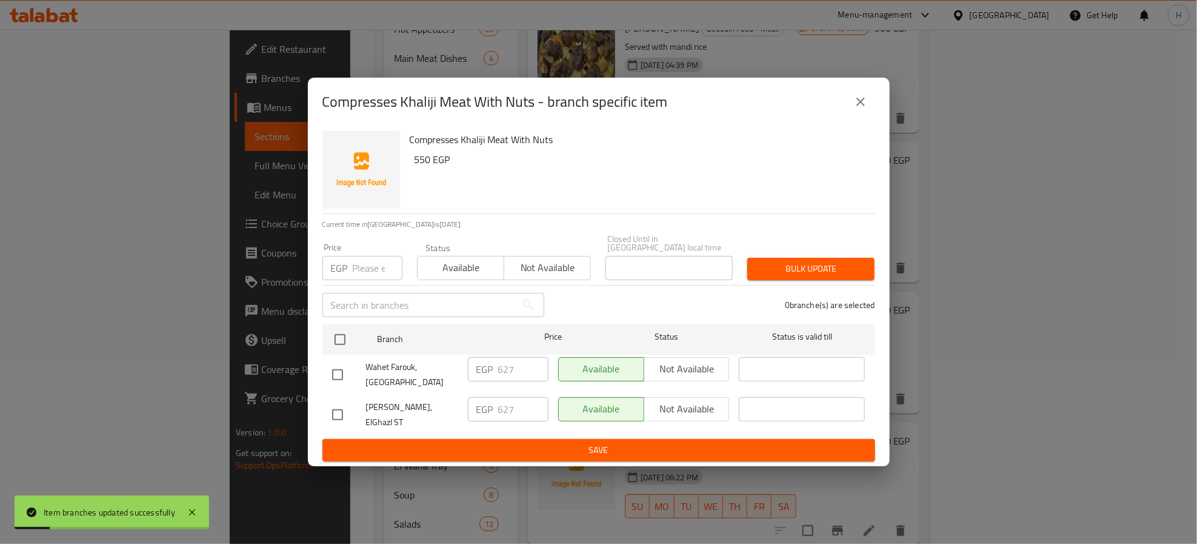
click at [342, 413] on input "checkbox" at bounding box center [337, 414] width 25 height 25
checkbox input "true"
drag, startPoint x: 700, startPoint y: 413, endPoint x: 685, endPoint y: 432, distance: 23.3
click at [699, 413] on span "Not available" at bounding box center [687, 409] width 76 height 18
click at [685, 442] on span "Save" at bounding box center [598, 449] width 533 height 15
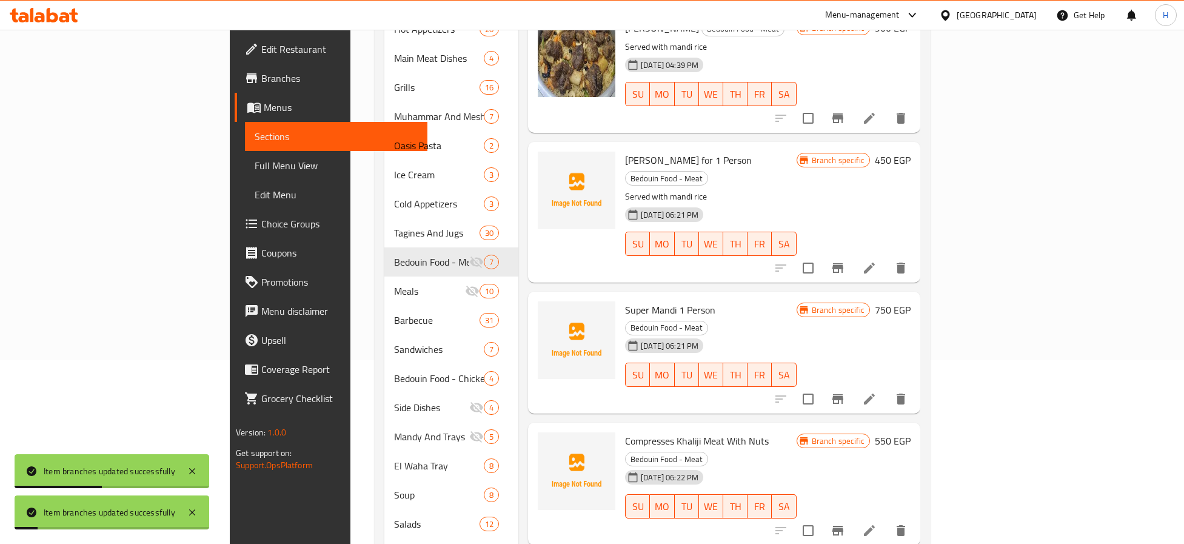
scroll to position [275, 0]
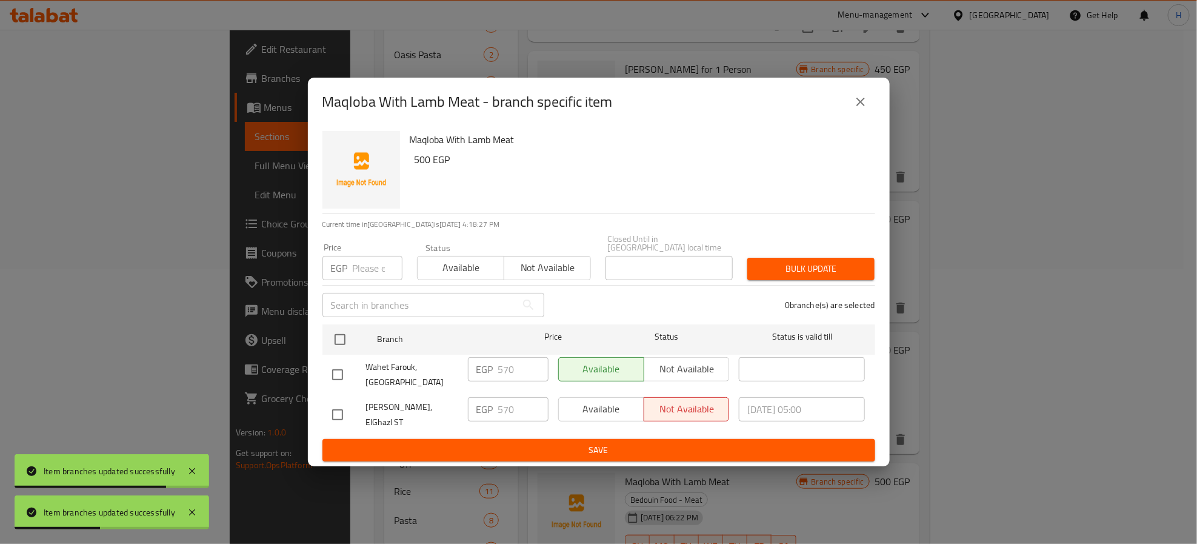
click at [327, 410] on input "checkbox" at bounding box center [337, 414] width 25 height 25
checkbox input "true"
click at [572, 412] on span "Available" at bounding box center [602, 409] width 76 height 18
click at [573, 442] on span "Save" at bounding box center [598, 449] width 533 height 15
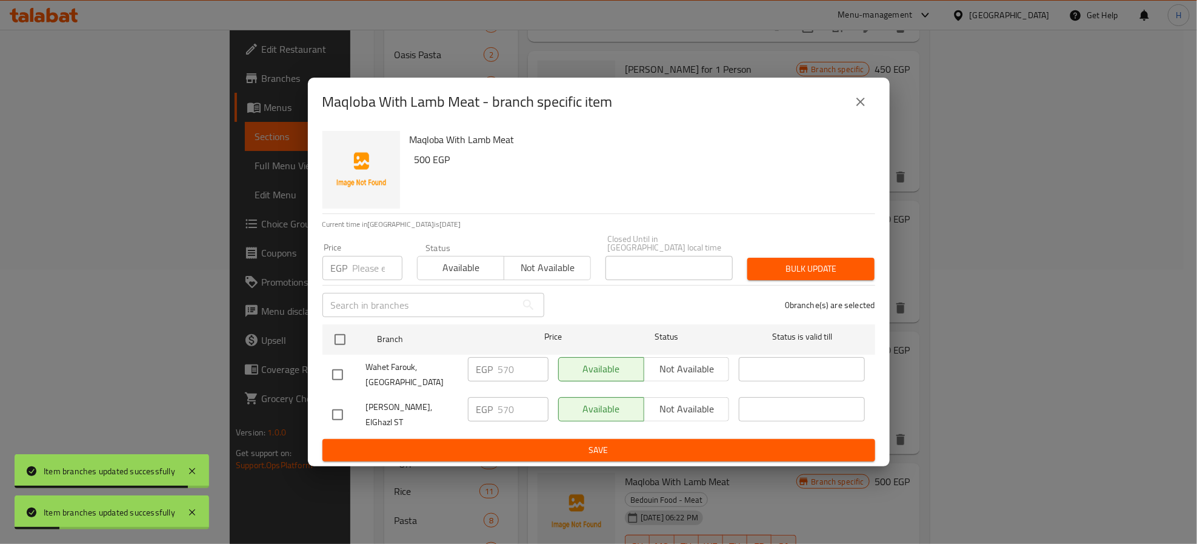
click at [335, 409] on input "checkbox" at bounding box center [337, 414] width 25 height 25
checkbox input "true"
click at [673, 412] on span "Not available" at bounding box center [687, 409] width 76 height 18
click at [644, 442] on span "Save" at bounding box center [598, 449] width 533 height 15
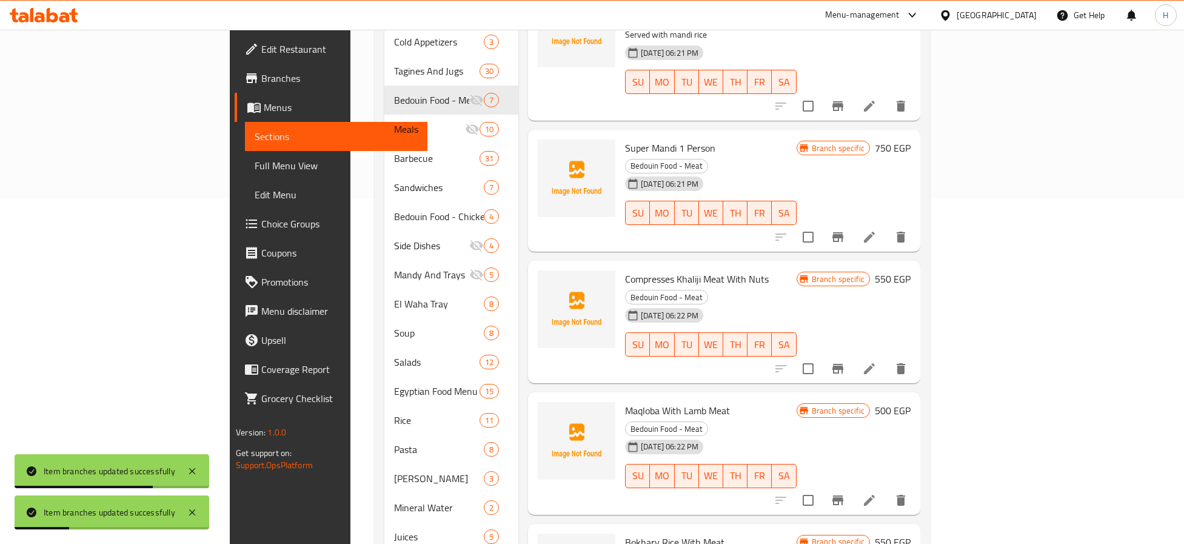
scroll to position [365, 0]
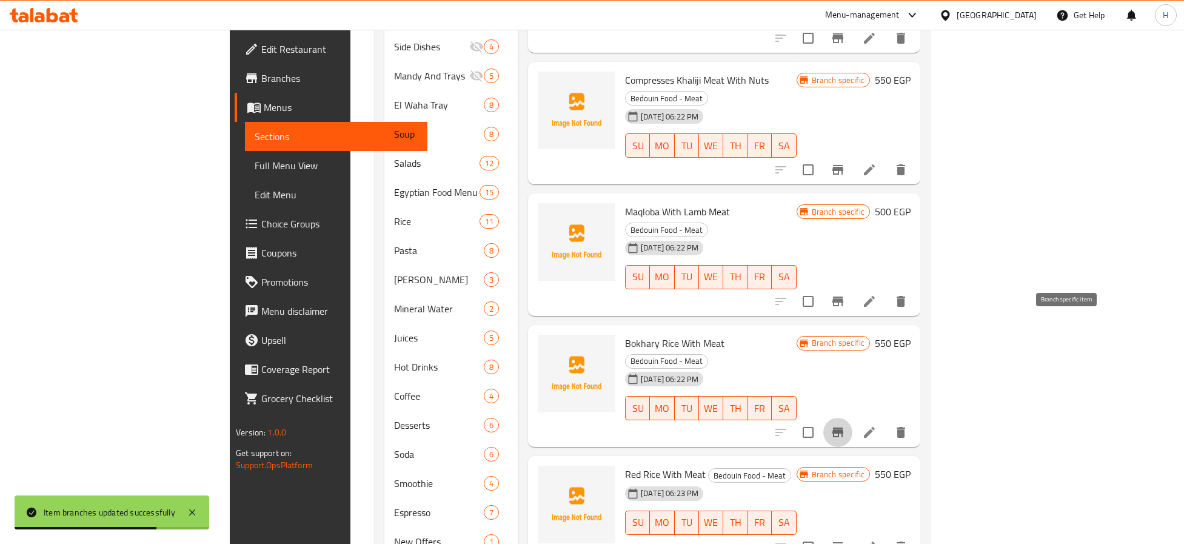
scroll to position [547, 0]
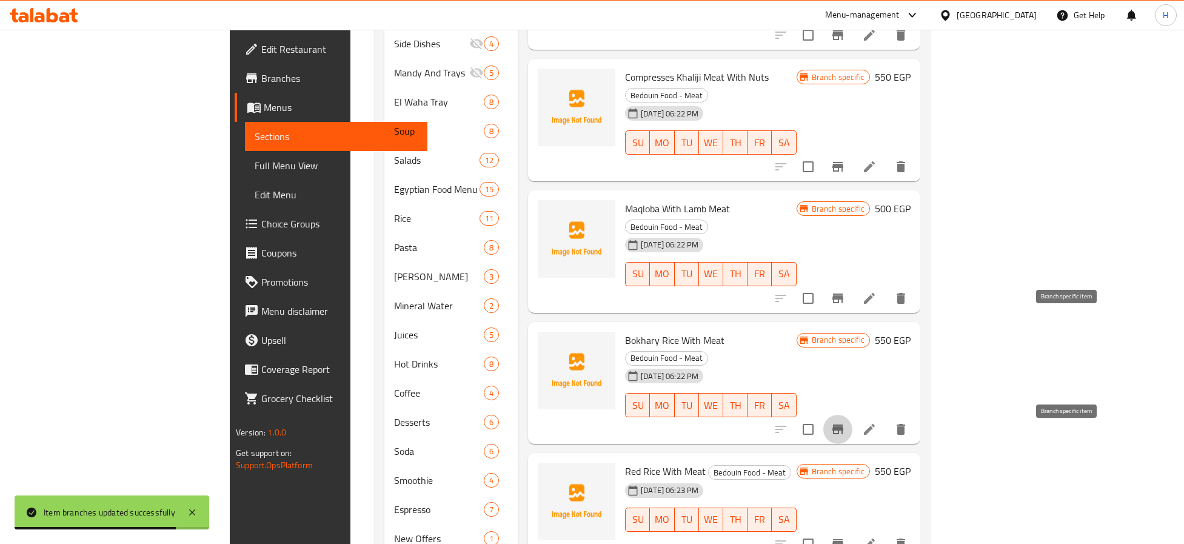
click at [843, 539] on icon "Branch-specific-item" at bounding box center [837, 544] width 11 height 10
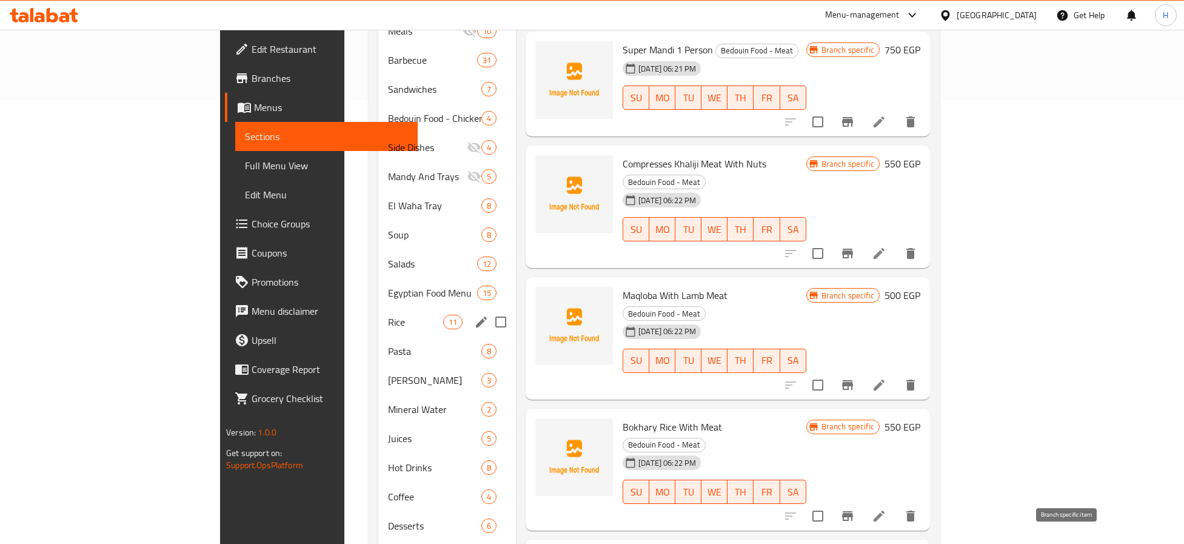
scroll to position [275, 0]
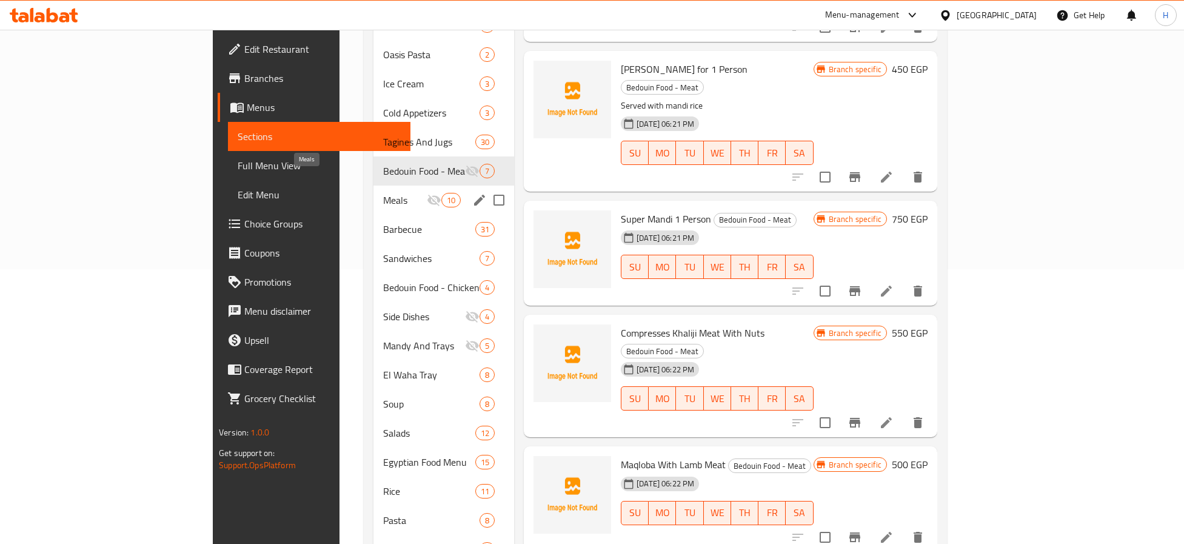
click at [383, 193] on span "Meals" at bounding box center [405, 200] width 44 height 15
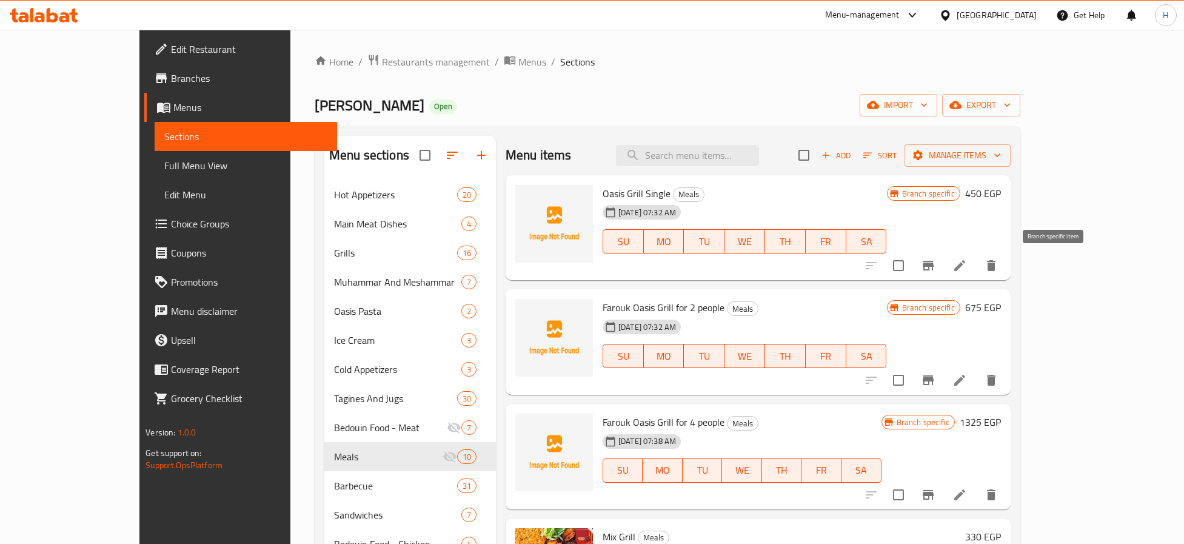
click at [935, 258] on icon "Branch-specific-item" at bounding box center [928, 265] width 15 height 15
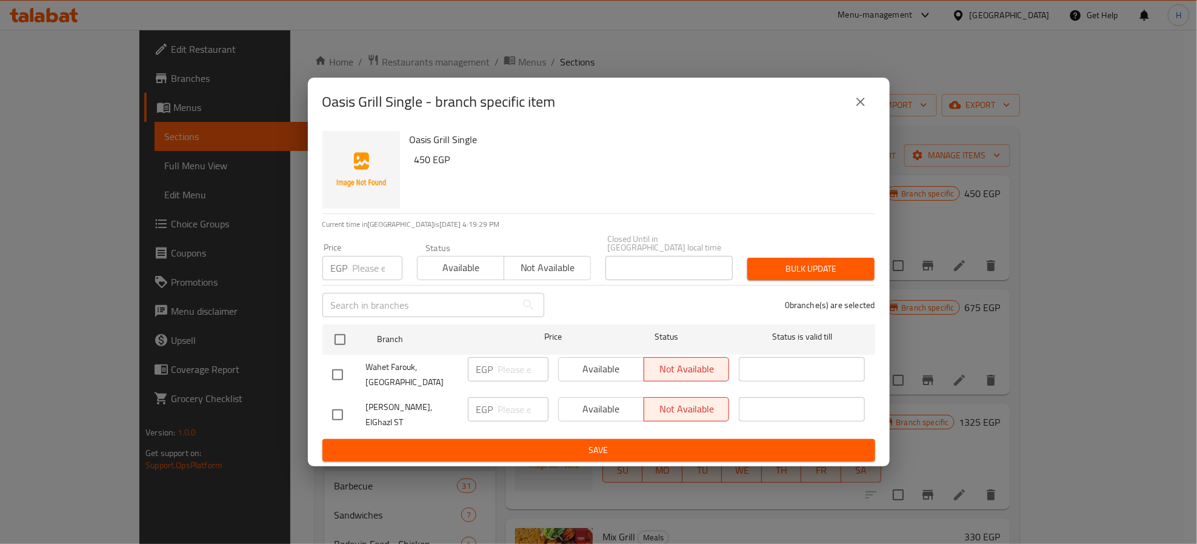
click at [862, 106] on icon "close" at bounding box center [860, 102] width 15 height 15
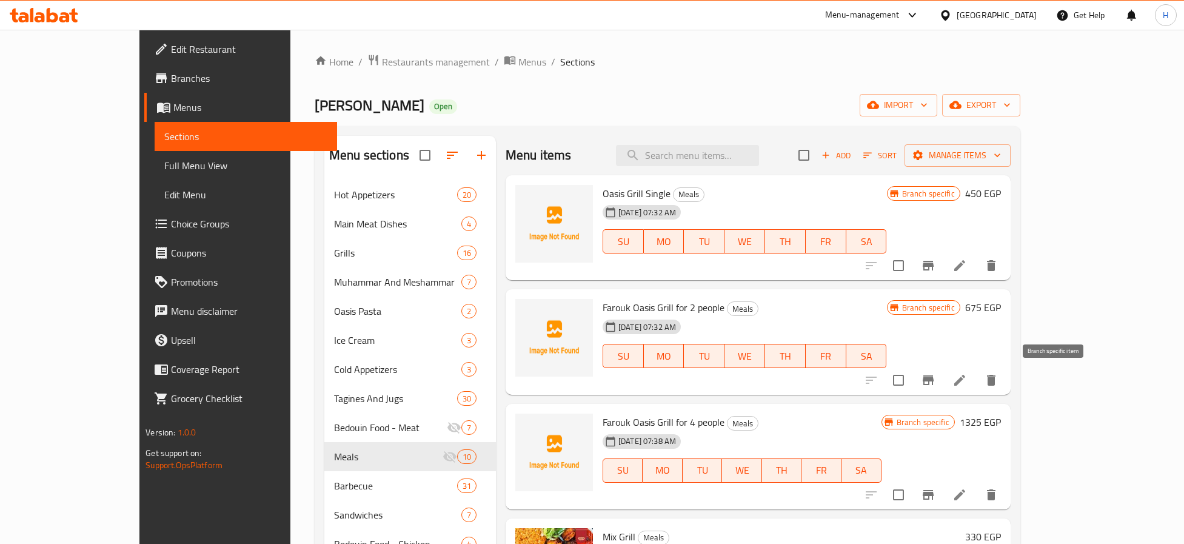
click at [935, 386] on icon "Branch-specific-item" at bounding box center [928, 380] width 15 height 15
click at [942, 498] on button "Branch-specific-item" at bounding box center [927, 494] width 29 height 29
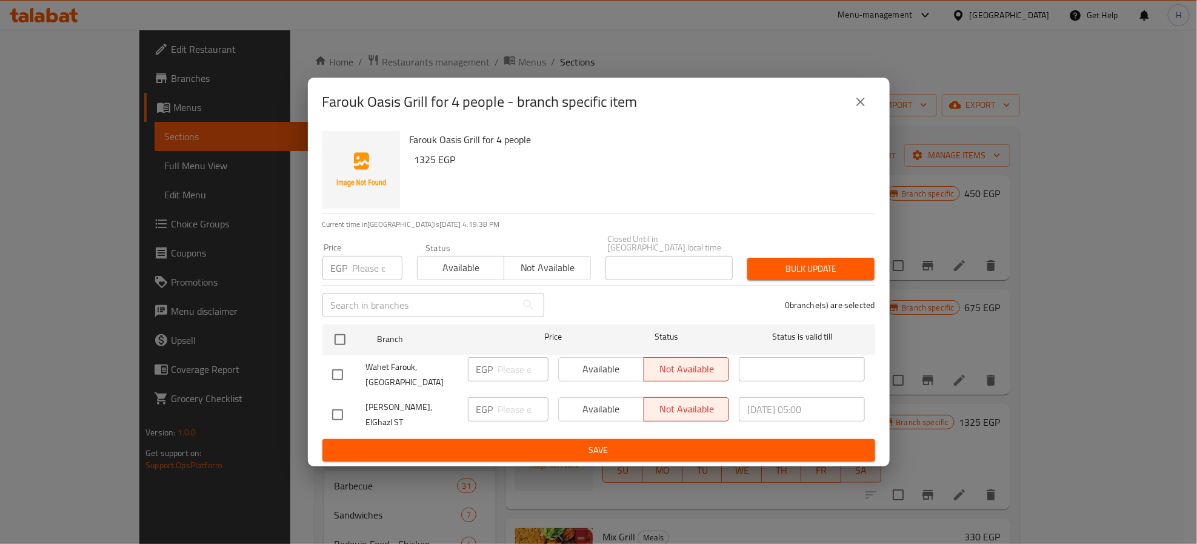
click at [342, 407] on input "checkbox" at bounding box center [337, 414] width 25 height 25
checkbox input "true"
click at [595, 409] on span "Available" at bounding box center [602, 409] width 76 height 18
click at [655, 442] on span "Save" at bounding box center [598, 449] width 533 height 15
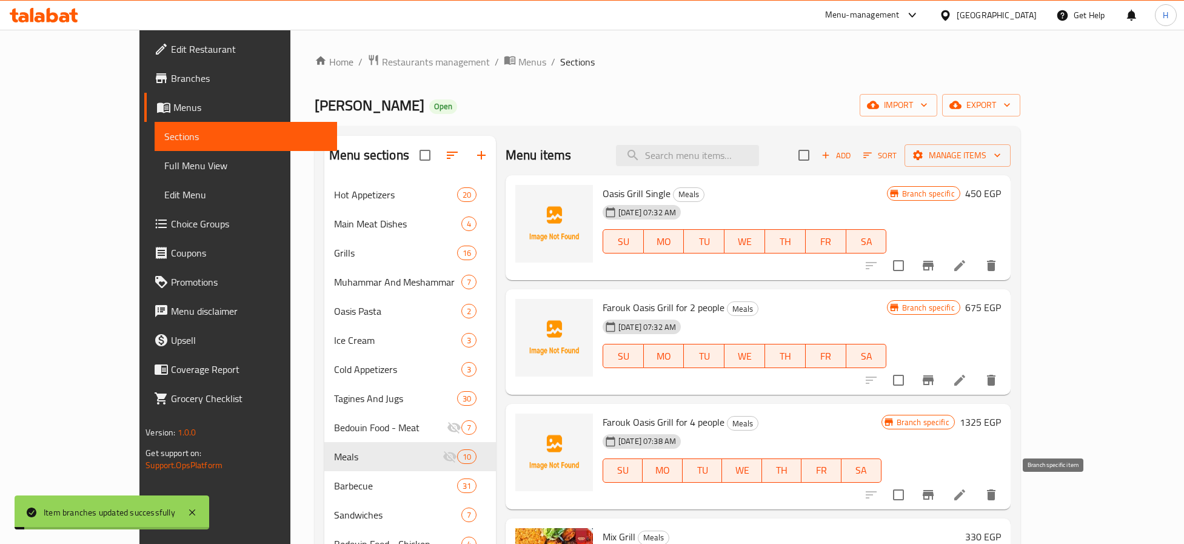
click at [913, 480] on button "Branch-specific-item" at bounding box center [927, 494] width 29 height 29
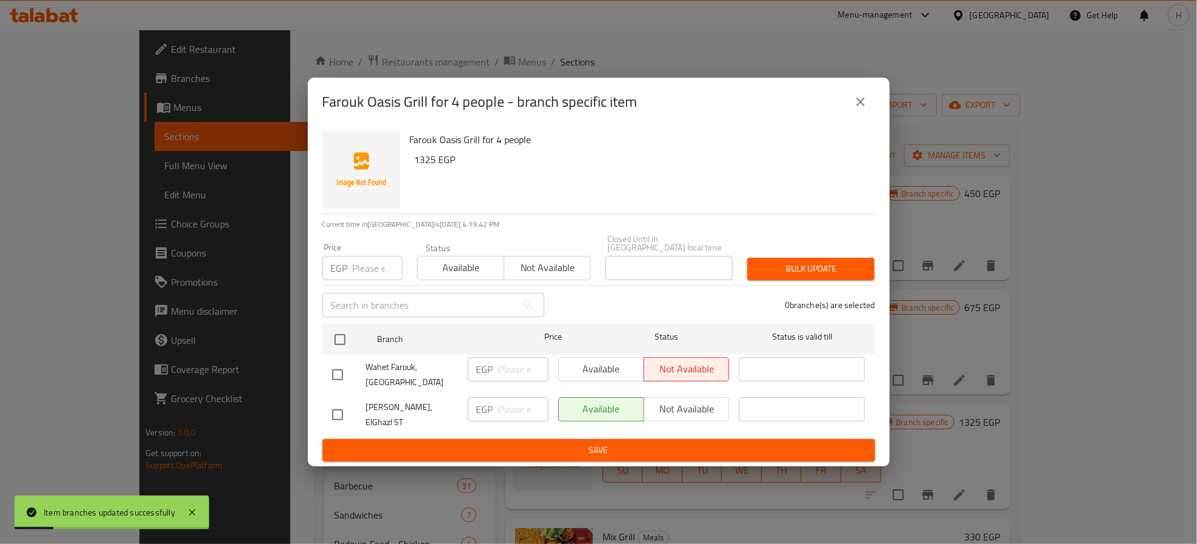
click at [336, 405] on input "checkbox" at bounding box center [337, 414] width 25 height 25
checkbox input "true"
click at [675, 405] on span "Not available" at bounding box center [687, 409] width 76 height 18
click at [671, 442] on span "Save" at bounding box center [598, 449] width 533 height 15
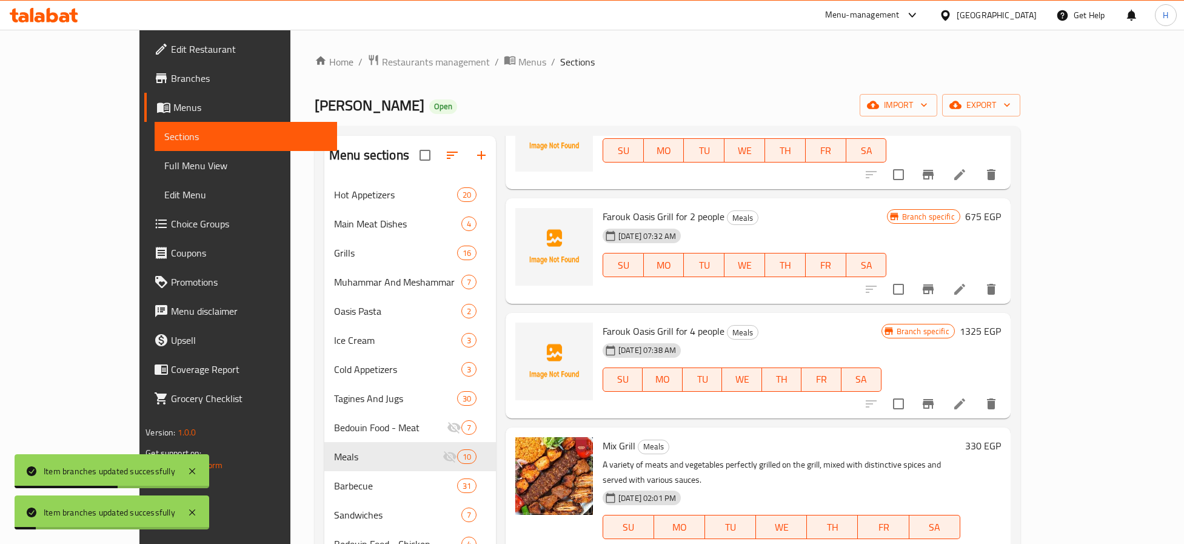
scroll to position [182, 0]
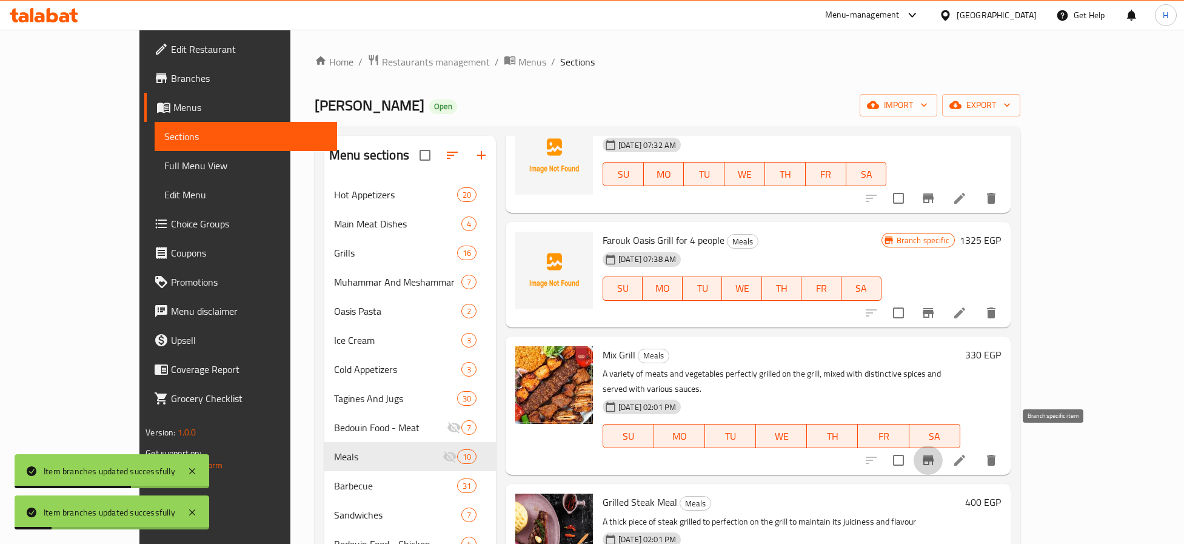
click at [933, 455] on icon "Branch-specific-item" at bounding box center [927, 460] width 11 height 10
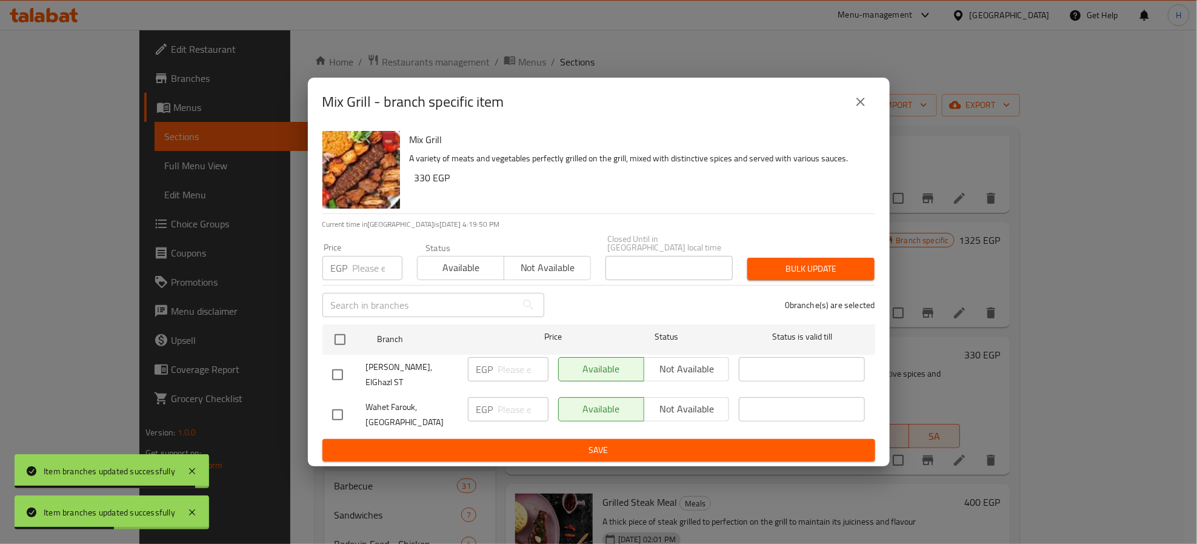
click at [335, 370] on input "checkbox" at bounding box center [337, 374] width 25 height 25
checkbox input "true"
click at [672, 365] on span "Not available" at bounding box center [687, 369] width 76 height 18
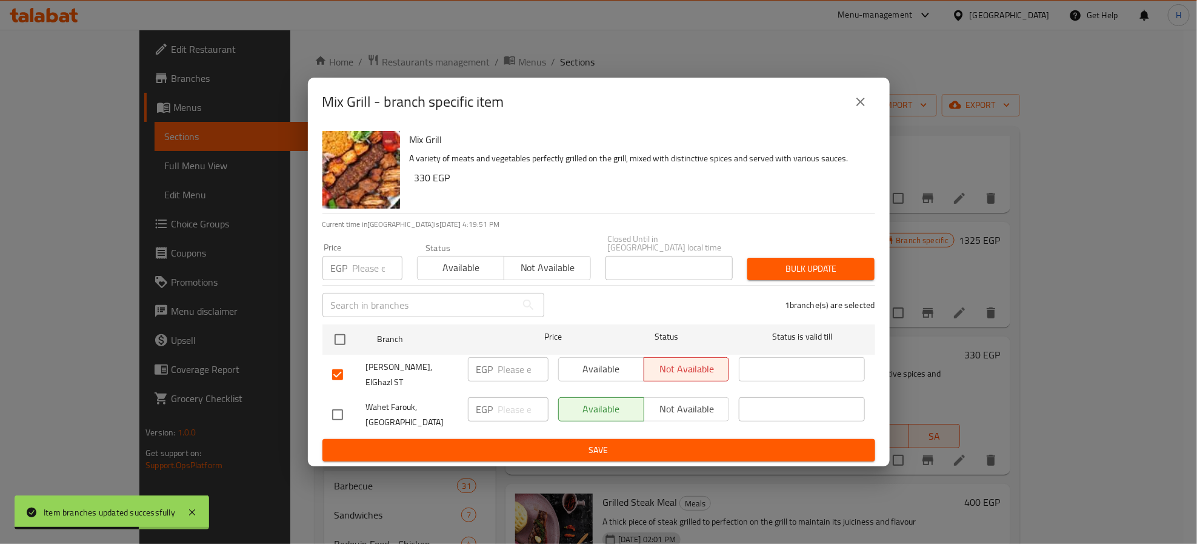
click at [673, 426] on div "Available Not available" at bounding box center [643, 414] width 181 height 45
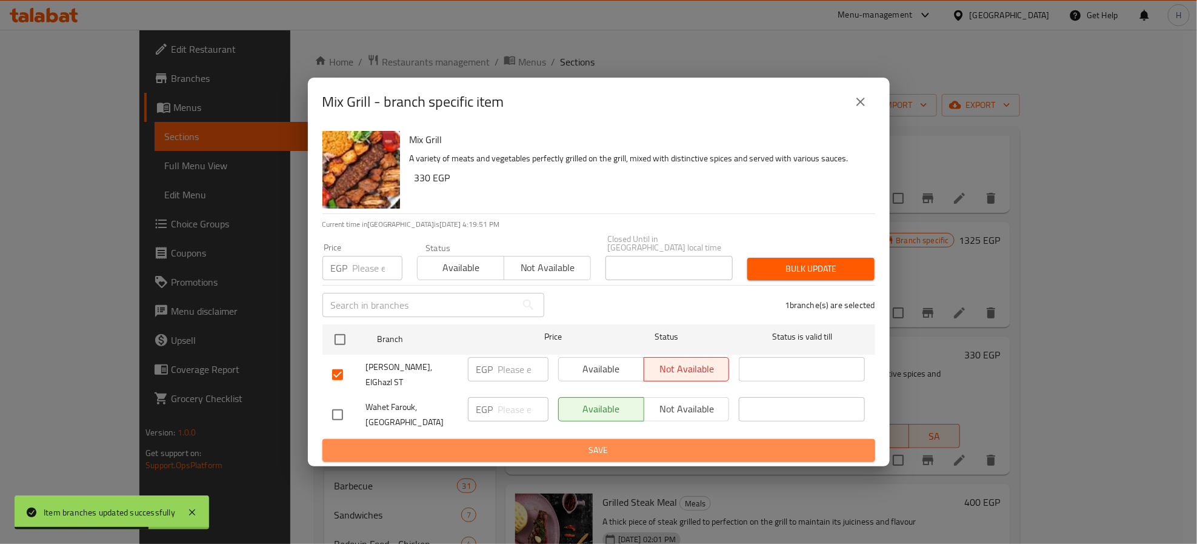
click at [673, 442] on span "Save" at bounding box center [598, 449] width 533 height 15
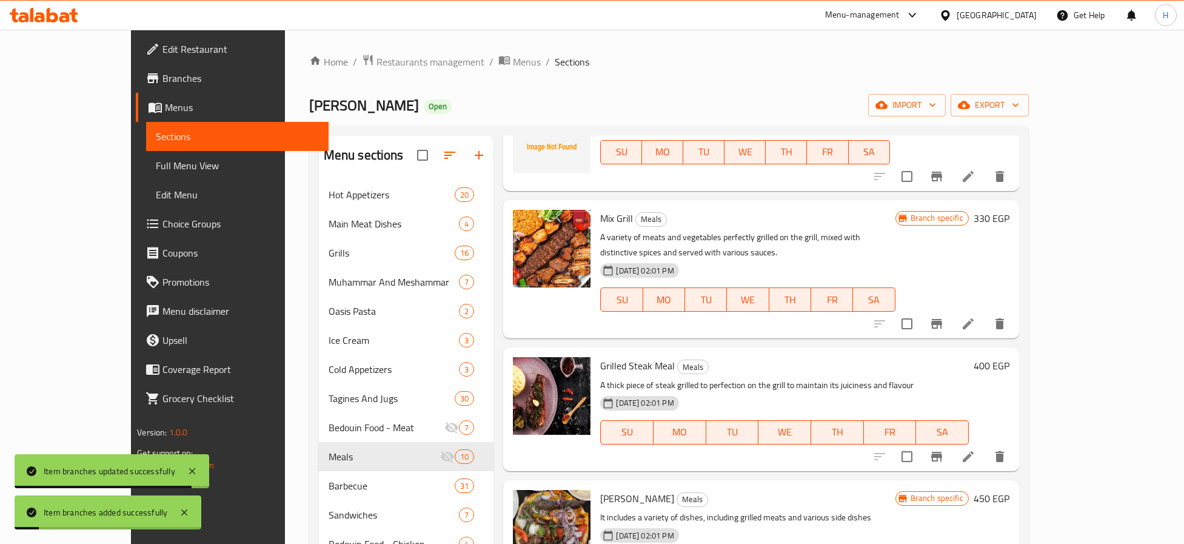
scroll to position [320, 0]
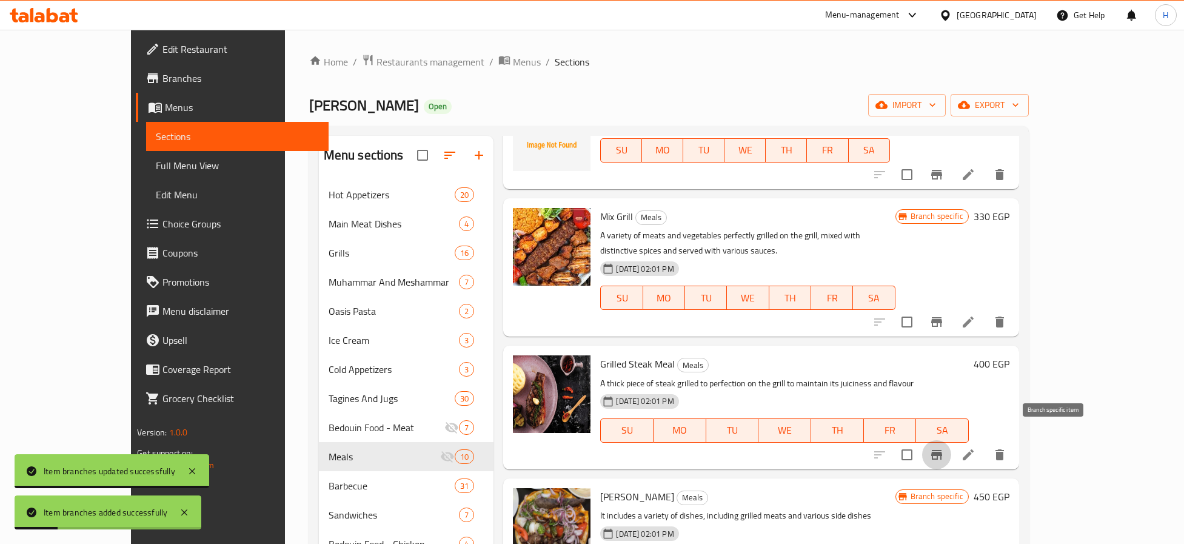
click at [951, 447] on button "Branch-specific-item" at bounding box center [936, 454] width 29 height 29
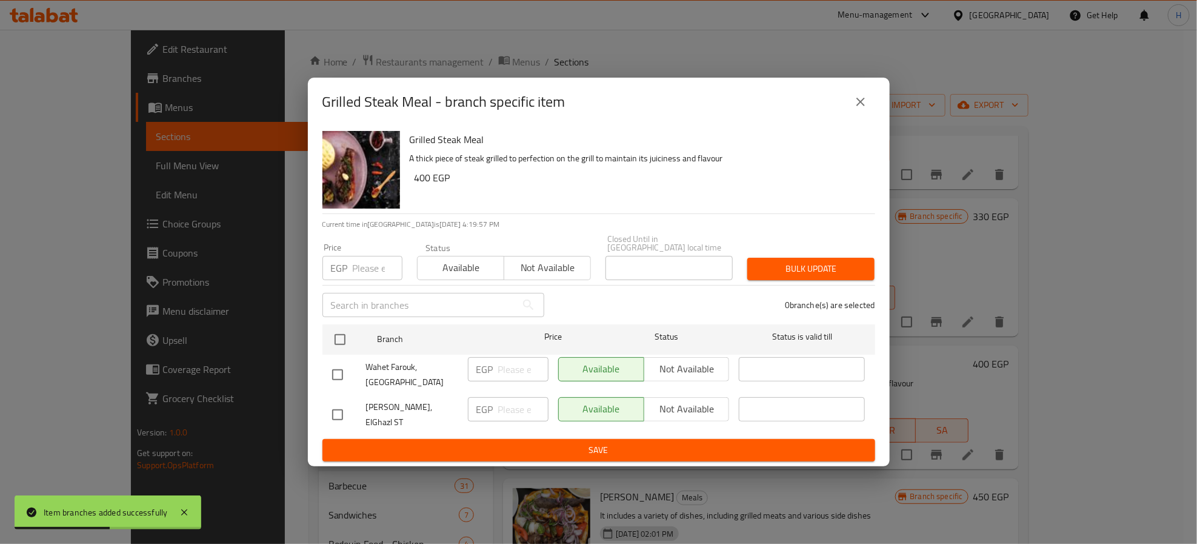
click at [338, 411] on input "checkbox" at bounding box center [337, 414] width 25 height 25
checkbox input "true"
click at [702, 415] on span "Not available" at bounding box center [687, 409] width 76 height 18
click at [700, 442] on span "Save" at bounding box center [598, 449] width 533 height 15
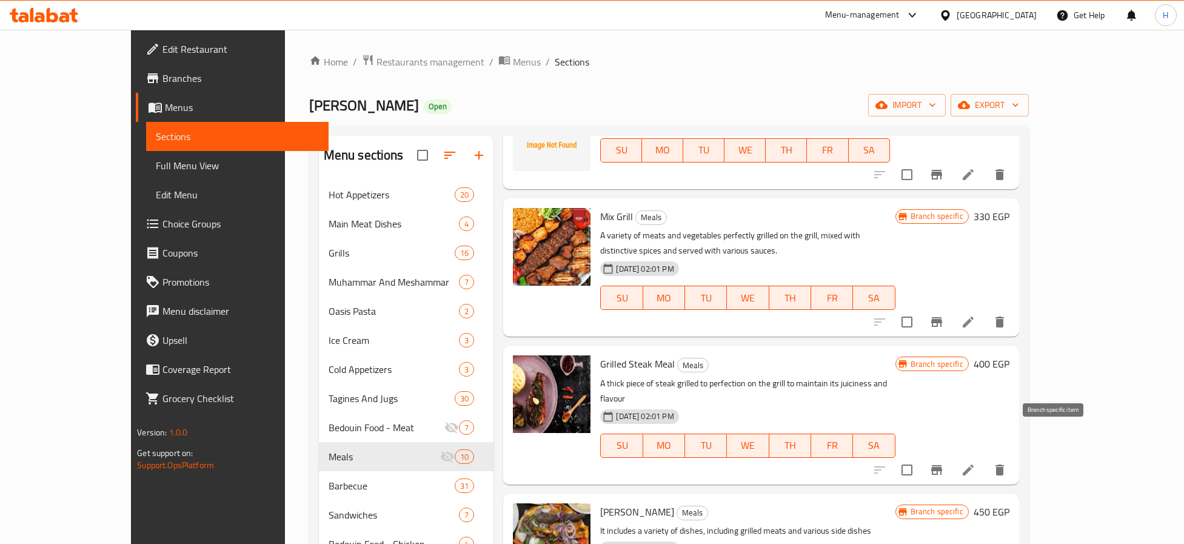
click at [951, 455] on button "Branch-specific-item" at bounding box center [936, 469] width 29 height 29
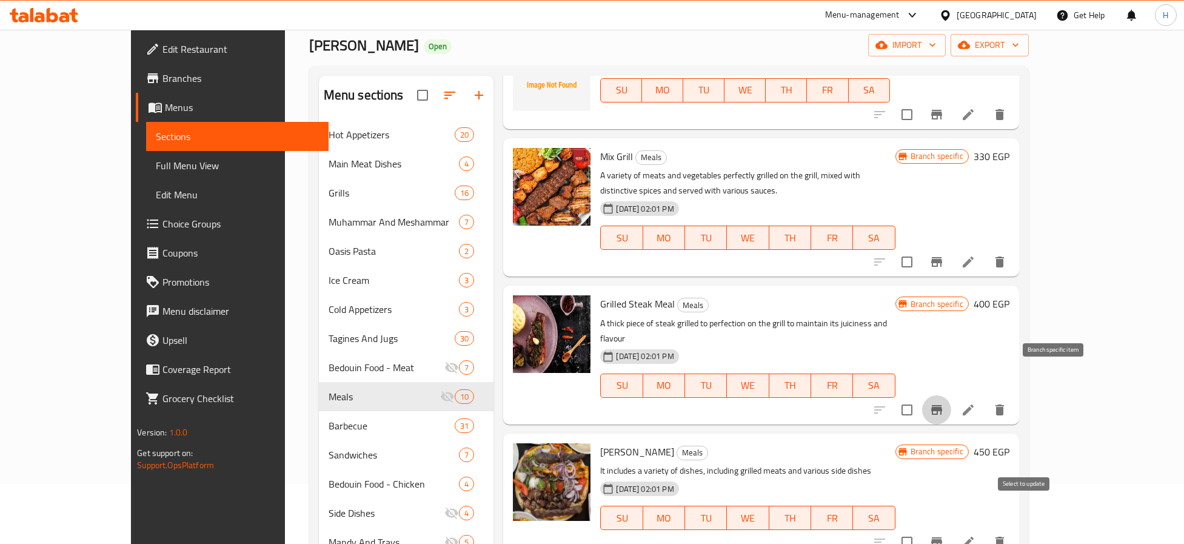
scroll to position [91, 0]
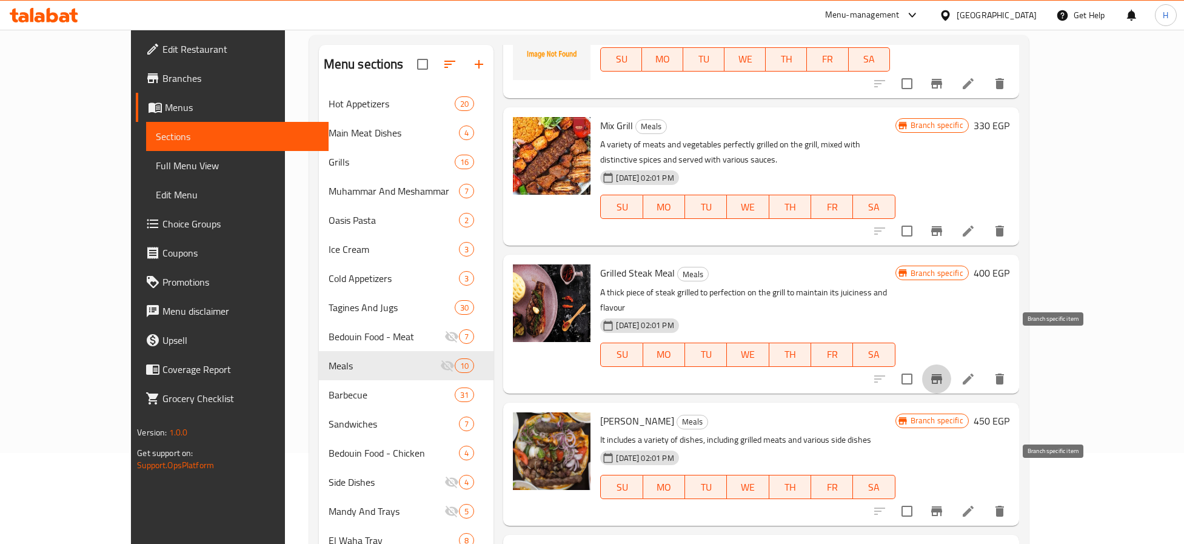
click at [944, 504] on icon "Branch-specific-item" at bounding box center [936, 511] width 15 height 15
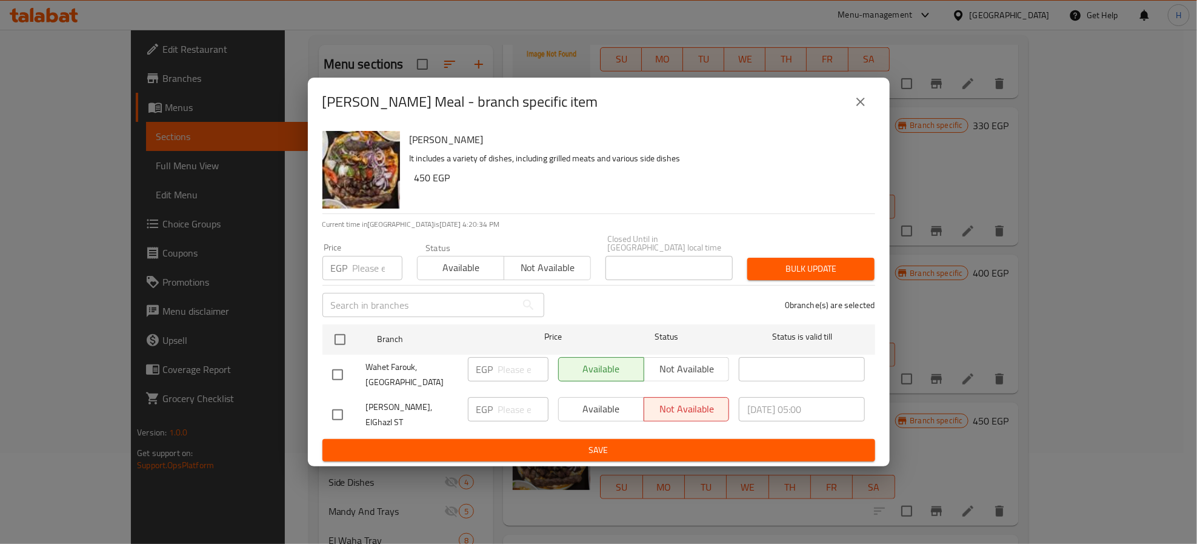
click at [328, 411] on input "checkbox" at bounding box center [337, 414] width 25 height 25
checkbox input "true"
click at [607, 410] on span "Available" at bounding box center [602, 409] width 76 height 18
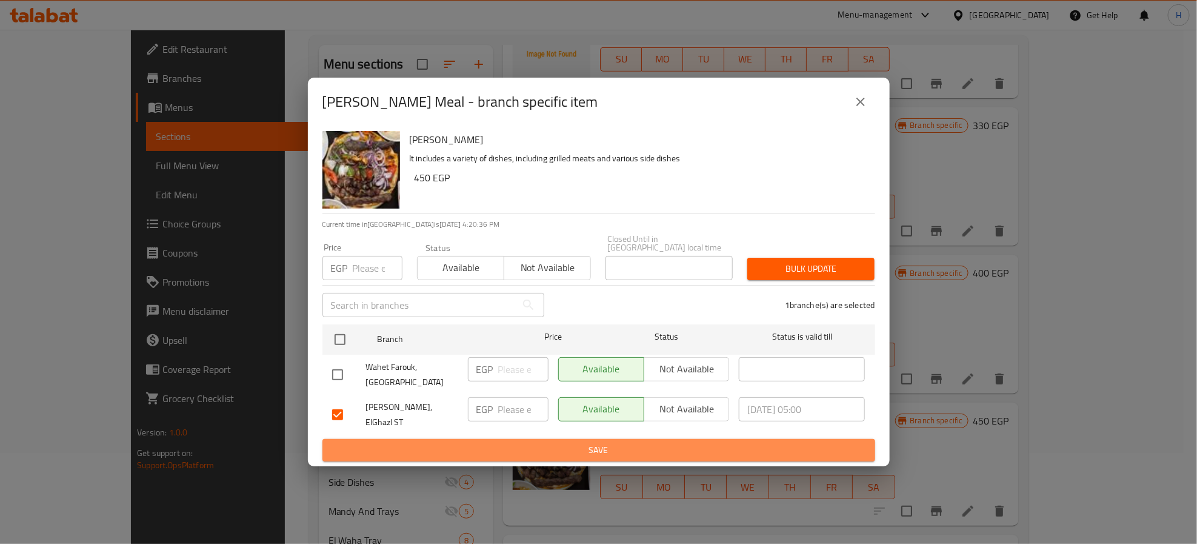
click at [616, 442] on span "Save" at bounding box center [598, 449] width 533 height 15
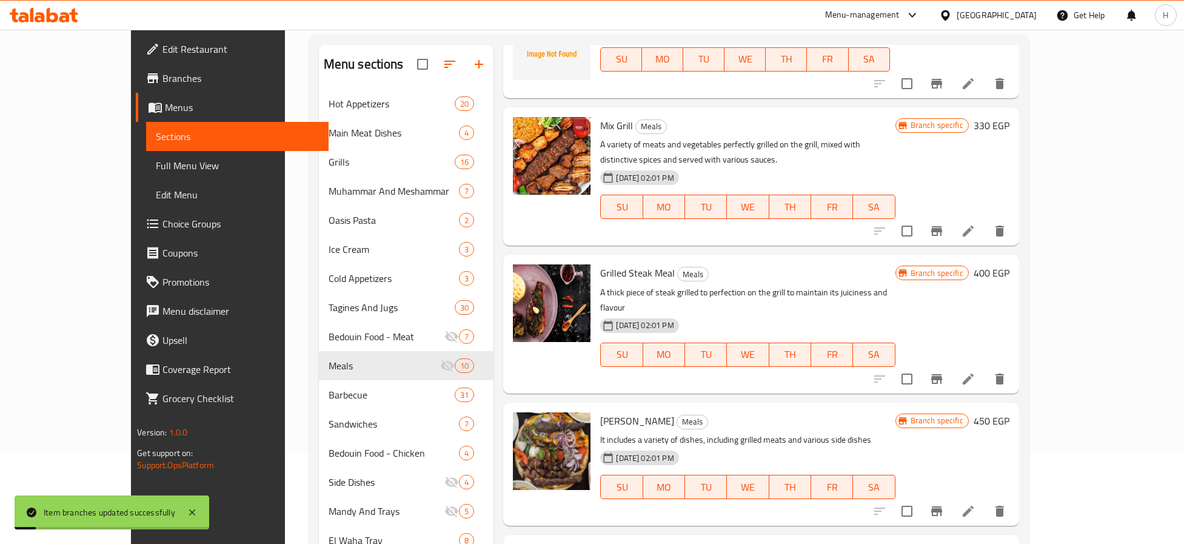
click at [922, 496] on button "Branch-specific-item" at bounding box center [936, 510] width 29 height 29
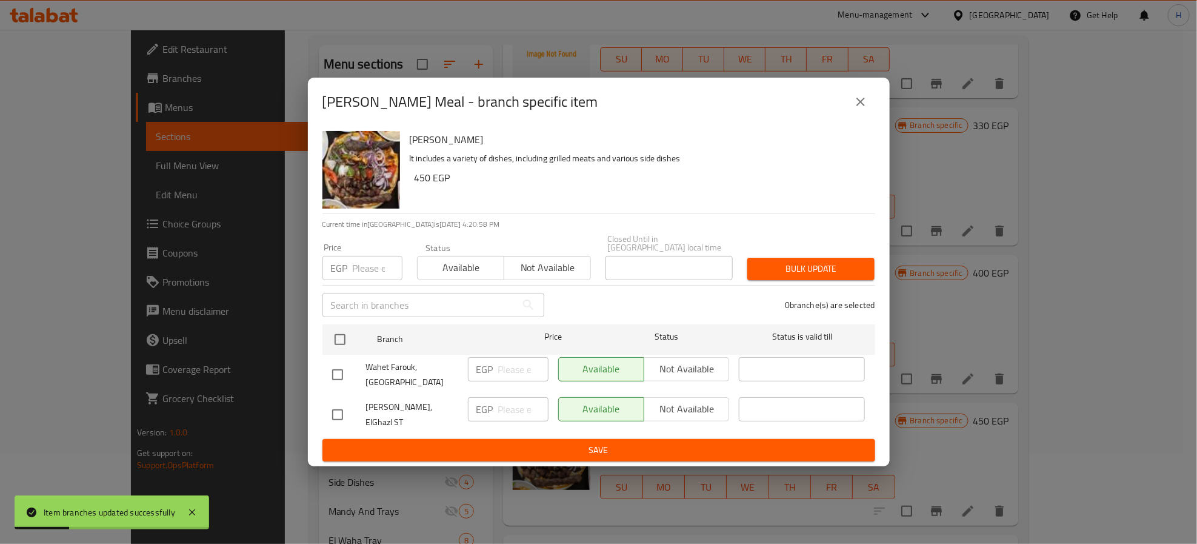
click at [339, 409] on input "checkbox" at bounding box center [337, 414] width 25 height 25
checkbox input "true"
click at [702, 415] on span "Not available" at bounding box center [687, 409] width 76 height 18
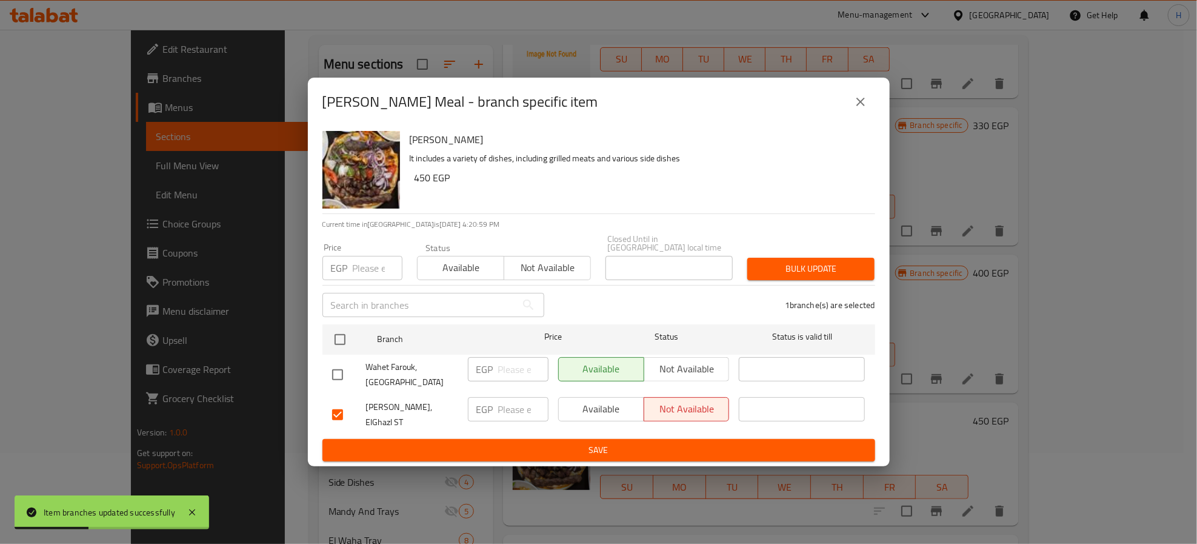
click at [690, 451] on button "Save" at bounding box center [598, 450] width 553 height 22
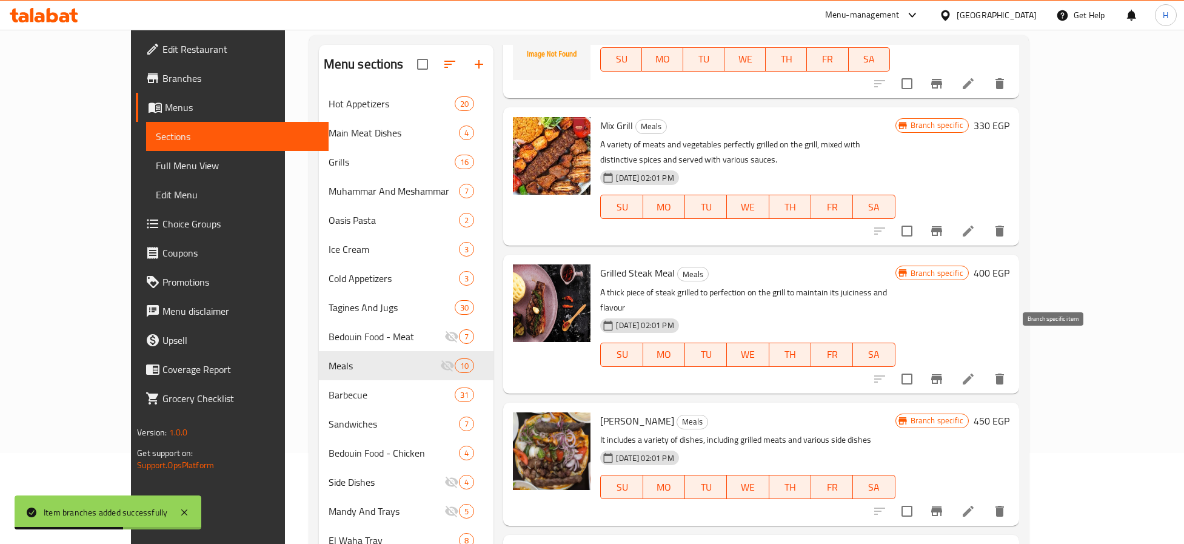
click at [944, 372] on icon "Branch-specific-item" at bounding box center [936, 379] width 15 height 15
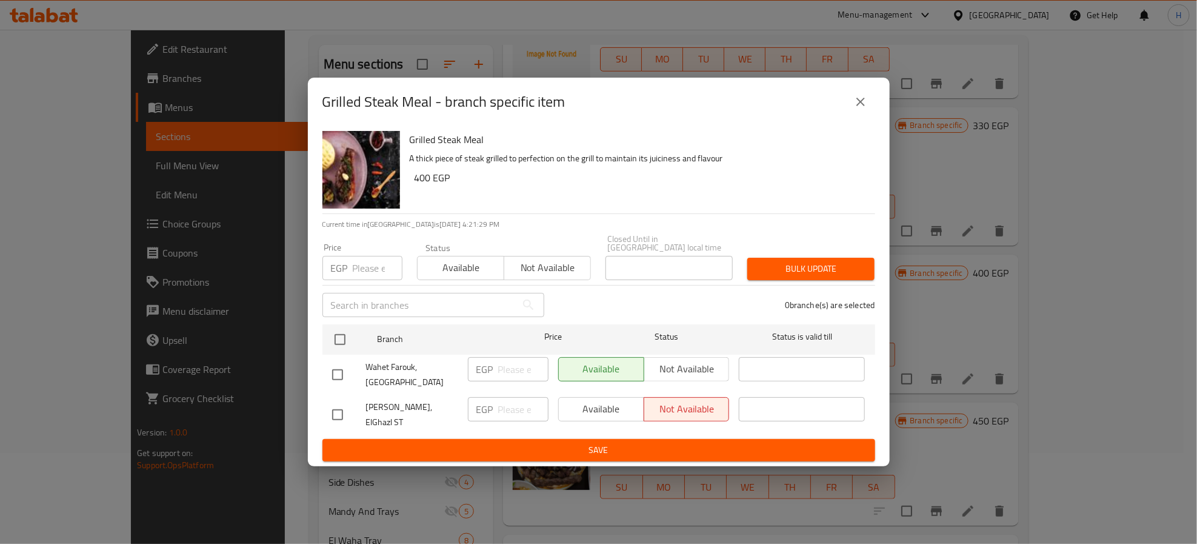
click at [864, 109] on icon "close" at bounding box center [860, 102] width 15 height 15
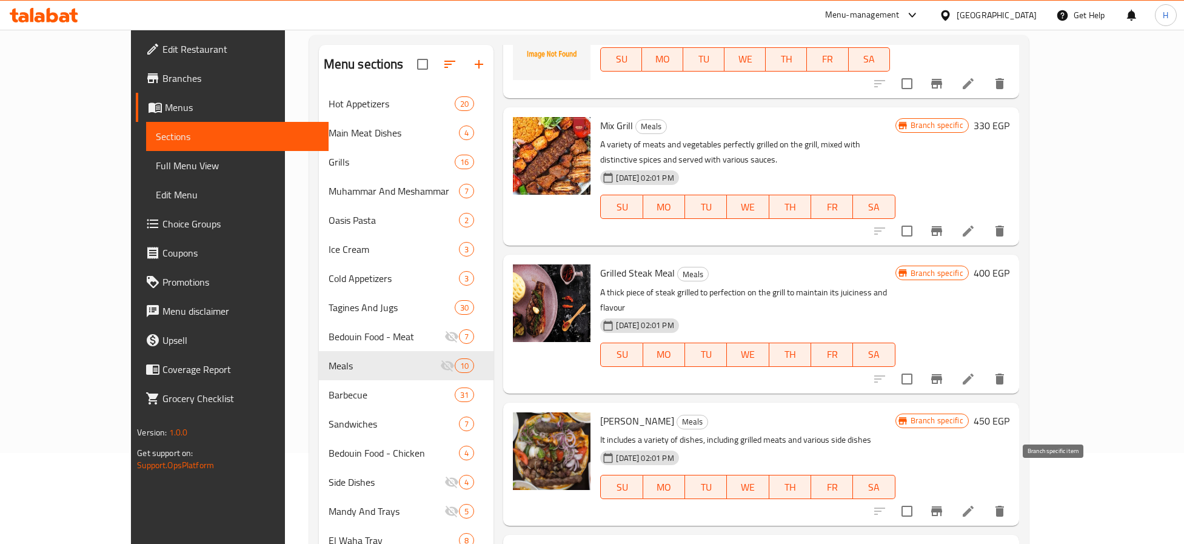
click at [944, 504] on icon "Branch-specific-item" at bounding box center [936, 511] width 15 height 15
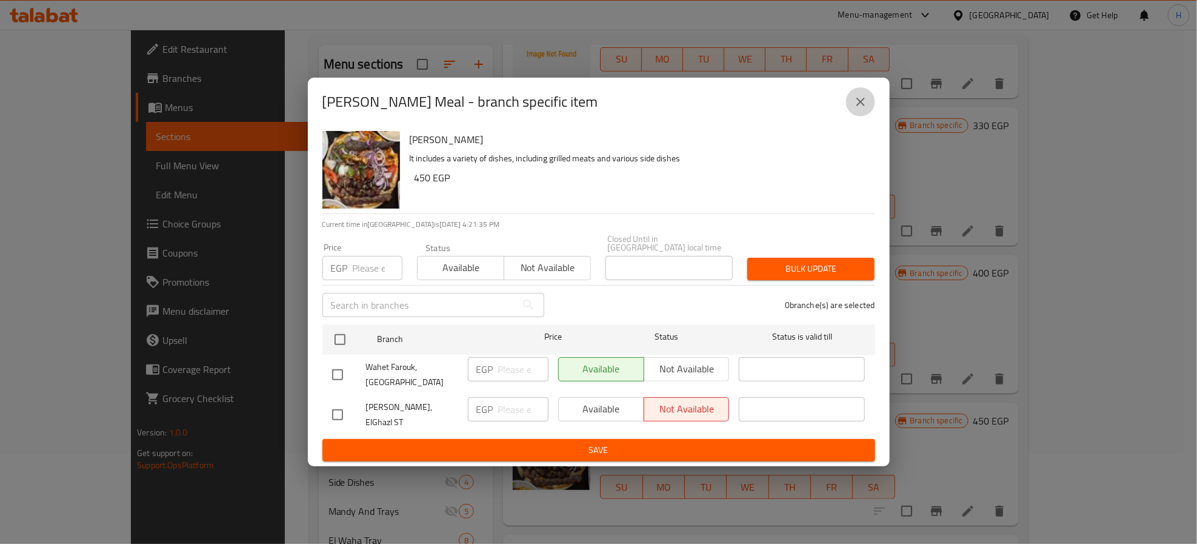
click at [860, 102] on button "close" at bounding box center [860, 101] width 29 height 29
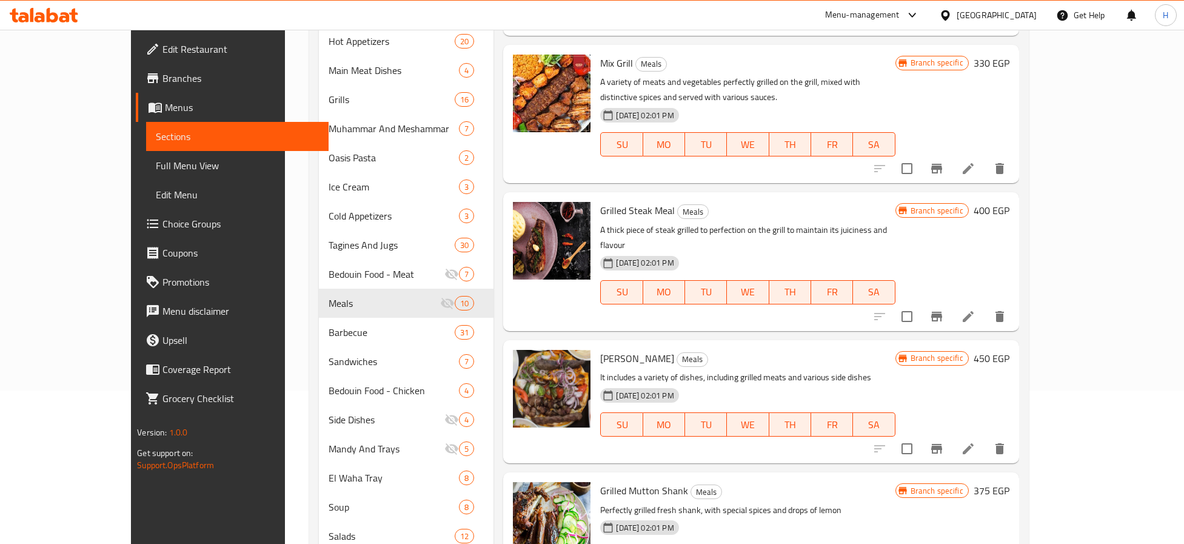
scroll to position [182, 0]
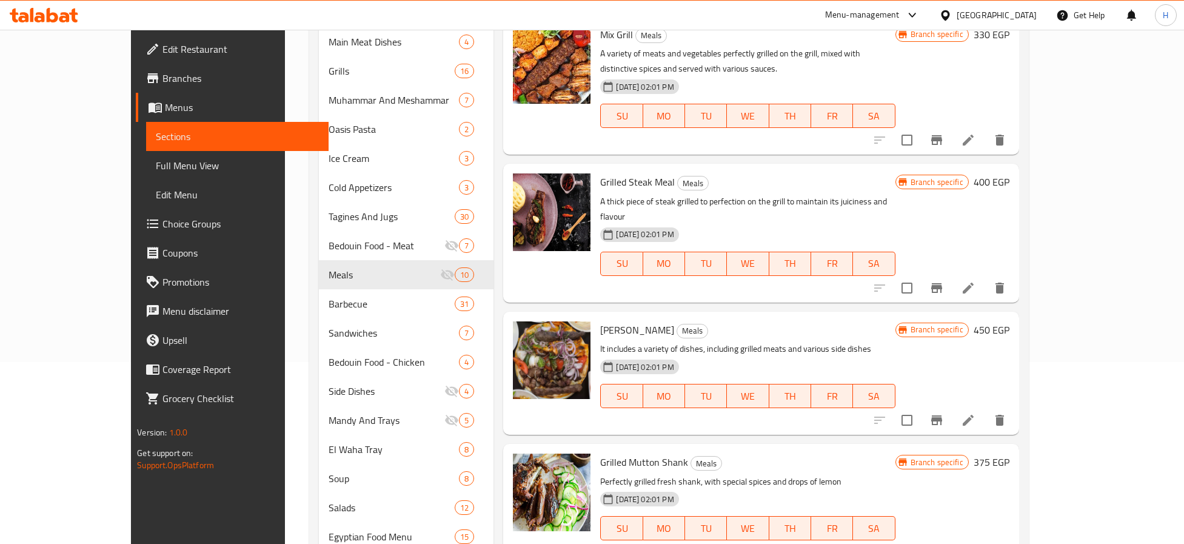
click at [942, 543] on icon "Branch-specific-item" at bounding box center [936, 552] width 11 height 10
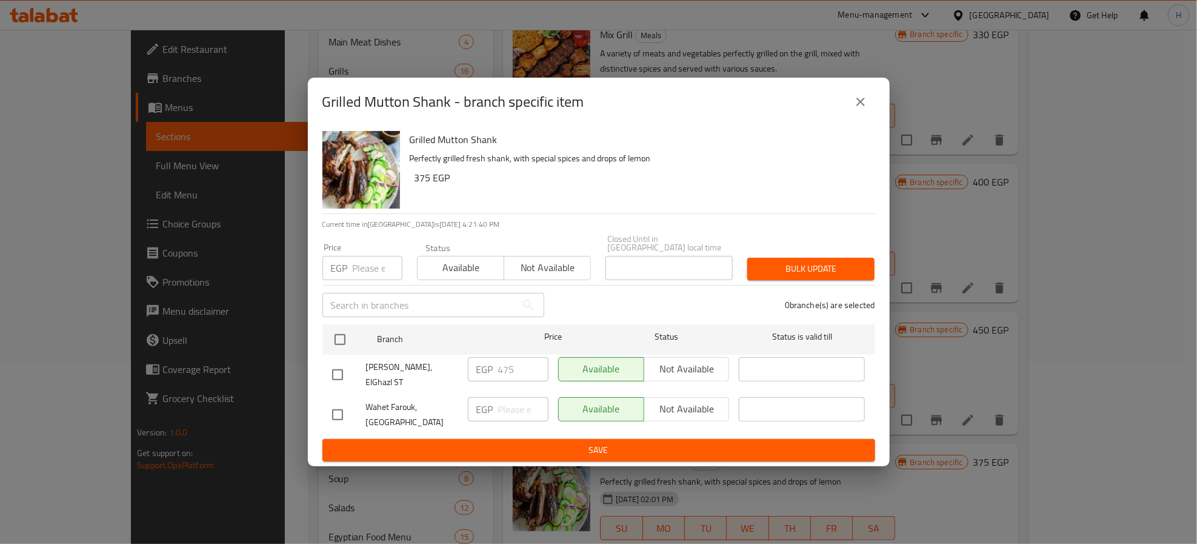
click at [337, 373] on input "checkbox" at bounding box center [337, 374] width 25 height 25
checkbox input "true"
click at [675, 367] on span "Not available" at bounding box center [687, 369] width 76 height 18
click at [679, 442] on span "Save" at bounding box center [598, 449] width 533 height 15
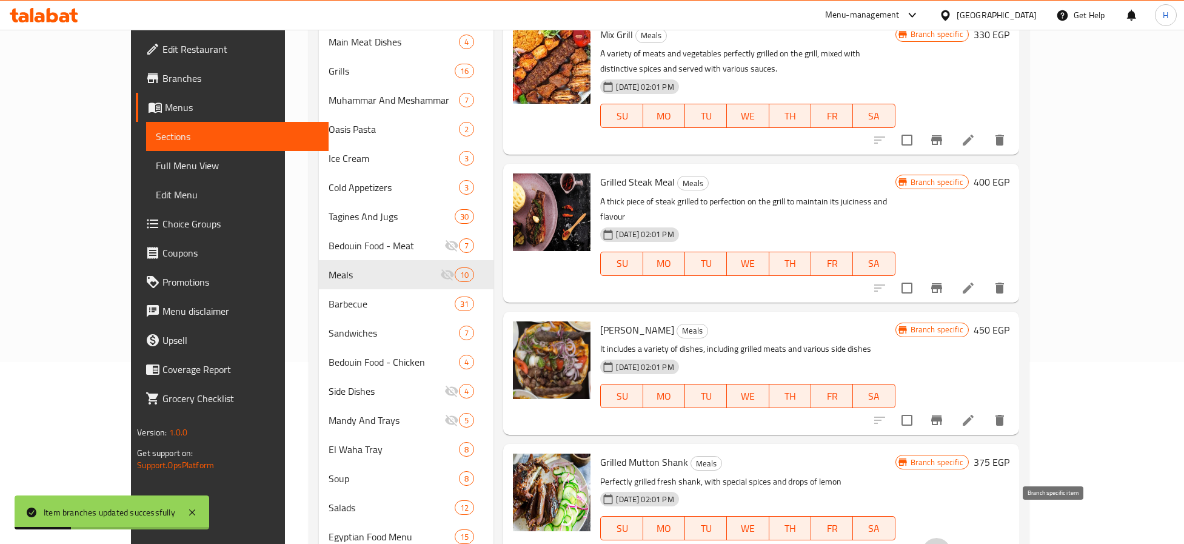
click at [951, 538] on button "Branch-specific-item" at bounding box center [936, 552] width 29 height 29
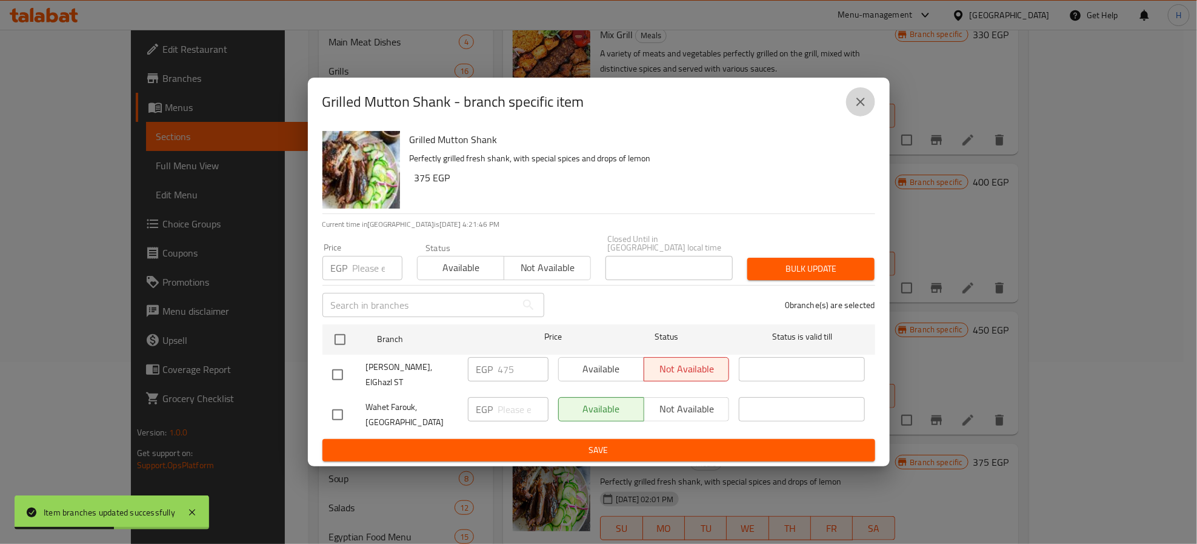
click at [855, 109] on icon "close" at bounding box center [860, 102] width 15 height 15
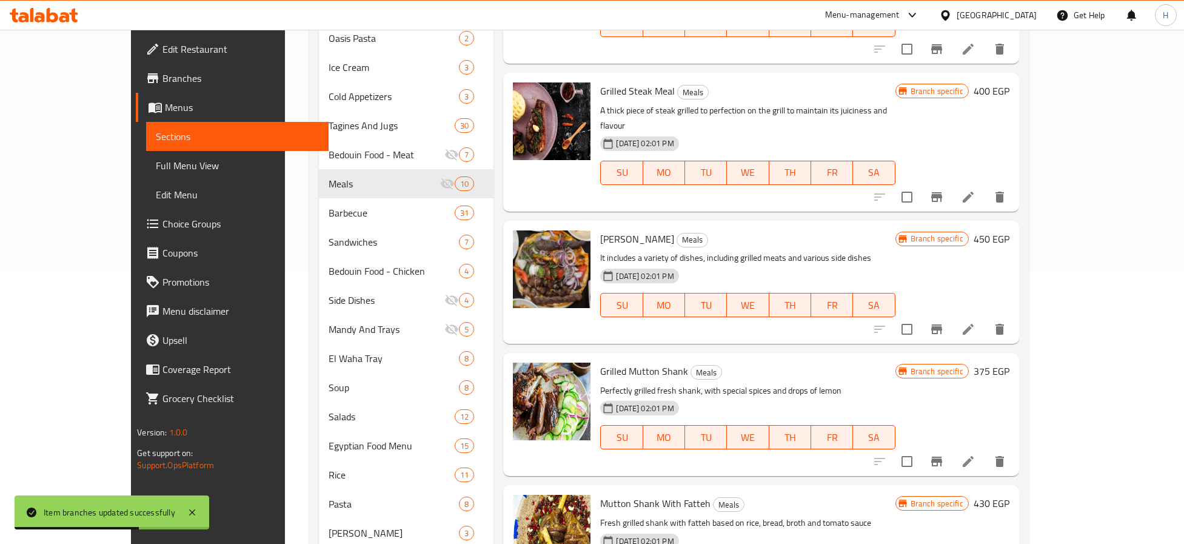
scroll to position [364, 0]
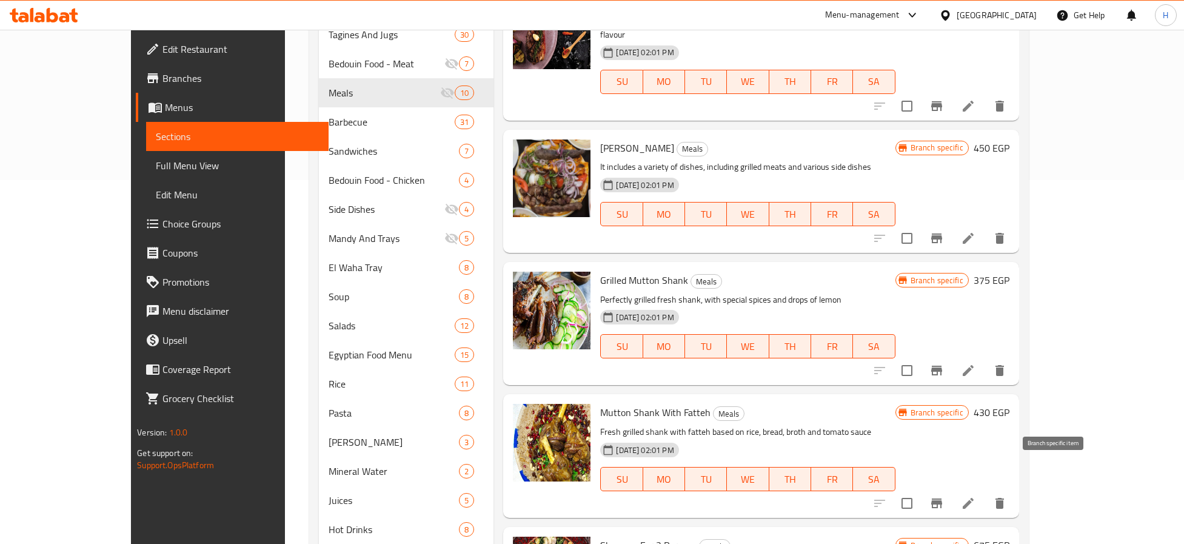
click at [942, 498] on icon "Branch-specific-item" at bounding box center [936, 503] width 11 height 10
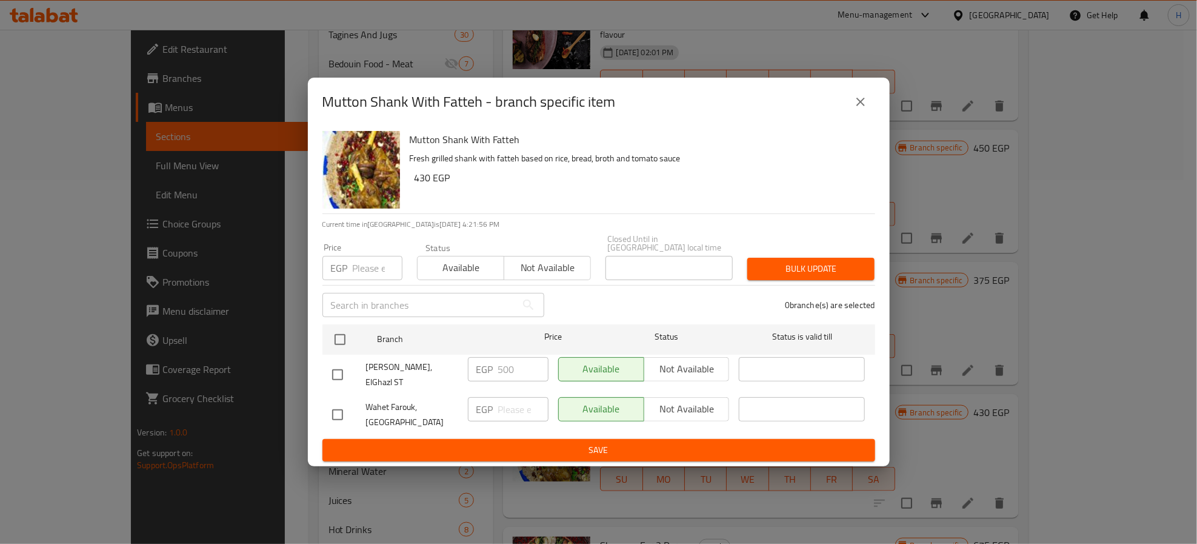
click at [335, 367] on input "checkbox" at bounding box center [337, 374] width 25 height 25
checkbox input "true"
click at [659, 369] on span "Not available" at bounding box center [687, 369] width 76 height 18
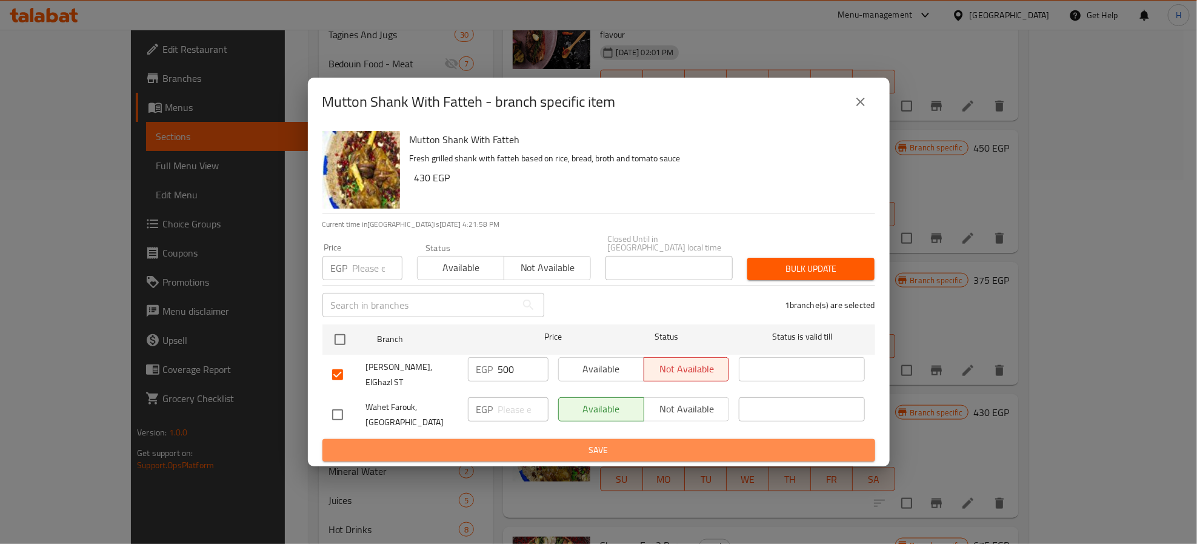
click at [632, 446] on span "Save" at bounding box center [598, 449] width 533 height 15
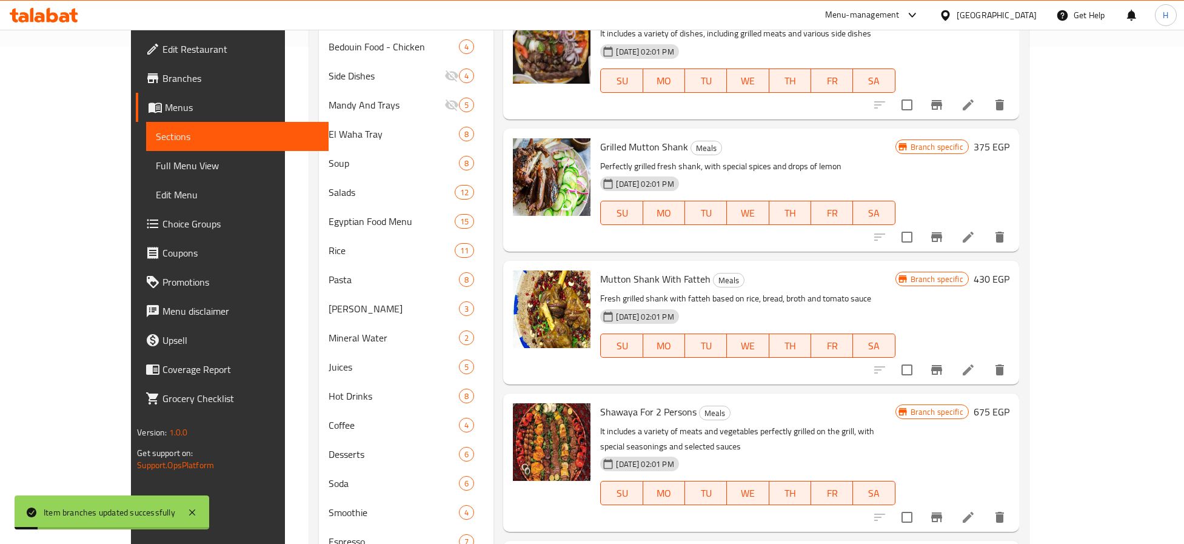
scroll to position [545, 0]
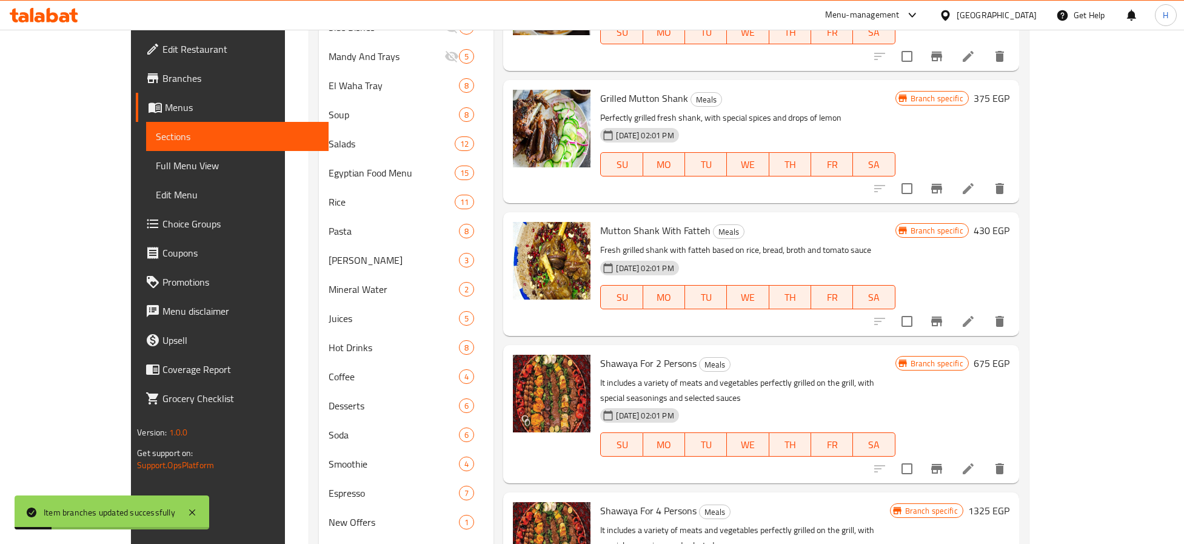
click at [944, 461] on icon "Branch-specific-item" at bounding box center [936, 468] width 15 height 15
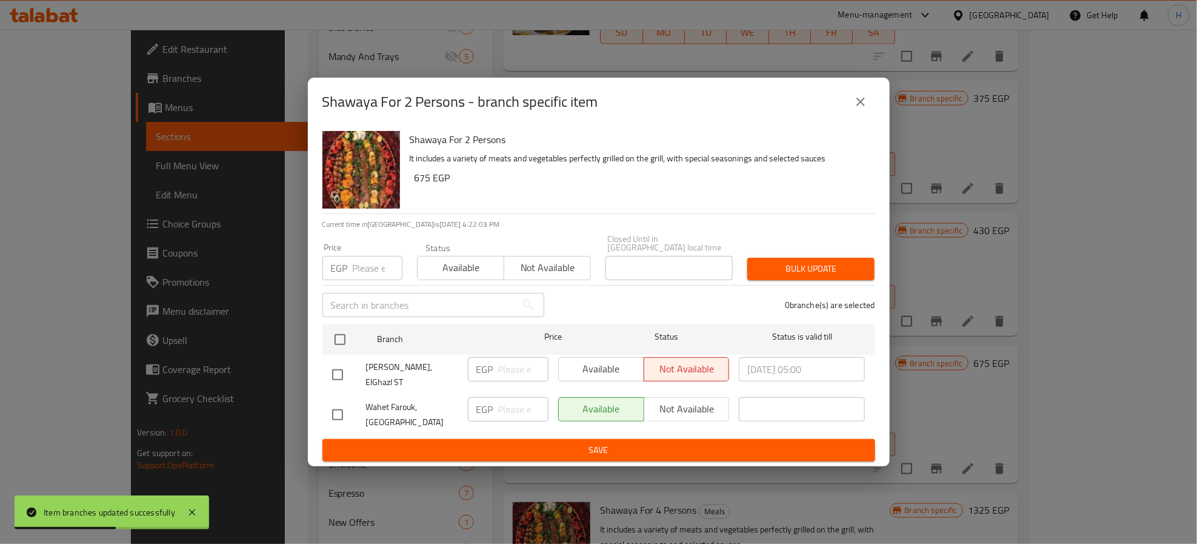
drag, startPoint x: 335, startPoint y: 368, endPoint x: 351, endPoint y: 366, distance: 16.5
click at [339, 367] on input "checkbox" at bounding box center [337, 374] width 25 height 25
checkbox input "true"
click at [591, 370] on span "Available" at bounding box center [602, 369] width 76 height 18
click at [570, 442] on span "Save" at bounding box center [598, 449] width 533 height 15
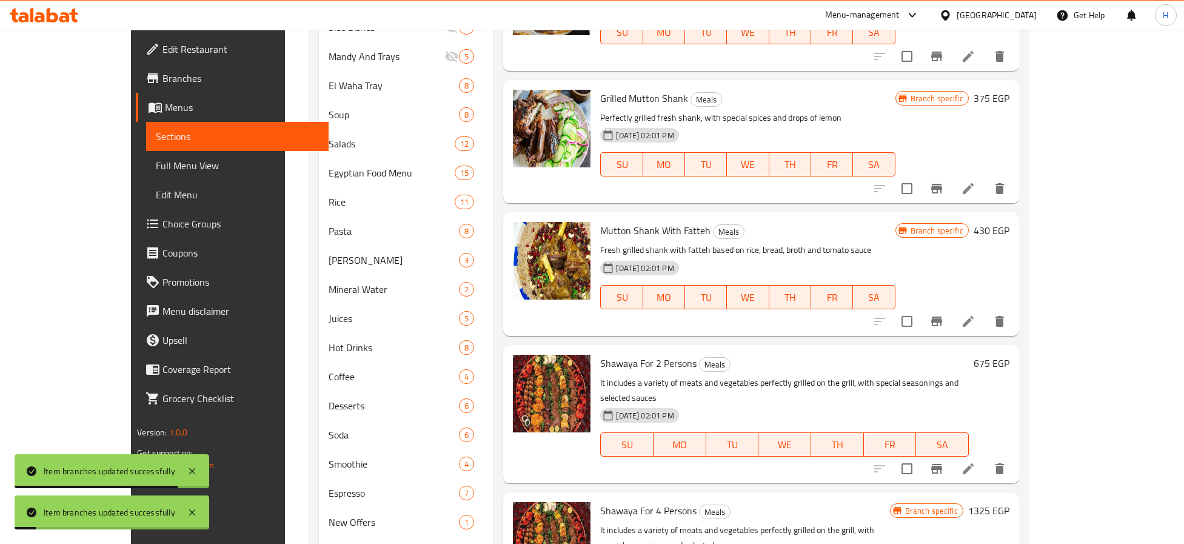
click at [922, 454] on button "Branch-specific-item" at bounding box center [936, 468] width 29 height 29
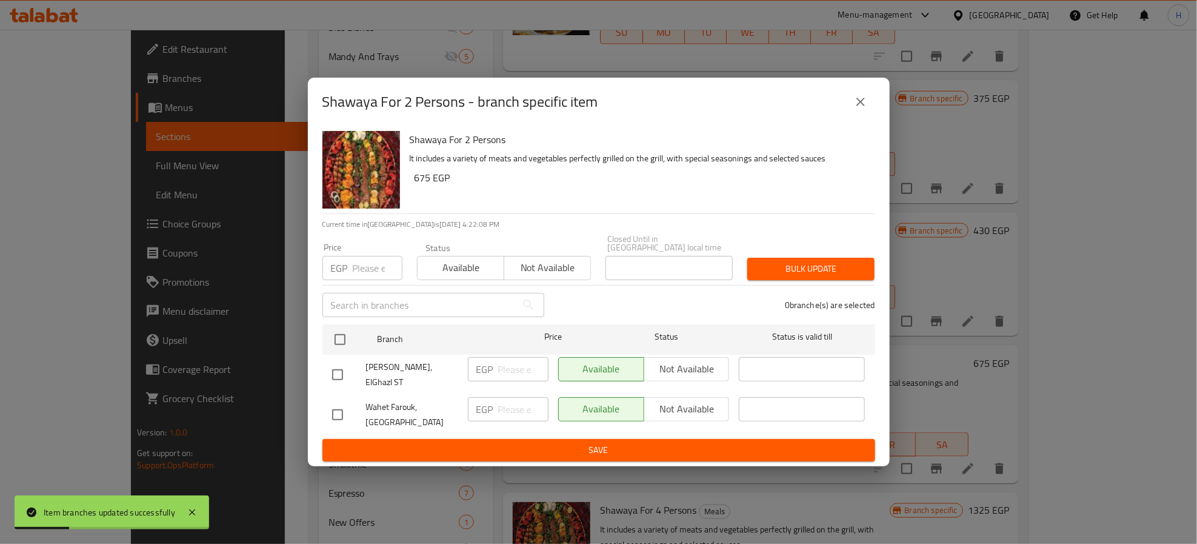
click at [333, 375] on input "checkbox" at bounding box center [337, 374] width 25 height 25
checkbox input "true"
click at [680, 373] on span "Not available" at bounding box center [687, 369] width 76 height 18
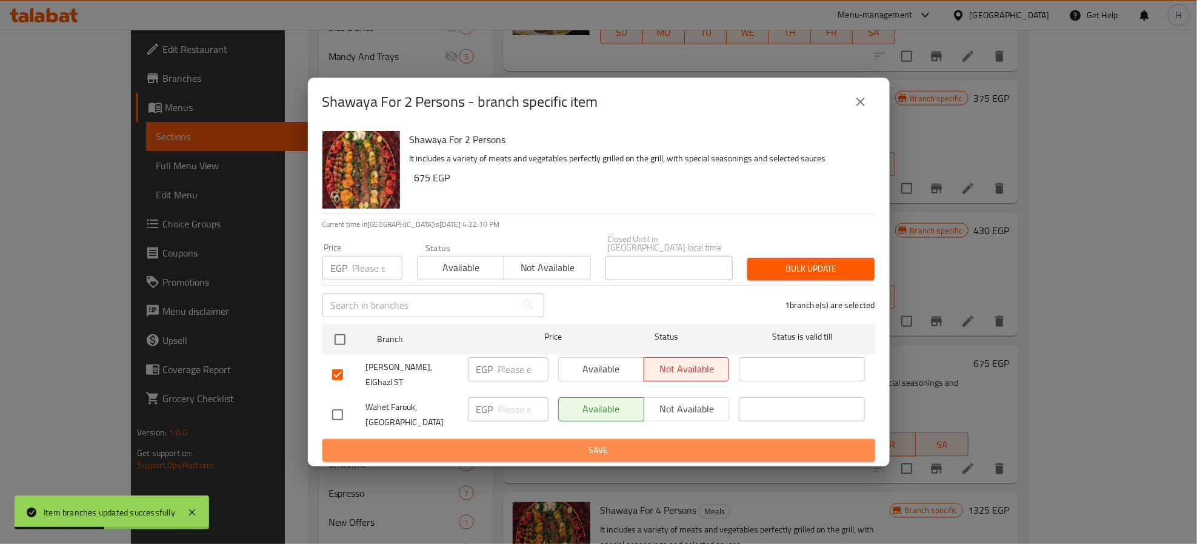
click at [629, 444] on span "Save" at bounding box center [598, 449] width 533 height 15
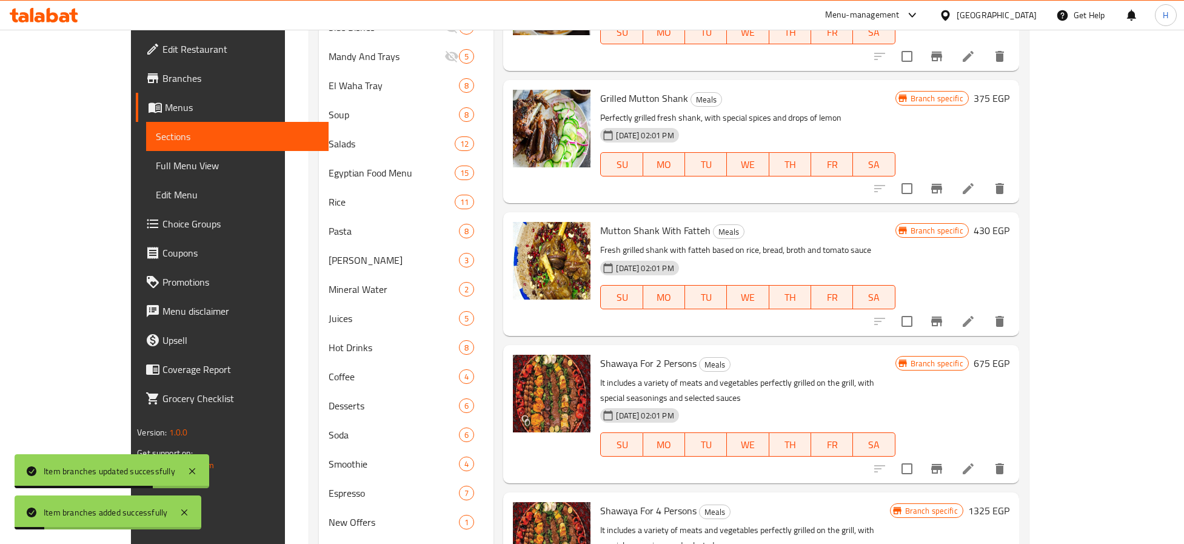
click at [942, 464] on icon "Branch-specific-item" at bounding box center [936, 469] width 11 height 10
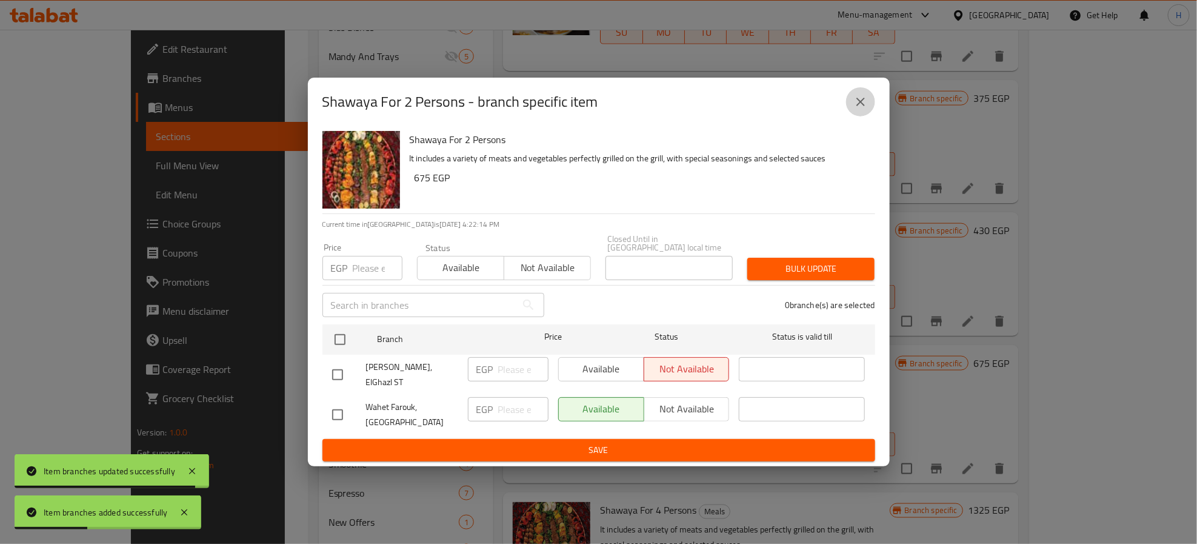
click at [858, 102] on icon "close" at bounding box center [860, 102] width 15 height 15
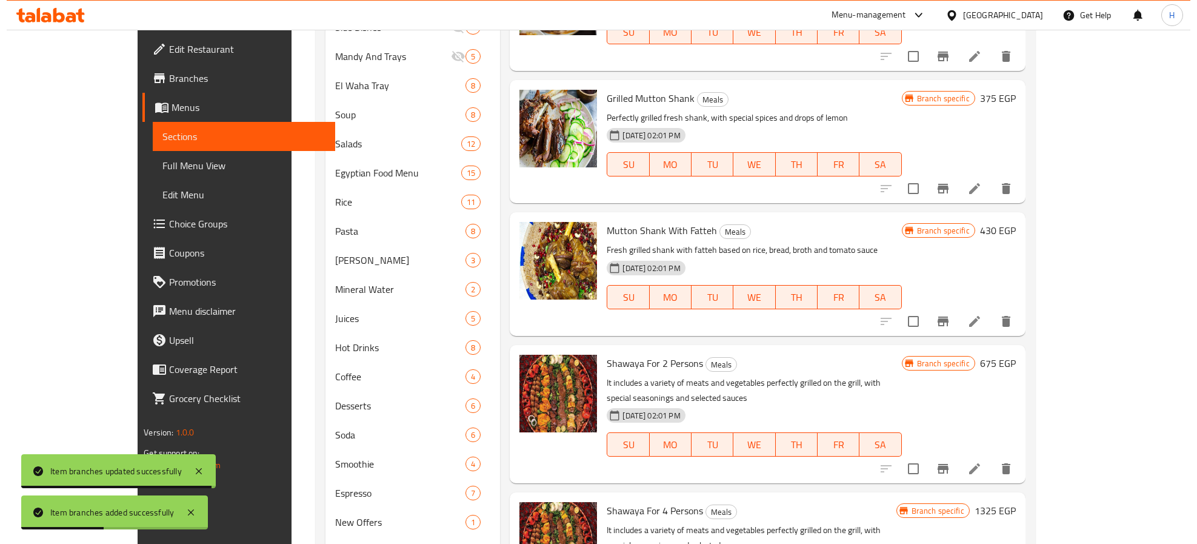
scroll to position [605, 0]
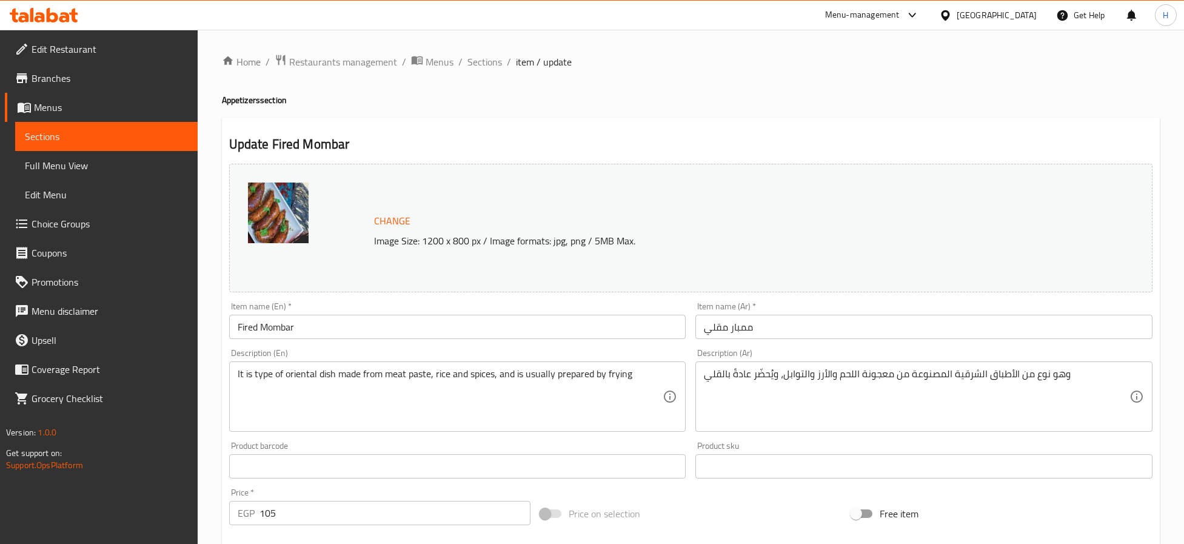
click at [251, 332] on input "Fired Mombar" at bounding box center [457, 327] width 457 height 24
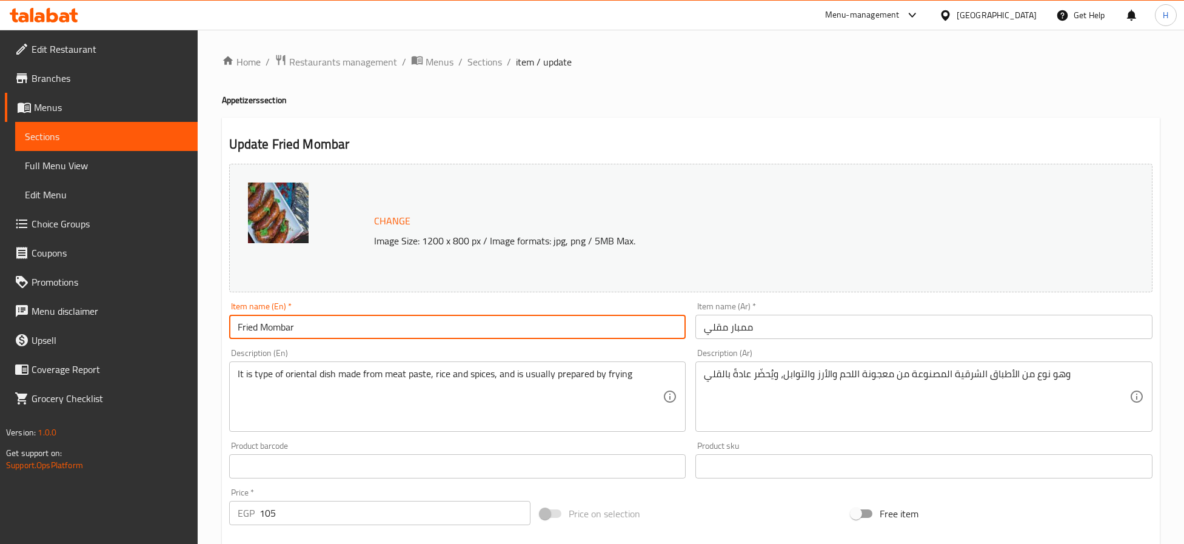
type input "Fried Mombar"
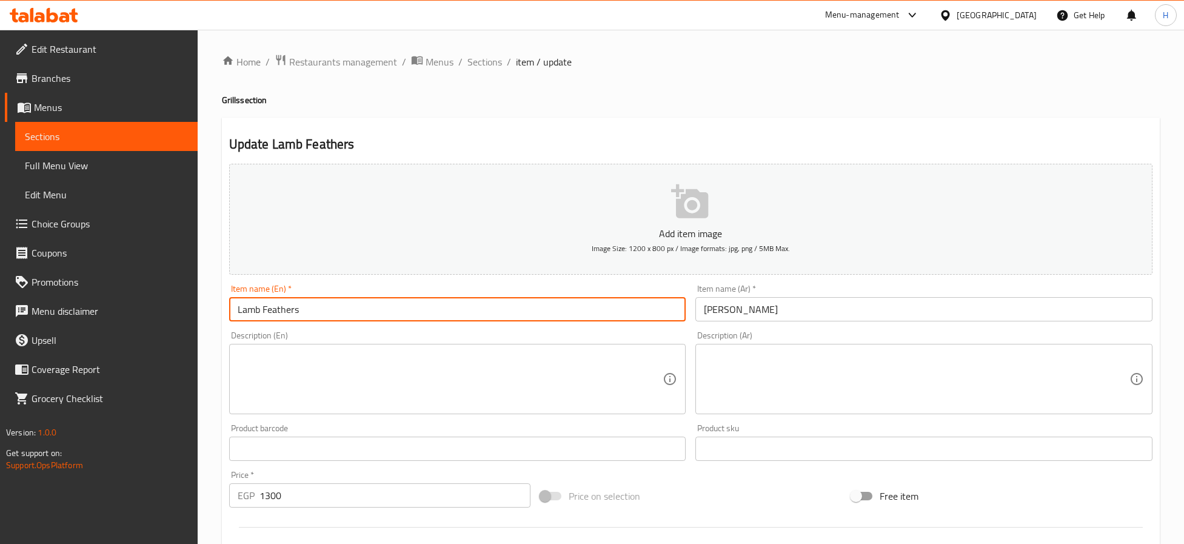
click at [561, 315] on input "Lamb Feathers" at bounding box center [457, 309] width 457 height 24
paste input "Chop"
type input "Lamb Chops"
click at [472, 306] on input "Beef kebab" at bounding box center [457, 309] width 457 height 24
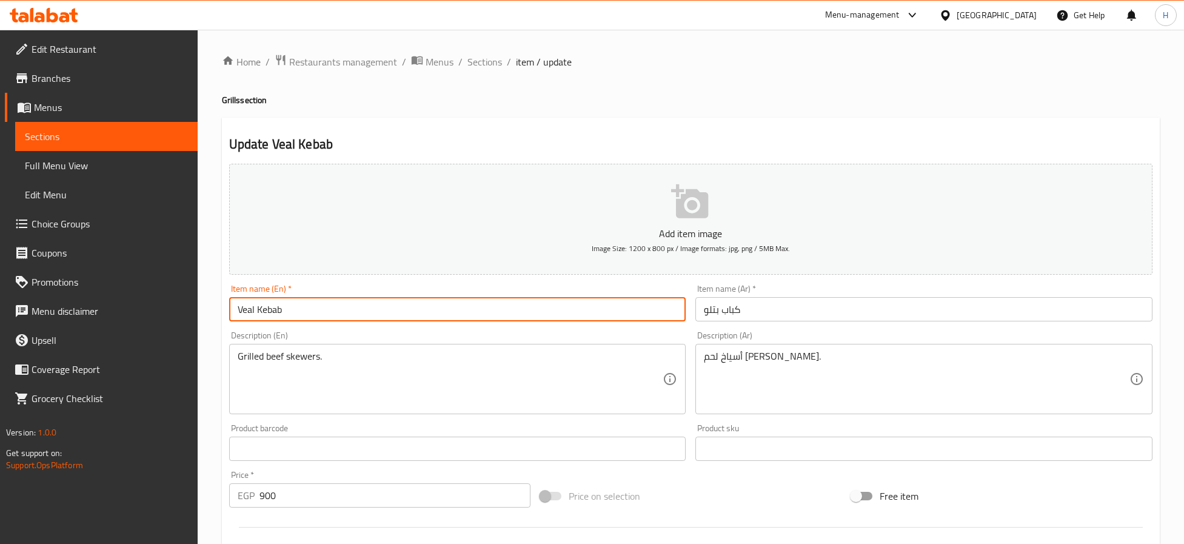
click at [472, 306] on input "Veal Kebab" at bounding box center [457, 309] width 457 height 24
type input "Veal Kebab"
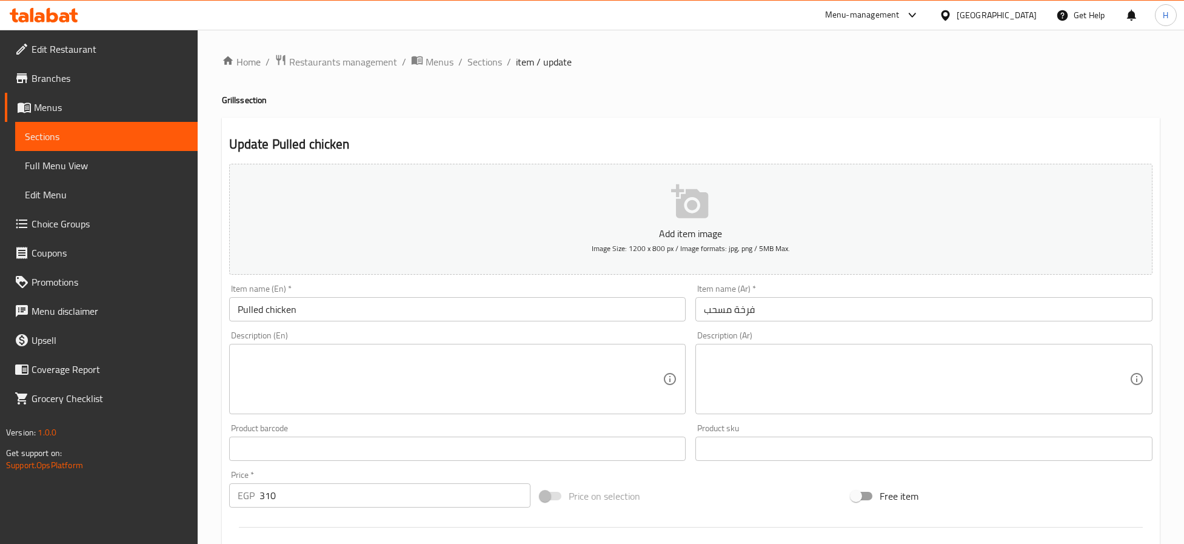
click at [248, 300] on input "Pulled chicken" at bounding box center [457, 309] width 457 height 24
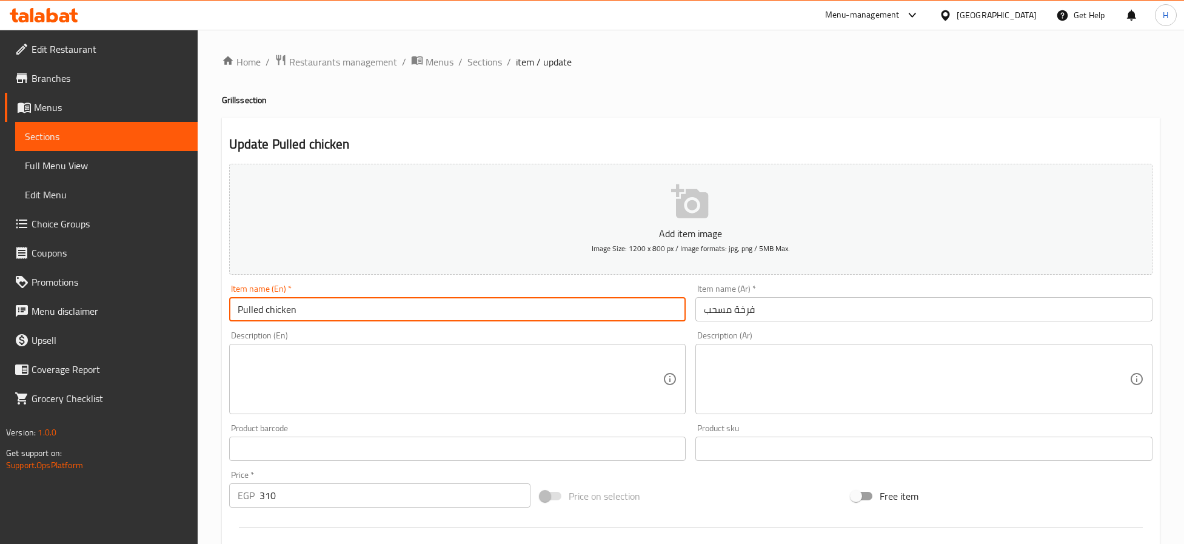
click at [248, 300] on input "Pulled chicken" at bounding box center [457, 309] width 457 height 24
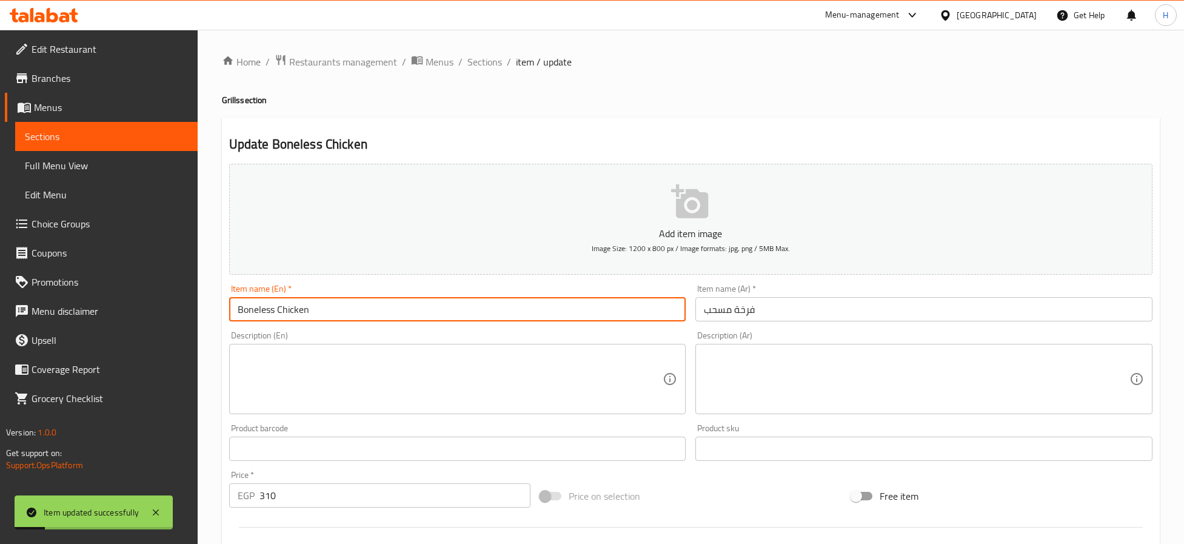
type input "Boneless Chicken"
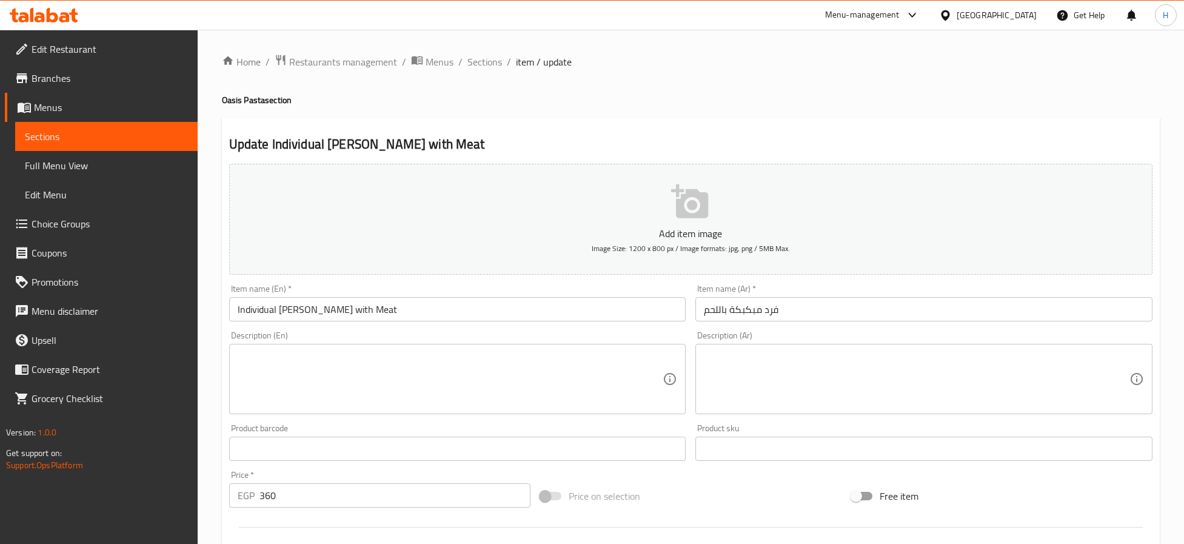
click at [288, 313] on input "Individual [PERSON_NAME] with Meat" at bounding box center [457, 309] width 457 height 24
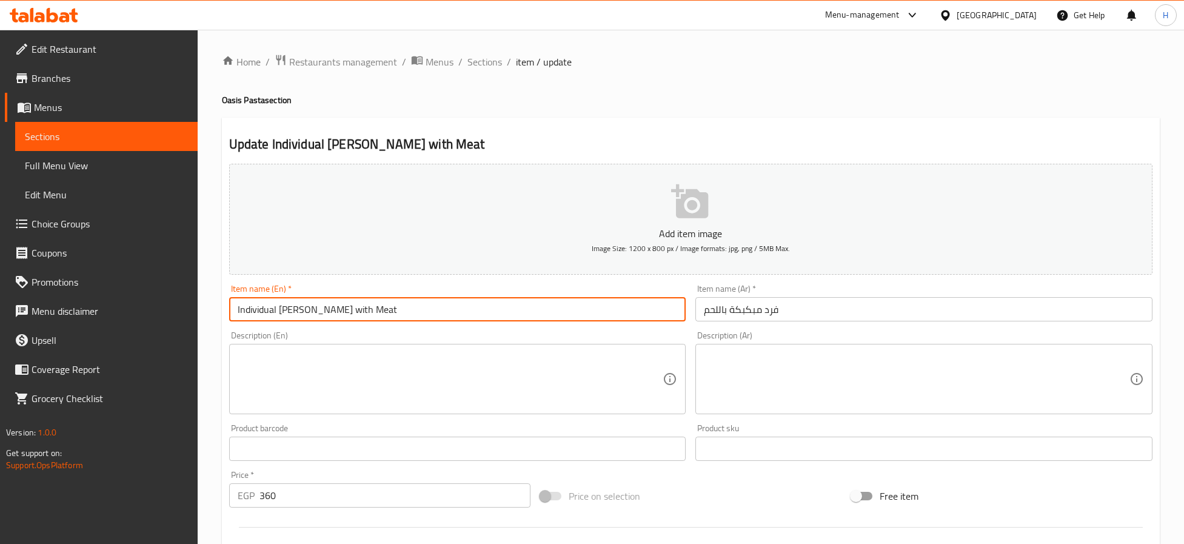
click at [288, 313] on input "Individual [PERSON_NAME] with Meat" at bounding box center [457, 309] width 457 height 24
paste input "Mebakbaka"
type input "Individual Mebakbaka with Meat"
click at [813, 315] on input "فرد مبكبكة باللحم" at bounding box center [923, 309] width 457 height 24
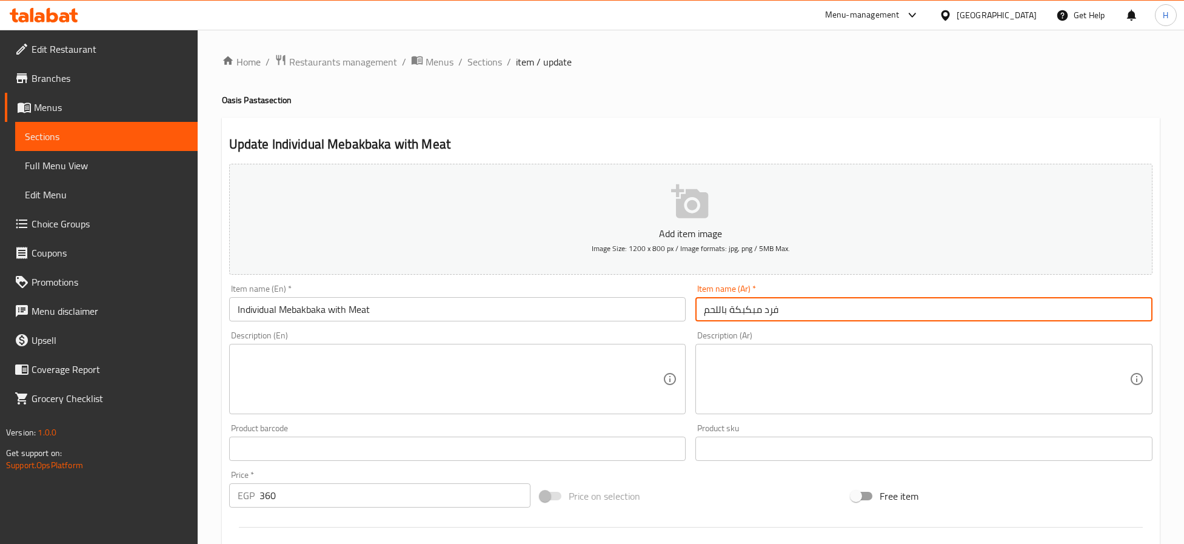
click at [495, 308] on input "Individual Mebakbaka with Meat" at bounding box center [457, 309] width 457 height 24
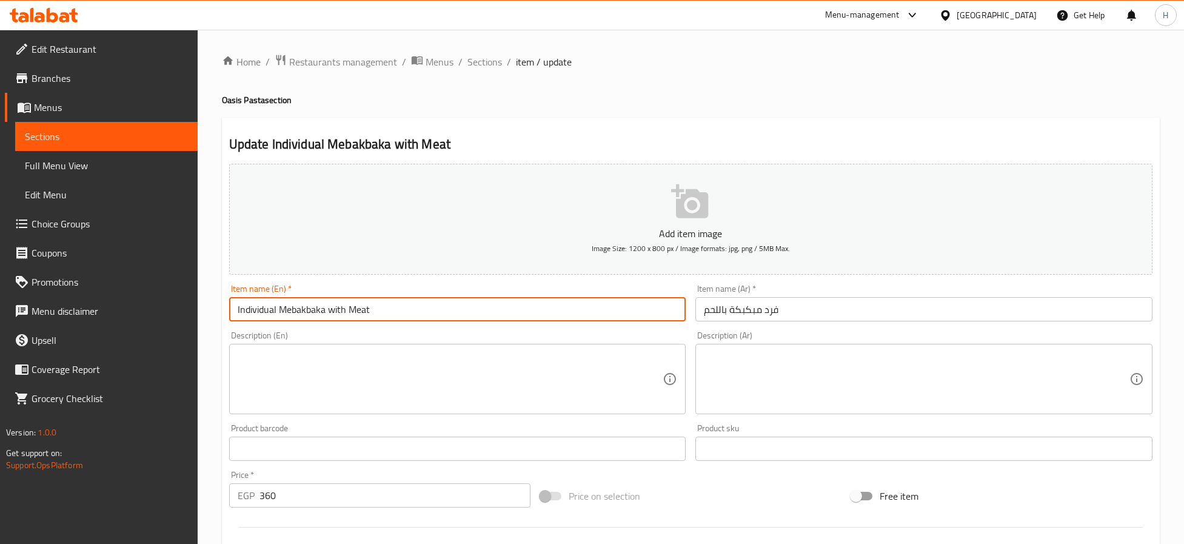
click at [285, 316] on input "Plain Mebakbaka" at bounding box center [457, 309] width 457 height 24
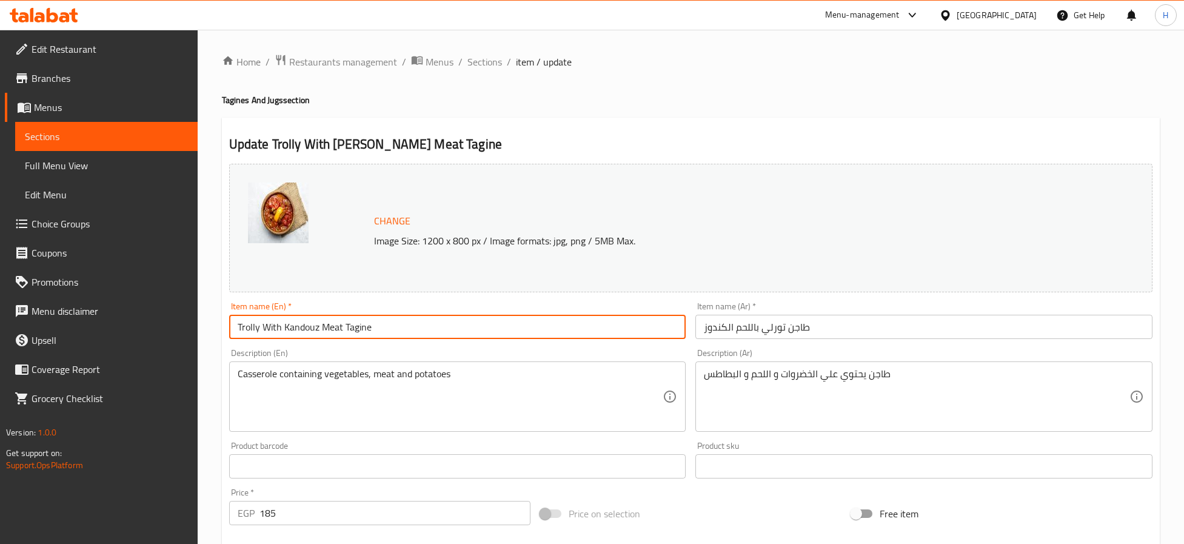
click at [252, 319] on input "Trolly With Kandouz Meat Tagine" at bounding box center [457, 327] width 457 height 24
click at [248, 324] on input "Trolly With Kandouz Meat Tagine" at bounding box center [457, 327] width 457 height 24
paste input "Mix Vegetables"
type input "Mix Vegetables With Kandouz Meat Tagine"
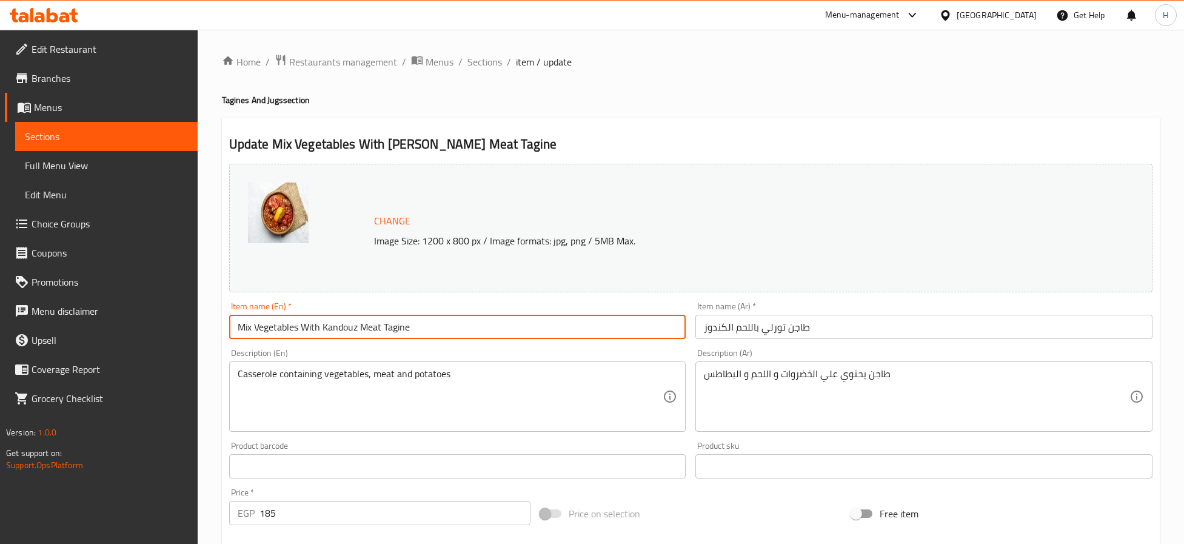
click at [704, 116] on div "Home / Restaurants management / Menus / Sections / item / update Tagines And Ju…" at bounding box center [691, 452] width 938 height 796
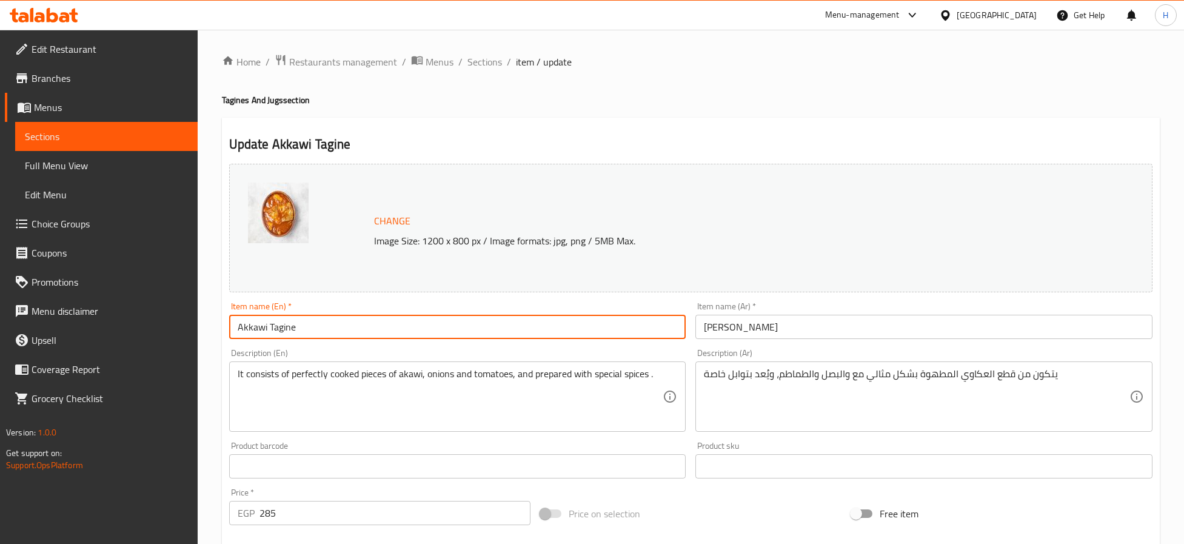
click at [253, 326] on input "Akkawi Tagine" at bounding box center [457, 327] width 457 height 24
paste input "Oxtail"
type input "Oxtail Tagine"
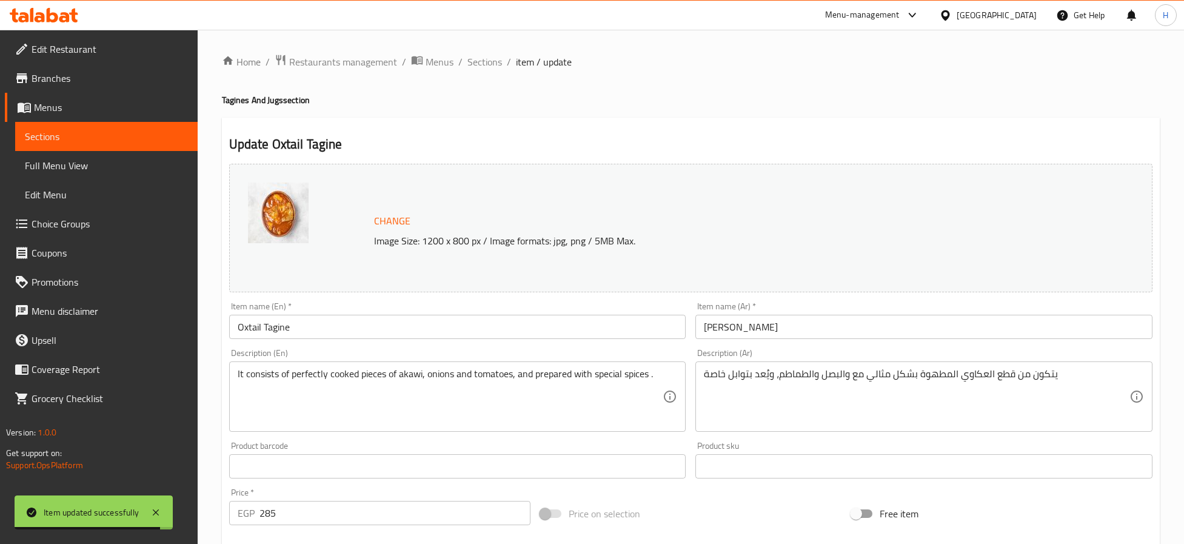
click at [792, 115] on div "Home / Restaurants management / Menus / Sections / item / update Tagines And Ju…" at bounding box center [691, 452] width 938 height 796
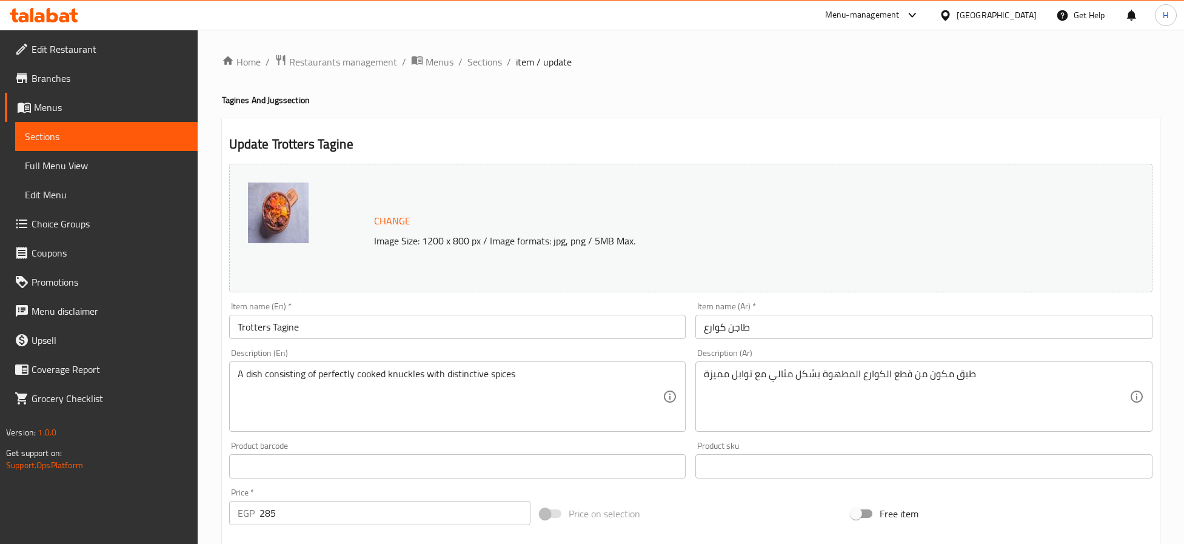
click at [253, 322] on input "Trotters Tagine" at bounding box center [457, 327] width 457 height 24
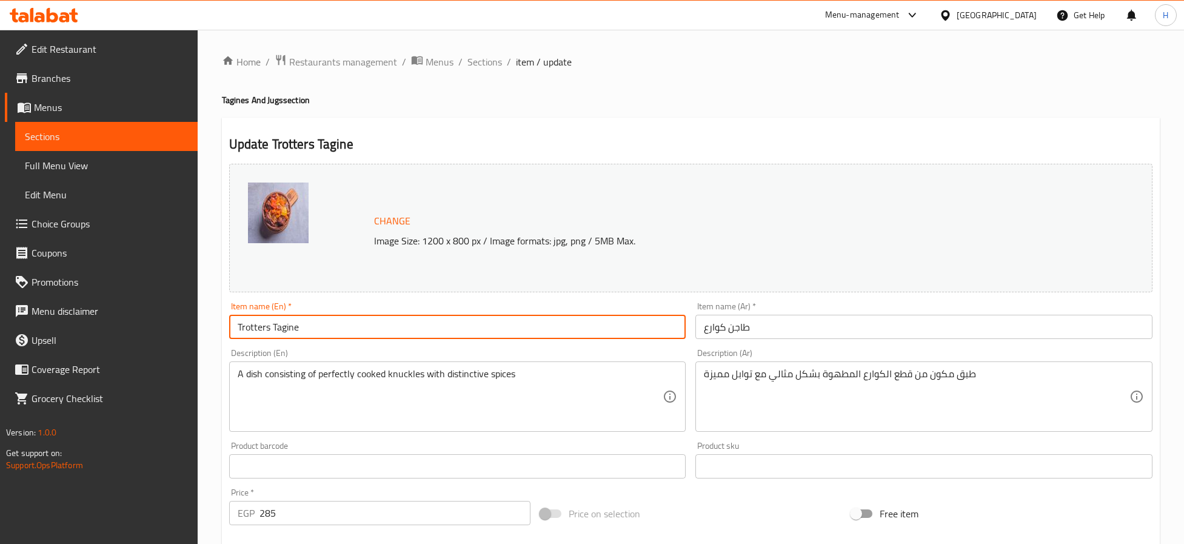
paste input "Knuckles"
type input "Knuckles Tagine"
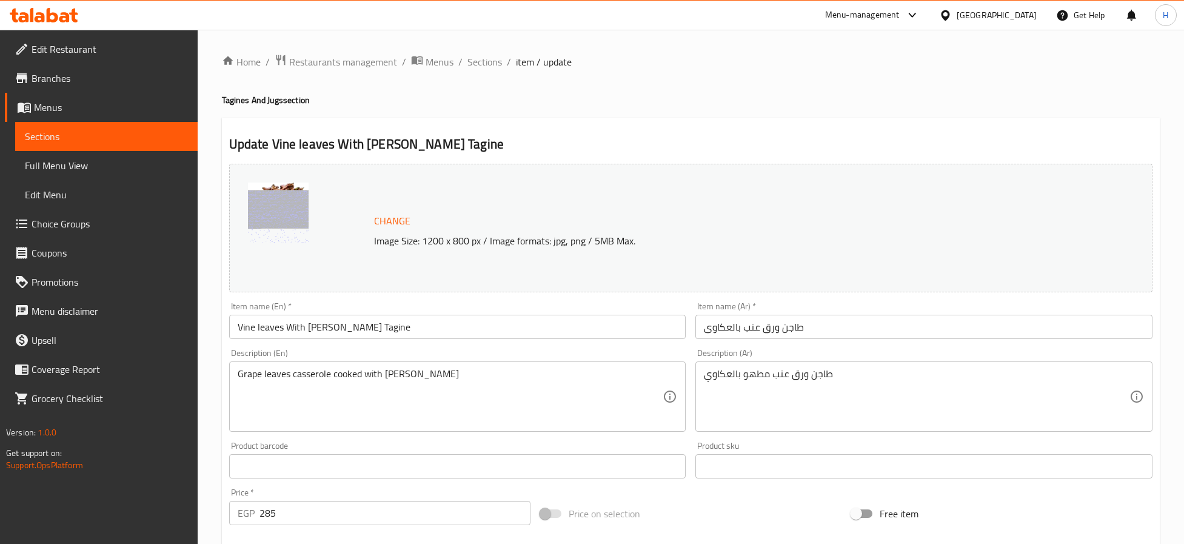
click at [319, 325] on input "Vine leaves With [PERSON_NAME] Tagine" at bounding box center [457, 327] width 457 height 24
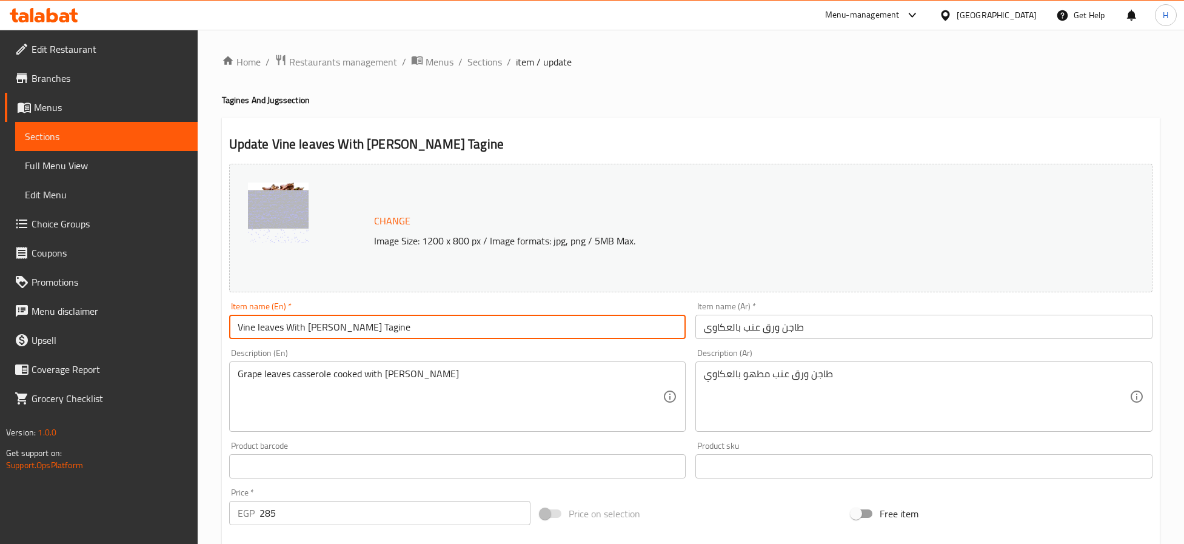
click at [319, 325] on input "Vine leaves With [PERSON_NAME] Tagine" at bounding box center [457, 327] width 457 height 24
paste input "Oxtail"
type input "Vine leaves With Oxtail Tagine"
click at [386, 375] on textarea "Grape leaves casserole cooked with Akkawi" at bounding box center [450, 397] width 425 height 58
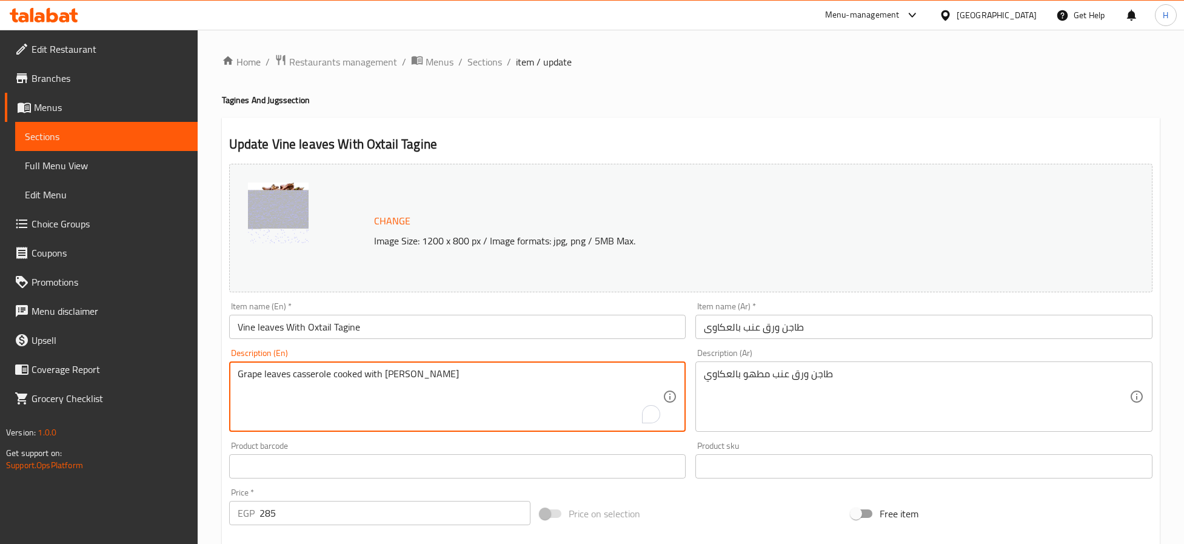
paste textarea "Oxtail"
type textarea "Grape leaves casserole cooked with oxtail"
click at [488, 336] on input "Vine leaves With Oxtail Tagine" at bounding box center [457, 327] width 457 height 24
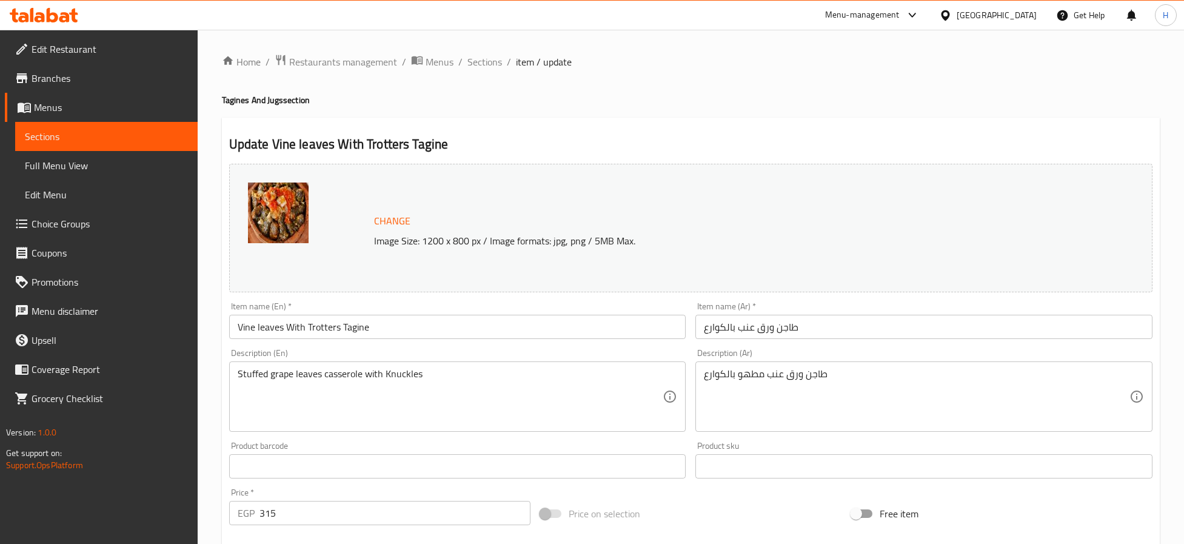
click at [325, 326] on input "Vine leaves With Trotters Tagine" at bounding box center [457, 327] width 457 height 24
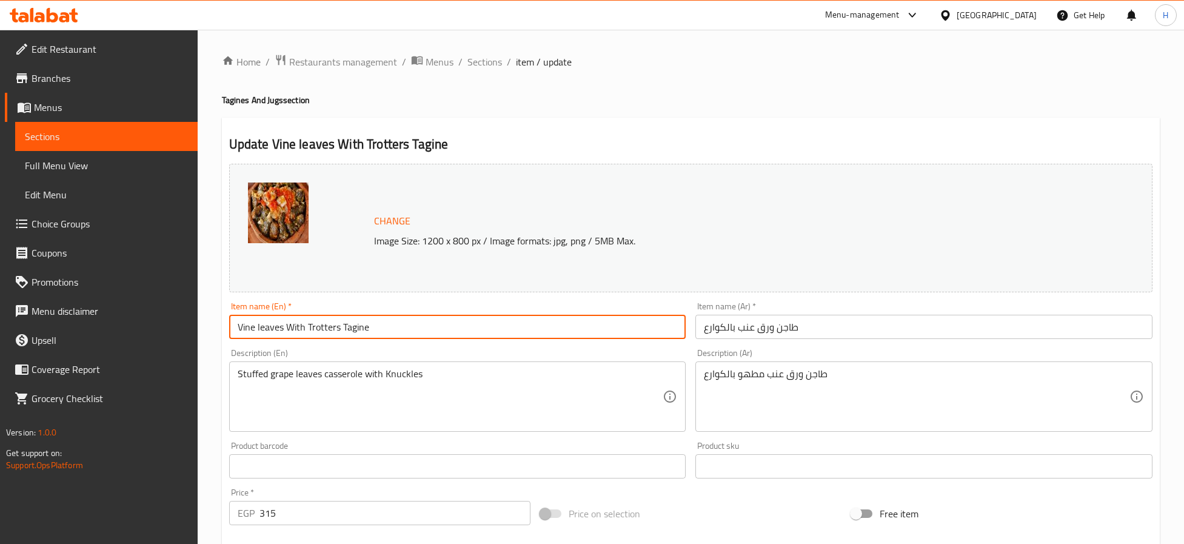
click at [325, 326] on input "Vine leaves With Trotters Tagine" at bounding box center [457, 327] width 457 height 24
paste input "Knuckles"
type input "Vine leaves With Knuckles Tagine"
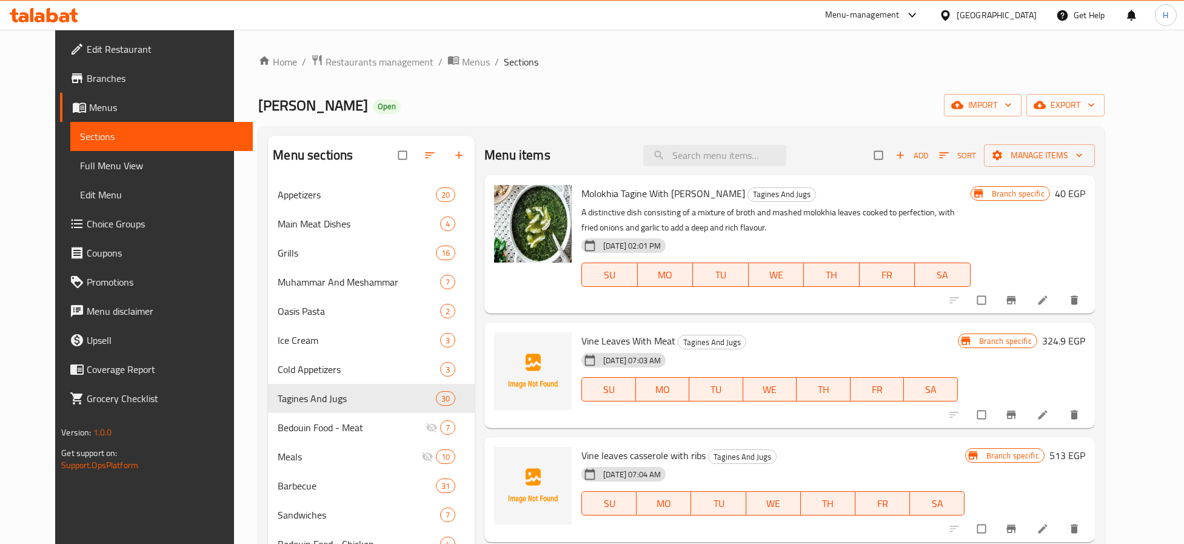
click at [120, 169] on span "Full Menu View" at bounding box center [161, 165] width 163 height 15
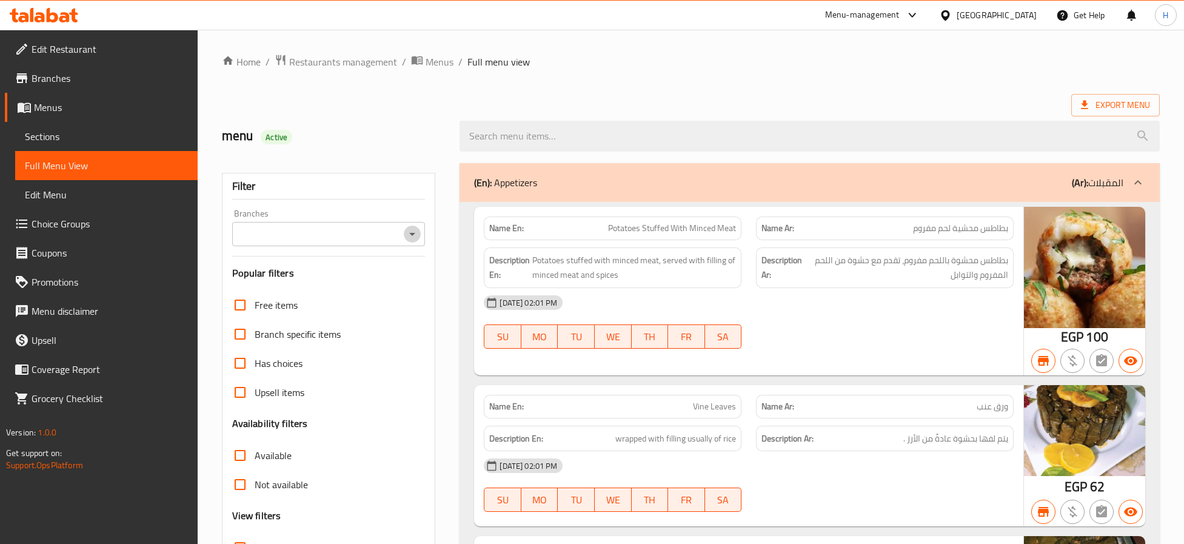
click at [415, 235] on icon "Open" at bounding box center [412, 234] width 15 height 15
click at [413, 235] on icon "Close" at bounding box center [412, 233] width 6 height 3
click at [413, 235] on icon "Open" at bounding box center [412, 234] width 6 height 3
click at [413, 235] on icon "Close" at bounding box center [412, 233] width 6 height 3
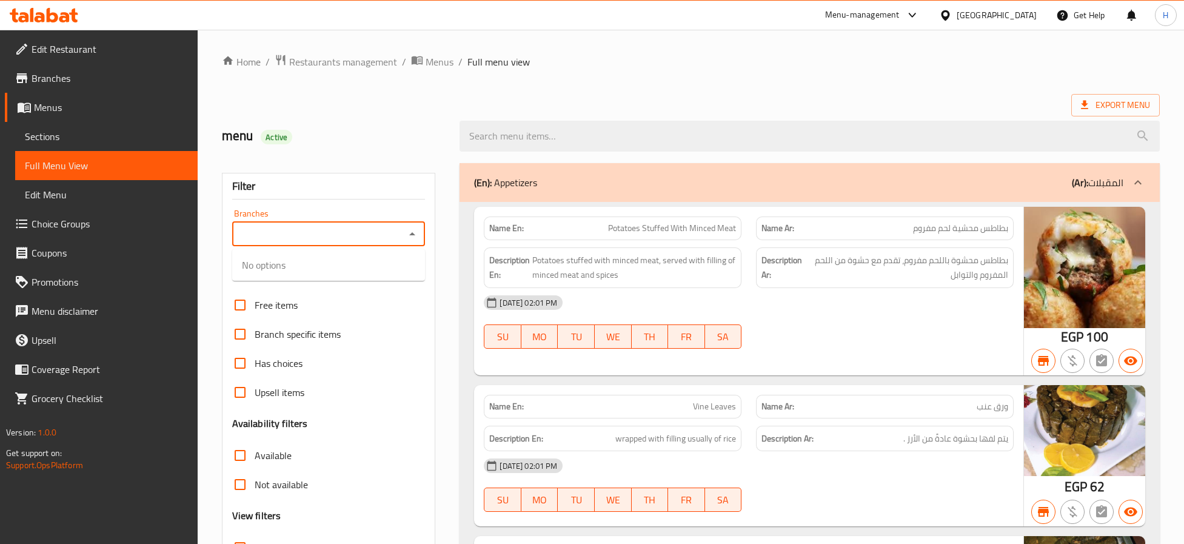
click at [413, 235] on icon "Close" at bounding box center [412, 233] width 6 height 3
click at [413, 235] on icon "Open" at bounding box center [412, 234] width 6 height 3
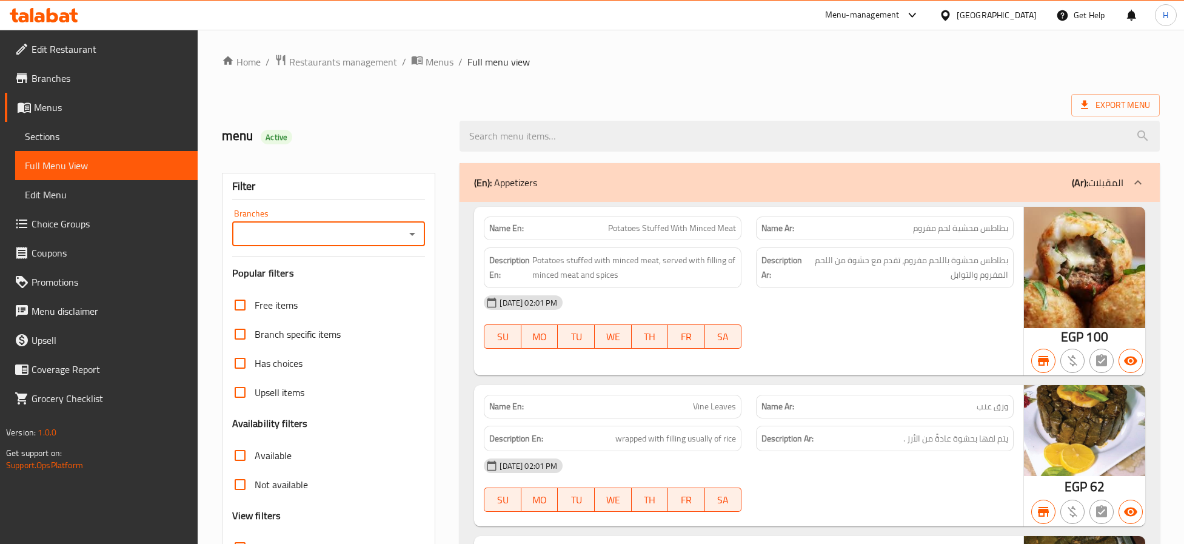
click at [413, 235] on icon "Open" at bounding box center [412, 234] width 6 height 3
click at [413, 235] on icon "Close" at bounding box center [412, 233] width 6 height 3
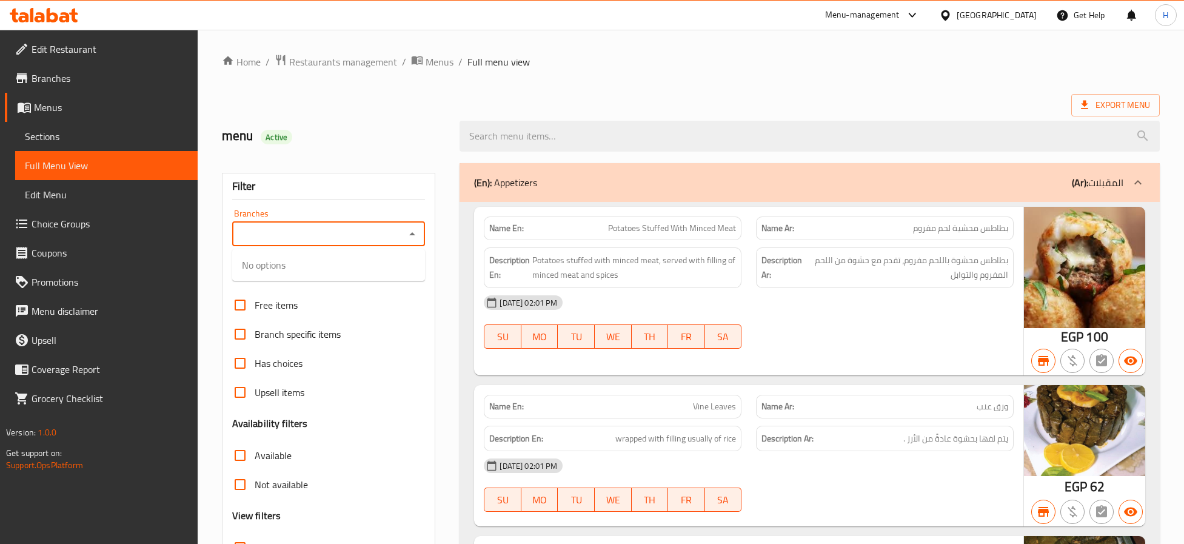
click at [413, 235] on icon "Close" at bounding box center [412, 233] width 6 height 3
click at [413, 239] on icon "Open" at bounding box center [412, 234] width 15 height 15
click at [392, 292] on li "[PERSON_NAME], ElGhazl ST" at bounding box center [328, 287] width 193 height 22
type input "[PERSON_NAME], ElGhazl ST"
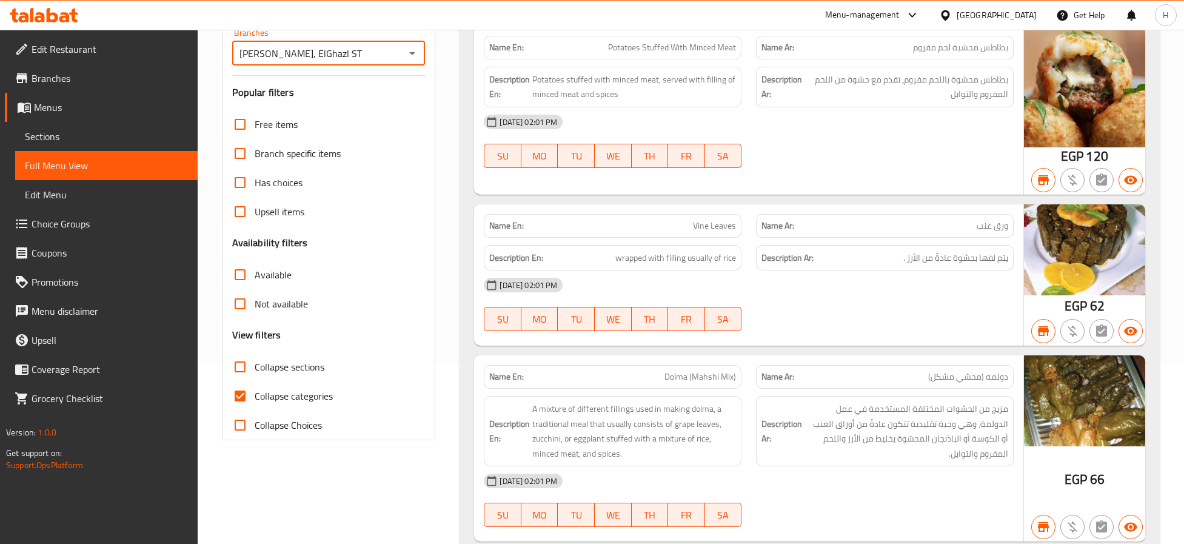
scroll to position [182, 0]
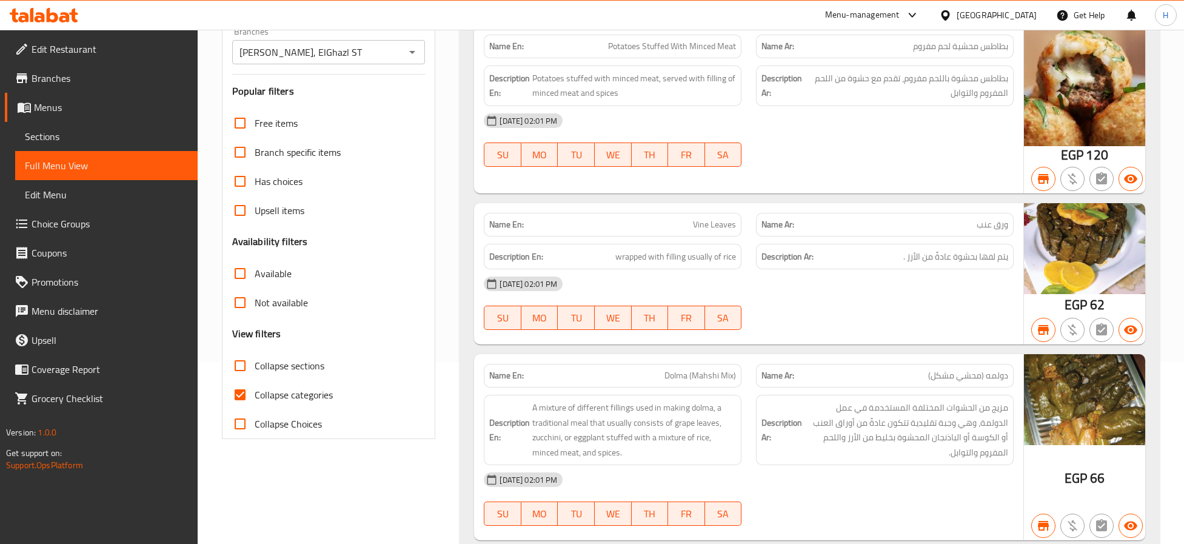
click at [264, 373] on span "Collapse sections" at bounding box center [290, 365] width 70 height 15
click at [255, 373] on input "Collapse sections" at bounding box center [239, 365] width 29 height 29
checkbox input "true"
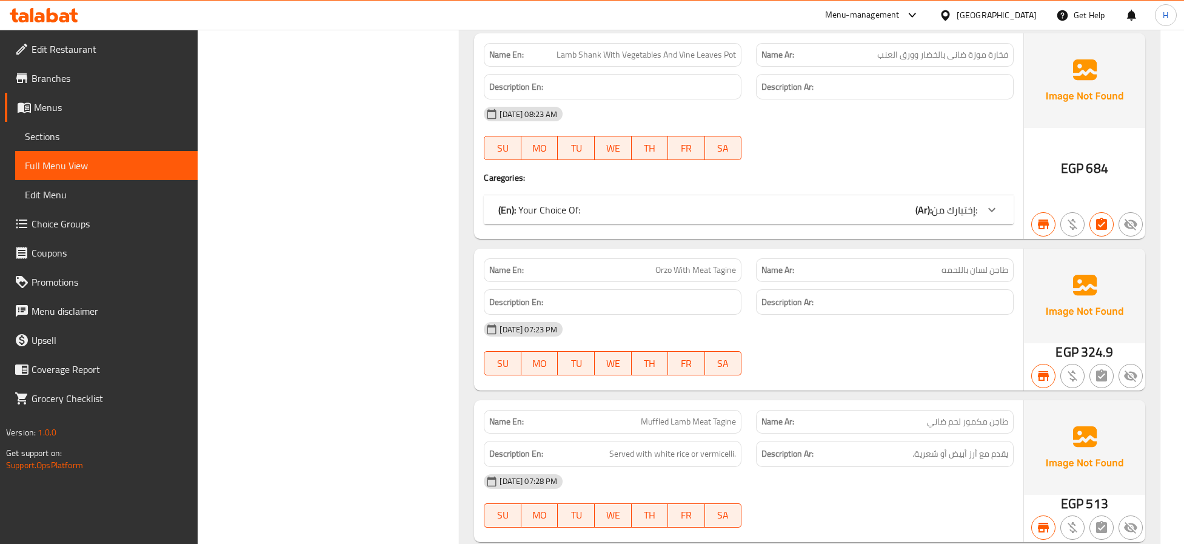
scroll to position [5000, 0]
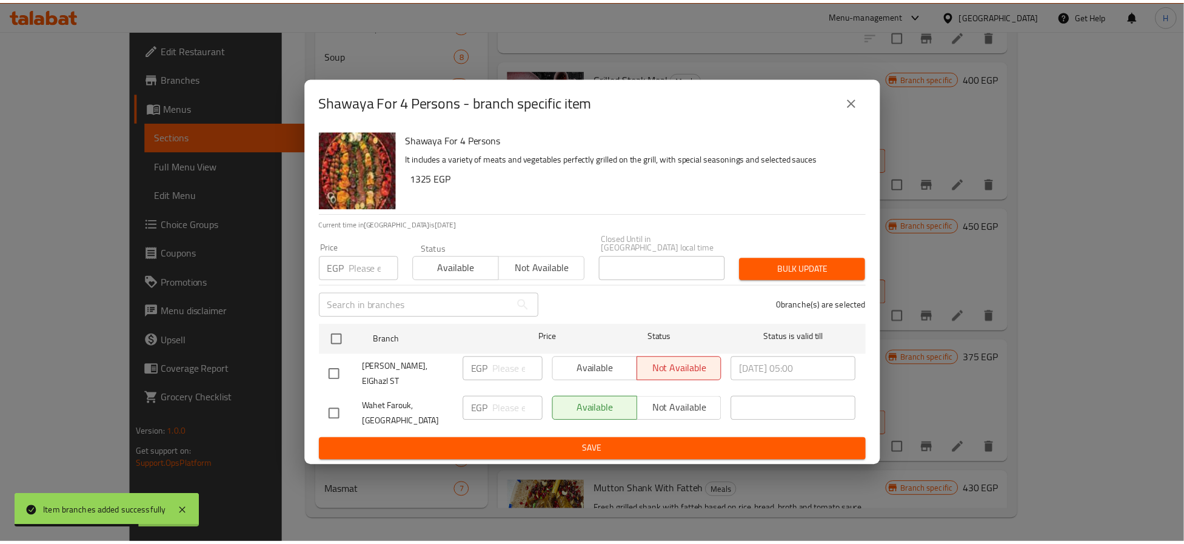
scroll to position [320, 0]
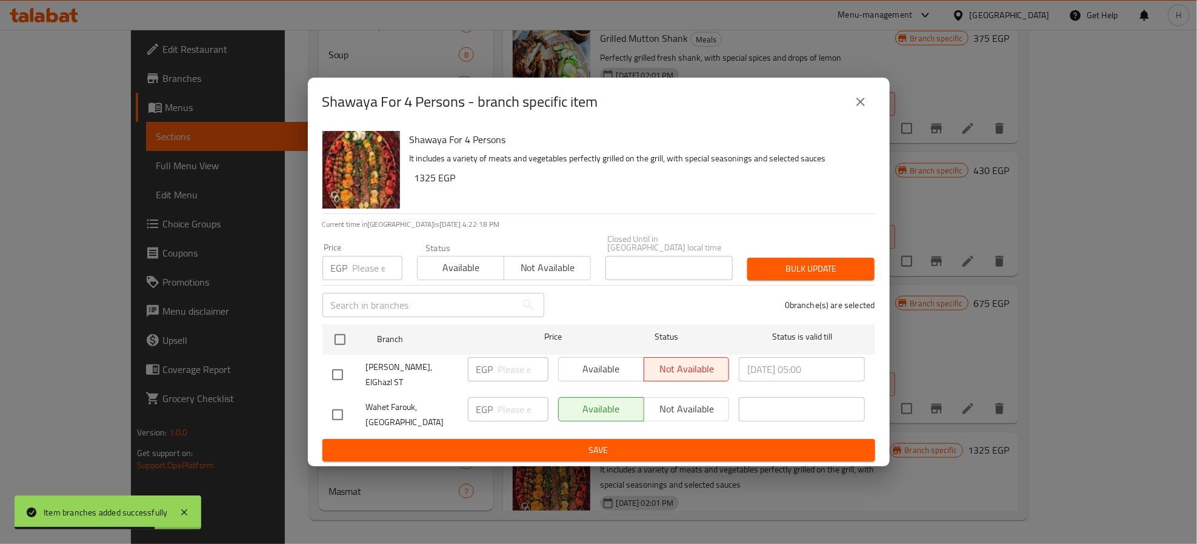
click at [342, 364] on input "checkbox" at bounding box center [337, 374] width 25 height 25
checkbox input "true"
click at [627, 375] on span "Available" at bounding box center [602, 369] width 76 height 18
click at [621, 442] on span "Save" at bounding box center [598, 449] width 533 height 15
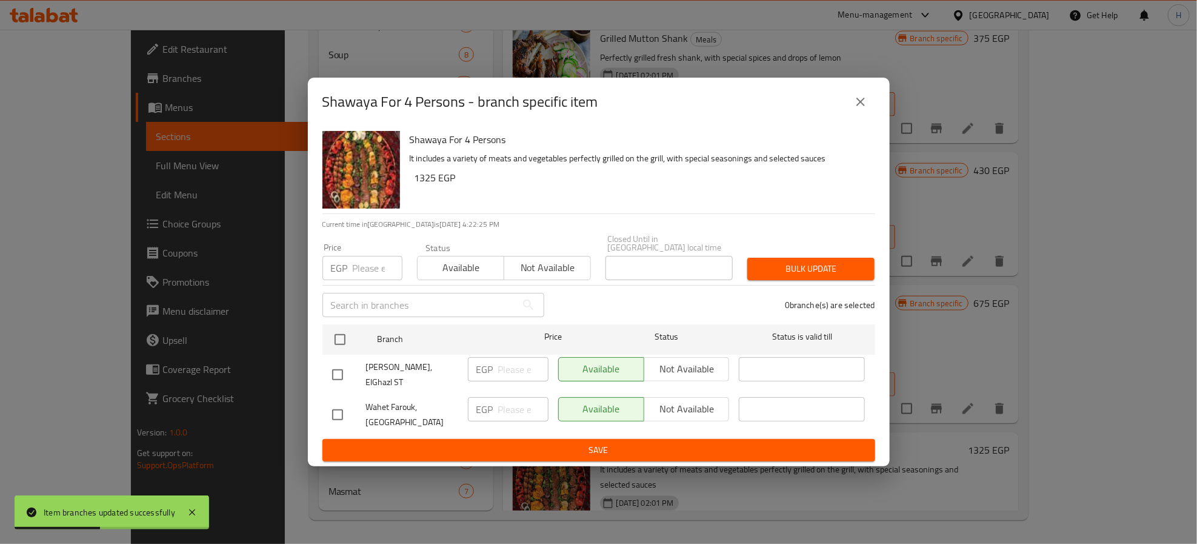
click at [326, 373] on input "checkbox" at bounding box center [337, 374] width 25 height 25
checkbox input "true"
click at [685, 372] on span "Not available" at bounding box center [687, 369] width 76 height 18
click at [682, 447] on span "Save" at bounding box center [598, 449] width 533 height 15
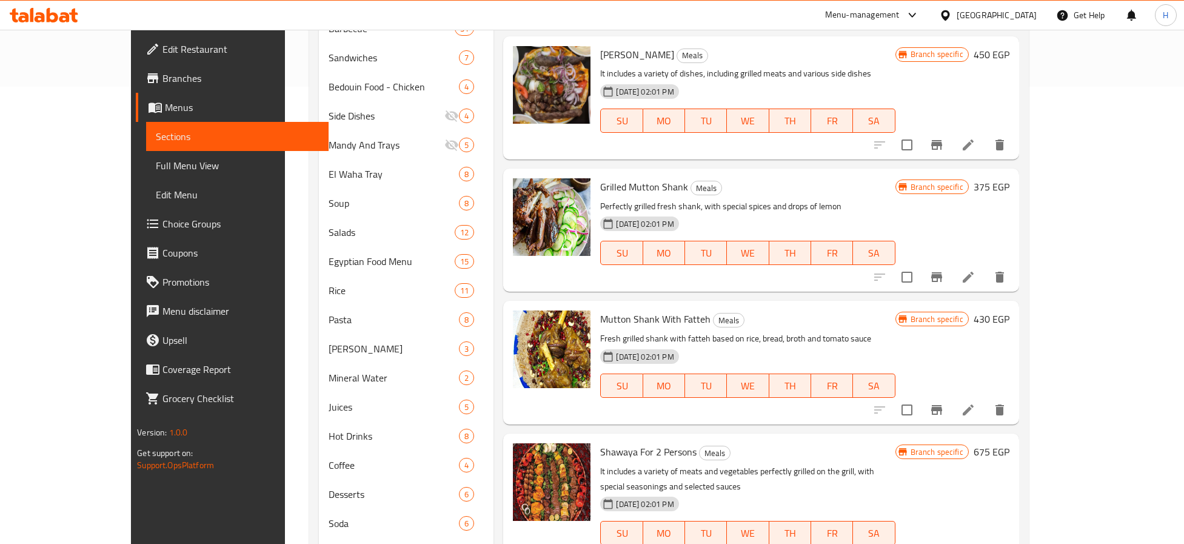
scroll to position [605, 0]
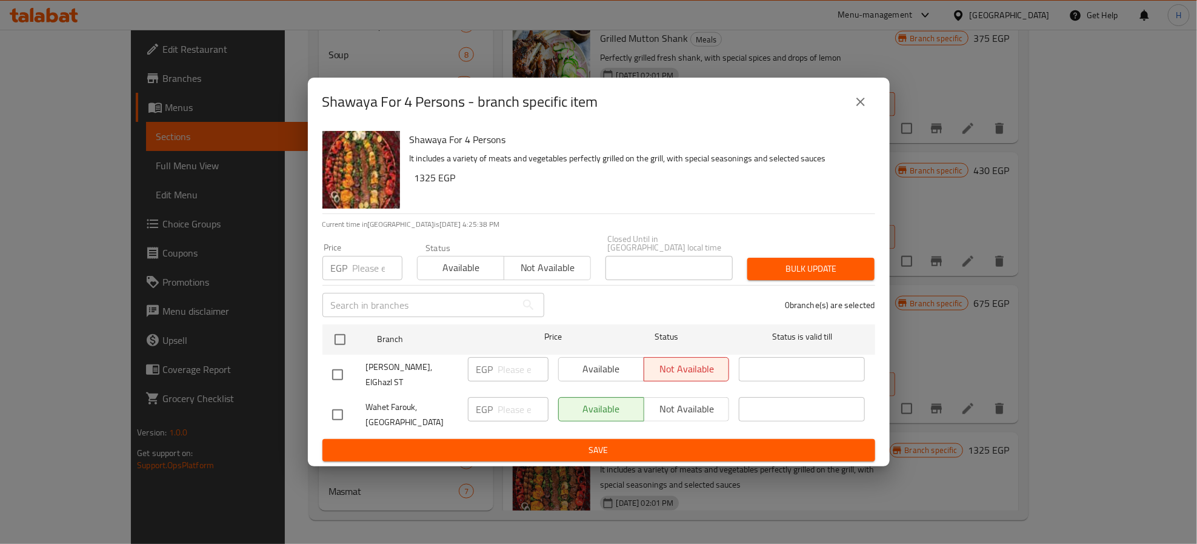
click at [340, 372] on input "checkbox" at bounding box center [337, 374] width 25 height 25
checkbox input "true"
click at [509, 370] on input "number" at bounding box center [523, 369] width 50 height 24
type input "1325"
click at [575, 360] on span "Available" at bounding box center [602, 369] width 76 height 18
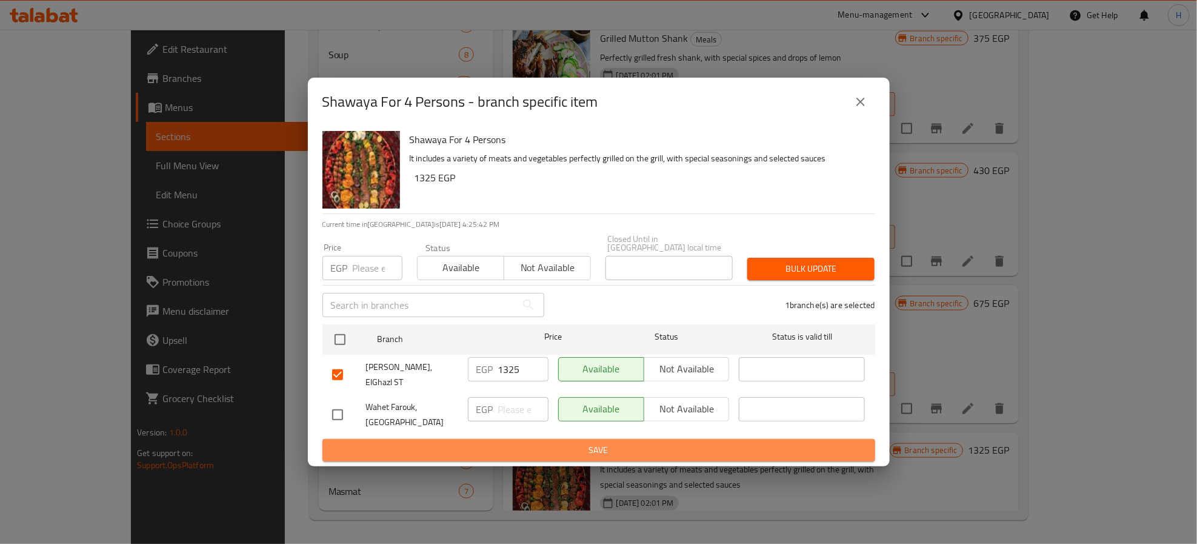
click at [604, 442] on span "Save" at bounding box center [598, 449] width 533 height 15
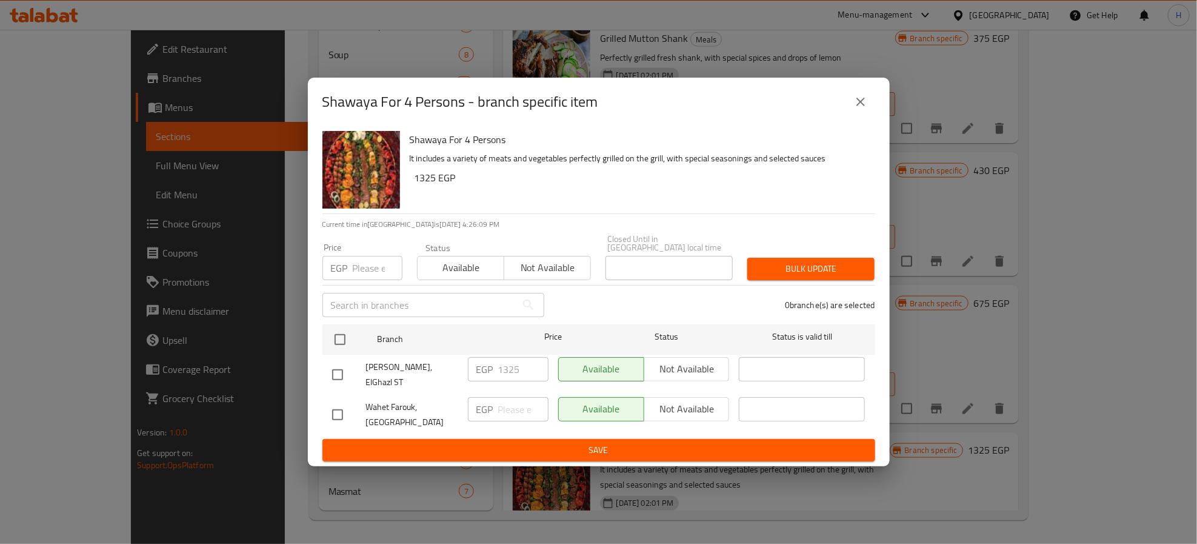
click at [335, 404] on input "checkbox" at bounding box center [337, 414] width 25 height 25
checkbox input "true"
click at [680, 400] on span "Not available" at bounding box center [687, 409] width 76 height 18
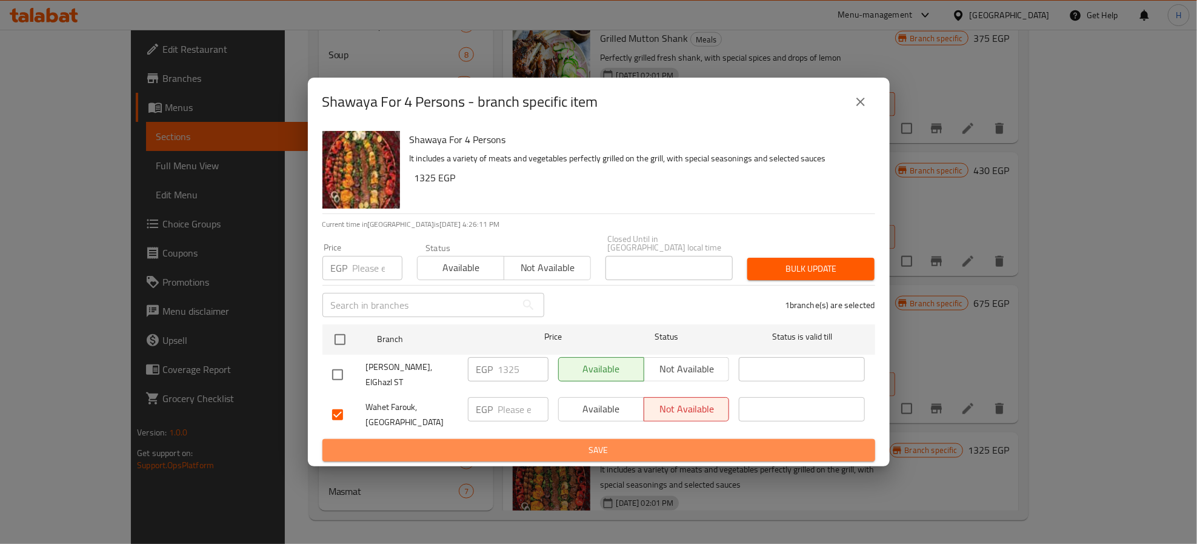
click at [625, 442] on span "Save" at bounding box center [598, 449] width 533 height 15
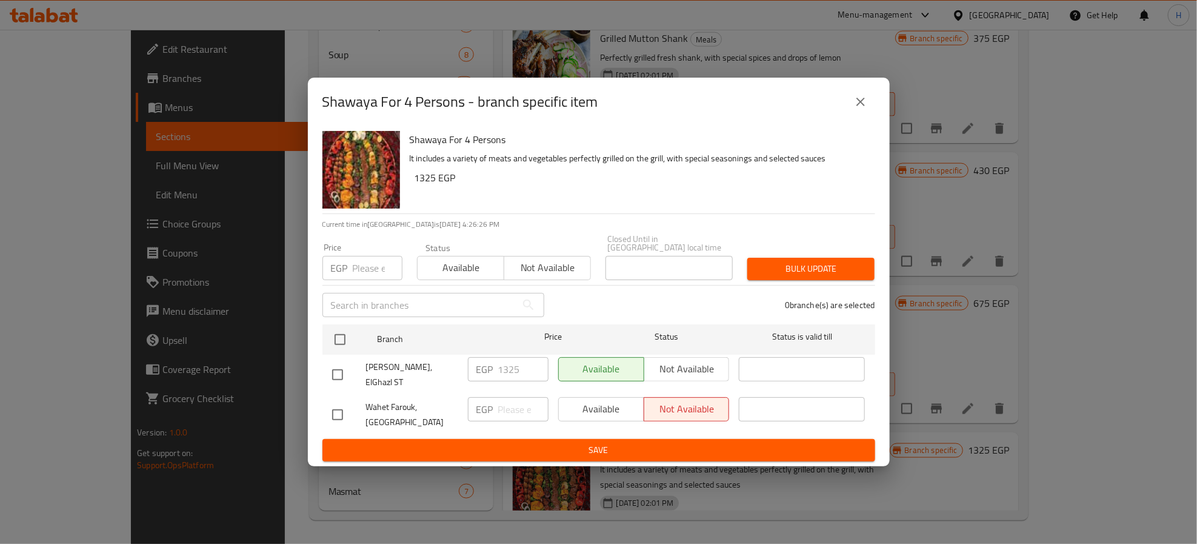
click at [868, 112] on button "close" at bounding box center [860, 101] width 29 height 29
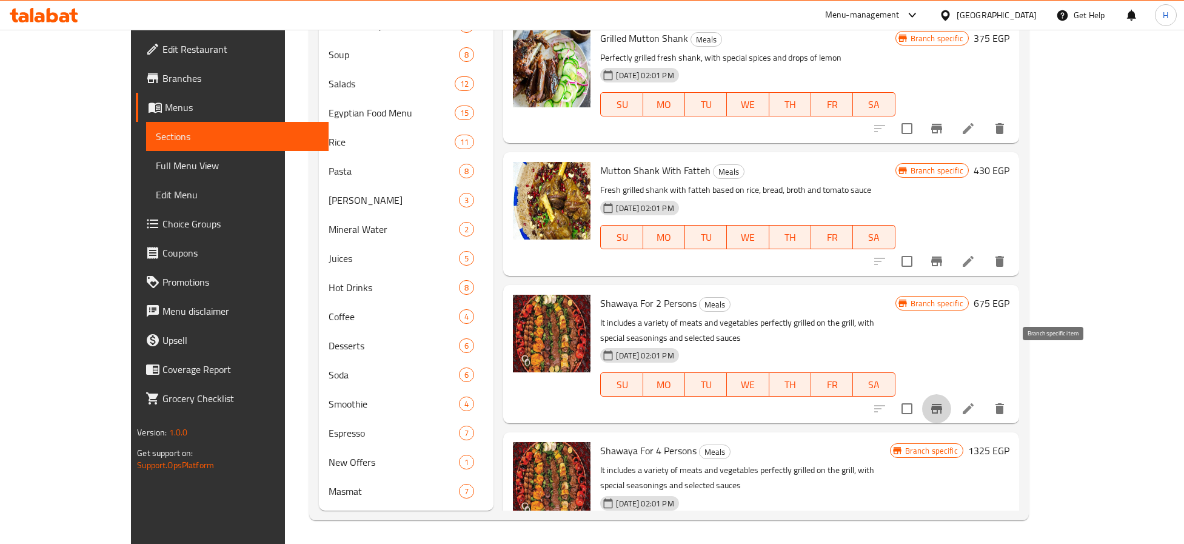
click at [944, 401] on icon "Branch-specific-item" at bounding box center [936, 408] width 15 height 15
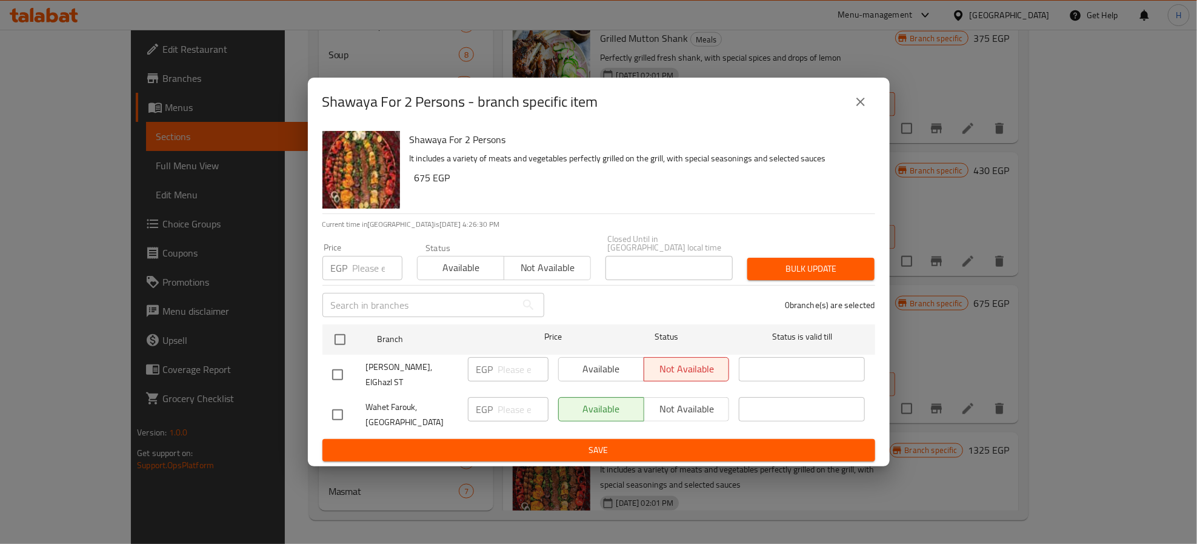
click at [340, 367] on input "checkbox" at bounding box center [337, 374] width 25 height 25
checkbox input "true"
click at [342, 402] on input "checkbox" at bounding box center [337, 414] width 25 height 25
checkbox input "true"
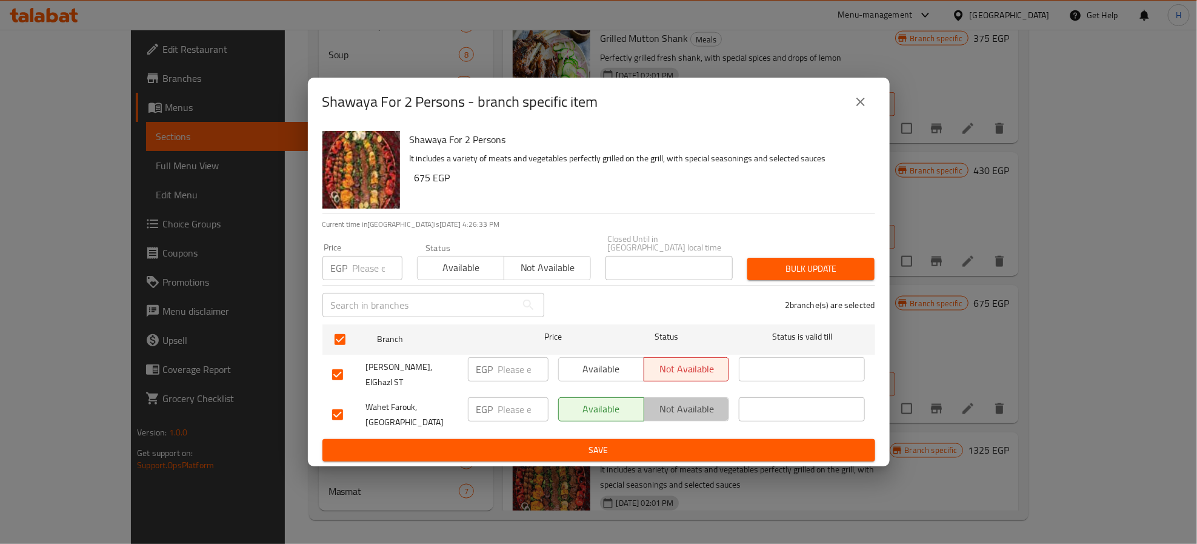
click at [667, 400] on span "Not available" at bounding box center [687, 409] width 76 height 18
drag, startPoint x: 581, startPoint y: 365, endPoint x: 525, endPoint y: 367, distance: 55.2
click at [575, 365] on span "Available" at bounding box center [602, 369] width 76 height 18
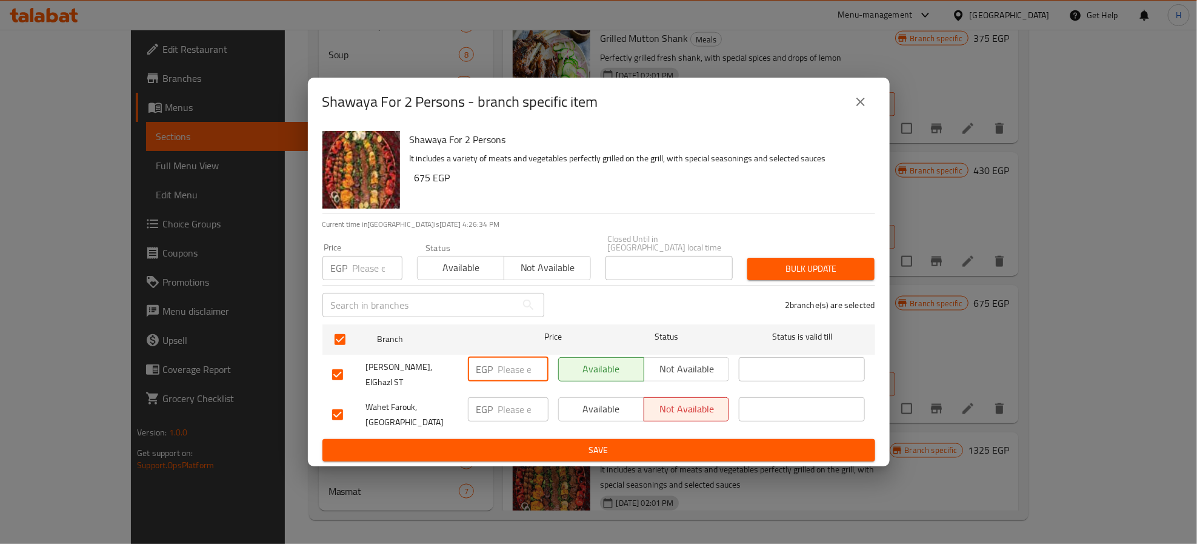
click at [505, 372] on input "number" at bounding box center [523, 369] width 50 height 24
type input "675"
click at [544, 444] on span "Save" at bounding box center [598, 449] width 533 height 15
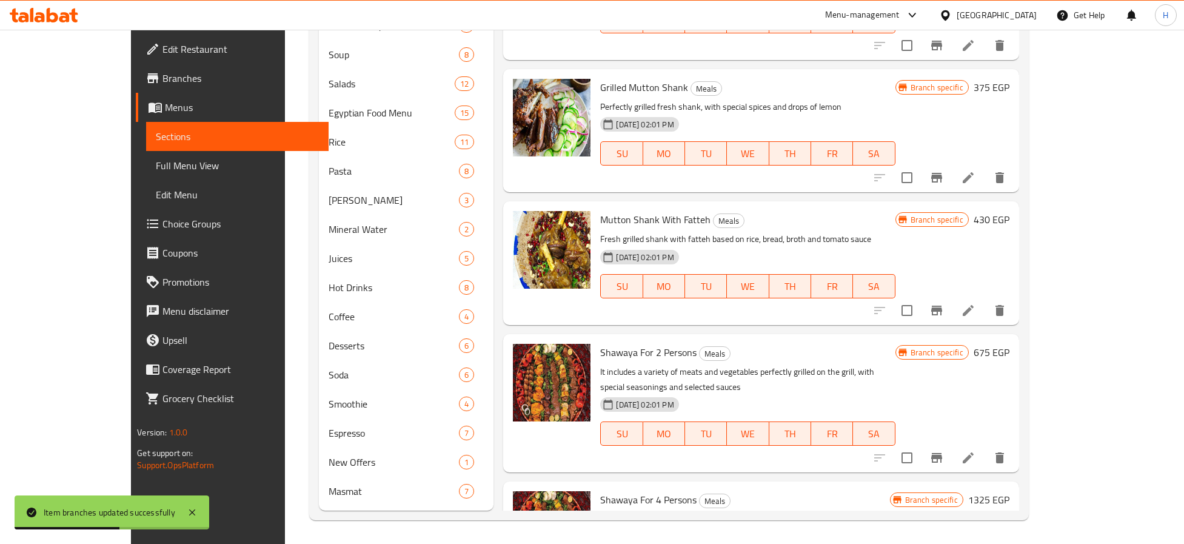
scroll to position [229, 0]
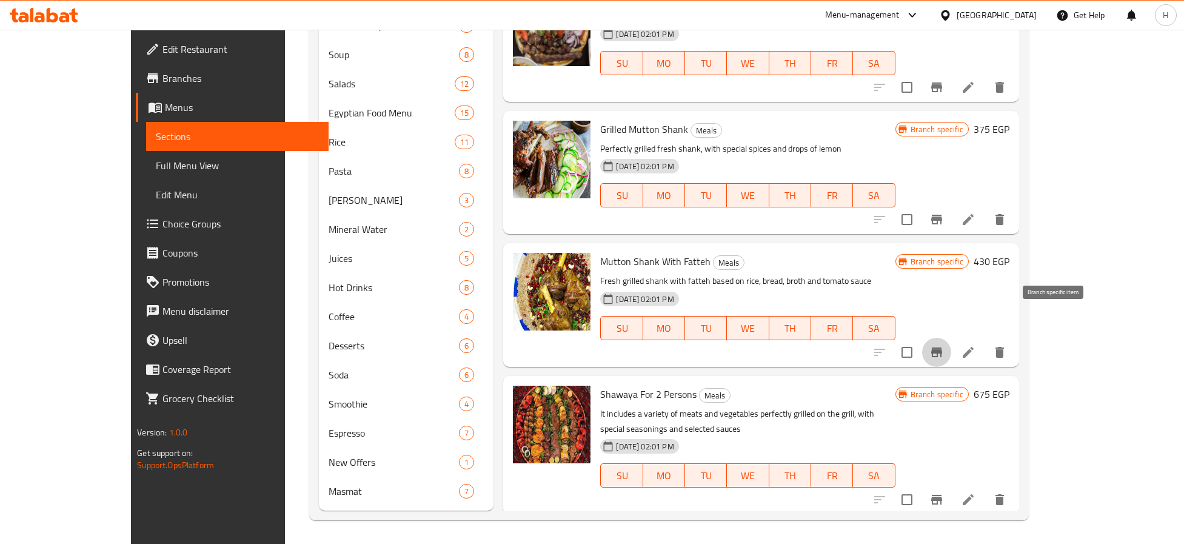
click at [942, 347] on icon "Branch-specific-item" at bounding box center [936, 352] width 11 height 10
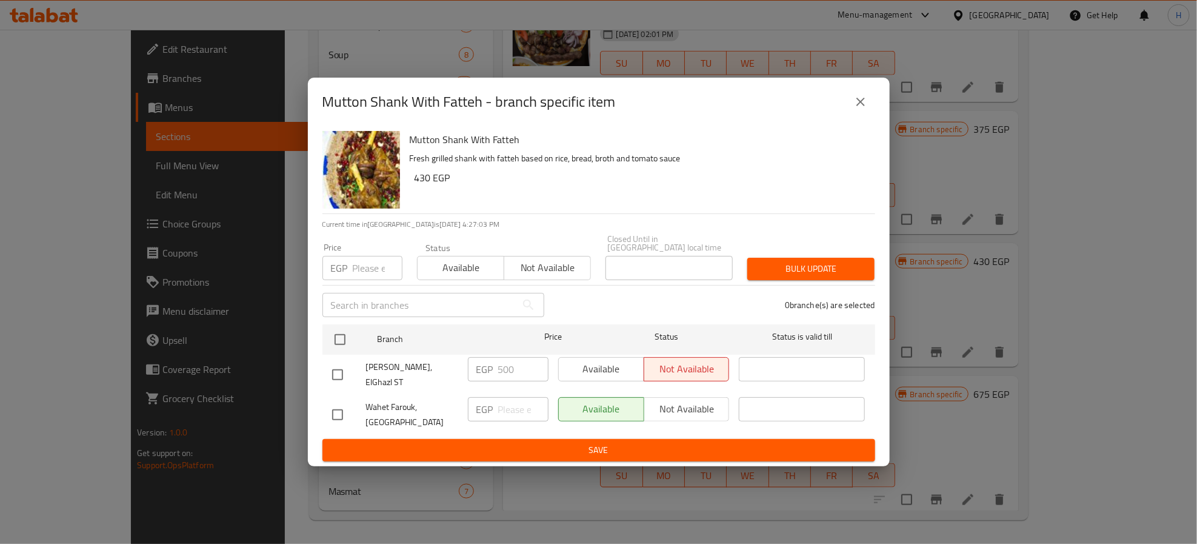
click at [866, 105] on icon "close" at bounding box center [860, 102] width 15 height 15
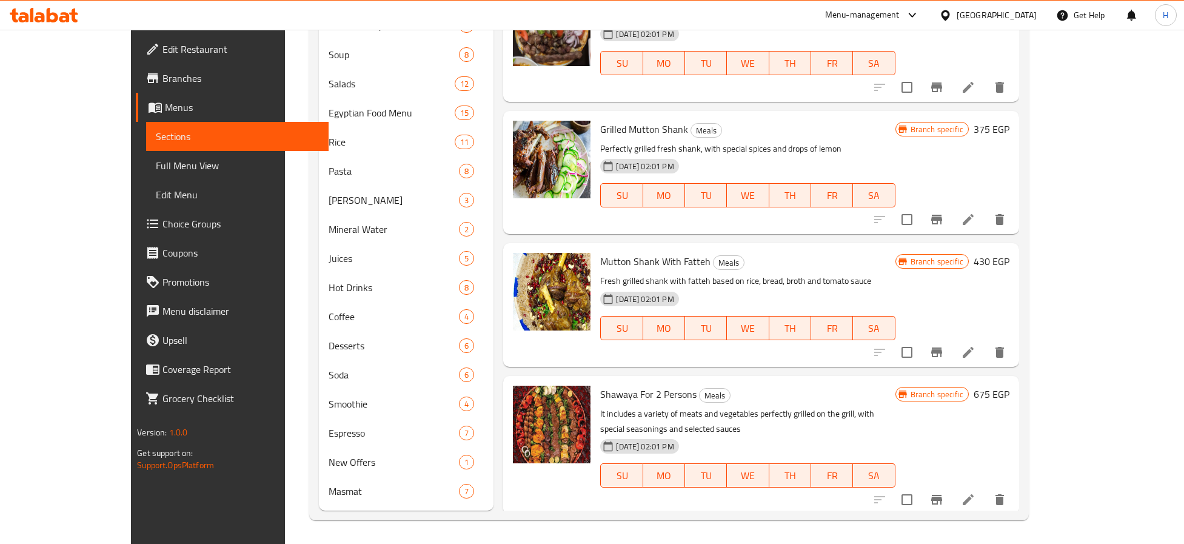
click at [600, 252] on span "Mutton Shank With Fatteh" at bounding box center [655, 261] width 110 height 18
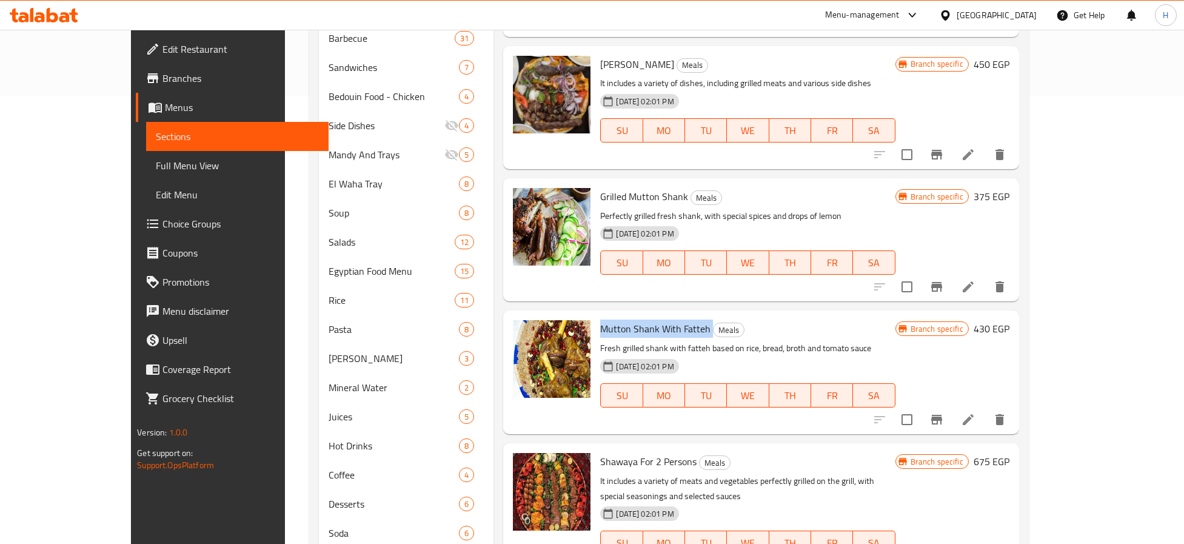
scroll to position [455, 0]
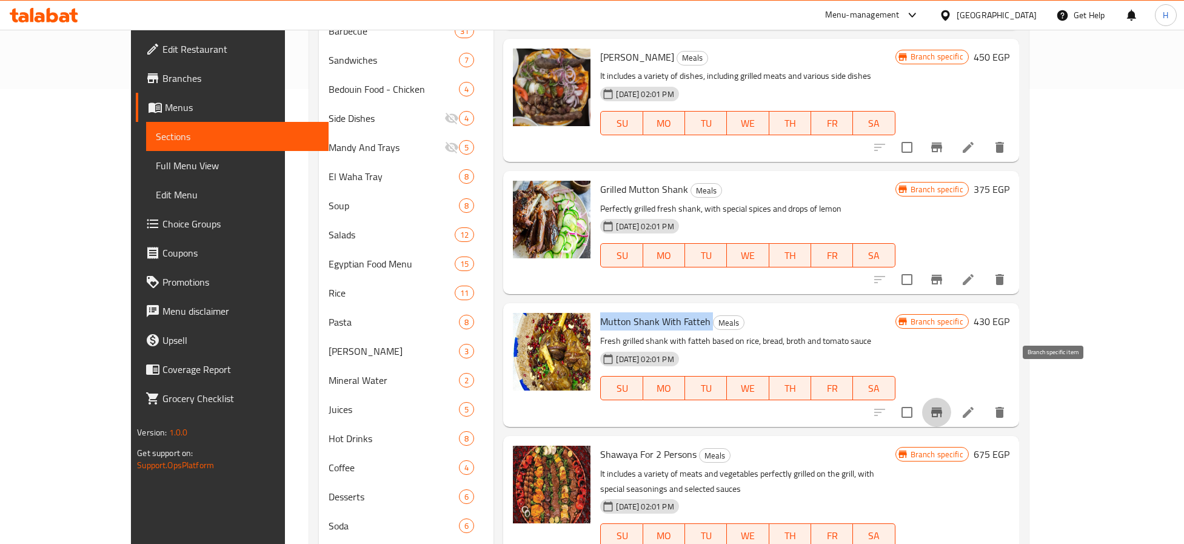
click at [942, 407] on icon "Branch-specific-item" at bounding box center [936, 412] width 11 height 10
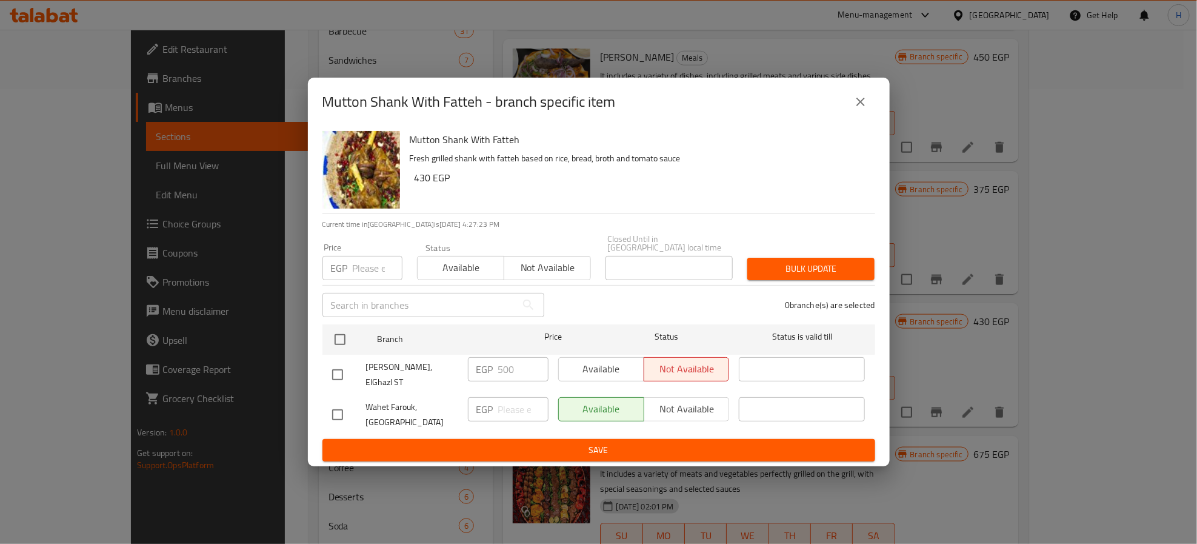
click at [333, 373] on input "checkbox" at bounding box center [337, 374] width 25 height 25
checkbox input "true"
drag, startPoint x: 521, startPoint y: 369, endPoint x: 437, endPoint y: 372, distance: 83.7
click at [437, 372] on div "[PERSON_NAME], ElGhazl ST EGP 500 ​ Available Not available ​" at bounding box center [598, 374] width 543 height 45
type input "500"
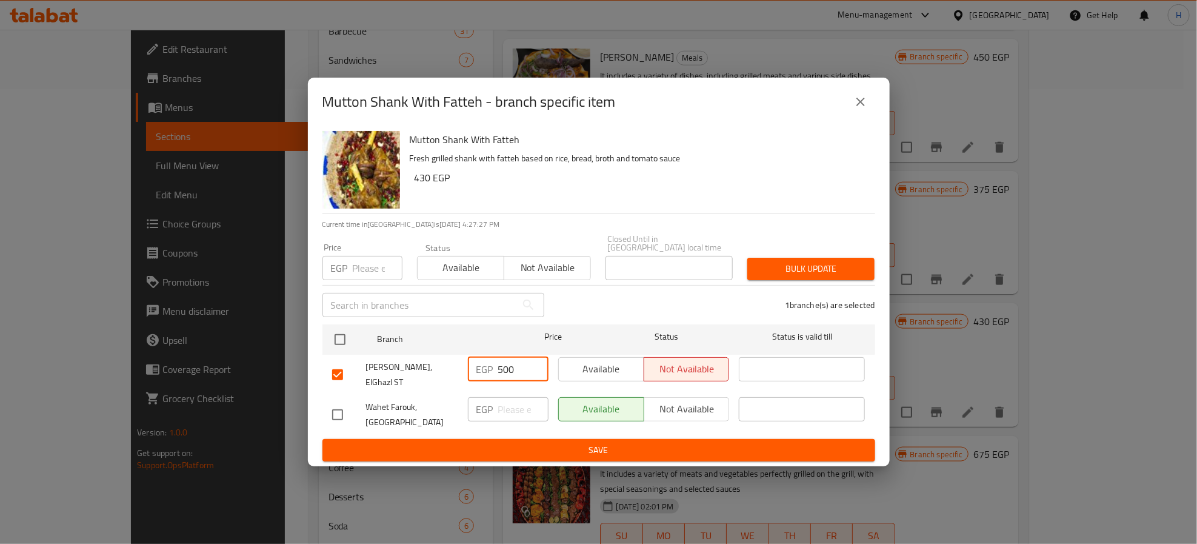
click at [621, 370] on span "Available" at bounding box center [602, 369] width 76 height 18
click at [696, 401] on div "Available Not available" at bounding box center [644, 409] width 172 height 24
click at [702, 397] on div "Available Not available" at bounding box center [644, 409] width 172 height 24
click at [337, 405] on input "checkbox" at bounding box center [337, 414] width 25 height 25
checkbox input "true"
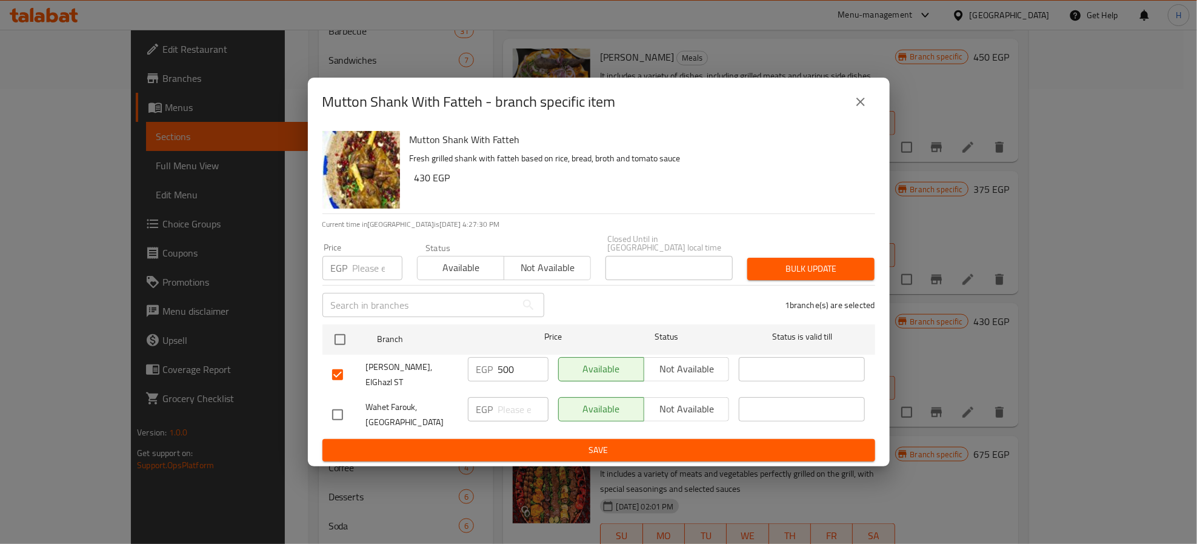
checkbox input "true"
click at [695, 405] on span "Not available" at bounding box center [687, 409] width 76 height 18
click at [699, 444] on span "Save" at bounding box center [598, 449] width 533 height 15
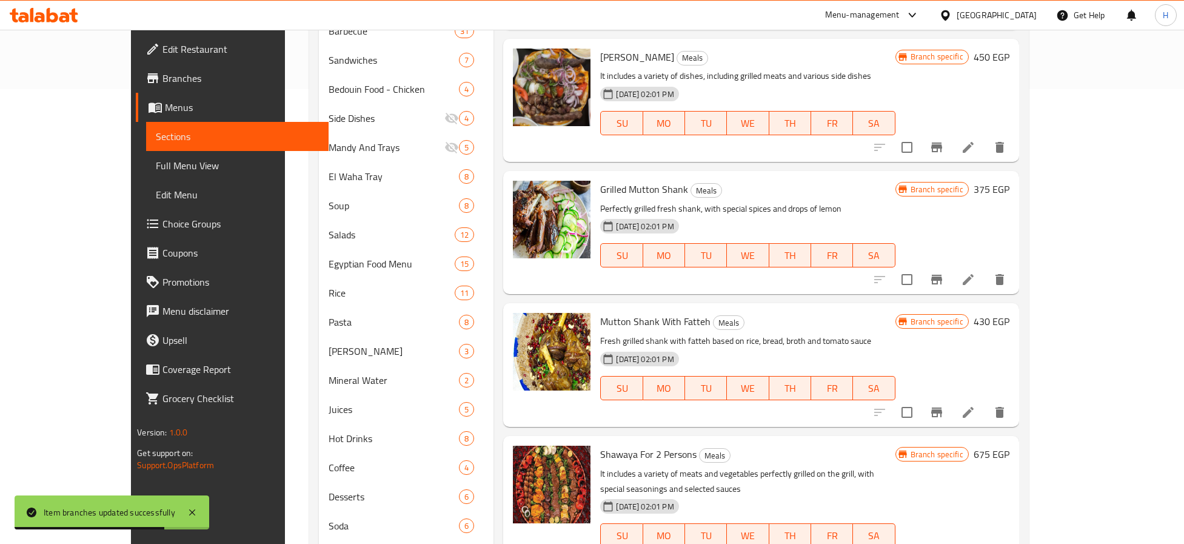
scroll to position [229, 0]
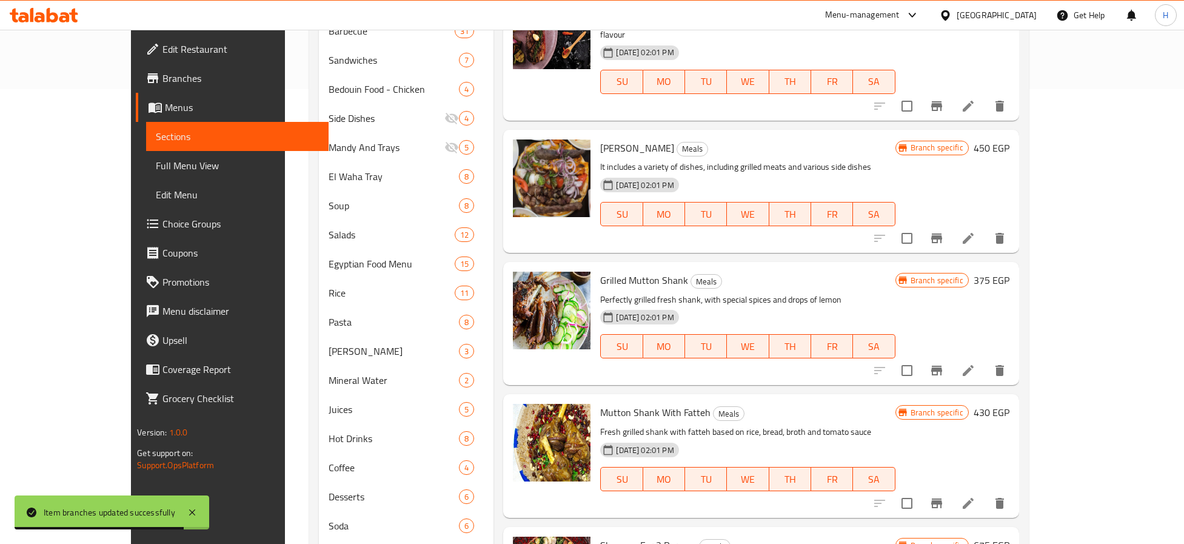
click at [633, 271] on span "Grilled Mutton Shank" at bounding box center [644, 280] width 88 height 18
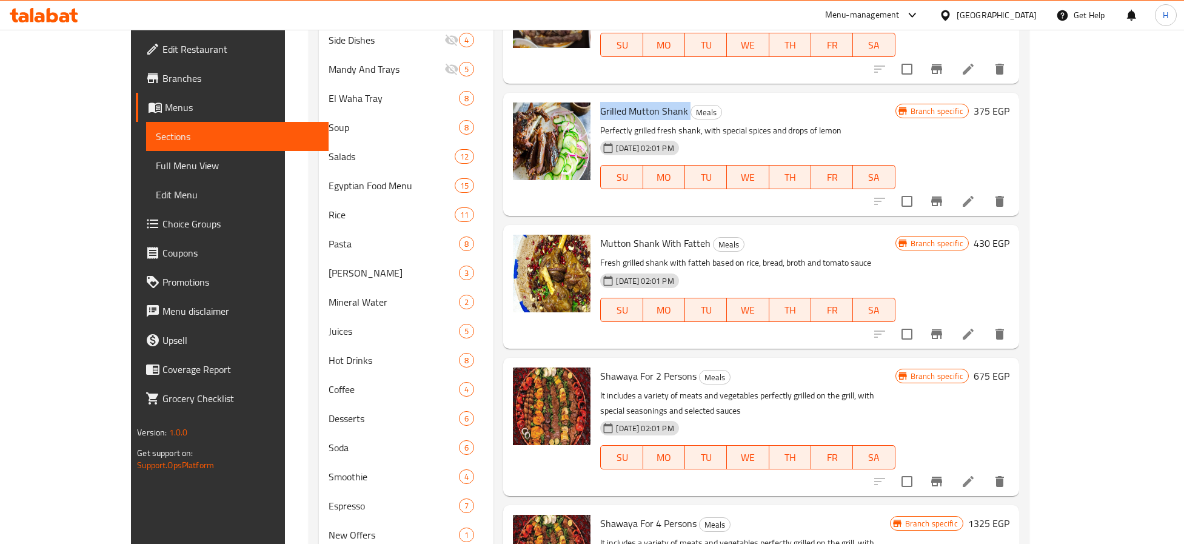
scroll to position [605, 0]
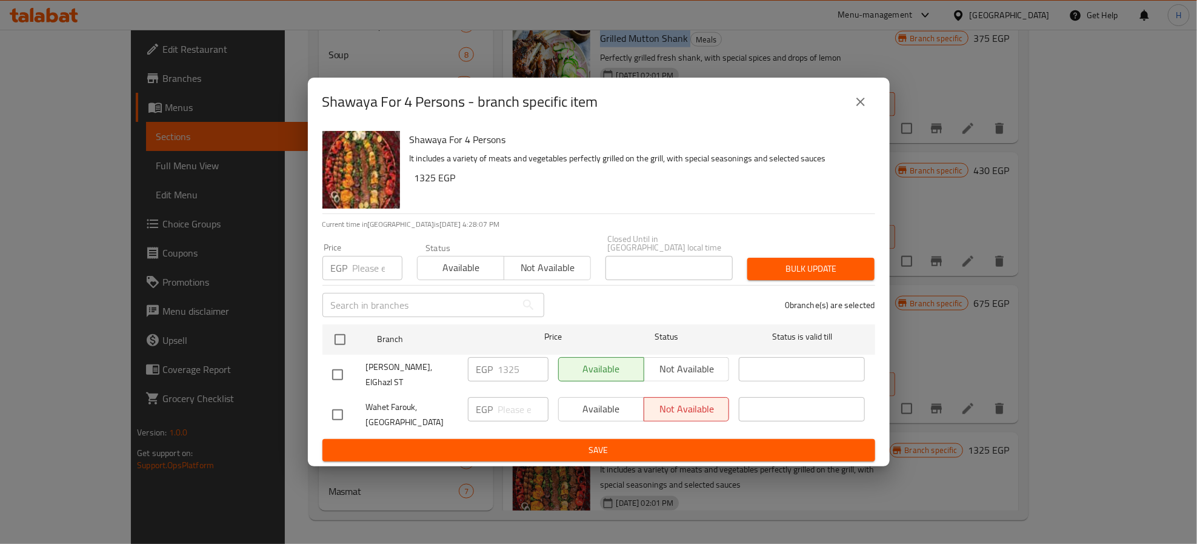
click at [335, 373] on input "checkbox" at bounding box center [337, 374] width 25 height 25
checkbox input "true"
click at [682, 369] on span "Not available" at bounding box center [687, 369] width 76 height 18
click at [680, 442] on span "Save" at bounding box center [598, 449] width 533 height 15
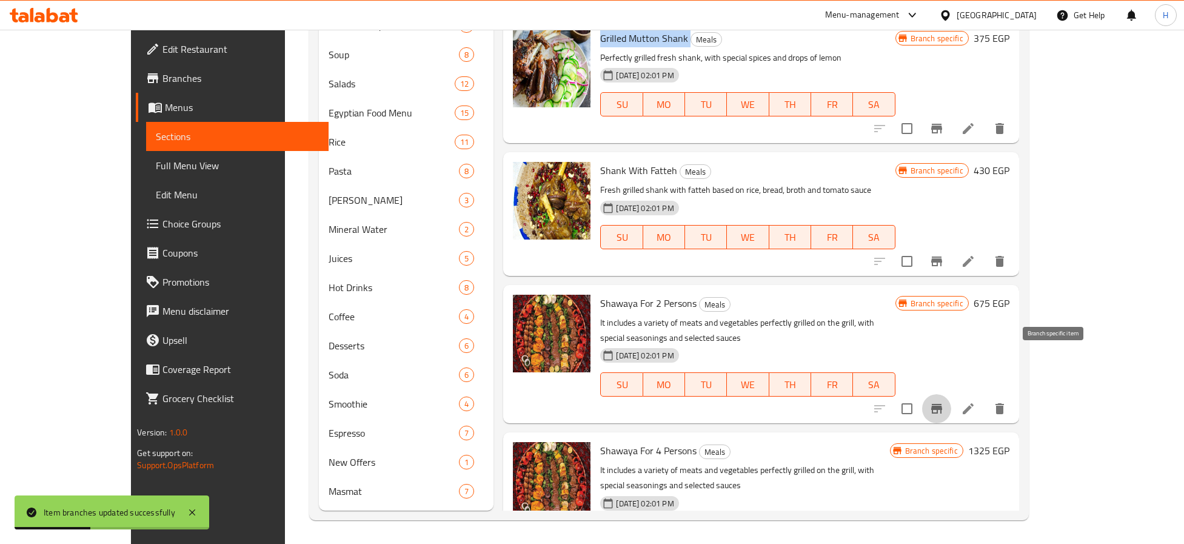
click at [951, 394] on button "Branch-specific-item" at bounding box center [936, 408] width 29 height 29
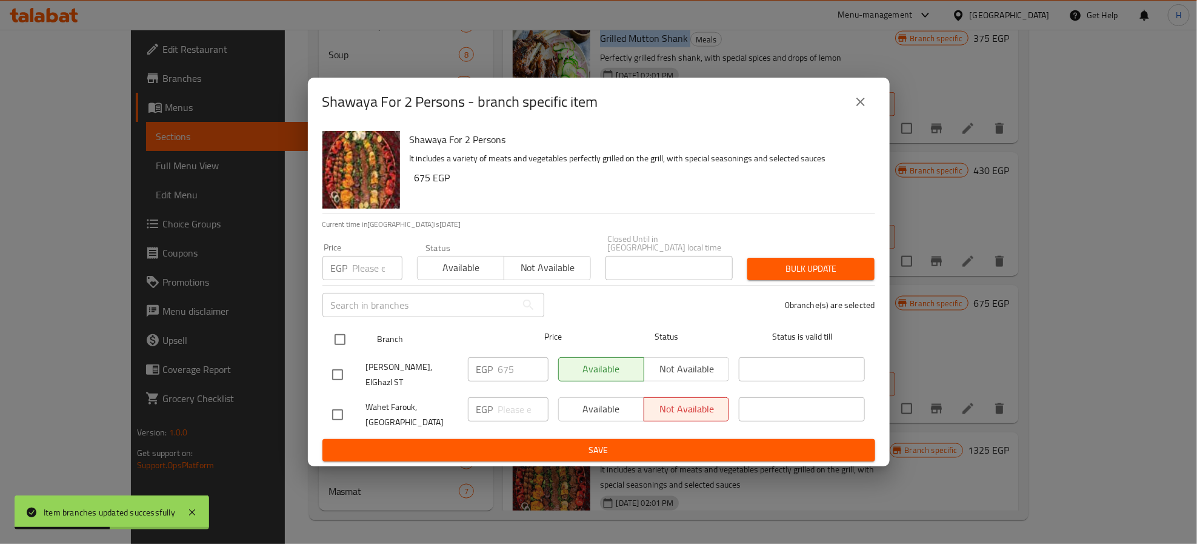
drag, startPoint x: 342, startPoint y: 337, endPoint x: 488, endPoint y: 273, distance: 159.0
click at [352, 337] on input "checkbox" at bounding box center [339, 339] width 25 height 25
checkbox input "true"
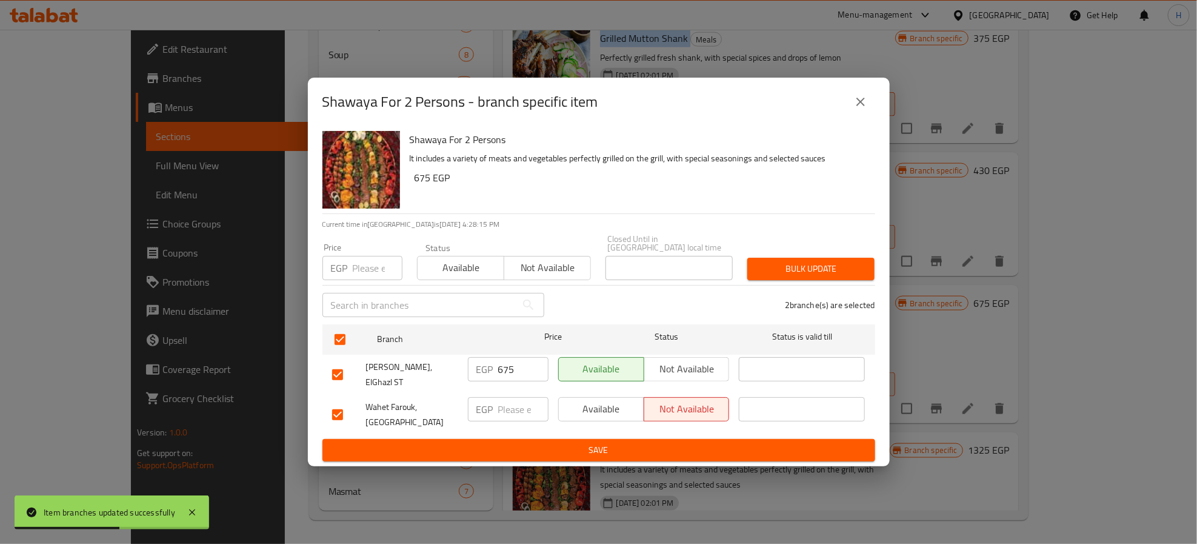
click at [555, 269] on span "Not available" at bounding box center [547, 268] width 77 height 18
click at [622, 448] on span "Save" at bounding box center [598, 449] width 533 height 15
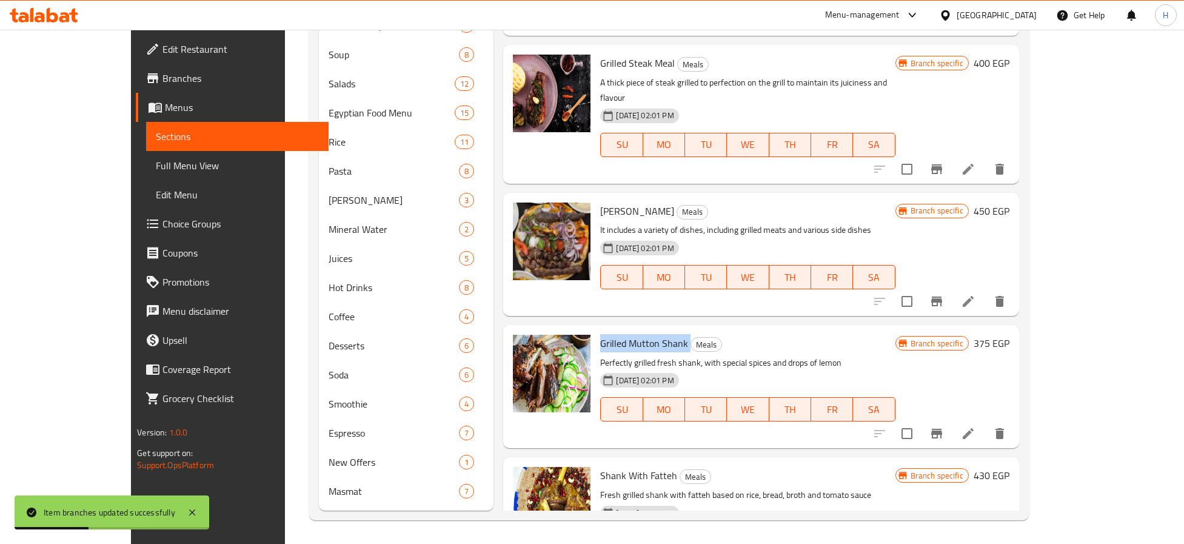
scroll to position [0, 0]
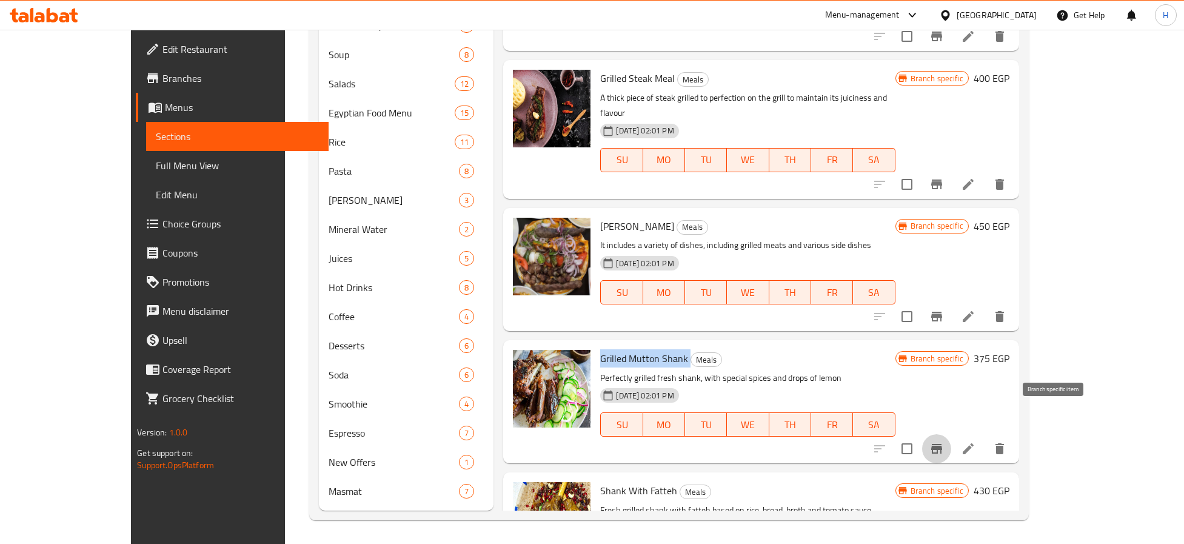
click at [942, 444] on icon "Branch-specific-item" at bounding box center [936, 449] width 11 height 10
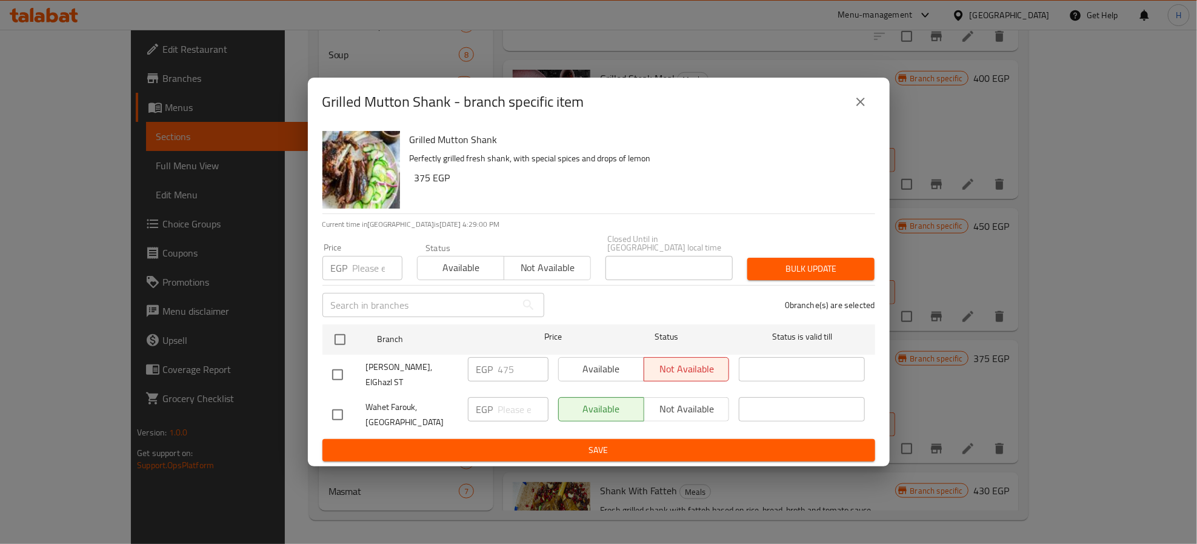
click at [333, 366] on input "checkbox" at bounding box center [337, 374] width 25 height 25
checkbox input "true"
click at [344, 404] on input "checkbox" at bounding box center [337, 414] width 25 height 25
checkbox input "true"
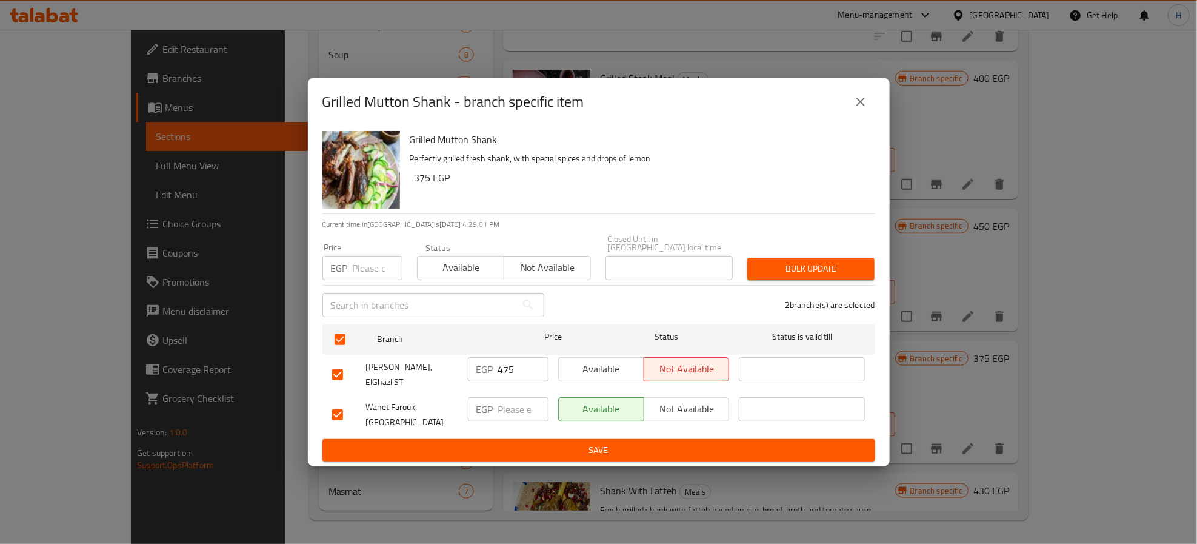
drag, startPoint x: 608, startPoint y: 369, endPoint x: 619, endPoint y: 375, distance: 12.2
click at [610, 370] on span "Available" at bounding box center [602, 369] width 76 height 18
click at [679, 400] on span "Not available" at bounding box center [687, 409] width 76 height 18
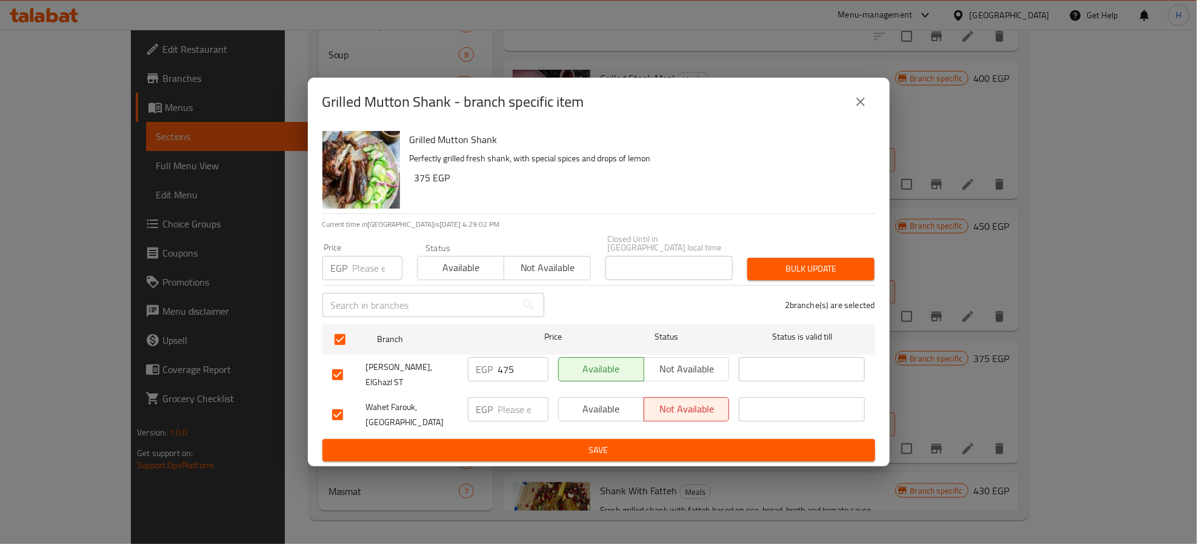
click at [669, 442] on span "Save" at bounding box center [598, 449] width 533 height 15
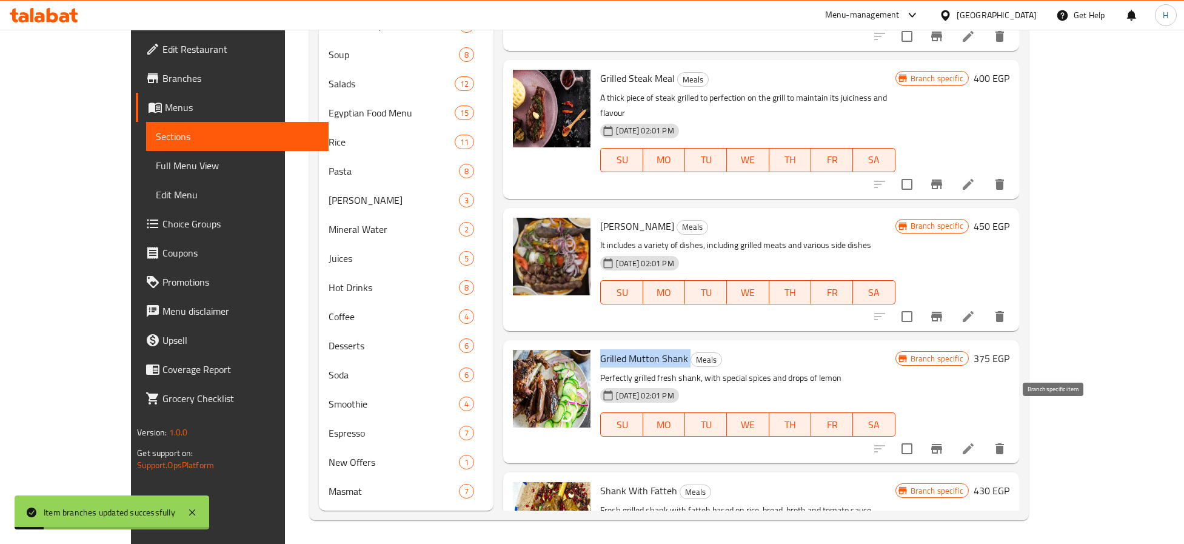
click at [942, 444] on icon "Branch-specific-item" at bounding box center [936, 449] width 11 height 10
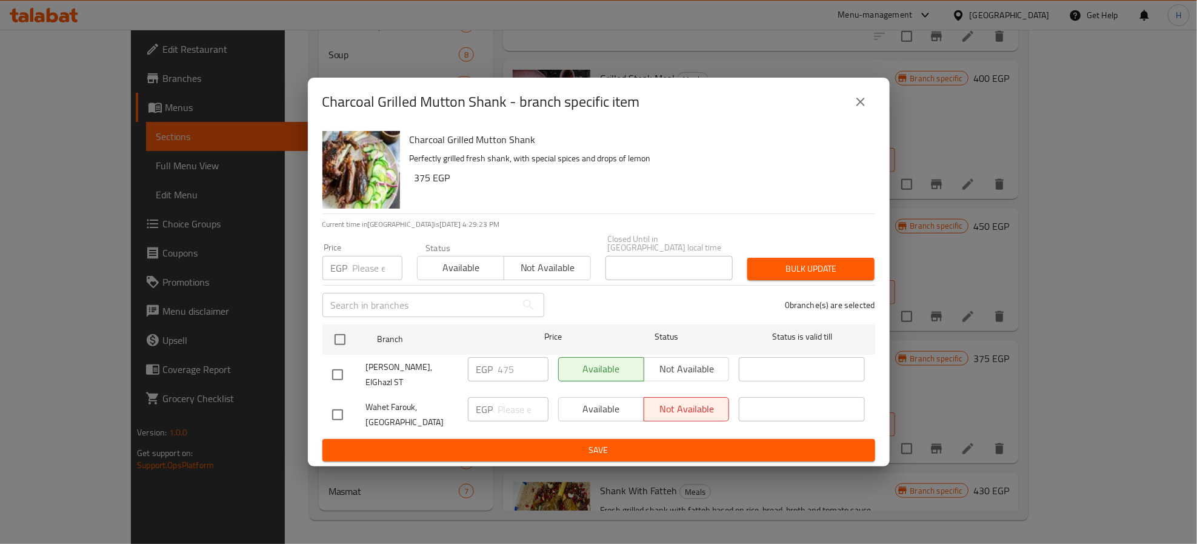
click at [862, 107] on icon "close" at bounding box center [860, 102] width 15 height 15
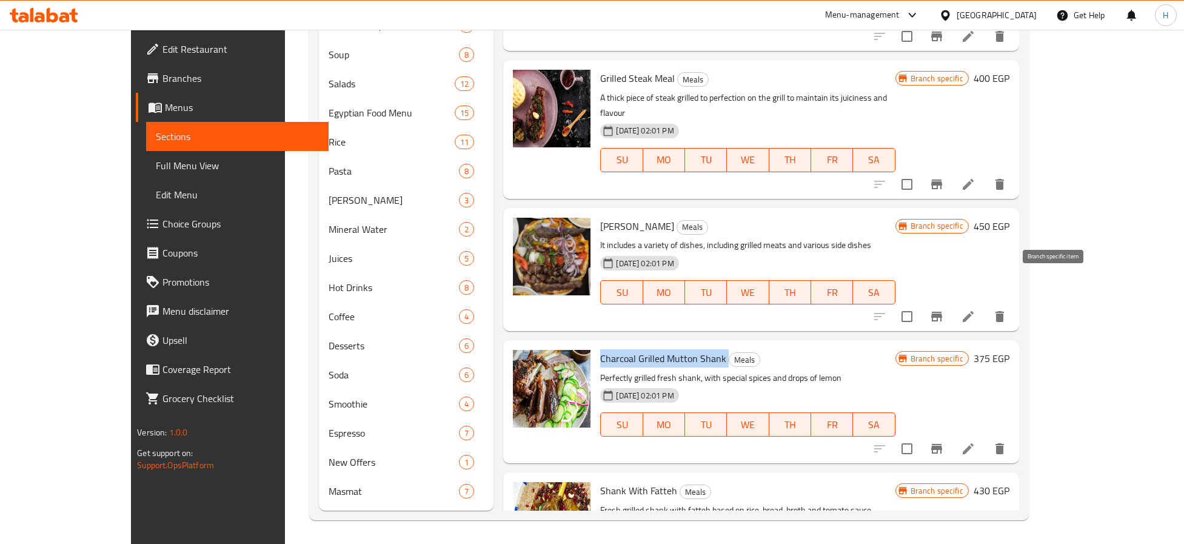
click at [942, 312] on icon "Branch-specific-item" at bounding box center [936, 317] width 11 height 10
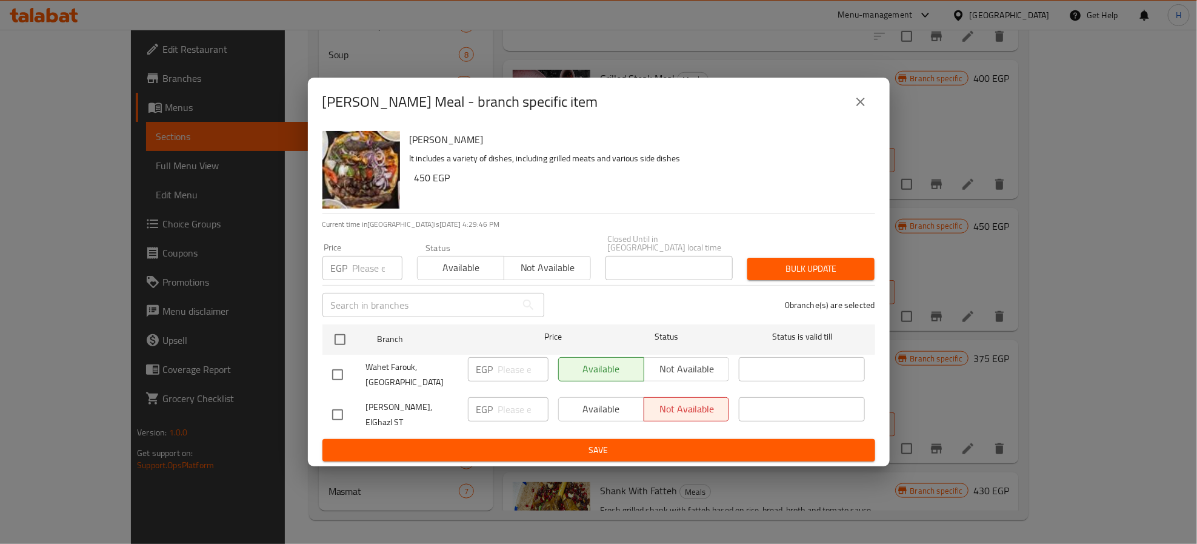
click at [336, 372] on input "checkbox" at bounding box center [337, 374] width 25 height 25
checkbox input "true"
click at [682, 371] on span "Not available" at bounding box center [687, 369] width 76 height 18
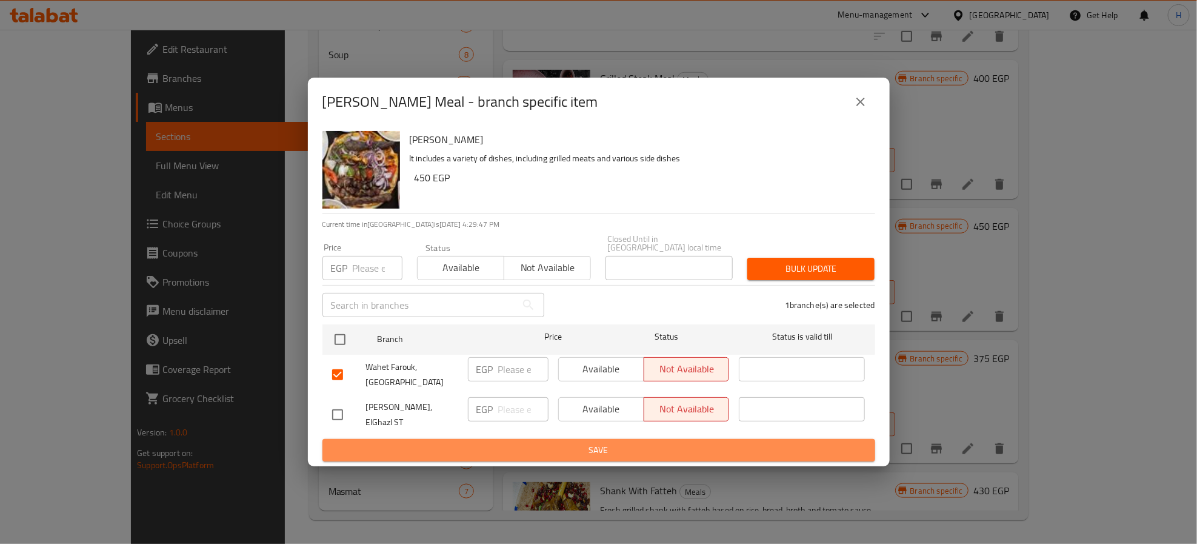
click at [681, 448] on span "Save" at bounding box center [598, 449] width 533 height 15
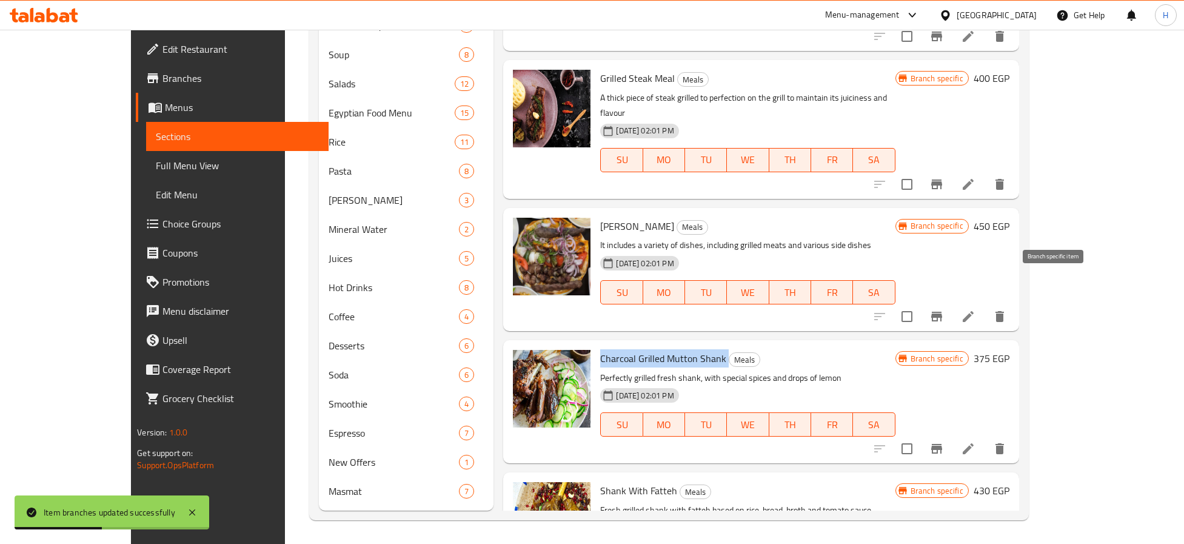
click at [944, 309] on icon "Branch-specific-item" at bounding box center [936, 316] width 15 height 15
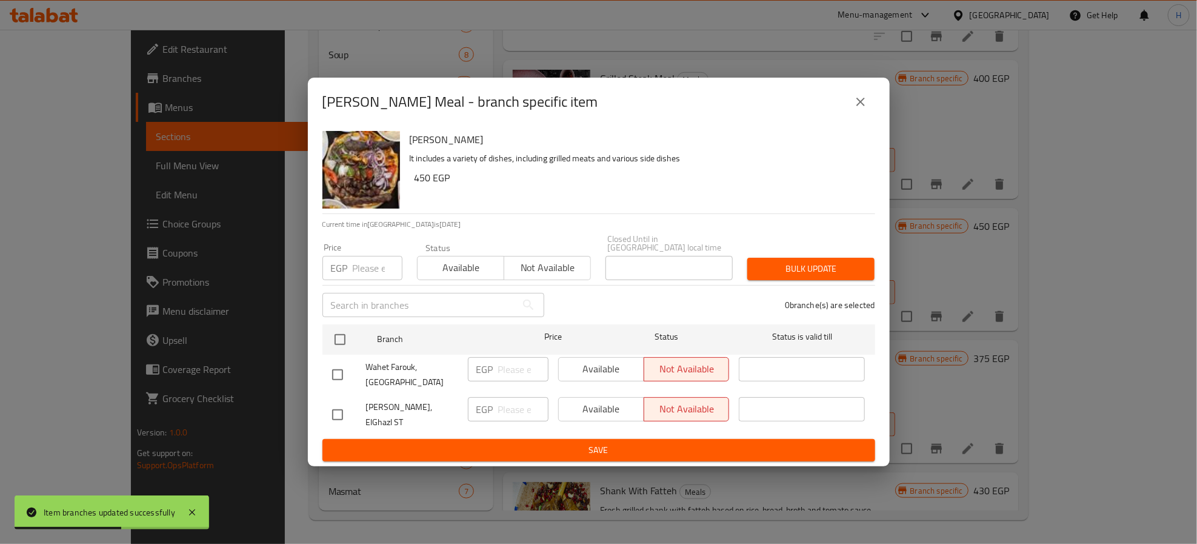
click at [990, 325] on div "King Farouk Meal - branch specific item King Farouk Meal It includes a variety …" at bounding box center [598, 272] width 1197 height 544
click at [860, 105] on icon "close" at bounding box center [860, 102] width 15 height 15
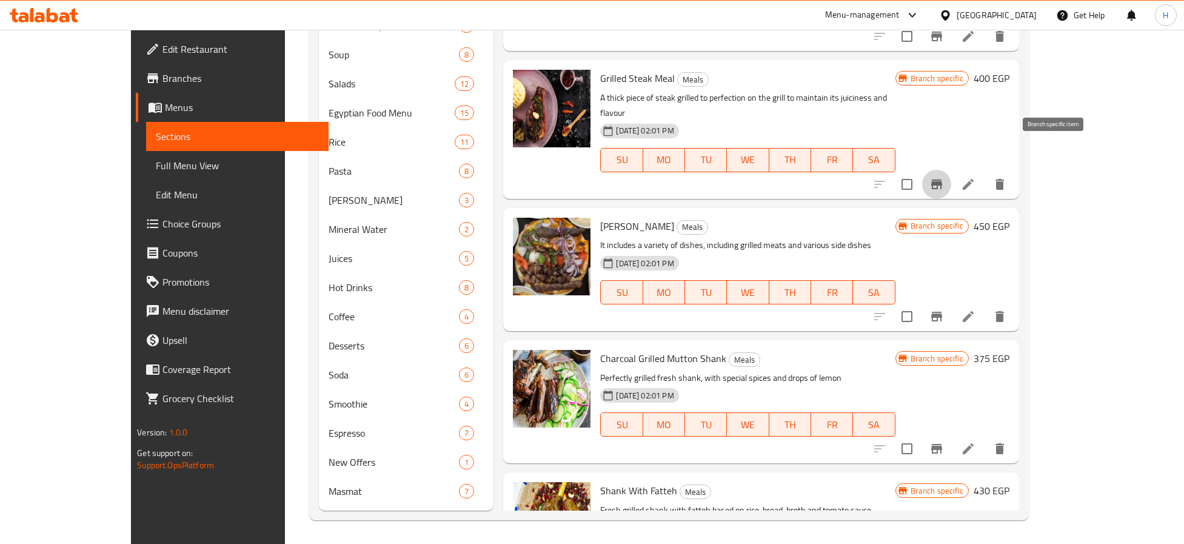
click at [942, 179] on icon "Branch-specific-item" at bounding box center [936, 184] width 11 height 10
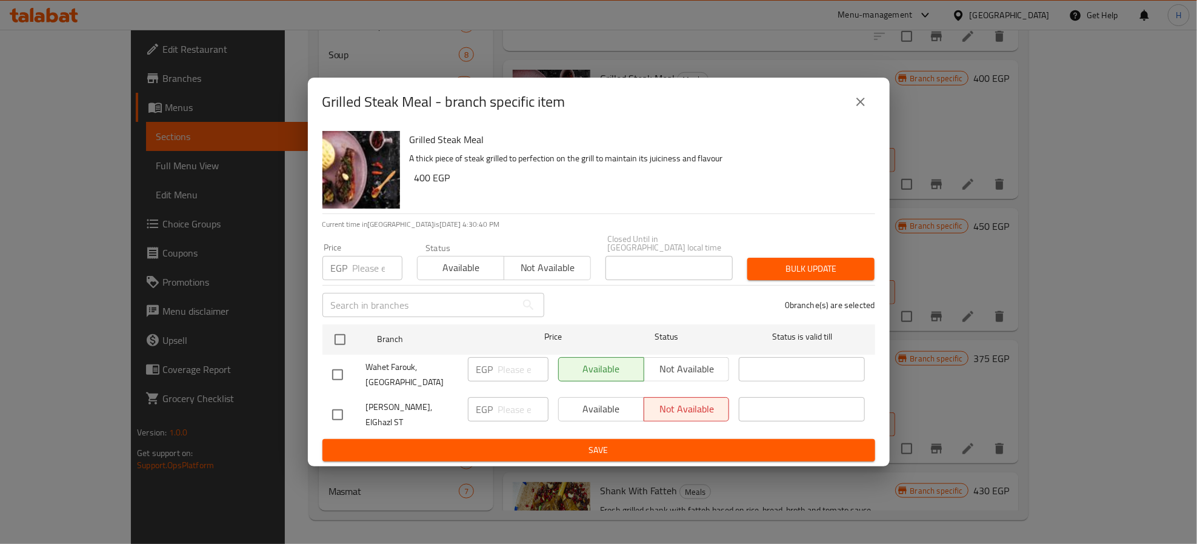
click at [333, 370] on input "checkbox" at bounding box center [337, 374] width 25 height 25
checkbox input "true"
click at [342, 413] on input "checkbox" at bounding box center [337, 414] width 25 height 25
checkbox input "true"
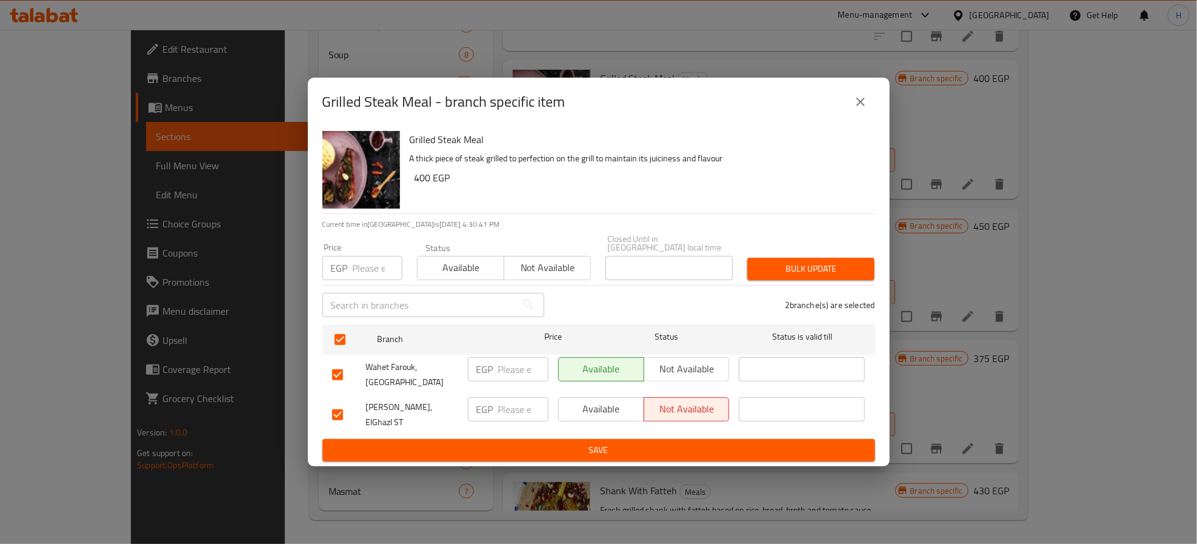
click at [506, 412] on input "number" at bounding box center [523, 409] width 50 height 24
type input "400"
click at [593, 409] on span "Available" at bounding box center [602, 409] width 76 height 18
click at [696, 370] on span "Not available" at bounding box center [687, 369] width 76 height 18
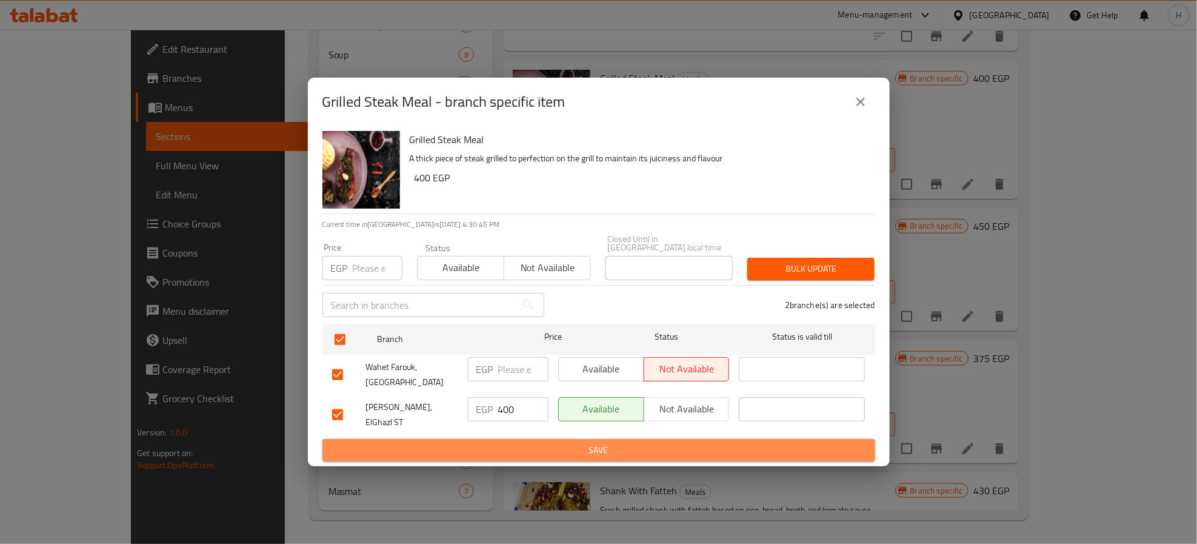
click at [702, 442] on span "Save" at bounding box center [598, 449] width 533 height 15
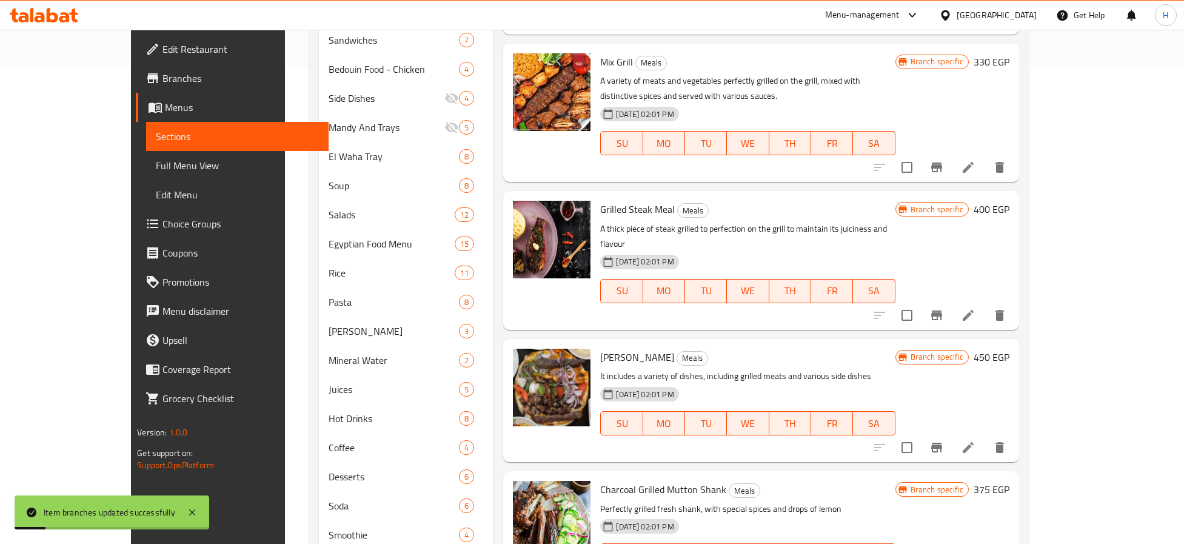
scroll to position [424, 0]
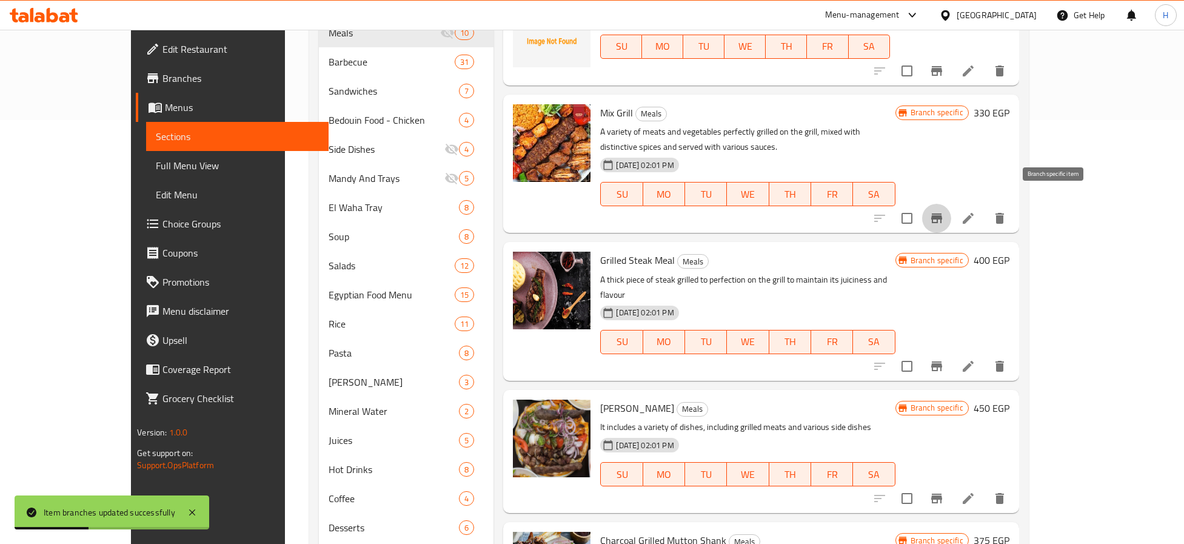
click at [942, 213] on icon "Branch-specific-item" at bounding box center [936, 218] width 11 height 10
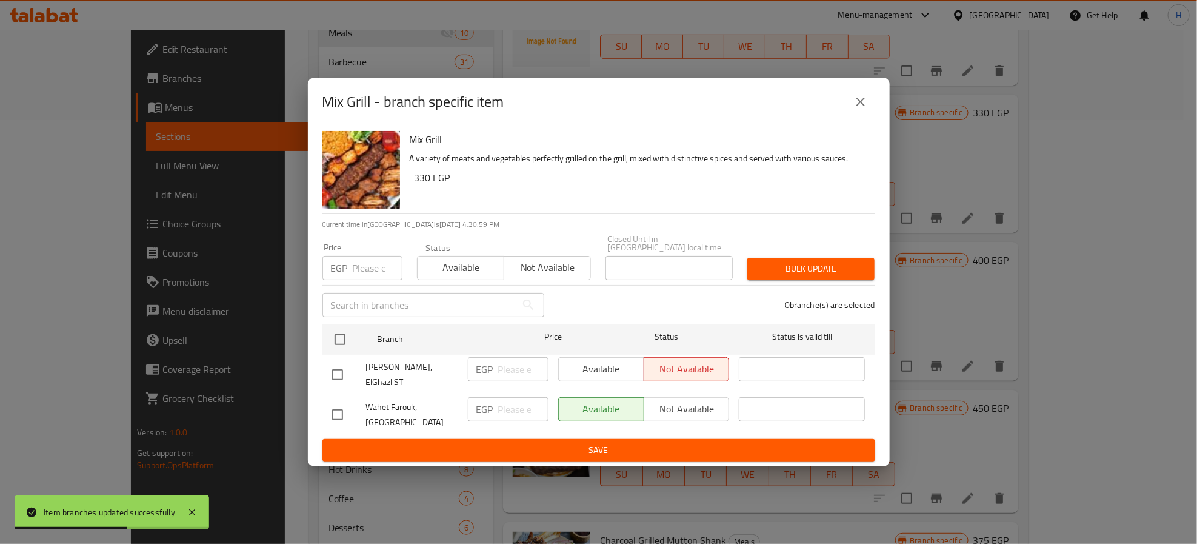
click at [340, 368] on input "checkbox" at bounding box center [337, 374] width 25 height 25
checkbox input "true"
click at [338, 402] on input "checkbox" at bounding box center [337, 414] width 25 height 25
checkbox input "true"
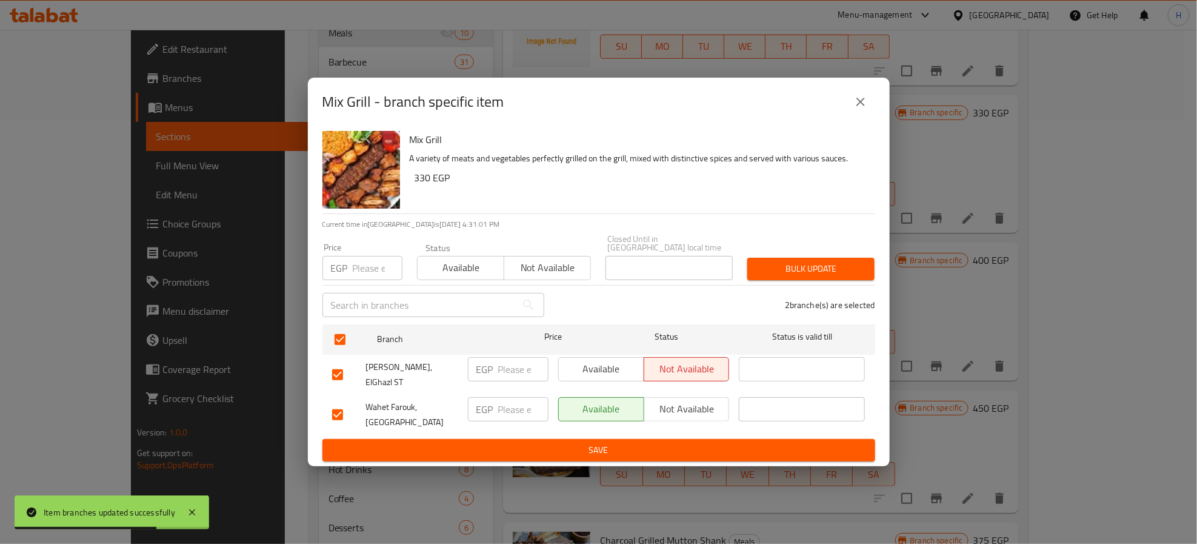
click at [496, 375] on div "EGP ​" at bounding box center [508, 369] width 81 height 24
type input "330"
click at [608, 364] on span "Available" at bounding box center [602, 369] width 76 height 18
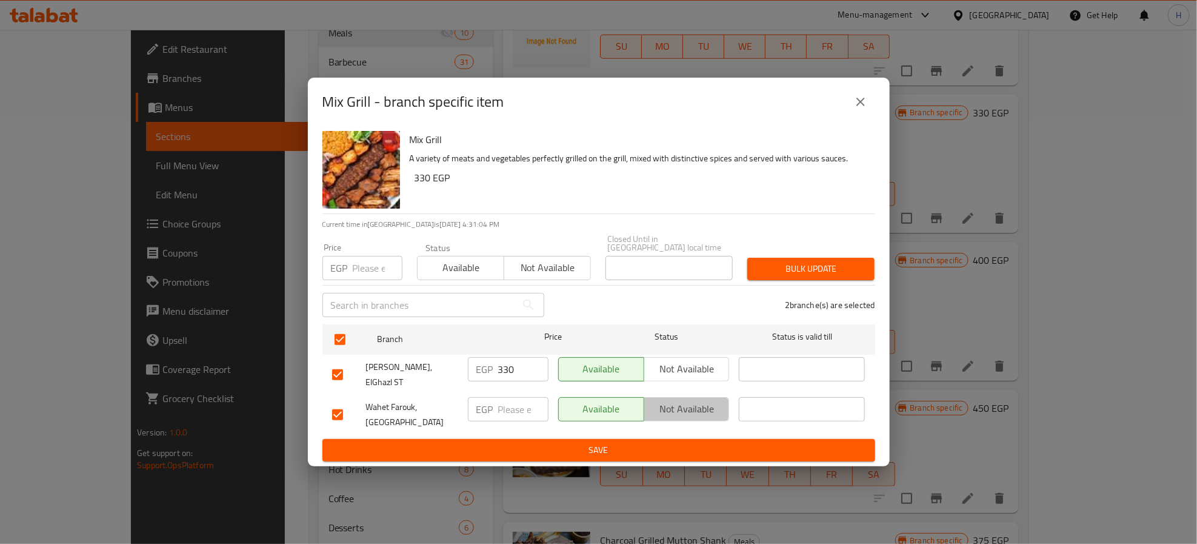
click at [682, 400] on span "Not available" at bounding box center [687, 409] width 76 height 18
click at [695, 442] on span "Save" at bounding box center [598, 449] width 533 height 15
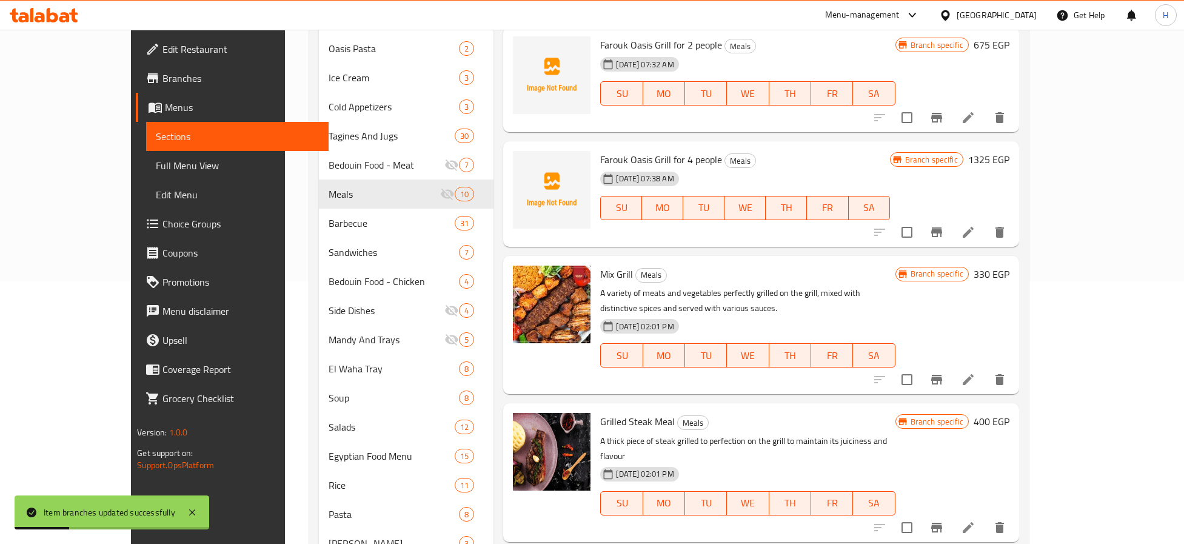
scroll to position [242, 0]
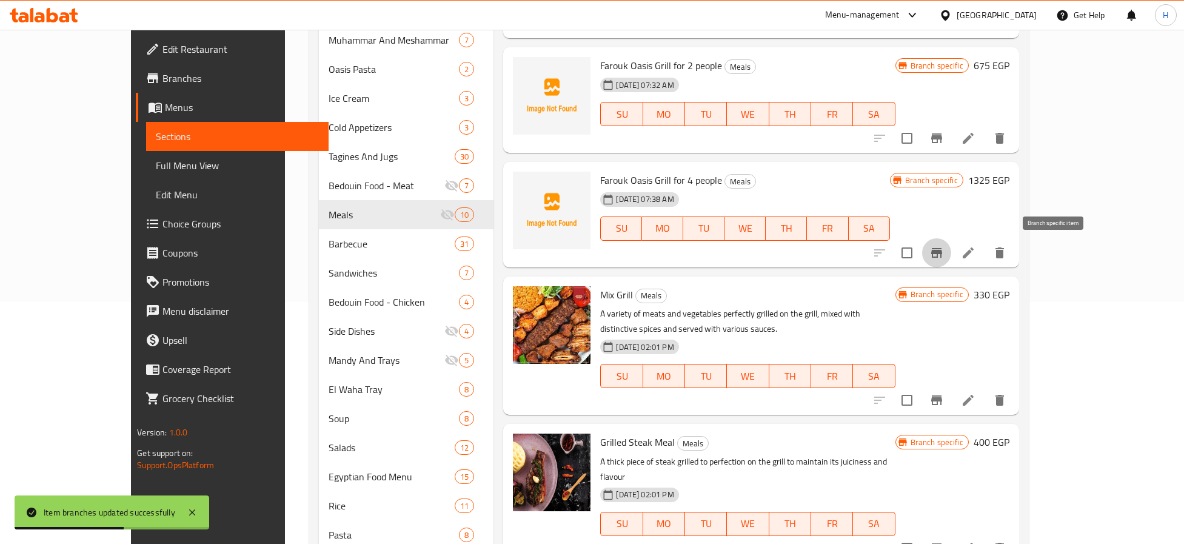
click at [942, 251] on icon "Branch-specific-item" at bounding box center [936, 253] width 11 height 10
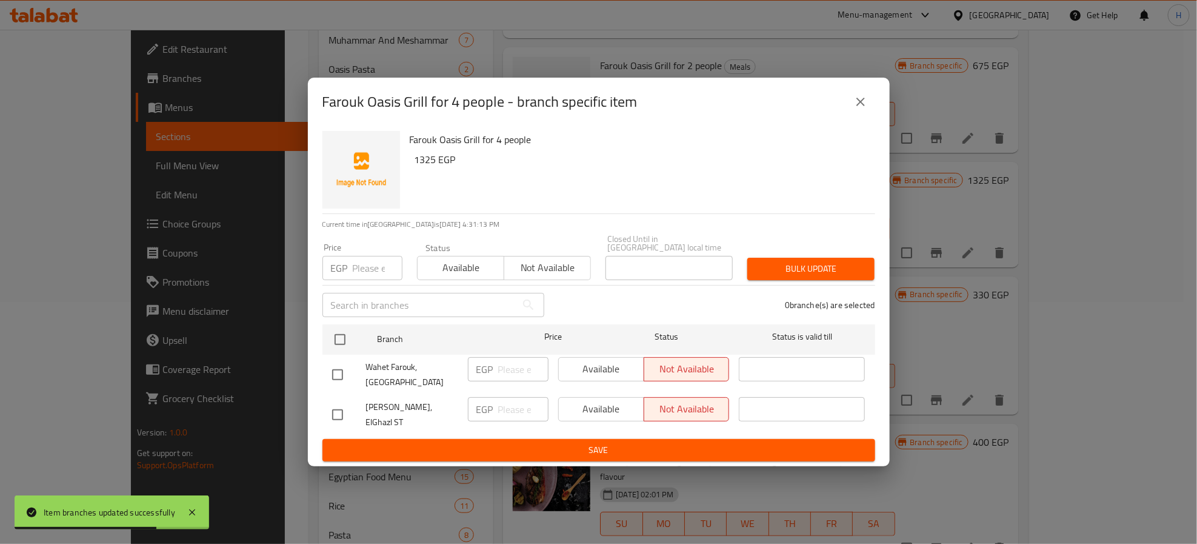
click at [335, 370] on input "checkbox" at bounding box center [337, 374] width 25 height 25
checkbox input "true"
click at [338, 408] on input "checkbox" at bounding box center [337, 414] width 25 height 25
checkbox input "true"
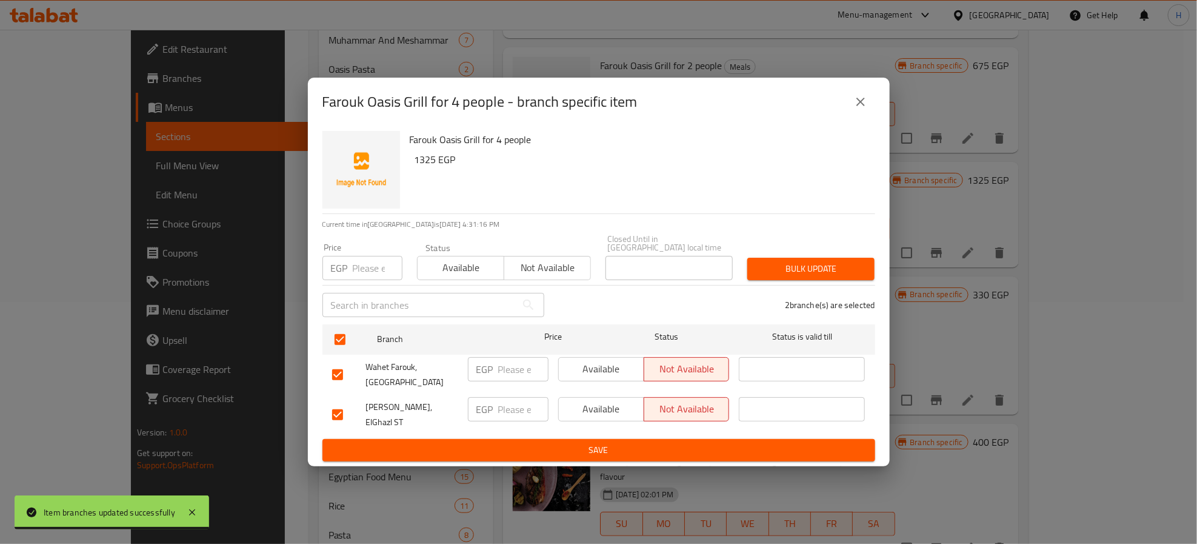
click at [586, 411] on span "Available" at bounding box center [602, 409] width 76 height 18
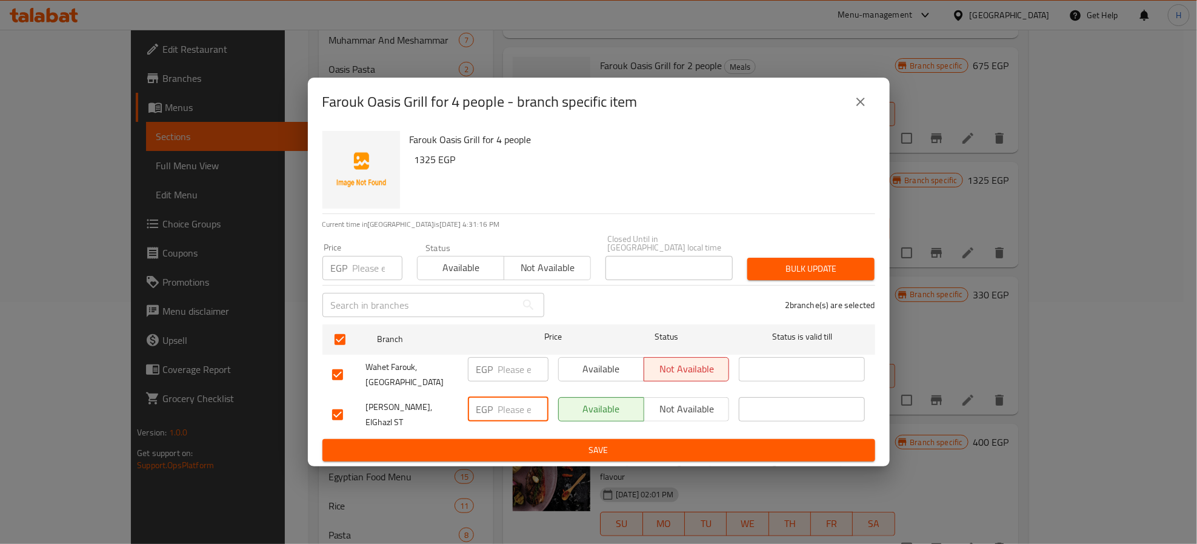
click at [507, 412] on input "number" at bounding box center [523, 409] width 50 height 24
type input "1325"
click at [518, 442] on span "Save" at bounding box center [598, 449] width 533 height 15
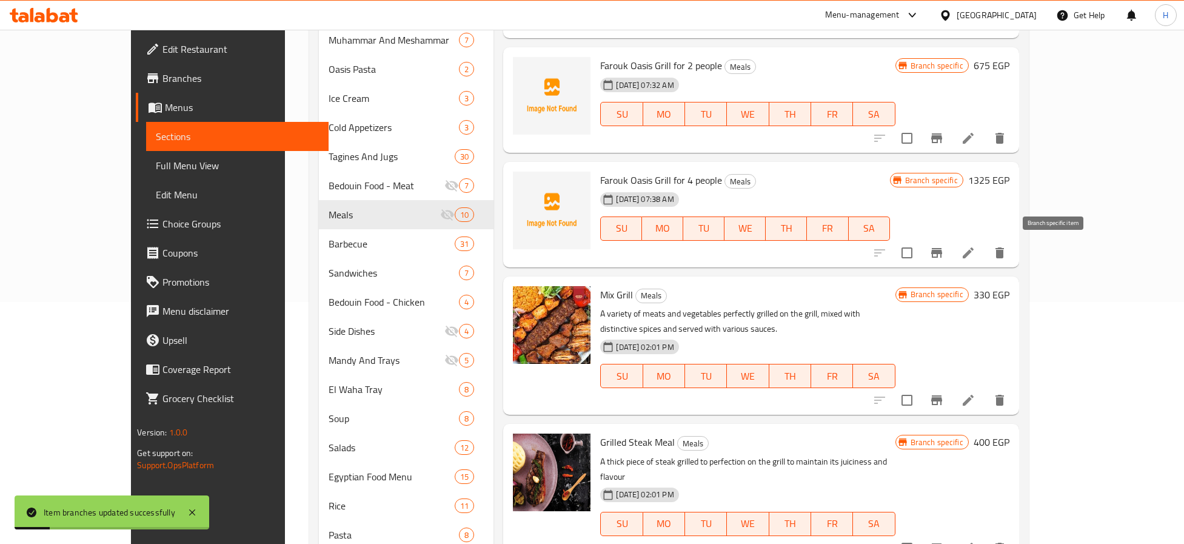
click at [942, 253] on icon "Branch-specific-item" at bounding box center [936, 253] width 11 height 10
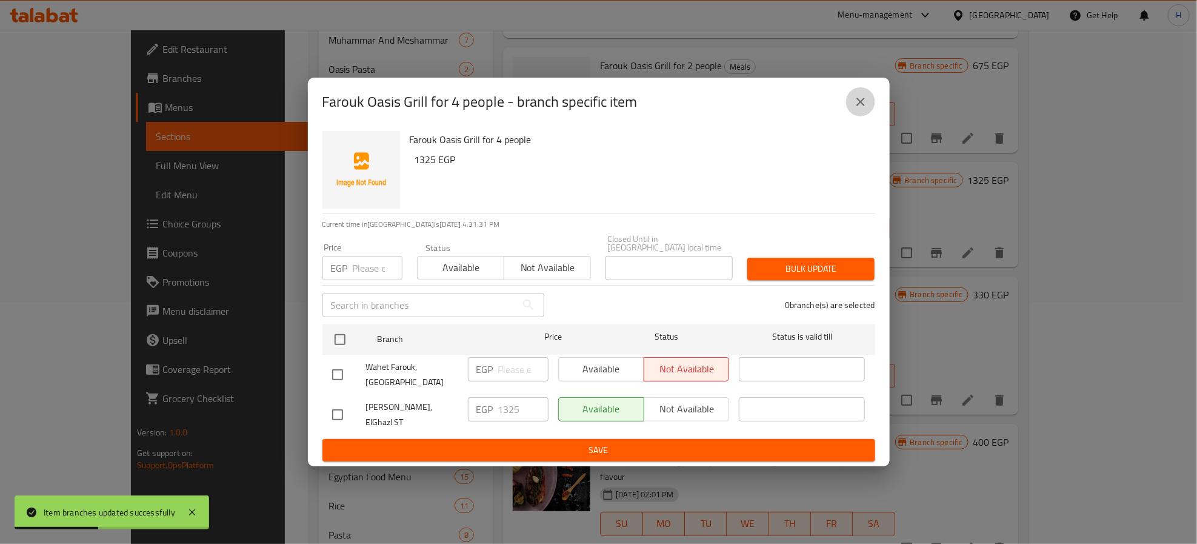
click at [859, 106] on icon "close" at bounding box center [860, 102] width 8 height 8
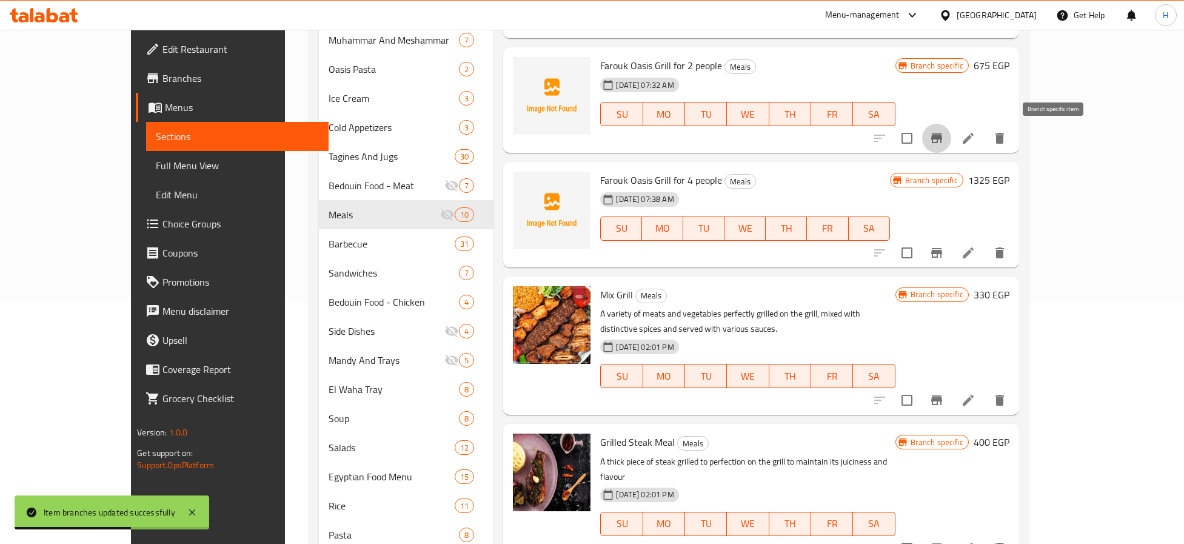
click at [944, 144] on icon "Branch-specific-item" at bounding box center [936, 138] width 15 height 15
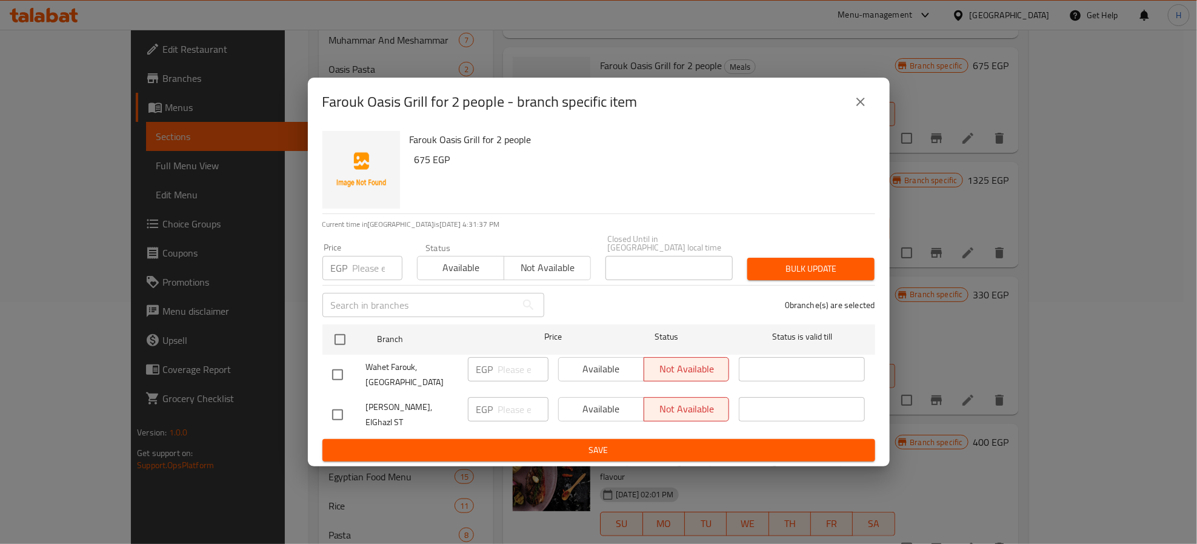
click at [335, 410] on input "checkbox" at bounding box center [337, 414] width 25 height 25
checkbox input "true"
click at [515, 409] on input "number" at bounding box center [523, 409] width 50 height 24
type input "675"
click at [604, 411] on span "Available" at bounding box center [602, 409] width 76 height 18
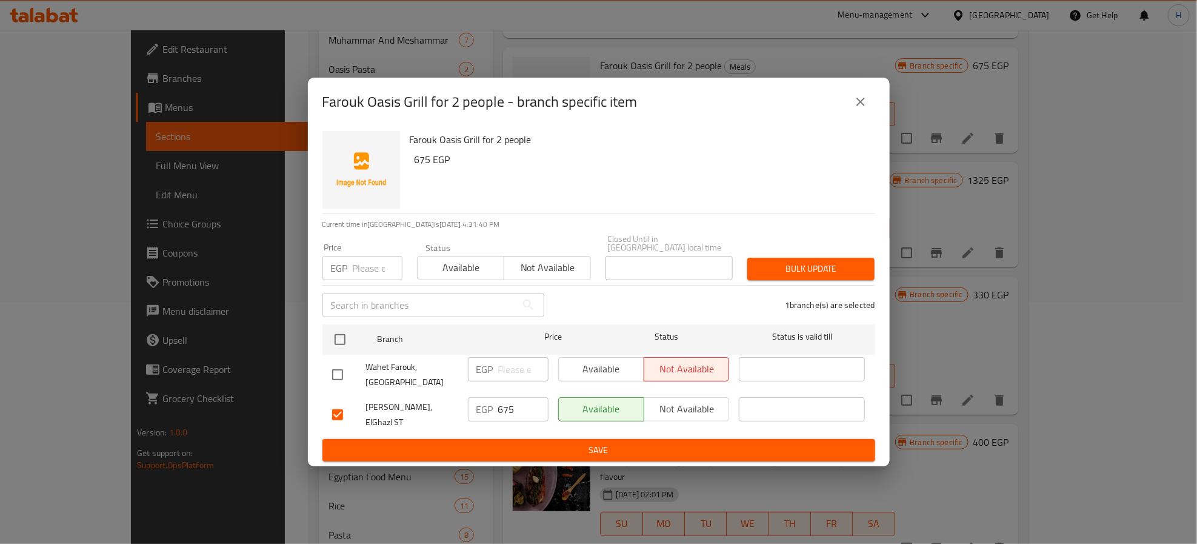
click at [607, 442] on span "Save" at bounding box center [598, 449] width 533 height 15
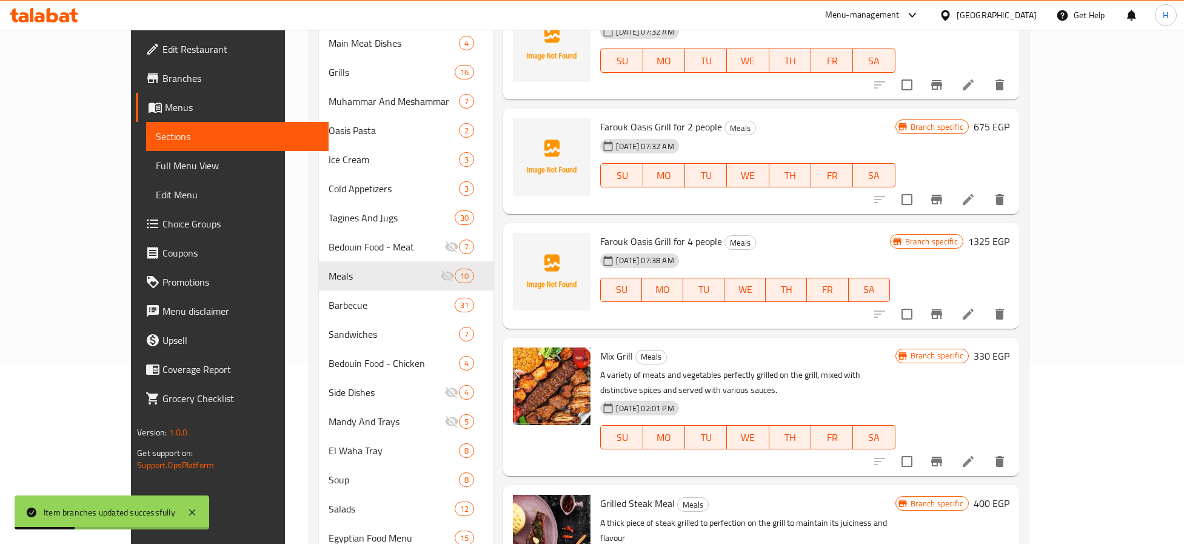
scroll to position [60, 0]
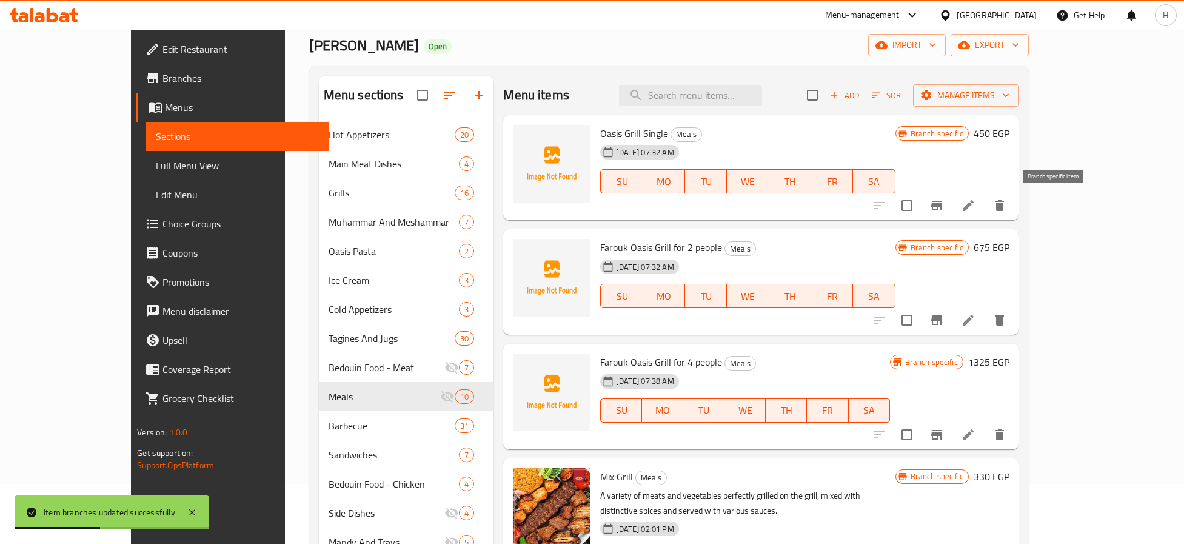
click at [944, 207] on icon "Branch-specific-item" at bounding box center [936, 205] width 15 height 15
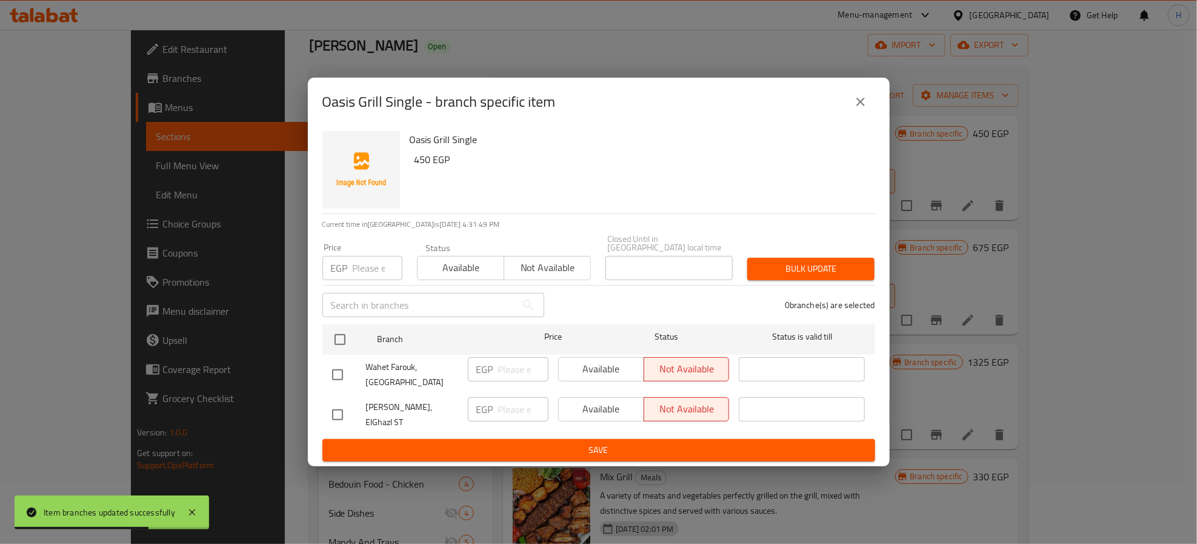
click at [333, 411] on input "checkbox" at bounding box center [337, 414] width 25 height 25
checkbox input "true"
click at [518, 409] on input "number" at bounding box center [523, 409] width 50 height 24
type input "450"
click at [620, 409] on span "Available" at bounding box center [602, 409] width 76 height 18
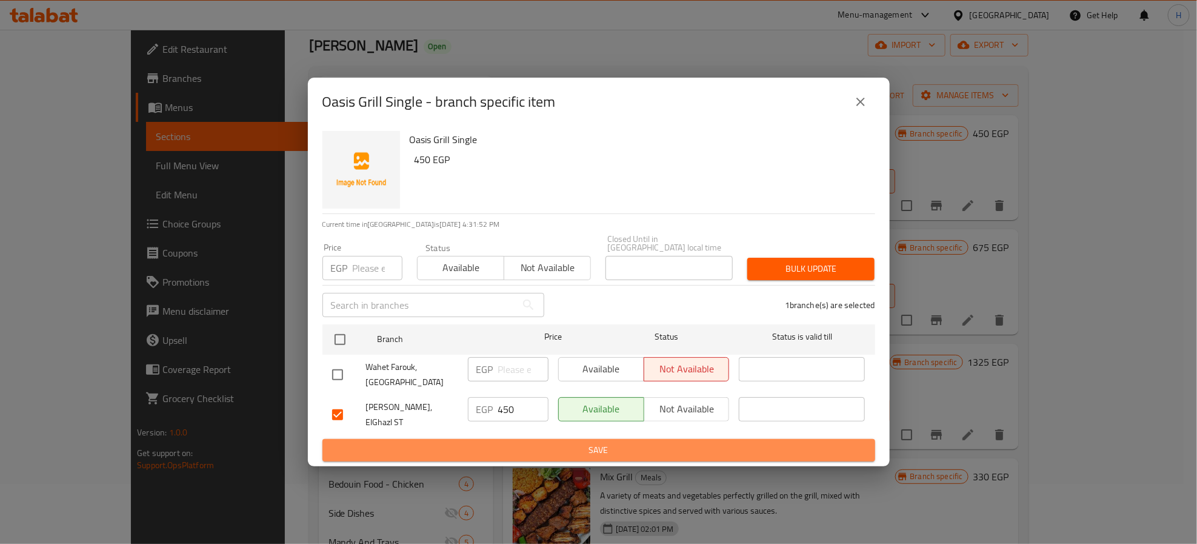
click at [605, 442] on span "Save" at bounding box center [598, 449] width 533 height 15
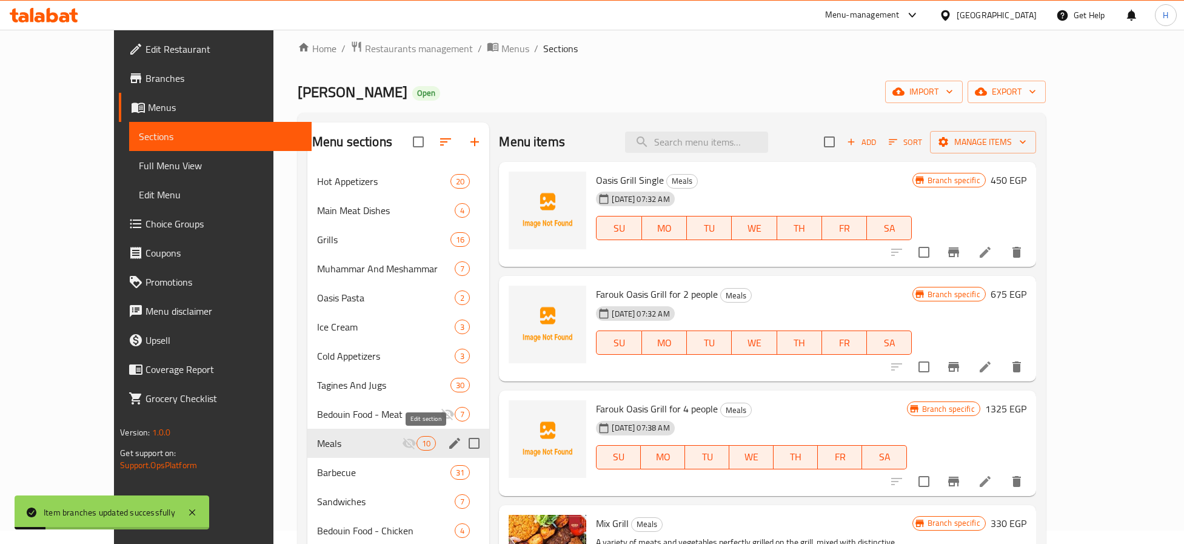
scroll to position [0, 0]
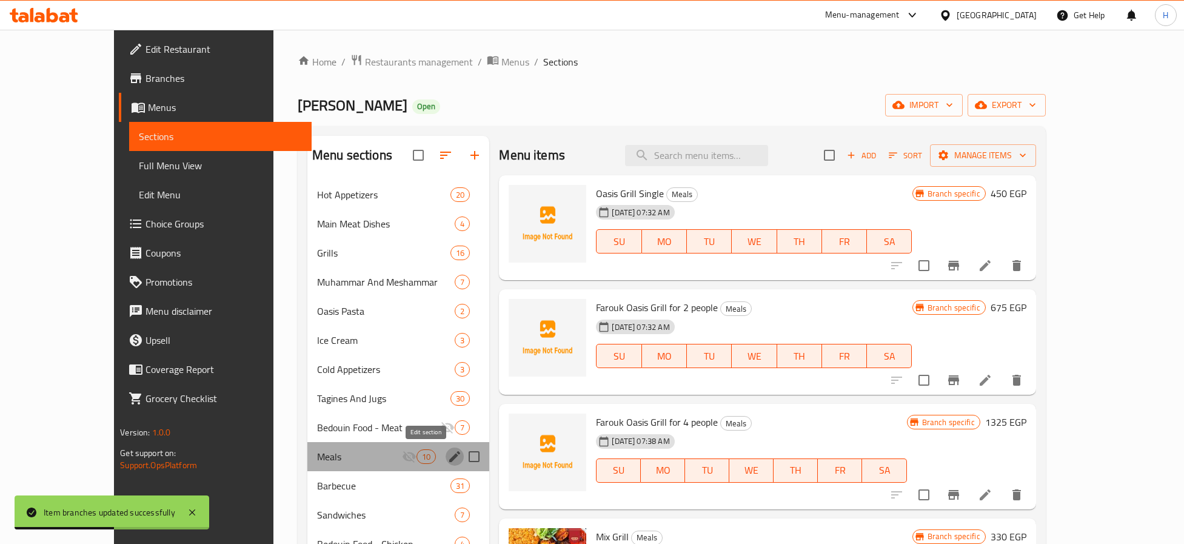
click at [449, 458] on icon "edit" at bounding box center [454, 456] width 11 height 11
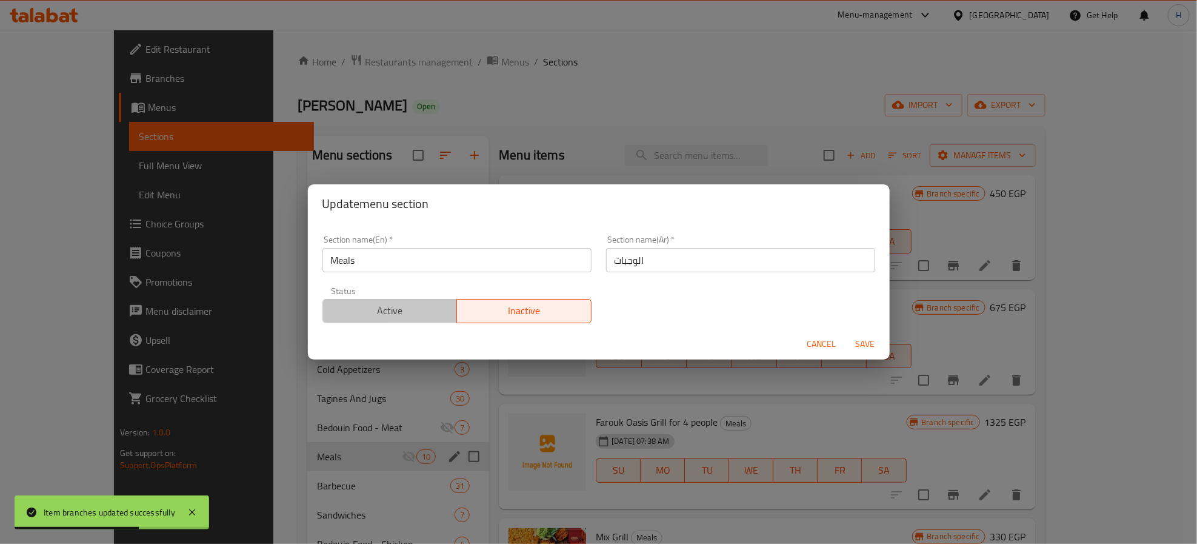
click at [402, 317] on span "Active" at bounding box center [390, 311] width 125 height 18
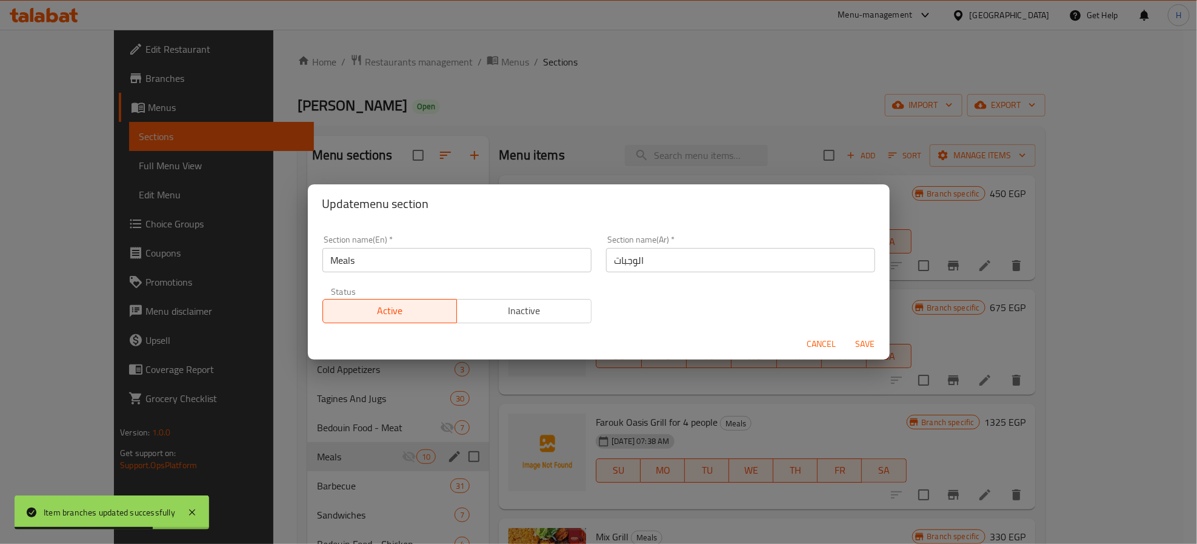
click at [871, 340] on span "Save" at bounding box center [865, 343] width 29 height 15
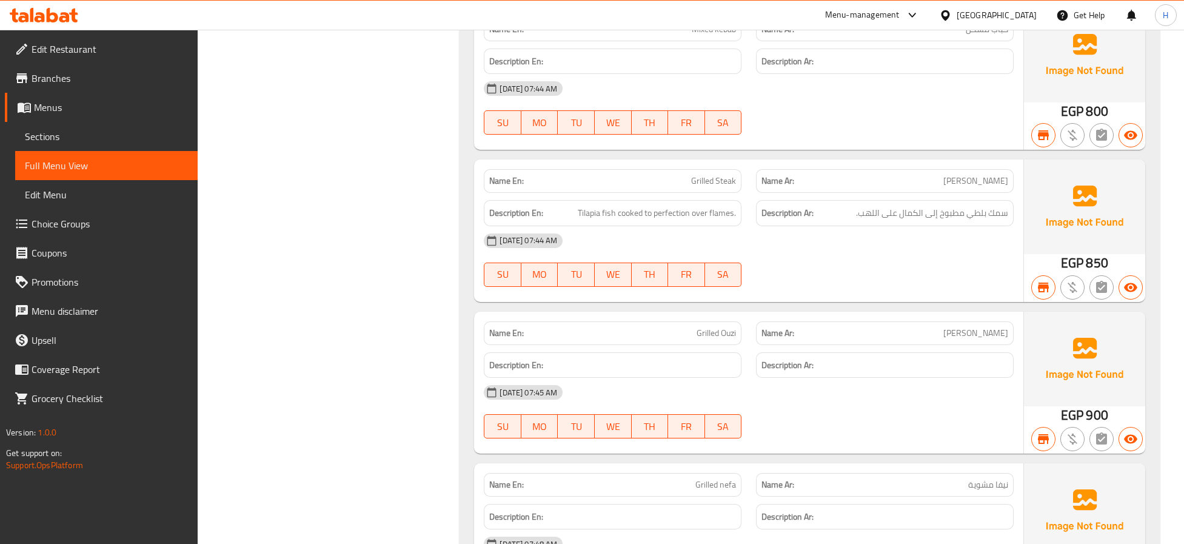
scroll to position [1329, 0]
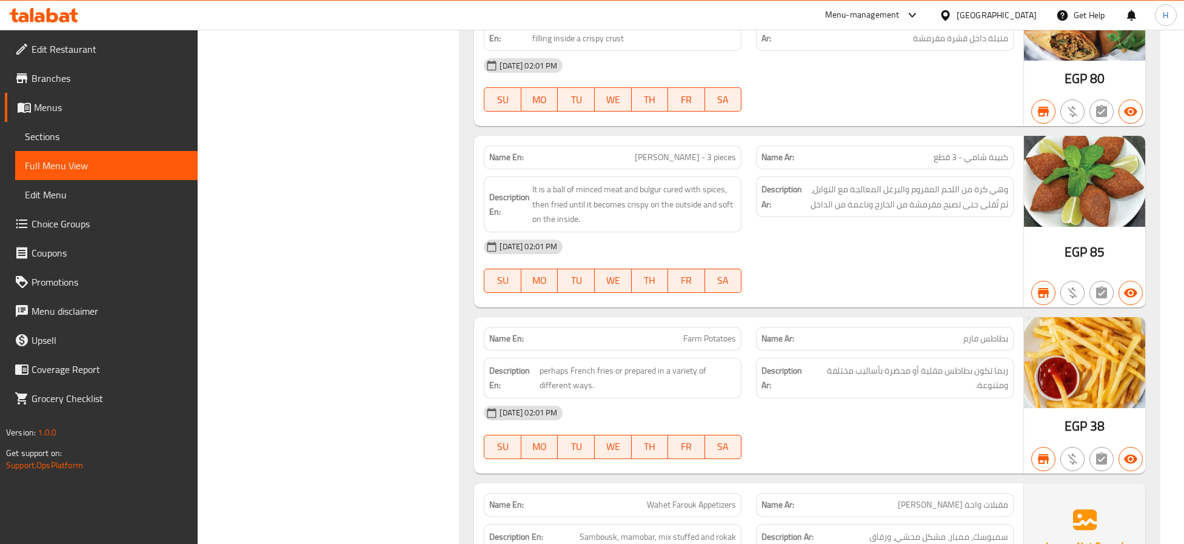
drag, startPoint x: 297, startPoint y: 185, endPoint x: 356, endPoint y: -110, distance: 301.7
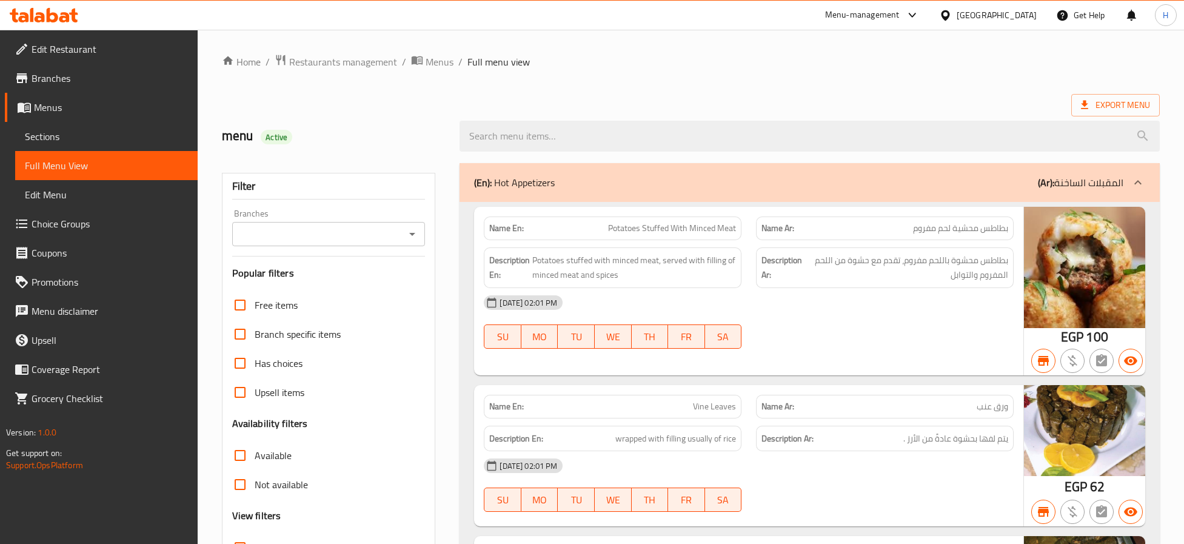
click at [417, 238] on icon "Open" at bounding box center [412, 234] width 15 height 15
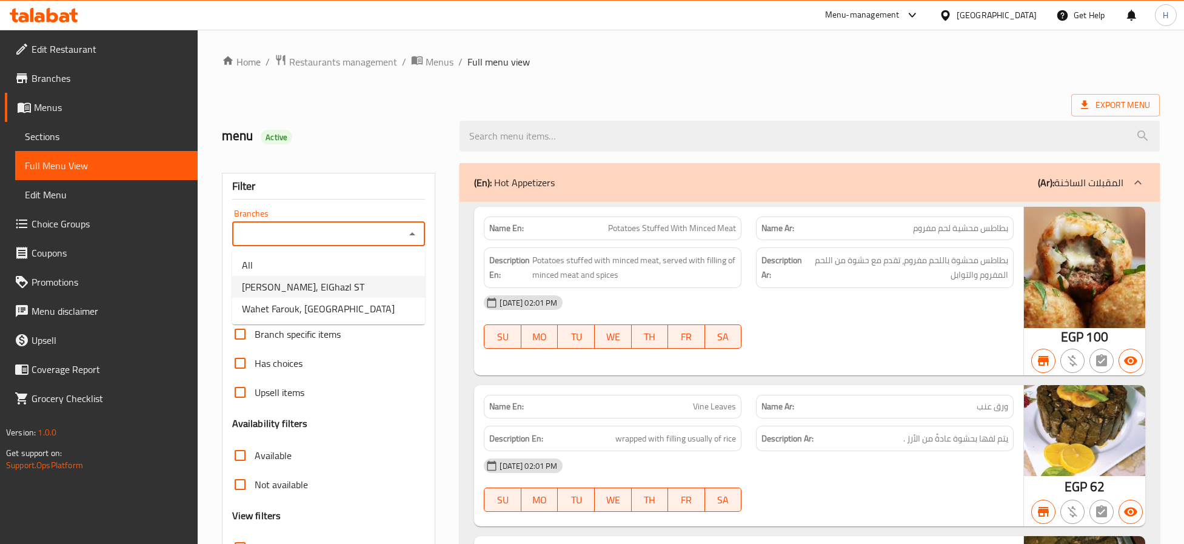
click at [382, 285] on li "Wahet Farouk, ElGhazl ST" at bounding box center [328, 287] width 193 height 22
type input "Wahet Farouk, ElGhazl ST"
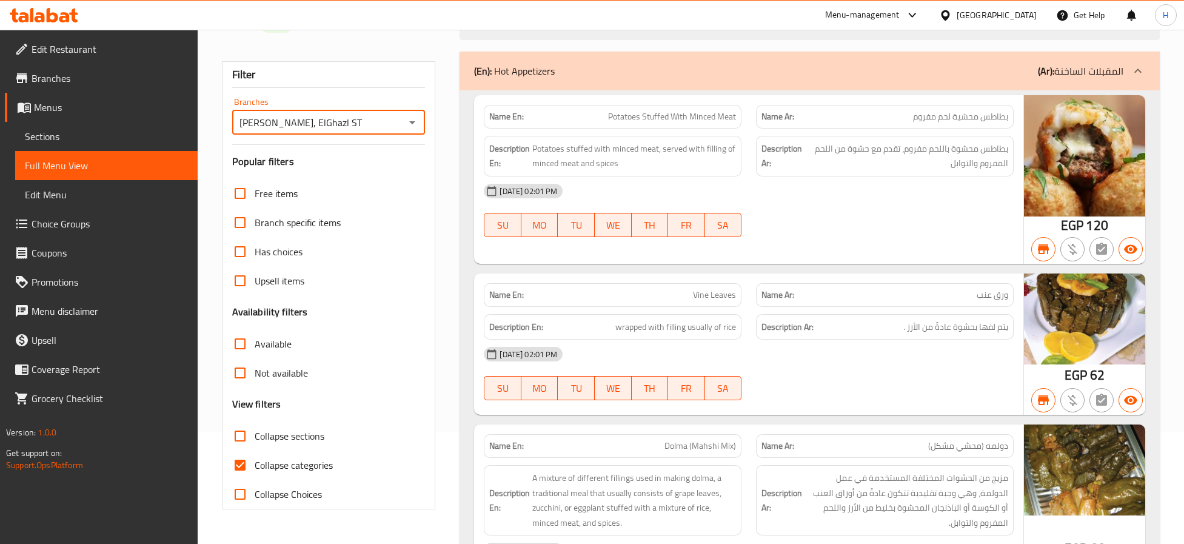
scroll to position [91, 0]
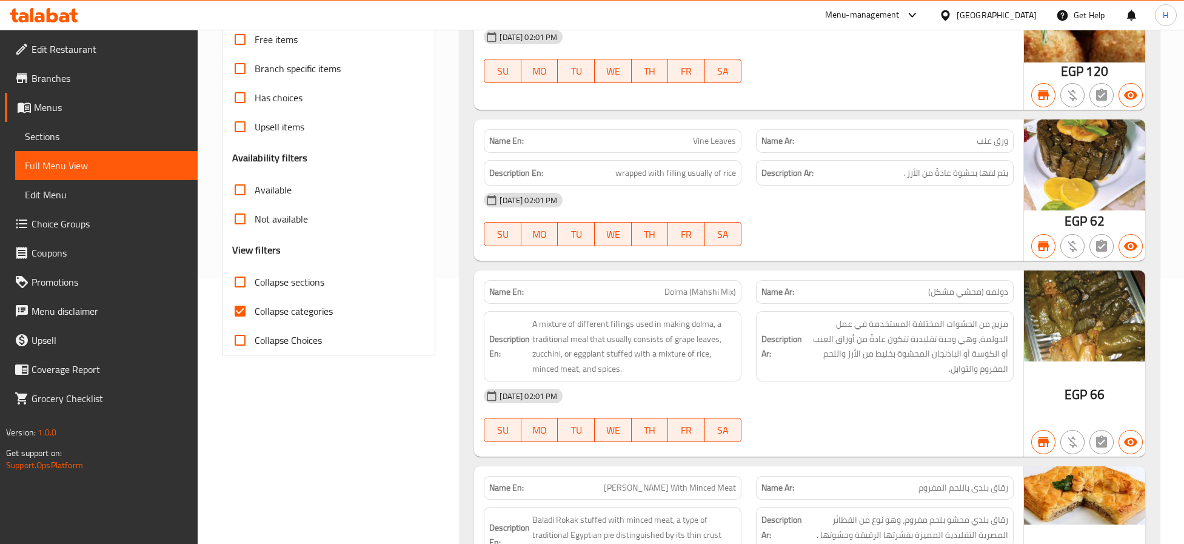
scroll to position [364, 0]
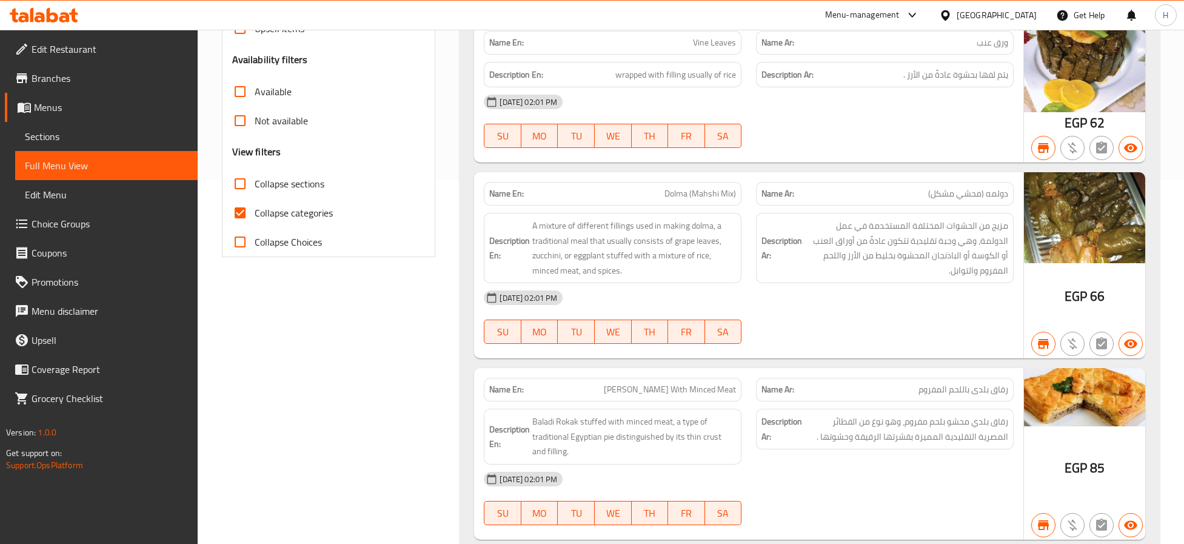
click at [293, 211] on span "Collapse categories" at bounding box center [294, 212] width 78 height 15
click at [255, 211] on input "Collapse categories" at bounding box center [239, 212] width 29 height 29
checkbox input "false"
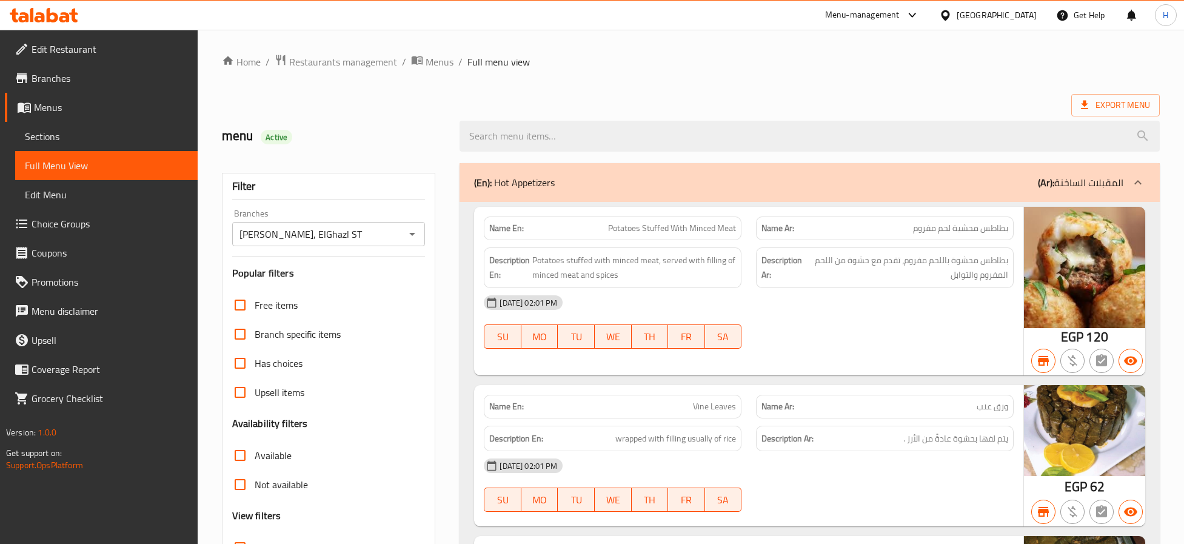
scroll to position [182, 0]
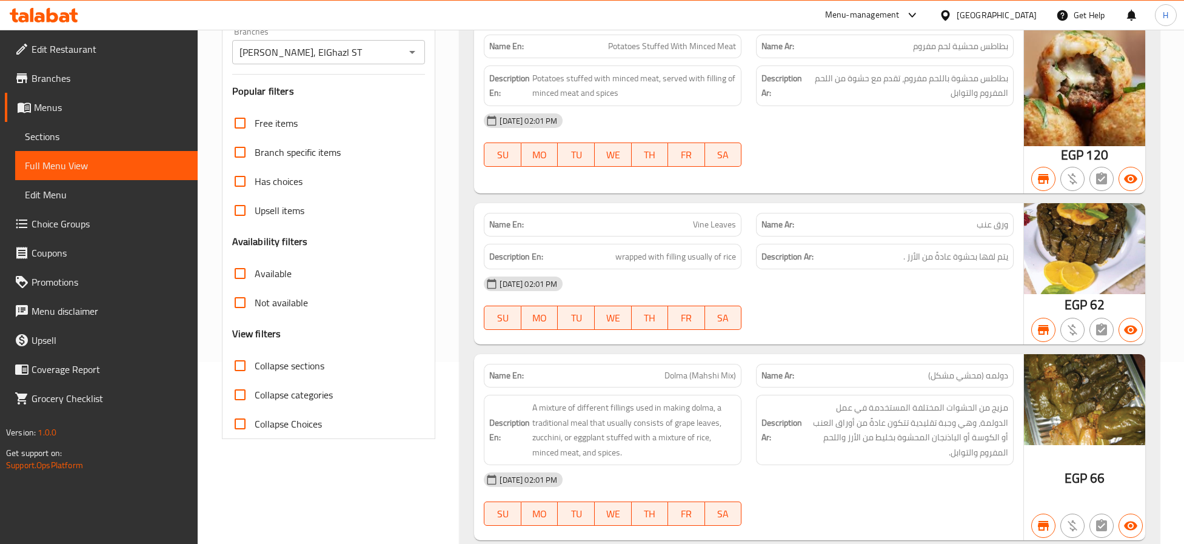
click at [302, 367] on span "Collapse sections" at bounding box center [290, 365] width 70 height 15
click at [255, 367] on input "Collapse sections" at bounding box center [239, 365] width 29 height 29
checkbox input "true"
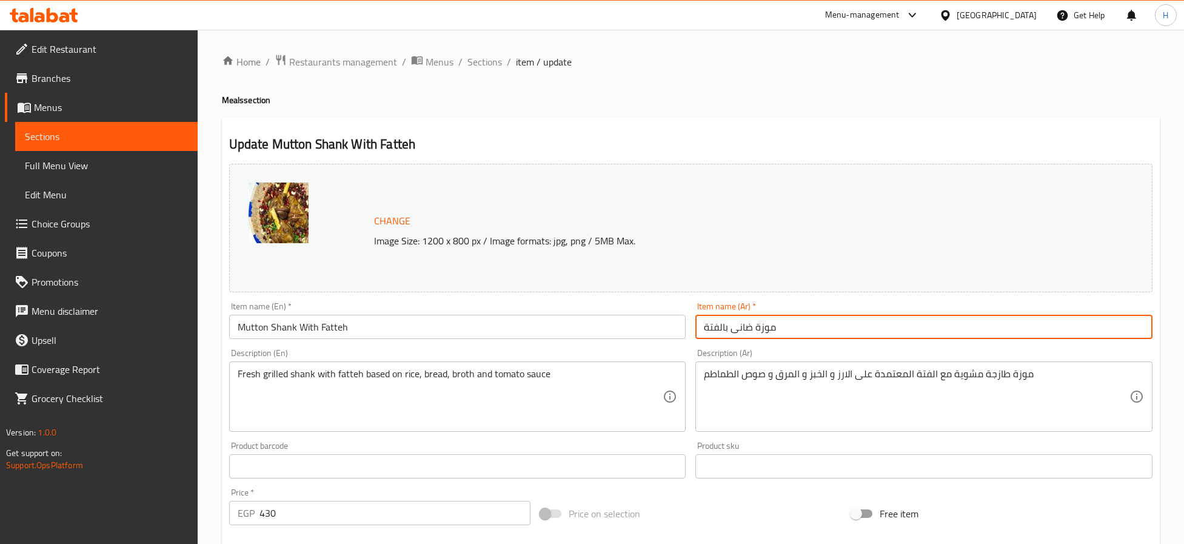
click at [737, 324] on input "موزة ضانى بالفتة" at bounding box center [923, 327] width 457 height 24
type input "موزة بالفتة"
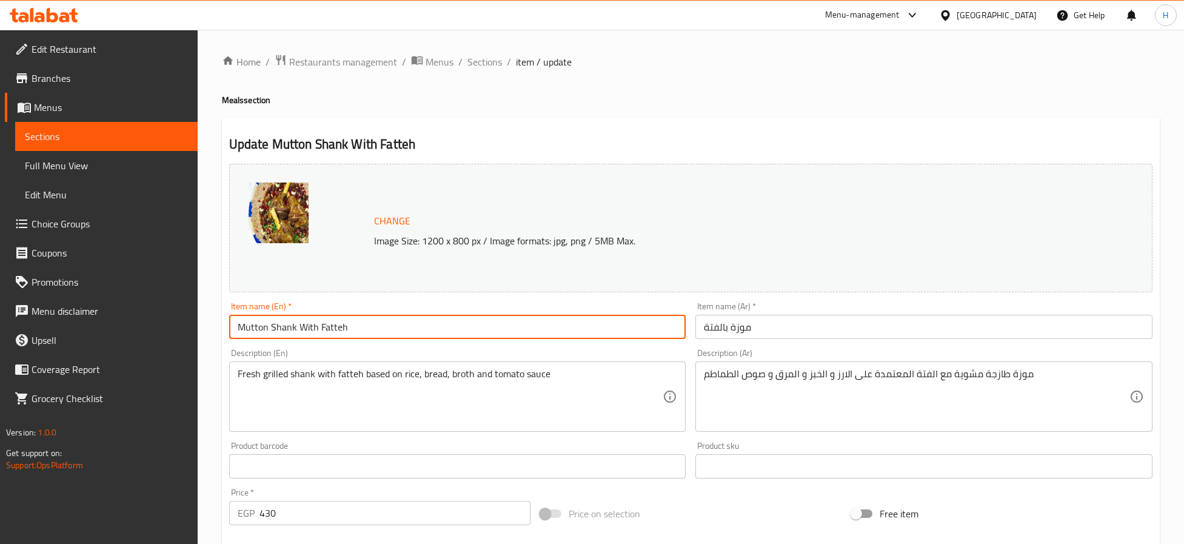
click at [253, 330] on input "Mutton Shank With Fatteh" at bounding box center [457, 327] width 457 height 24
type input "Shank With Fatteh"
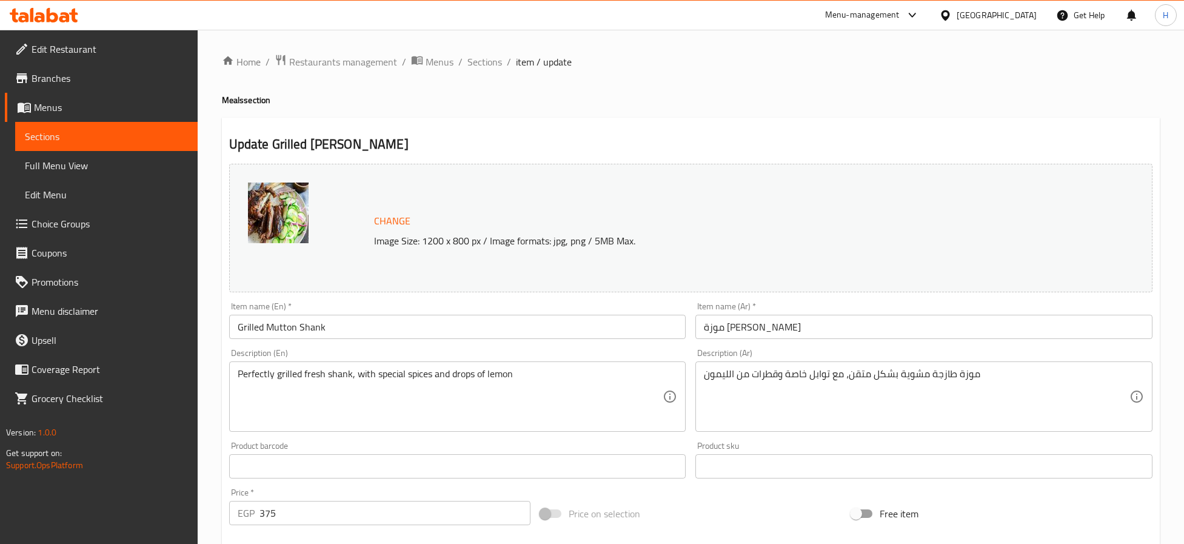
click at [262, 328] on input "Grilled Mutton Shank" at bounding box center [457, 327] width 457 height 24
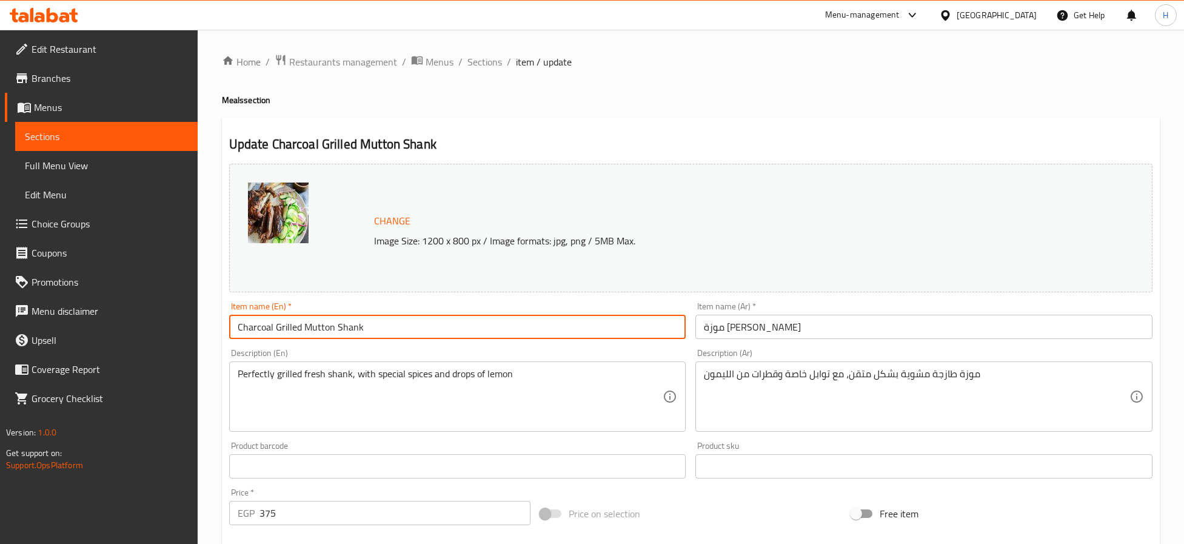
type input "Charcoal Grilled Mutton Shank"
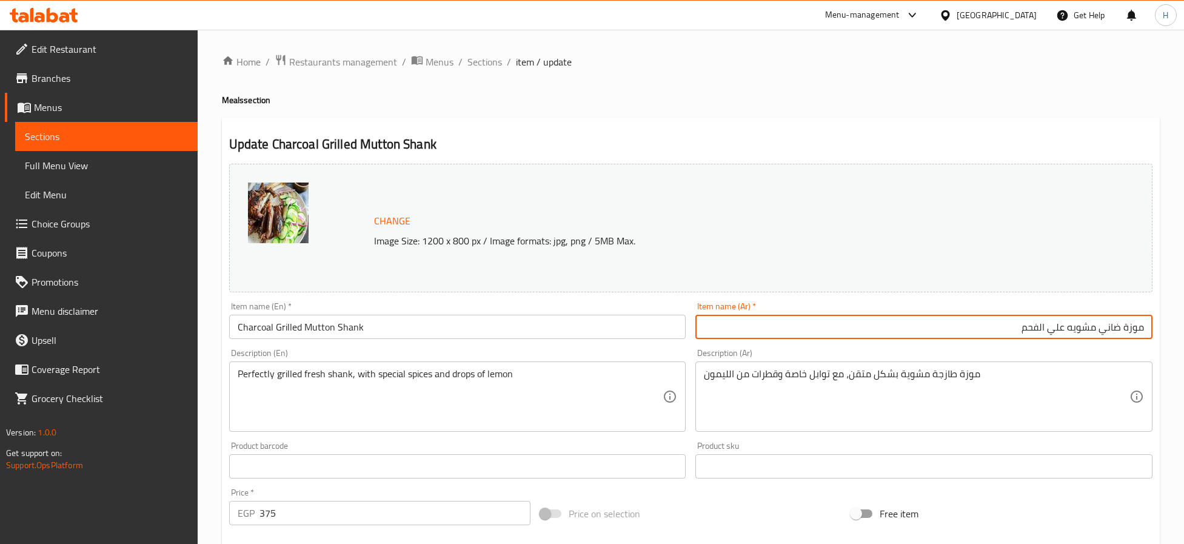
type input "موزة ضاني مشويه علي الفحم"
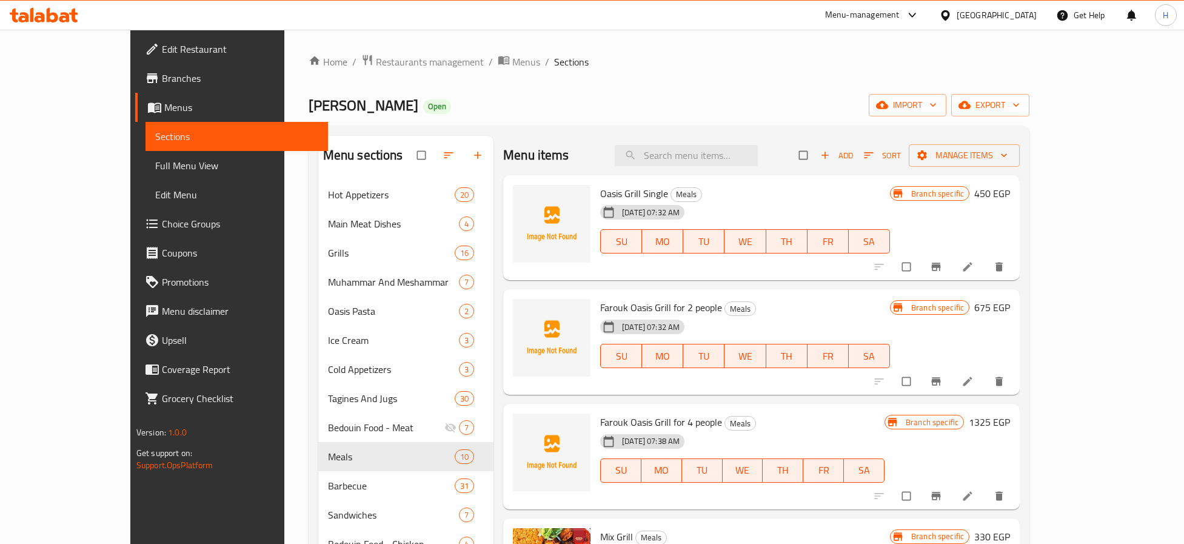
click at [942, 273] on icon "Branch-specific-item" at bounding box center [936, 267] width 12 height 12
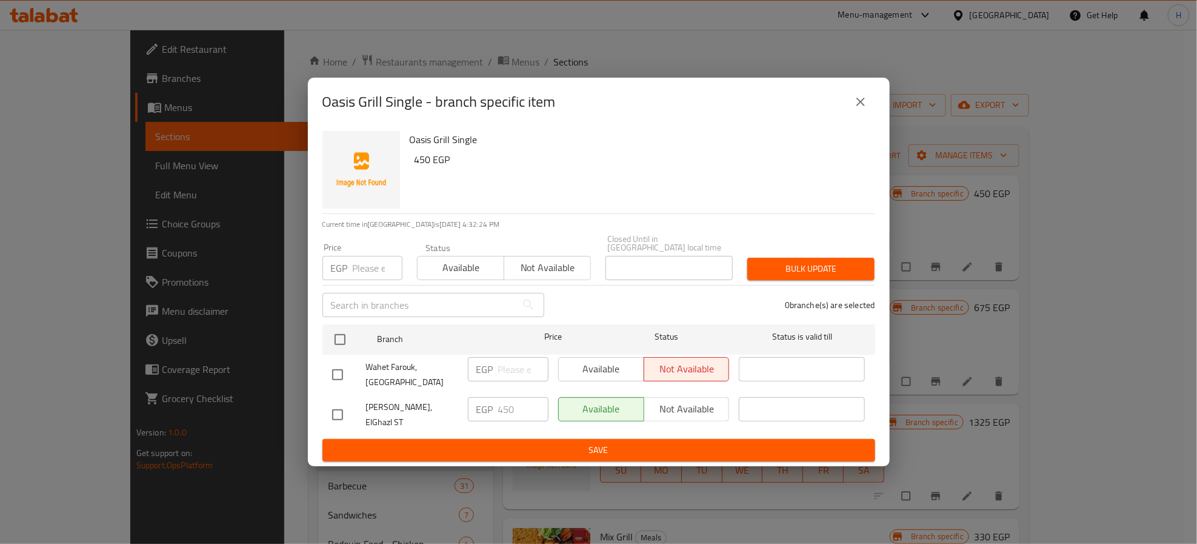
click at [867, 109] on icon "close" at bounding box center [860, 102] width 15 height 15
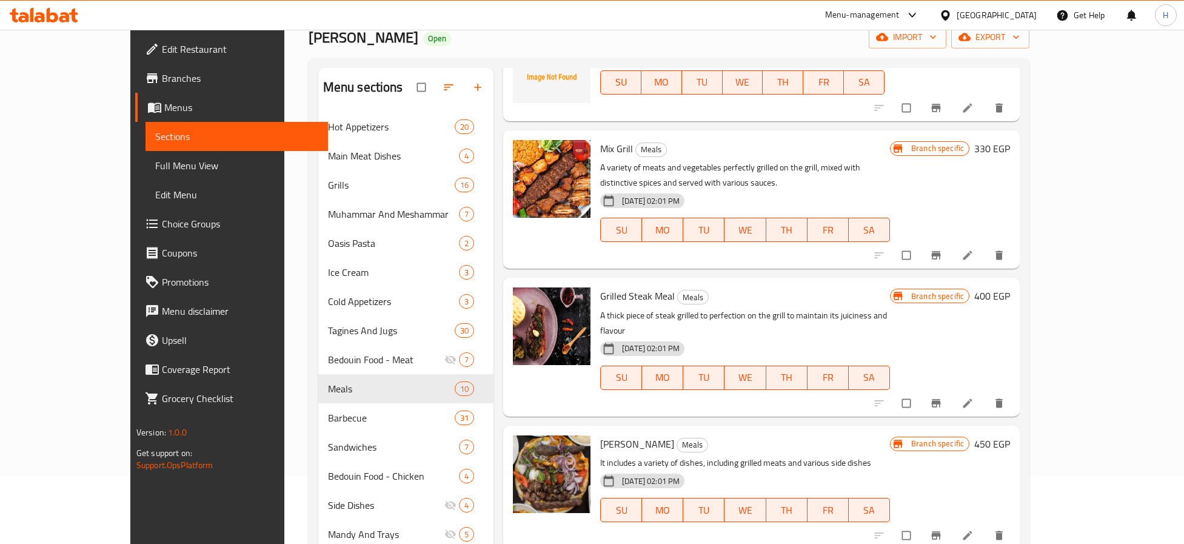
scroll to position [182, 0]
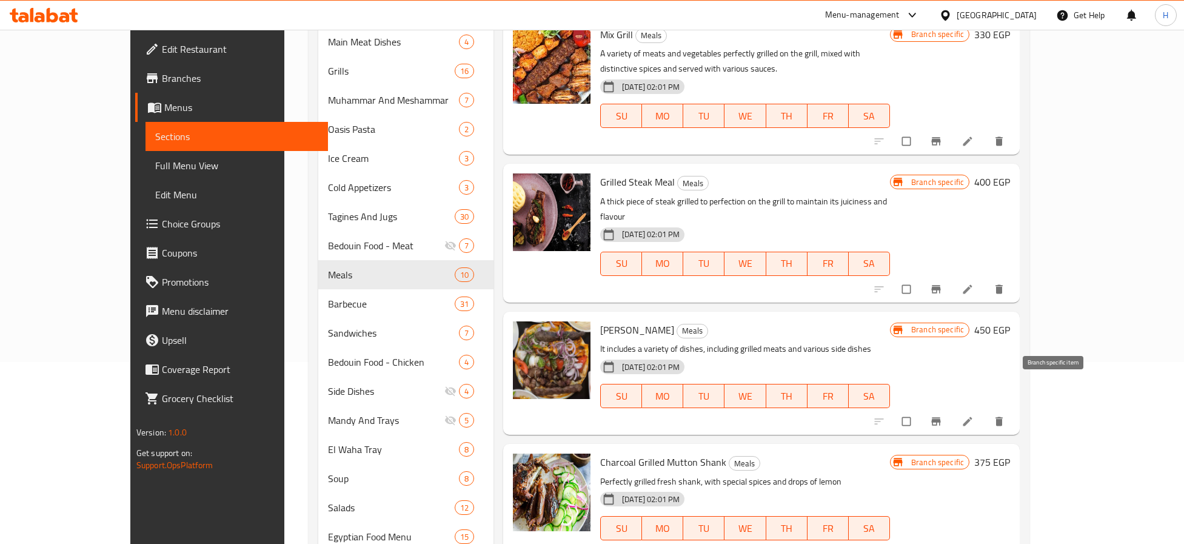
click at [942, 415] on icon "Branch-specific-item" at bounding box center [936, 421] width 12 height 12
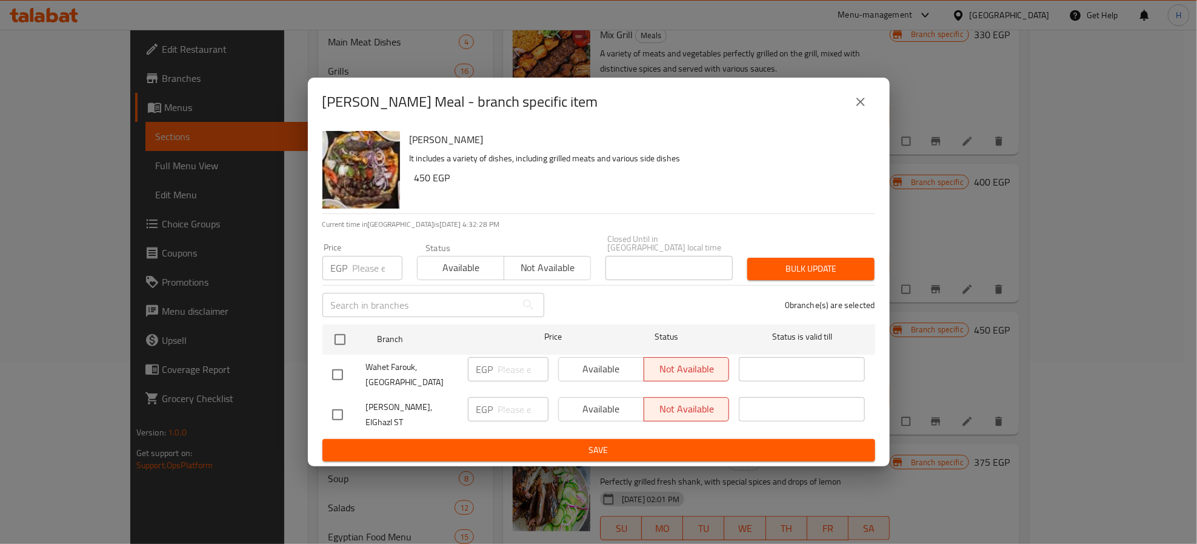
click at [848, 110] on button "close" at bounding box center [860, 101] width 29 height 29
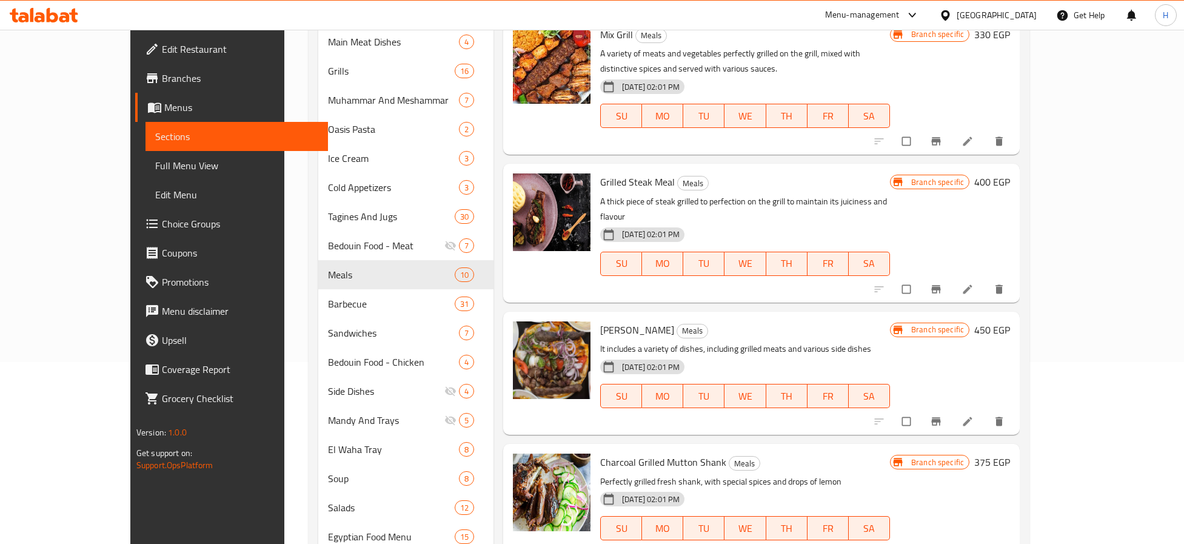
scroll to position [138, 0]
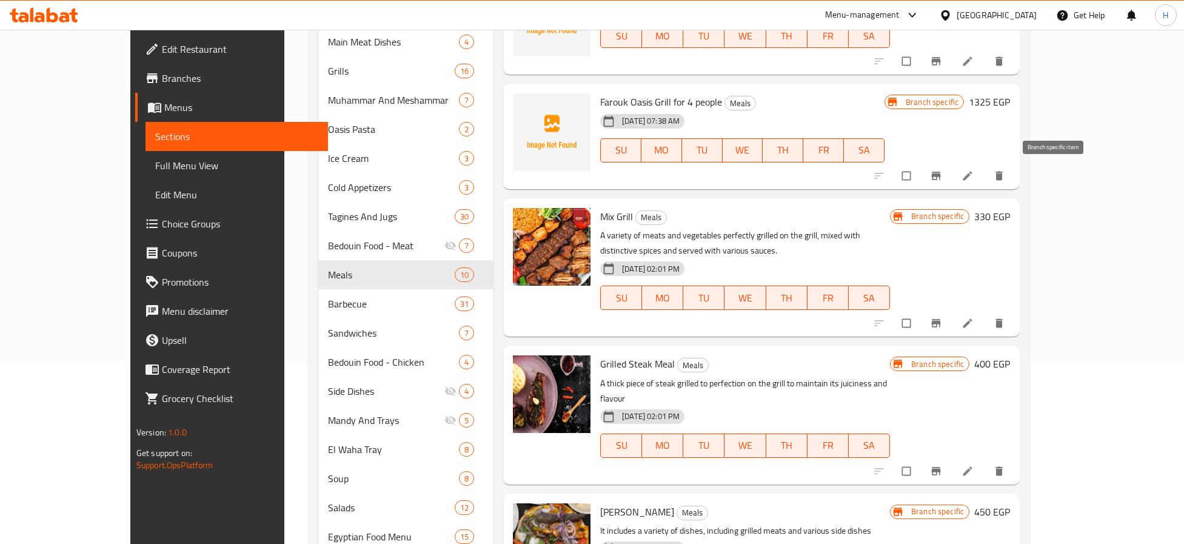
click at [941, 175] on icon "Branch-specific-item" at bounding box center [936, 176] width 9 height 8
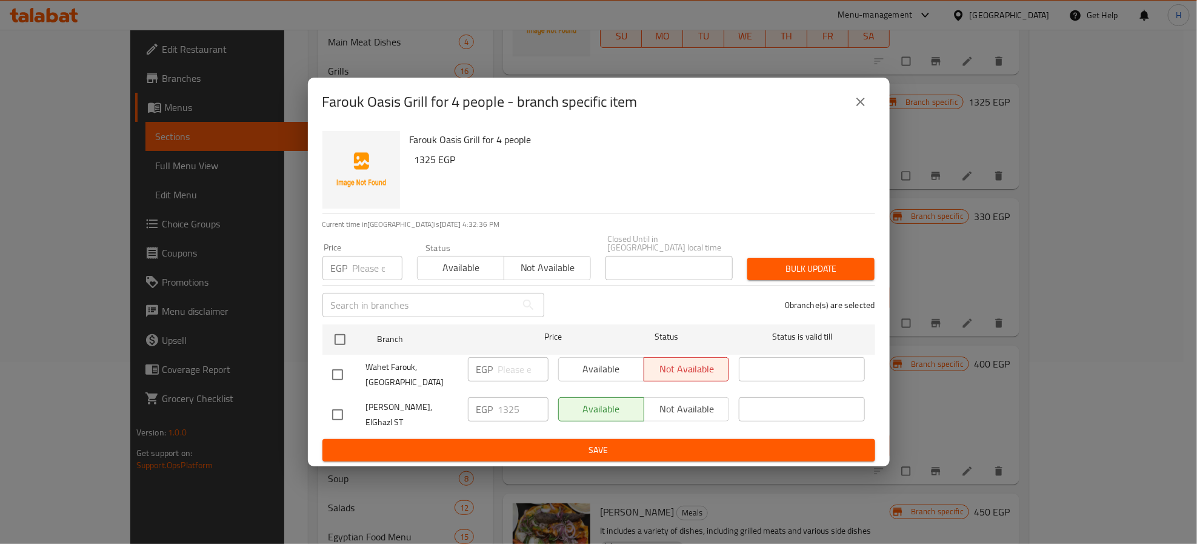
click at [999, 344] on div "Farouk Oasis Grill for 4 people - branch specific item Farouk Oasis Grill for 4…" at bounding box center [598, 272] width 1197 height 544
click at [859, 108] on icon "close" at bounding box center [860, 102] width 15 height 15
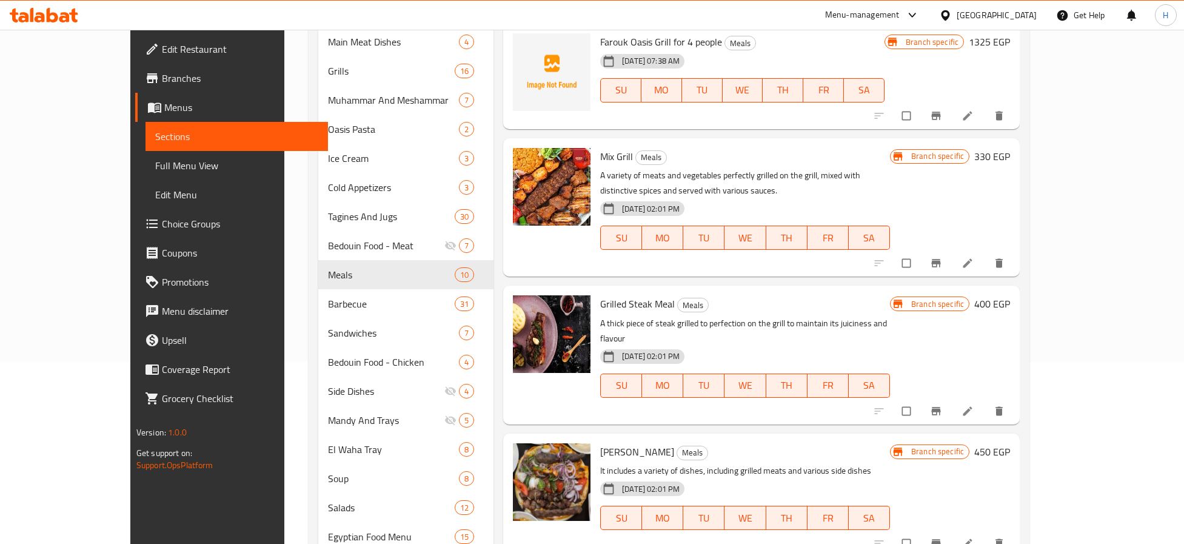
scroll to position [229, 0]
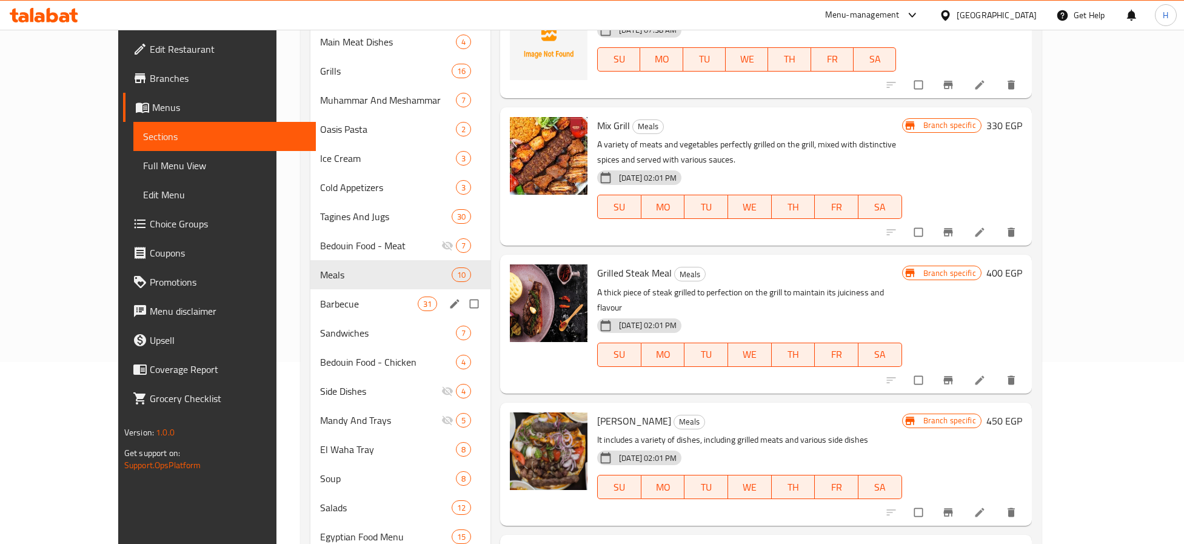
click at [320, 308] on span "Barbecue" at bounding box center [369, 303] width 98 height 15
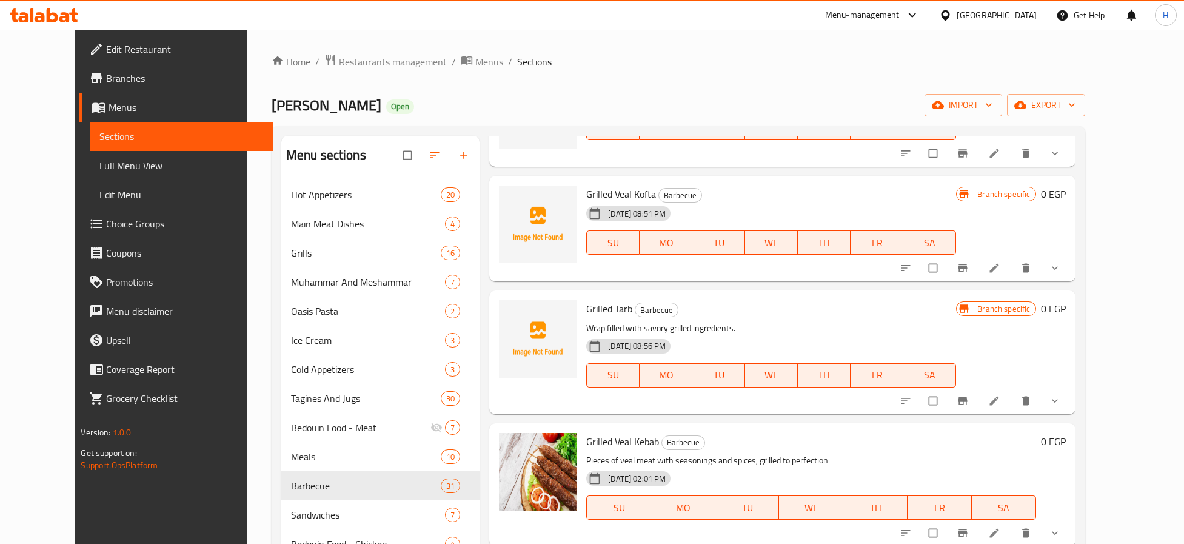
scroll to position [455, 0]
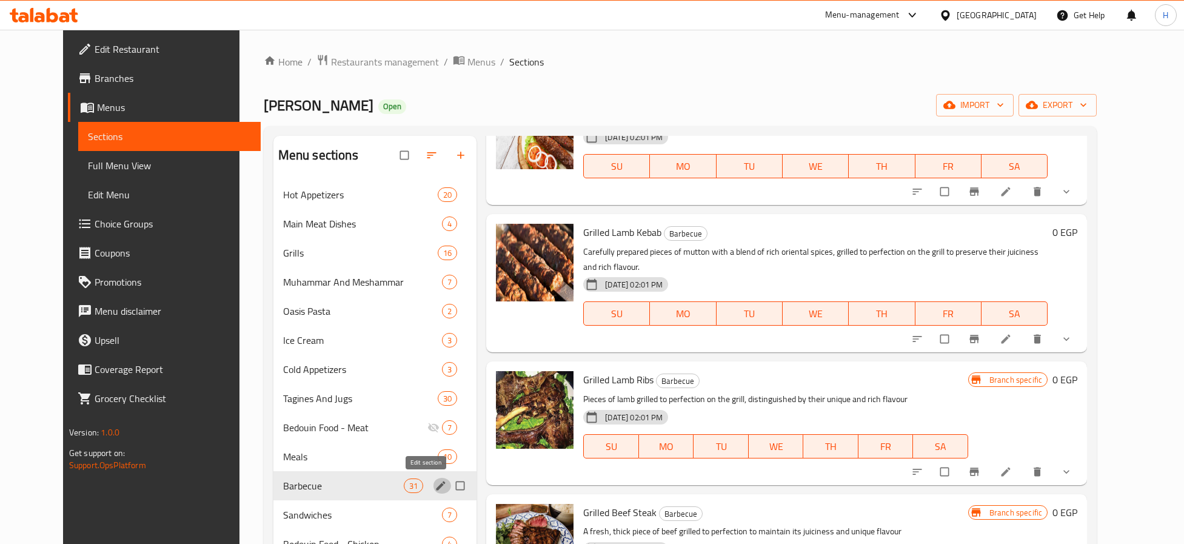
click at [436, 485] on icon "edit" at bounding box center [440, 485] width 9 height 9
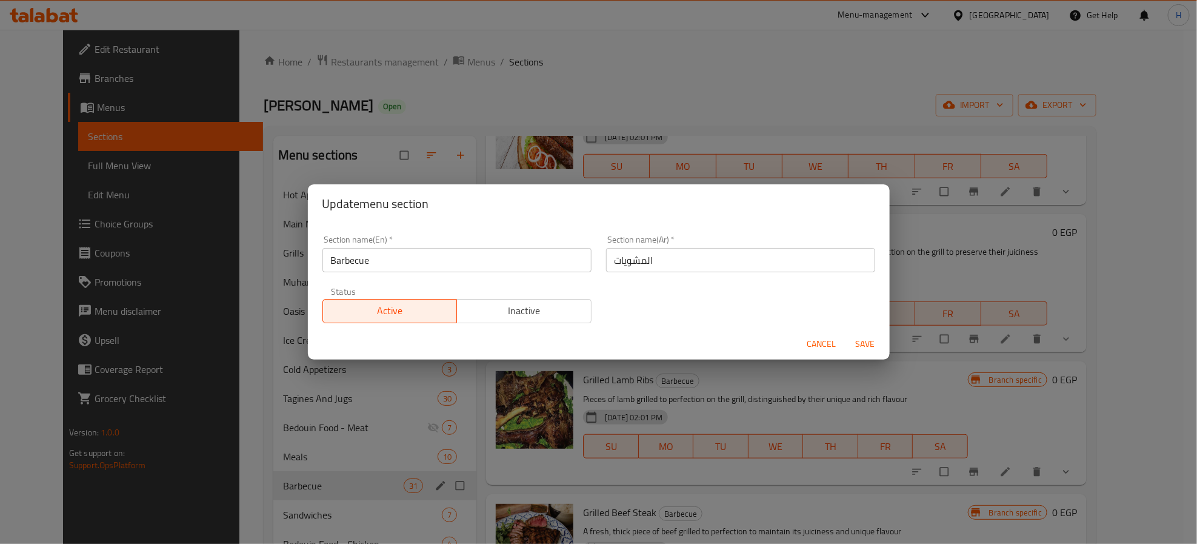
click at [655, 497] on div "Update menu section Section name(En)   * Barbecue Section name(En) * Section na…" at bounding box center [598, 272] width 1197 height 544
click at [824, 339] on span "Cancel" at bounding box center [821, 343] width 29 height 15
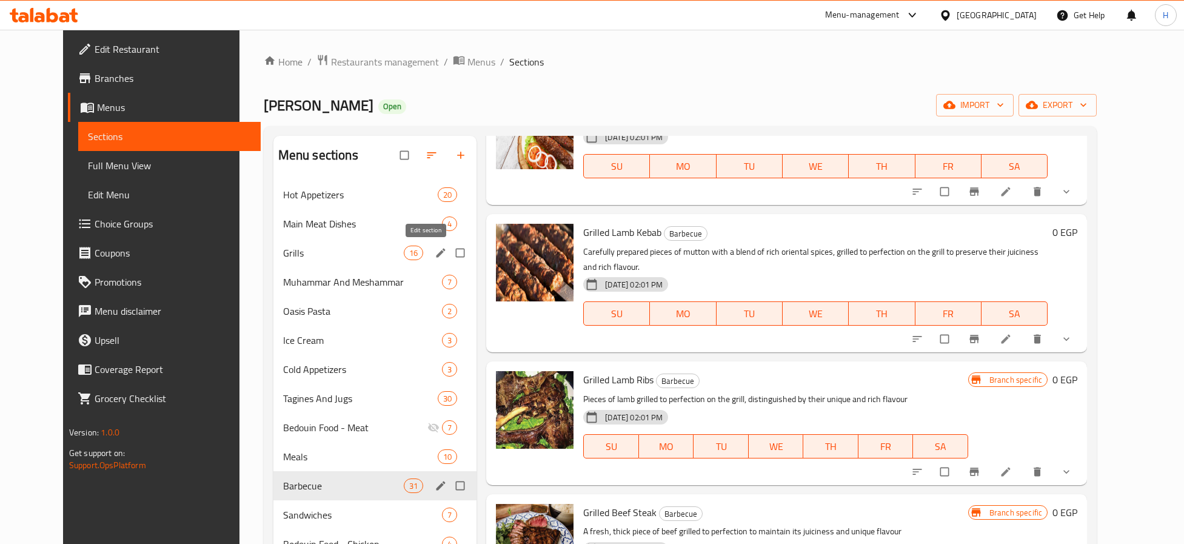
click at [436, 255] on icon "edit" at bounding box center [440, 252] width 9 height 9
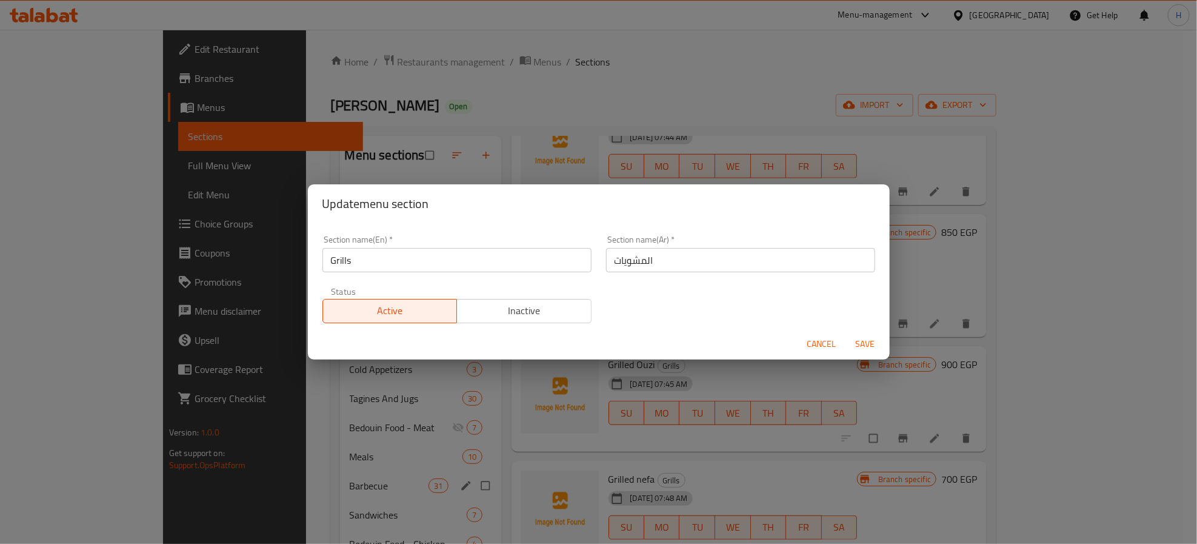
click at [815, 342] on span "Cancel" at bounding box center [821, 343] width 29 height 15
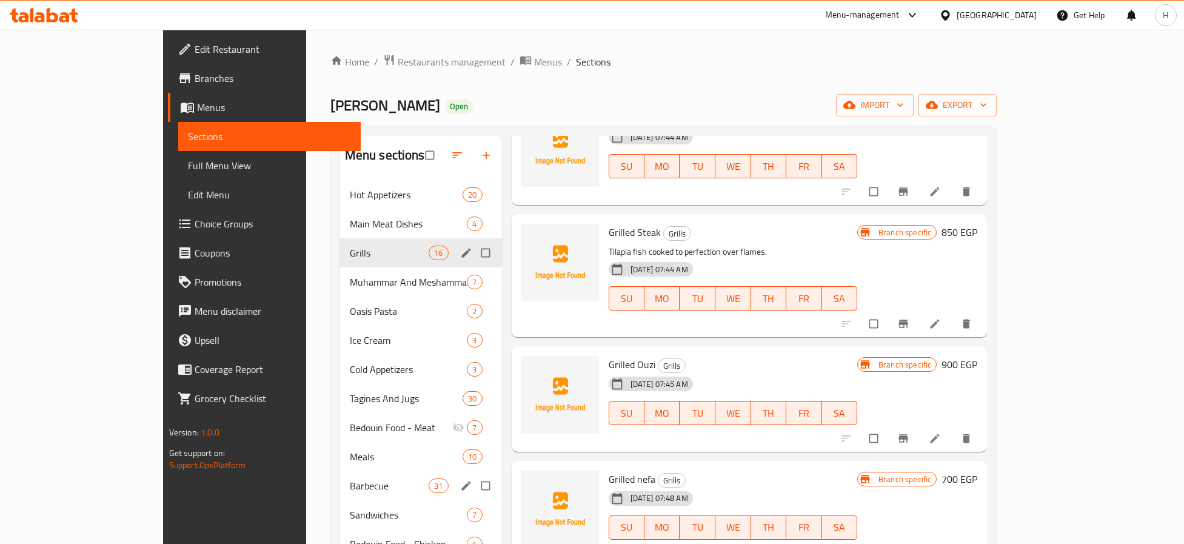
click at [350, 481] on span "Barbecue" at bounding box center [389, 485] width 79 height 15
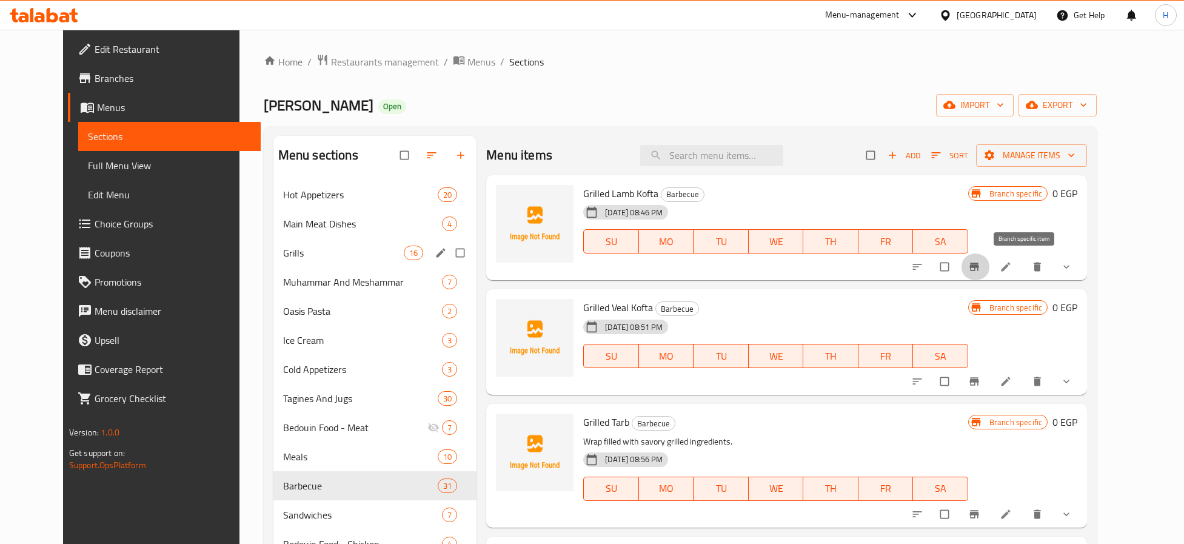
click at [980, 267] on icon "Branch-specific-item" at bounding box center [974, 267] width 12 height 12
click at [980, 382] on icon "Branch-specific-item" at bounding box center [974, 381] width 12 height 12
click at [979, 515] on icon "Branch-specific-item" at bounding box center [974, 514] width 9 height 8
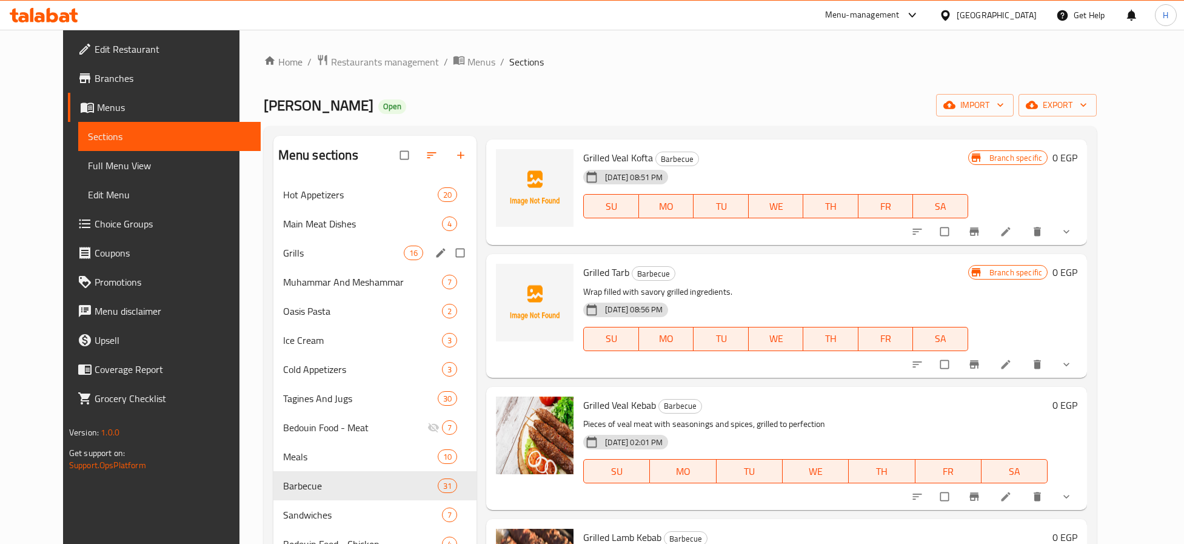
scroll to position [182, 0]
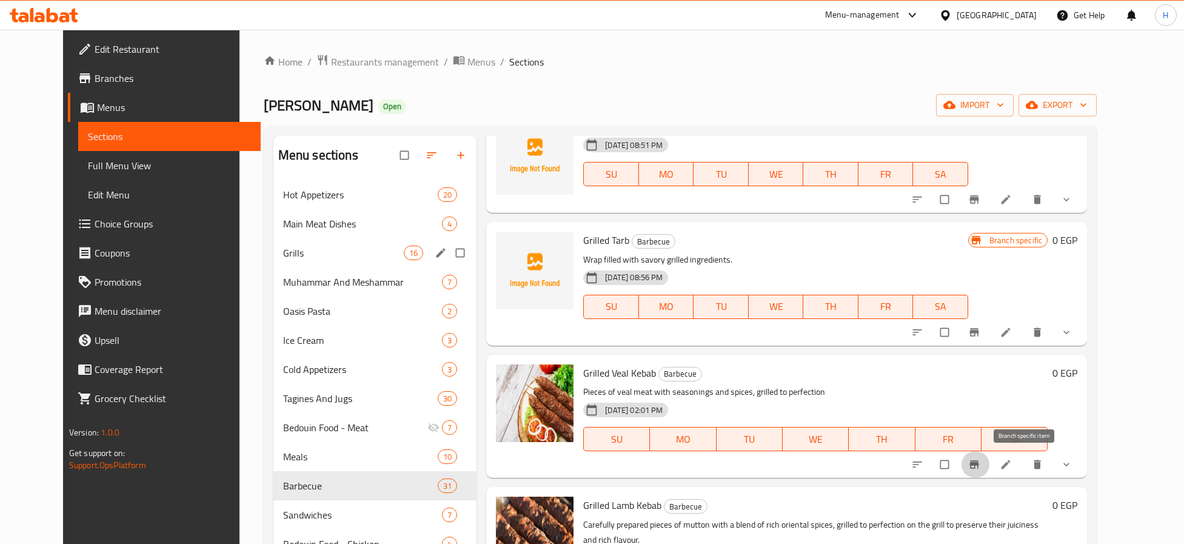
click at [979, 464] on icon "Branch-specific-item" at bounding box center [974, 464] width 9 height 8
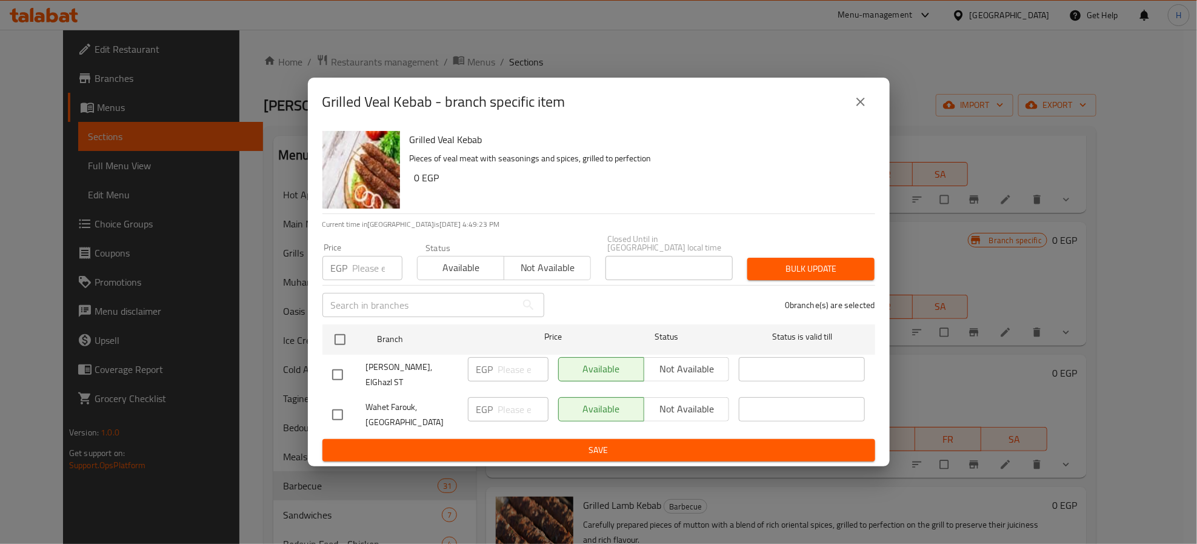
click at [330, 367] on input "checkbox" at bounding box center [337, 374] width 25 height 25
checkbox input "true"
click at [692, 366] on span "Not available" at bounding box center [687, 369] width 76 height 18
click at [696, 442] on span "Save" at bounding box center [598, 449] width 533 height 15
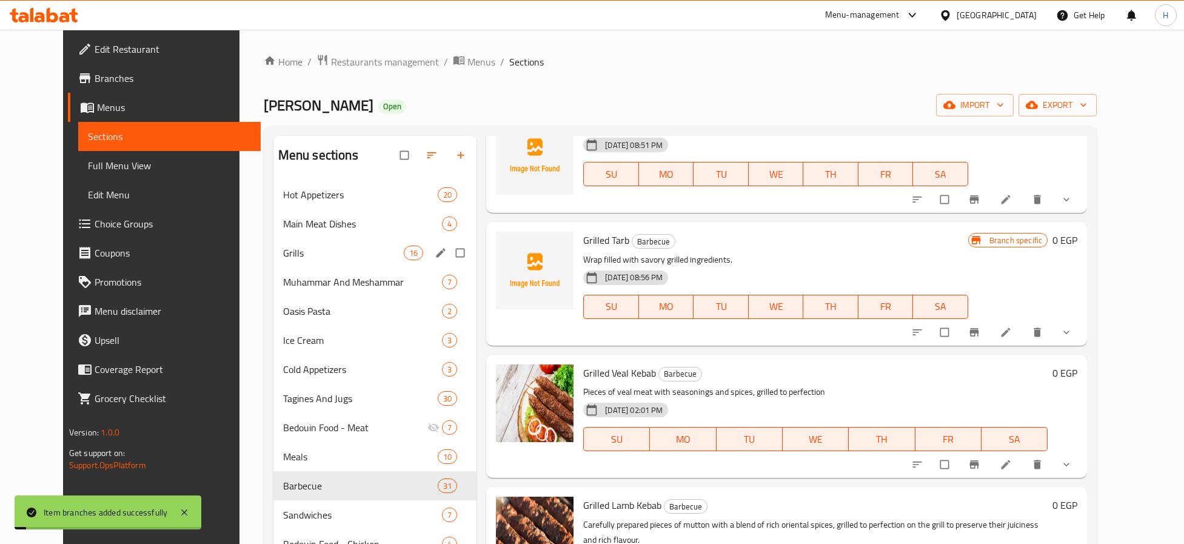
scroll to position [273, 0]
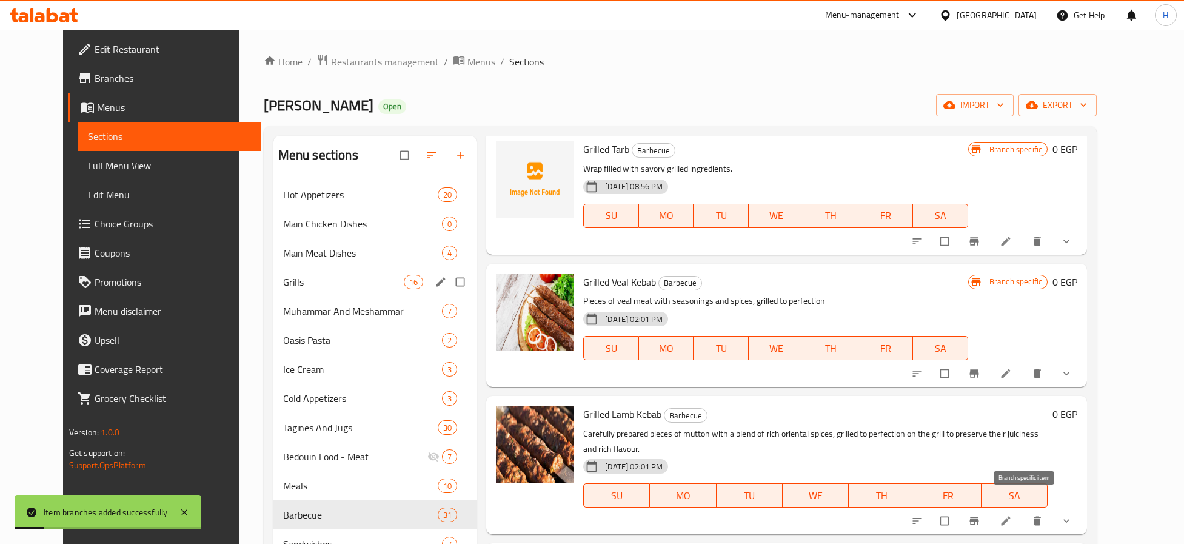
click at [979, 517] on icon "Branch-specific-item" at bounding box center [974, 521] width 9 height 8
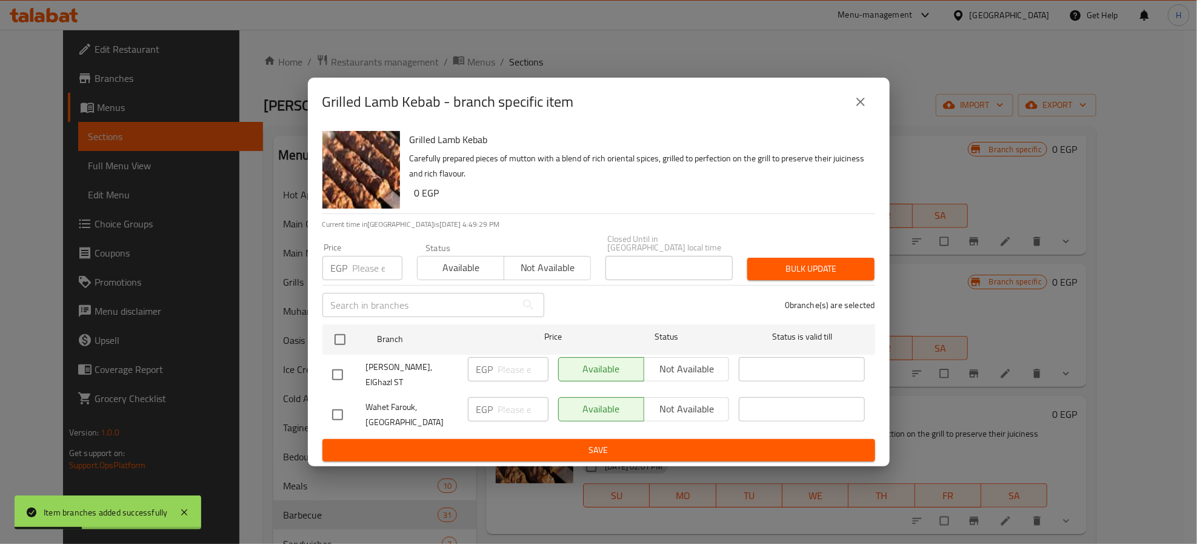
click at [335, 367] on input "checkbox" at bounding box center [337, 374] width 25 height 25
checkbox input "true"
click at [701, 371] on span "Not available" at bounding box center [687, 369] width 76 height 18
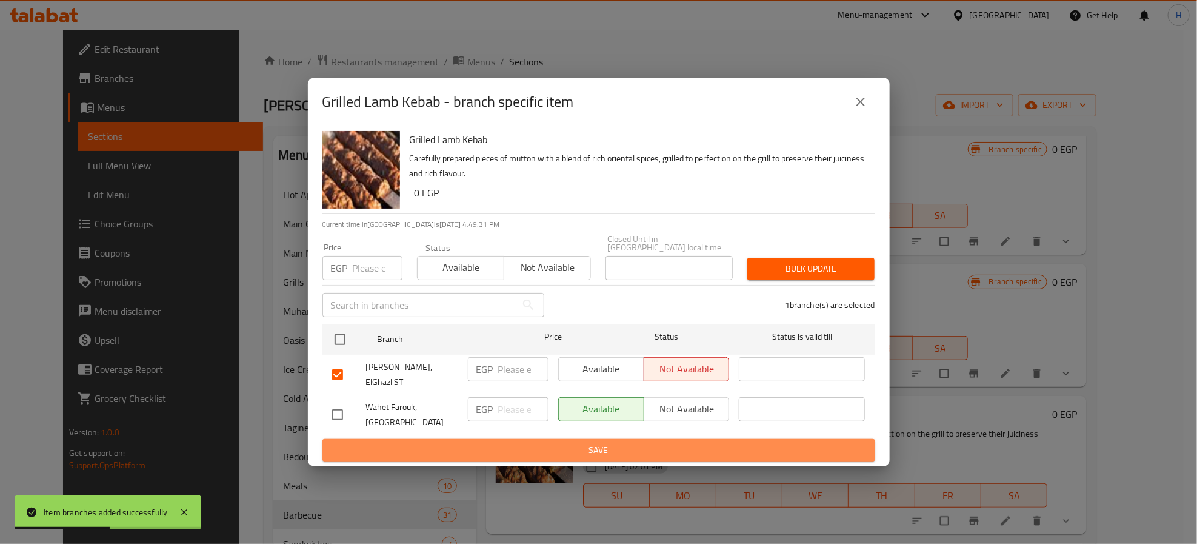
click at [716, 442] on span "Save" at bounding box center [598, 449] width 533 height 15
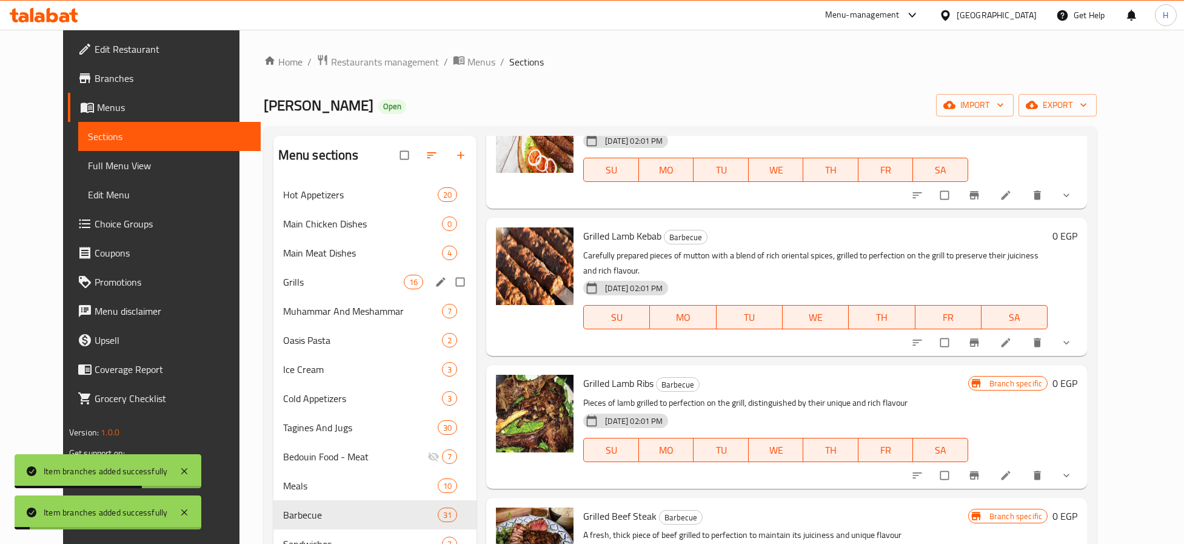
scroll to position [455, 0]
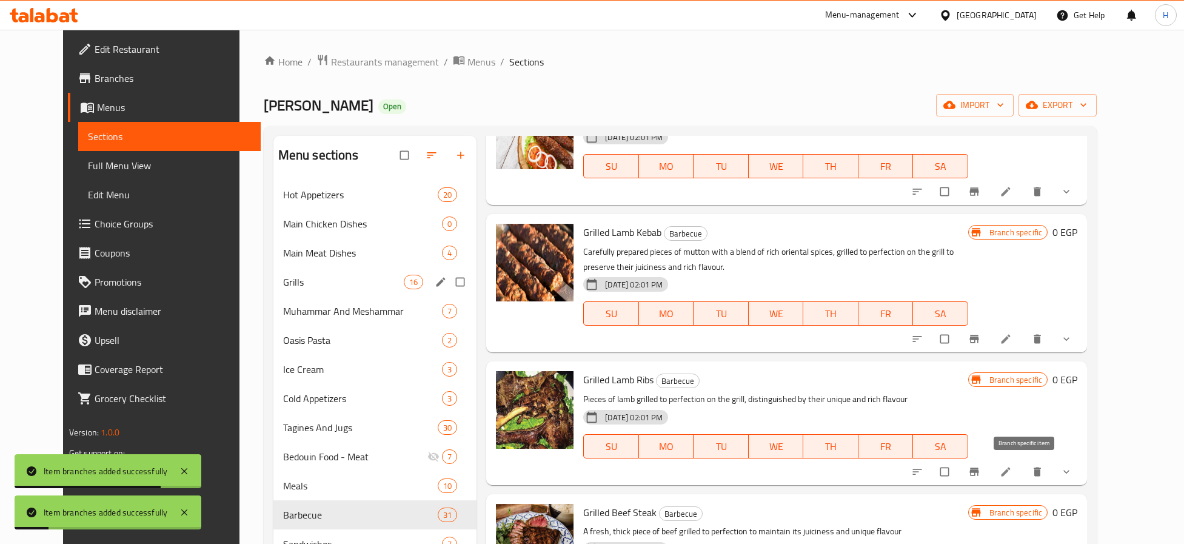
click at [979, 470] on icon "Branch-specific-item" at bounding box center [974, 471] width 9 height 8
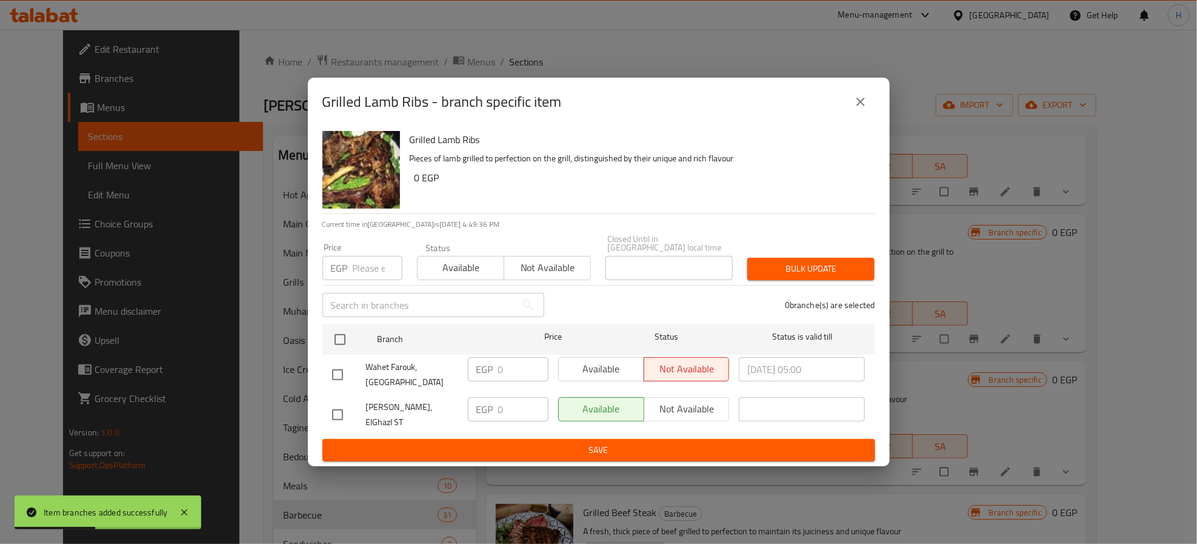
drag, startPoint x: 332, startPoint y: 373, endPoint x: 542, endPoint y: 369, distance: 210.3
click at [333, 373] on input "checkbox" at bounding box center [337, 374] width 25 height 25
checkbox input "true"
click at [584, 367] on span "Available" at bounding box center [602, 369] width 76 height 18
click at [450, 148] on h6 "Grilled Lamb Ribs" at bounding box center [638, 139] width 456 height 17
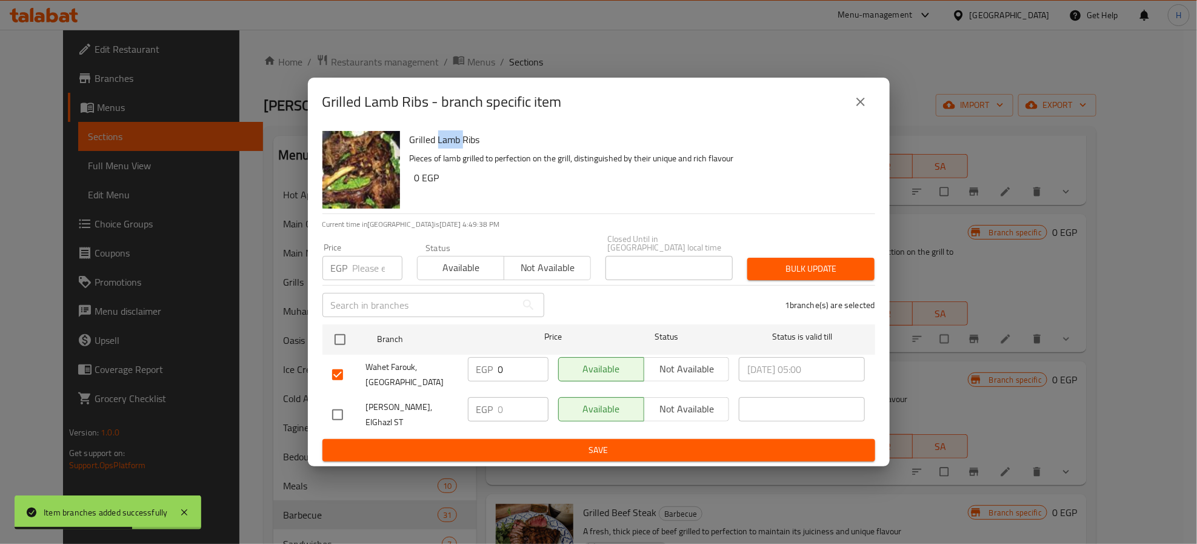
click at [450, 148] on h6 "Grilled Lamb Ribs" at bounding box center [638, 139] width 456 height 17
copy h6 "Grilled Lamb Ribs"
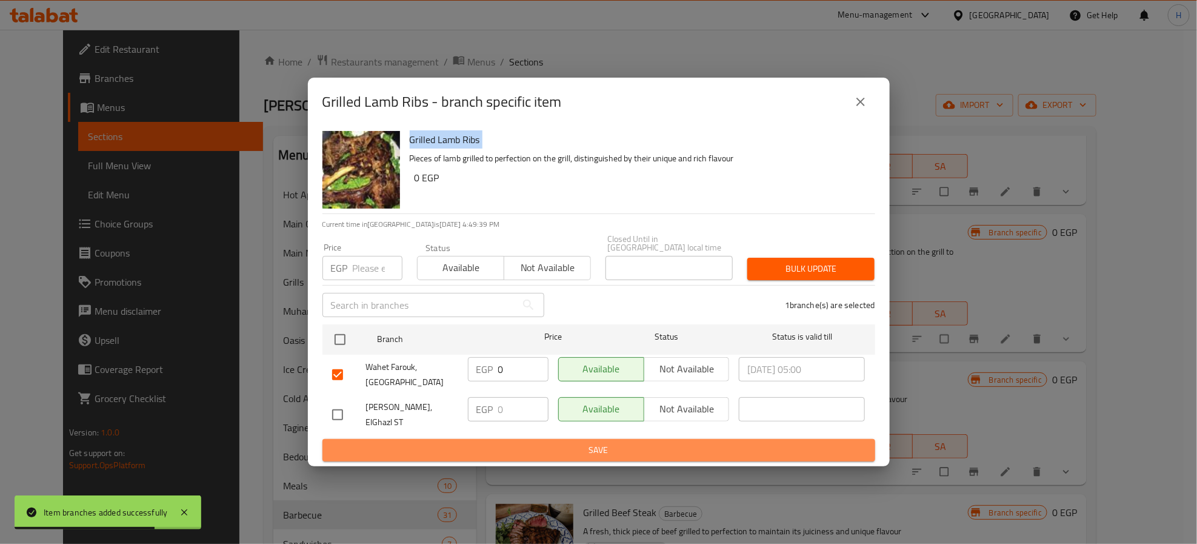
click at [561, 442] on span "Save" at bounding box center [598, 449] width 533 height 15
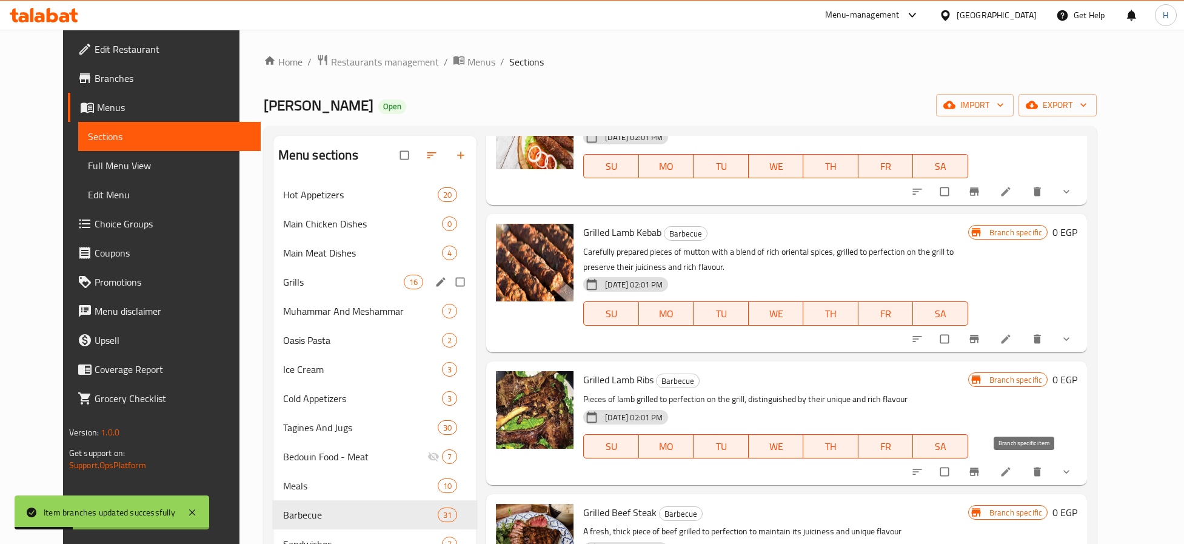
click at [979, 471] on icon "Branch-specific-item" at bounding box center [974, 471] width 9 height 8
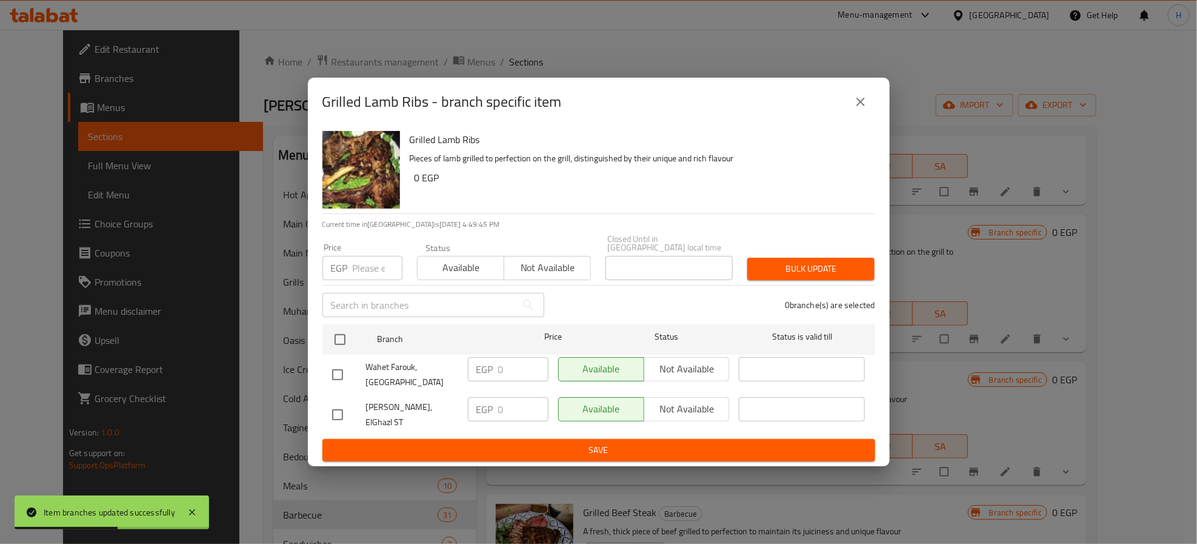
click at [335, 409] on input "checkbox" at bounding box center [337, 414] width 25 height 25
checkbox input "true"
click at [695, 413] on span "Not available" at bounding box center [687, 409] width 76 height 18
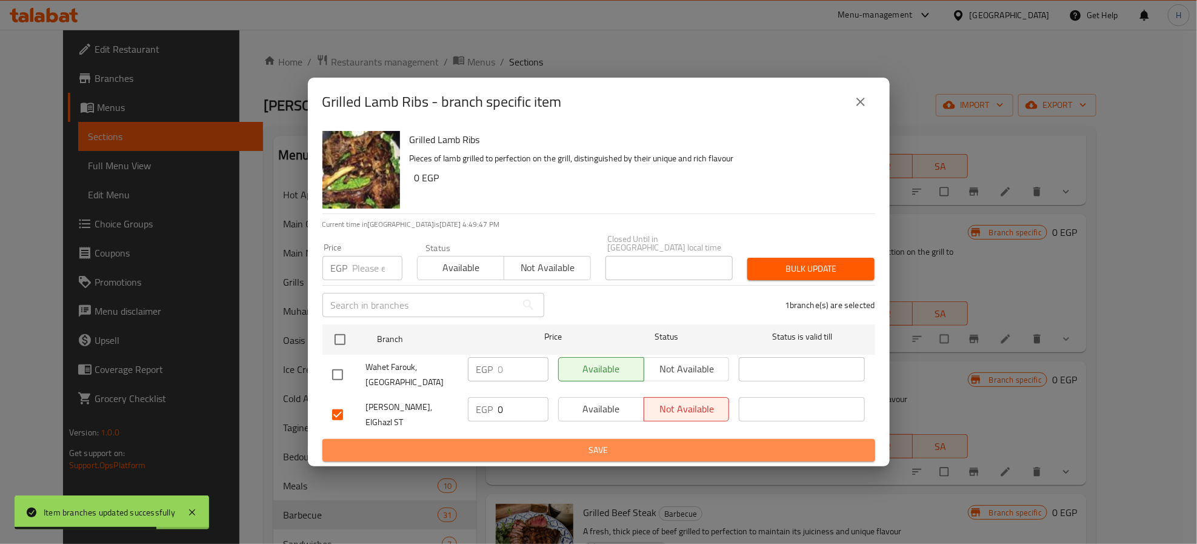
click at [673, 444] on span "Save" at bounding box center [598, 449] width 533 height 15
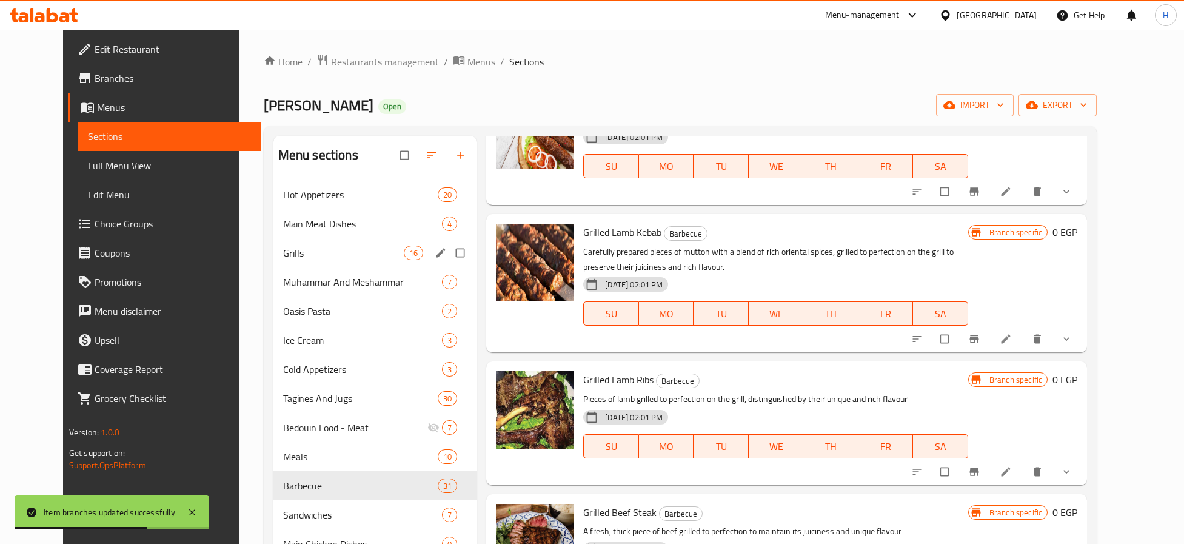
scroll to position [545, 0]
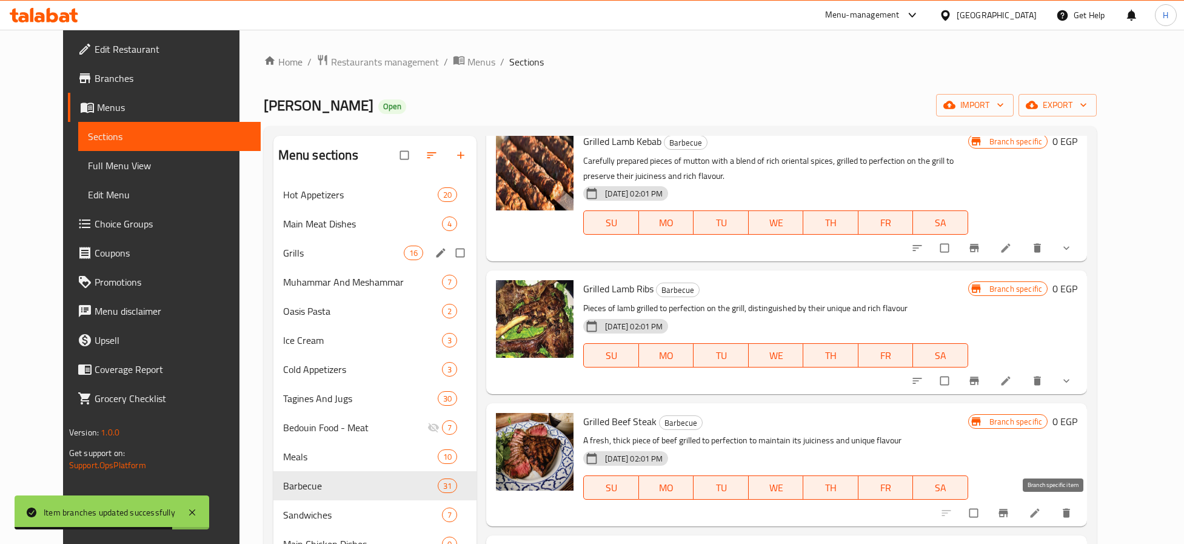
click at [1009, 515] on icon "Branch-specific-item" at bounding box center [1003, 513] width 12 height 12
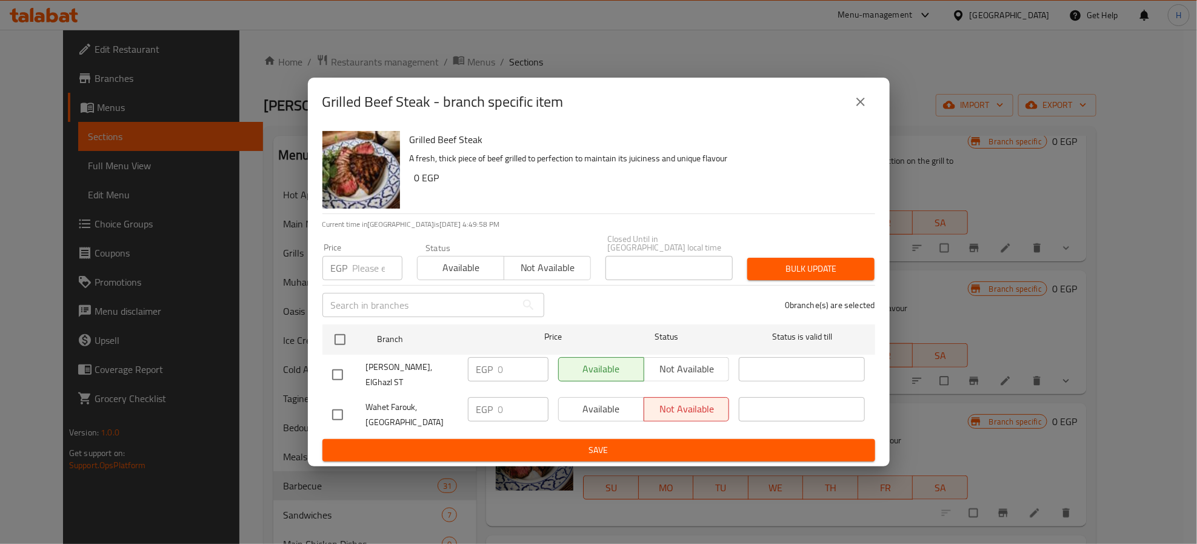
click at [337, 369] on input "checkbox" at bounding box center [337, 374] width 25 height 25
checkbox input "true"
click at [702, 369] on span "Not available" at bounding box center [687, 369] width 76 height 18
click at [682, 442] on span "Save" at bounding box center [598, 449] width 533 height 15
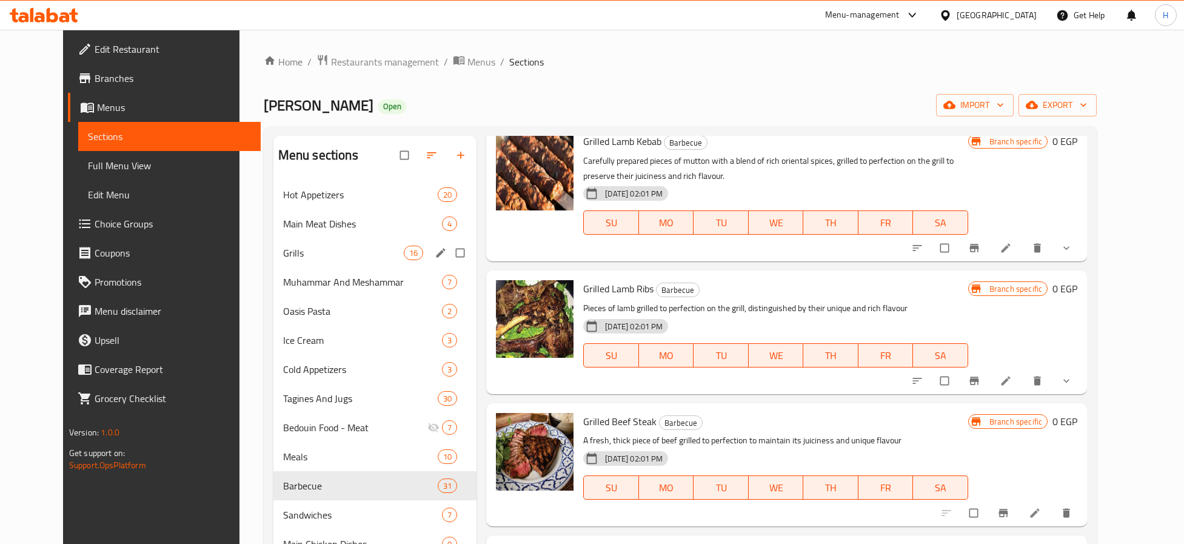
click at [1027, 393] on div at bounding box center [993, 380] width 178 height 27
click at [990, 373] on button "Branch-specific-item" at bounding box center [975, 380] width 29 height 27
click at [1008, 513] on icon "Branch-specific-item" at bounding box center [1003, 513] width 9 height 8
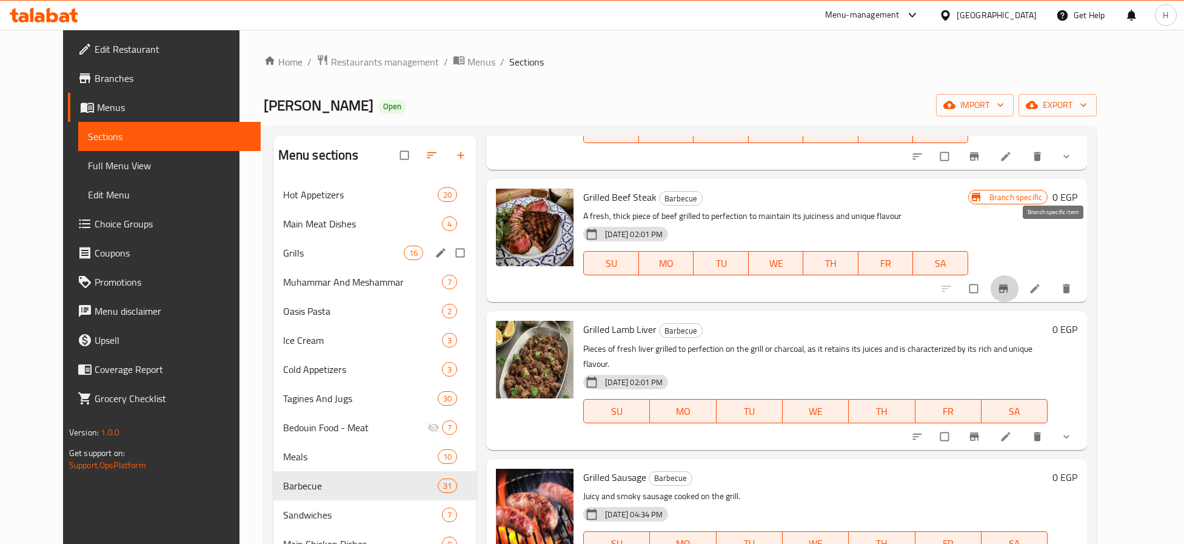
scroll to position [818, 0]
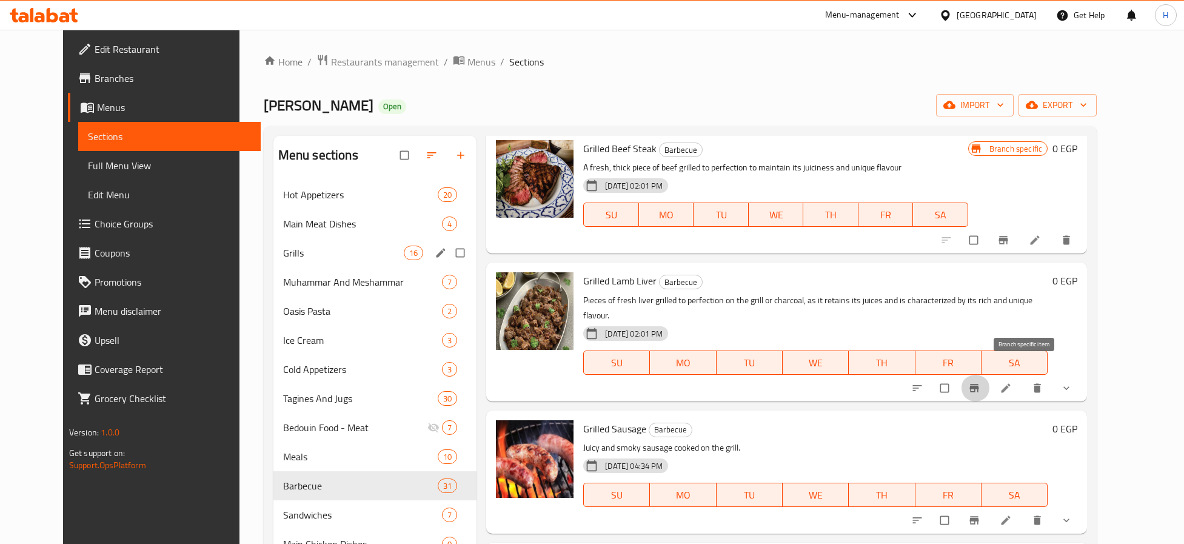
click at [990, 375] on button "Branch-specific-item" at bounding box center [975, 388] width 29 height 27
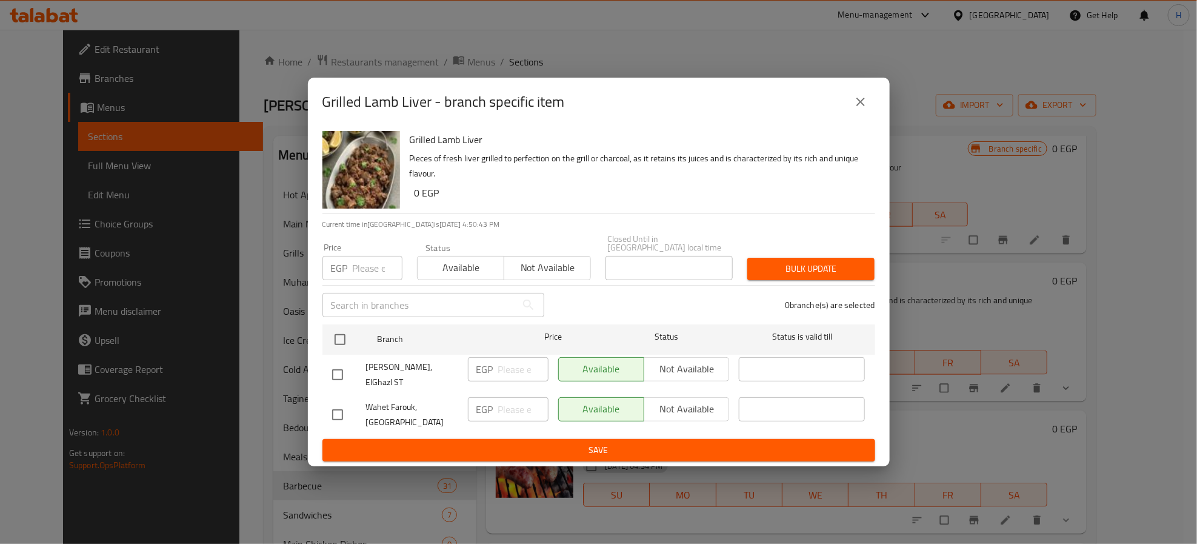
drag, startPoint x: 336, startPoint y: 368, endPoint x: 607, endPoint y: 359, distance: 271.1
click at [338, 368] on input "checkbox" at bounding box center [337, 374] width 25 height 25
checkbox input "true"
click at [658, 360] on span "Not available" at bounding box center [687, 369] width 76 height 18
click at [690, 442] on span "Save" at bounding box center [598, 449] width 533 height 15
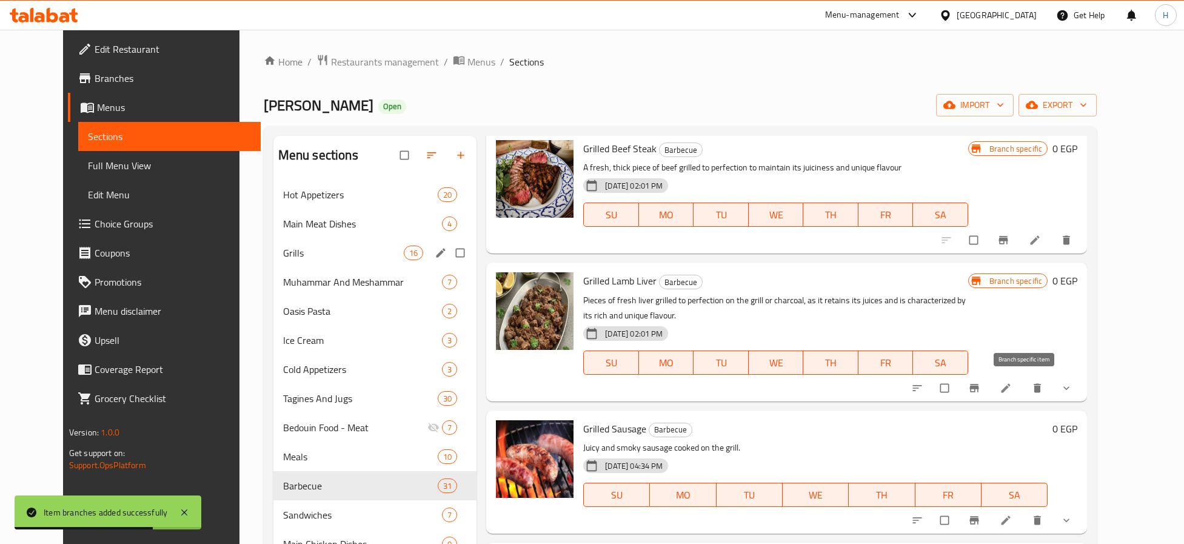
click at [979, 387] on icon "Branch-specific-item" at bounding box center [974, 388] width 9 height 8
click at [979, 518] on icon "Branch-specific-item" at bounding box center [974, 520] width 9 height 8
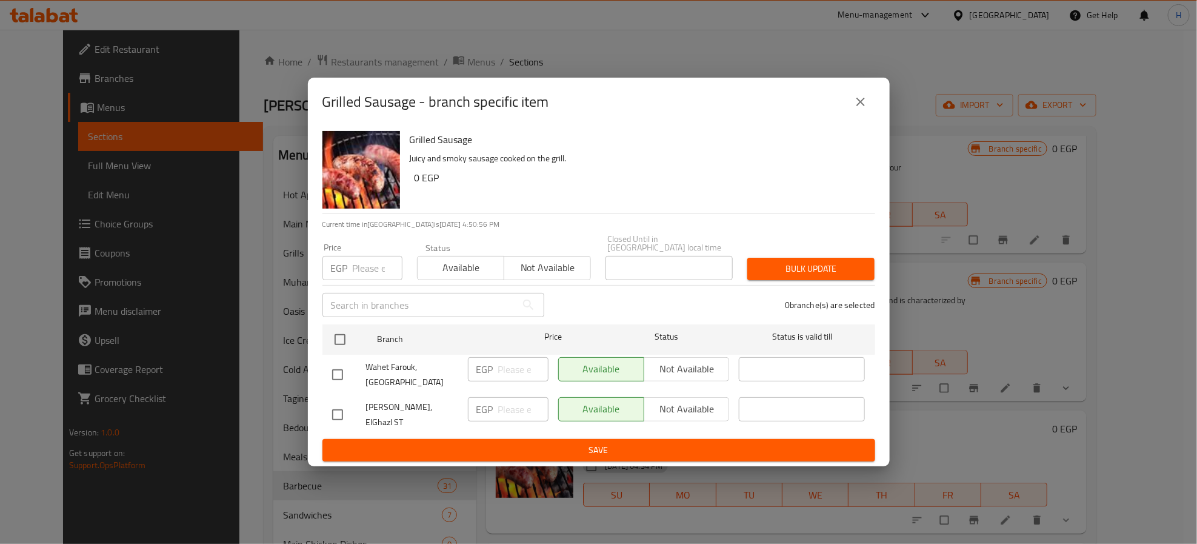
click at [335, 406] on input "checkbox" at bounding box center [337, 414] width 25 height 25
checkbox input "true"
click at [708, 404] on span "Not available" at bounding box center [687, 409] width 76 height 18
click at [688, 439] on button "Save" at bounding box center [598, 450] width 553 height 22
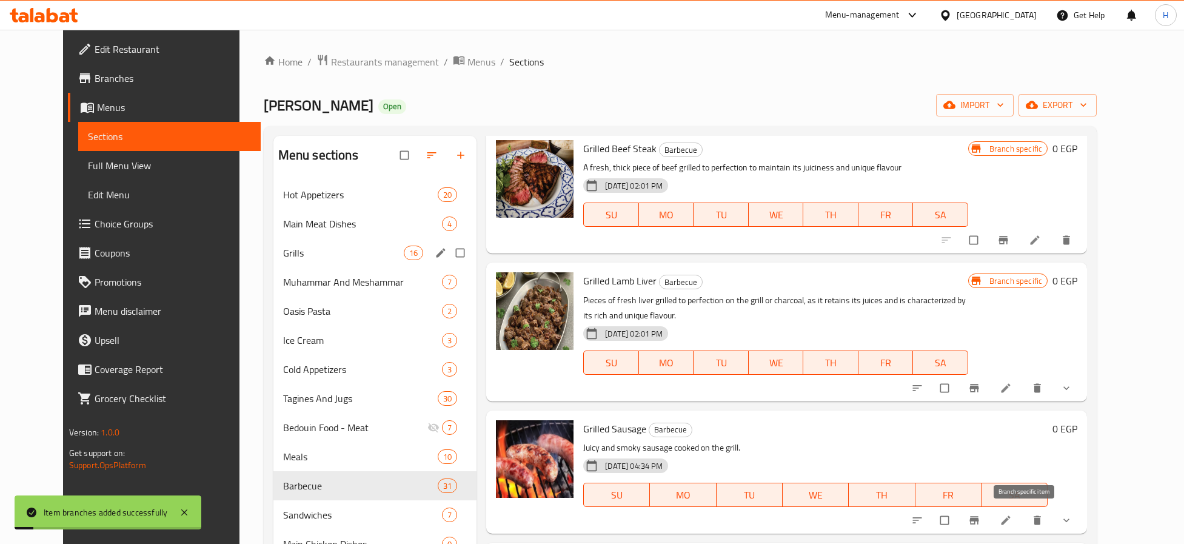
click at [982, 516] on span "Branch-specific-item" at bounding box center [975, 520] width 15 height 12
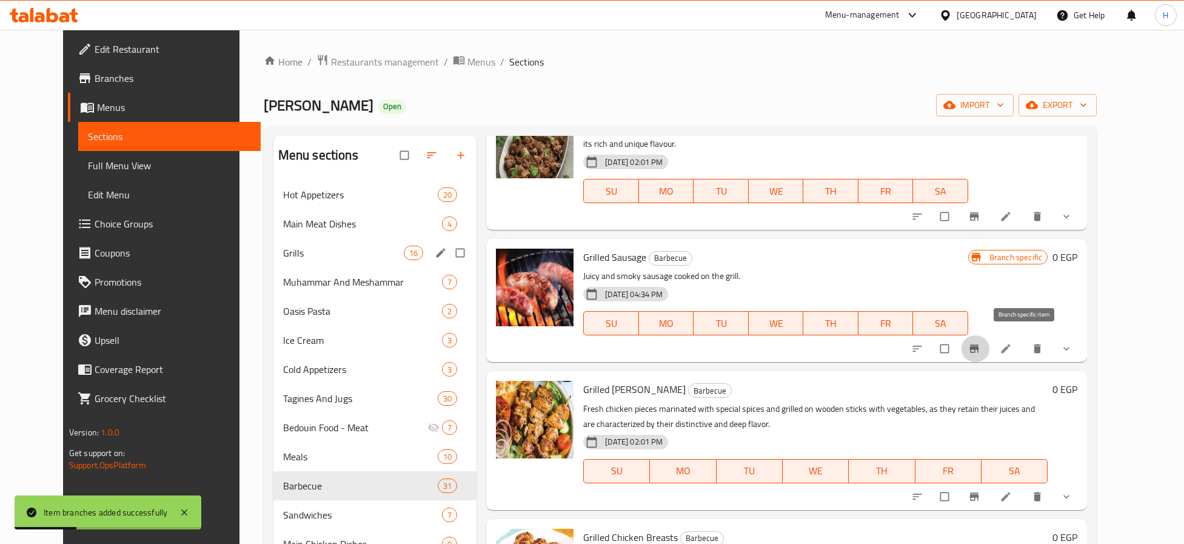
scroll to position [1000, 0]
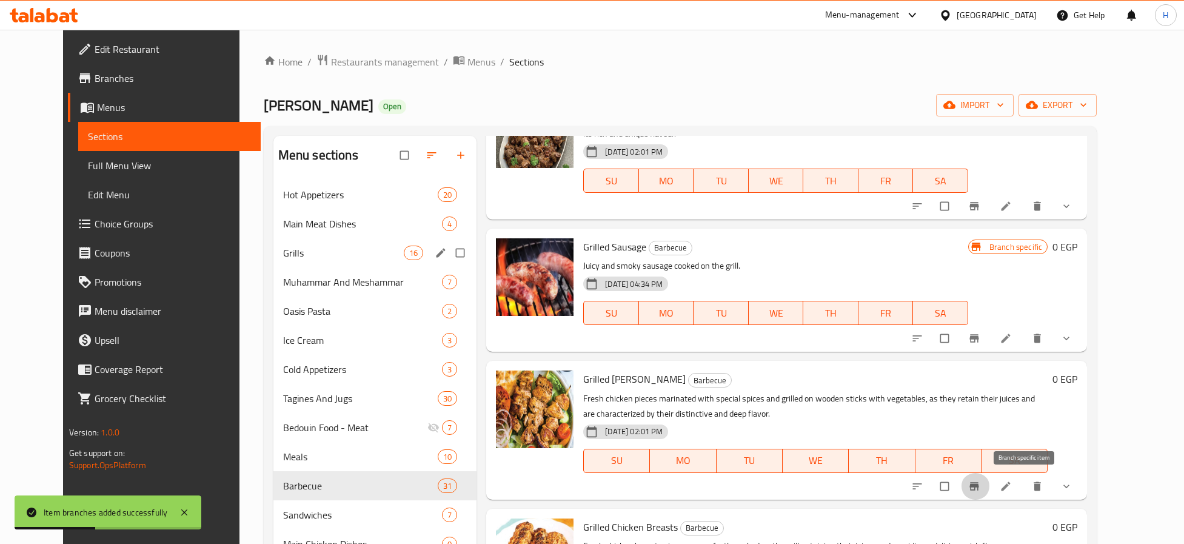
click at [979, 484] on icon "Branch-specific-item" at bounding box center [974, 486] width 9 height 8
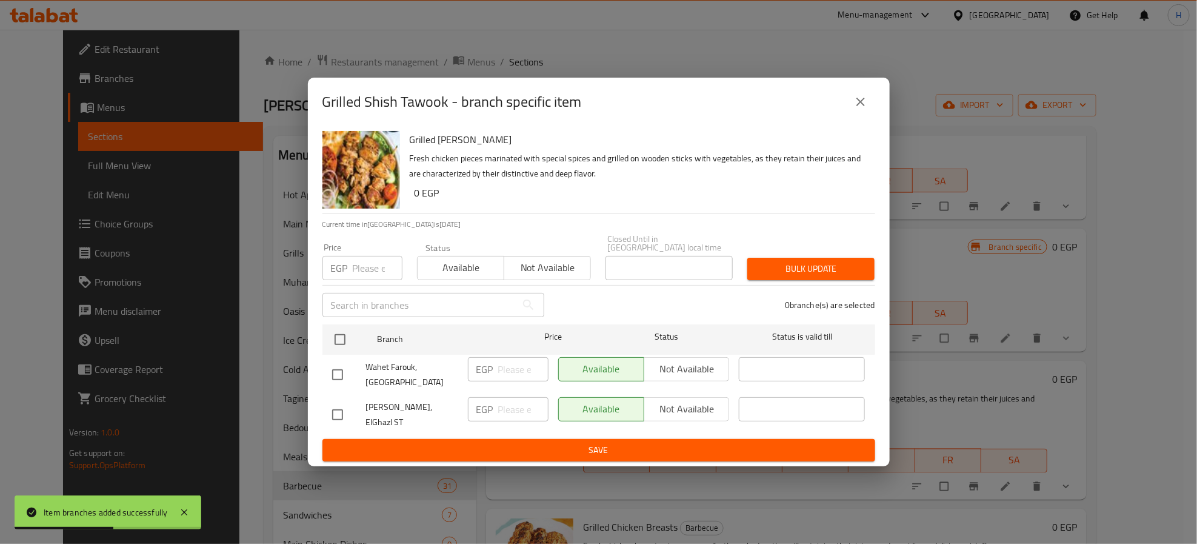
click at [344, 408] on input "checkbox" at bounding box center [337, 414] width 25 height 25
checkbox input "true"
click at [675, 411] on span "Not available" at bounding box center [687, 409] width 76 height 18
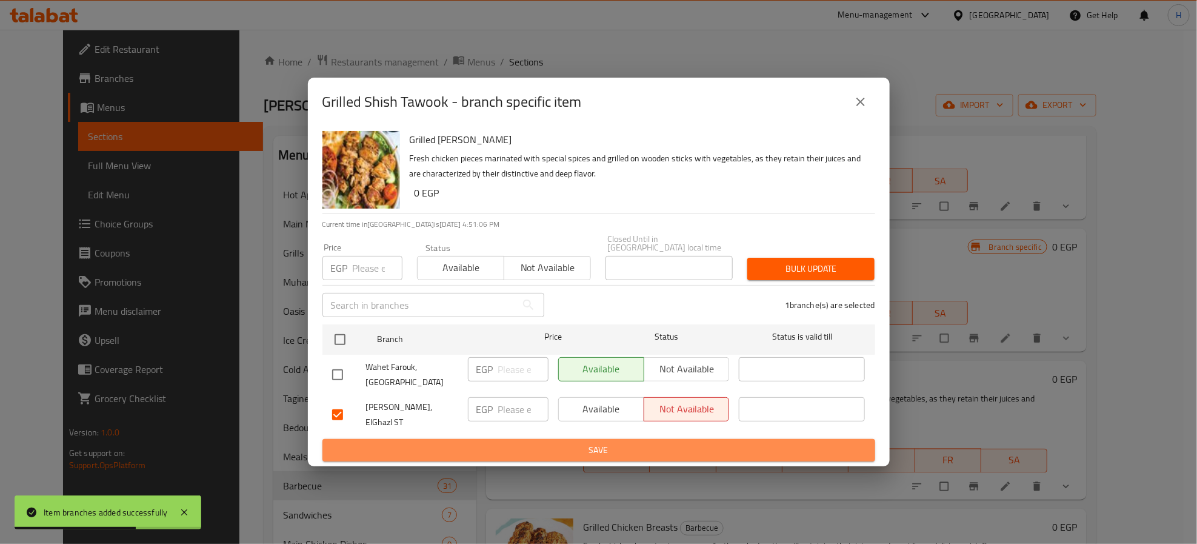
click at [672, 442] on span "Save" at bounding box center [598, 449] width 533 height 15
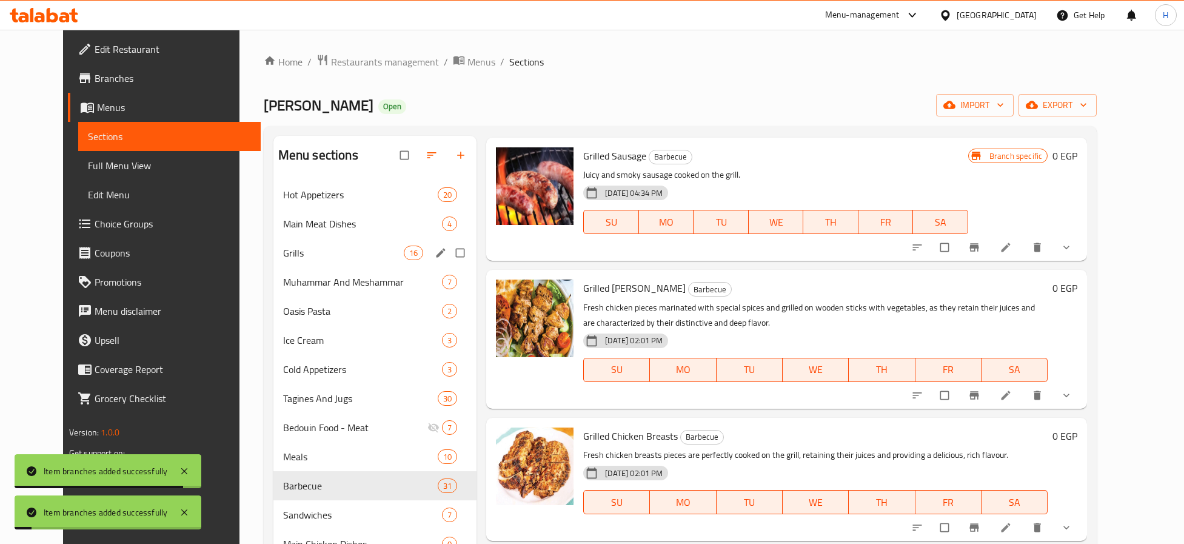
scroll to position [1182, 0]
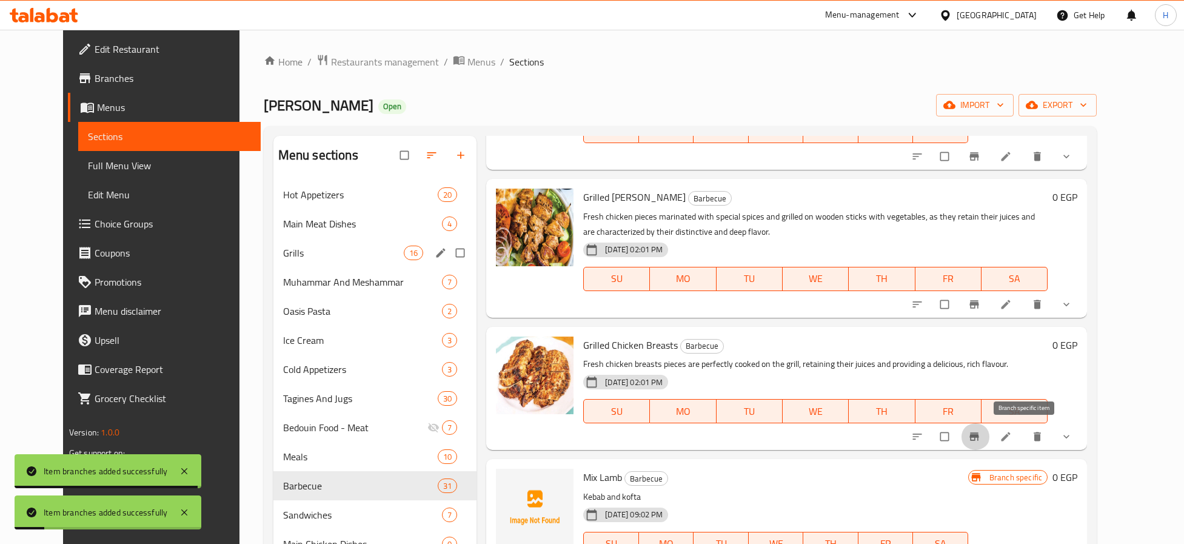
click at [980, 432] on icon "Branch-specific-item" at bounding box center [974, 436] width 12 height 12
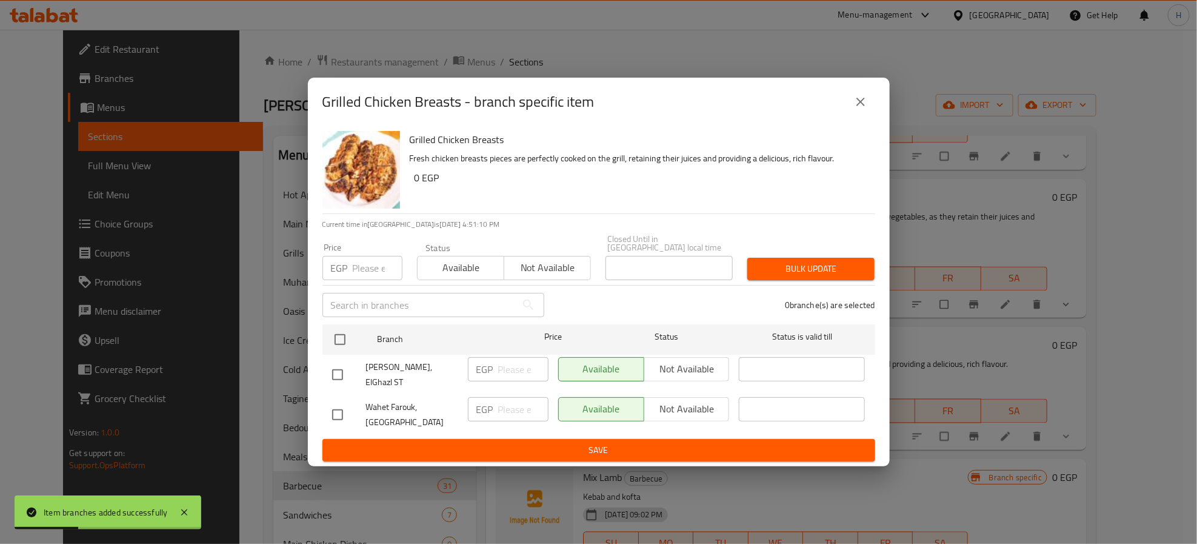
click at [335, 375] on input "checkbox" at bounding box center [337, 374] width 25 height 25
checkbox input "true"
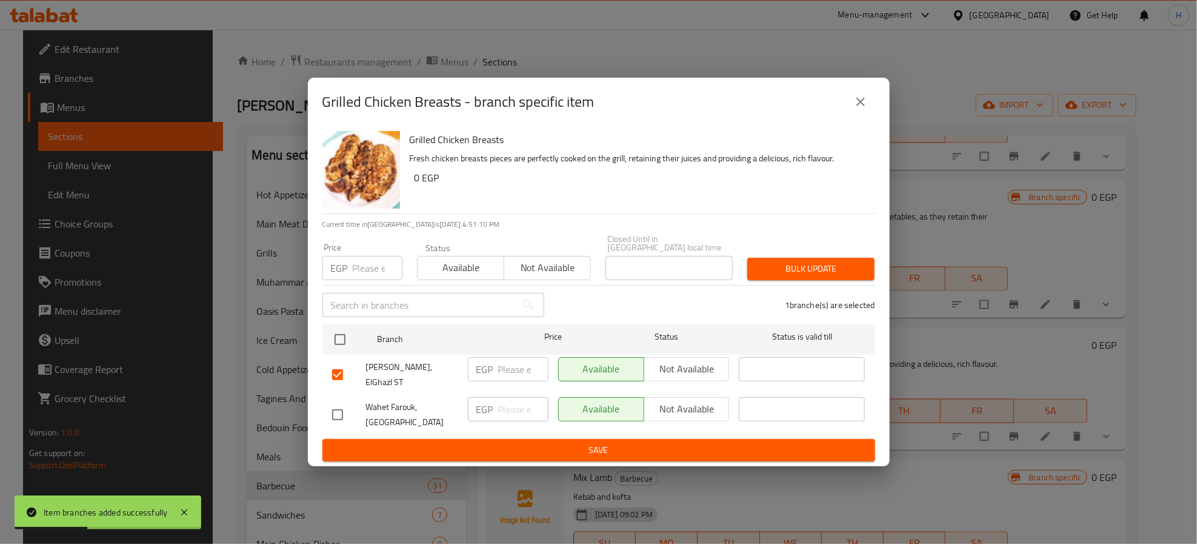
click at [664, 364] on span "Not available" at bounding box center [687, 369] width 76 height 18
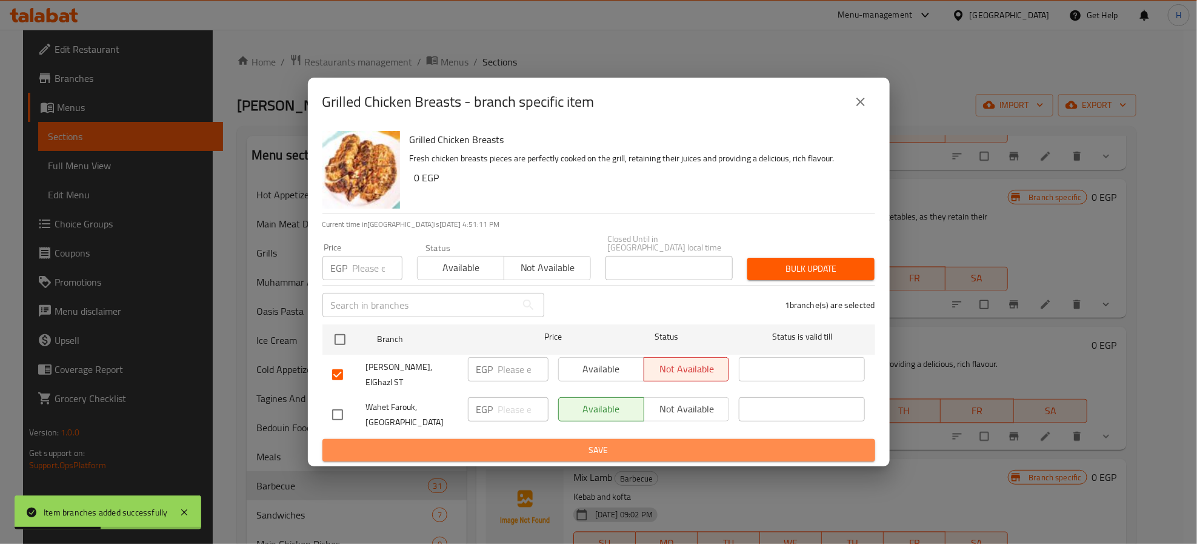
click at [642, 442] on span "Save" at bounding box center [598, 449] width 533 height 15
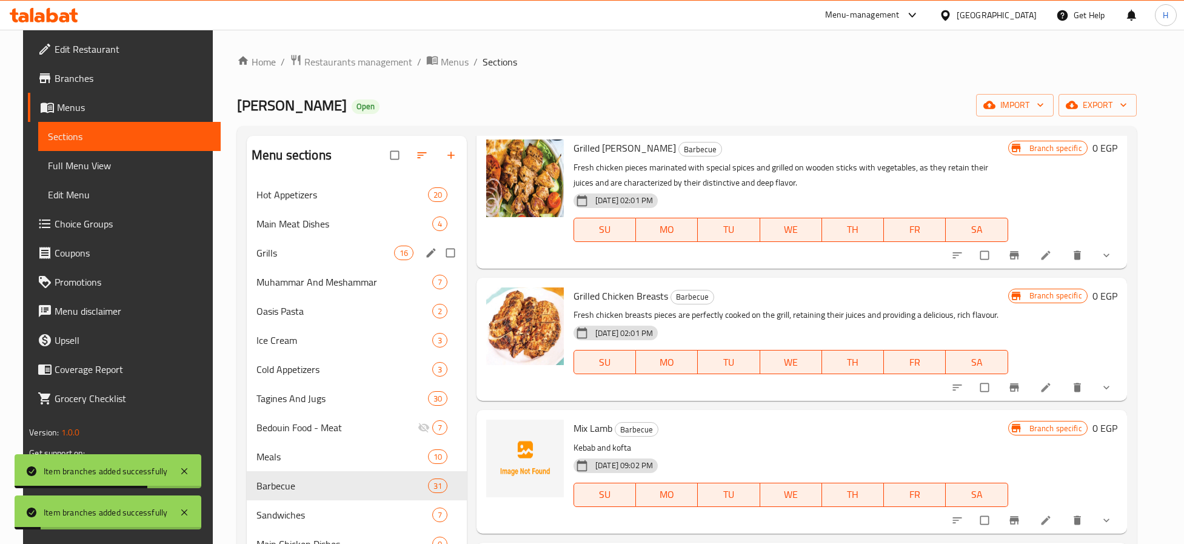
scroll to position [1273, 0]
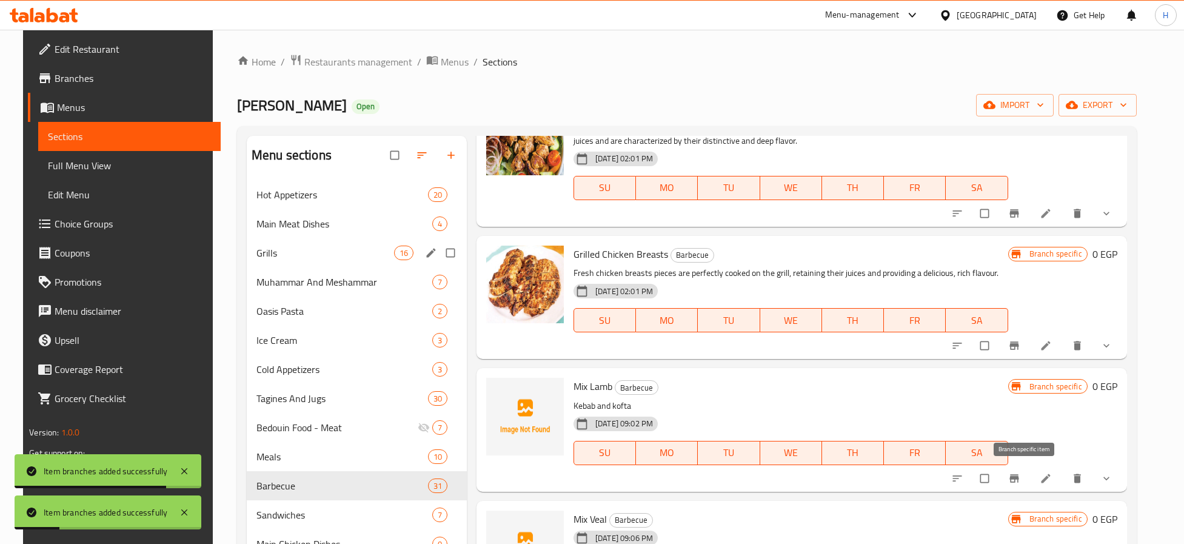
click at [1018, 476] on icon "Branch-specific-item" at bounding box center [1013, 478] width 9 height 8
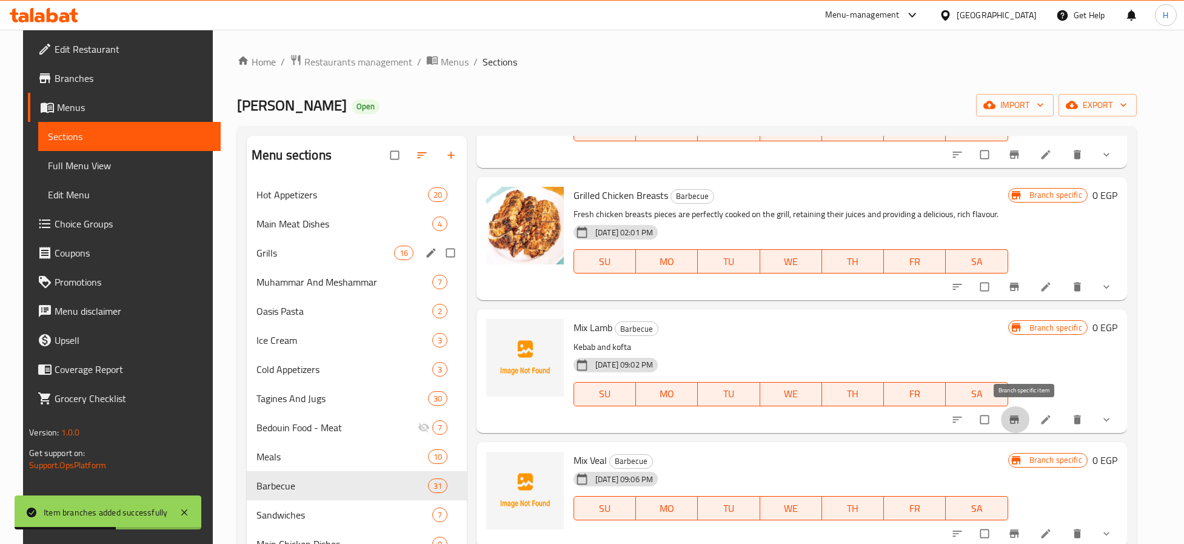
scroll to position [1364, 0]
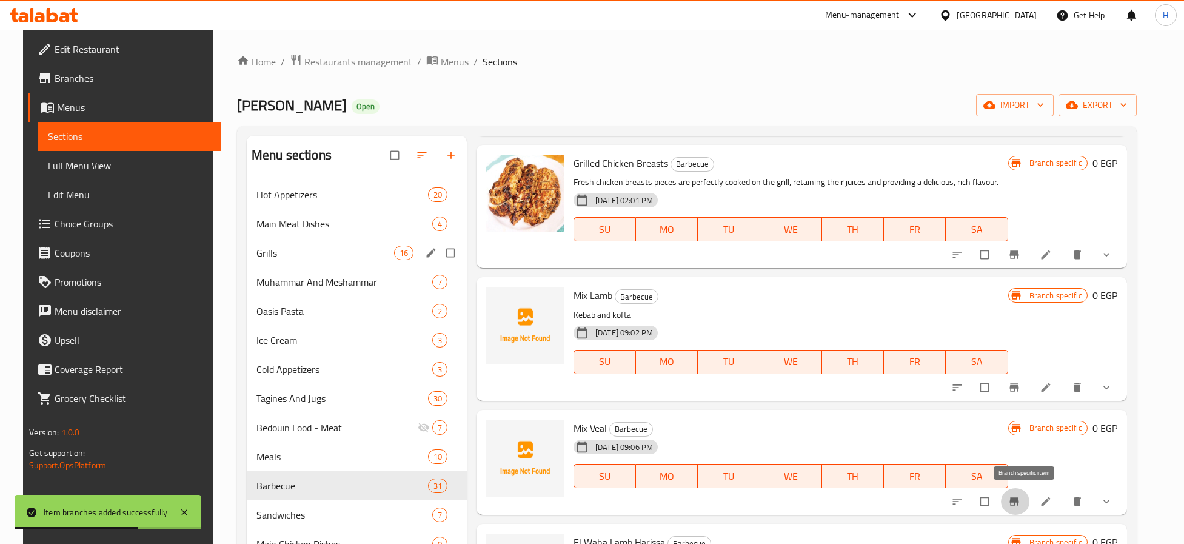
click at [1020, 498] on icon "Branch-specific-item" at bounding box center [1014, 501] width 12 height 12
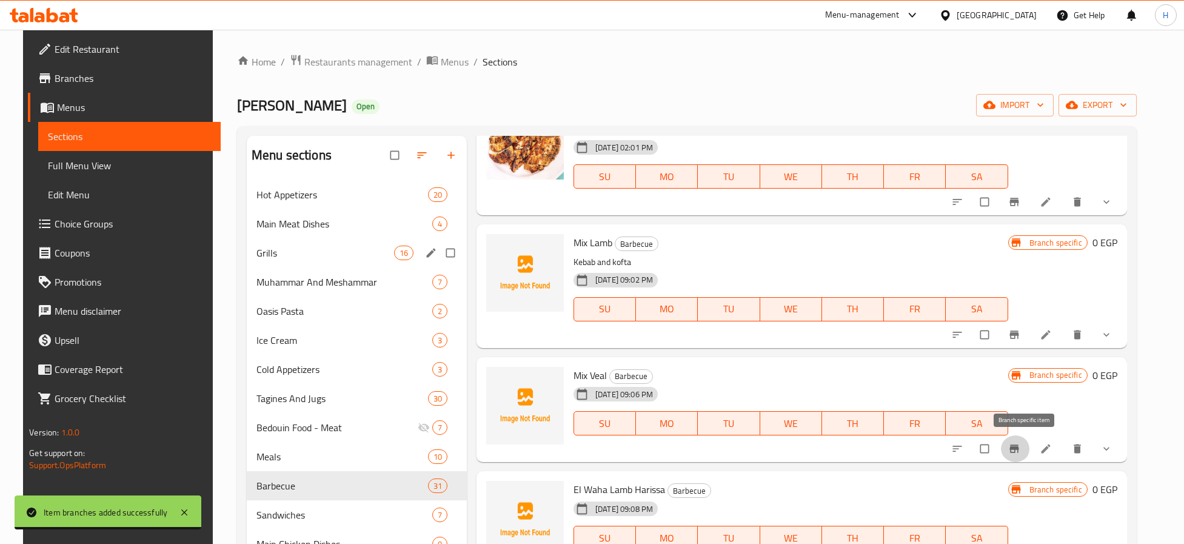
scroll to position [1455, 0]
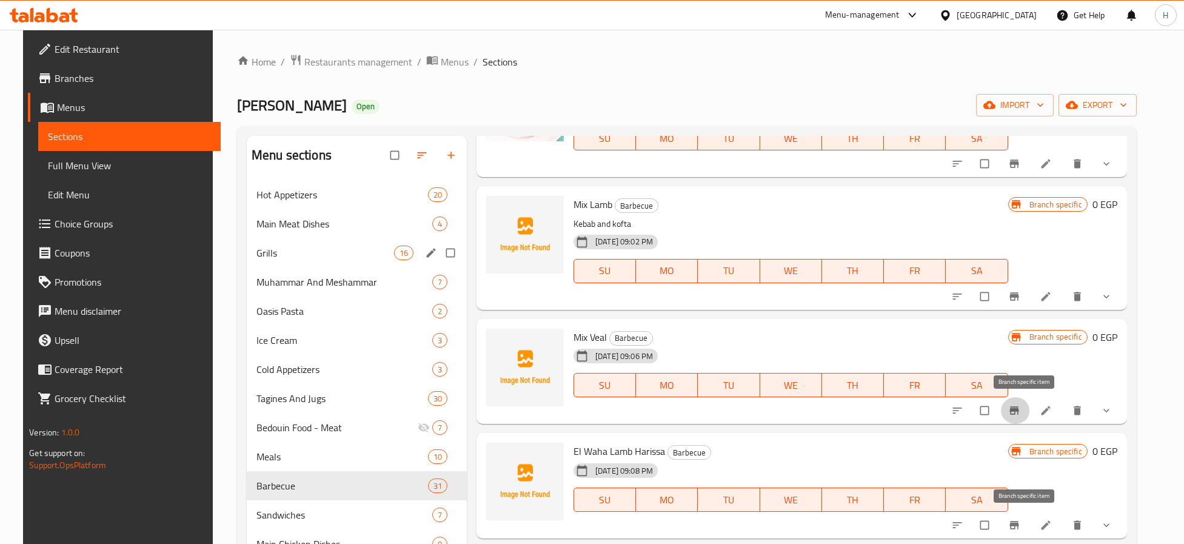
click at [1020, 522] on icon "Branch-specific-item" at bounding box center [1014, 525] width 12 height 12
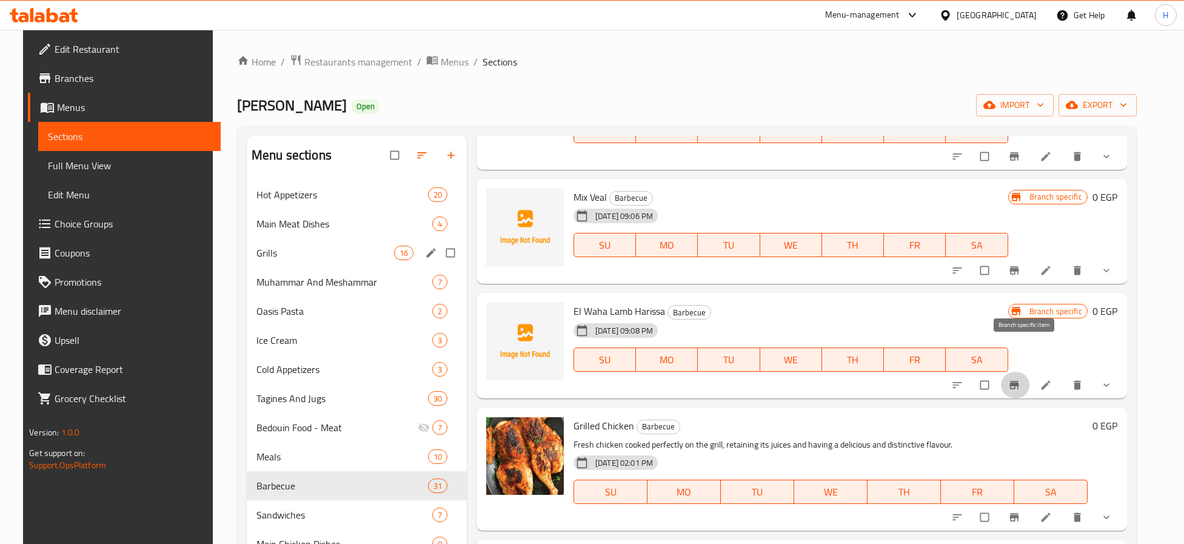
scroll to position [1636, 0]
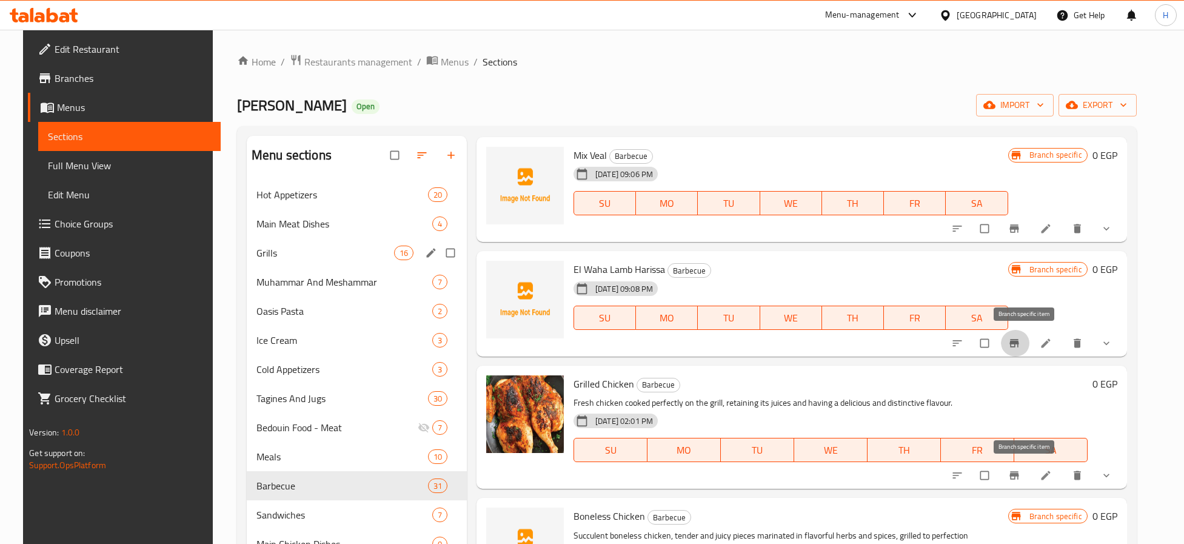
click at [1020, 477] on icon "Branch-specific-item" at bounding box center [1014, 475] width 12 height 12
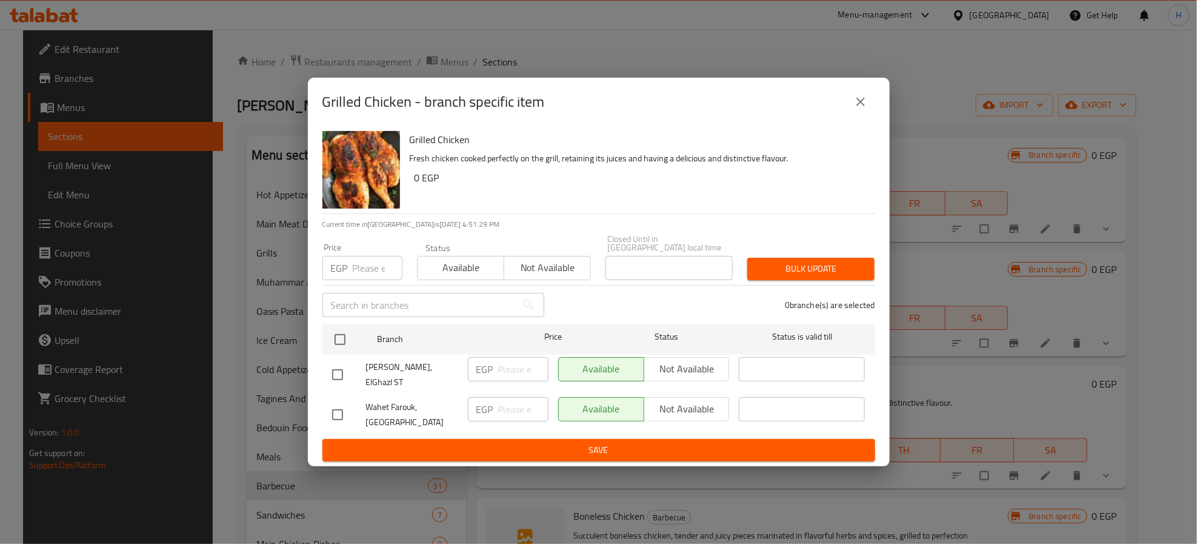
click at [340, 371] on input "checkbox" at bounding box center [337, 374] width 25 height 25
checkbox input "true"
click at [650, 364] on span "Not available" at bounding box center [687, 369] width 76 height 18
click at [659, 439] on button "Save" at bounding box center [598, 450] width 553 height 22
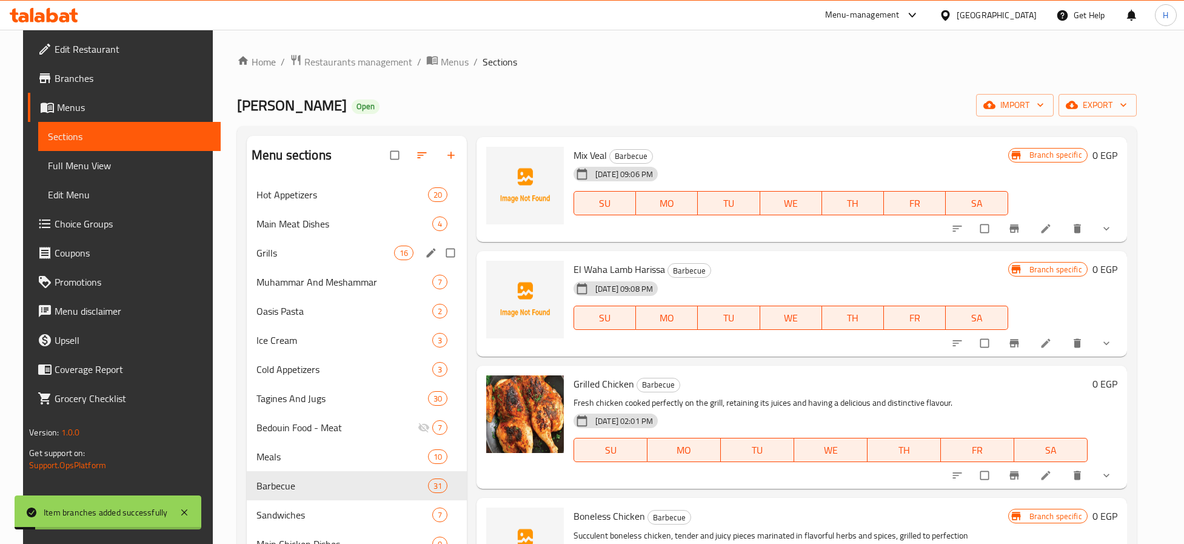
scroll to position [1727, 0]
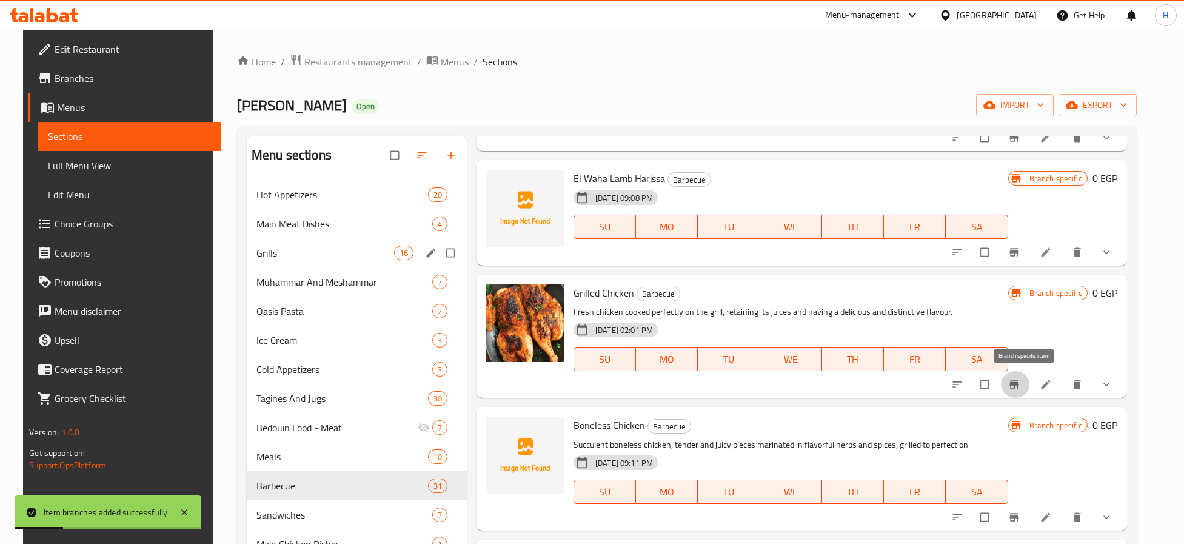
click at [1018, 382] on icon "Branch-specific-item" at bounding box center [1013, 385] width 9 height 8
click at [1018, 519] on icon "Branch-specific-item" at bounding box center [1013, 517] width 9 height 8
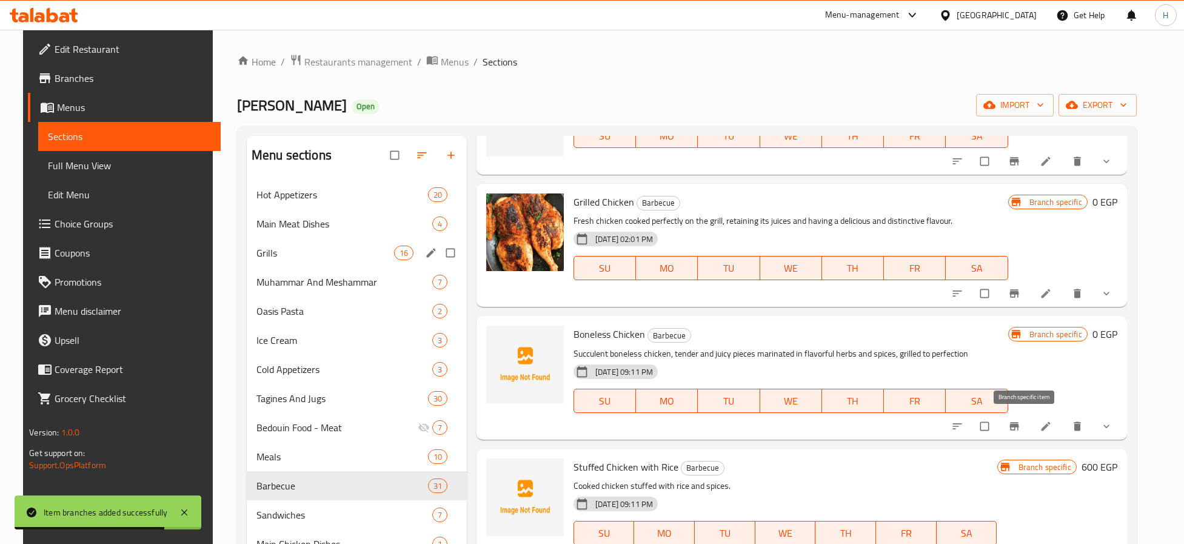
click at [1020, 431] on icon "Branch-specific-item" at bounding box center [1014, 426] width 12 height 12
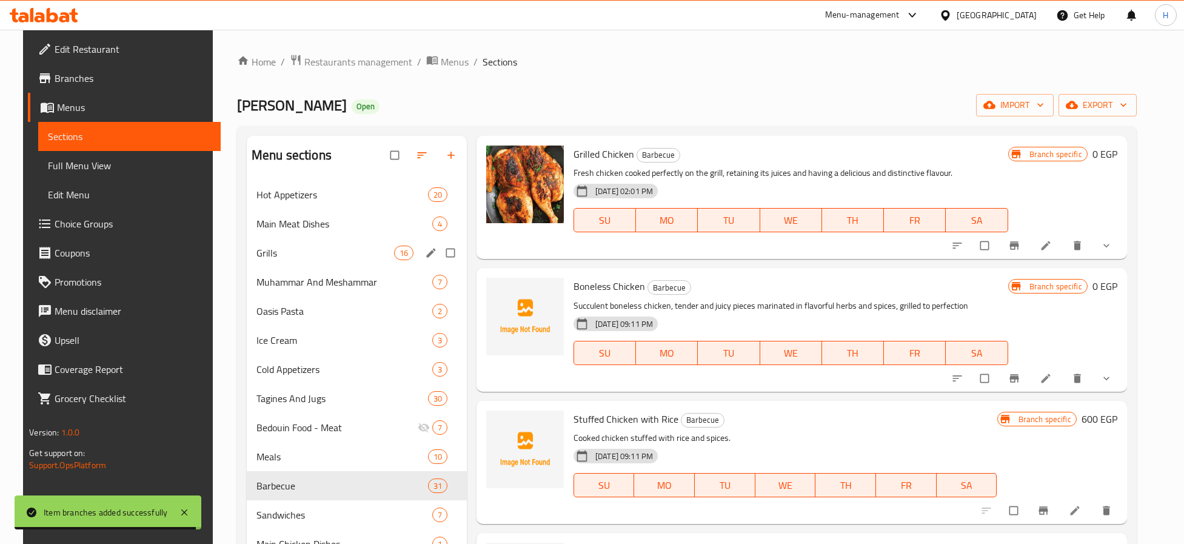
scroll to position [1909, 0]
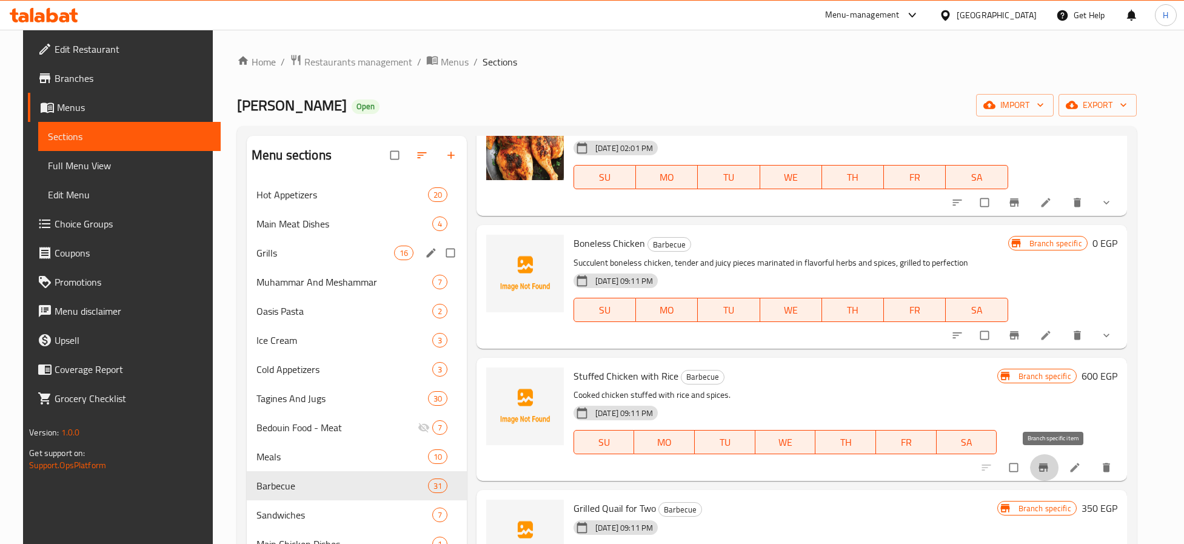
click at [1045, 467] on button "Branch-specific-item" at bounding box center [1044, 467] width 29 height 27
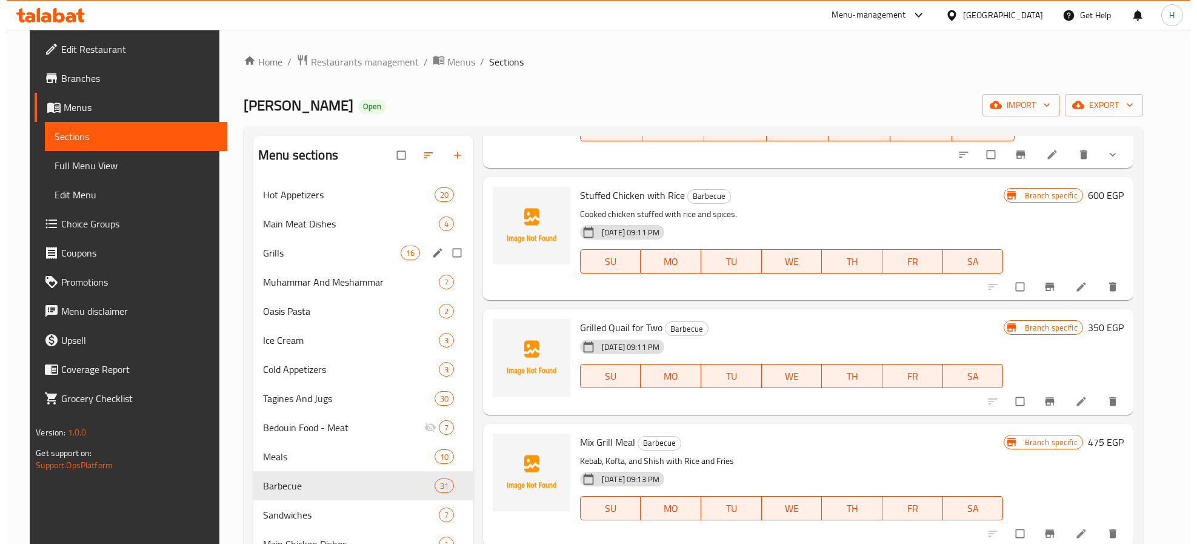
scroll to position [2091, 0]
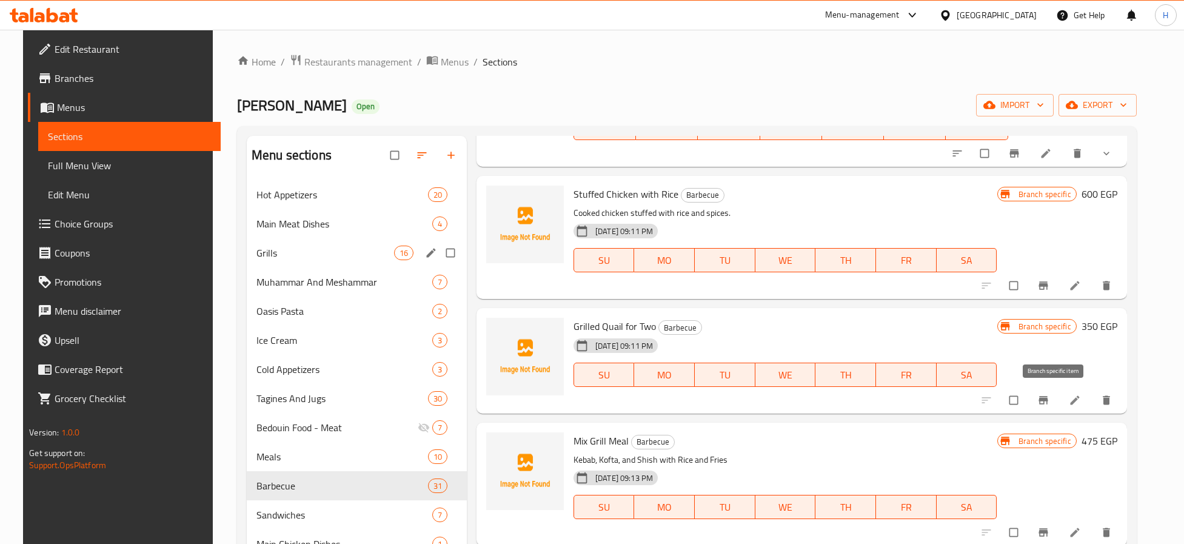
click at [1047, 402] on icon "Branch-specific-item" at bounding box center [1042, 400] width 9 height 8
click at [1047, 533] on icon "Branch-specific-item" at bounding box center [1043, 532] width 12 height 12
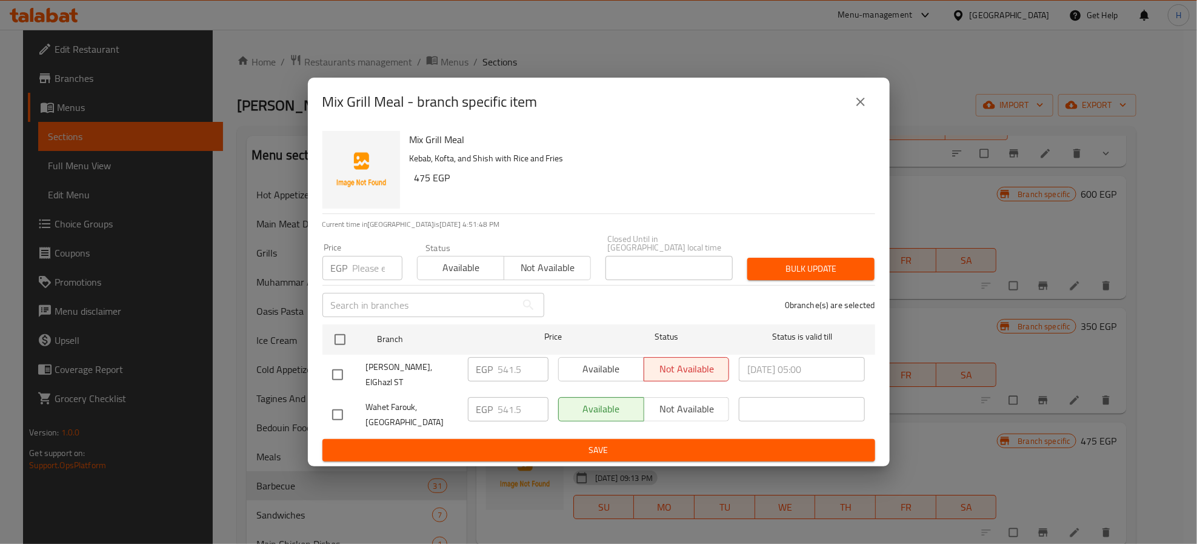
drag, startPoint x: 335, startPoint y: 369, endPoint x: 365, endPoint y: 364, distance: 30.8
click at [336, 369] on input "checkbox" at bounding box center [337, 374] width 25 height 25
checkbox input "true"
click at [431, 148] on h6 "Mix Grill Meal" at bounding box center [638, 139] width 456 height 17
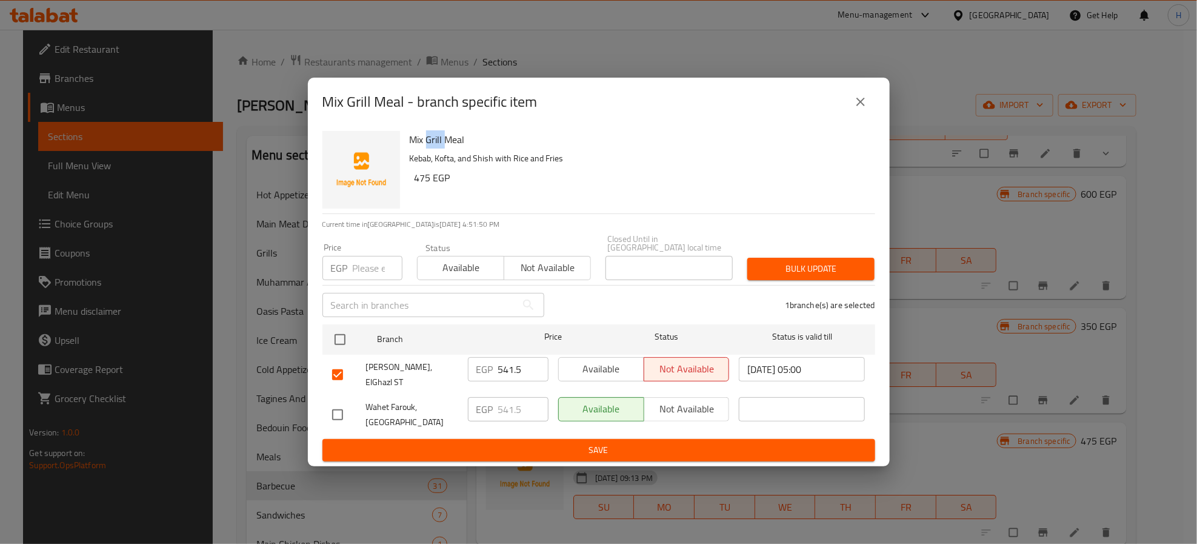
click at [431, 148] on h6 "Mix Grill Meal" at bounding box center [638, 139] width 456 height 17
copy h6 "Mix Grill Meal"
click at [616, 368] on span "Available" at bounding box center [602, 369] width 76 height 18
click at [619, 442] on span "Save" at bounding box center [598, 449] width 533 height 15
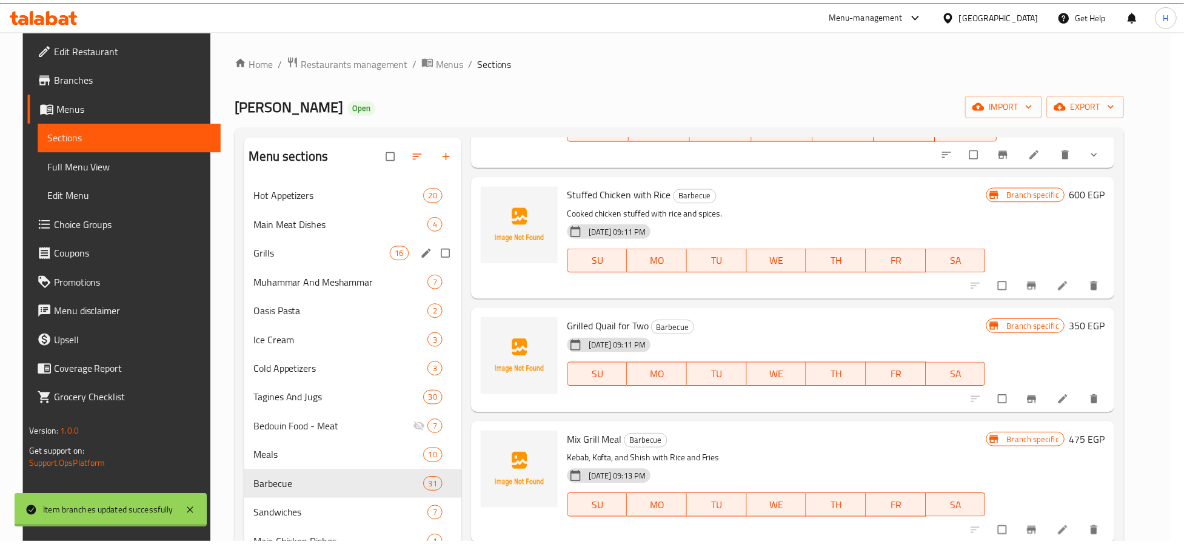
scroll to position [2, 0]
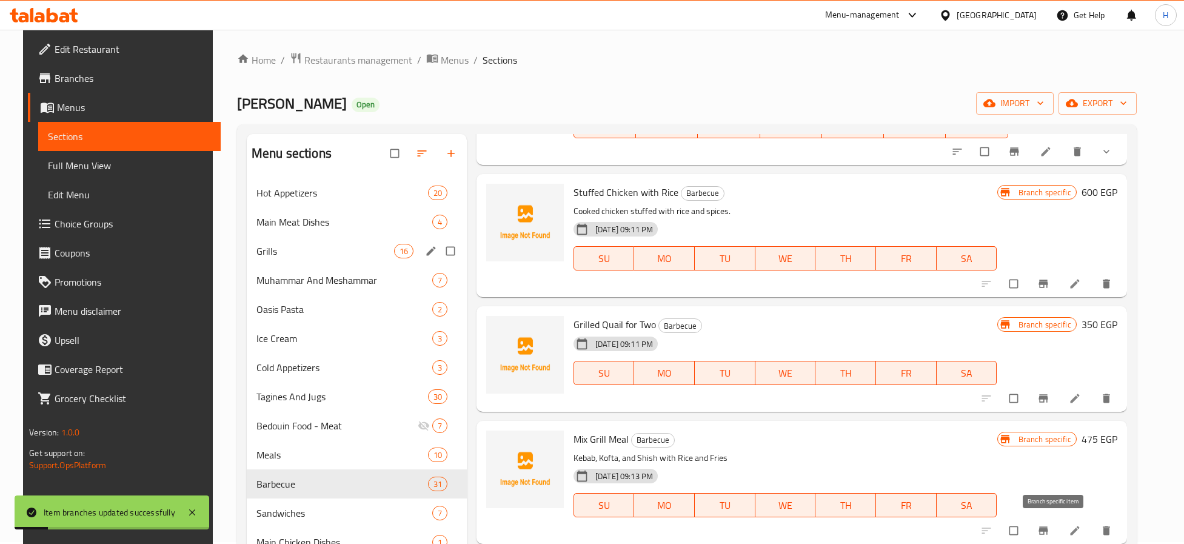
click at [1047, 530] on icon "Branch-specific-item" at bounding box center [1042, 531] width 9 height 8
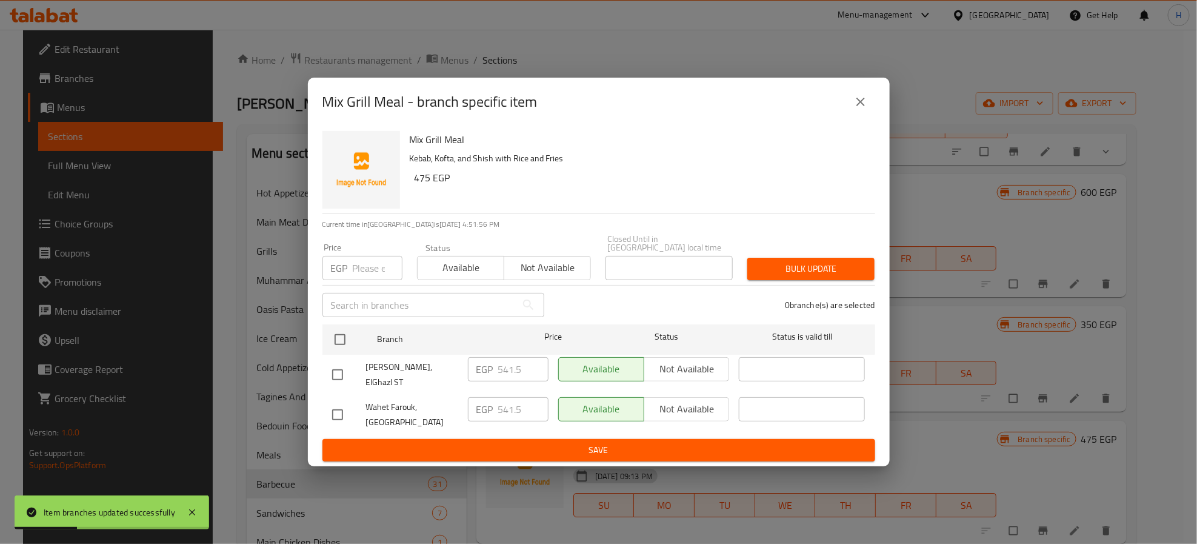
click at [338, 366] on input "checkbox" at bounding box center [337, 374] width 25 height 25
checkbox input "true"
click at [692, 371] on span "Not available" at bounding box center [687, 369] width 76 height 18
click at [678, 439] on button "Save" at bounding box center [598, 450] width 553 height 22
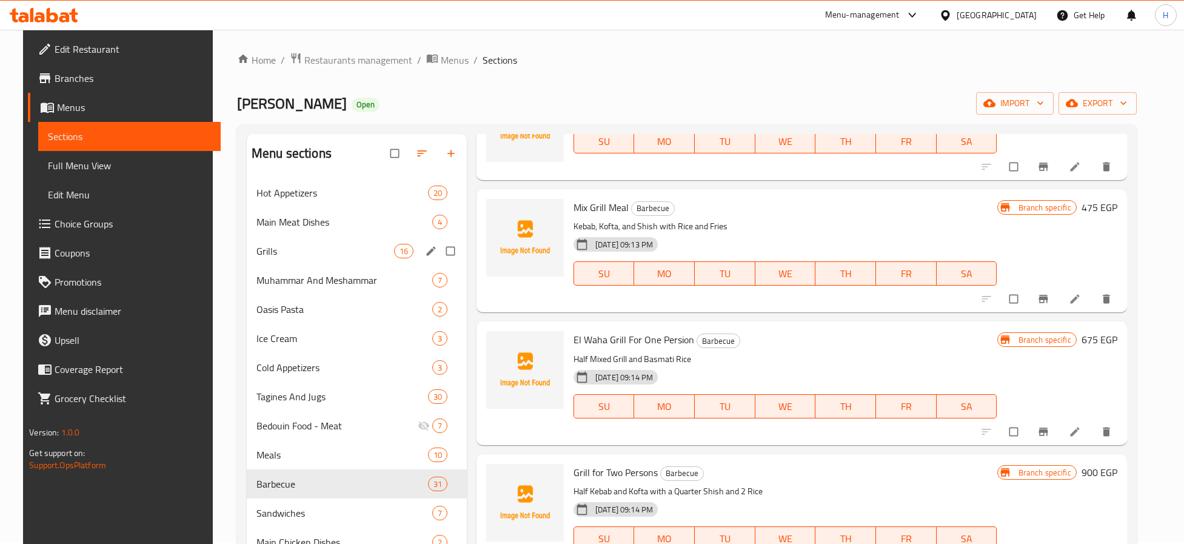
scroll to position [2364, 0]
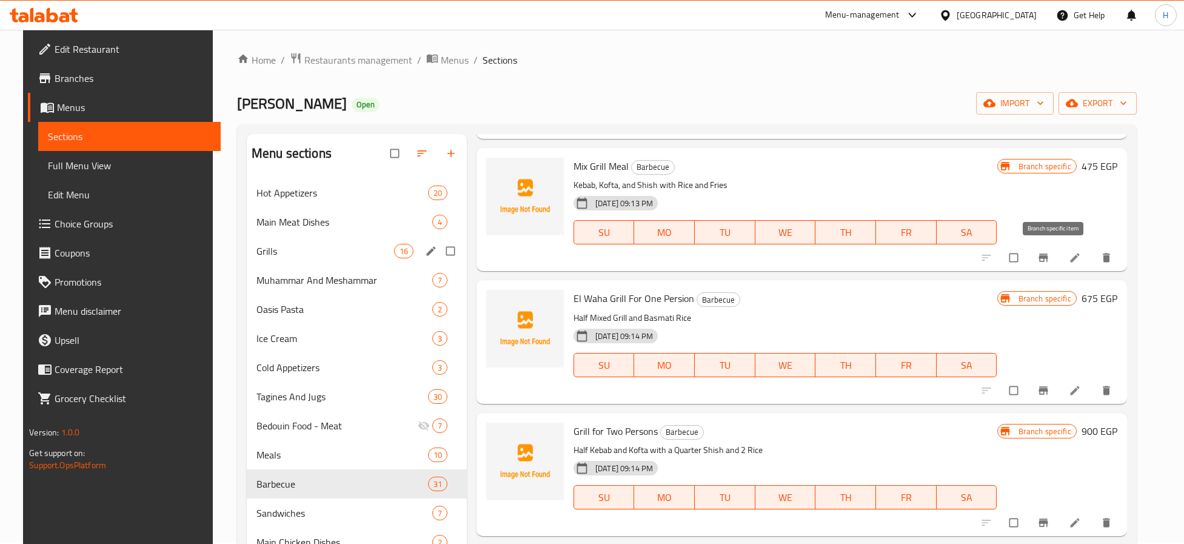
click at [1048, 260] on icon "Branch-specific-item" at bounding box center [1043, 258] width 12 height 12
click at [1047, 388] on icon "Branch-specific-item" at bounding box center [1042, 390] width 9 height 8
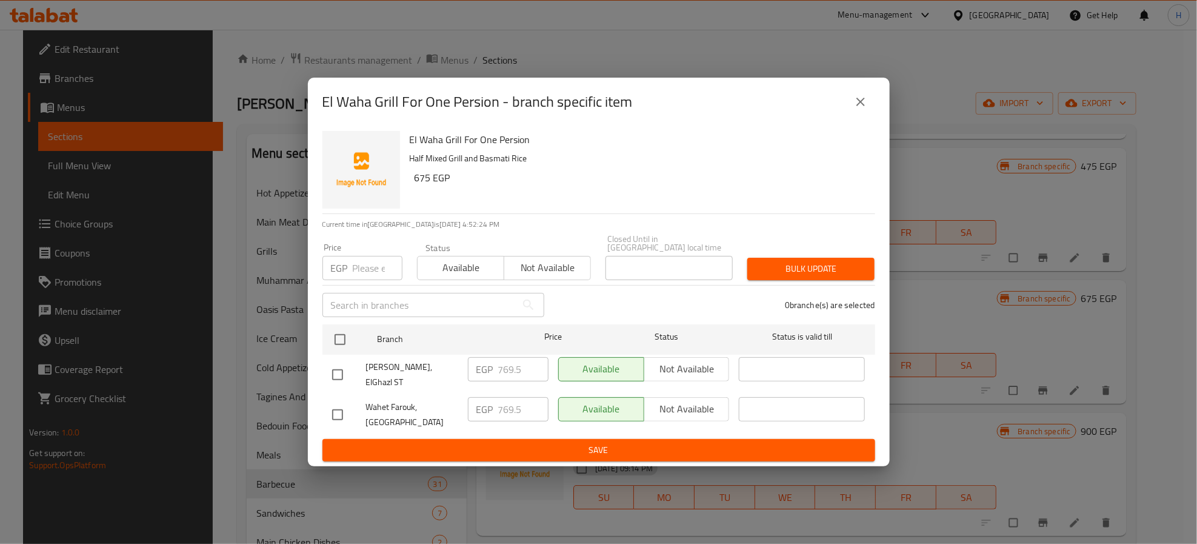
click at [332, 370] on input "checkbox" at bounding box center [337, 374] width 25 height 25
checkbox input "true"
click at [686, 360] on span "Not available" at bounding box center [687, 369] width 76 height 18
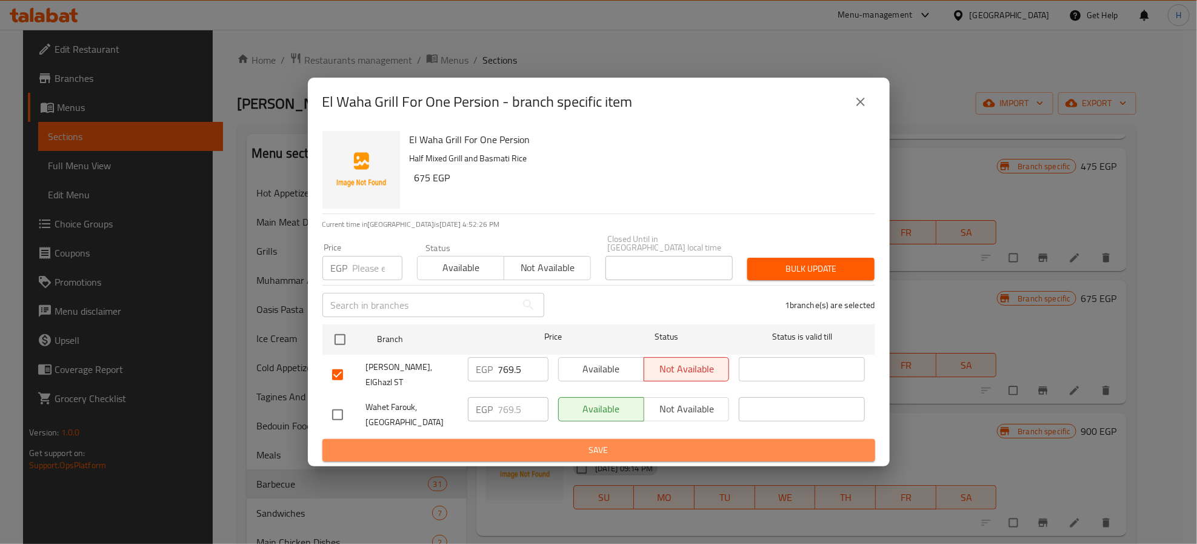
click at [736, 442] on span "Save" at bounding box center [598, 449] width 533 height 15
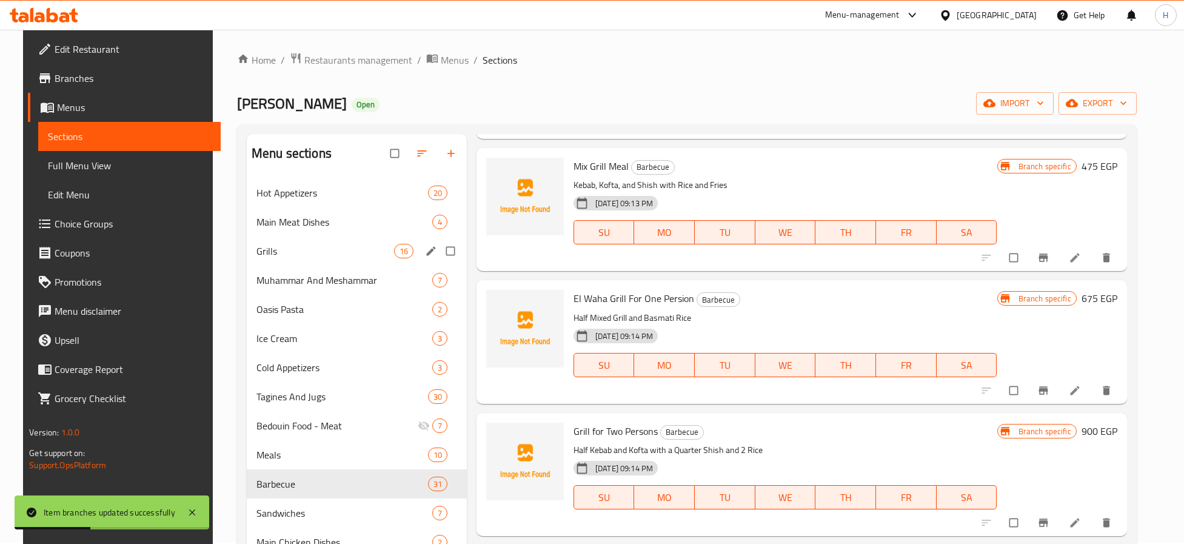
click at [1047, 390] on icon "Branch-specific-item" at bounding box center [1042, 390] width 9 height 8
click at [1049, 524] on icon "Branch-specific-item" at bounding box center [1043, 522] width 12 height 12
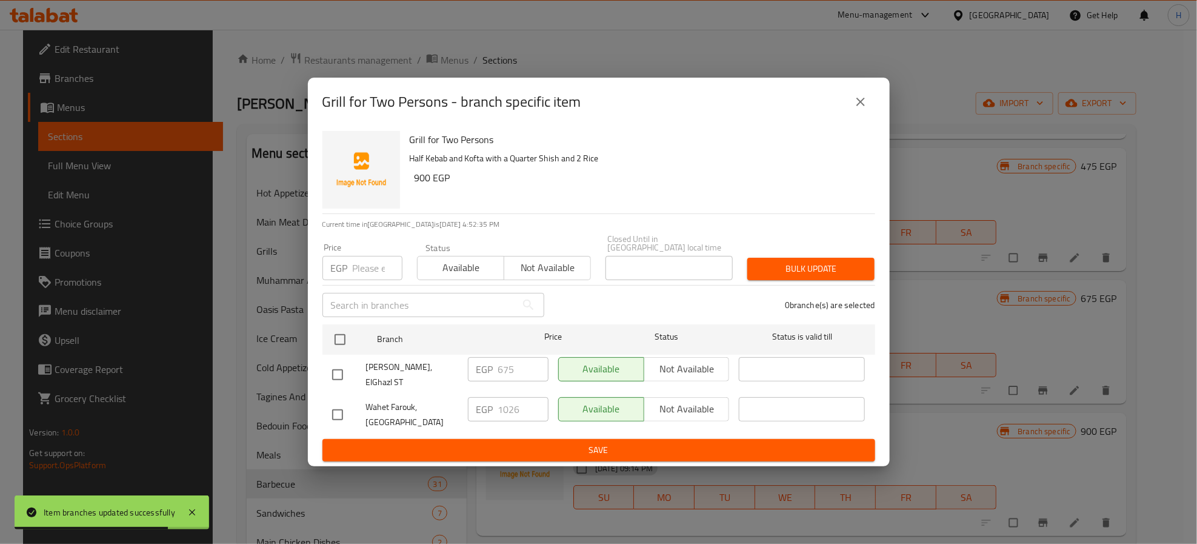
click at [336, 364] on input "checkbox" at bounding box center [337, 374] width 25 height 25
checkbox input "true"
drag, startPoint x: 693, startPoint y: 369, endPoint x: 690, endPoint y: 378, distance: 9.6
click at [693, 370] on span "Not available" at bounding box center [687, 369] width 76 height 18
click at [699, 442] on span "Save" at bounding box center [598, 449] width 533 height 15
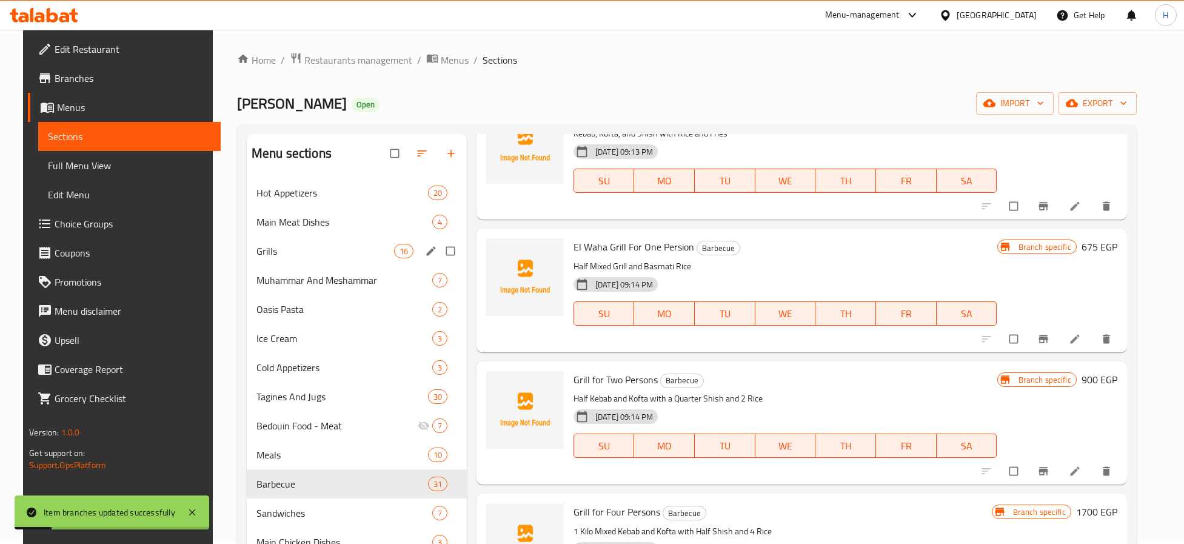
scroll to position [2455, 0]
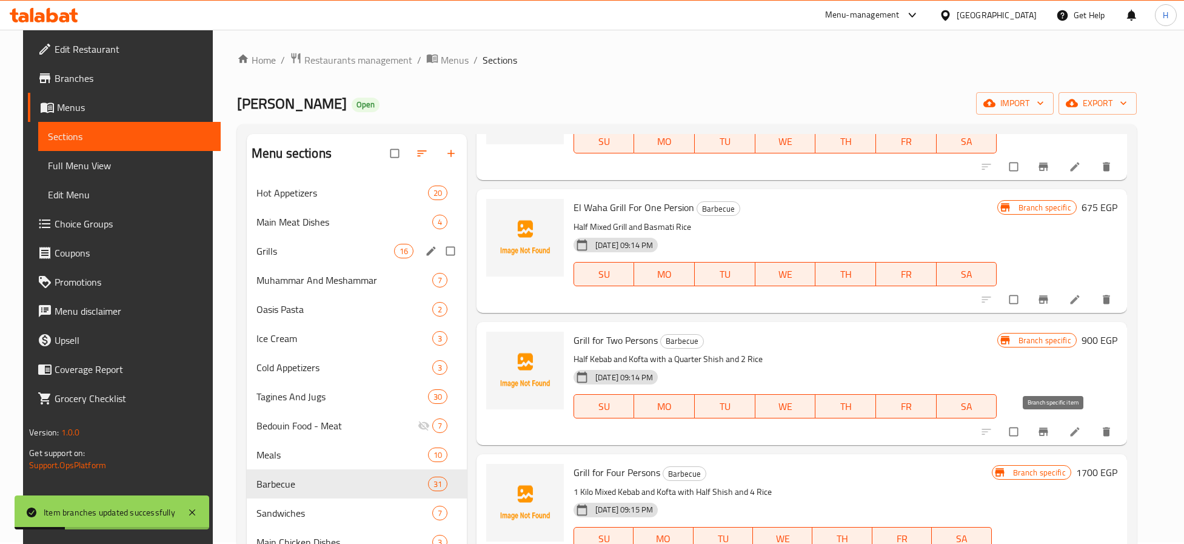
click at [1052, 436] on span "Branch-specific-item" at bounding box center [1044, 431] width 15 height 12
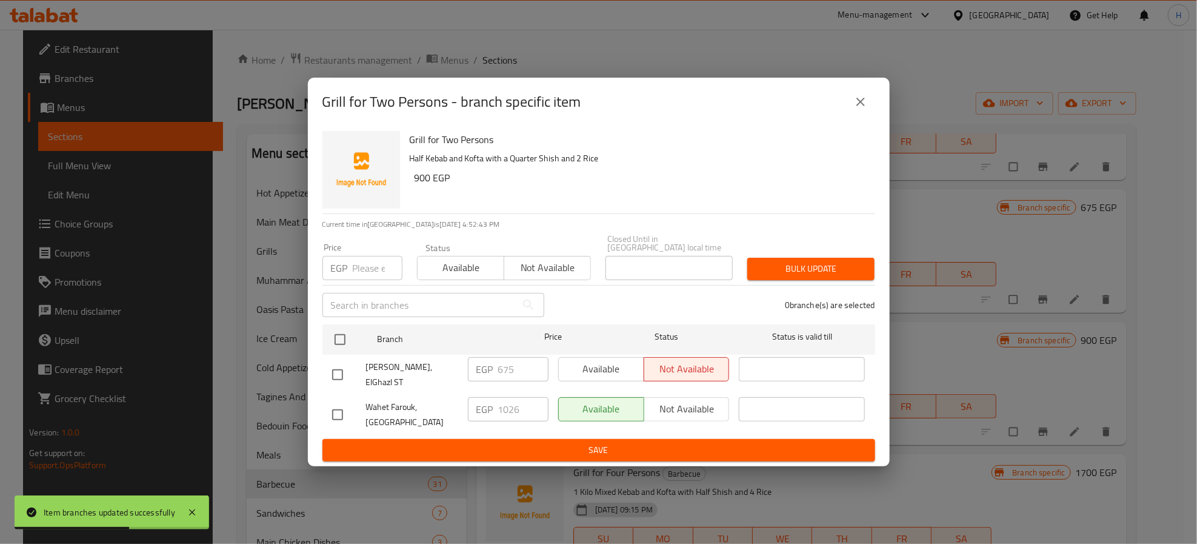
click at [861, 108] on icon "close" at bounding box center [860, 102] width 15 height 15
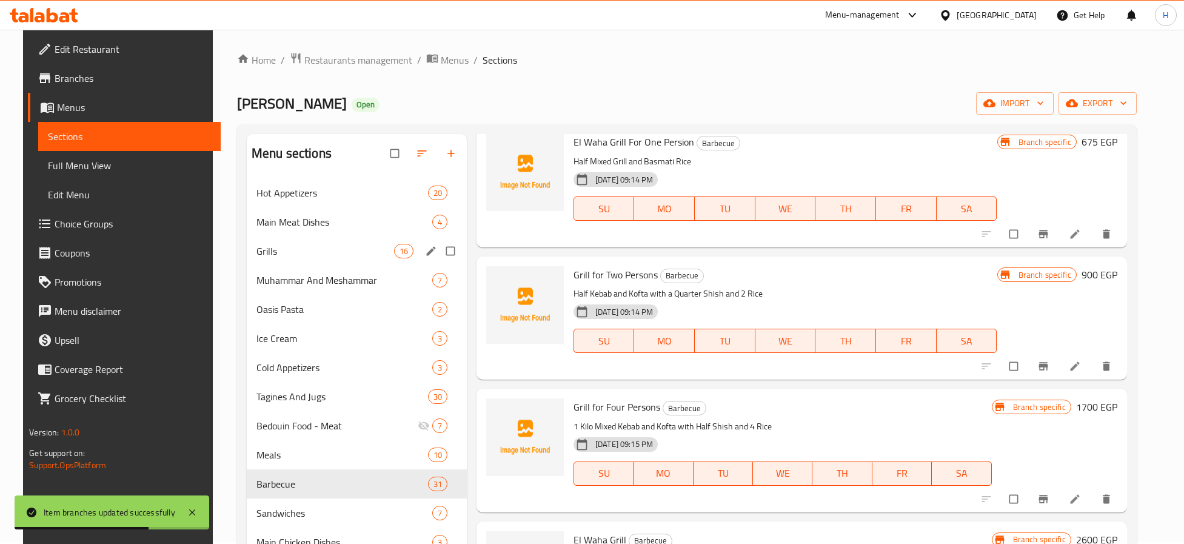
scroll to position [2545, 0]
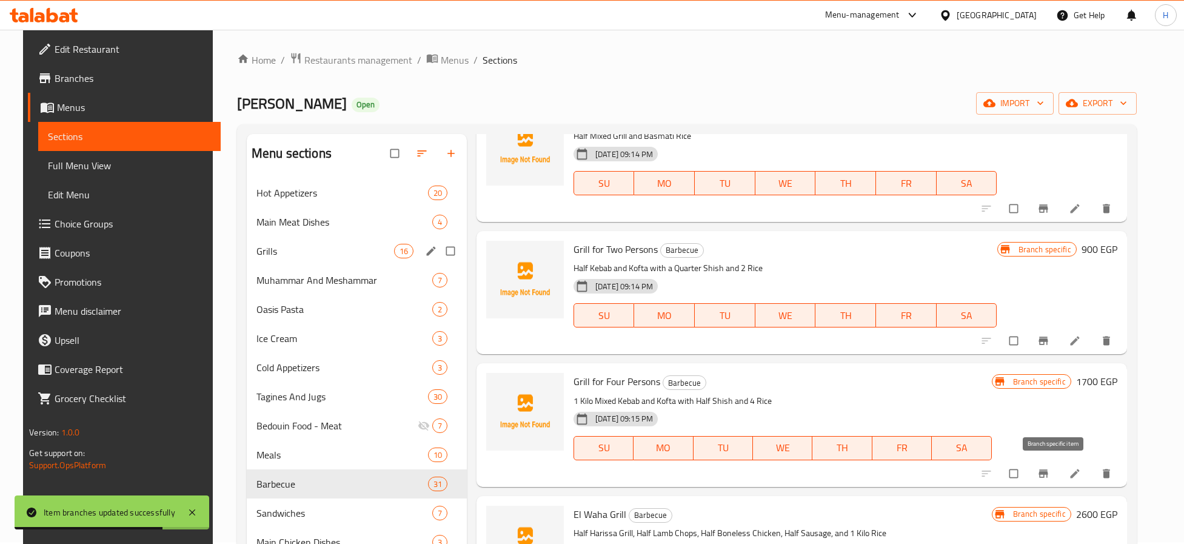
click at [1047, 472] on icon "Branch-specific-item" at bounding box center [1042, 473] width 9 height 8
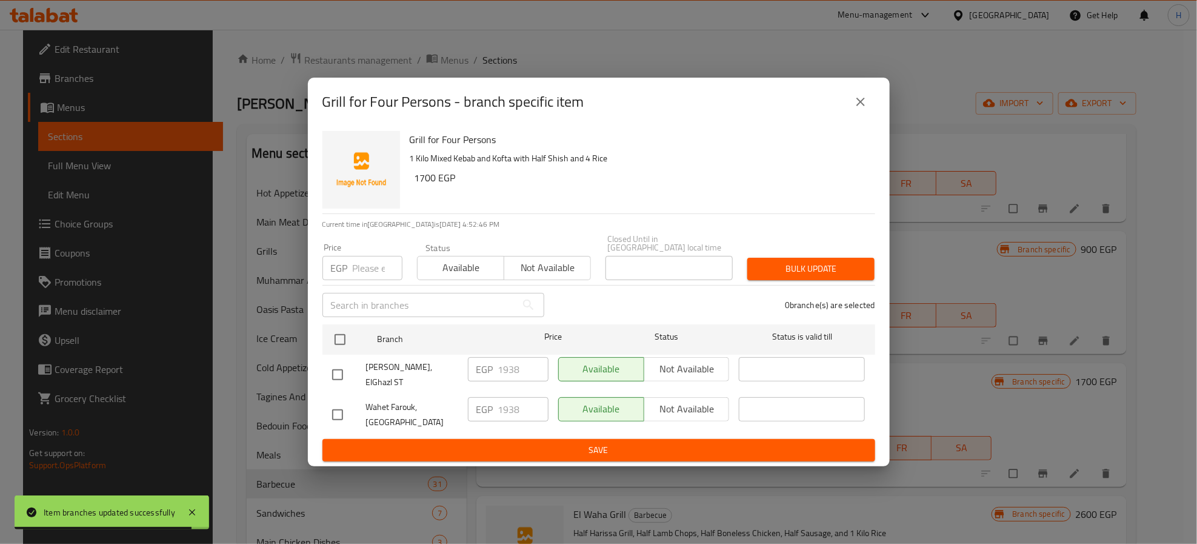
click at [337, 370] on input "checkbox" at bounding box center [337, 374] width 25 height 25
checkbox input "true"
drag, startPoint x: 679, startPoint y: 360, endPoint x: 680, endPoint y: 381, distance: 20.6
click at [678, 360] on span "Not available" at bounding box center [687, 369] width 76 height 18
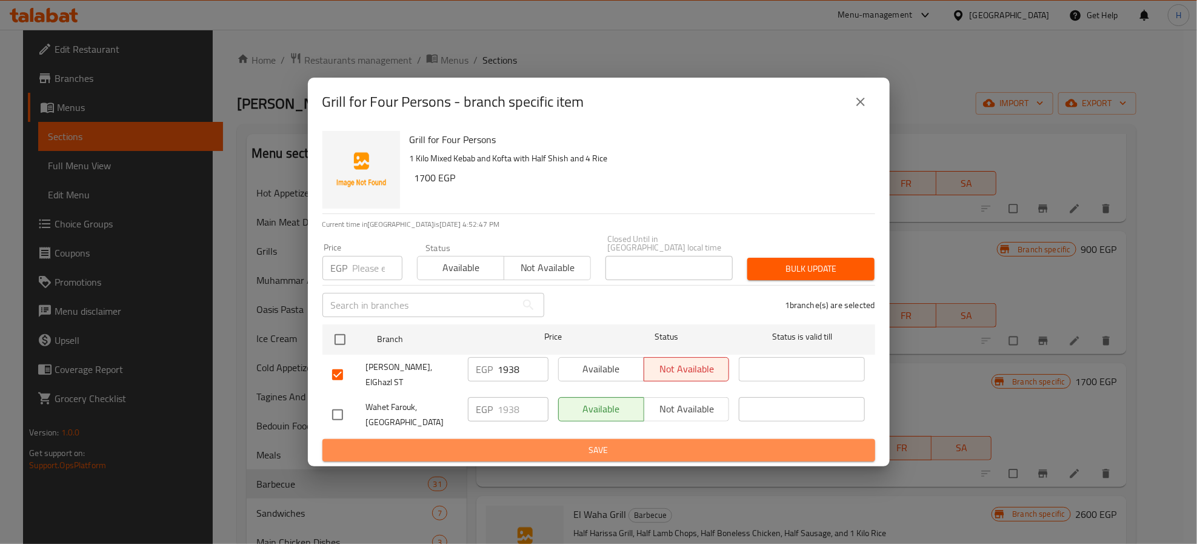
click at [702, 445] on span "Save" at bounding box center [598, 449] width 533 height 15
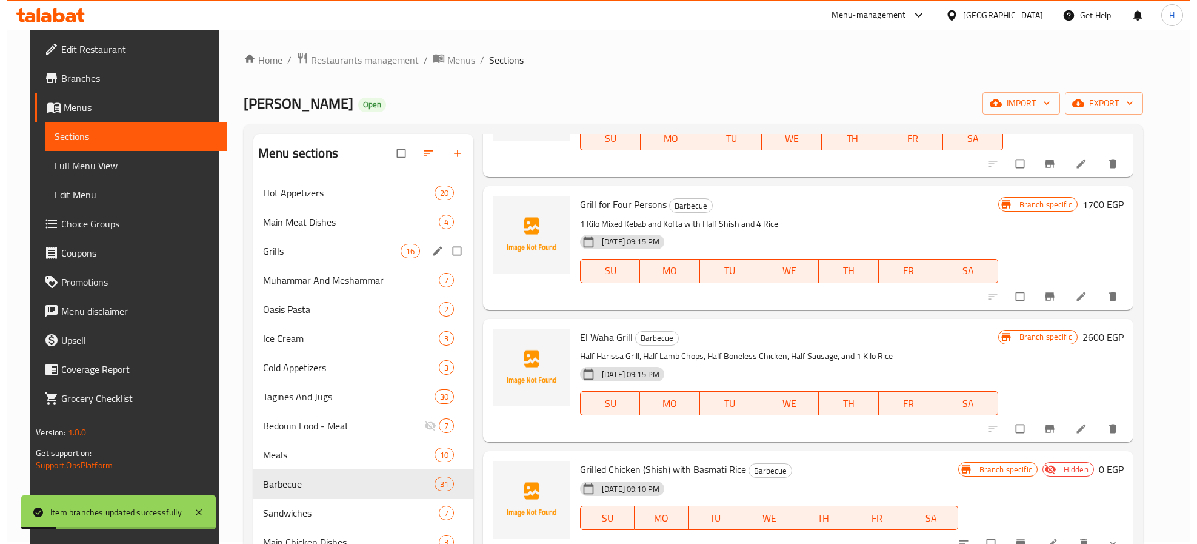
scroll to position [2727, 0]
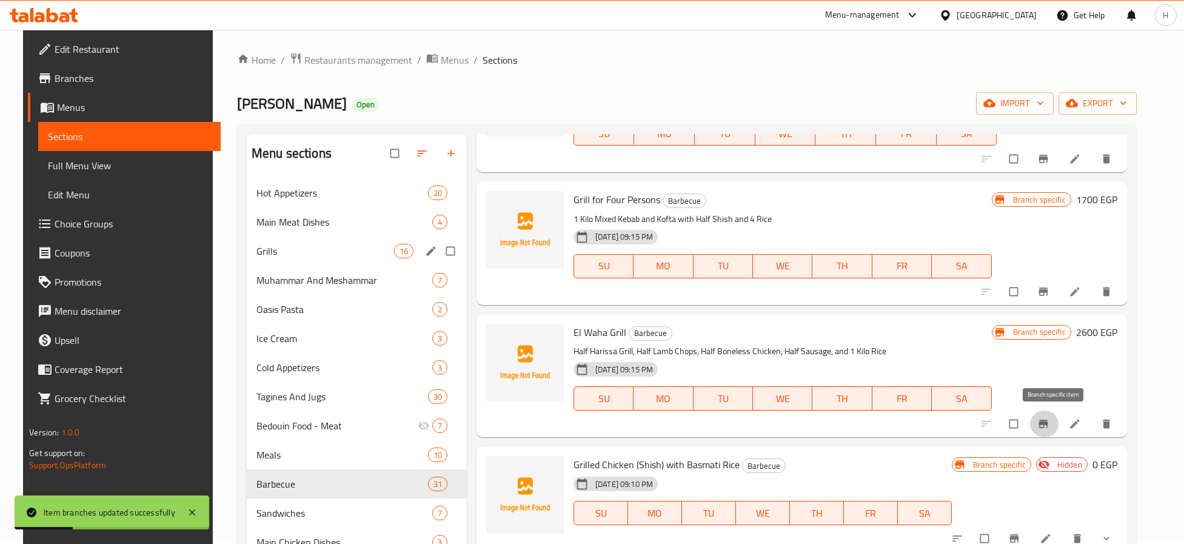
click at [1049, 420] on icon "Branch-specific-item" at bounding box center [1043, 424] width 12 height 12
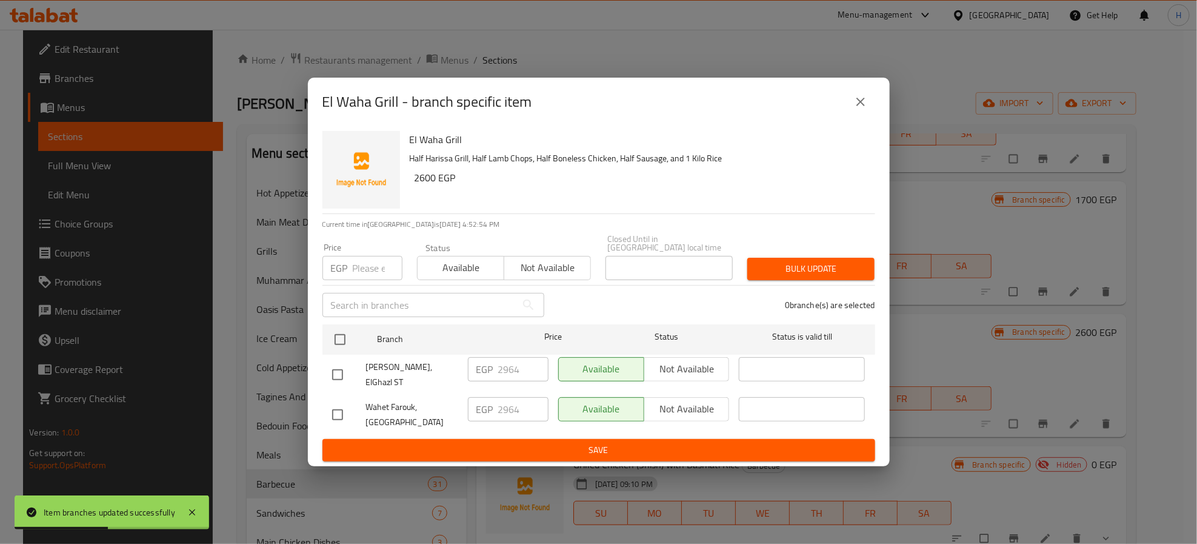
click at [333, 375] on input "checkbox" at bounding box center [337, 374] width 25 height 25
checkbox input "true"
click at [695, 366] on span "Not available" at bounding box center [687, 369] width 76 height 18
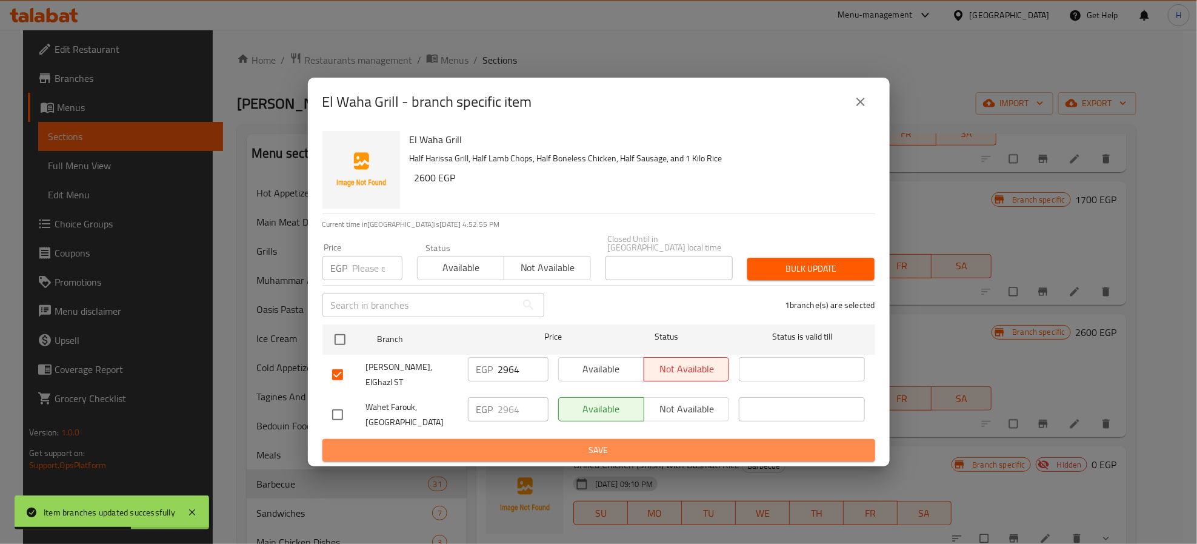
click at [695, 445] on span "Save" at bounding box center [598, 449] width 533 height 15
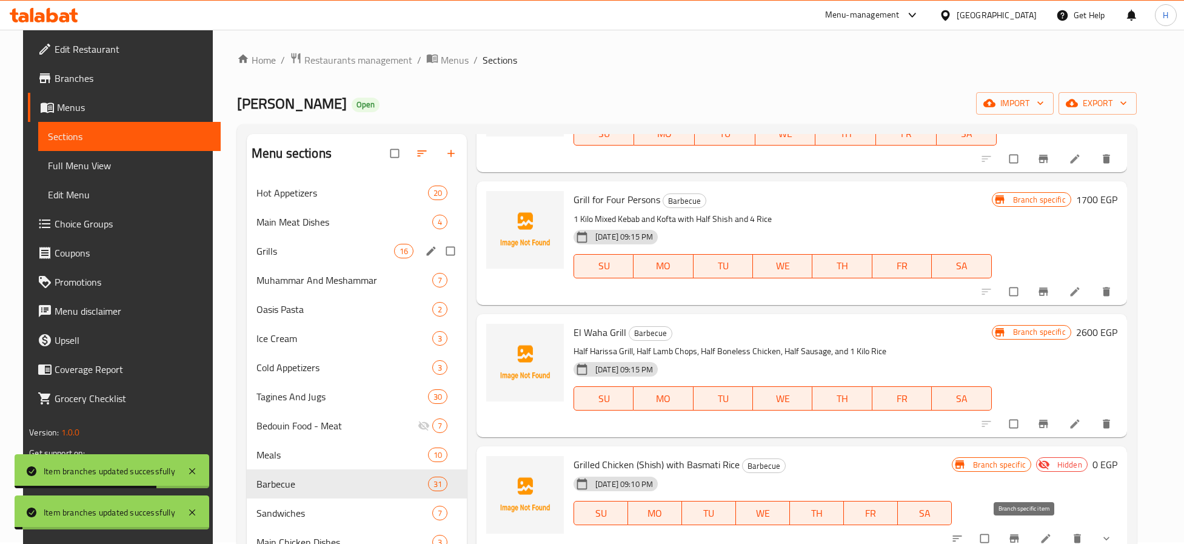
click at [1020, 535] on icon "Branch-specific-item" at bounding box center [1014, 538] width 12 height 12
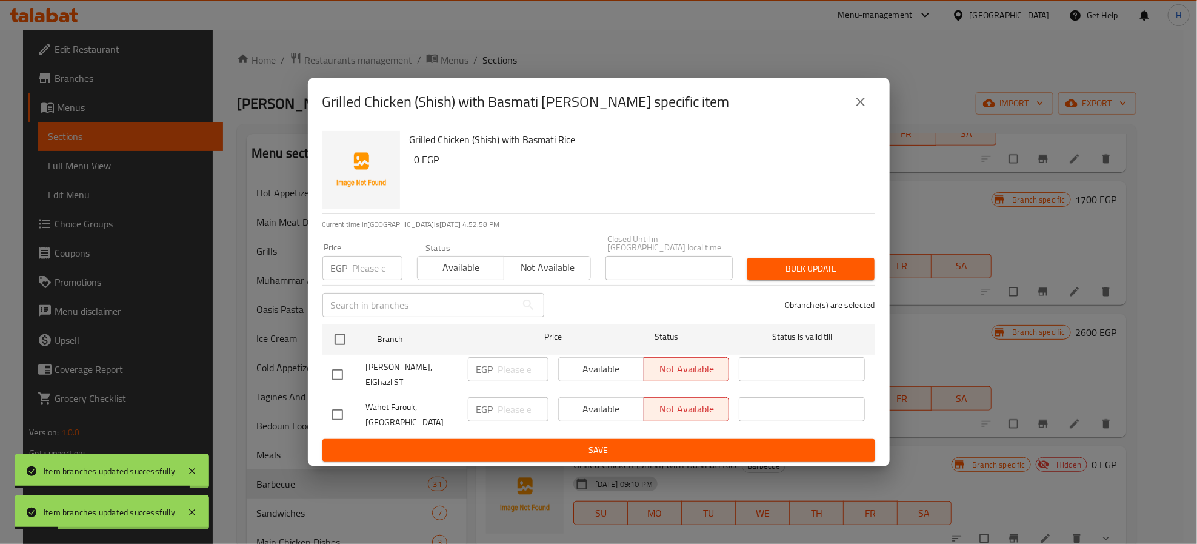
click at [895, 92] on div "Grilled Chicken (Shish) with Basmati Rice - branch specific item Grilled Chicke…" at bounding box center [598, 272] width 1197 height 544
click at [869, 113] on button "close" at bounding box center [860, 101] width 29 height 29
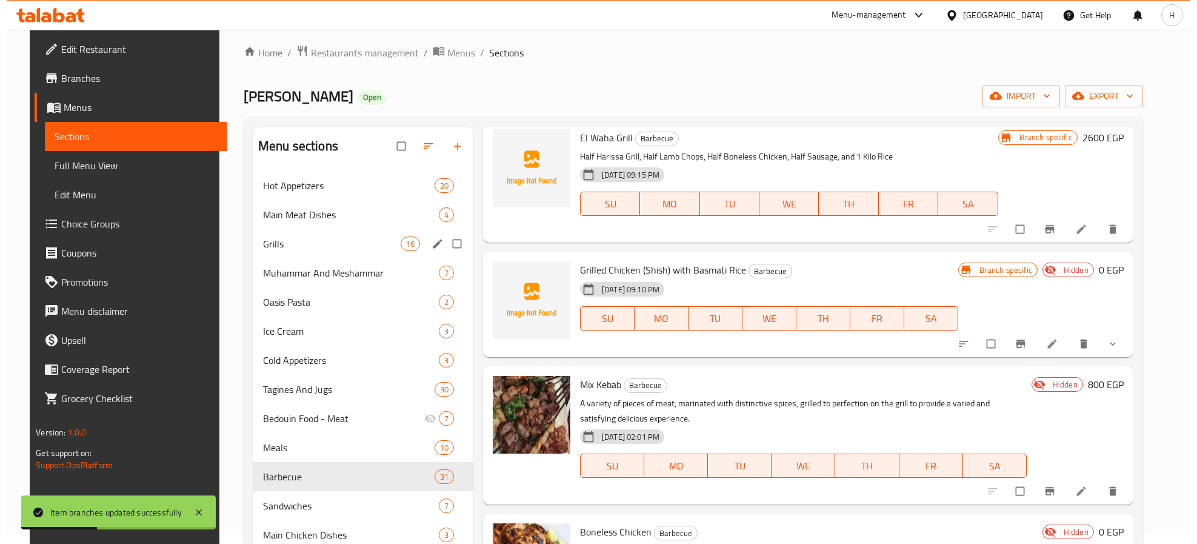
scroll to position [3000, 0]
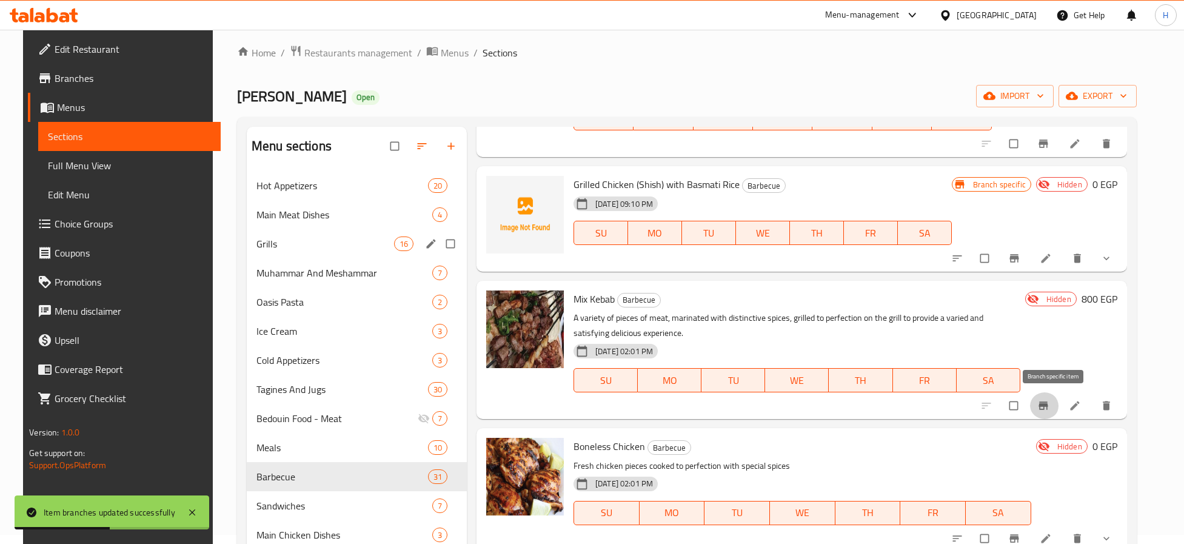
click at [1047, 402] on icon "Branch-specific-item" at bounding box center [1042, 406] width 9 height 8
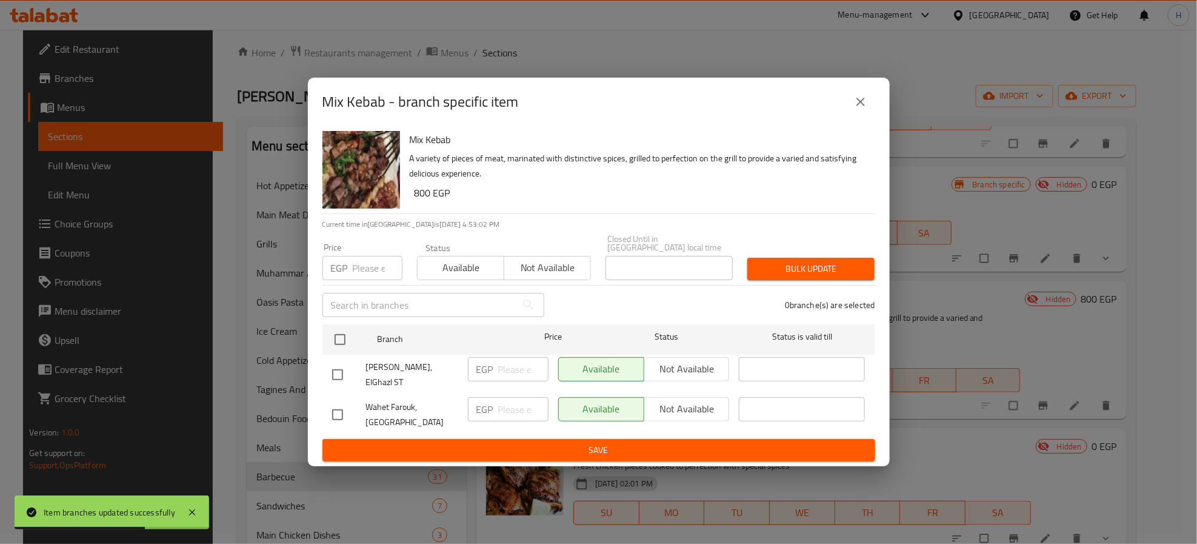
click at [335, 362] on input "checkbox" at bounding box center [337, 374] width 25 height 25
checkbox input "true"
click at [664, 360] on span "Not available" at bounding box center [687, 369] width 76 height 18
click at [682, 442] on span "Save" at bounding box center [598, 449] width 533 height 15
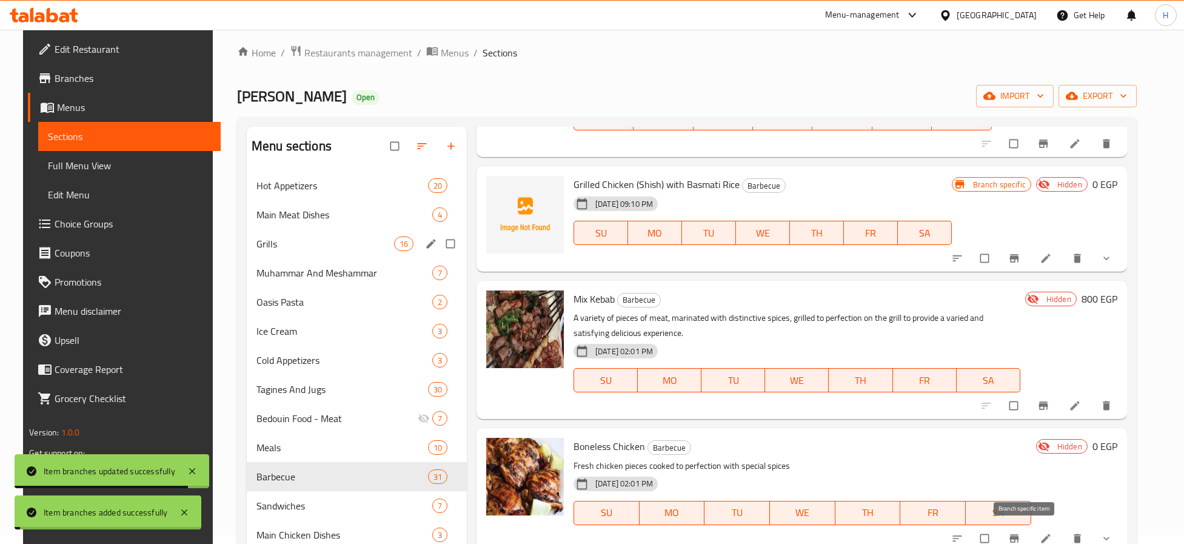
click at [1018, 535] on icon "Branch-specific-item" at bounding box center [1013, 538] width 9 height 8
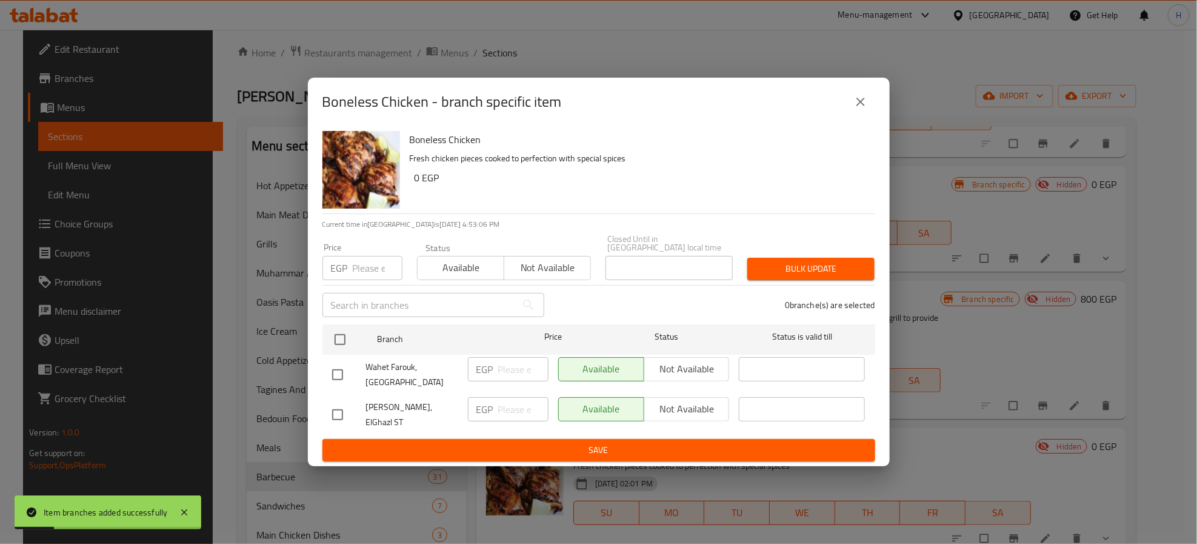
click at [327, 410] on input "checkbox" at bounding box center [337, 414] width 25 height 25
checkbox input "true"
click at [706, 407] on span "Not available" at bounding box center [687, 409] width 76 height 18
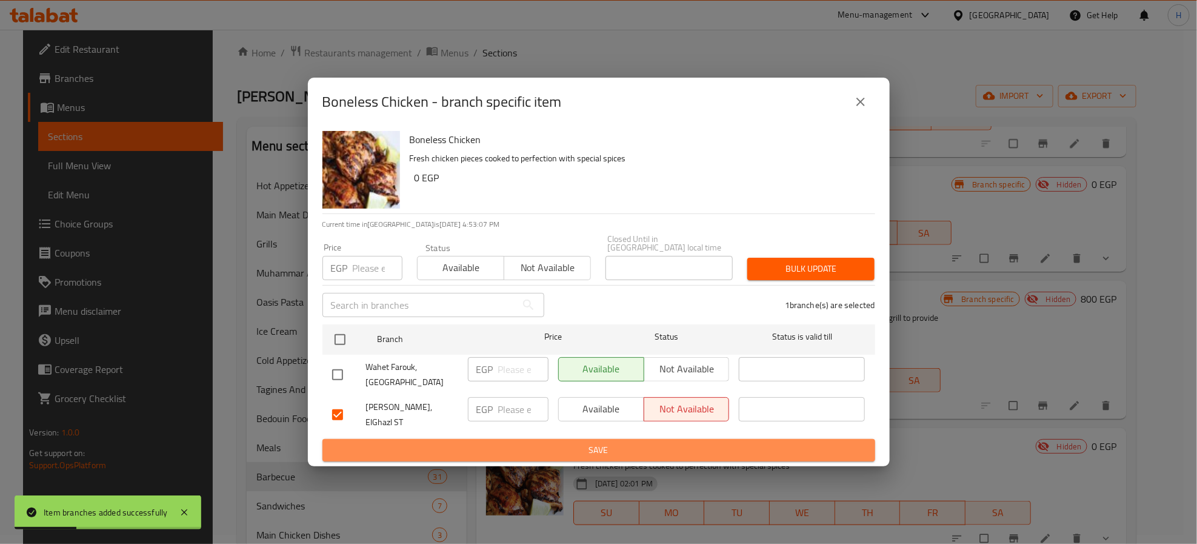
click at [706, 442] on span "Save" at bounding box center [598, 449] width 533 height 15
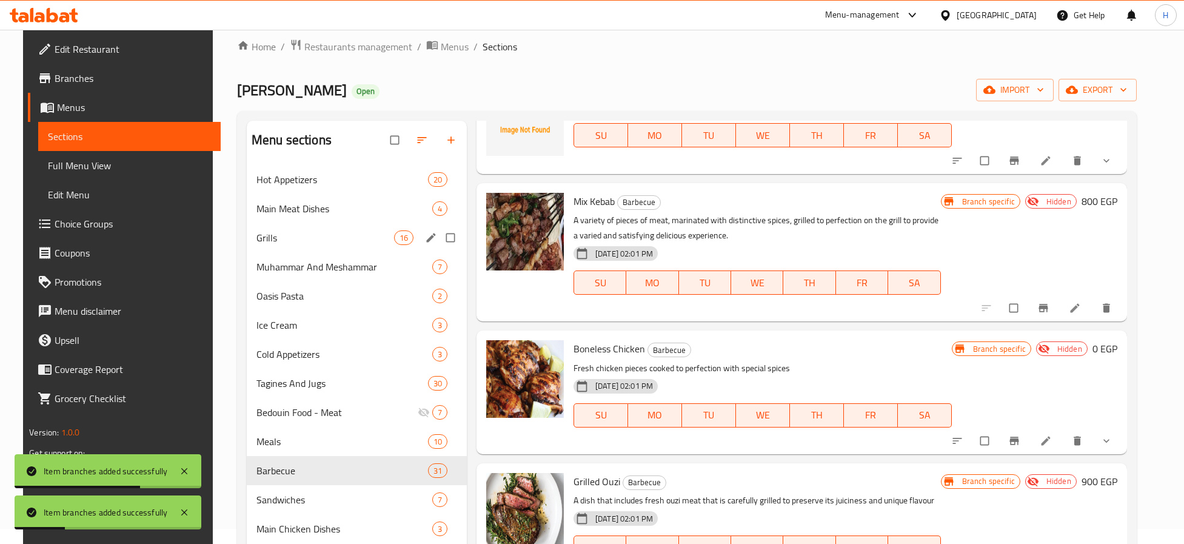
scroll to position [106, 0]
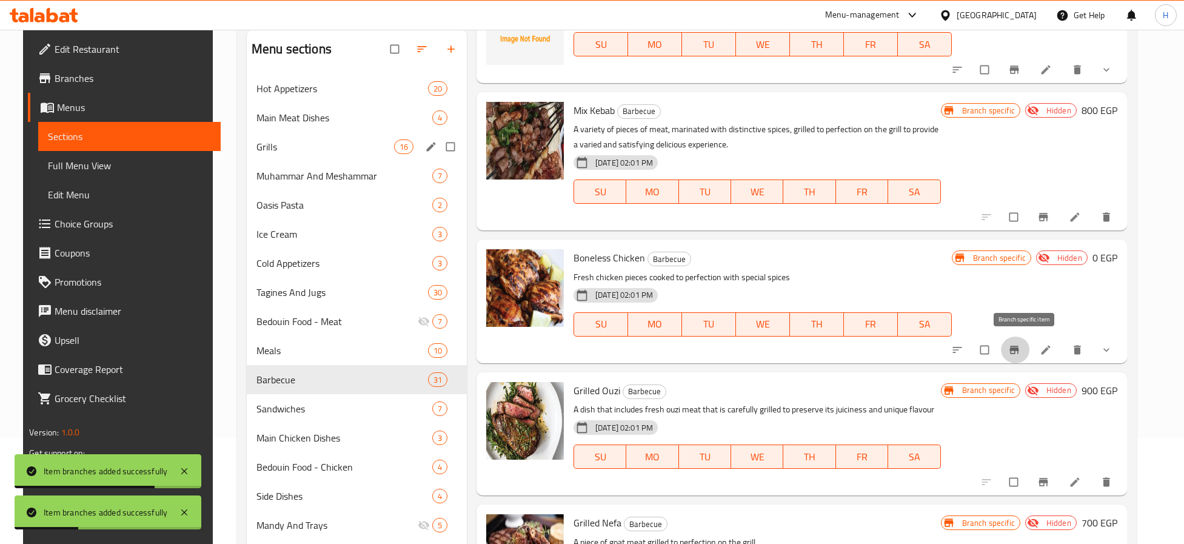
click at [1018, 352] on icon "Branch-specific-item" at bounding box center [1013, 349] width 9 height 8
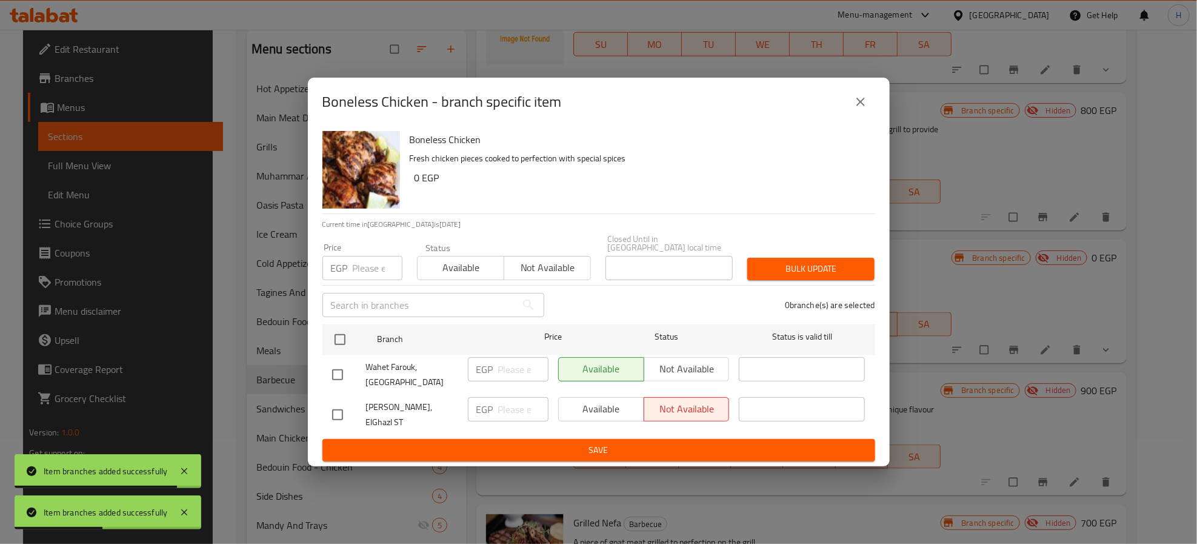
click at [1004, 291] on div "Boneless Chicken - branch specific item Boneless Chicken Fresh chicken pieces c…" at bounding box center [598, 272] width 1197 height 544
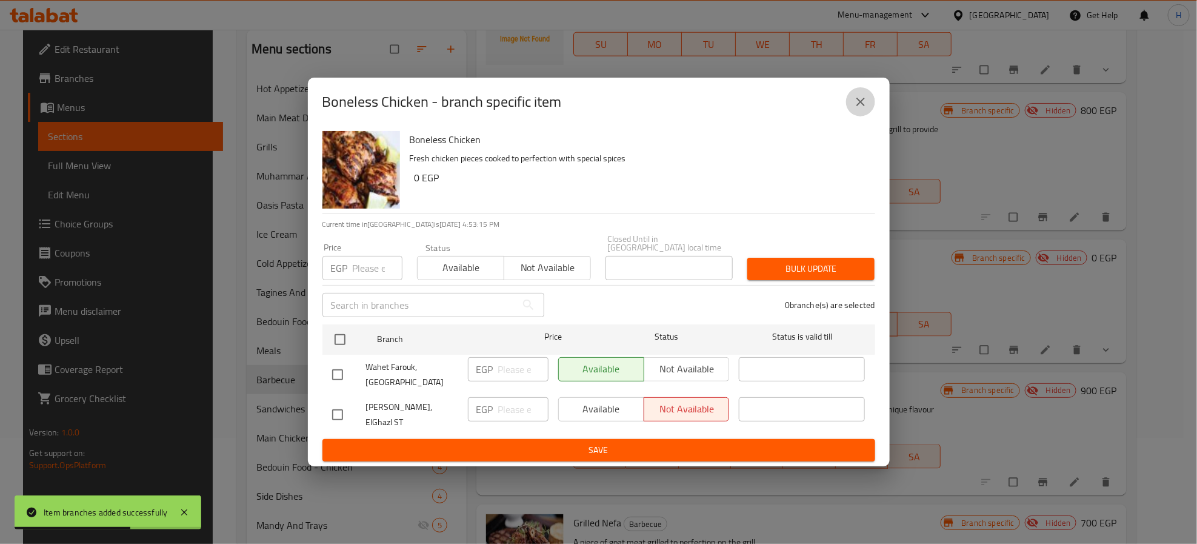
click at [859, 106] on icon "close" at bounding box center [860, 102] width 8 height 8
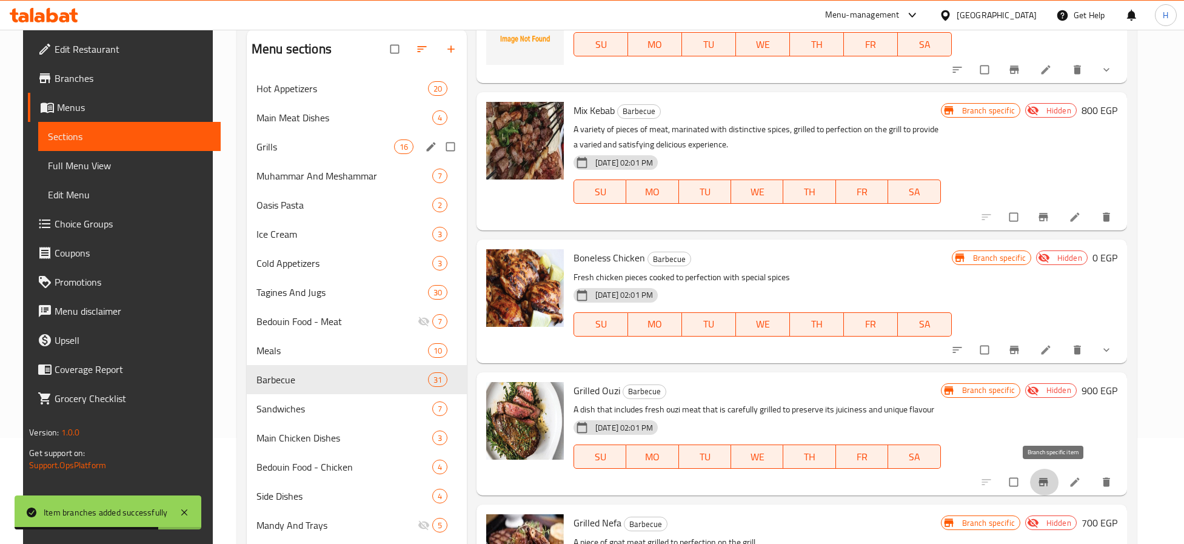
click at [1048, 476] on icon "Branch-specific-item" at bounding box center [1043, 482] width 12 height 12
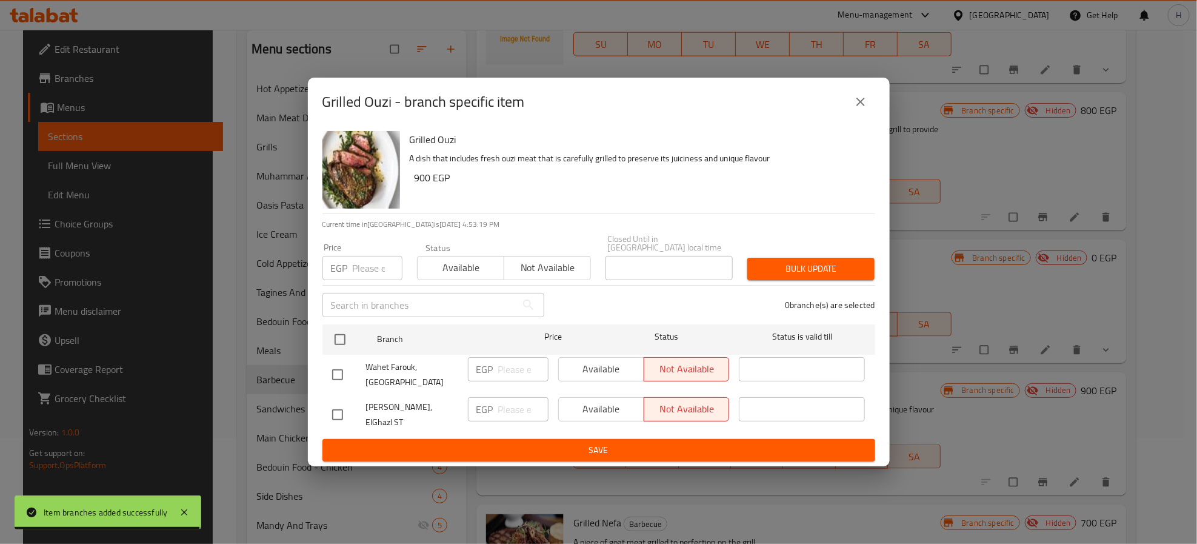
click at [871, 102] on button "close" at bounding box center [860, 101] width 29 height 29
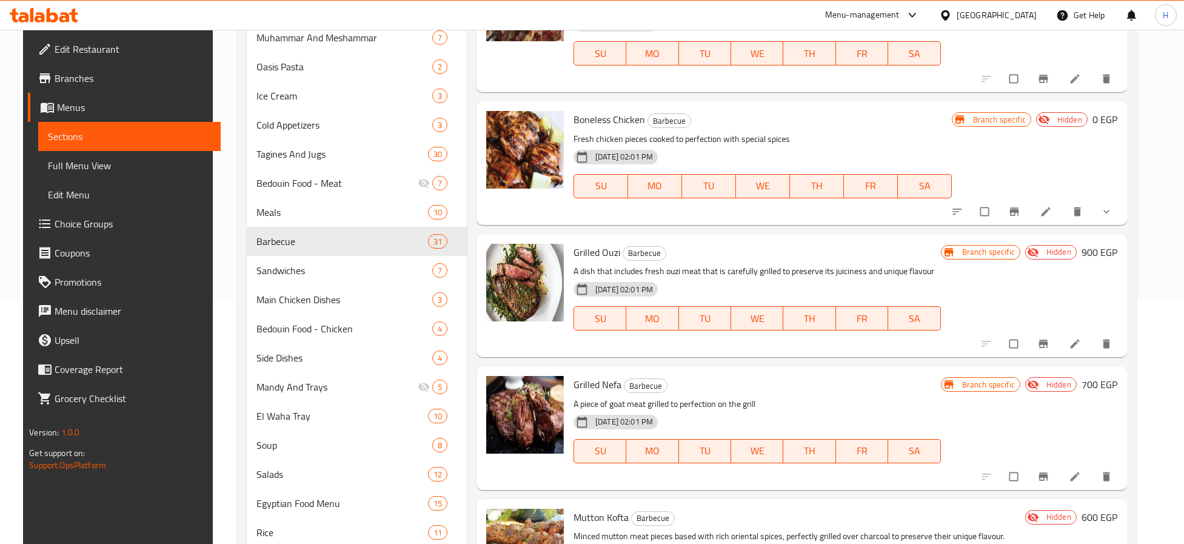
scroll to position [288, 0]
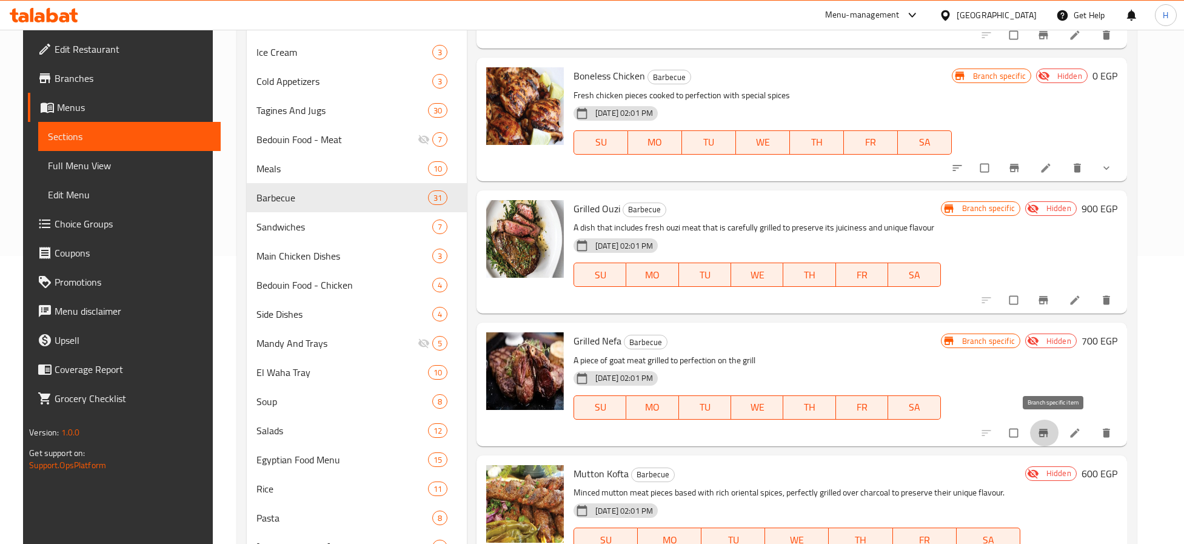
click at [1049, 432] on icon "Branch-specific-item" at bounding box center [1043, 433] width 12 height 12
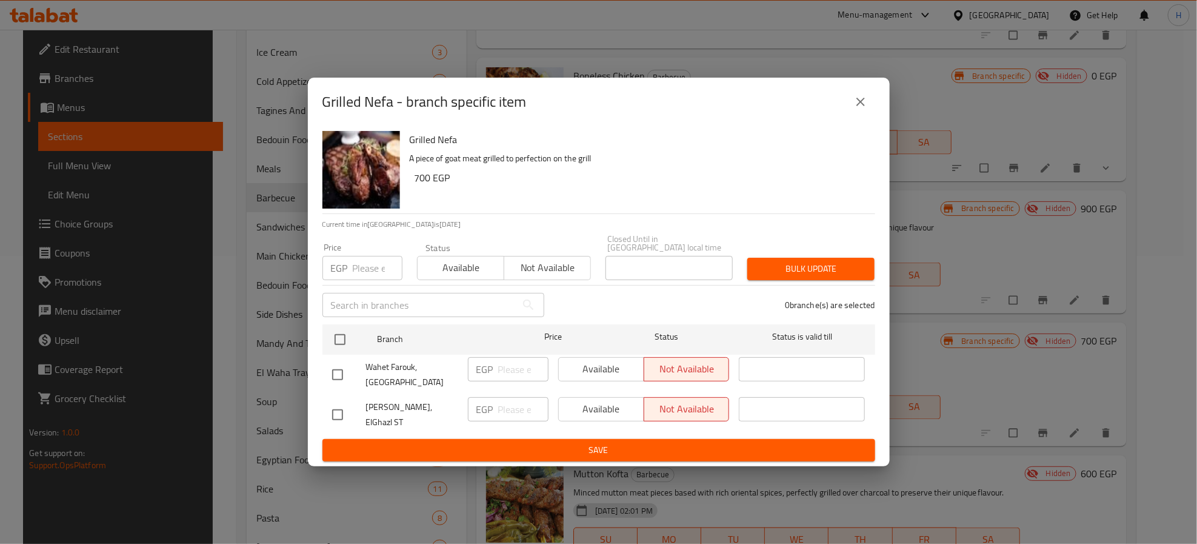
click at [1011, 406] on div "Grilled Nefa - branch specific item Grilled Nefa A piece of goat meat grilled t…" at bounding box center [598, 272] width 1197 height 544
click at [855, 109] on icon "close" at bounding box center [860, 102] width 15 height 15
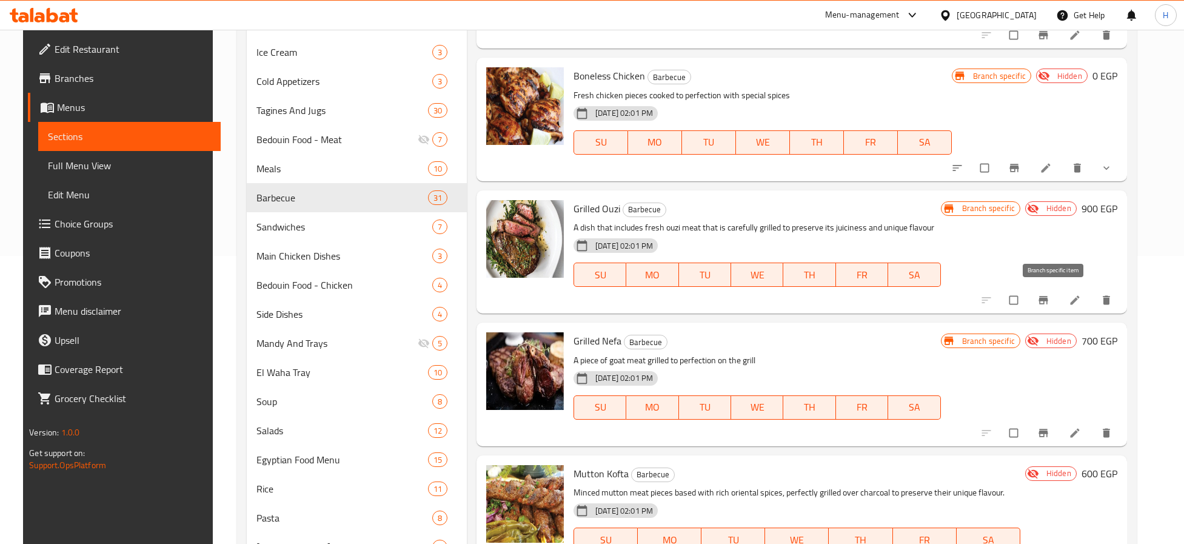
scroll to position [379, 0]
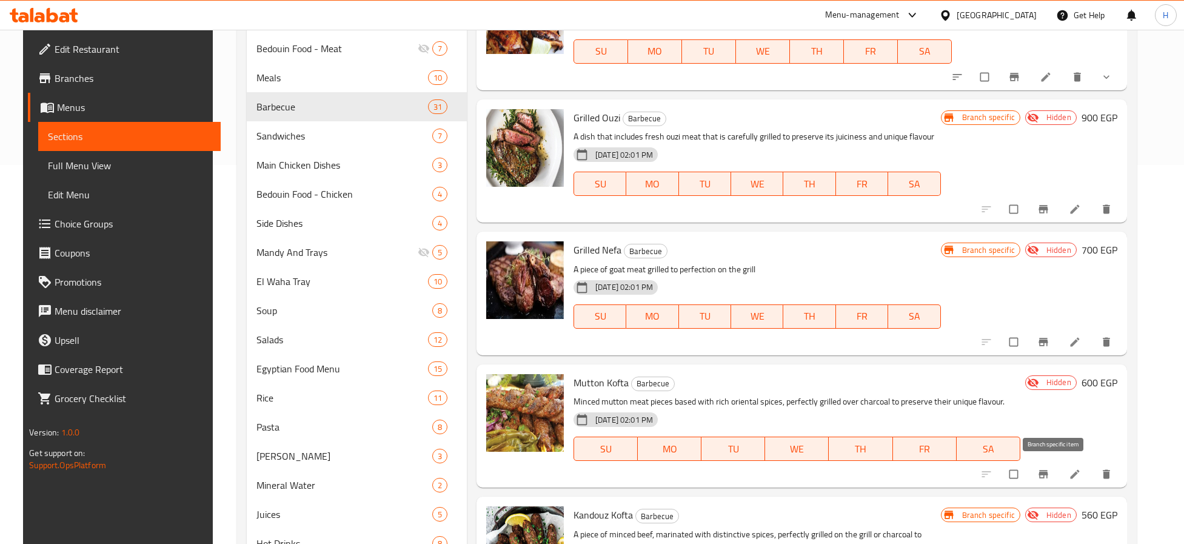
click at [1049, 477] on icon "Branch-specific-item" at bounding box center [1043, 474] width 12 height 12
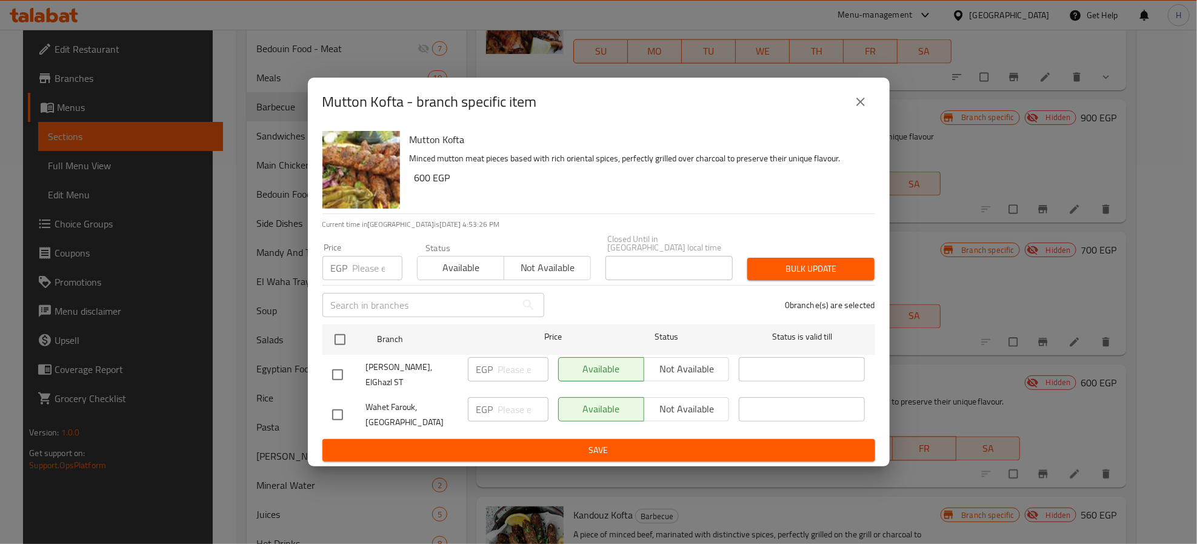
click at [333, 375] on input "checkbox" at bounding box center [337, 374] width 25 height 25
checkbox input "true"
click at [672, 368] on span "Not available" at bounding box center [687, 369] width 76 height 18
click at [670, 442] on span "Save" at bounding box center [598, 449] width 533 height 15
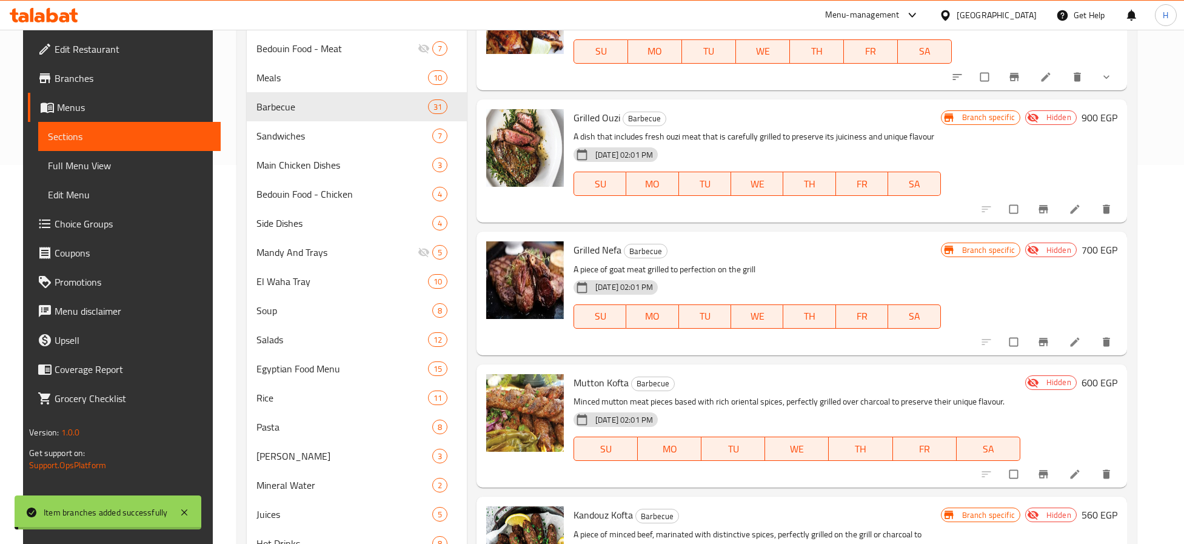
click at [1047, 470] on icon "Branch-specific-item" at bounding box center [1042, 474] width 9 height 8
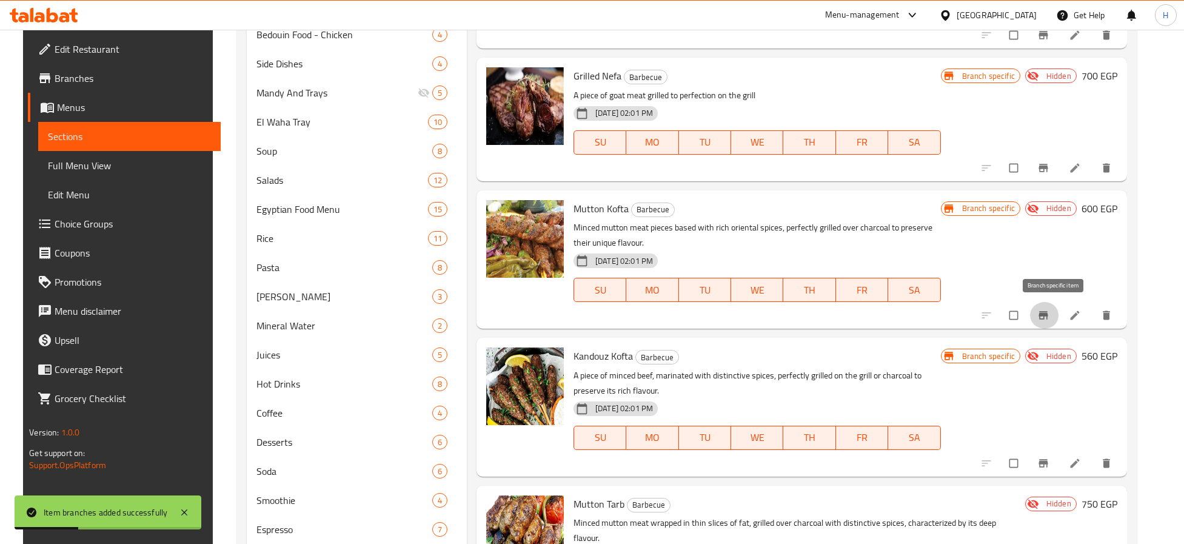
scroll to position [561, 0]
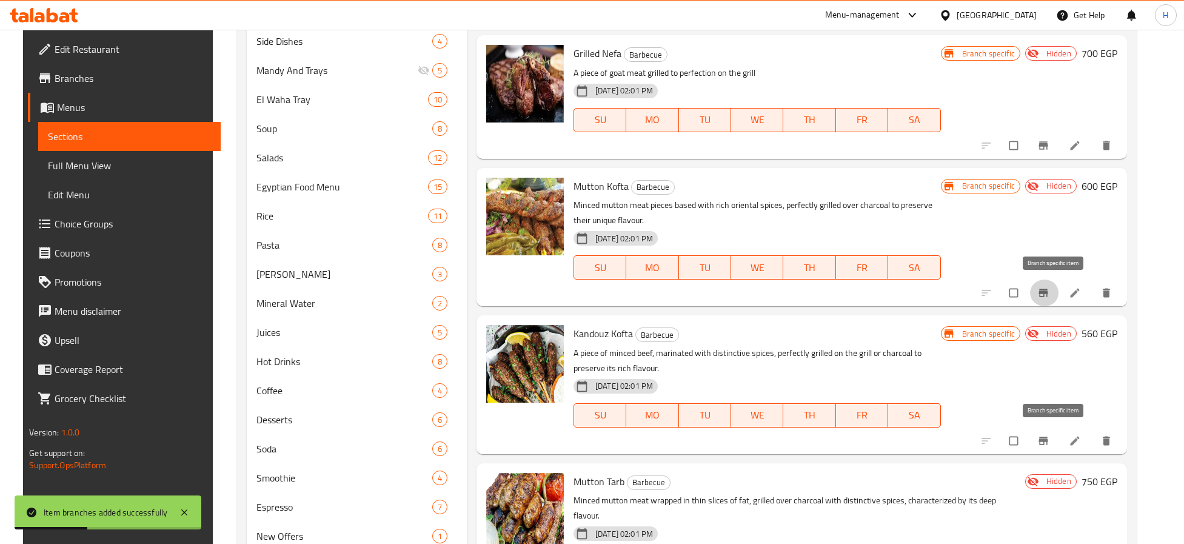
click at [1047, 437] on icon "Branch-specific-item" at bounding box center [1042, 440] width 9 height 8
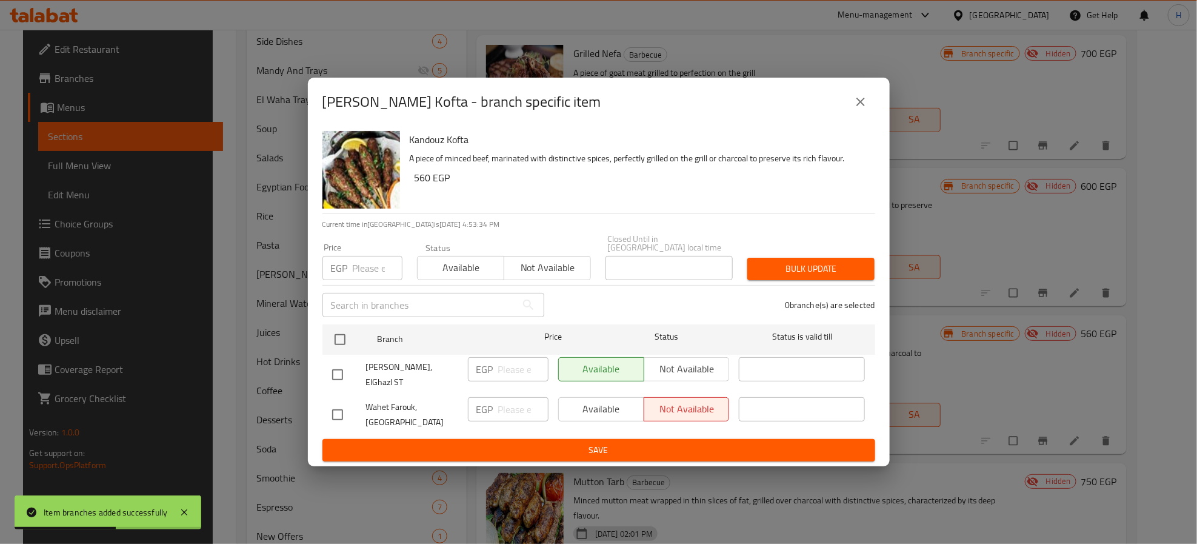
click at [340, 365] on input "checkbox" at bounding box center [337, 374] width 25 height 25
checkbox input "true"
click at [671, 364] on span "Not available" at bounding box center [687, 369] width 76 height 18
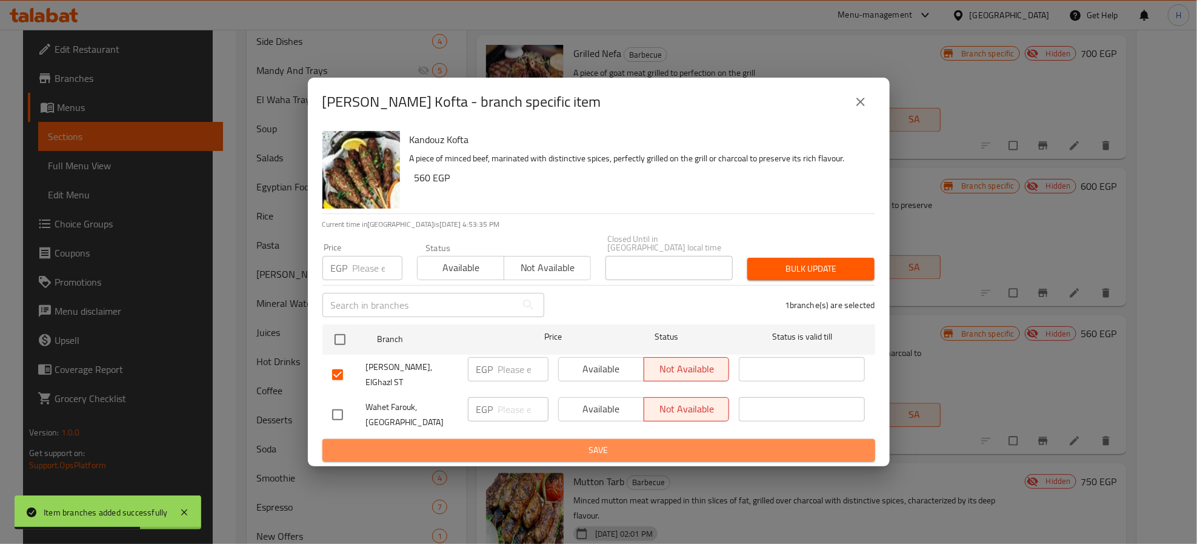
click at [664, 442] on span "Save" at bounding box center [598, 449] width 533 height 15
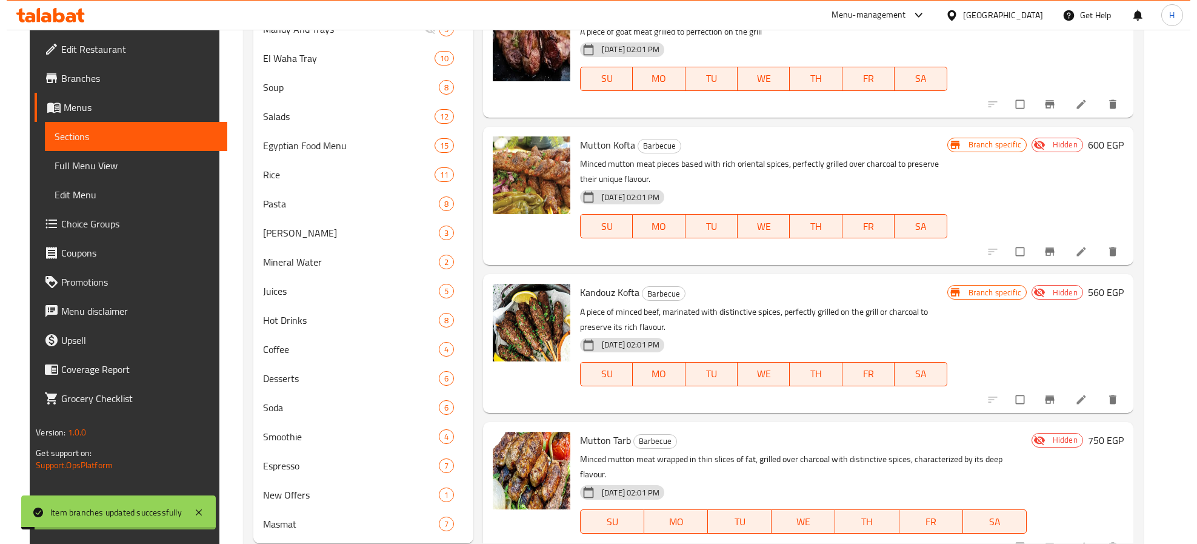
scroll to position [635, 0]
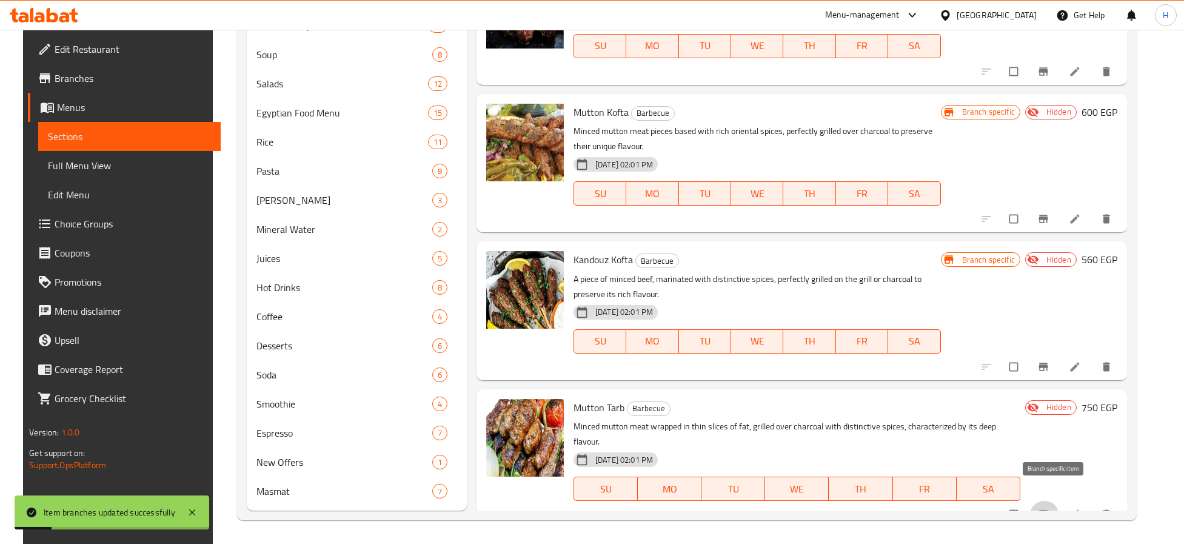
click at [1049, 508] on icon "Branch-specific-item" at bounding box center [1043, 514] width 12 height 12
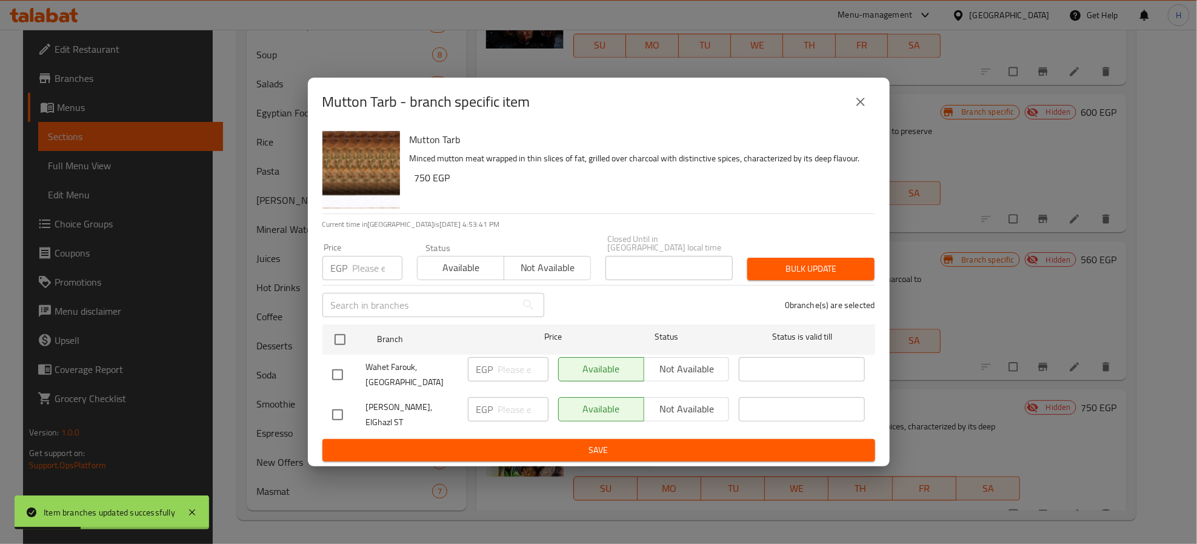
click at [339, 410] on input "checkbox" at bounding box center [337, 414] width 25 height 25
checkbox input "true"
click at [671, 413] on span "Not available" at bounding box center [687, 409] width 76 height 18
click at [655, 447] on span "Save" at bounding box center [598, 449] width 533 height 15
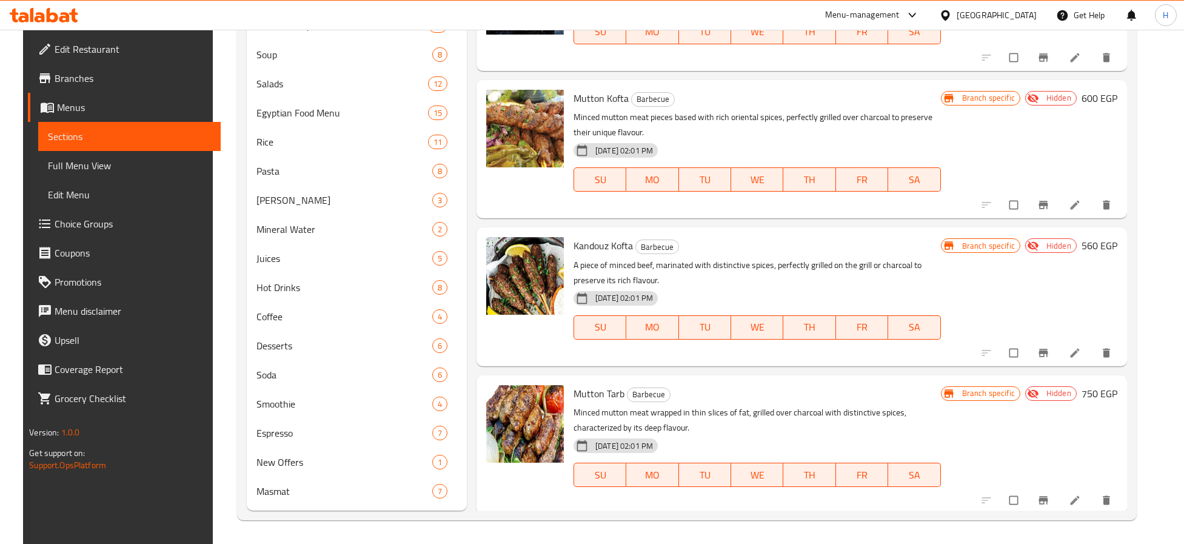
scroll to position [3122, 0]
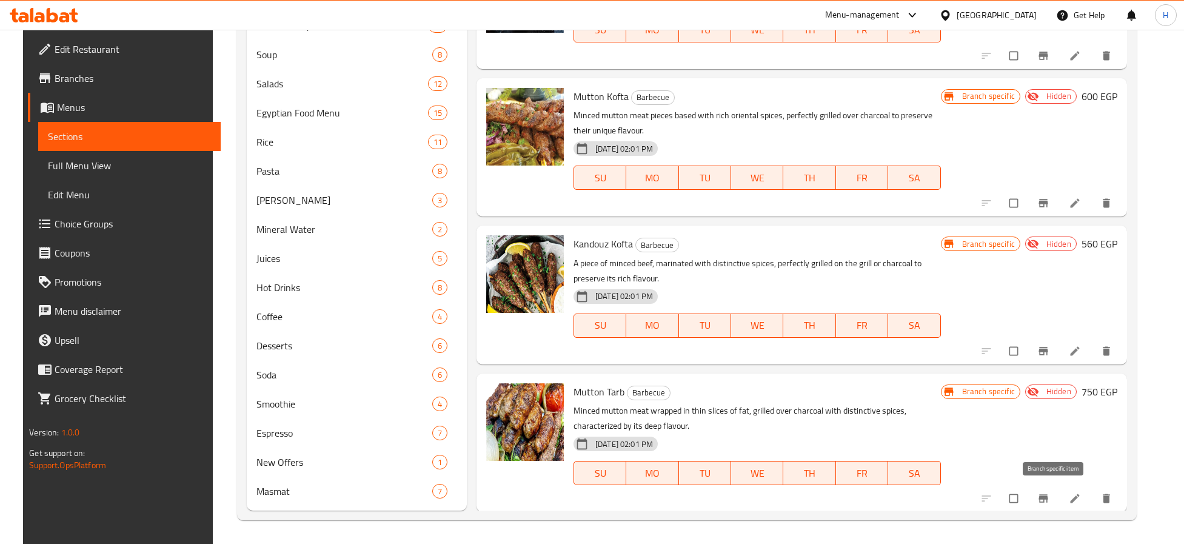
click at [1044, 492] on button "Branch-specific-item" at bounding box center [1044, 498] width 29 height 27
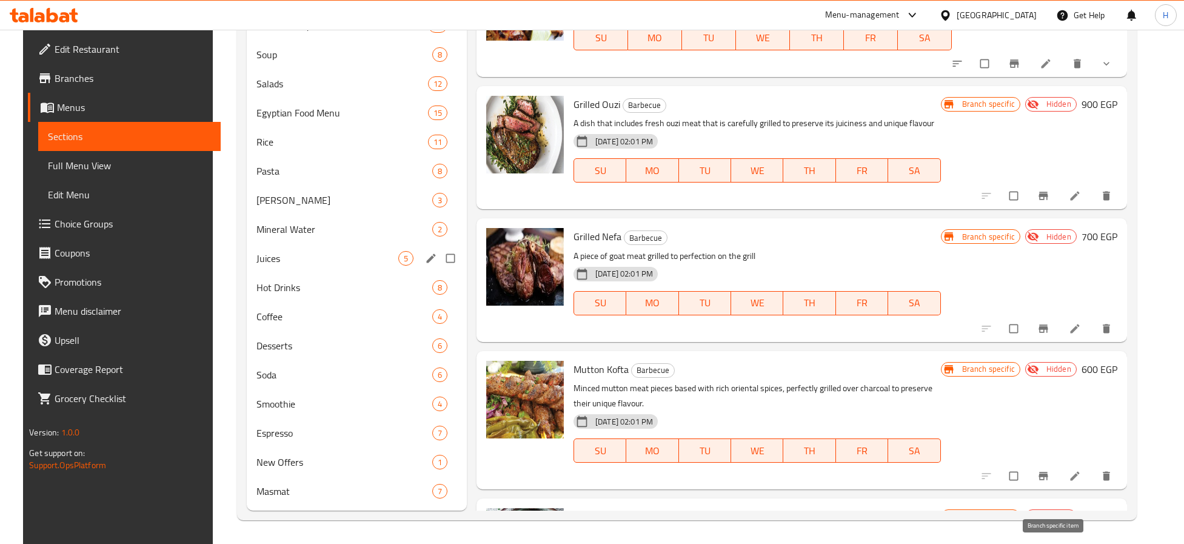
scroll to position [271, 0]
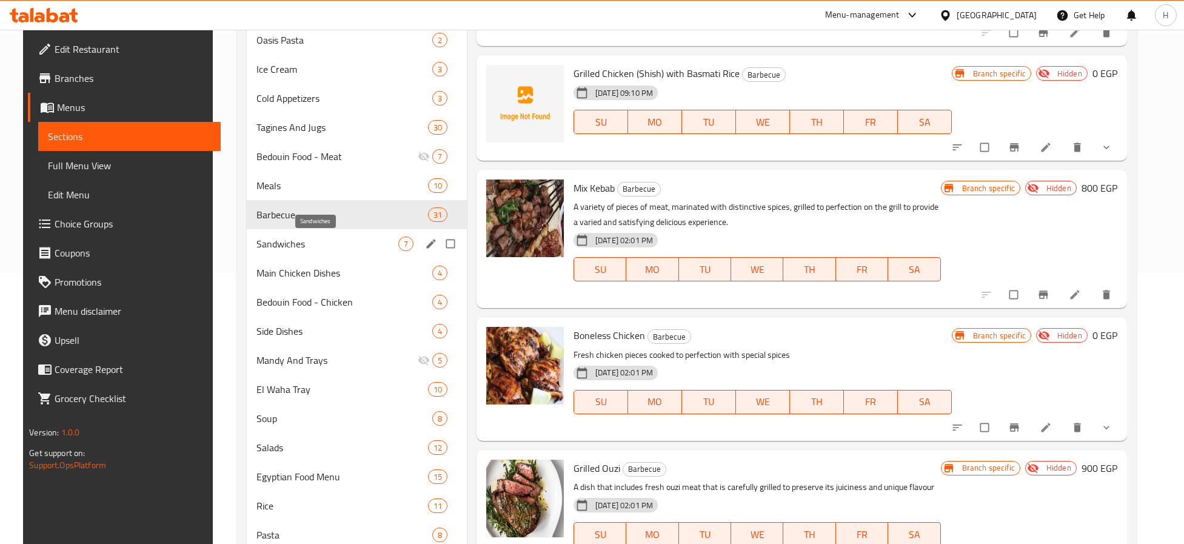
click at [304, 241] on span "Sandwiches" at bounding box center [327, 243] width 142 height 15
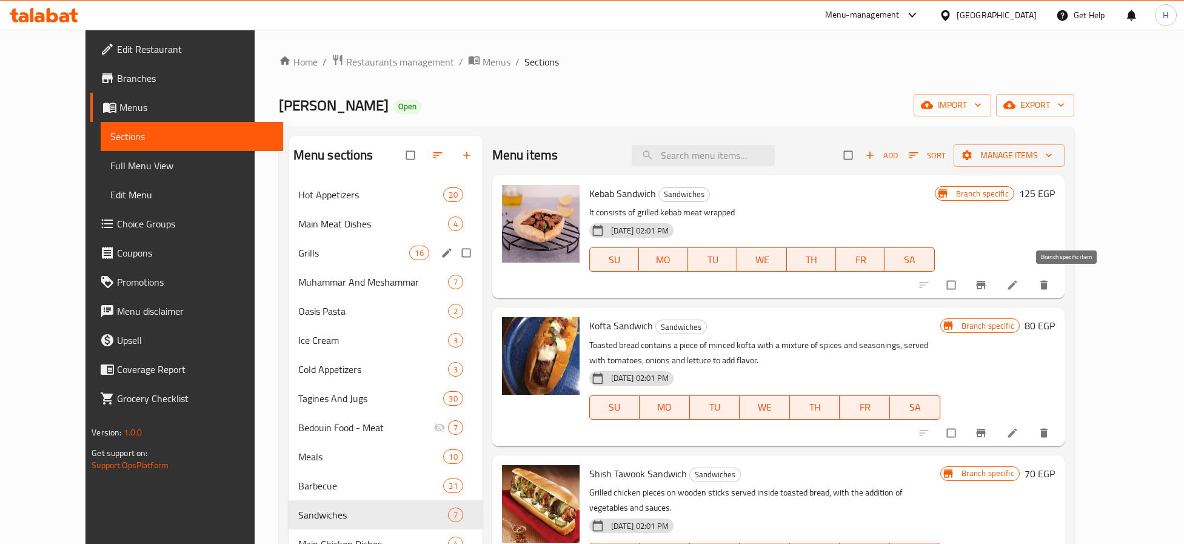
click at [985, 284] on icon "Branch-specific-item" at bounding box center [980, 285] width 9 height 8
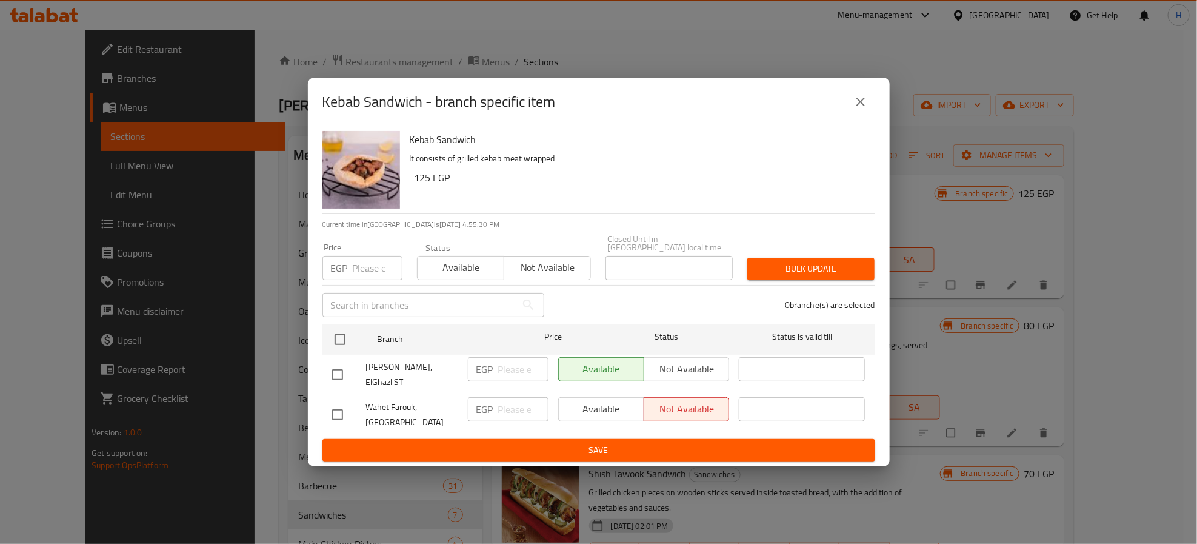
click at [335, 367] on input "checkbox" at bounding box center [337, 374] width 25 height 25
checkbox input "true"
click at [513, 366] on input "number" at bounding box center [523, 369] width 50 height 24
type input "125"
click at [569, 444] on span "Save" at bounding box center [598, 449] width 533 height 15
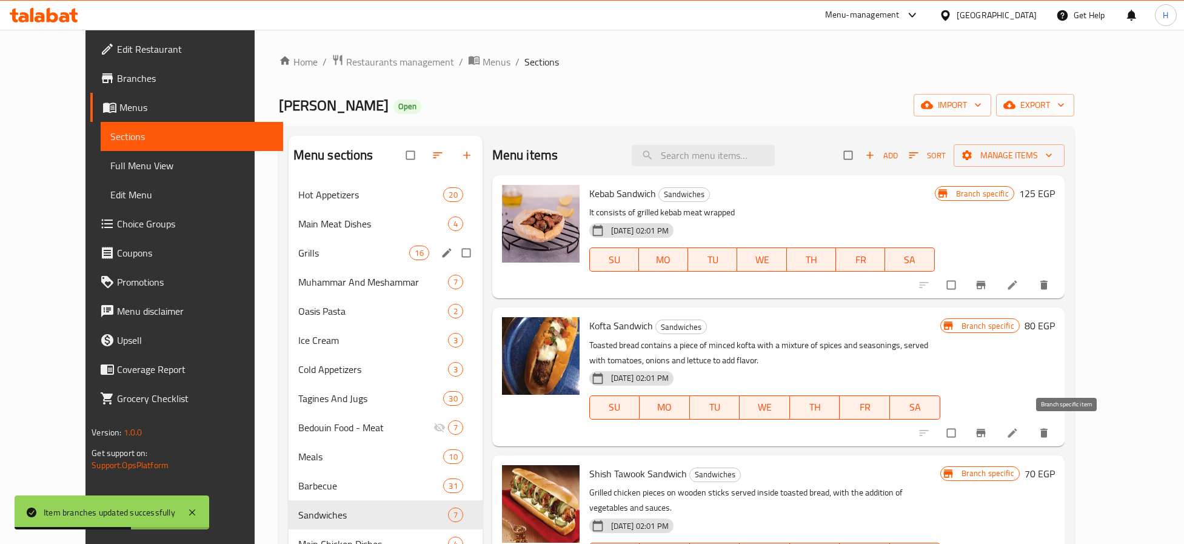
click at [989, 433] on span "Branch-specific-item" at bounding box center [982, 433] width 15 height 12
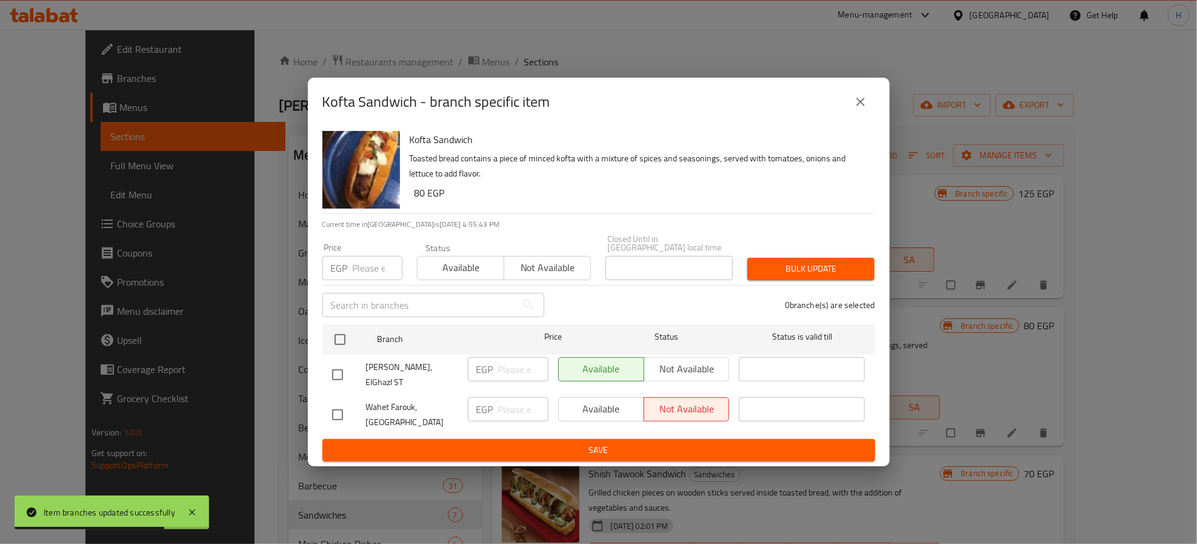
click at [333, 364] on input "checkbox" at bounding box center [337, 374] width 25 height 25
checkbox input "true"
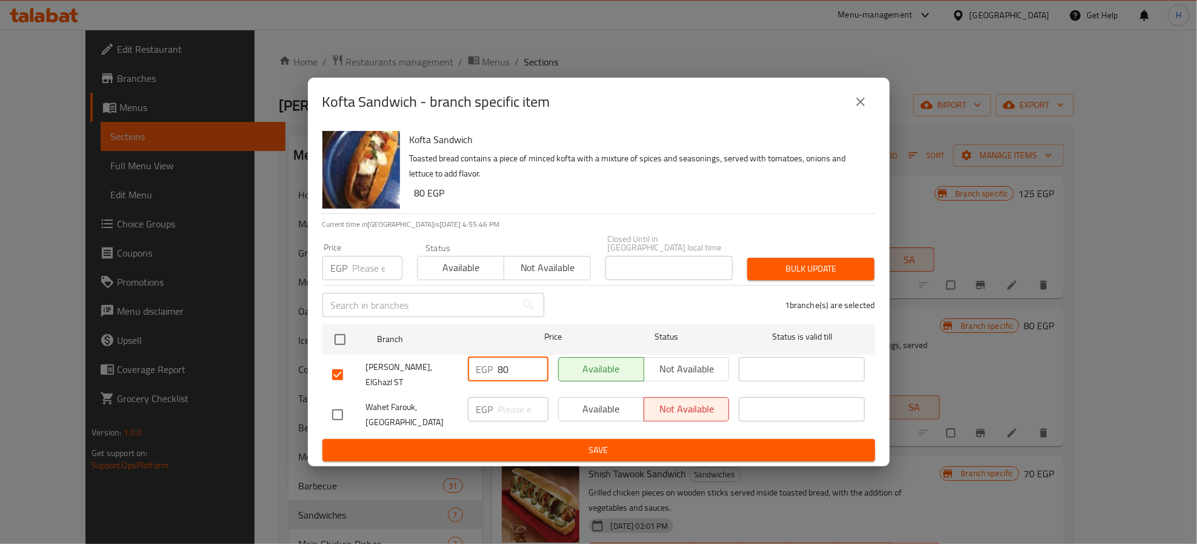
type input "80"
click at [495, 427] on div "EGP ​" at bounding box center [508, 414] width 90 height 45
click at [506, 442] on span "Save" at bounding box center [598, 449] width 533 height 15
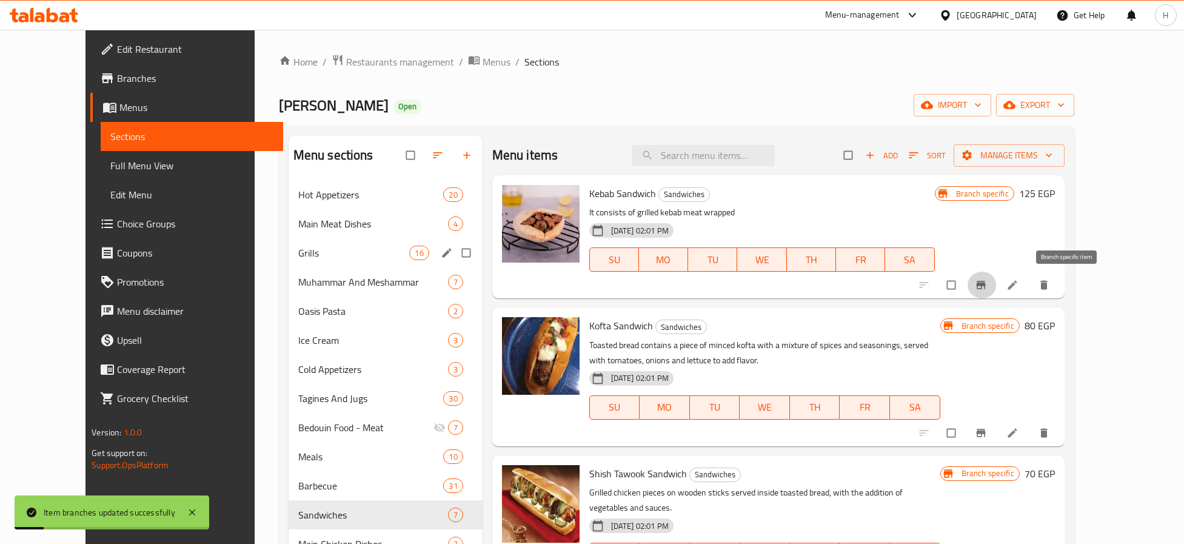
click at [985, 284] on icon "Branch-specific-item" at bounding box center [980, 285] width 9 height 8
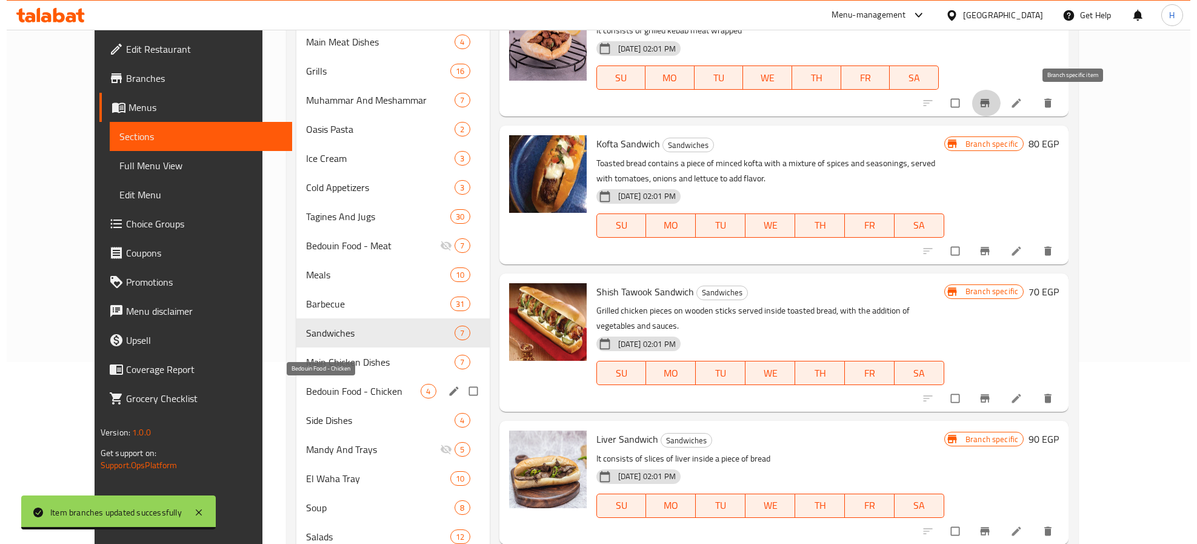
scroll to position [91, 0]
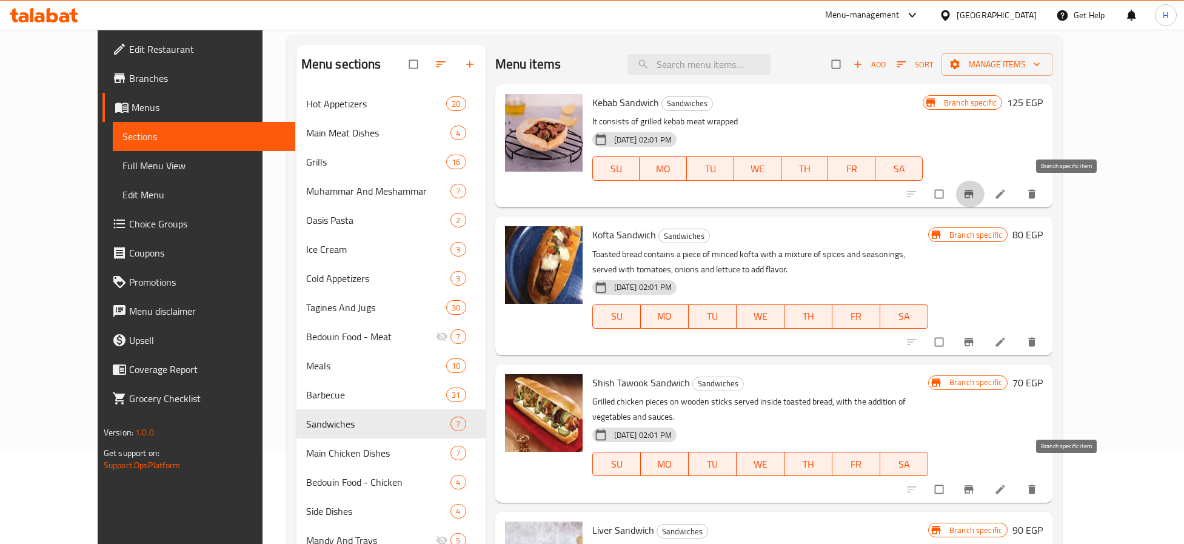
click at [975, 483] on icon "Branch-specific-item" at bounding box center [968, 489] width 12 height 12
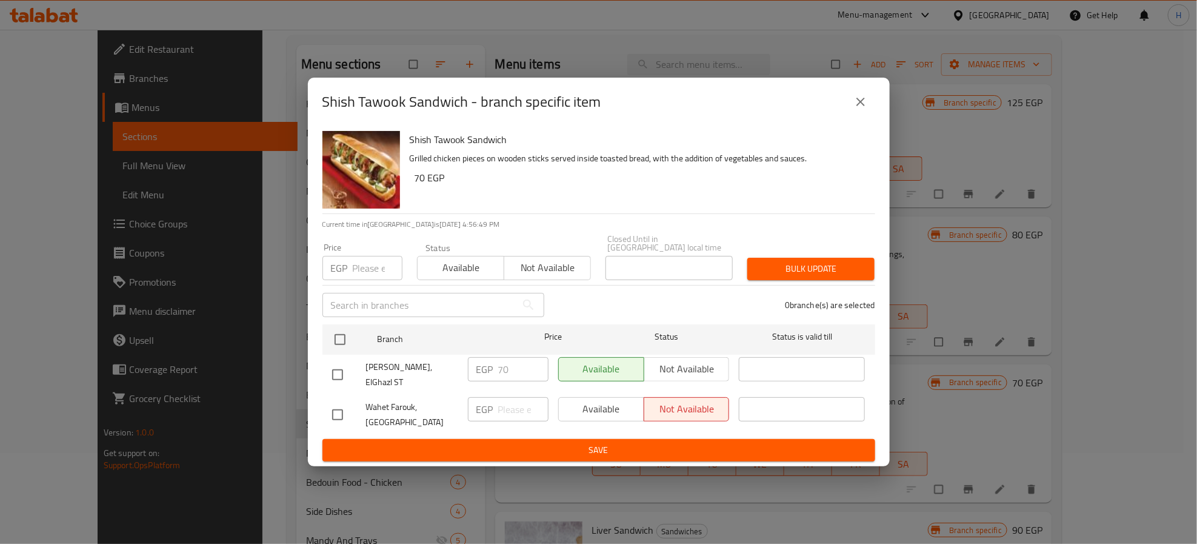
click at [857, 106] on icon "close" at bounding box center [860, 102] width 8 height 8
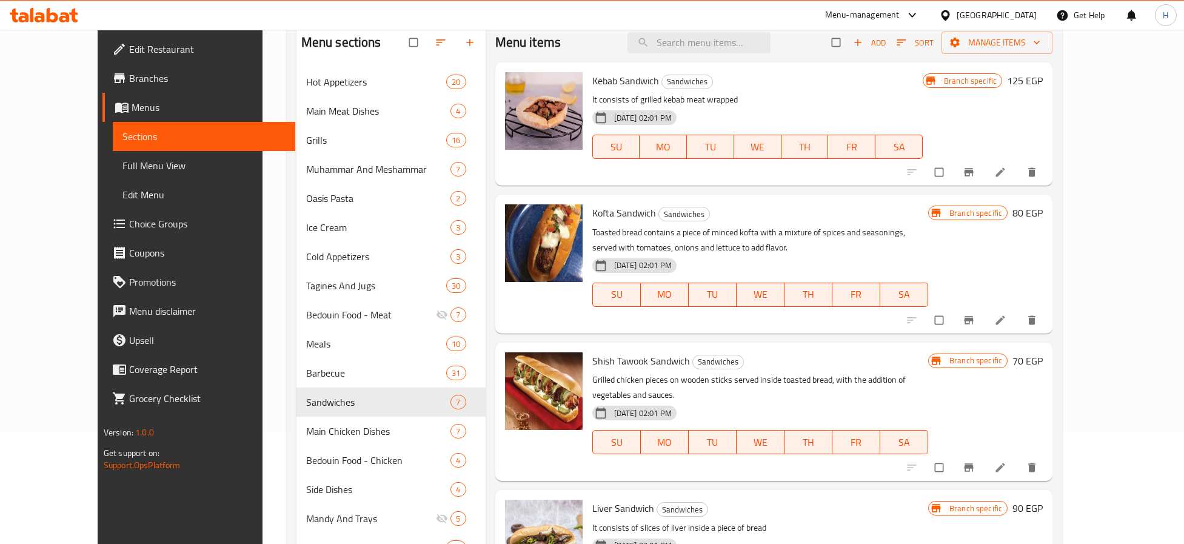
scroll to position [273, 0]
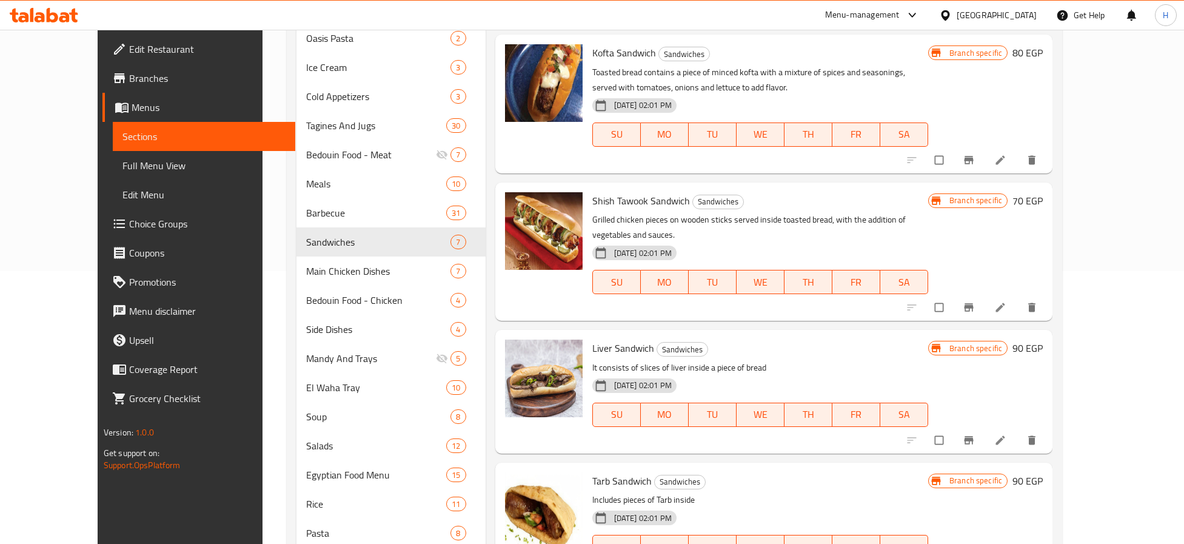
click at [973, 436] on icon "Branch-specific-item" at bounding box center [968, 440] width 9 height 8
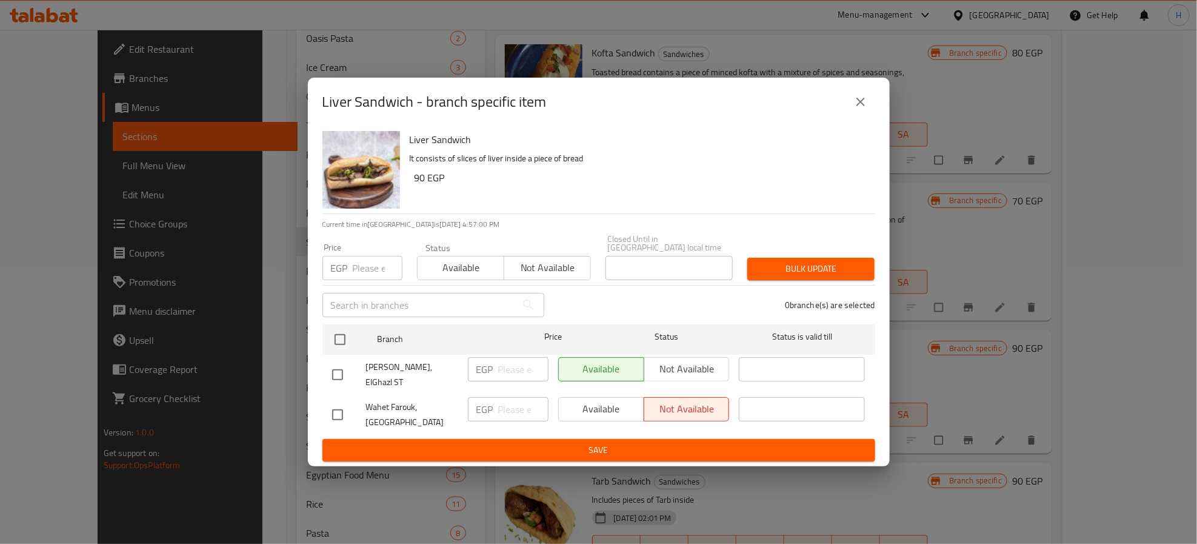
click at [335, 364] on input "checkbox" at bounding box center [337, 374] width 25 height 25
checkbox input "true"
type input "90"
click at [510, 447] on span "Save" at bounding box center [598, 449] width 533 height 15
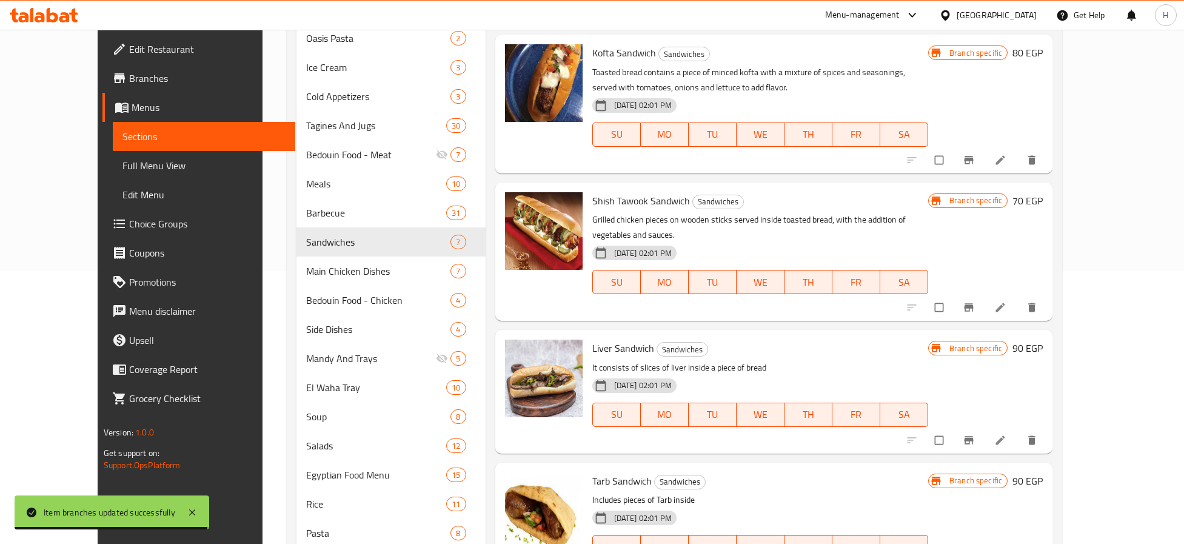
scroll to position [364, 0]
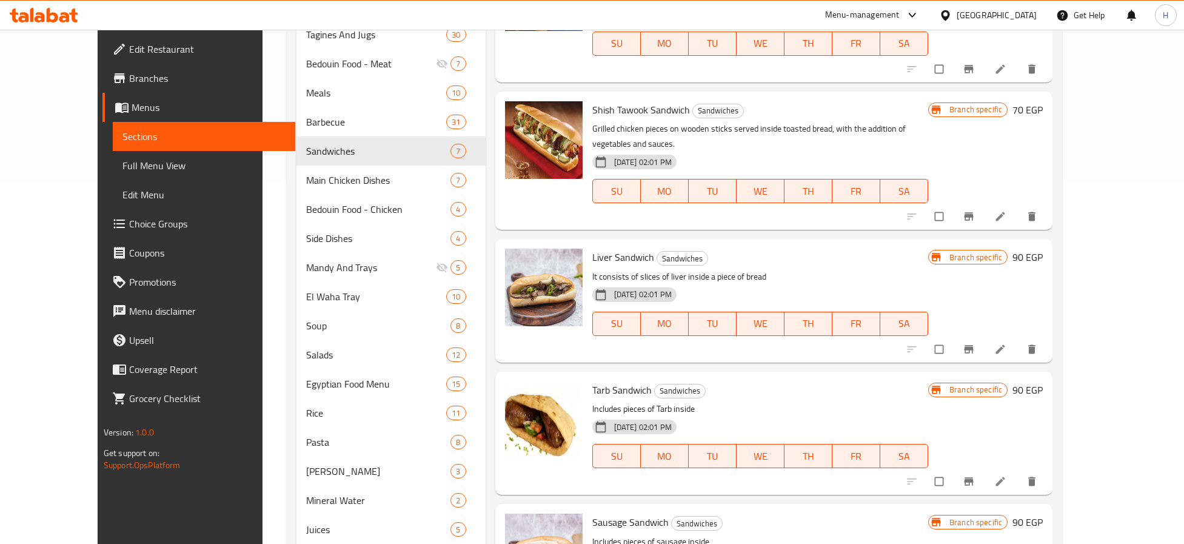
click at [984, 468] on button "Branch-specific-item" at bounding box center [969, 481] width 29 height 27
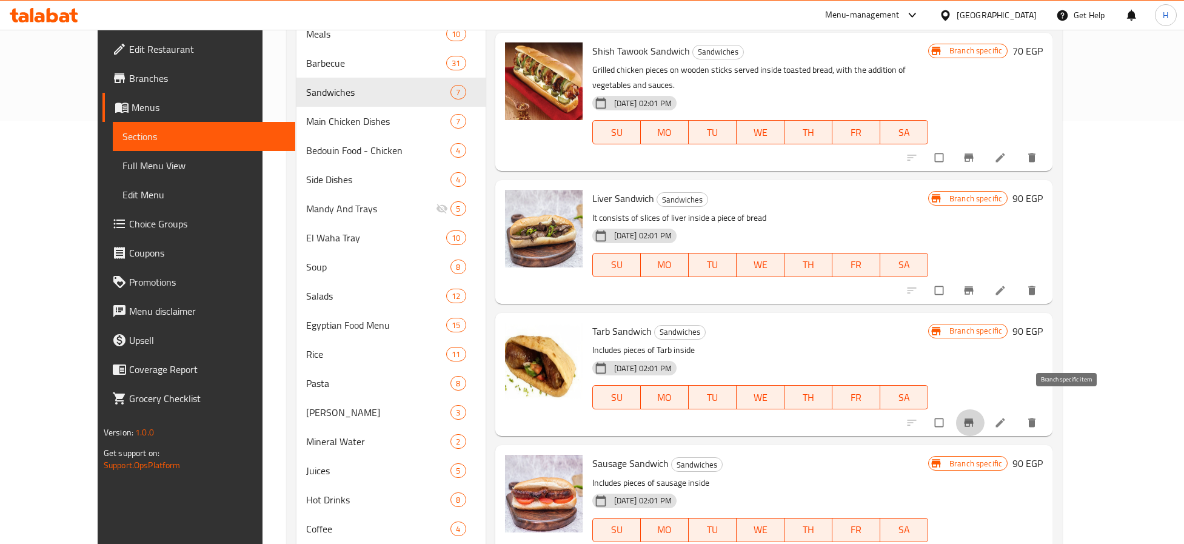
scroll to position [455, 0]
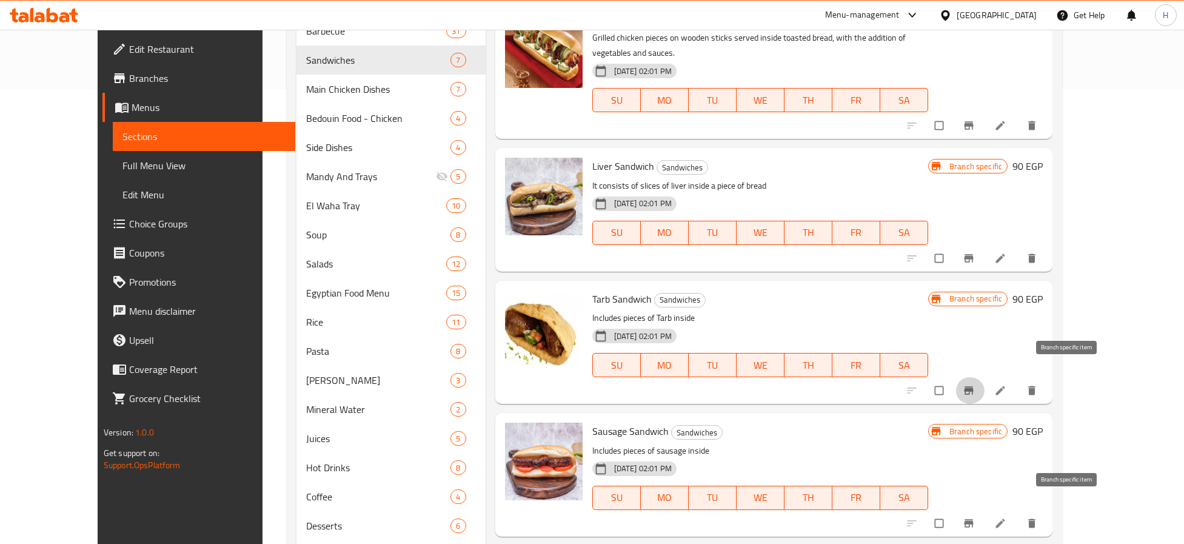
click at [975, 517] on icon "Branch-specific-item" at bounding box center [968, 523] width 12 height 12
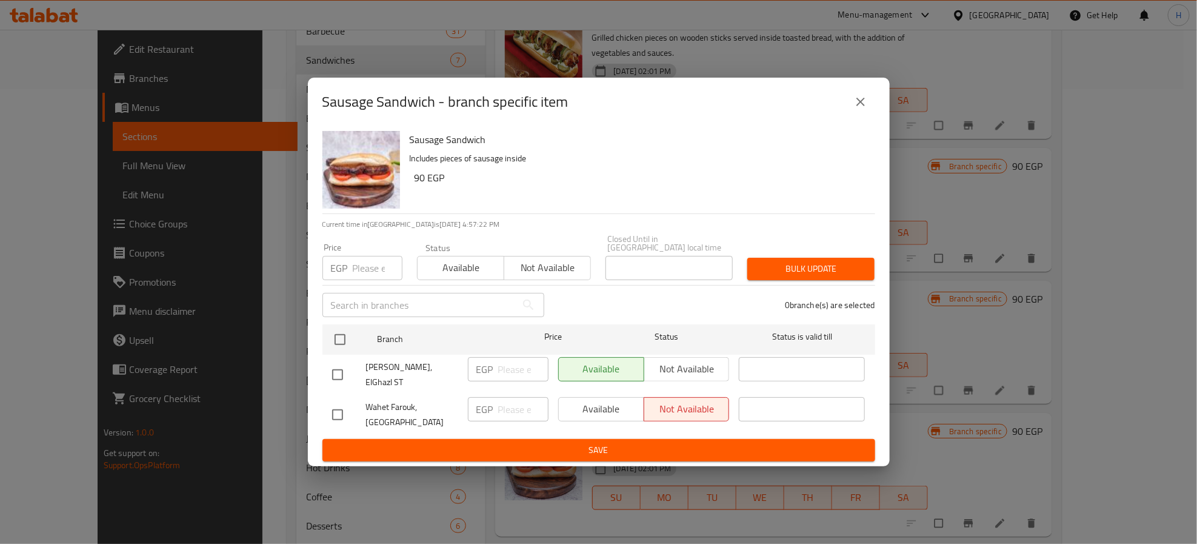
click at [342, 375] on input "checkbox" at bounding box center [337, 374] width 25 height 25
checkbox input "true"
type input "90"
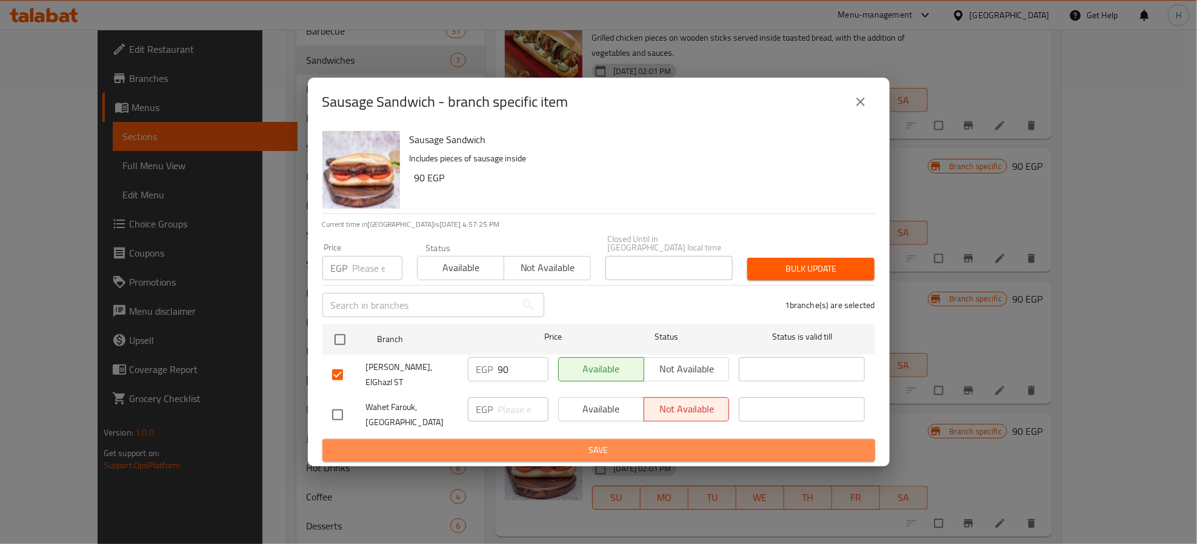
click at [387, 442] on span "Save" at bounding box center [598, 449] width 533 height 15
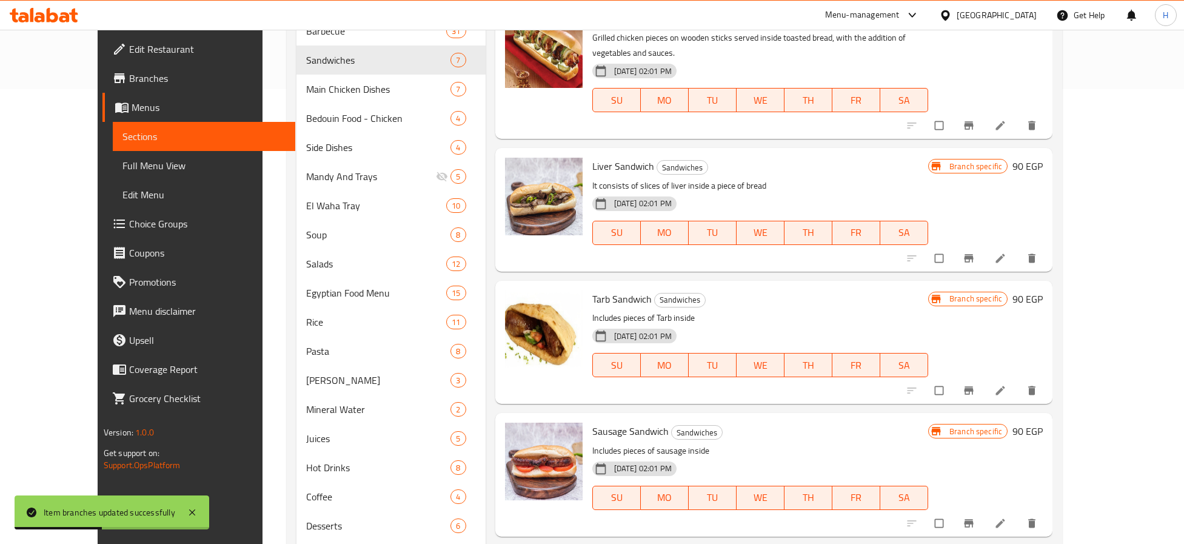
click at [724, 418] on div "Sausage Sandwich Sandwiches Includes pieces of sausage inside 30-04-2024 02:01 …" at bounding box center [759, 474] width 345 height 113
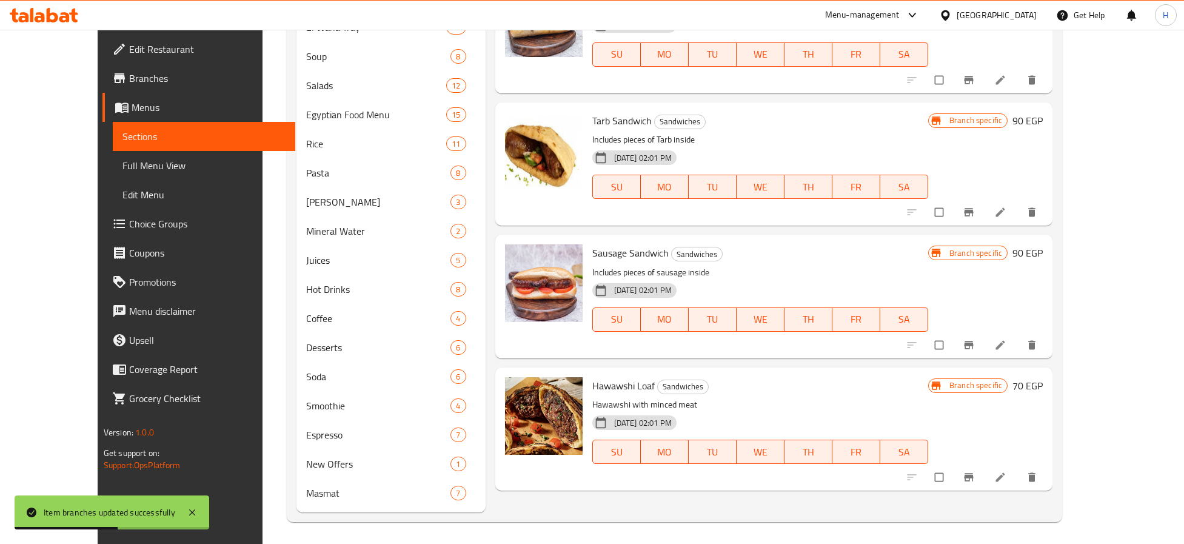
scroll to position [635, 0]
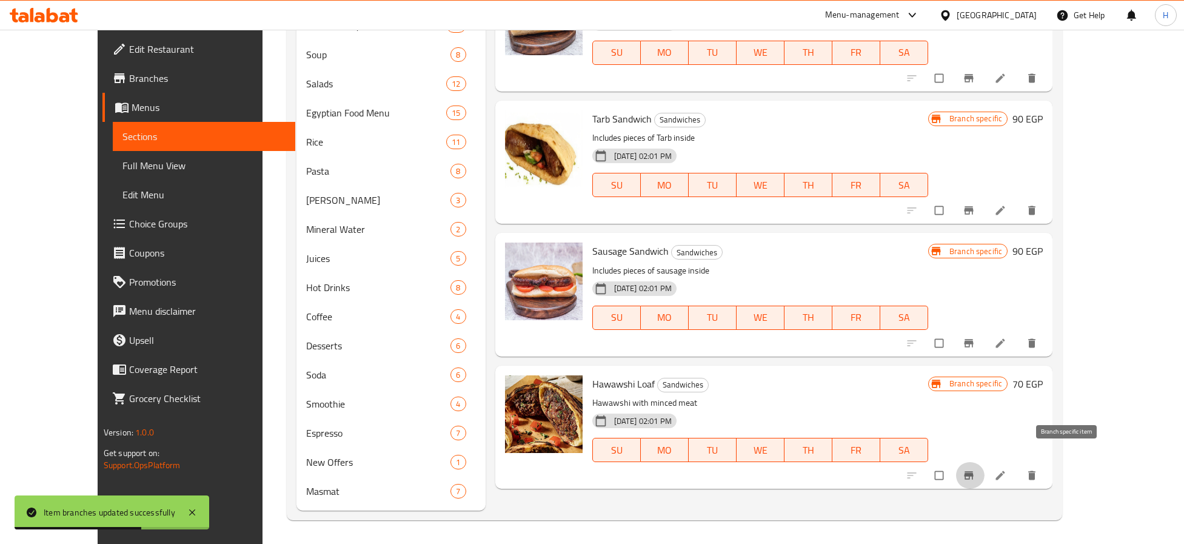
click at [975, 469] on icon "Branch-specific-item" at bounding box center [968, 475] width 12 height 12
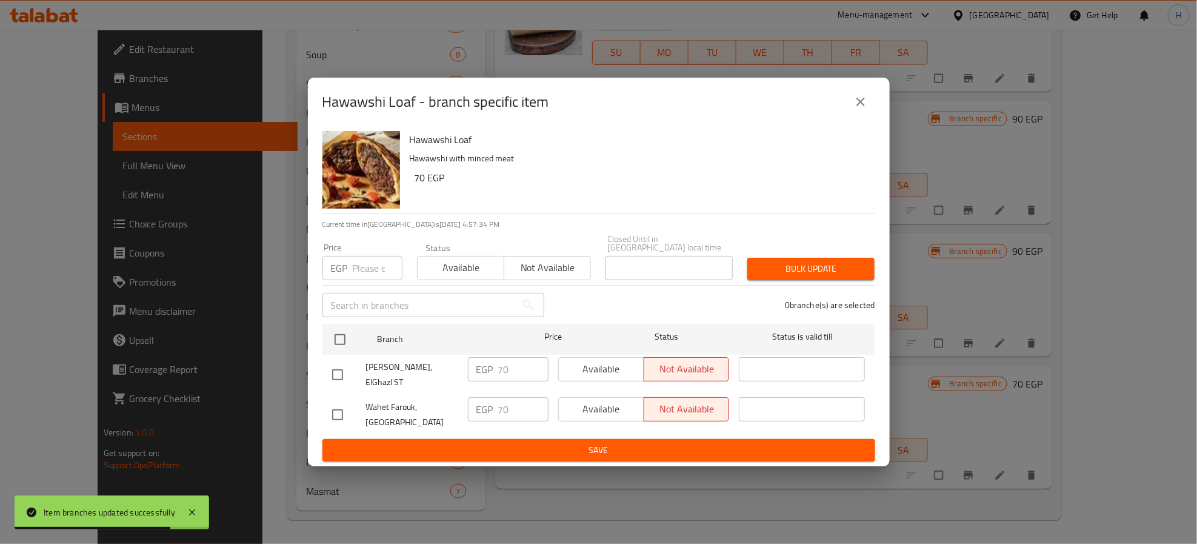
click at [335, 366] on input "checkbox" at bounding box center [337, 374] width 25 height 25
checkbox input "true"
type input "70"
click at [615, 358] on button "Available" at bounding box center [601, 369] width 86 height 24
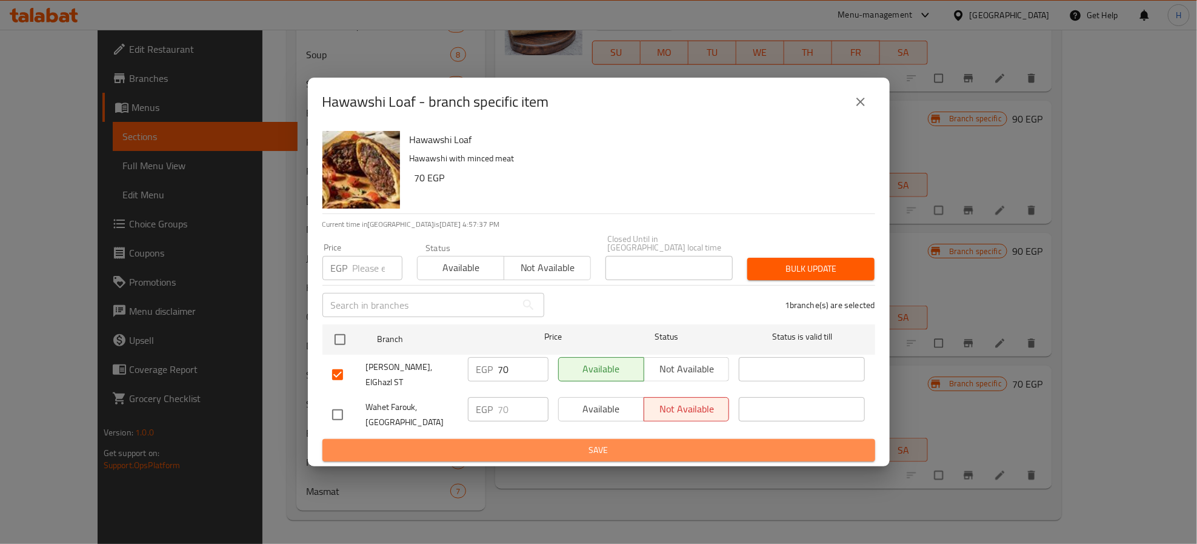
click at [649, 444] on span "Save" at bounding box center [598, 449] width 533 height 15
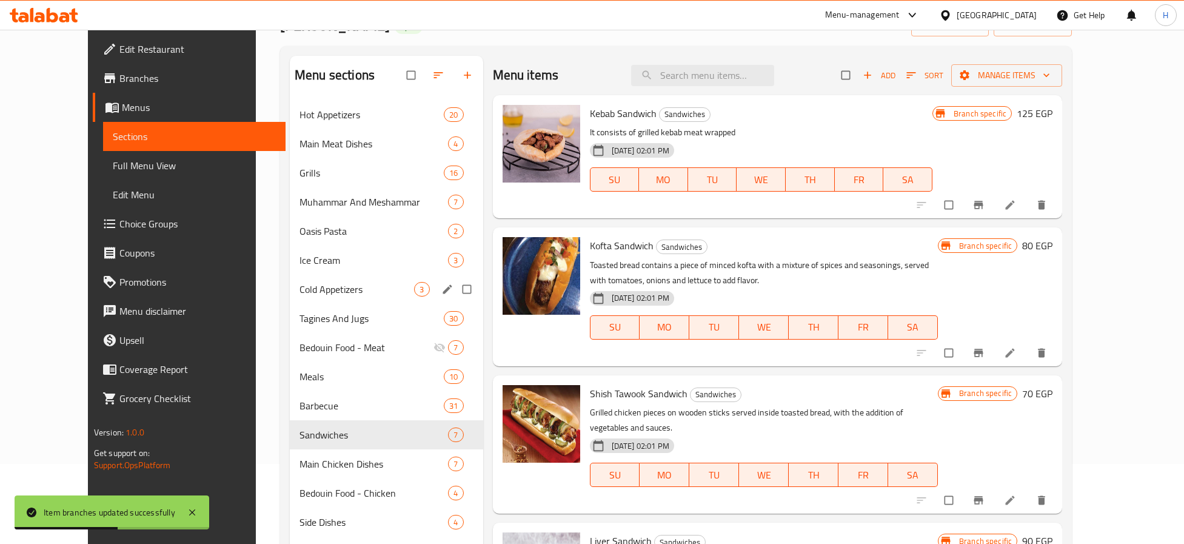
scroll to position [91, 0]
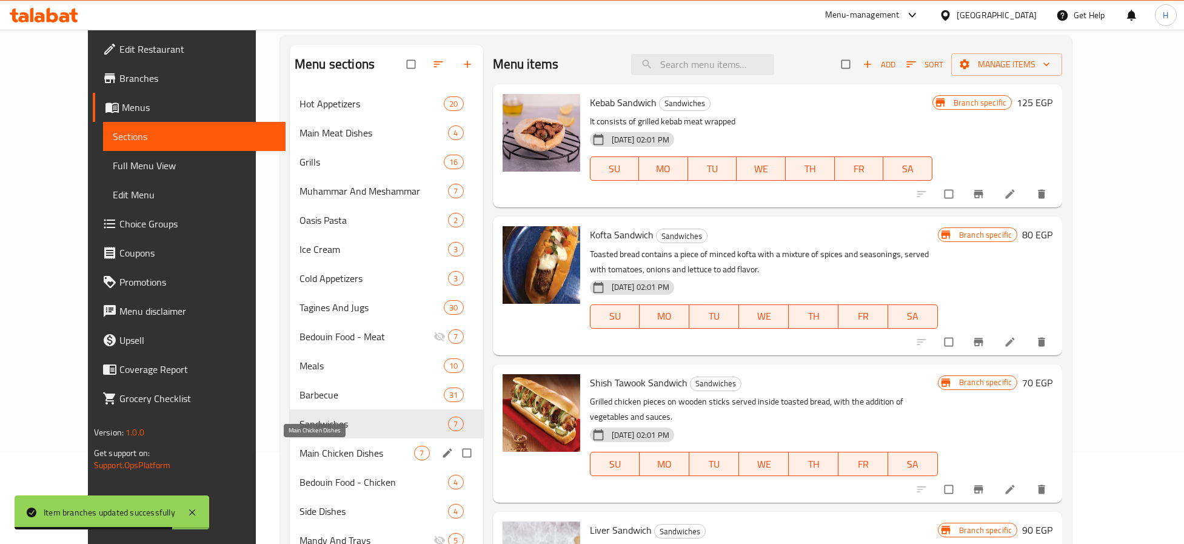
click at [302, 451] on span "Main Chicken Dishes" at bounding box center [356, 452] width 115 height 15
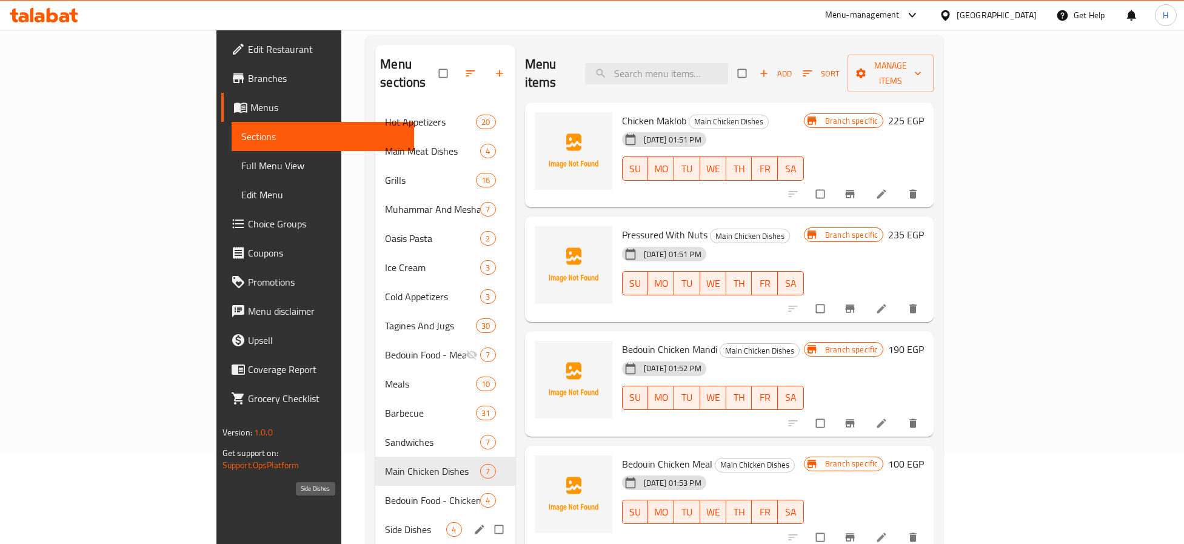
click at [385, 522] on span "Side Dishes" at bounding box center [415, 529] width 61 height 15
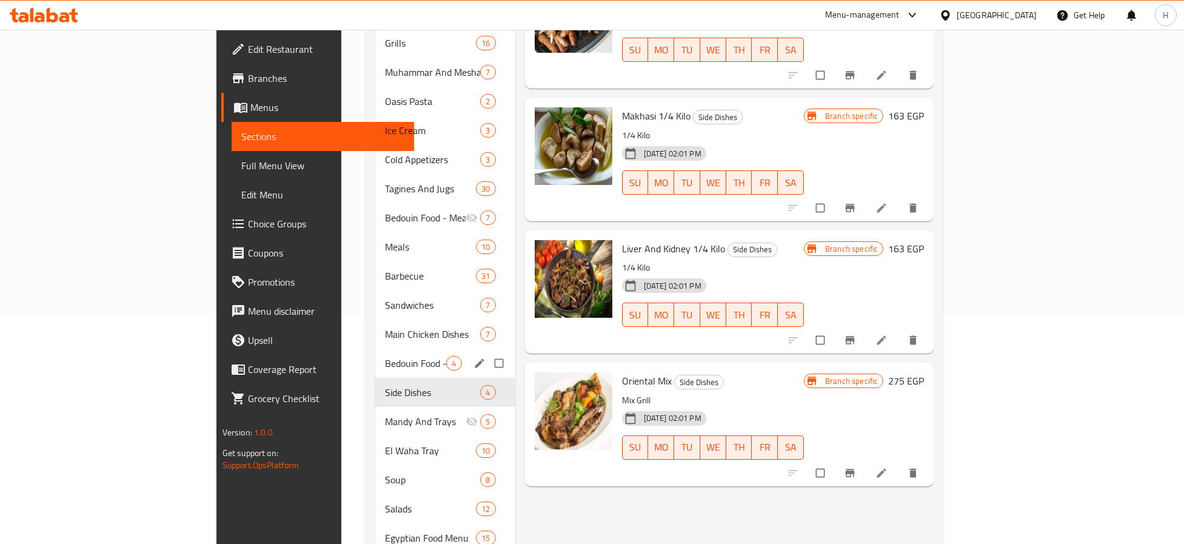
scroll to position [273, 0]
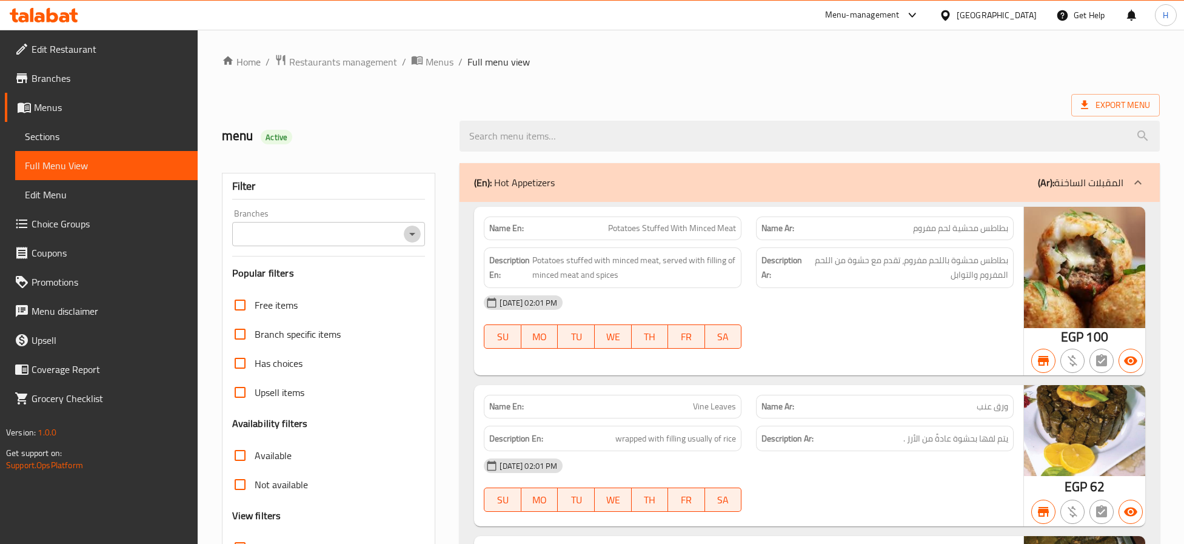
click at [413, 235] on icon "Open" at bounding box center [412, 234] width 6 height 3
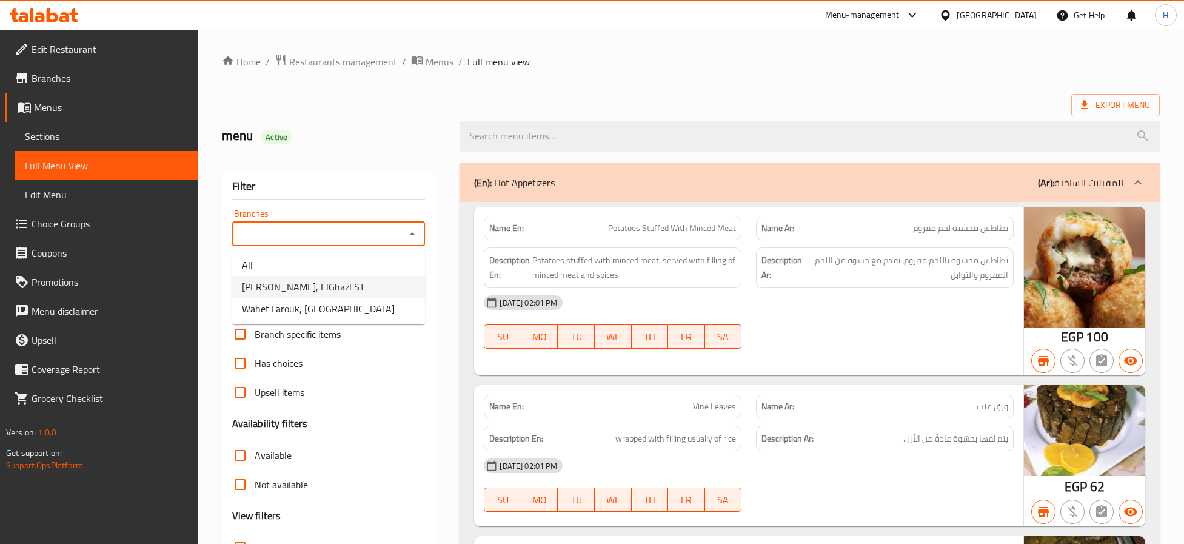
click at [357, 285] on li "[PERSON_NAME], ElGhazl ST" at bounding box center [328, 287] width 193 height 22
type input "[PERSON_NAME], ElGhazl ST"
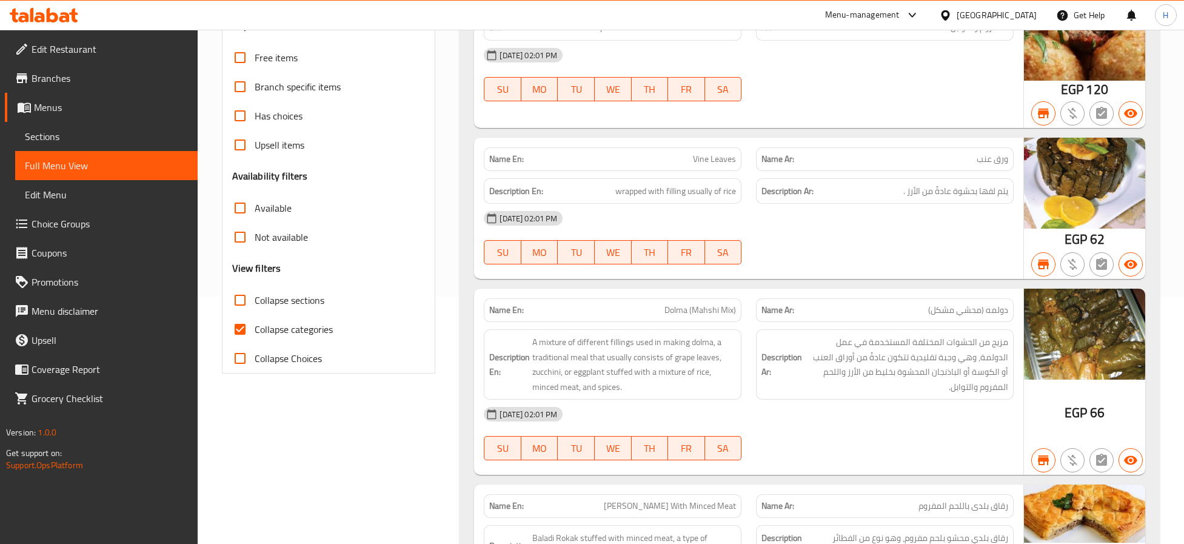
scroll to position [273, 0]
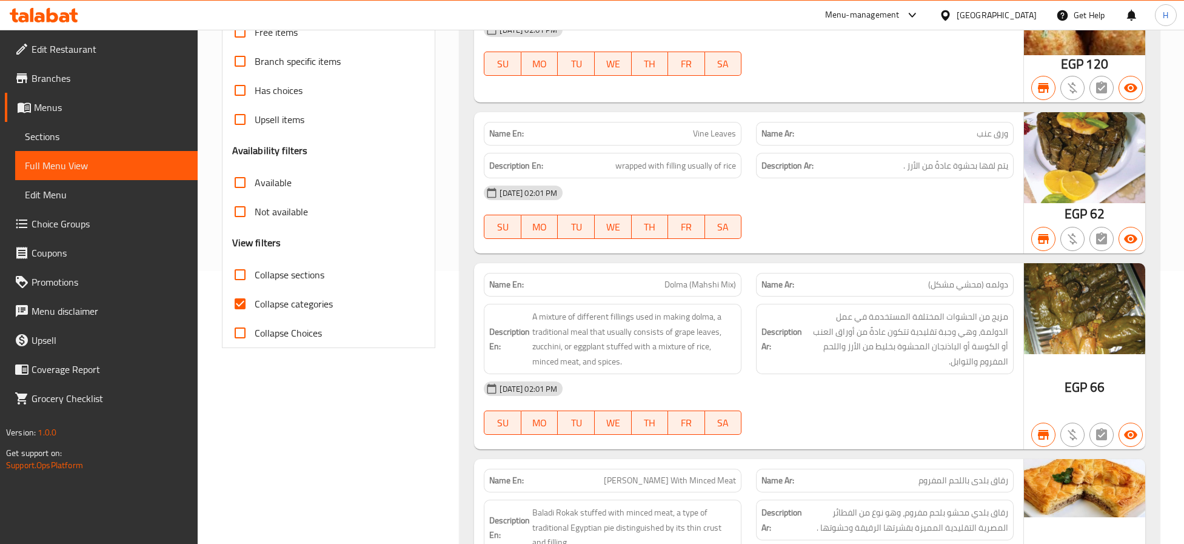
click at [310, 276] on span "Collapse sections" at bounding box center [290, 274] width 70 height 15
click at [255, 276] on input "Collapse sections" at bounding box center [239, 274] width 29 height 29
checkbox input "true"
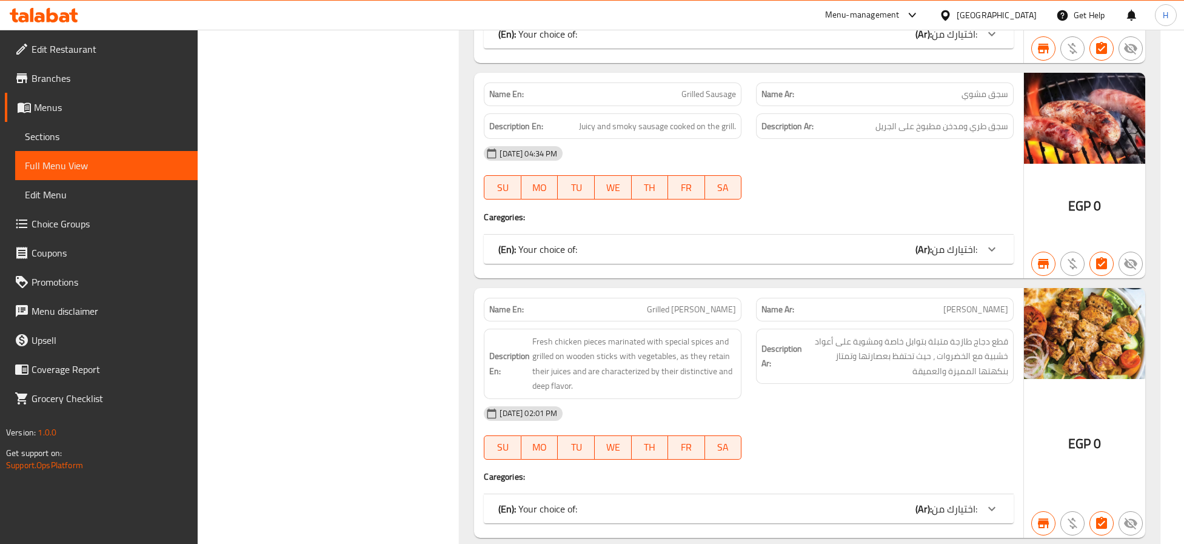
scroll to position [1909, 0]
